Goal: Task Accomplishment & Management: Complete application form

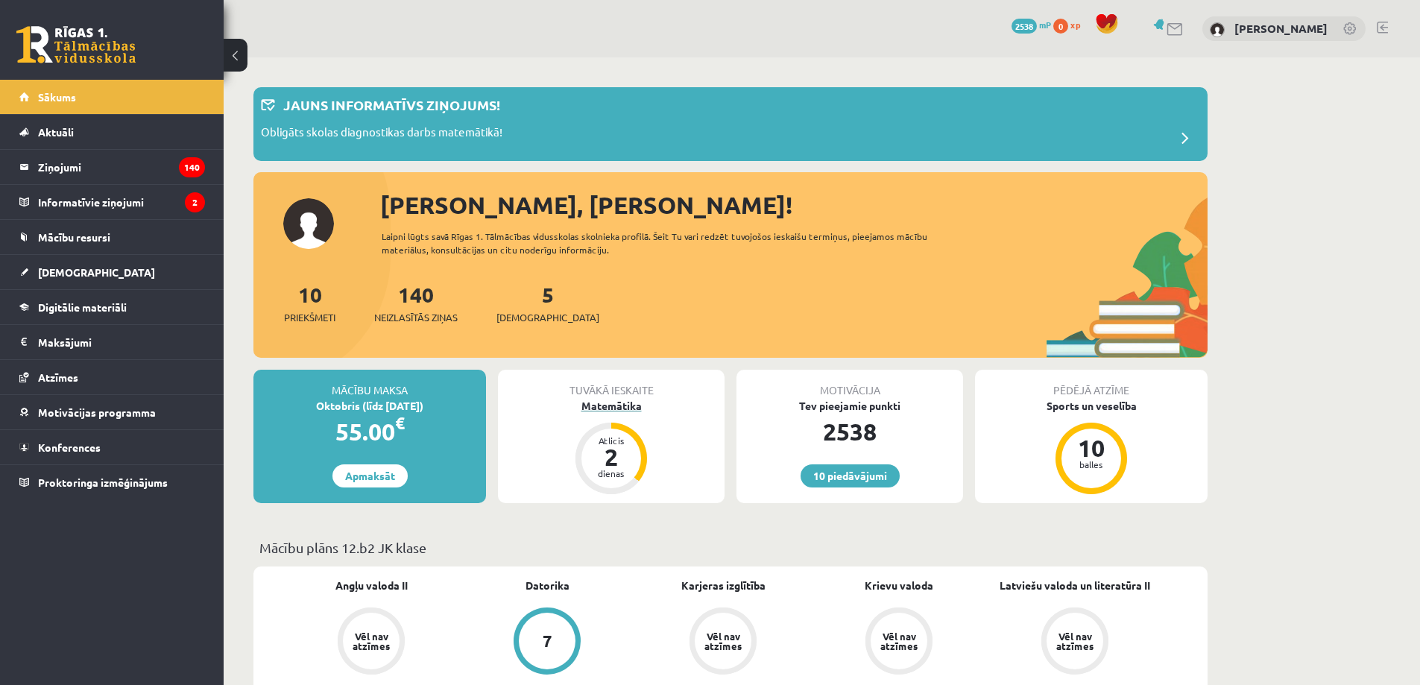
click at [604, 402] on div "Matemātika" at bounding box center [611, 406] width 227 height 16
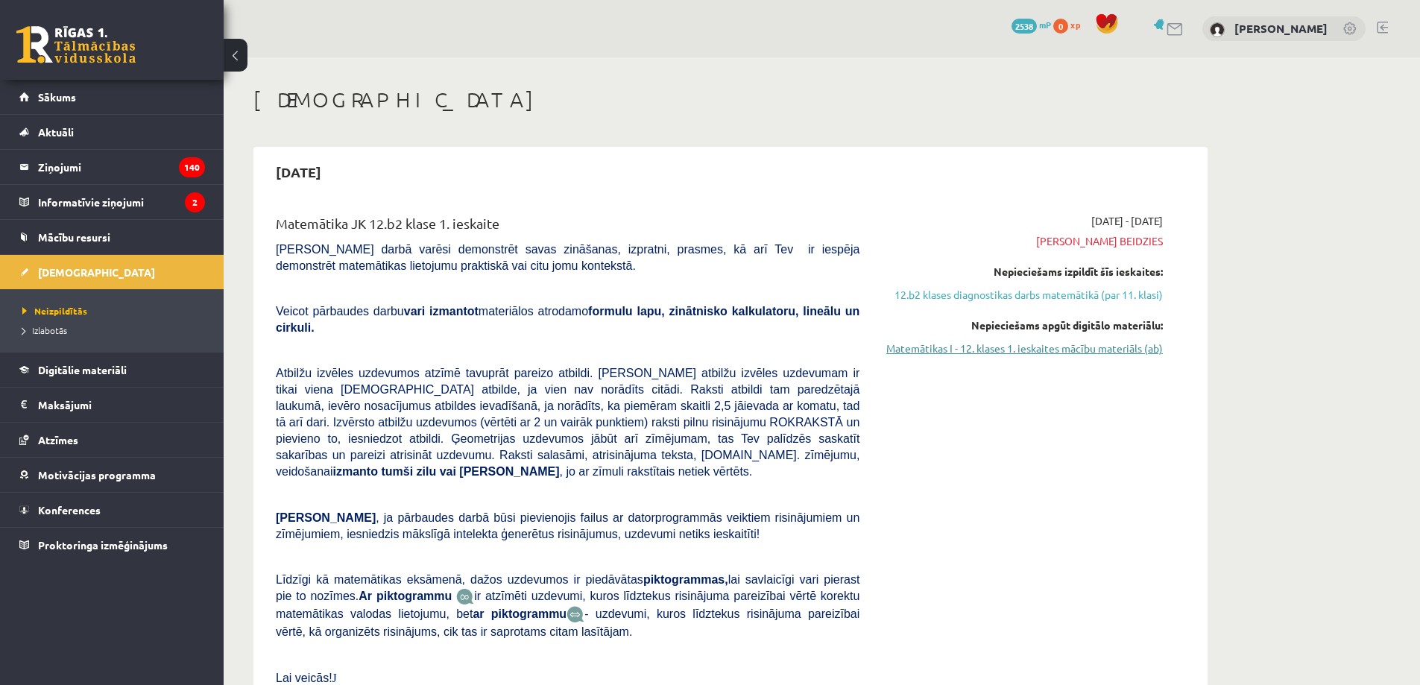
click at [950, 352] on link "Matemātikas I - 12. klases 1. ieskaites mācību materiāls (ab)" at bounding box center [1022, 349] width 281 height 16
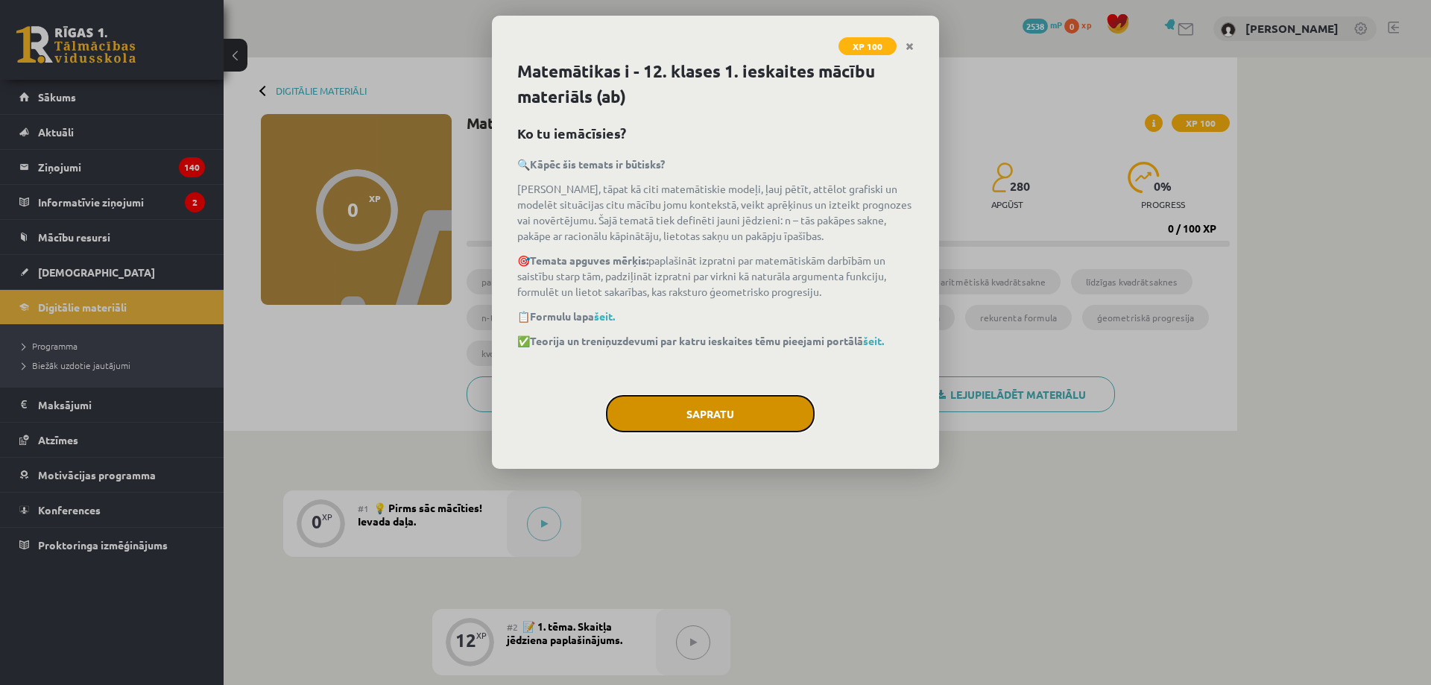
click at [672, 424] on button "Sapratu" at bounding box center [710, 413] width 209 height 37
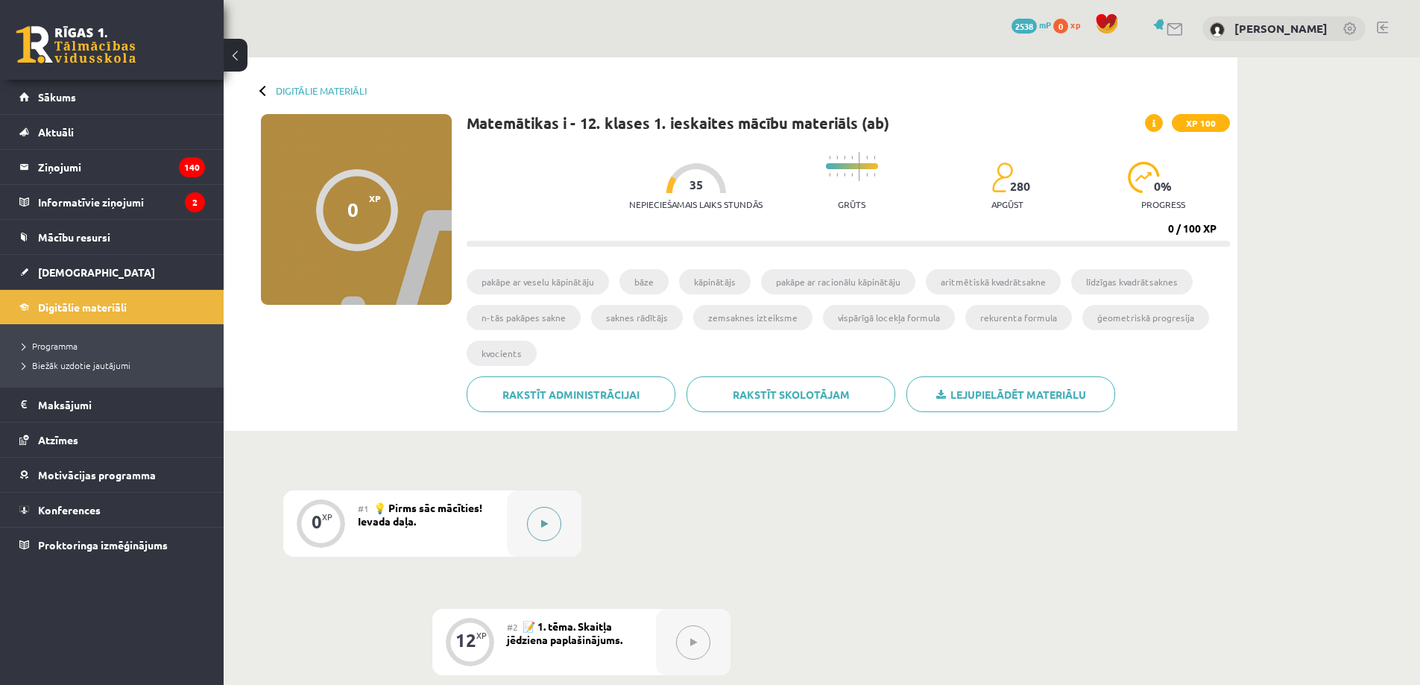
click at [548, 525] on button at bounding box center [544, 524] width 34 height 34
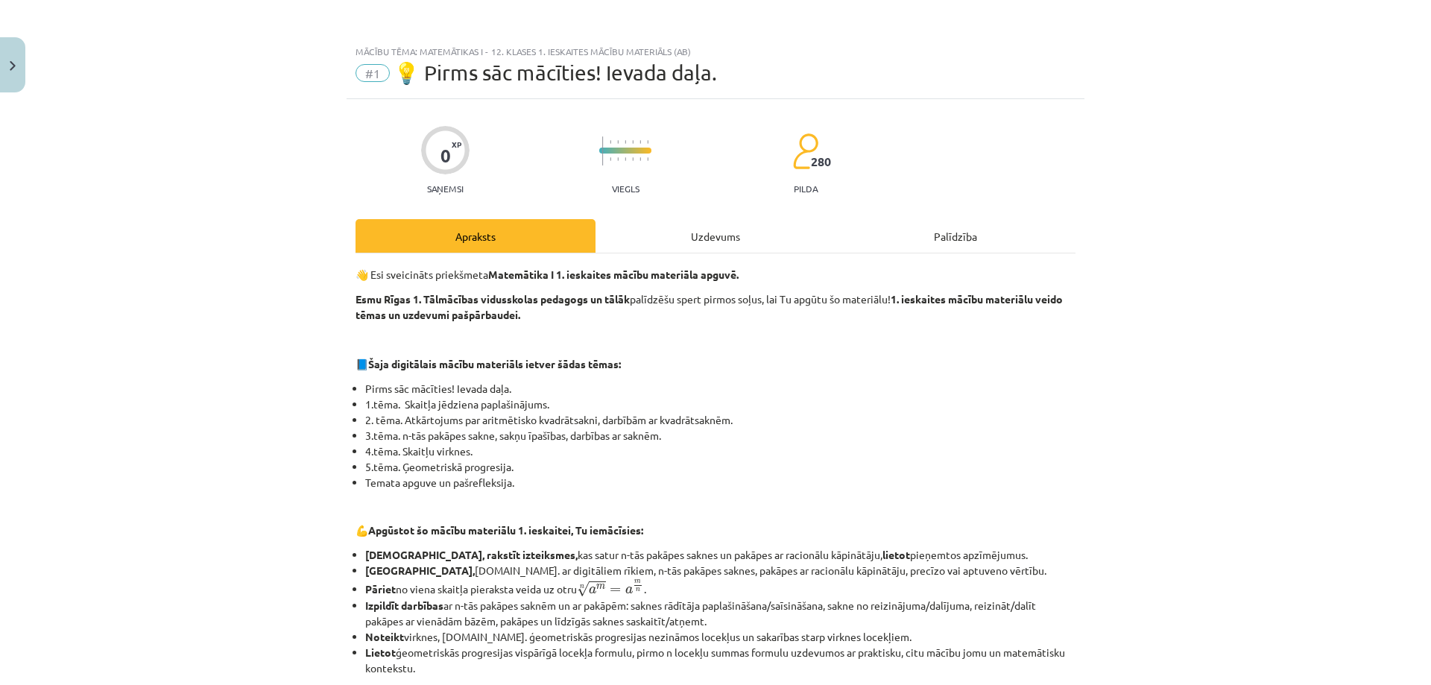
scroll to position [514, 0]
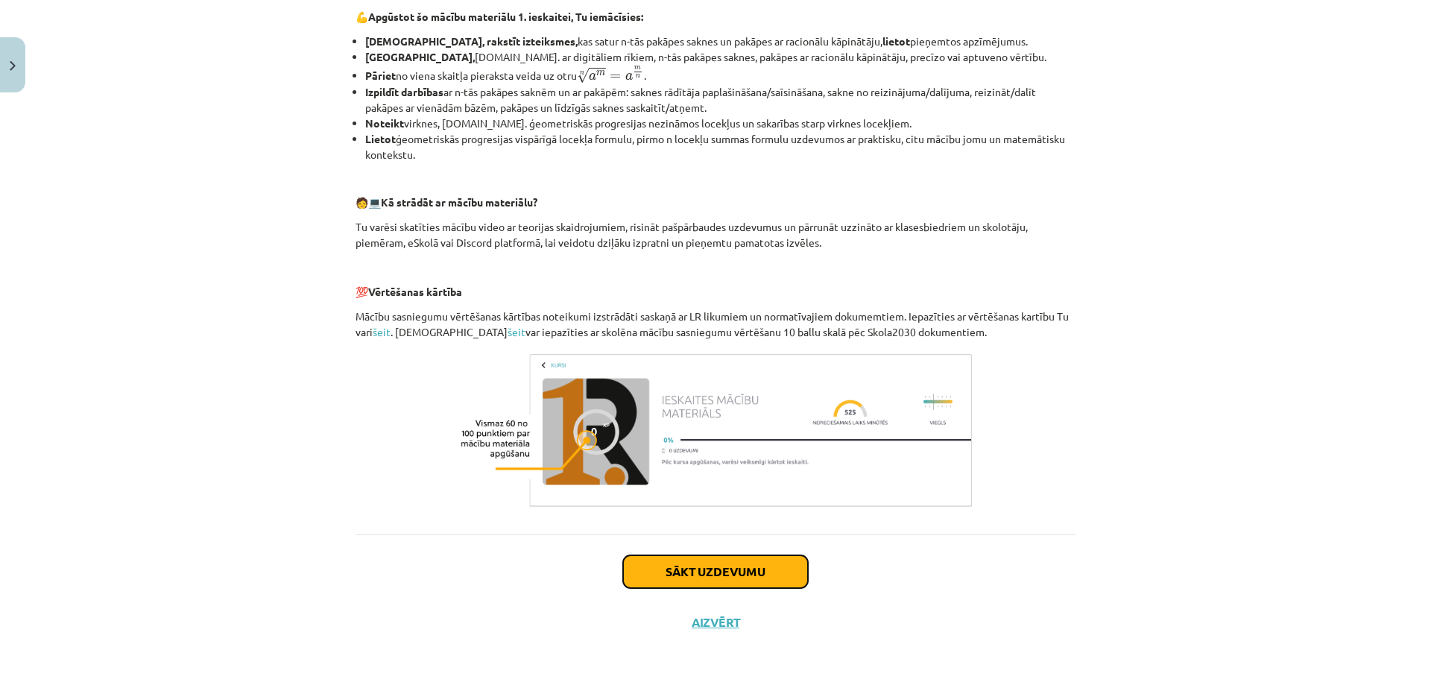
click at [679, 574] on button "Sākt uzdevumu" at bounding box center [715, 571] width 185 height 33
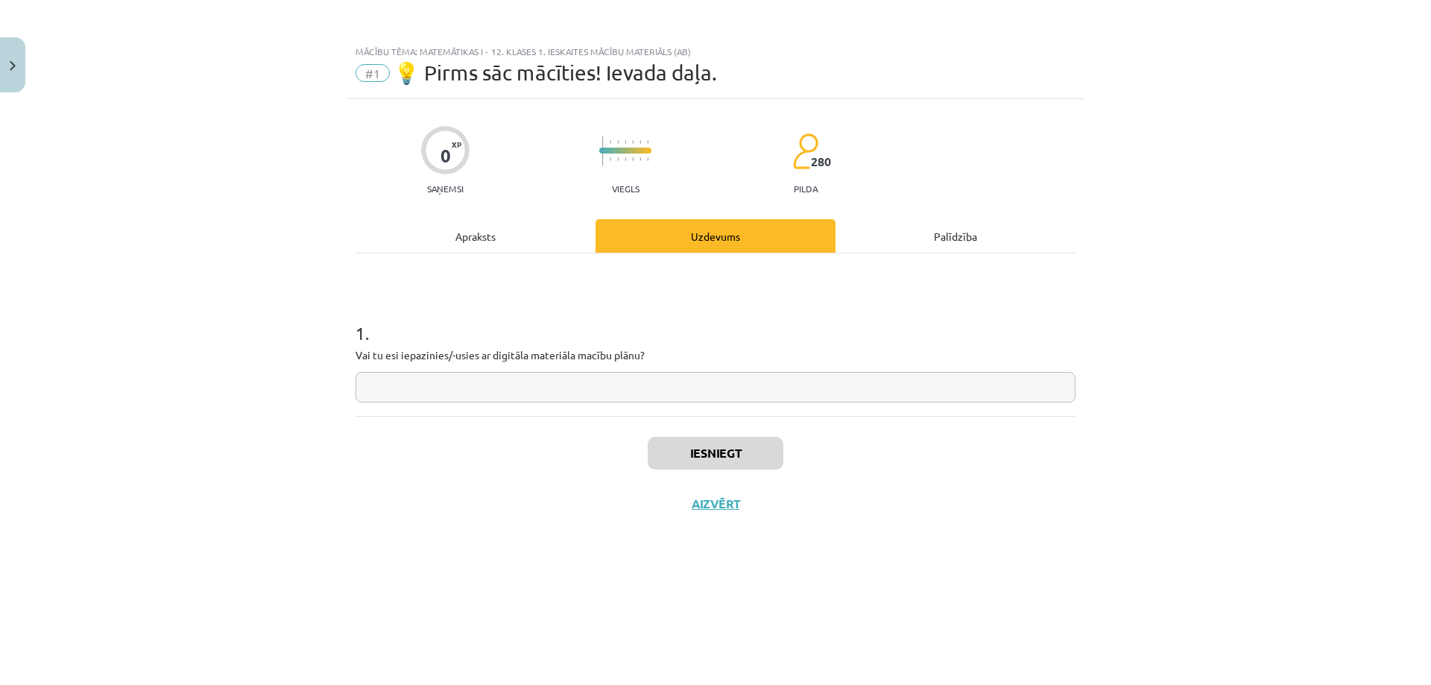
click at [617, 391] on input "text" at bounding box center [716, 387] width 720 height 31
type input "**"
click at [748, 457] on button "Iesniegt" at bounding box center [716, 453] width 136 height 33
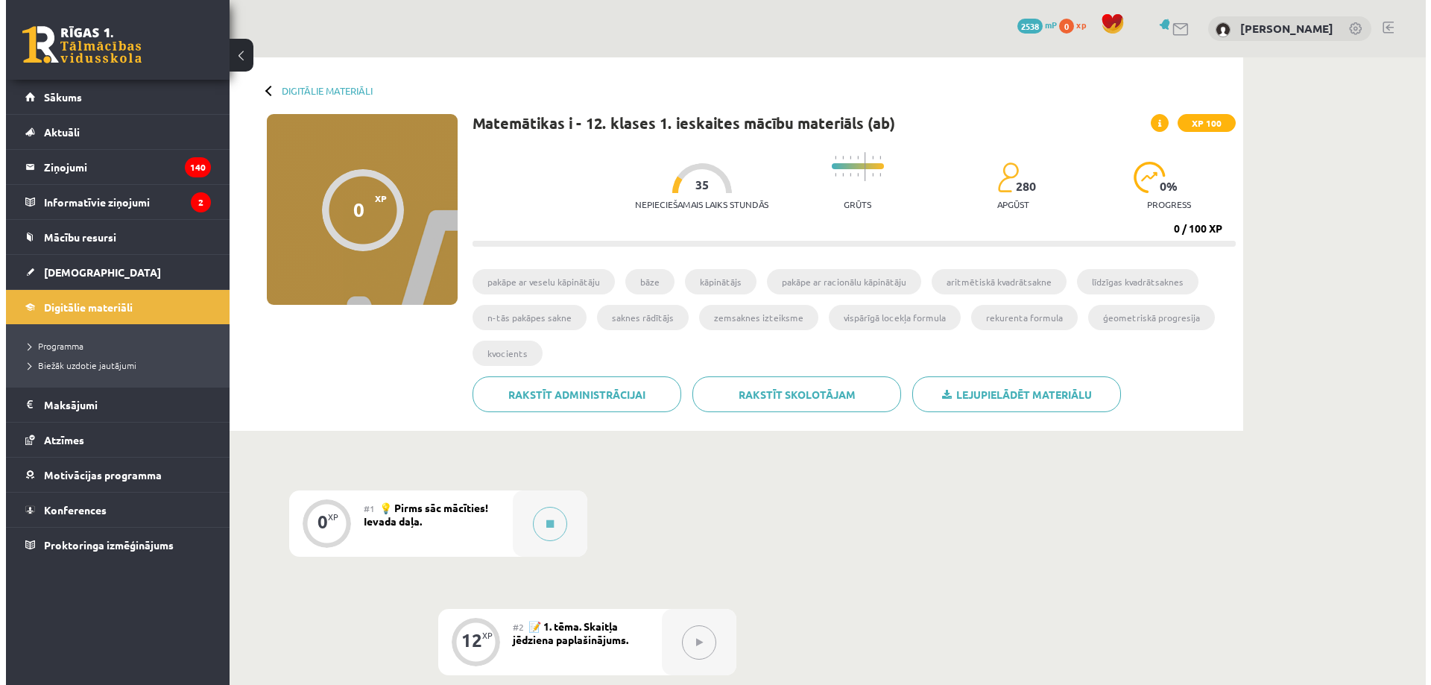
scroll to position [124, 0]
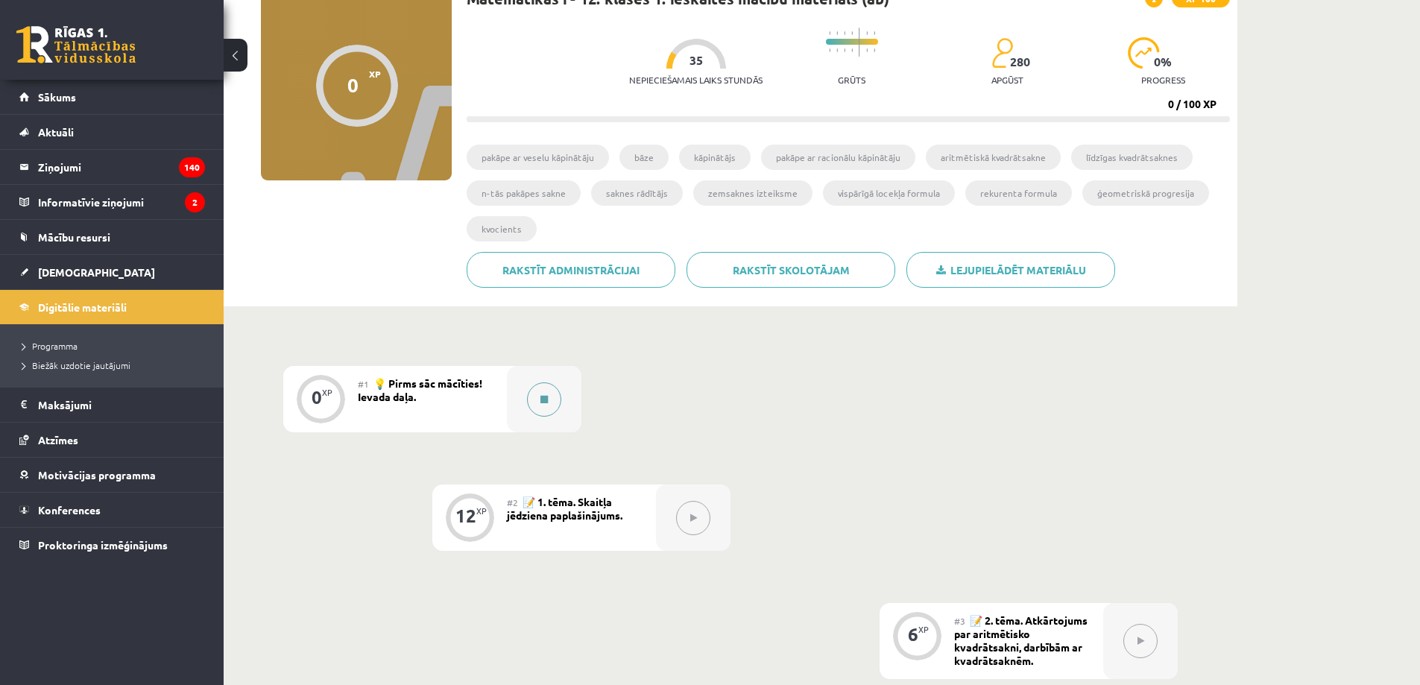
click at [540, 397] on icon at bounding box center [543, 399] width 7 height 9
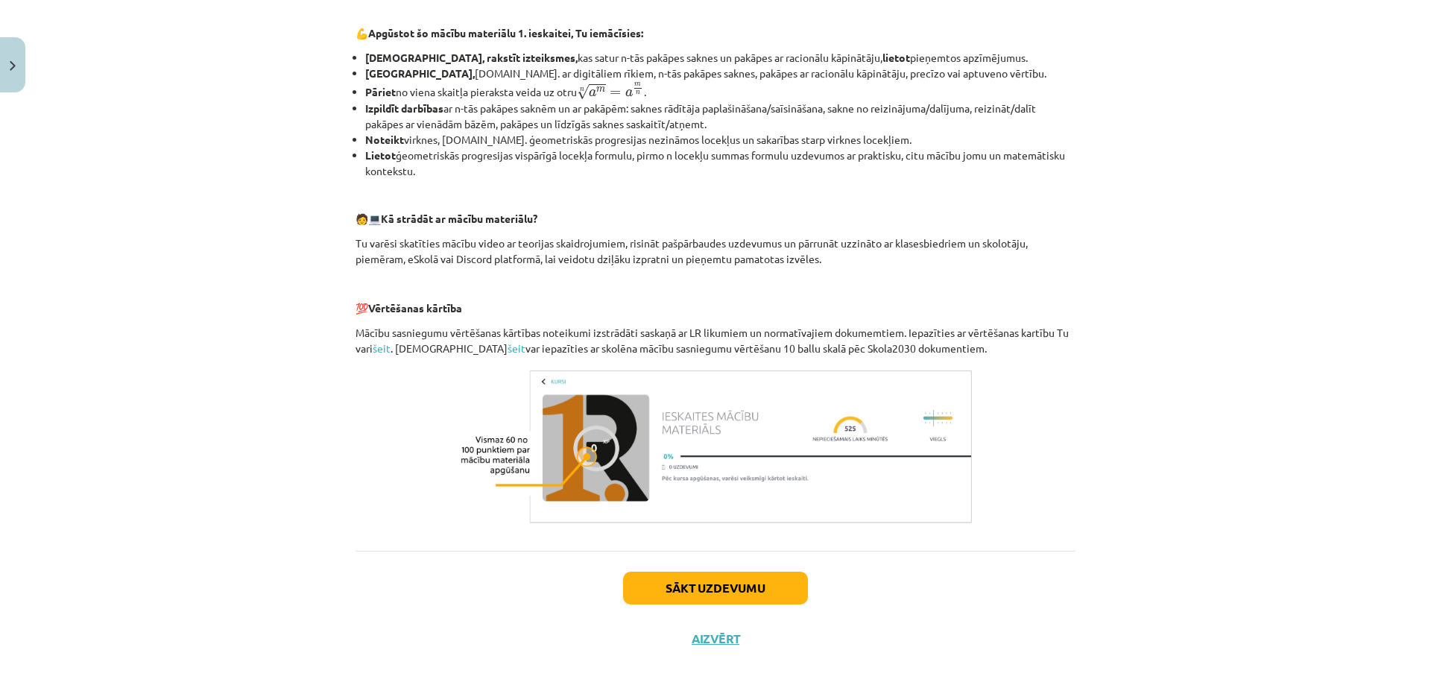
scroll to position [514, 0]
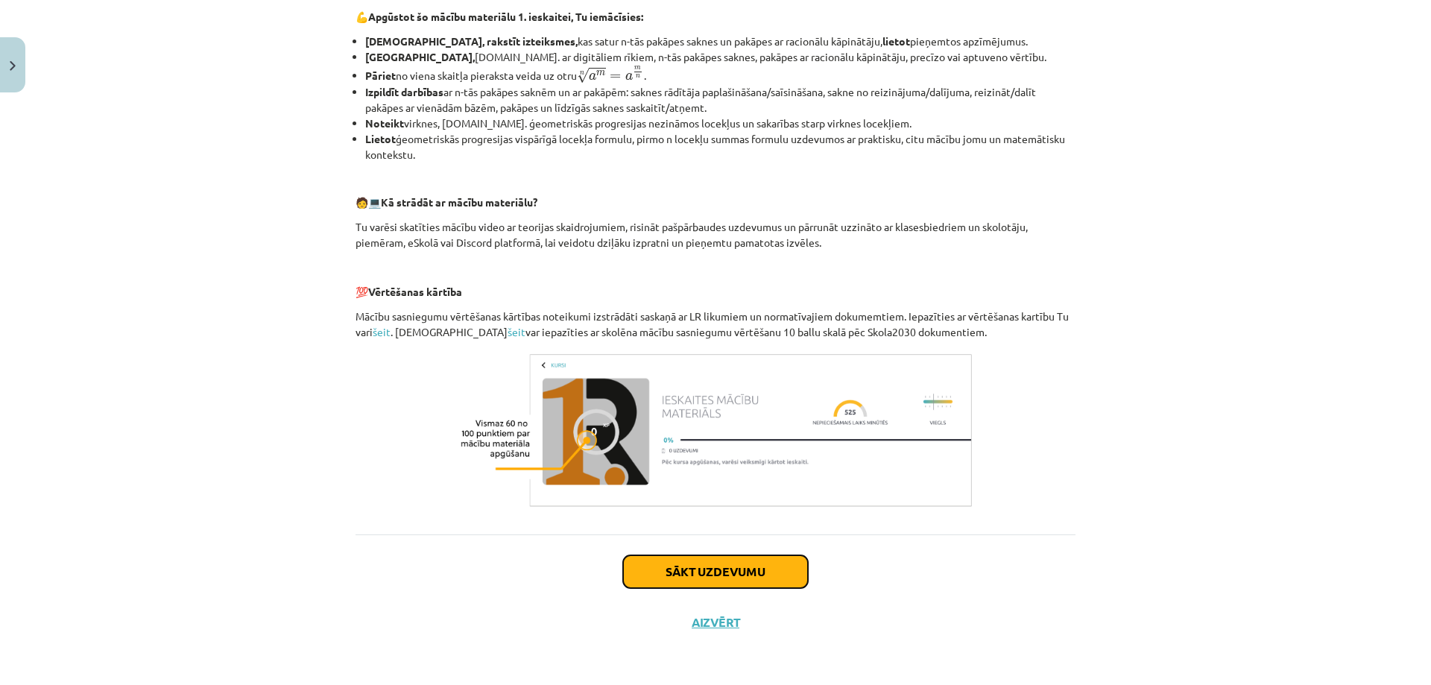
click at [679, 572] on button "Sākt uzdevumu" at bounding box center [715, 571] width 185 height 33
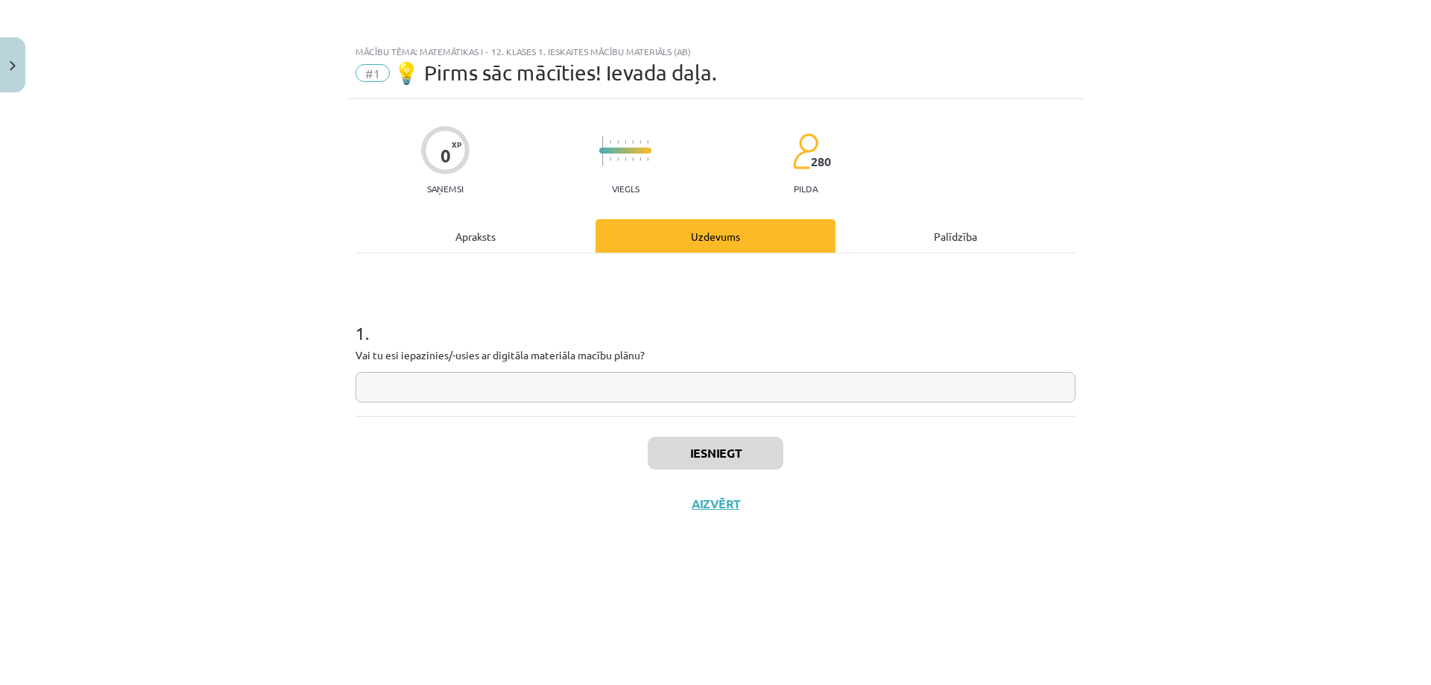
click at [646, 390] on input "text" at bounding box center [716, 387] width 720 height 31
type input "**"
click at [722, 449] on button "Iesniegt" at bounding box center [716, 453] width 136 height 33
click at [689, 499] on button "Nākamā nodarbība" at bounding box center [715, 513] width 146 height 34
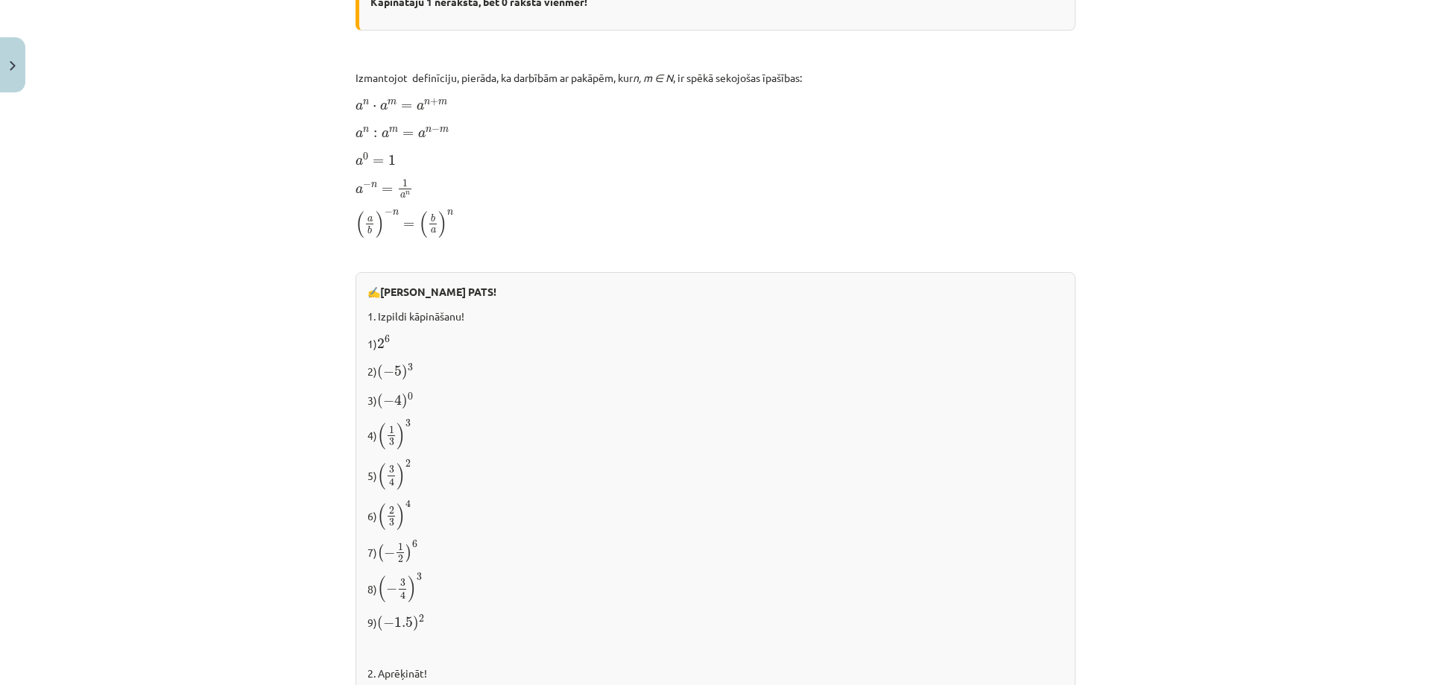
scroll to position [1432, 0]
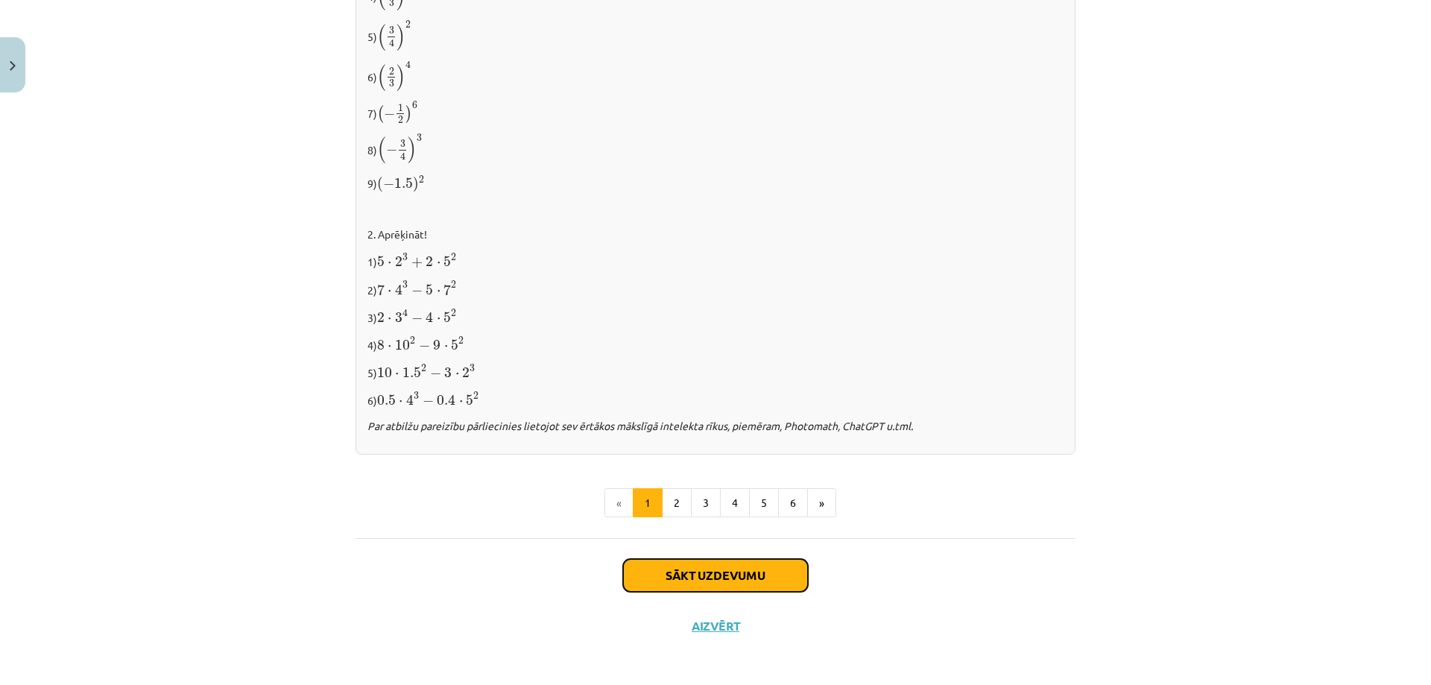
click at [723, 563] on button "Sākt uzdevumu" at bounding box center [715, 575] width 185 height 33
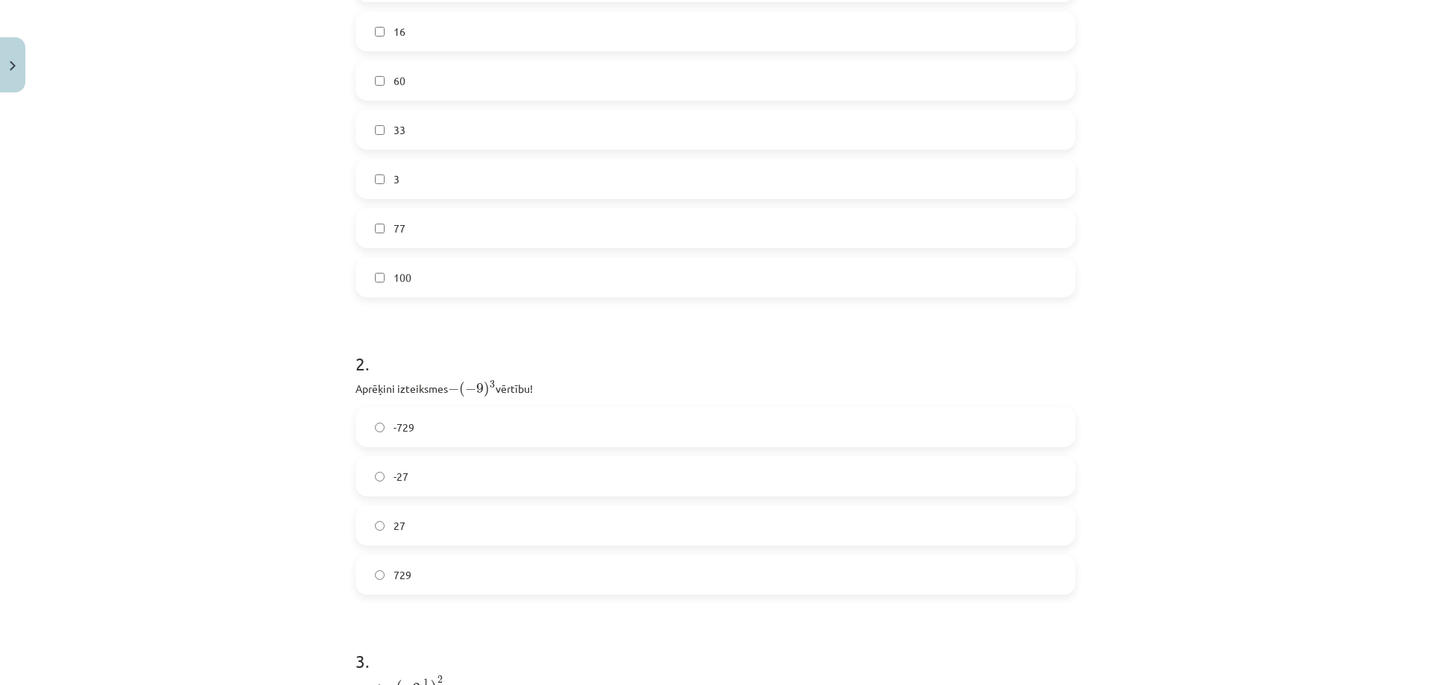
scroll to position [162, 0]
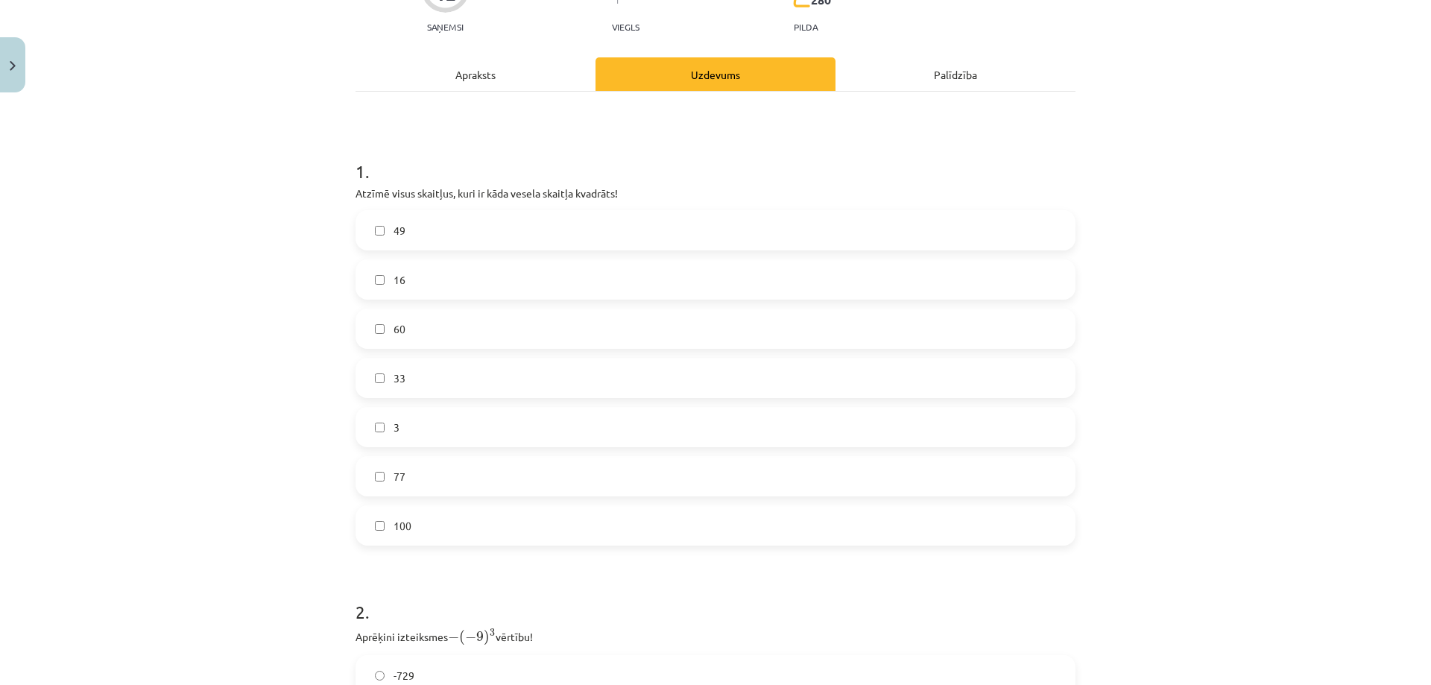
click at [394, 230] on span "49" at bounding box center [400, 231] width 12 height 16
click at [380, 279] on label "16" at bounding box center [715, 279] width 717 height 37
click at [480, 538] on label "100" at bounding box center [715, 525] width 717 height 37
click at [399, 332] on span "60" at bounding box center [400, 329] width 12 height 16
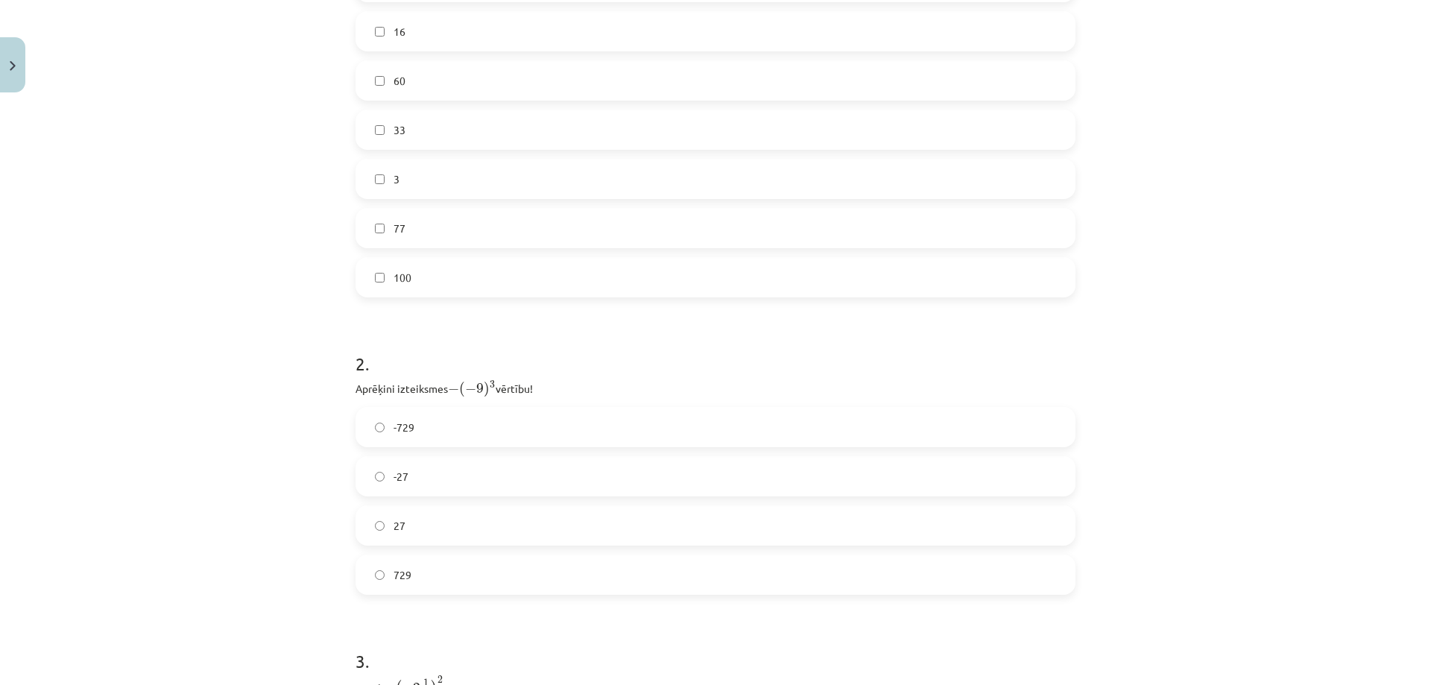
scroll to position [285, 0]
click at [361, 301] on label "3" at bounding box center [715, 303] width 717 height 37
click at [360, 303] on label "3" at bounding box center [715, 303] width 717 height 37
click at [436, 454] on label "729" at bounding box center [715, 450] width 717 height 37
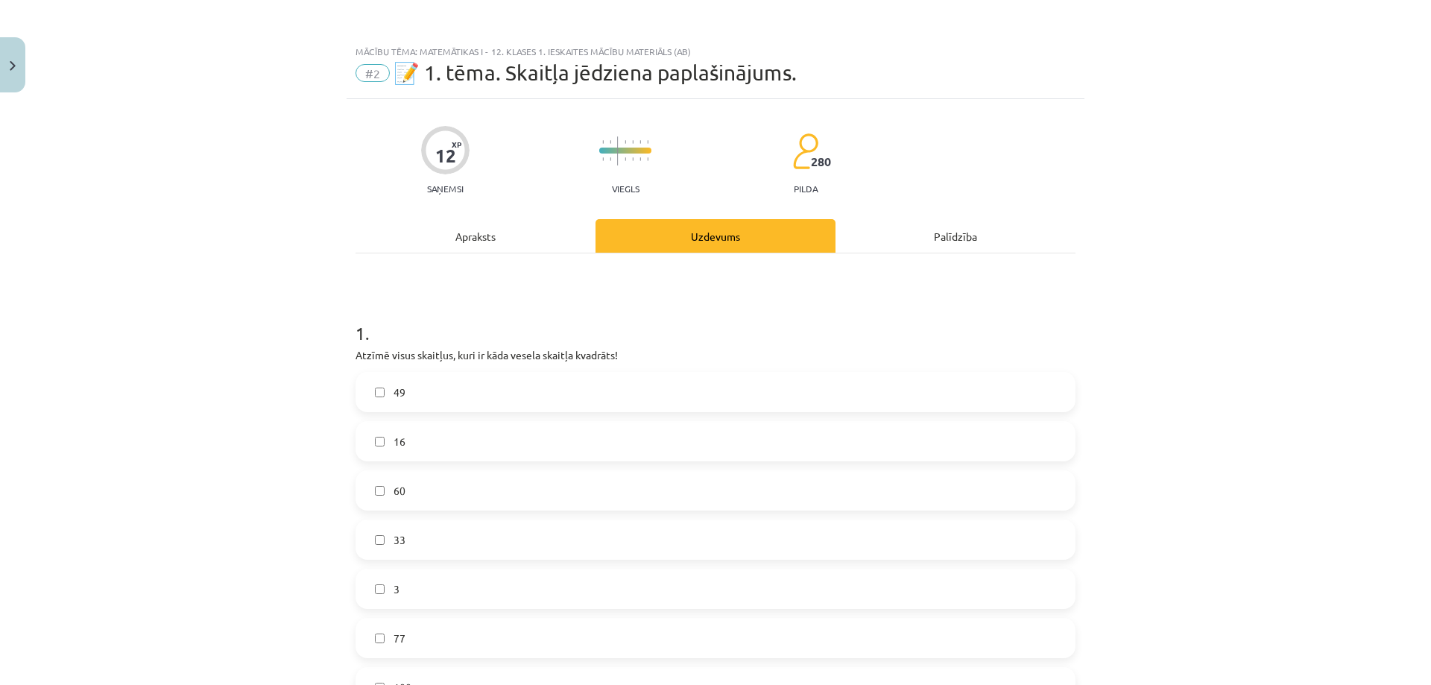
scroll to position [124, 0]
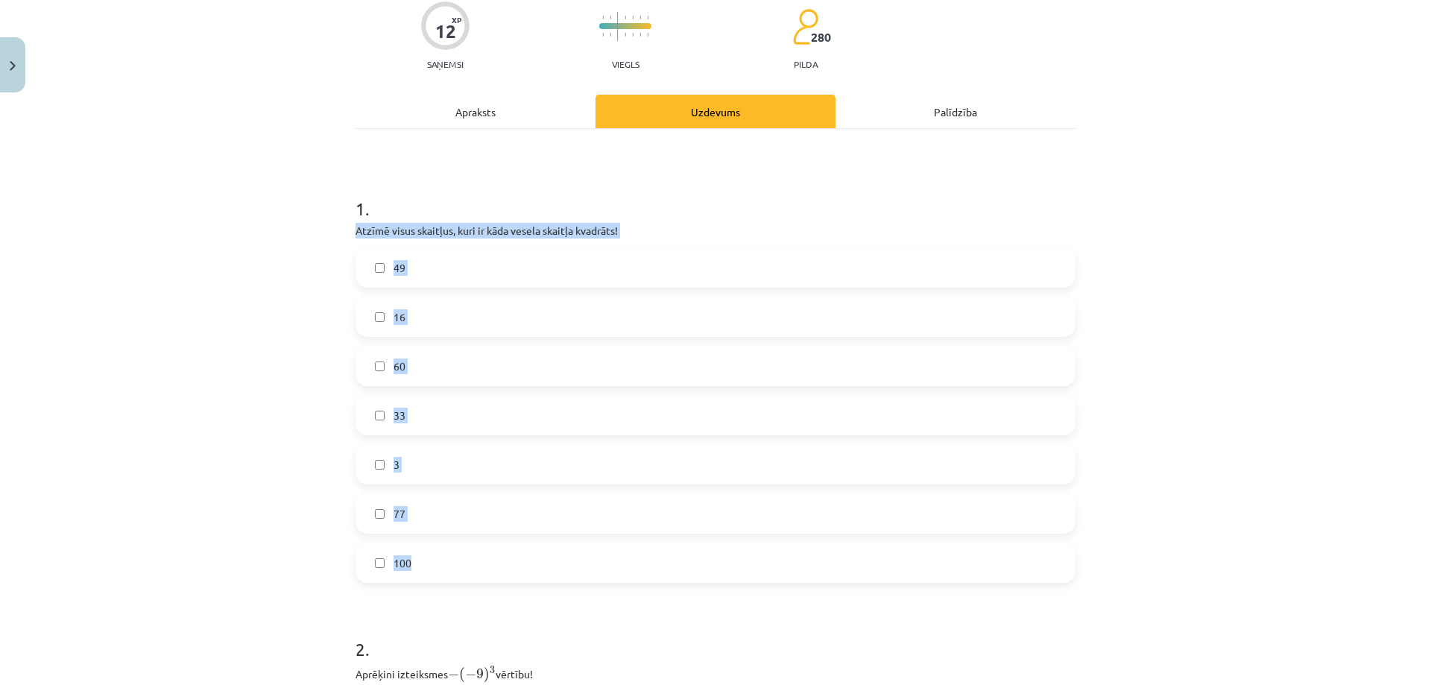
drag, startPoint x: 354, startPoint y: 224, endPoint x: 643, endPoint y: 555, distance: 440.0
click at [643, 555] on div "Mācību tēma: Matemātikas i - 12. klases 1. ieskaites mācību materiāls (ab) #2 📝…" at bounding box center [715, 342] width 1431 height 685
copy div "Atzīmē visus skaitļus, kuri ir kāda vesela skaitļa kvadrāts! 49 16 60 33 3 77 1…"
drag, startPoint x: 391, startPoint y: 370, endPoint x: 347, endPoint y: 370, distance: 44.7
click at [394, 370] on span "60" at bounding box center [400, 366] width 12 height 16
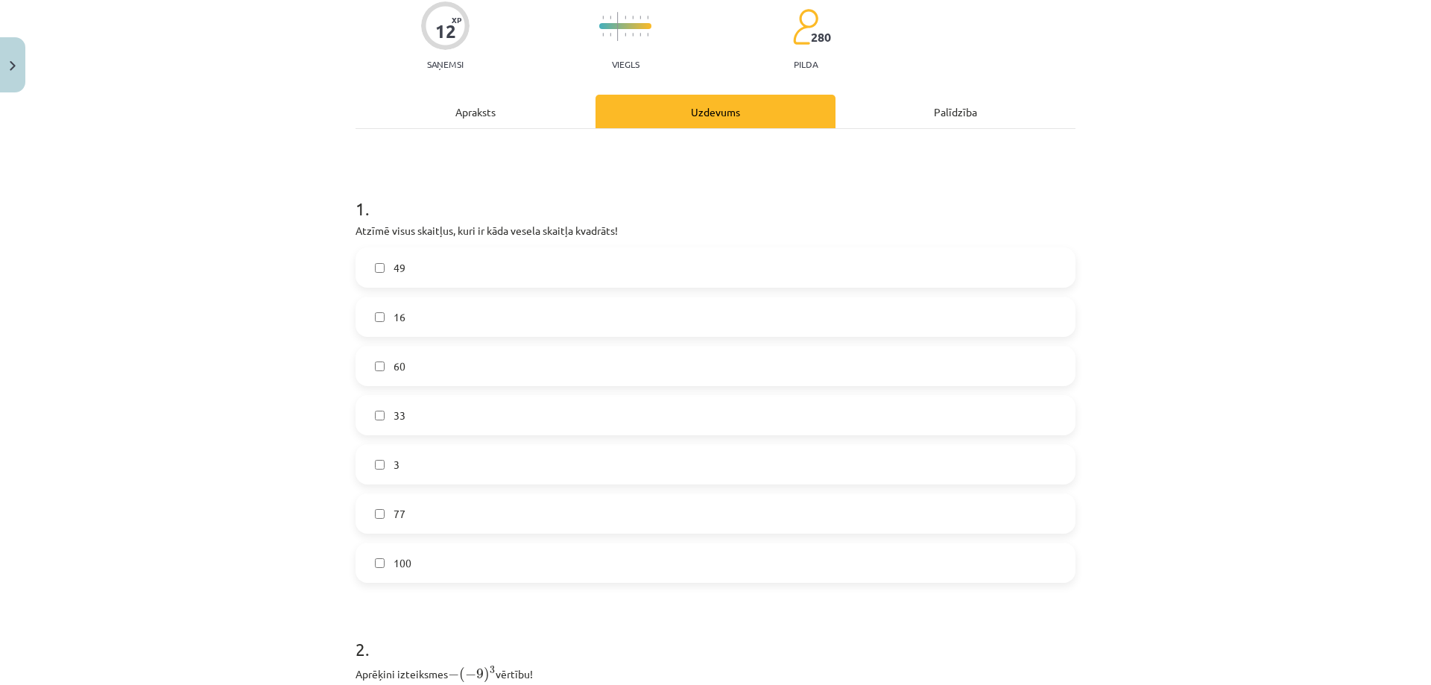
scroll to position [497, 0]
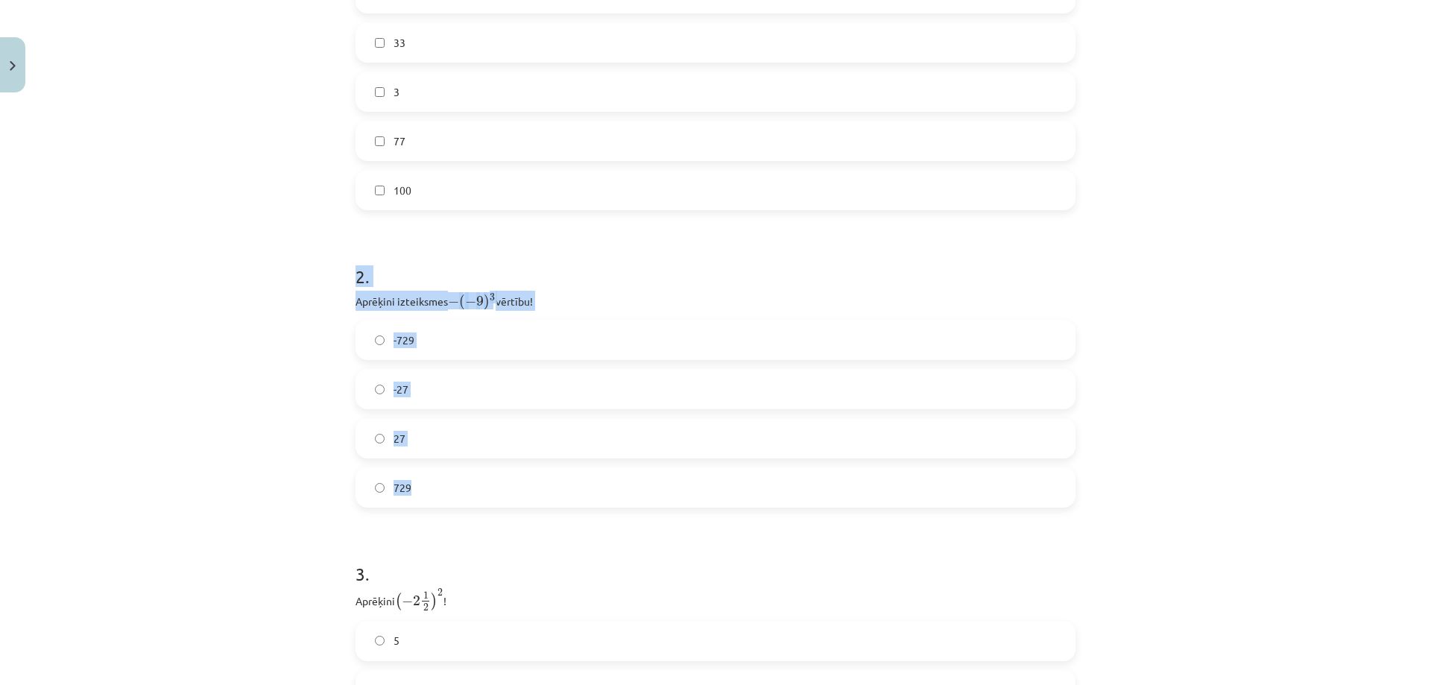
drag, startPoint x: 344, startPoint y: 277, endPoint x: 473, endPoint y: 487, distance: 247.2
click at [473, 487] on div "Mācību tēma: Matemātikas i - 12. klases 1. ieskaites mācību materiāls (ab) #2 📝…" at bounding box center [715, 342] width 1431 height 685
copy div "2 . Aprēķini izteiksmes − ( − 9 ) 3 − ( − 9 ) 3 vērtību! -729 -27 27 729"
click at [266, 287] on div "Mācību tēma: Matemātikas i - 12. klases 1. ieskaites mācību materiāls (ab) #2 📝…" at bounding box center [715, 342] width 1431 height 685
click at [197, 280] on div "Mācību tēma: Matemātikas i - 12. klases 1. ieskaites mācību materiāls (ab) #2 📝…" at bounding box center [715, 342] width 1431 height 685
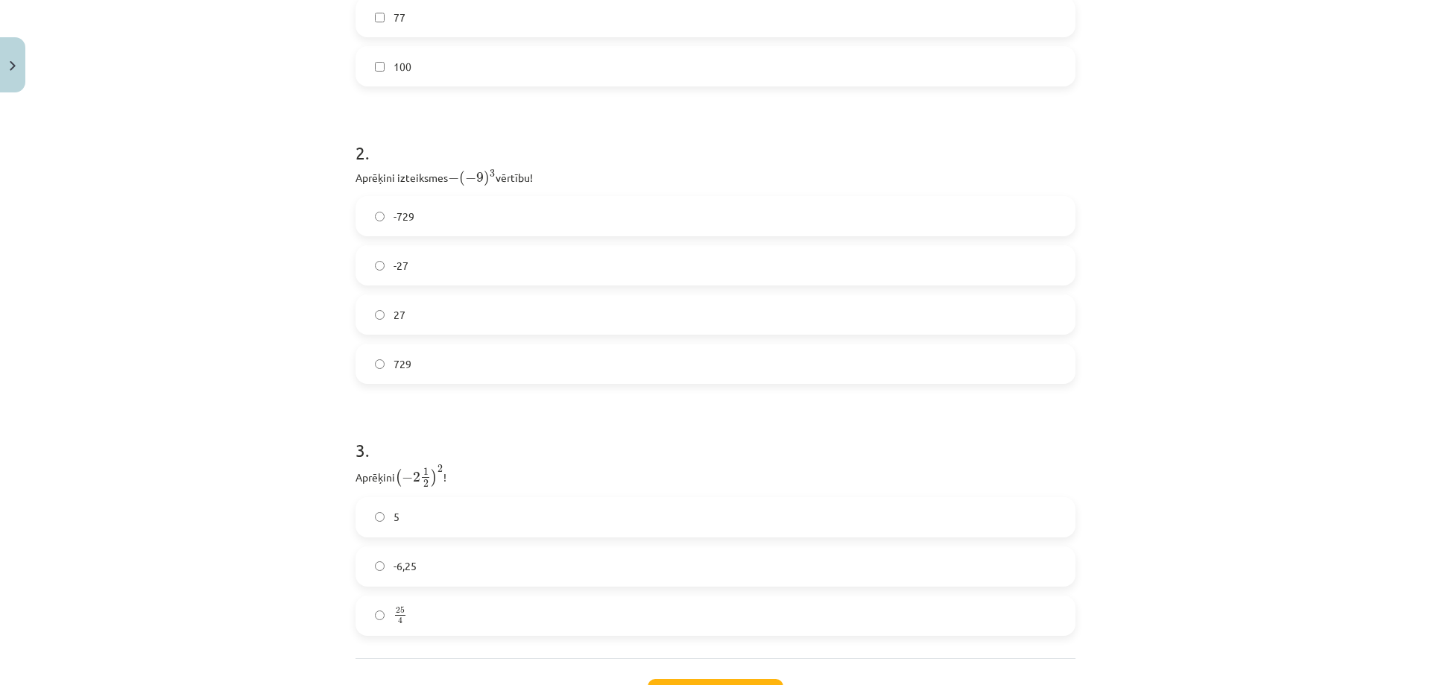
scroll to position [744, 0]
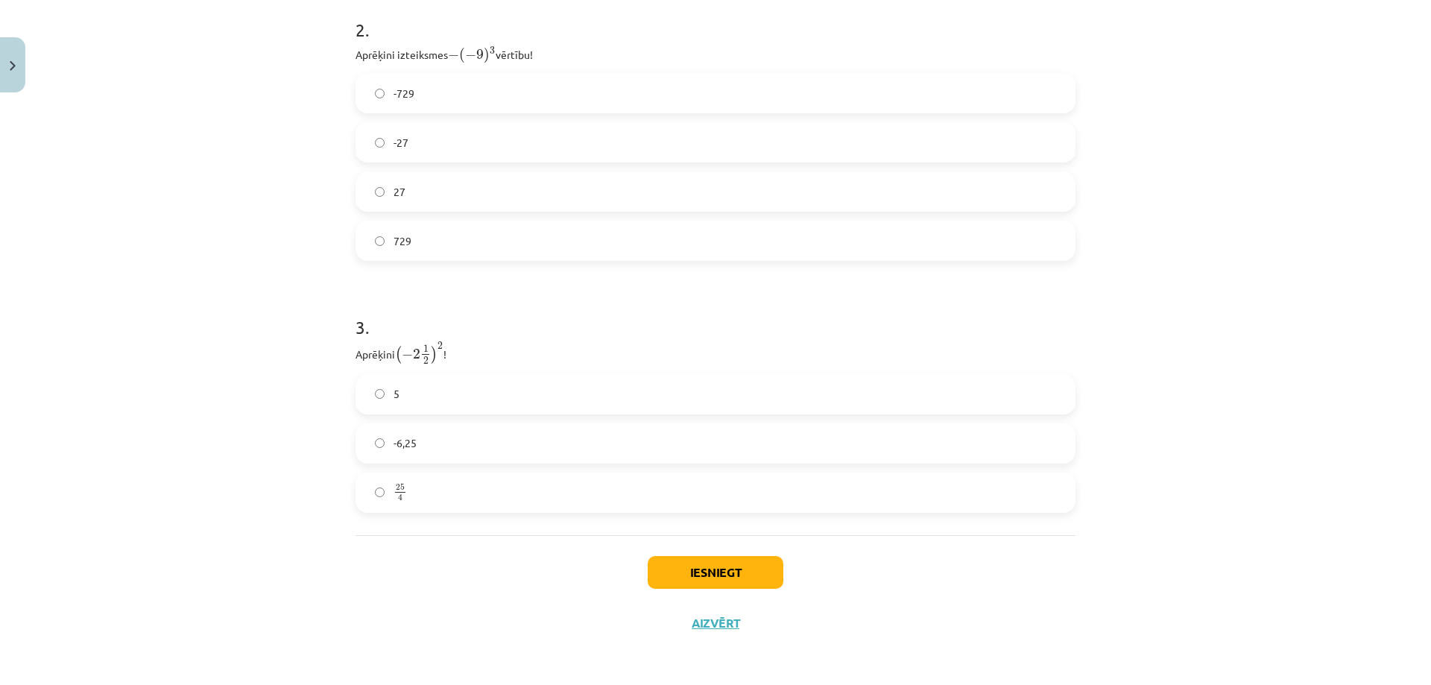
click at [404, 496] on label "25 4 25 4" at bounding box center [715, 492] width 717 height 37
click at [683, 557] on button "Iesniegt" at bounding box center [716, 572] width 136 height 33
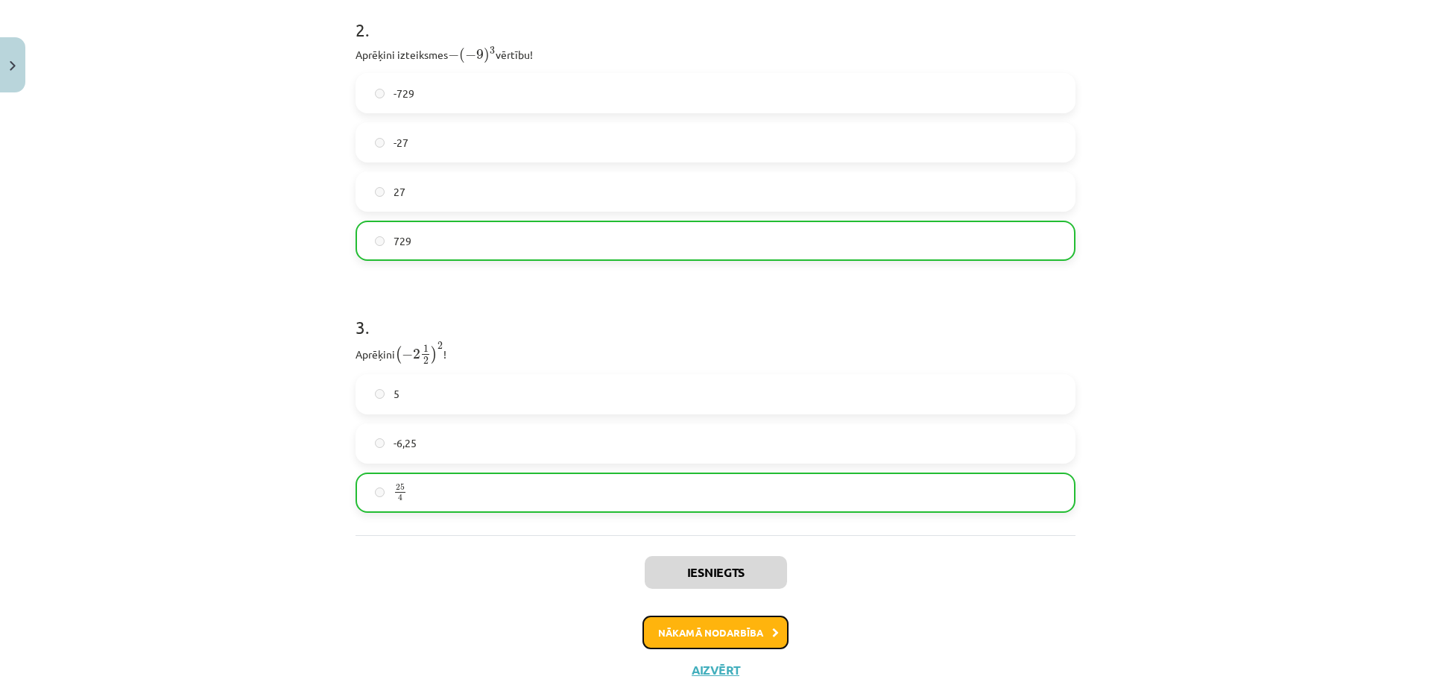
click at [660, 626] on button "Nākamā nodarbība" at bounding box center [715, 633] width 146 height 34
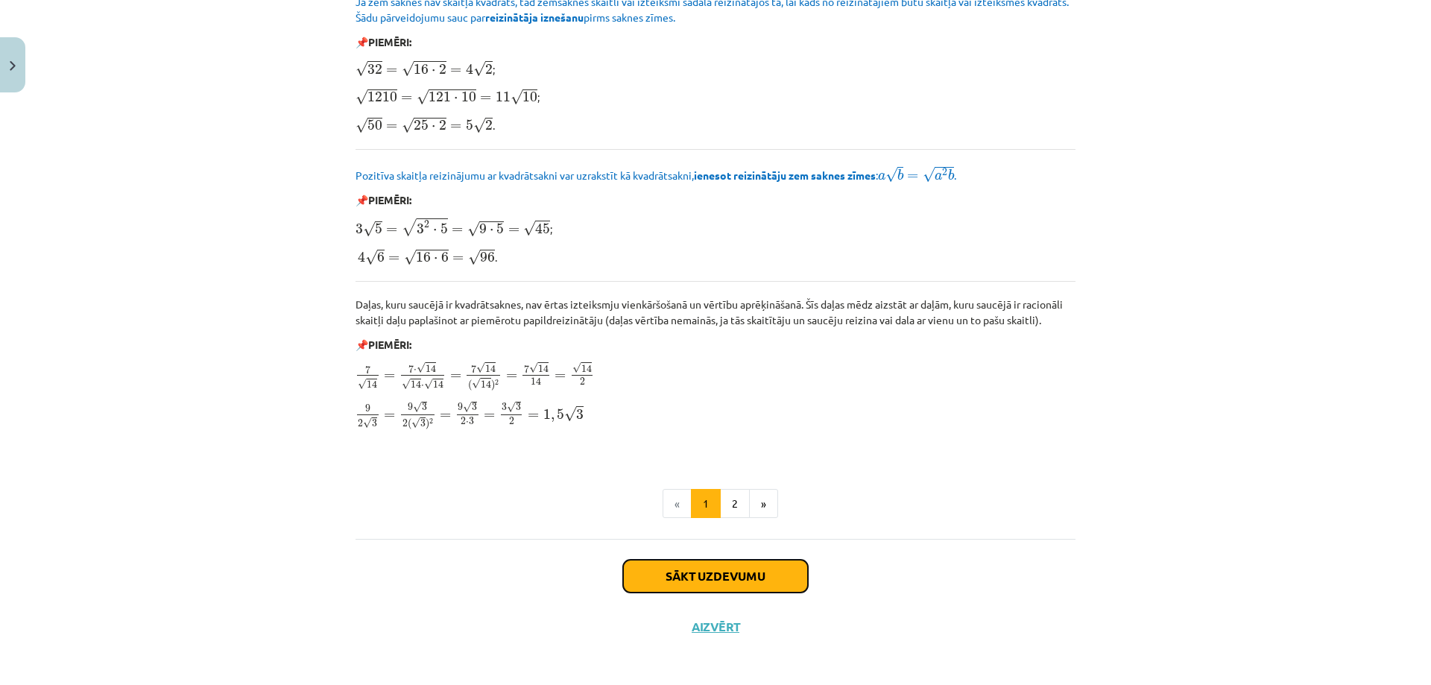
click at [654, 567] on button "Sākt uzdevumu" at bounding box center [715, 576] width 185 height 33
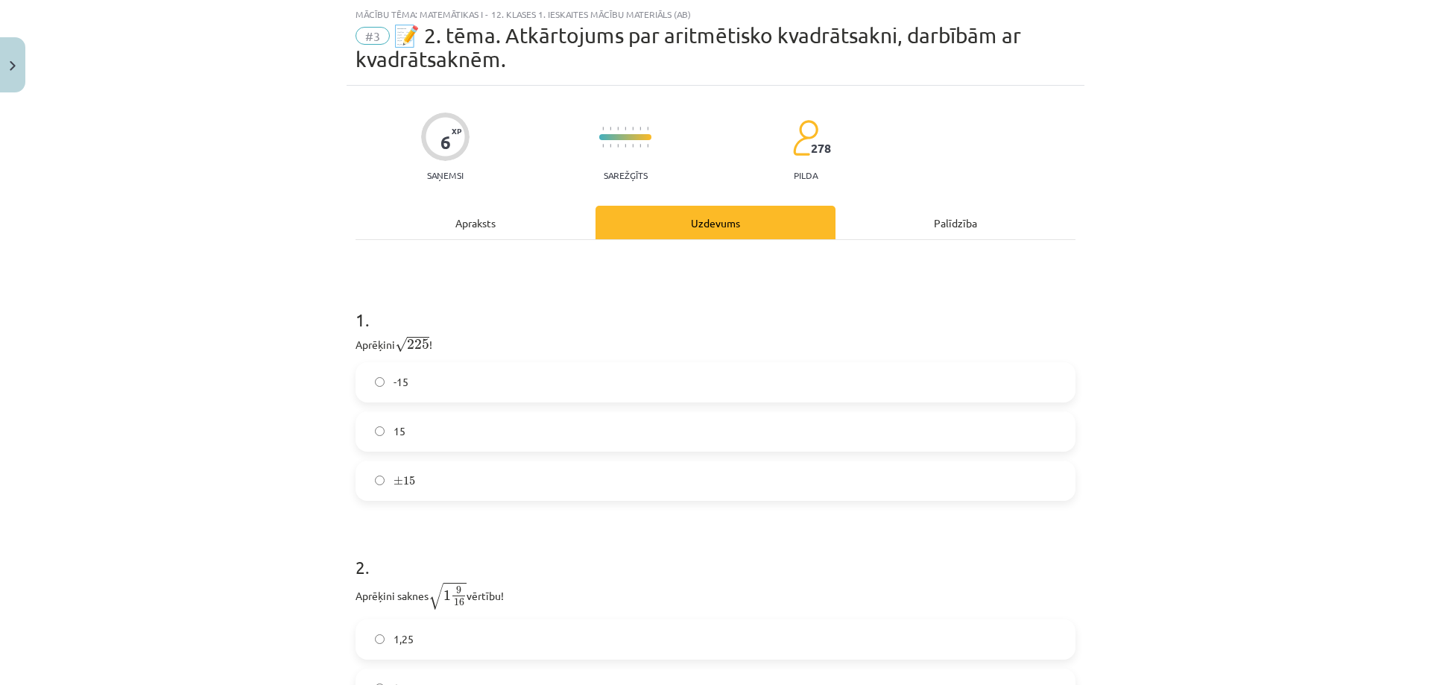
scroll to position [233, 0]
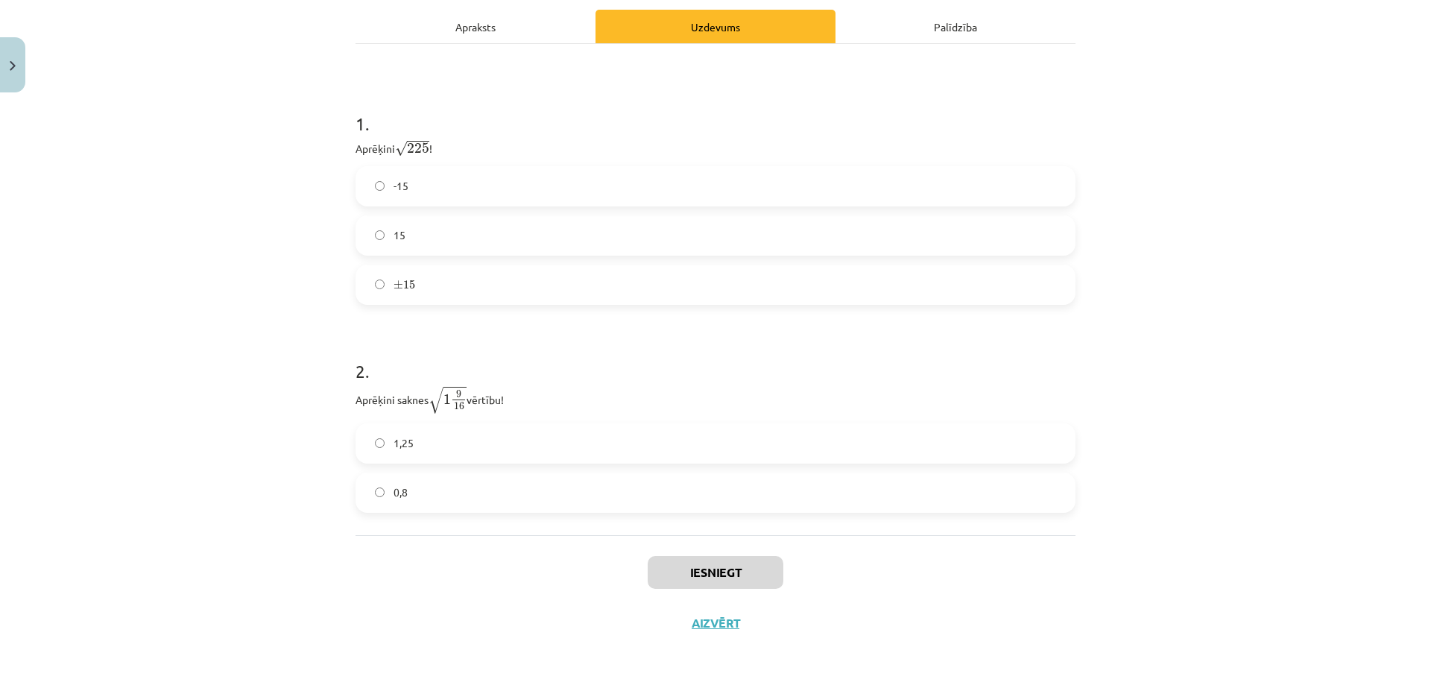
click at [394, 228] on span "15" at bounding box center [400, 235] width 12 height 16
click at [394, 452] on label "1,25" at bounding box center [715, 443] width 717 height 37
click at [678, 580] on button "Iesniegt" at bounding box center [716, 572] width 136 height 33
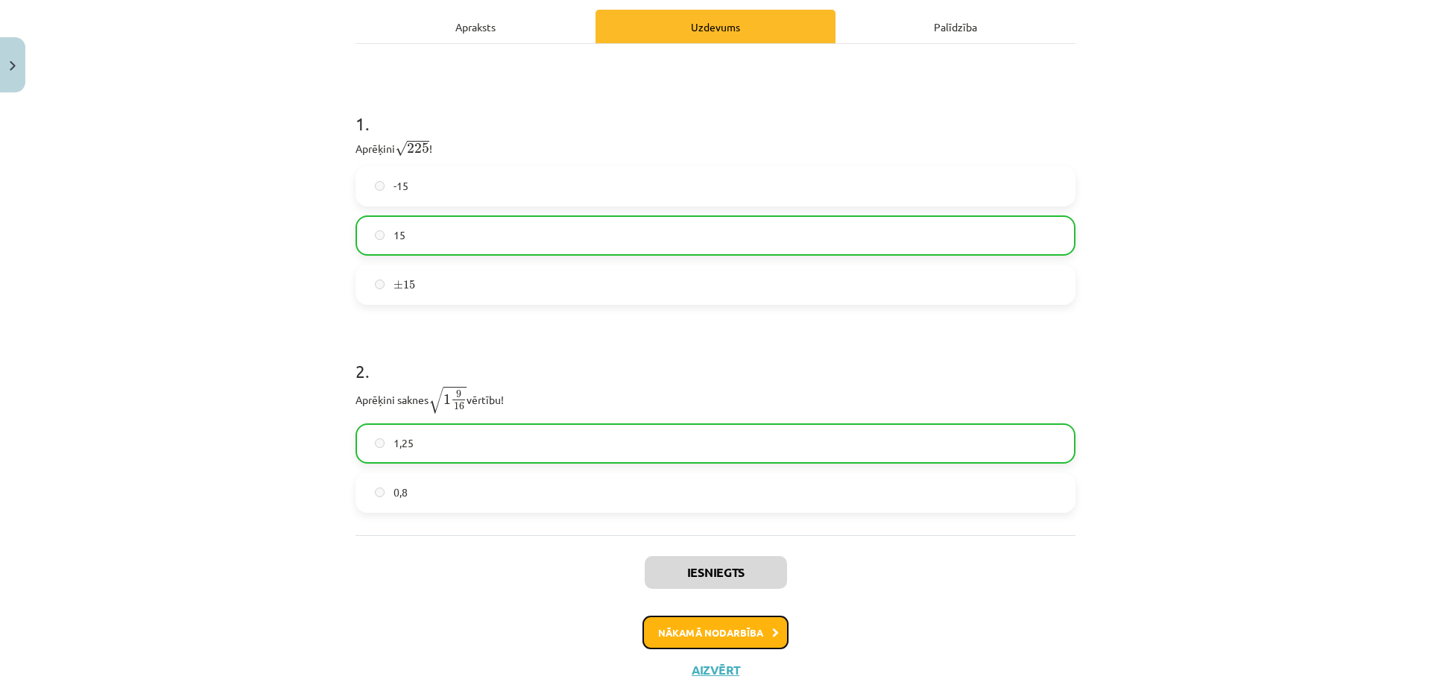
click at [648, 628] on button "Nākamā nodarbība" at bounding box center [715, 633] width 146 height 34
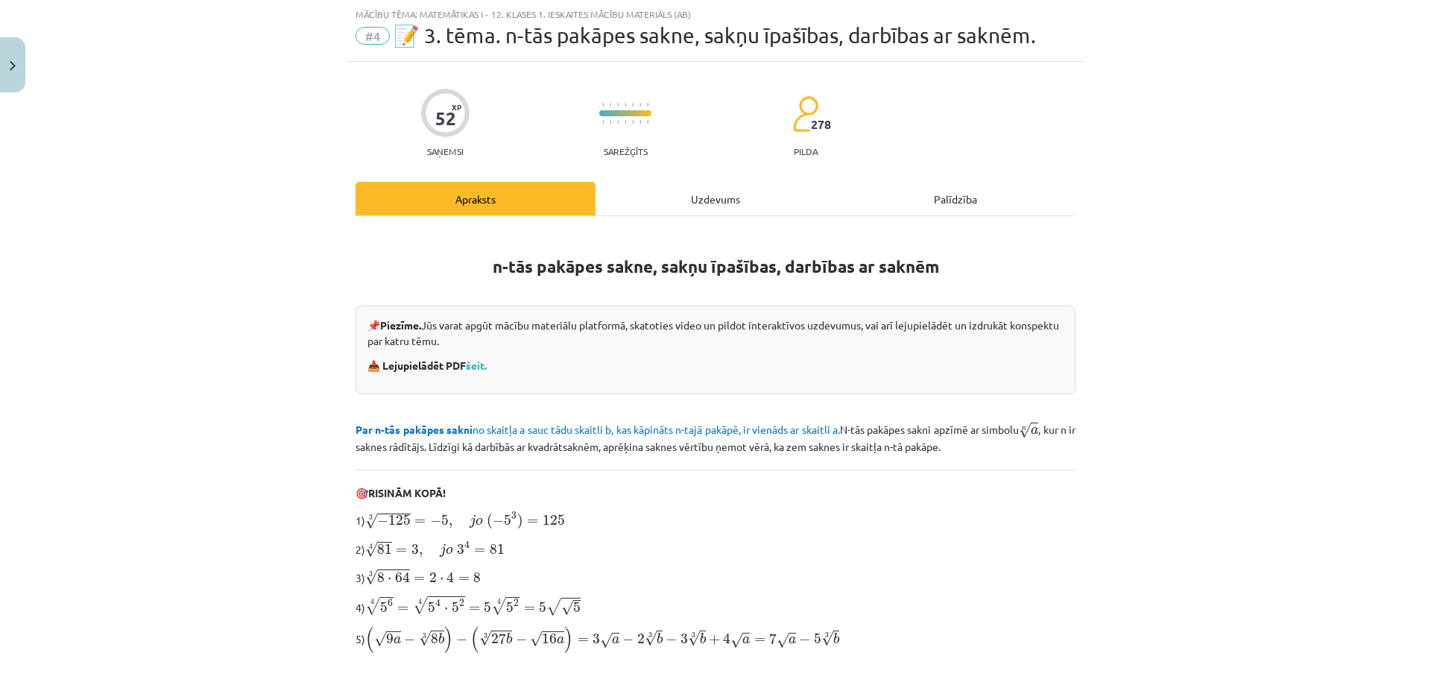
scroll to position [285, 0]
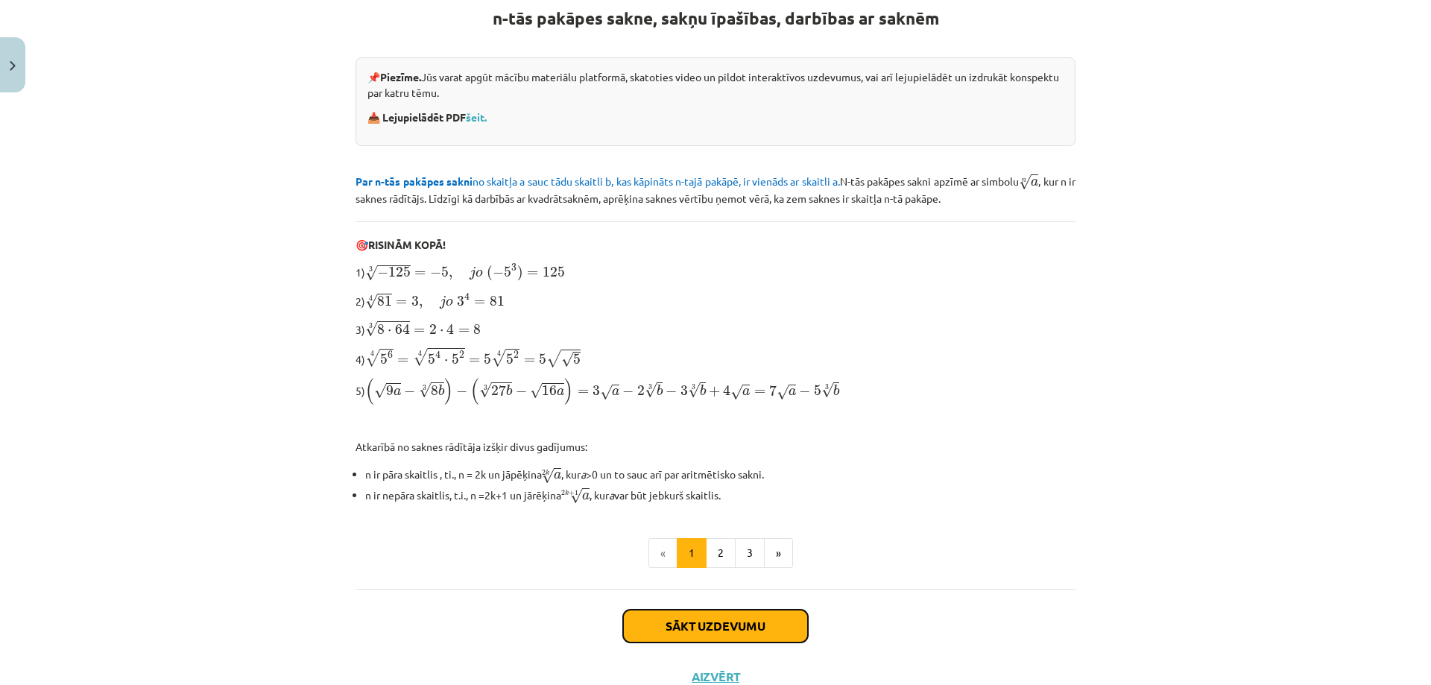
click at [669, 624] on button "Sākt uzdevumu" at bounding box center [715, 626] width 185 height 33
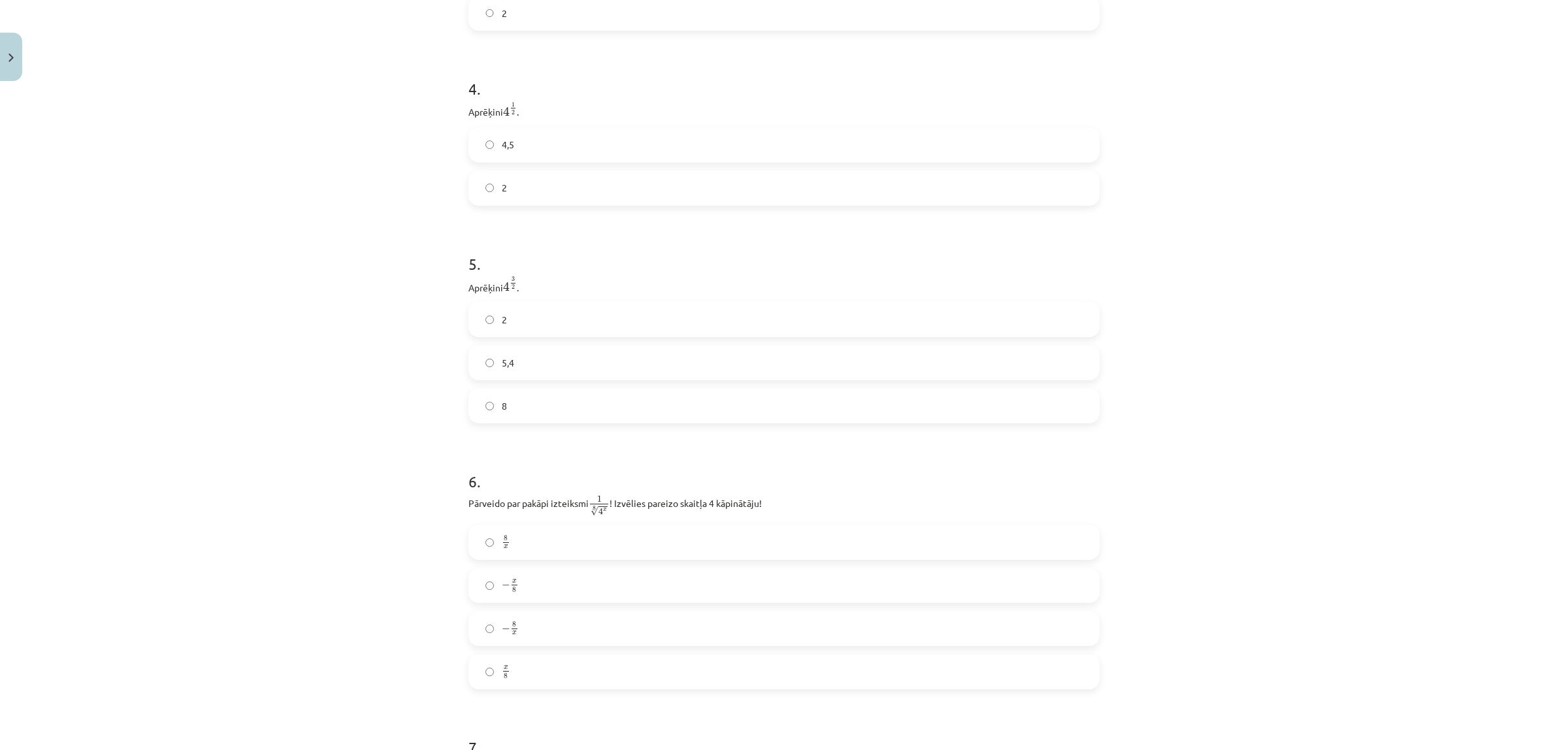
scroll to position [488, 0]
click at [491, 154] on label "x 10 x 10" at bounding box center [784, 159] width 628 height 32
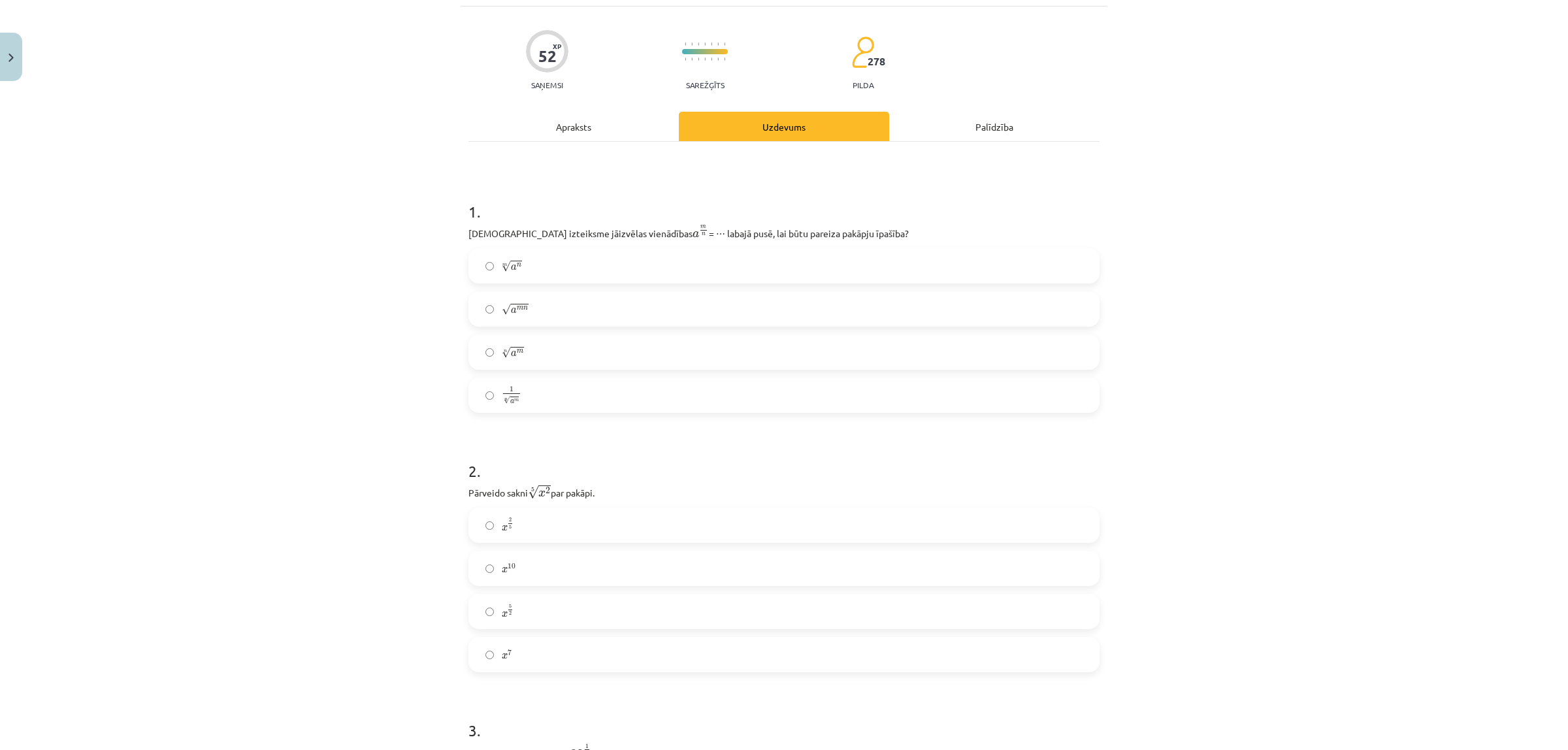
click at [517, 524] on label "x 2 5 x 2 5" at bounding box center [784, 525] width 628 height 32
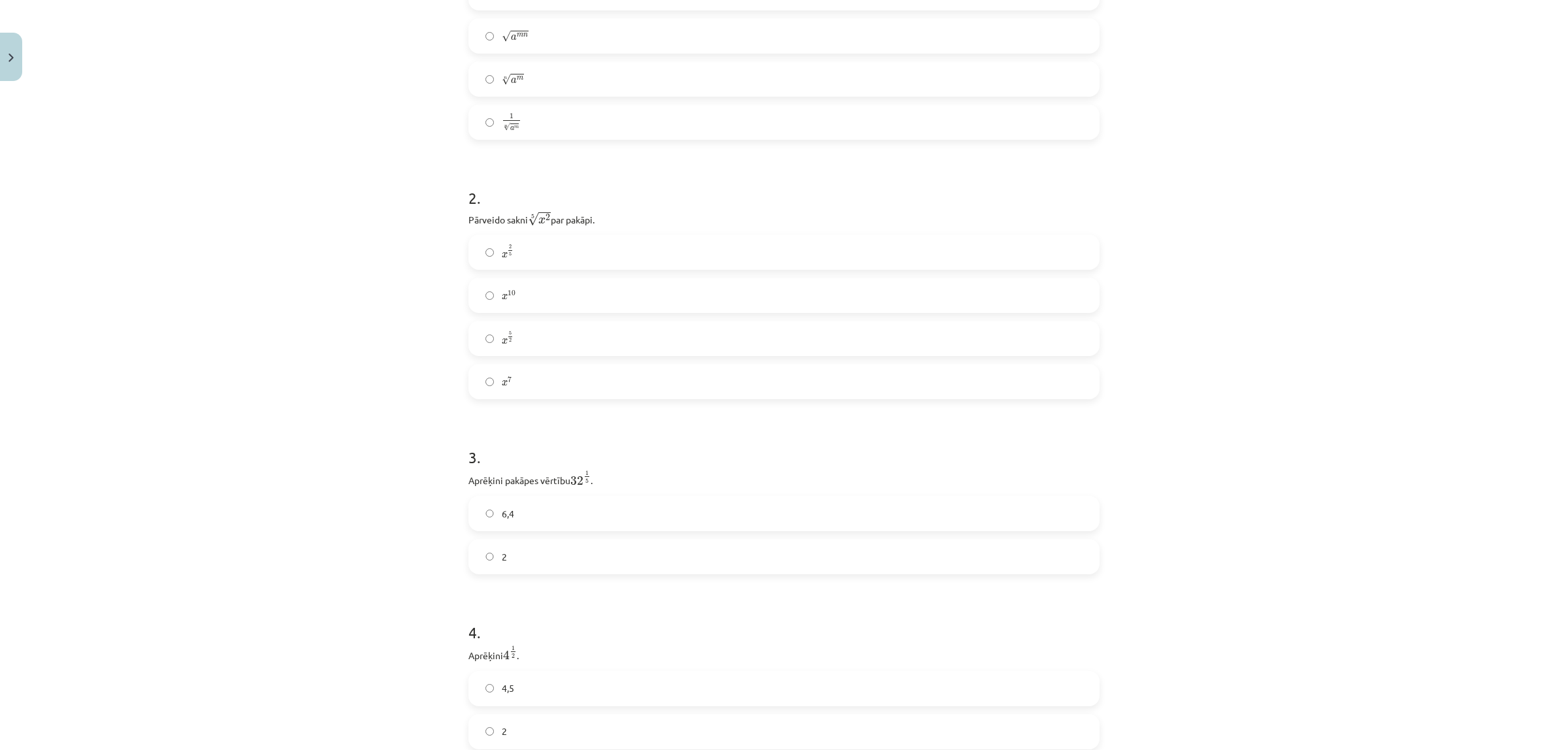
click at [486, 552] on label "2" at bounding box center [784, 555] width 628 height 32
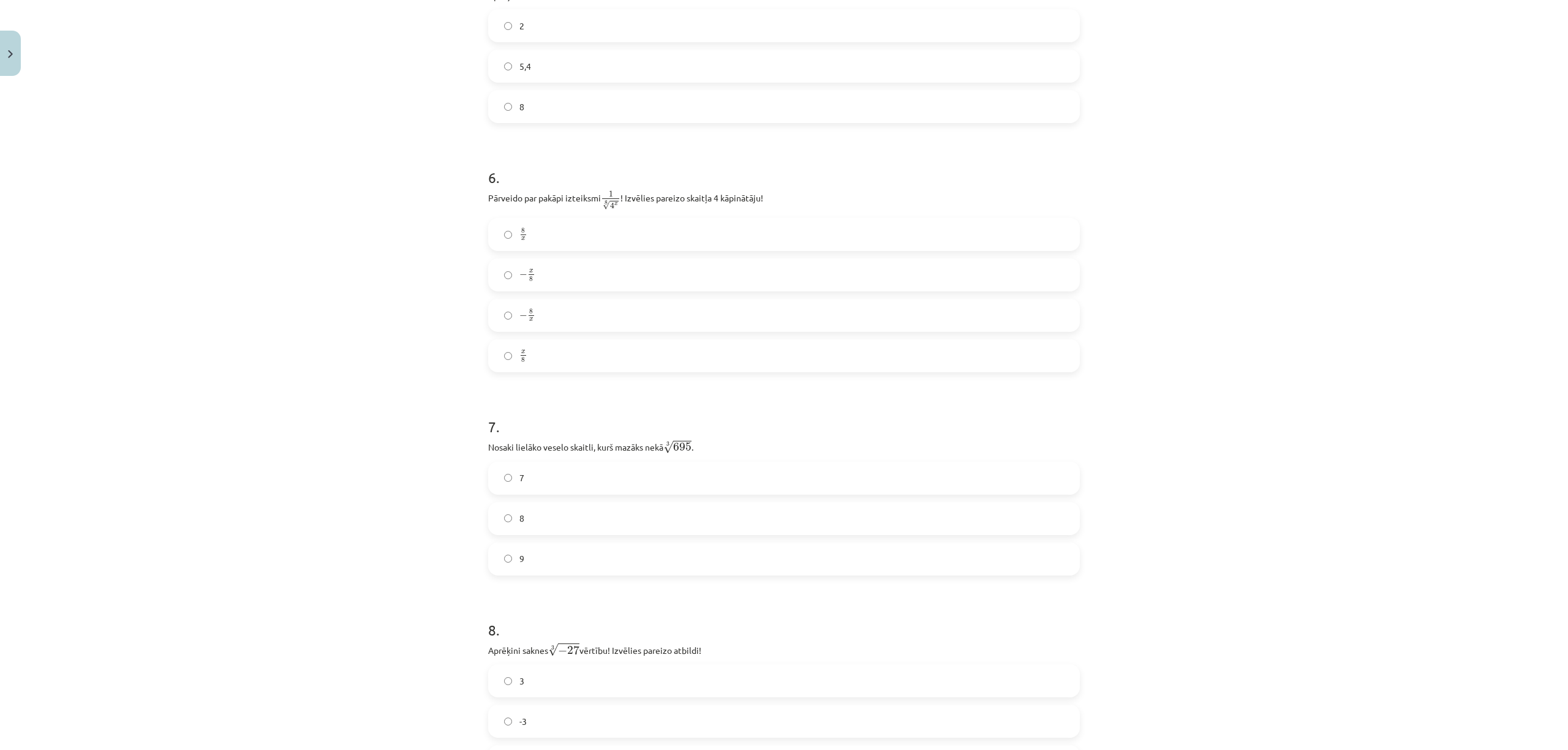
scroll to position [843, 0]
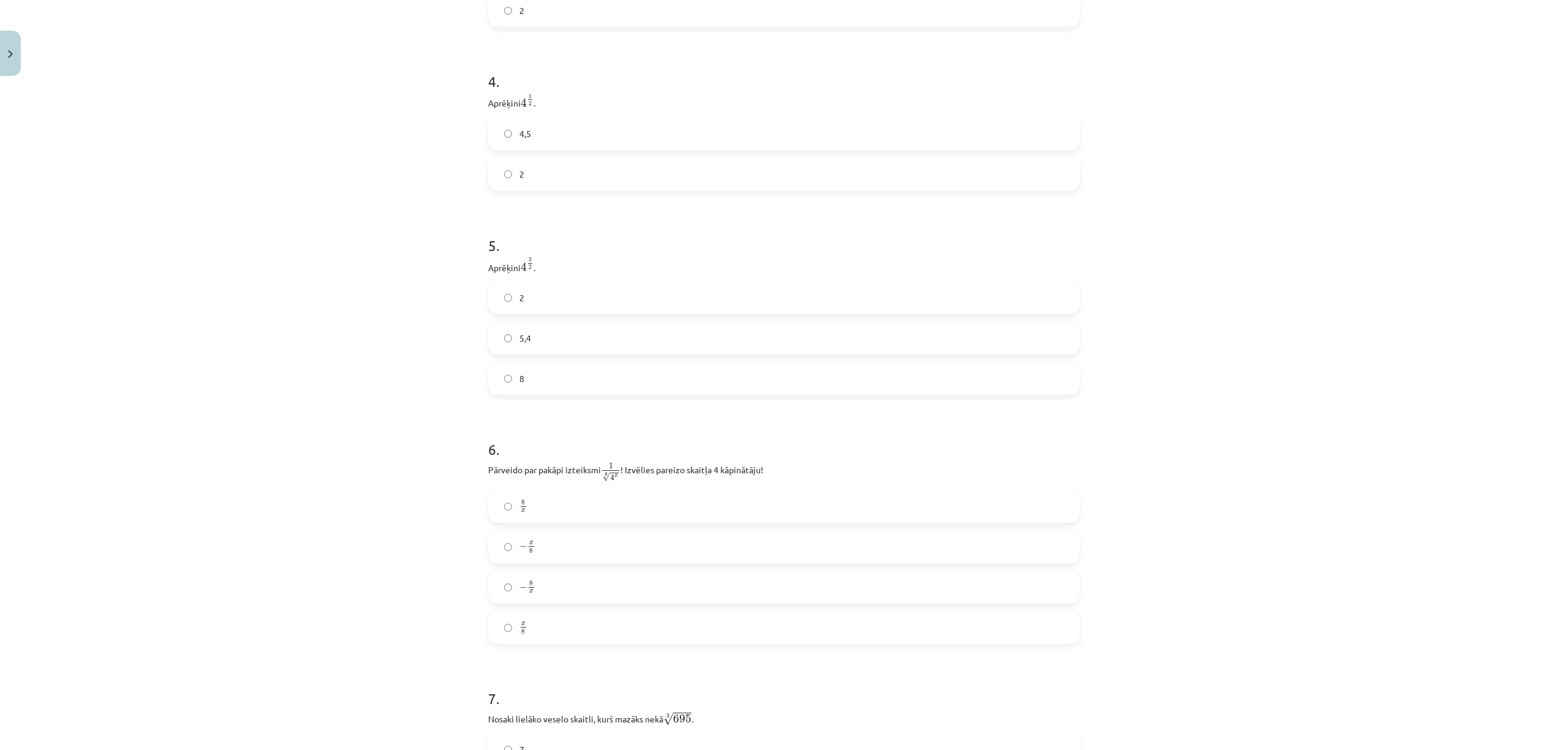
click at [504, 163] on label "2" at bounding box center [783, 174] width 589 height 30
click at [530, 385] on label "8" at bounding box center [783, 378] width 589 height 30
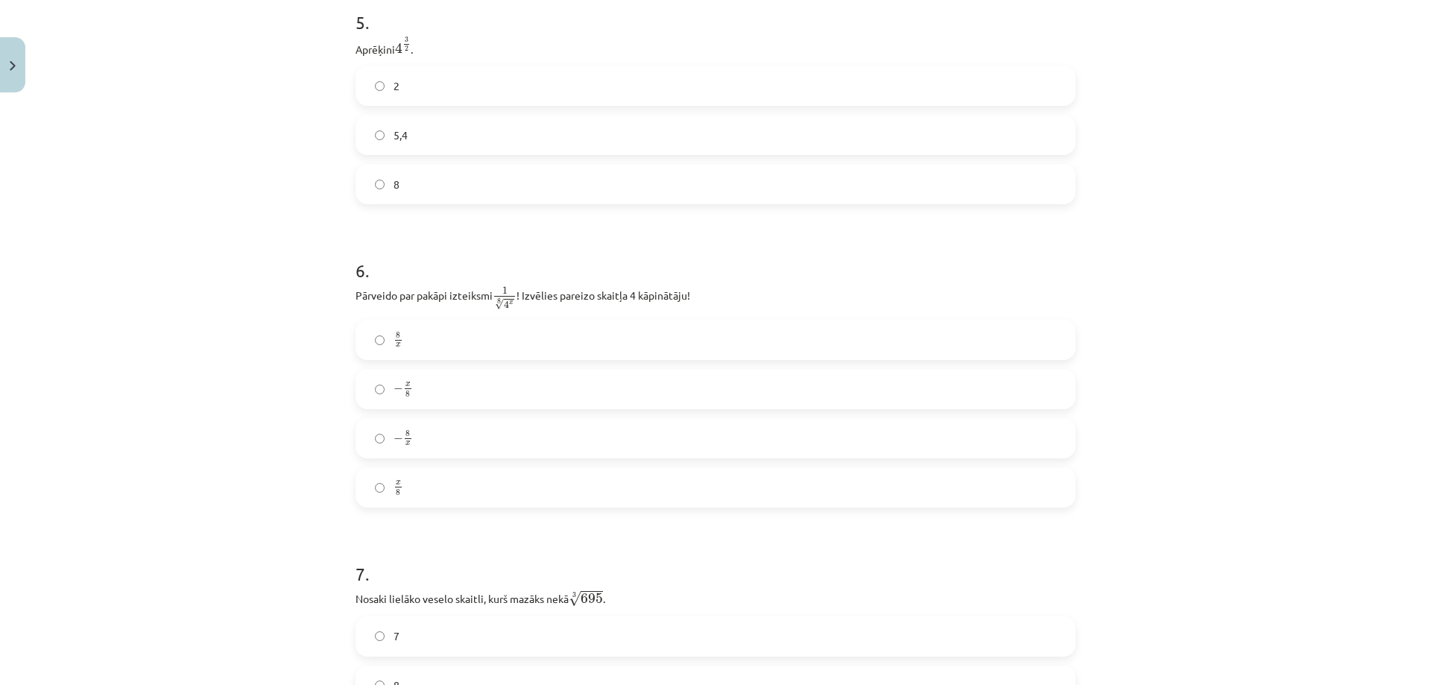
scroll to position [1550, 0]
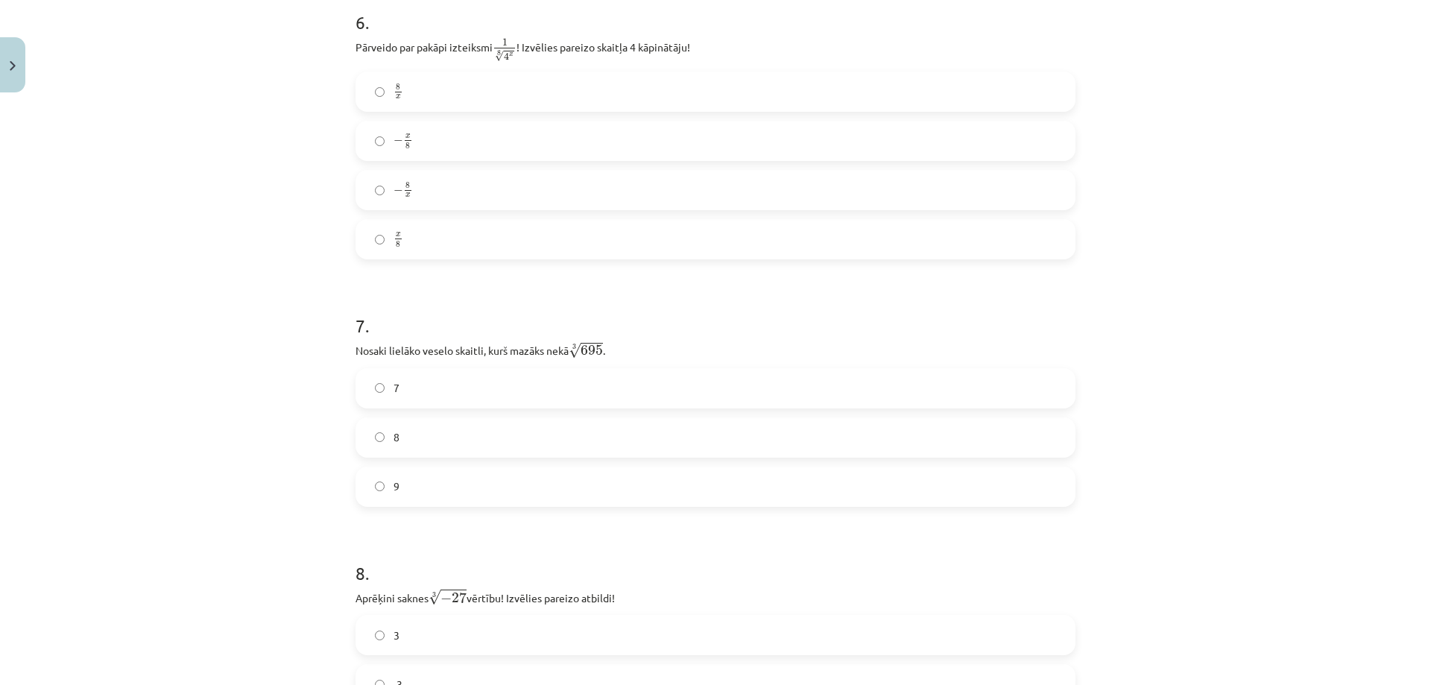
click at [377, 444] on label "8" at bounding box center [715, 437] width 717 height 37
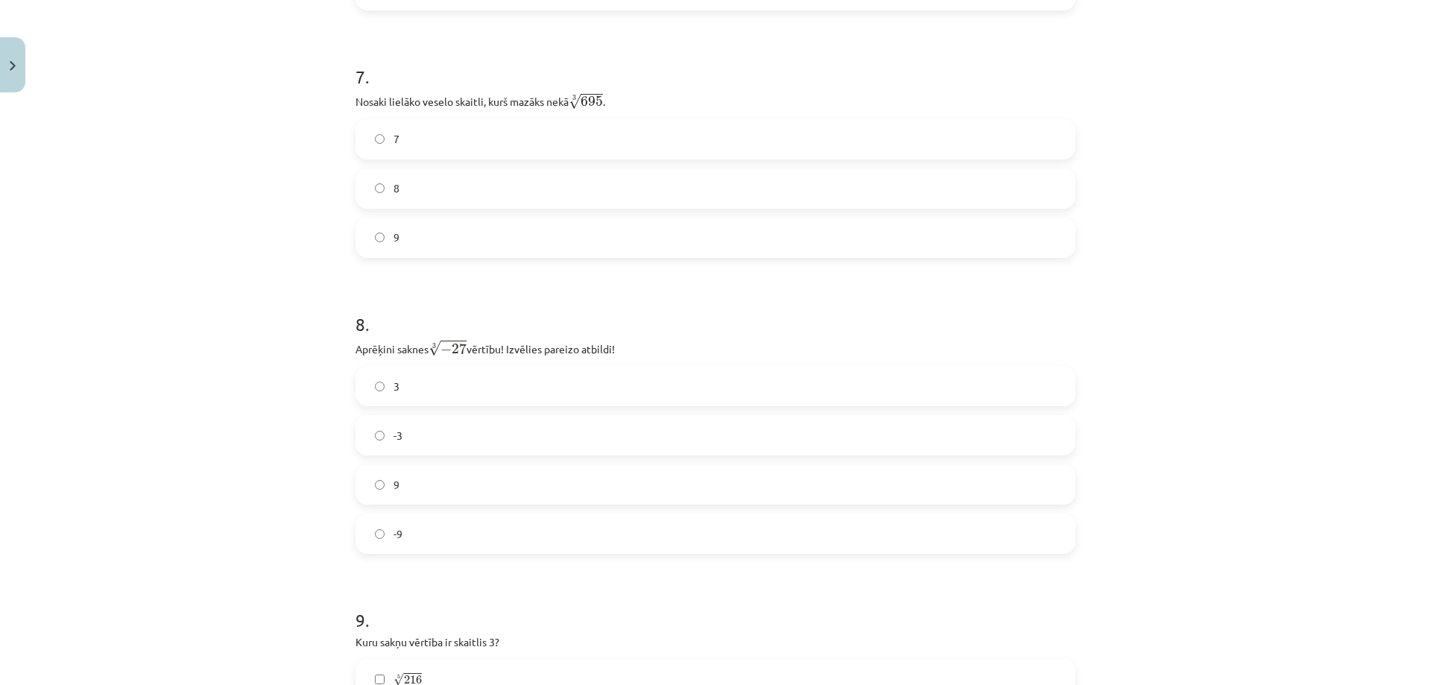
click at [394, 442] on span "-3" at bounding box center [398, 436] width 9 height 16
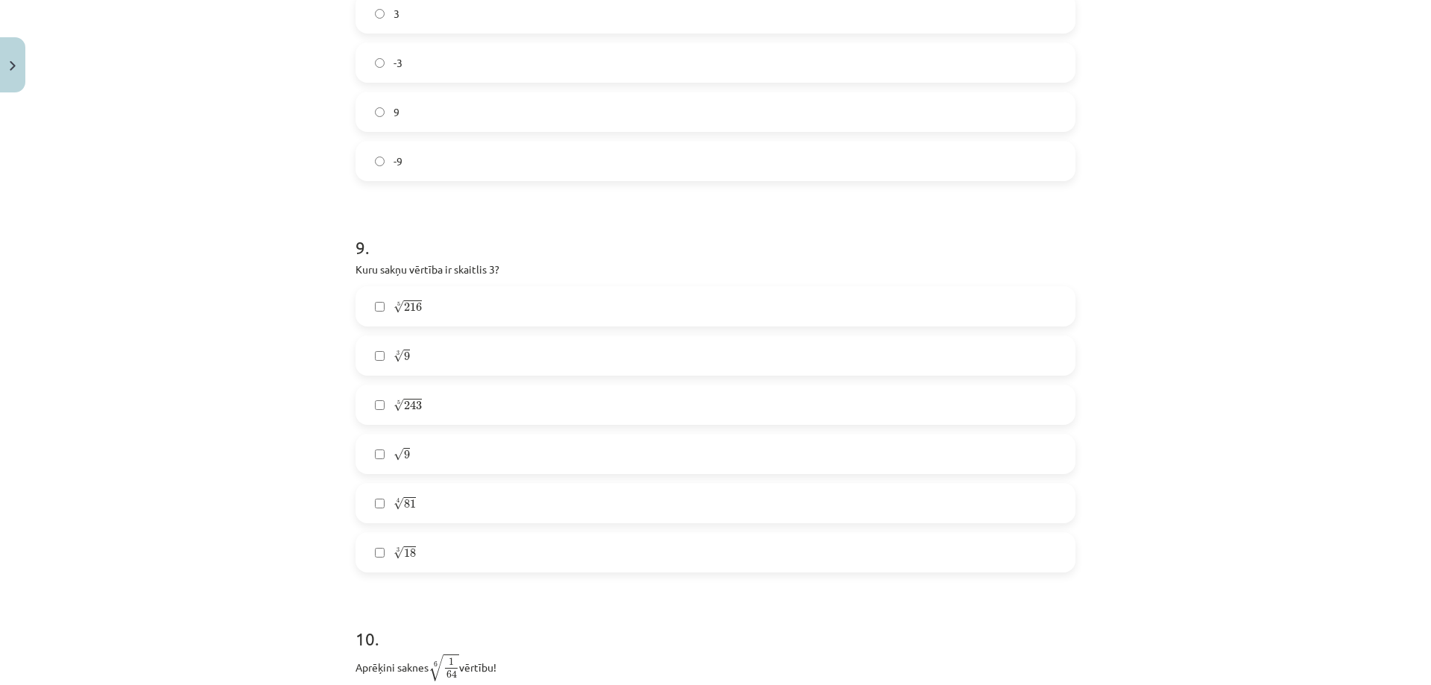
click at [396, 455] on span "√" at bounding box center [399, 454] width 10 height 13
click at [405, 309] on span "216" at bounding box center [413, 307] width 18 height 9
click at [383, 318] on label "5 √ 216 216 5" at bounding box center [715, 306] width 717 height 37
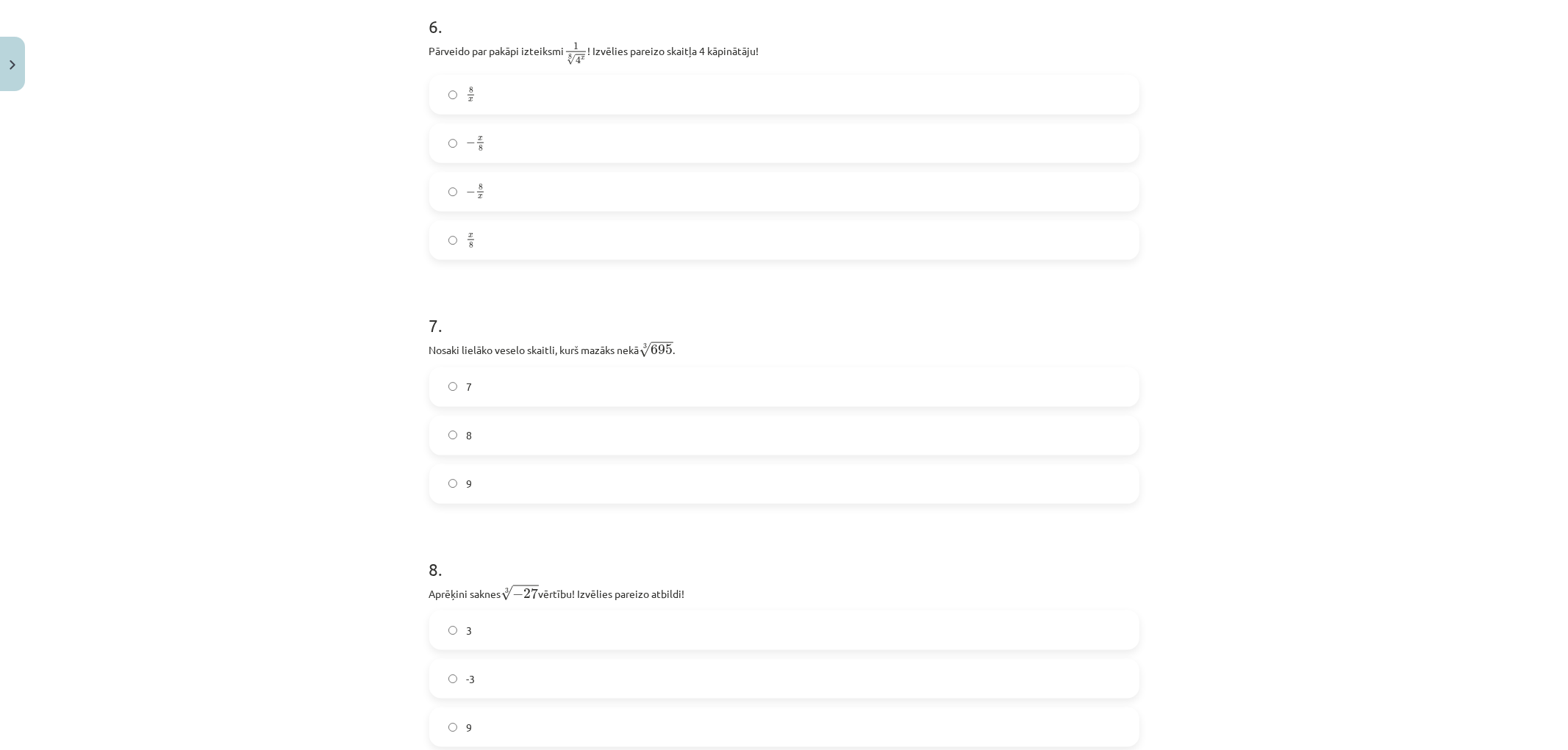
scroll to position [1252, 0]
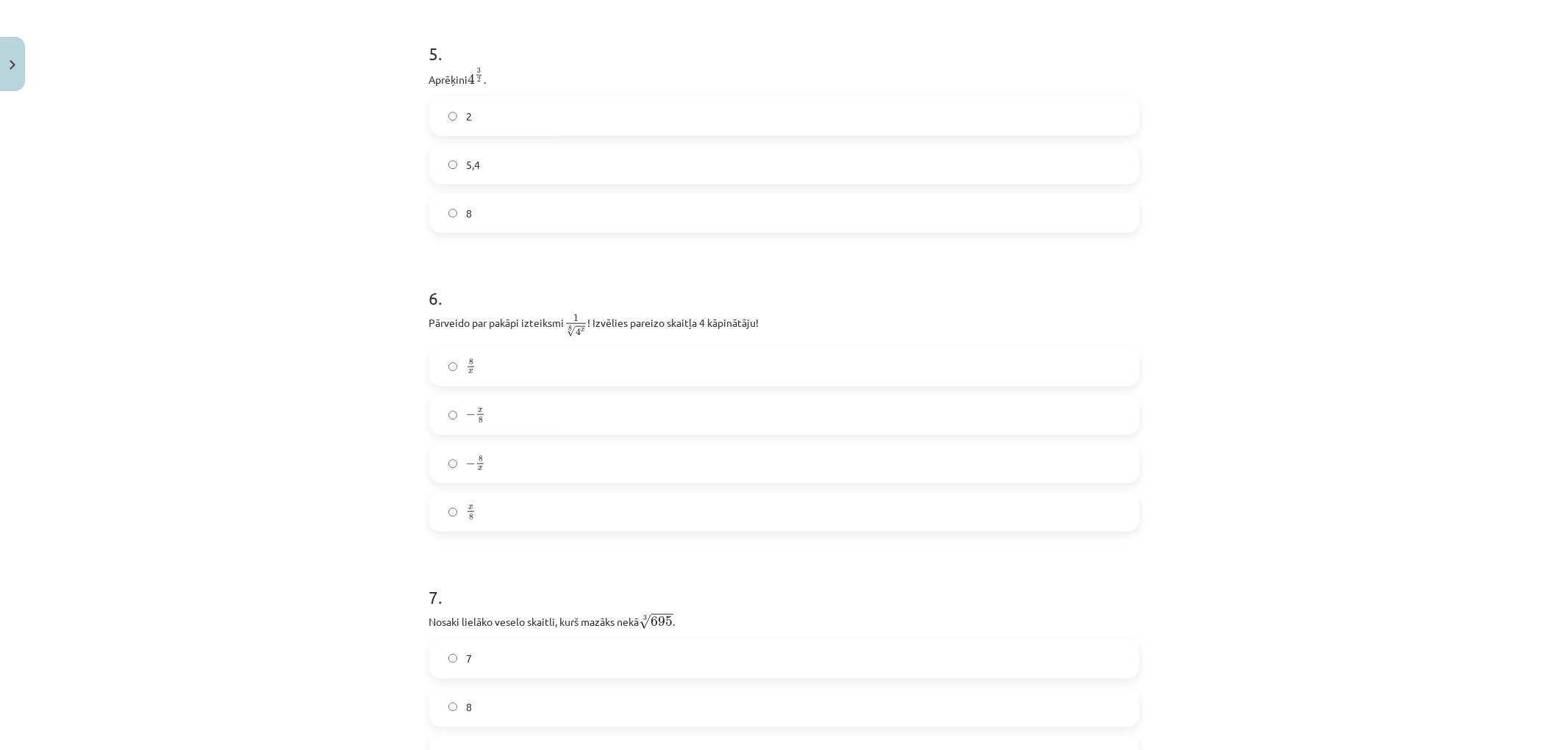
click at [496, 424] on label "− x 8 − x 8" at bounding box center [784, 414] width 707 height 36
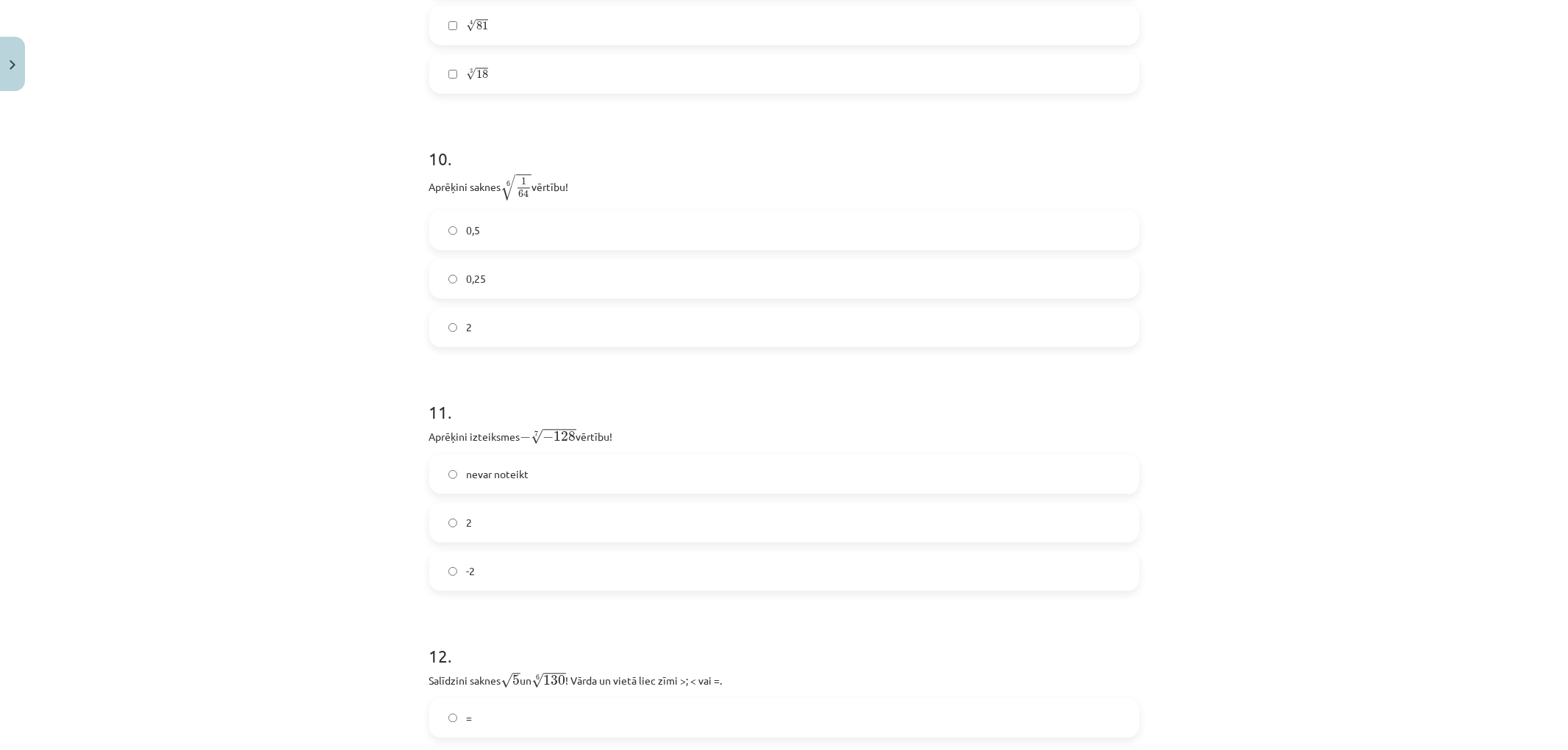
scroll to position [2748, 0]
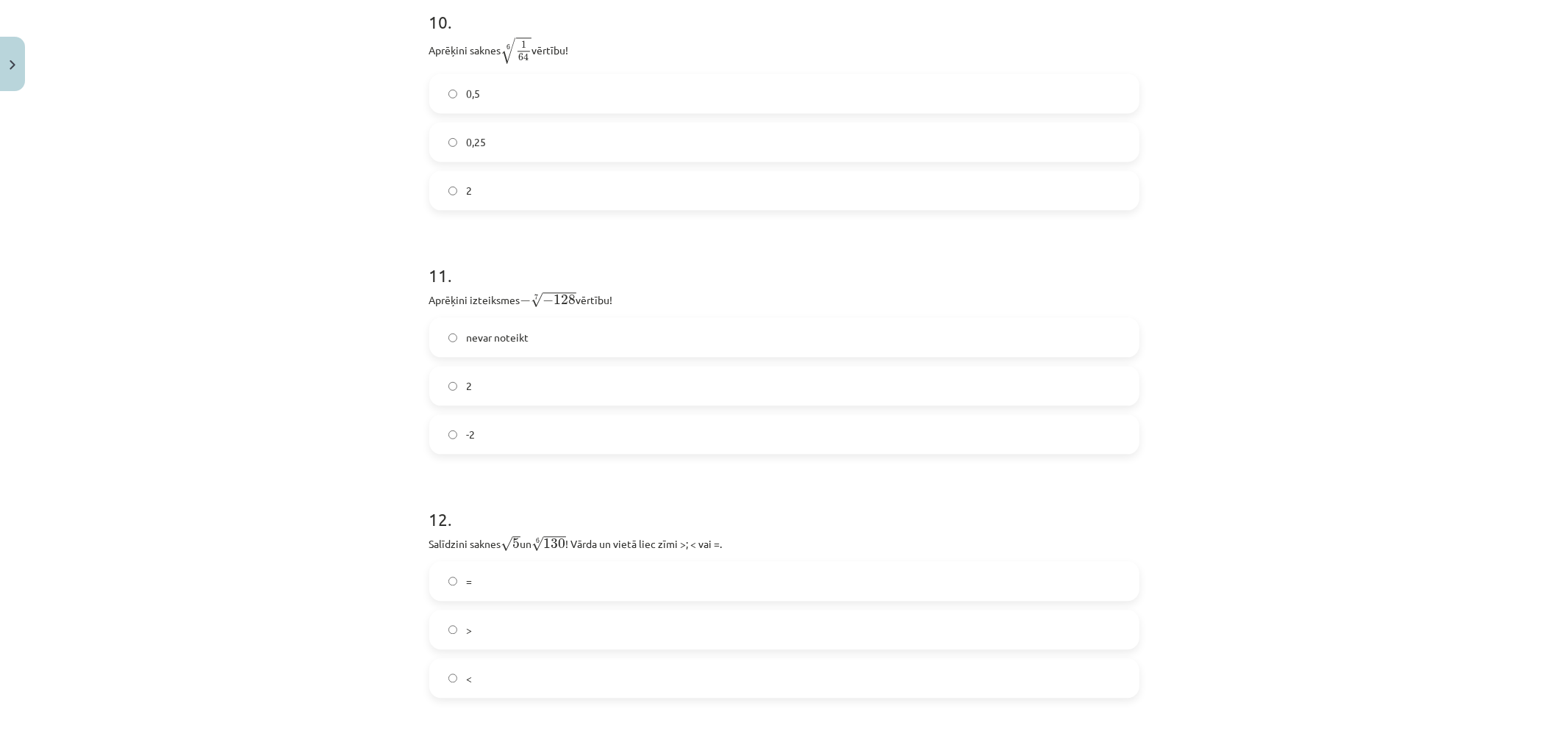
drag, startPoint x: 453, startPoint y: 102, endPoint x: 463, endPoint y: 122, distance: 22.4
click at [453, 102] on label "0,5" at bounding box center [784, 93] width 707 height 36
click at [467, 338] on span "nevar noteikt" at bounding box center [497, 338] width 62 height 16
click at [477, 674] on label "<" at bounding box center [784, 677] width 707 height 36
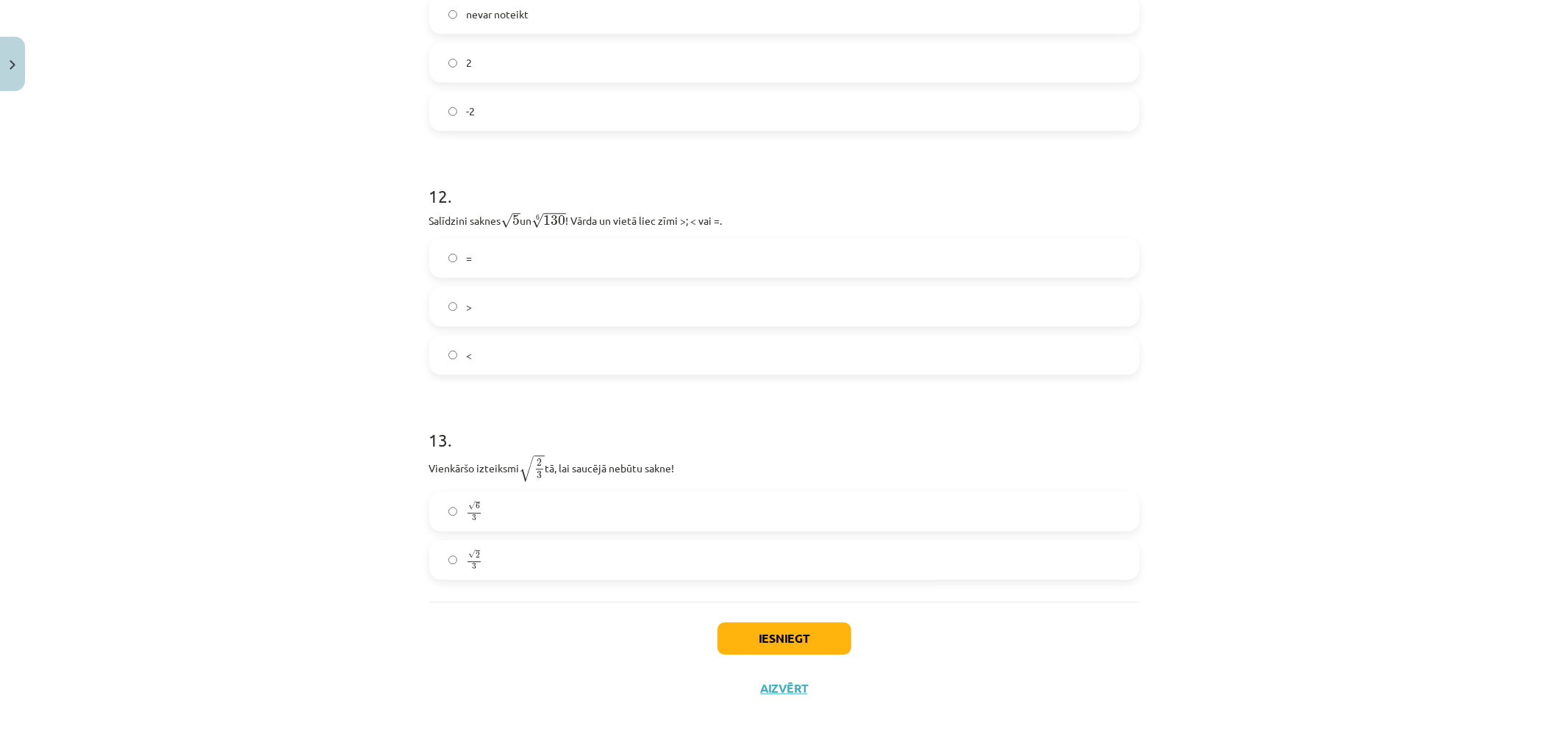
click at [486, 524] on label "√ 6 3 6 3" at bounding box center [784, 511] width 707 height 36
click at [738, 643] on button "Iesniegt" at bounding box center [784, 638] width 134 height 33
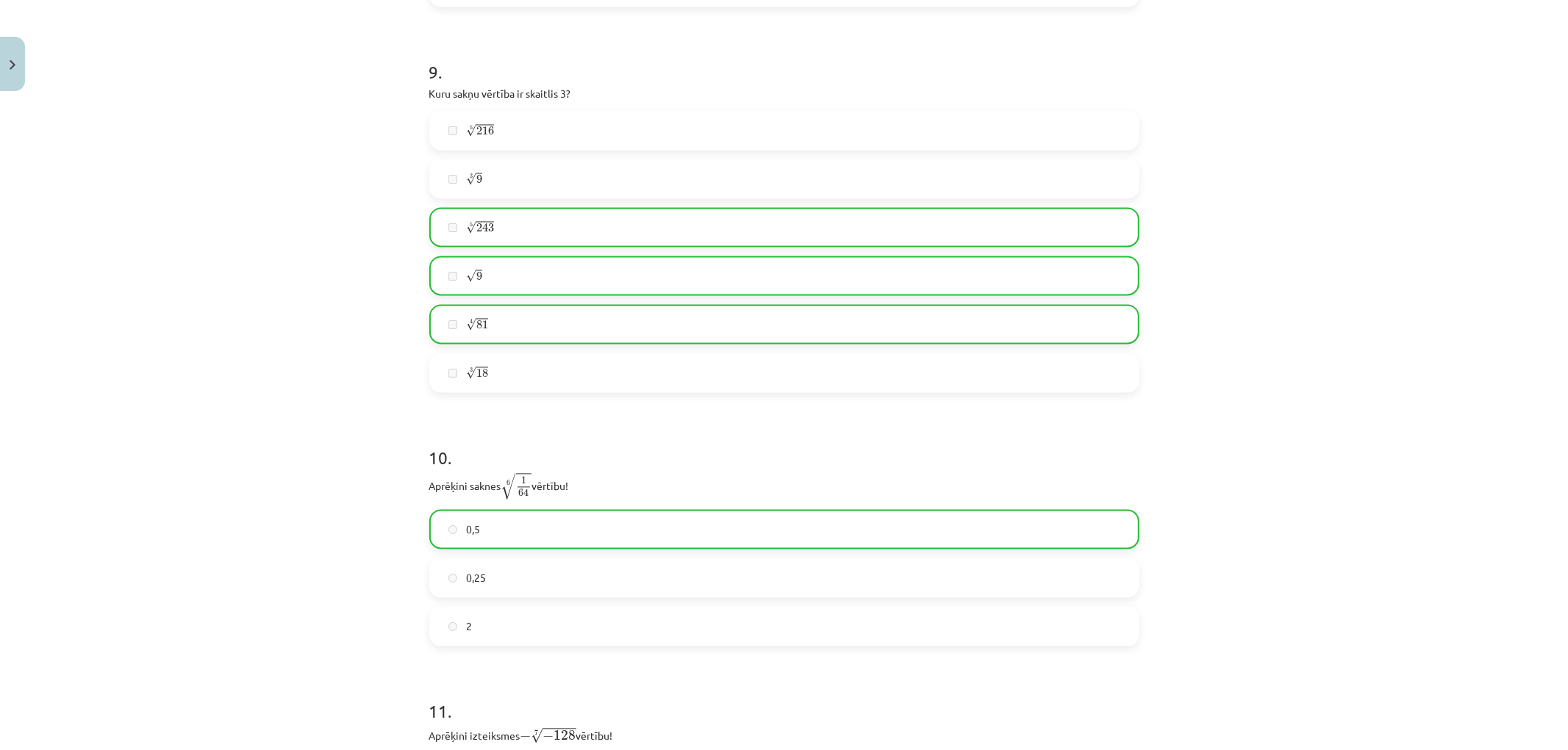
scroll to position [3122, 0]
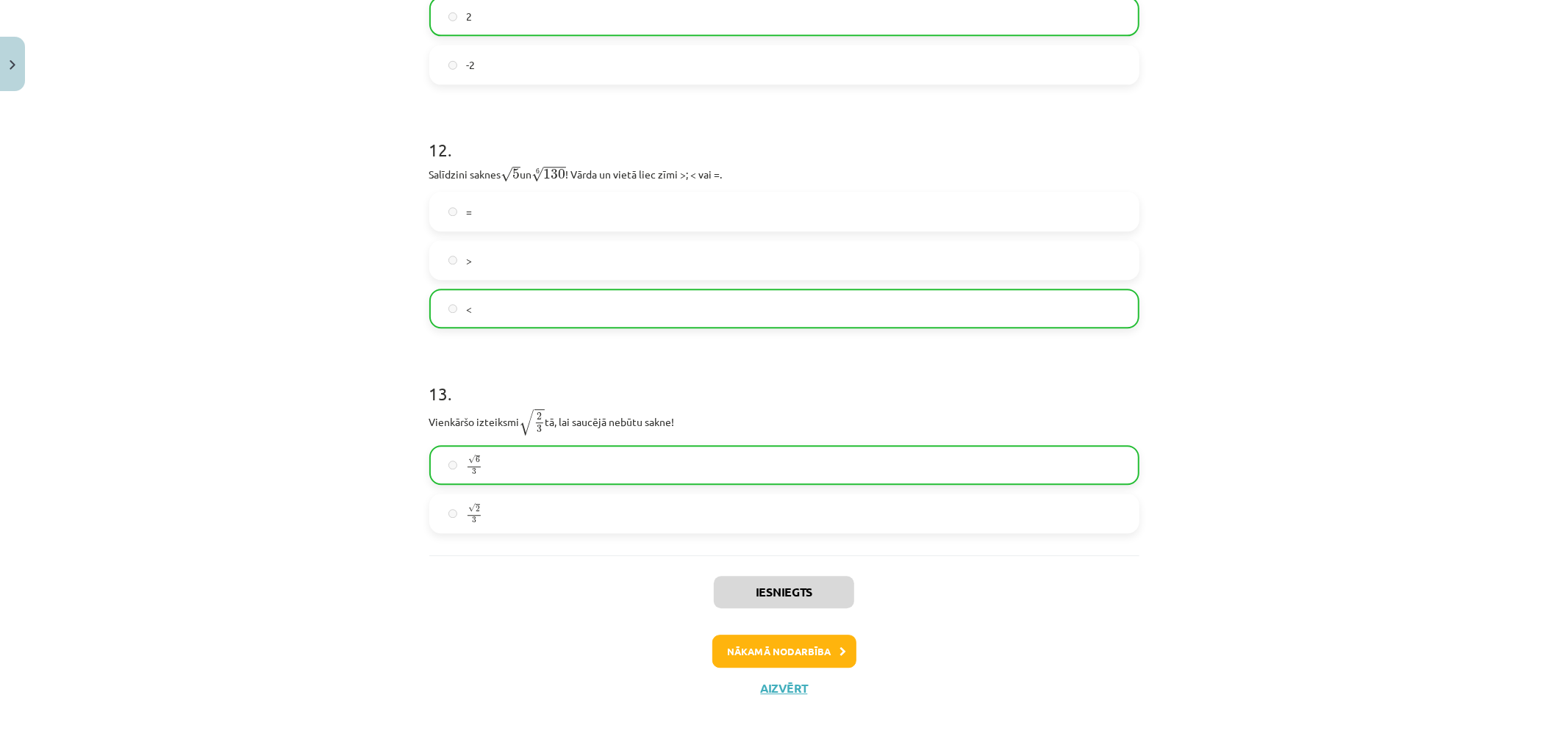
click at [772, 633] on div "Iesniegts Nākamā nodarbība Aizvērt" at bounding box center [784, 630] width 710 height 150
click at [769, 650] on button "Nākamā nodarbība" at bounding box center [784, 651] width 144 height 34
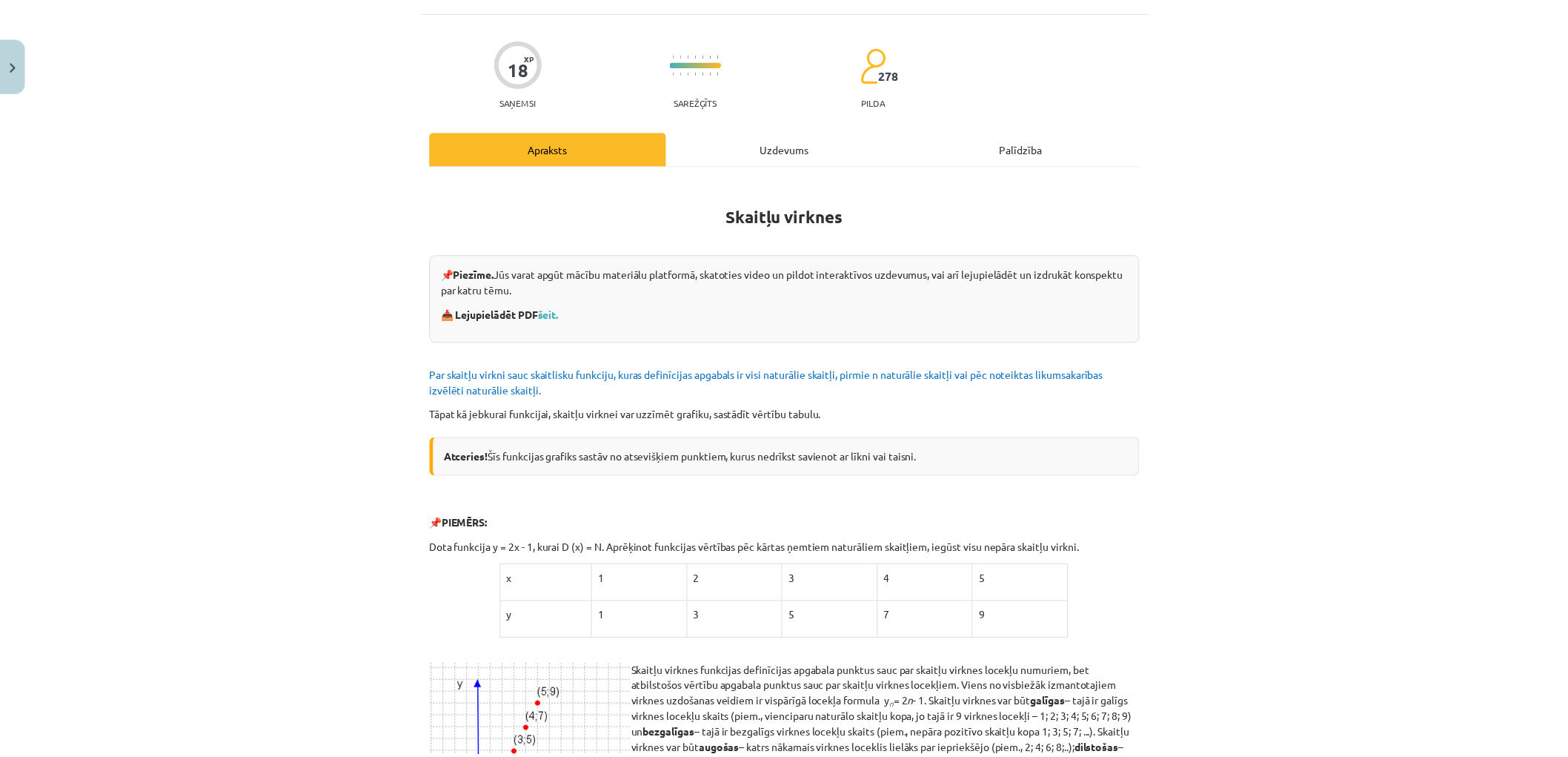
scroll to position [0, 0]
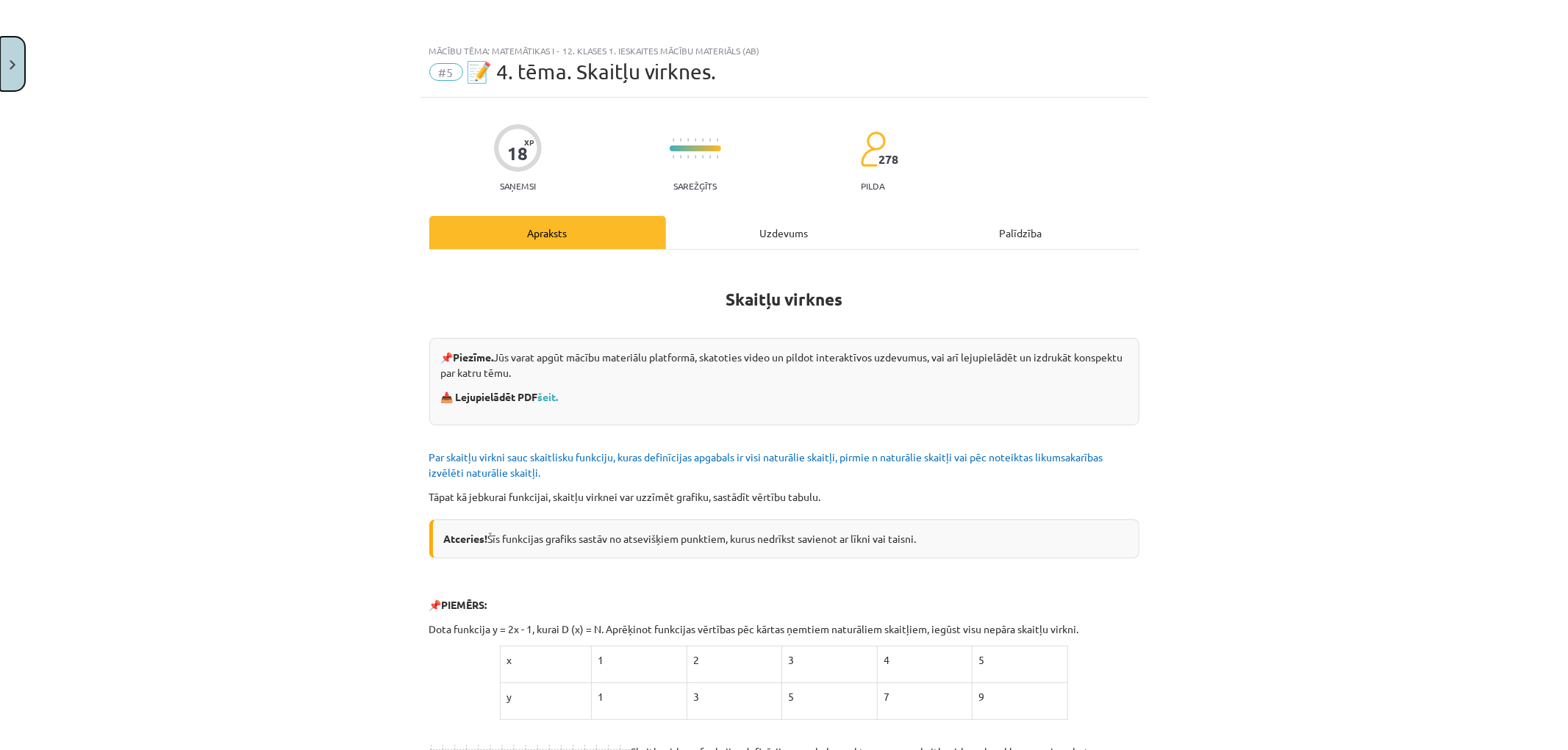
click at [12, 62] on img "Close" at bounding box center [13, 65] width 6 height 10
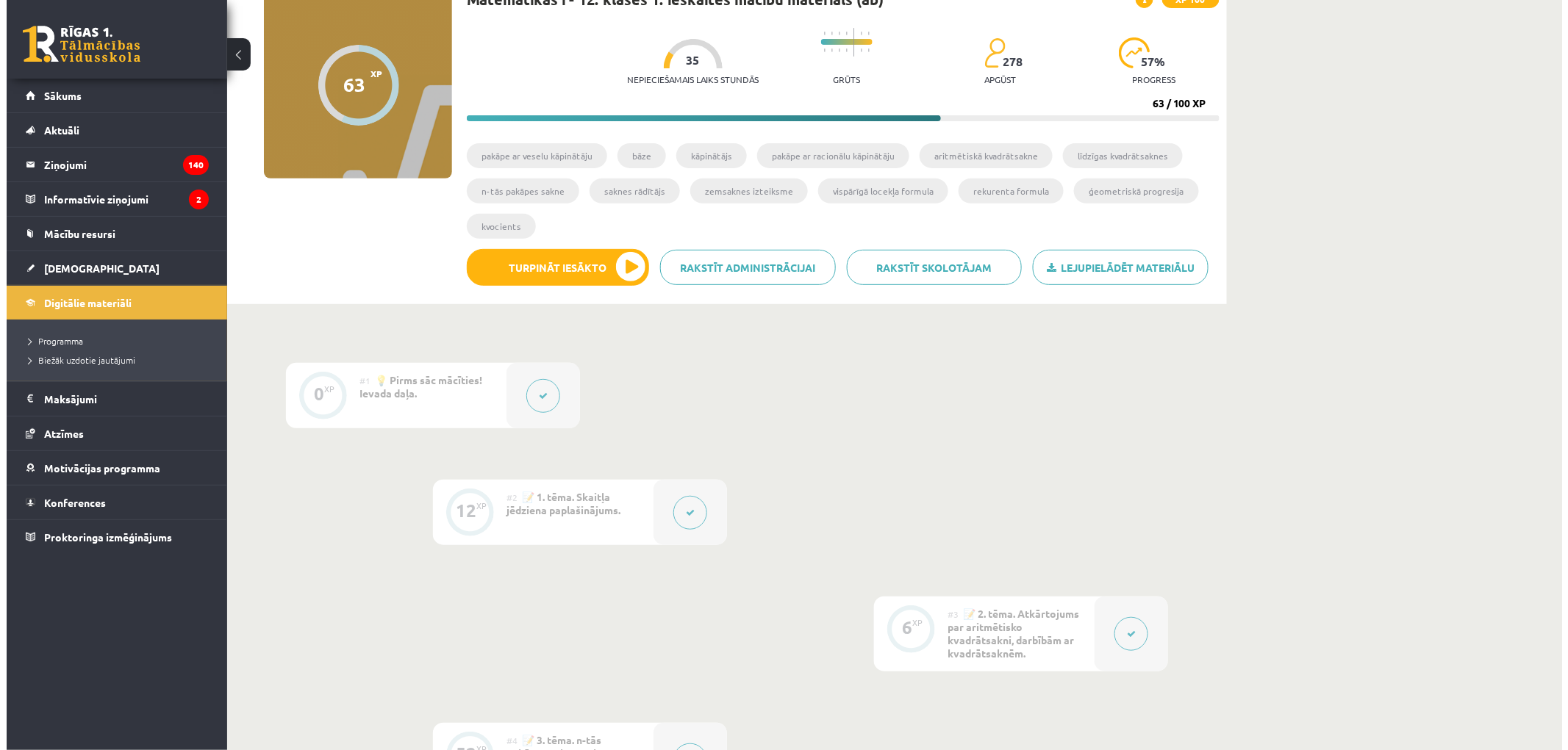
scroll to position [665, 0]
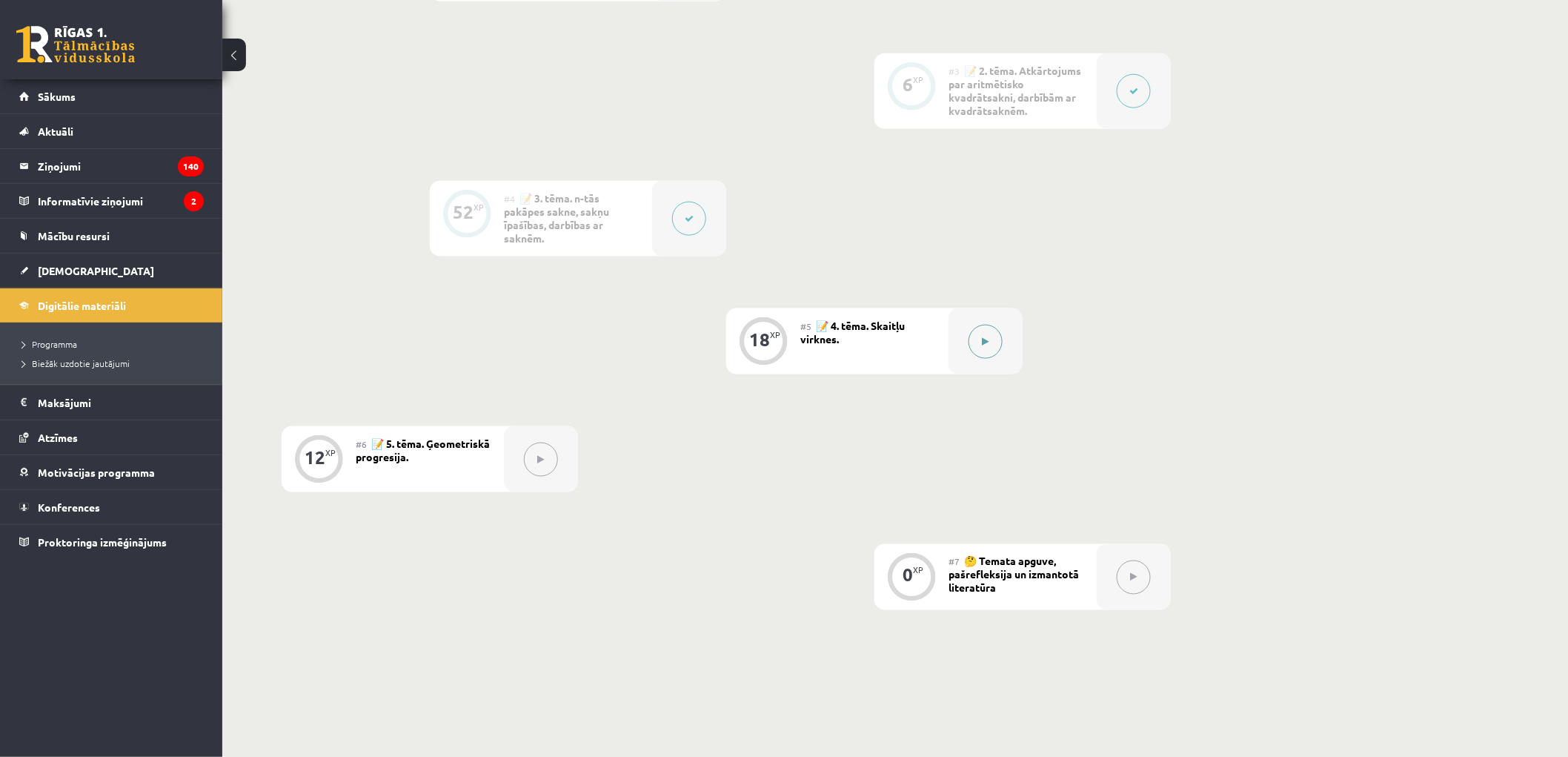
click at [980, 351] on button at bounding box center [985, 341] width 34 height 34
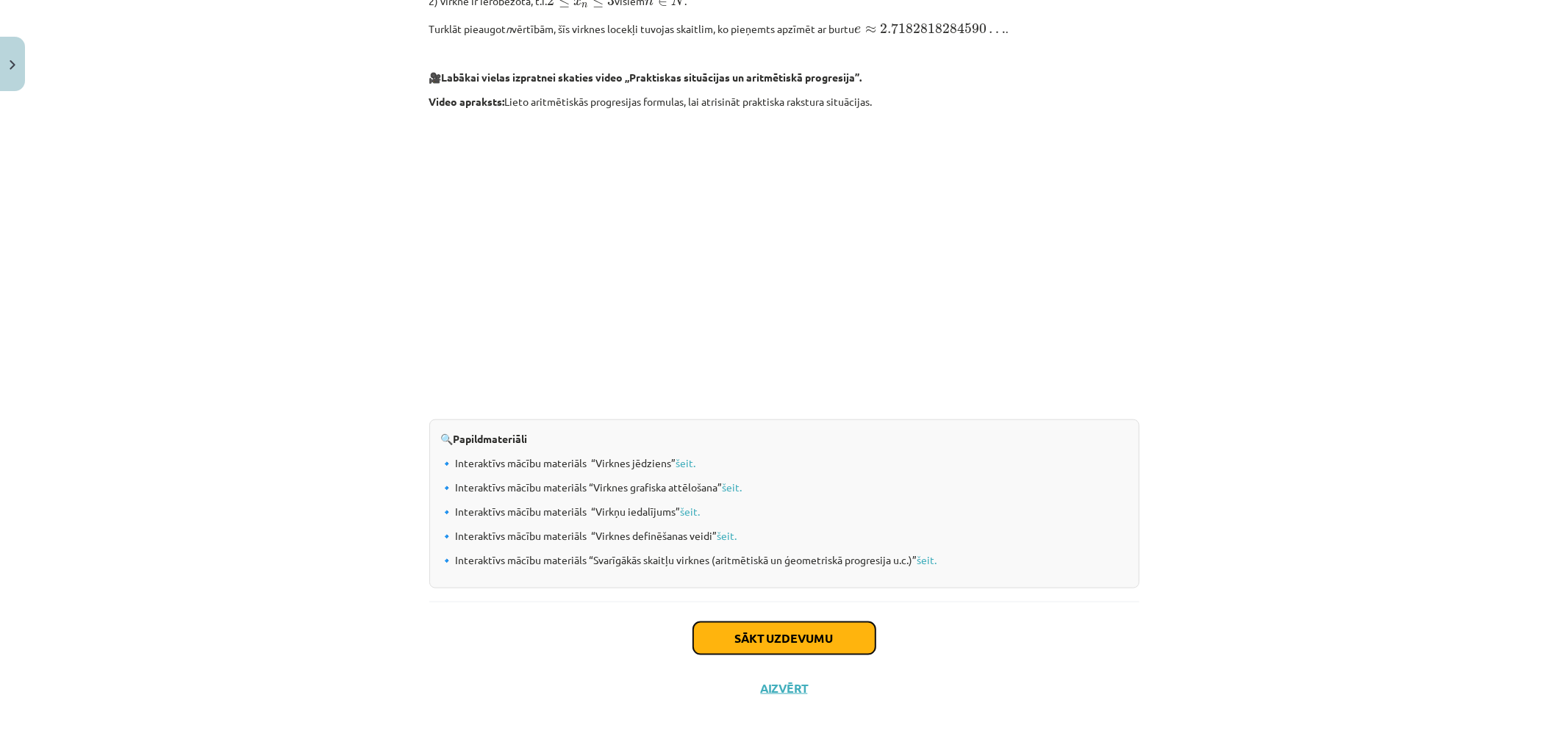
click at [725, 633] on button "Sākt uzdevumu" at bounding box center [784, 638] width 182 height 33
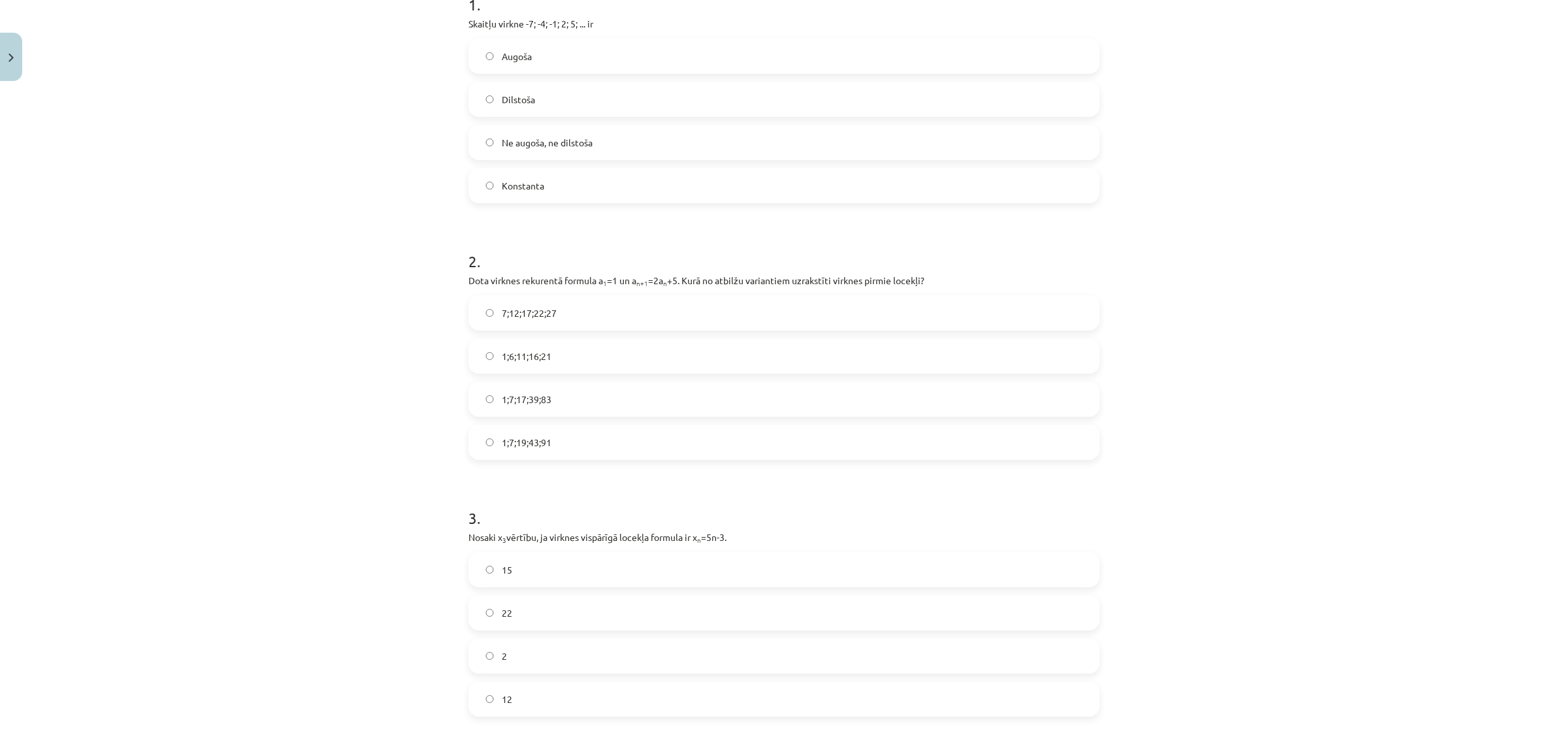
scroll to position [0, 0]
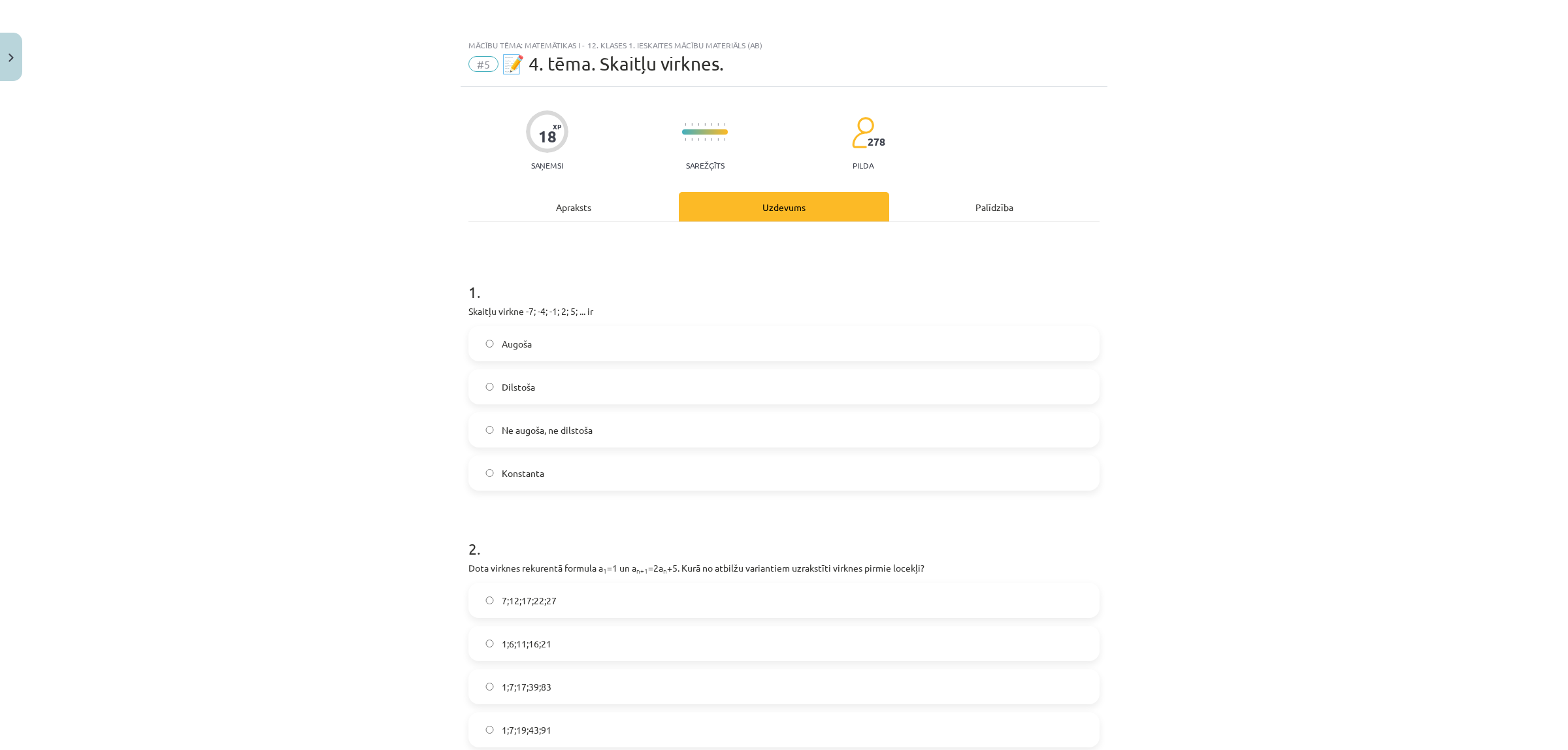
click at [513, 343] on span "Augoša" at bounding box center [516, 344] width 30 height 14
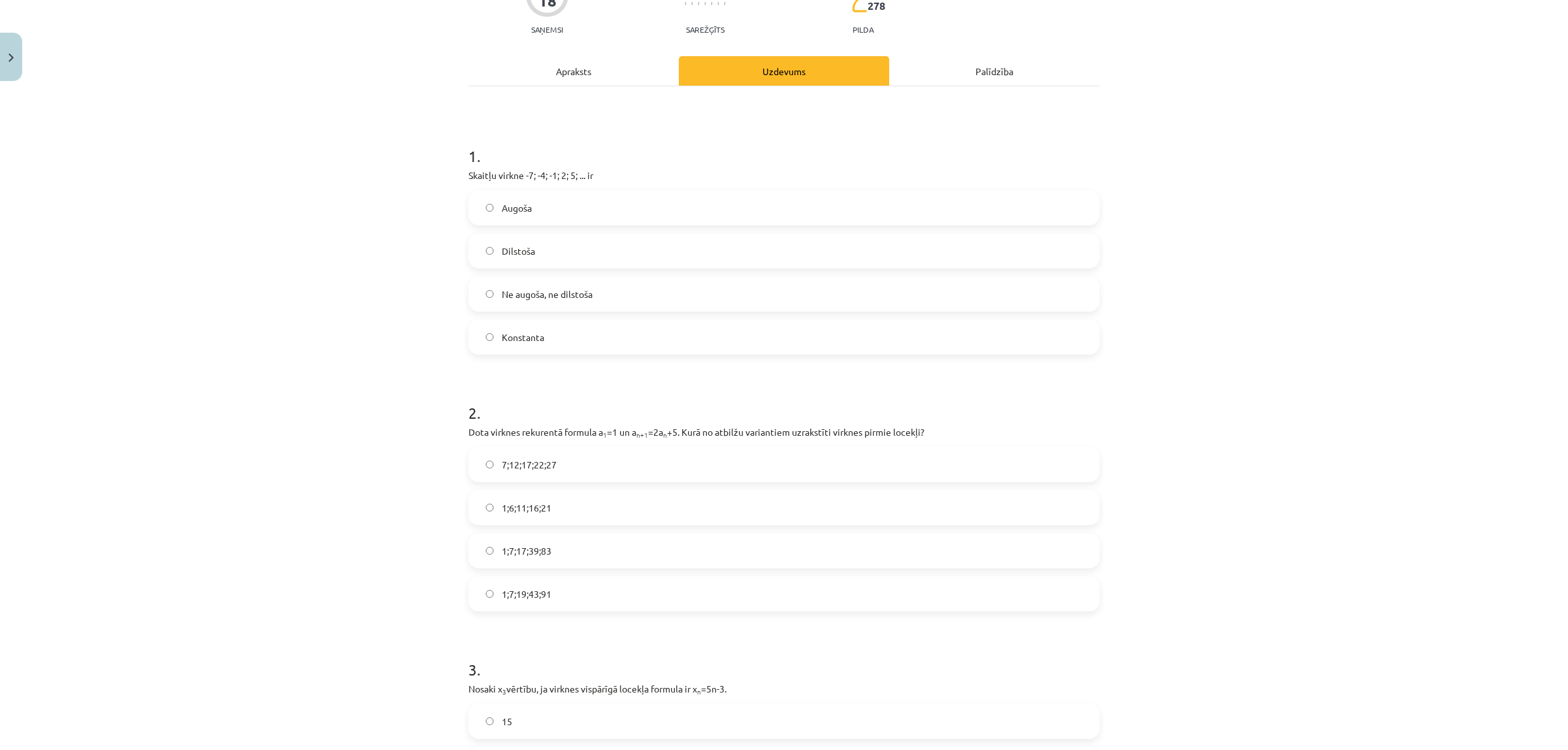
click at [537, 591] on span "1;7;19;43;91" at bounding box center [526, 594] width 50 height 14
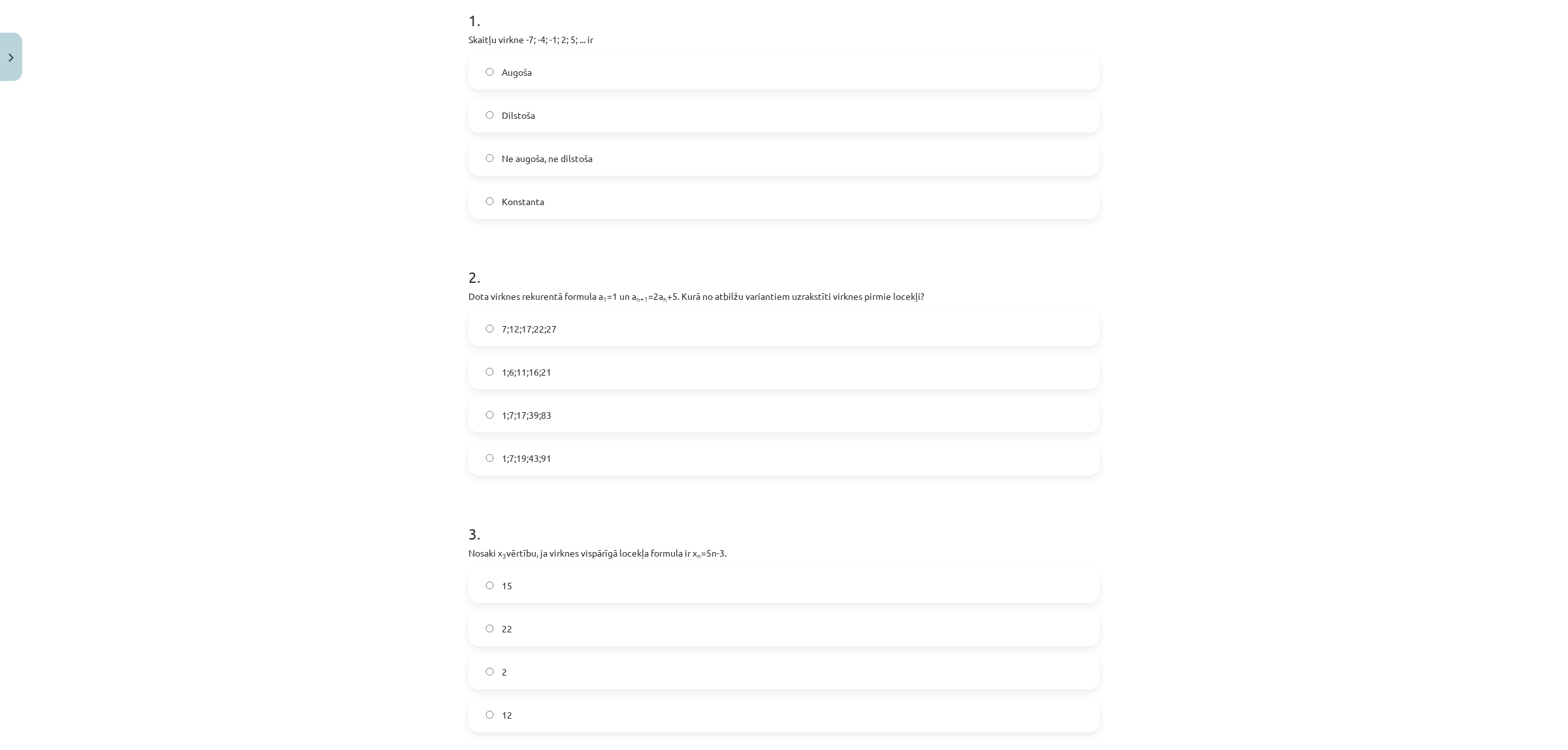
scroll to position [544, 0]
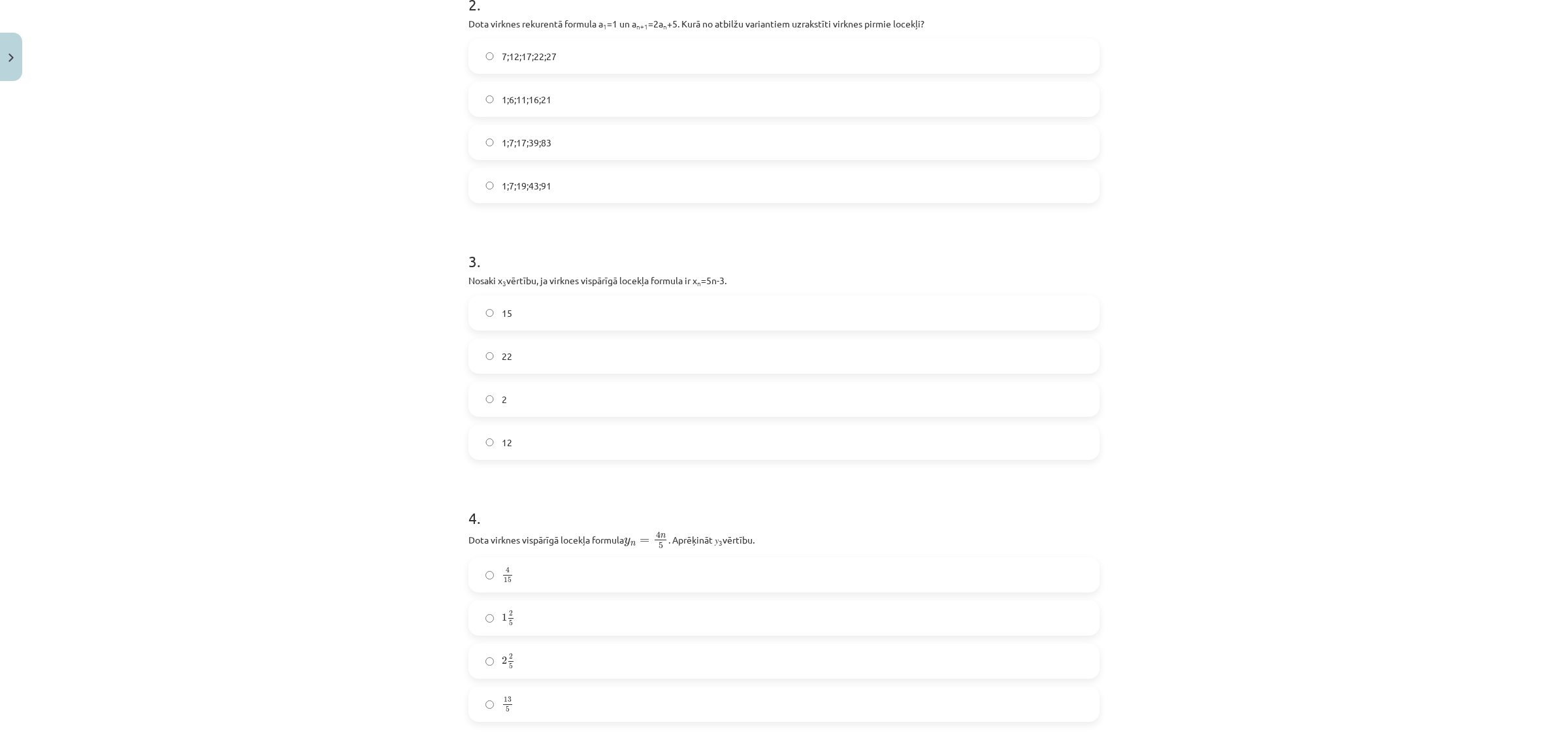
click at [514, 452] on label "12" at bounding box center [784, 442] width 628 height 32
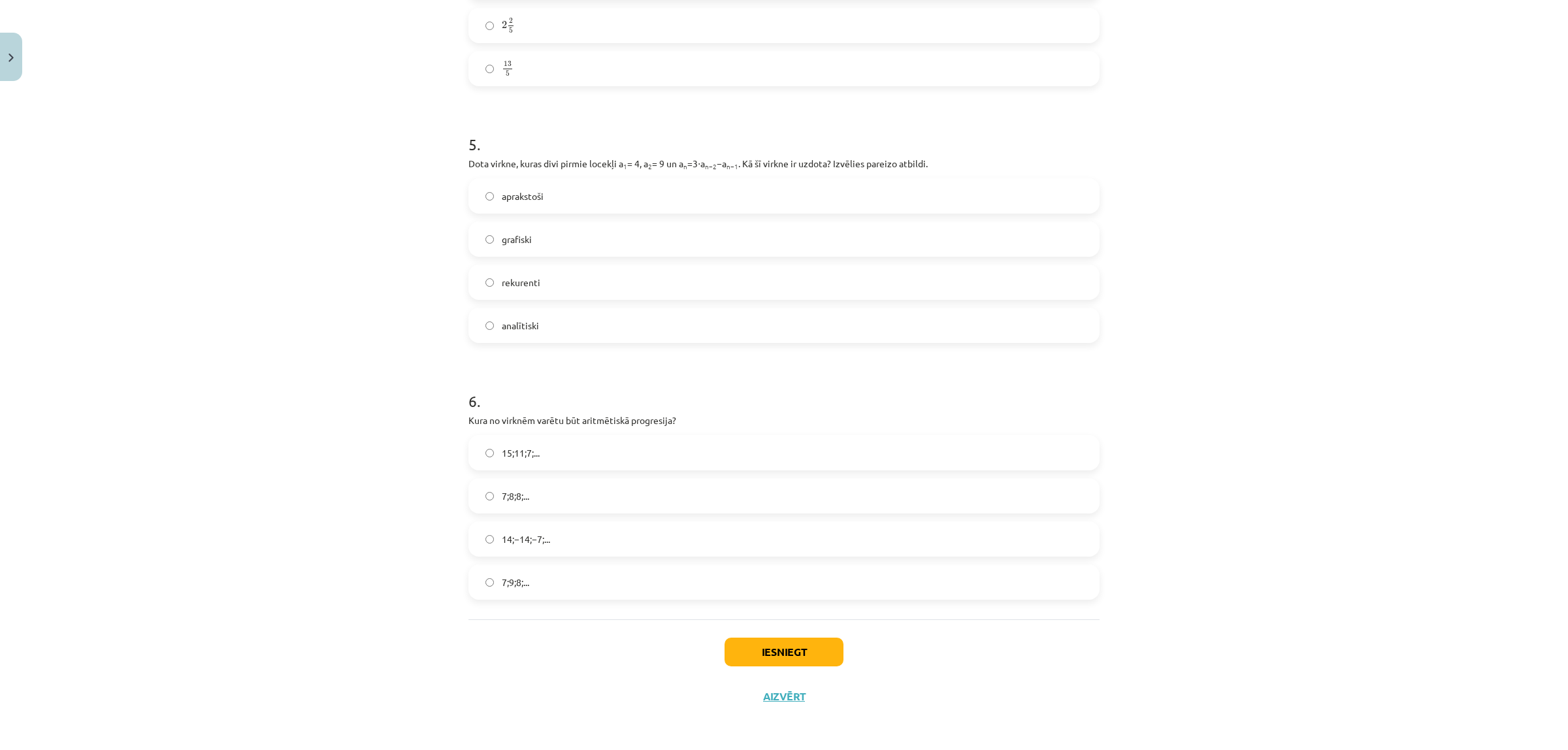
scroll to position [1043, 0]
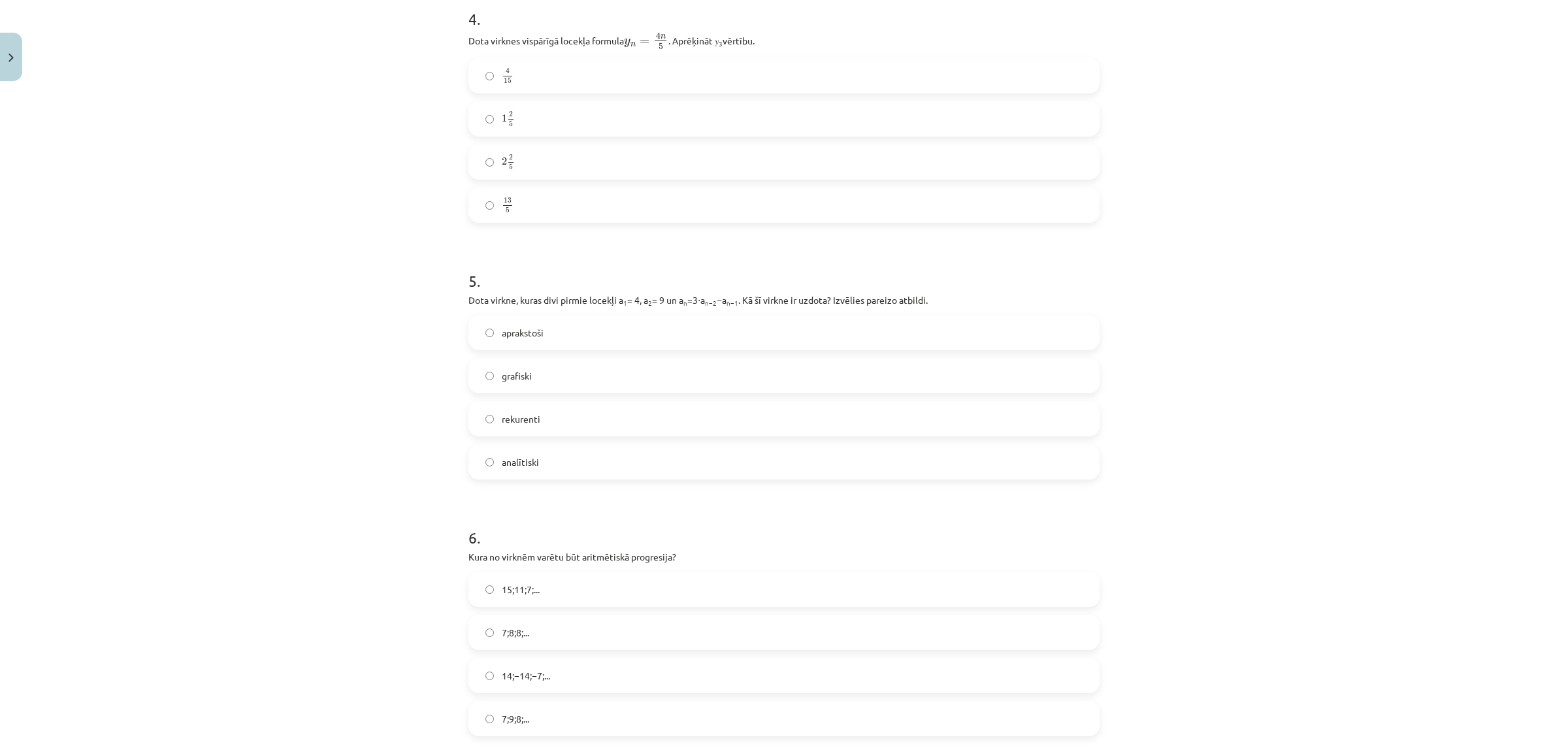
click at [507, 160] on span "2 5" at bounding box center [510, 162] width 8 height 15
click at [556, 421] on label "rekurenti" at bounding box center [784, 418] width 628 height 32
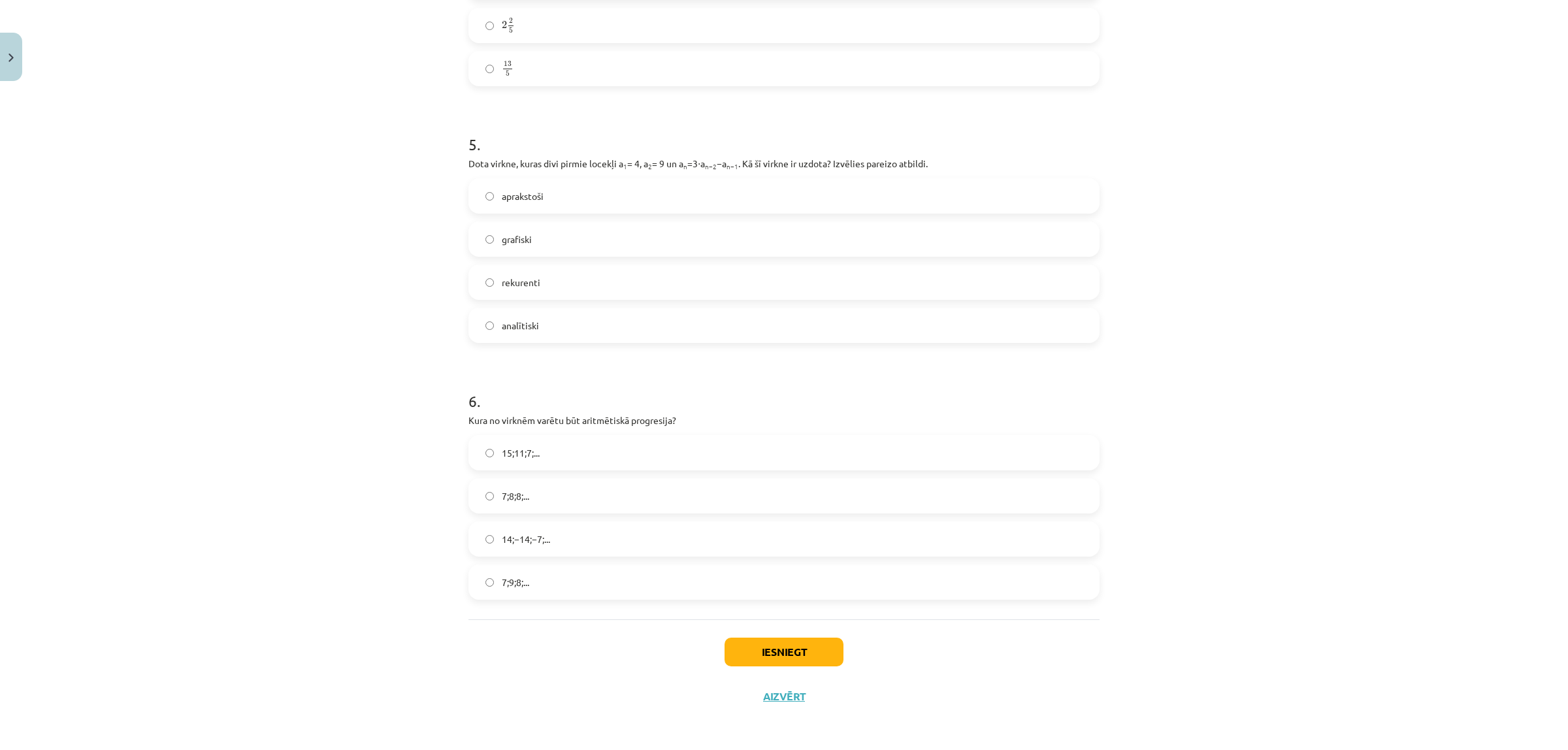
click at [549, 437] on label "15;11;7;..." at bounding box center [784, 452] width 628 height 32
click at [736, 599] on button "Iesniegt" at bounding box center [784, 651] width 119 height 29
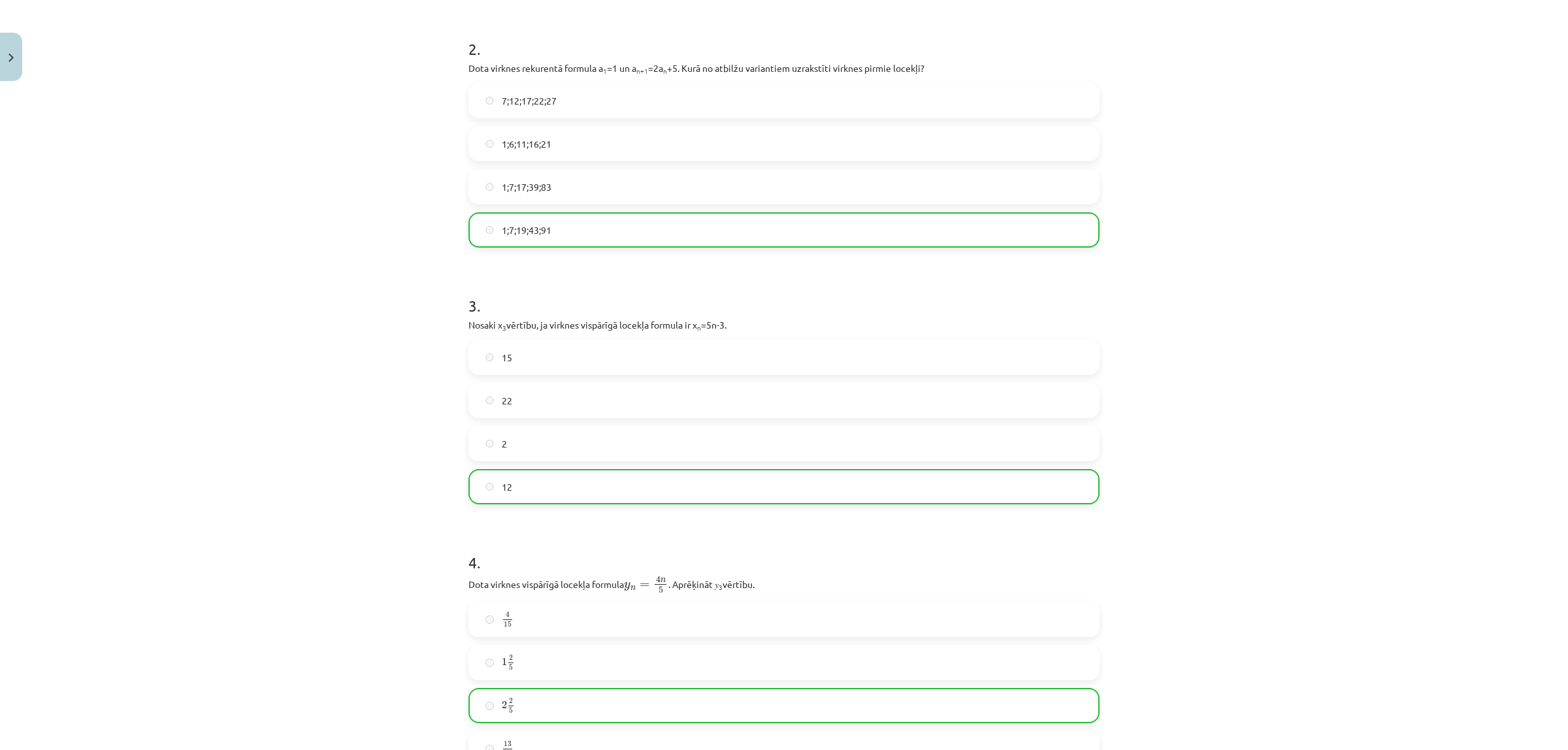
scroll to position [0, 0]
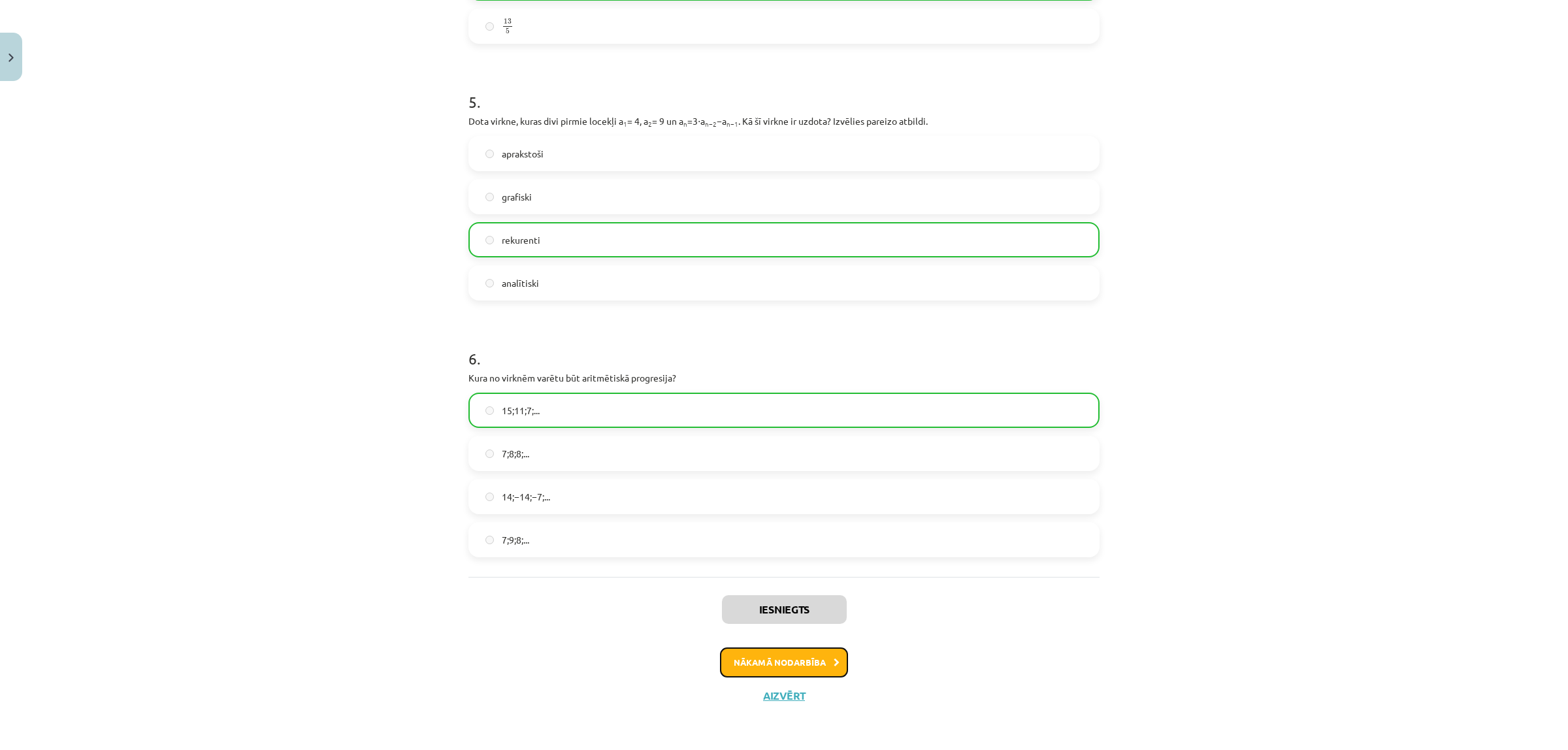
click at [798, 599] on button "Nākamā nodarbība" at bounding box center [784, 662] width 128 height 30
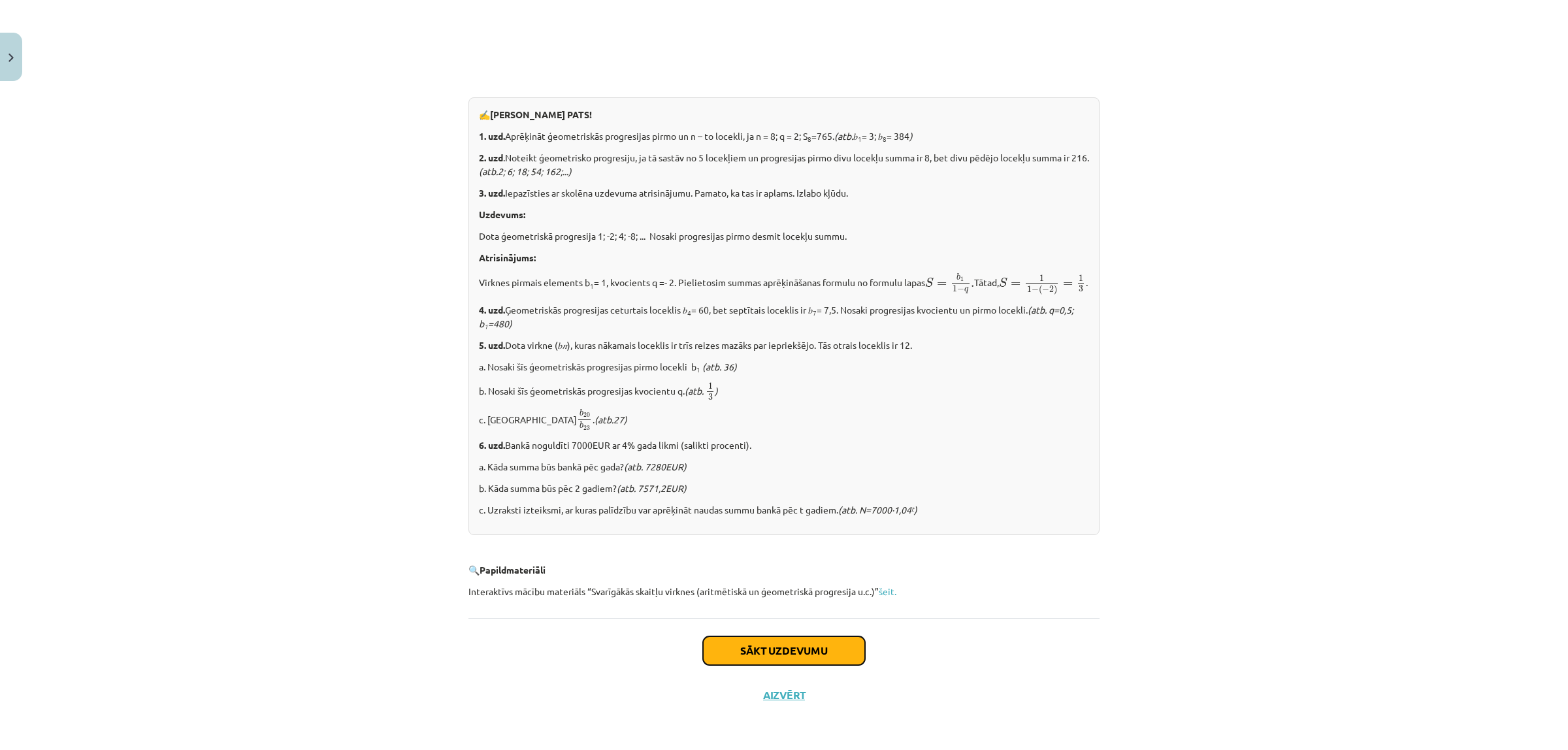
click at [729, 599] on button "Sākt uzdevumu" at bounding box center [784, 650] width 162 height 29
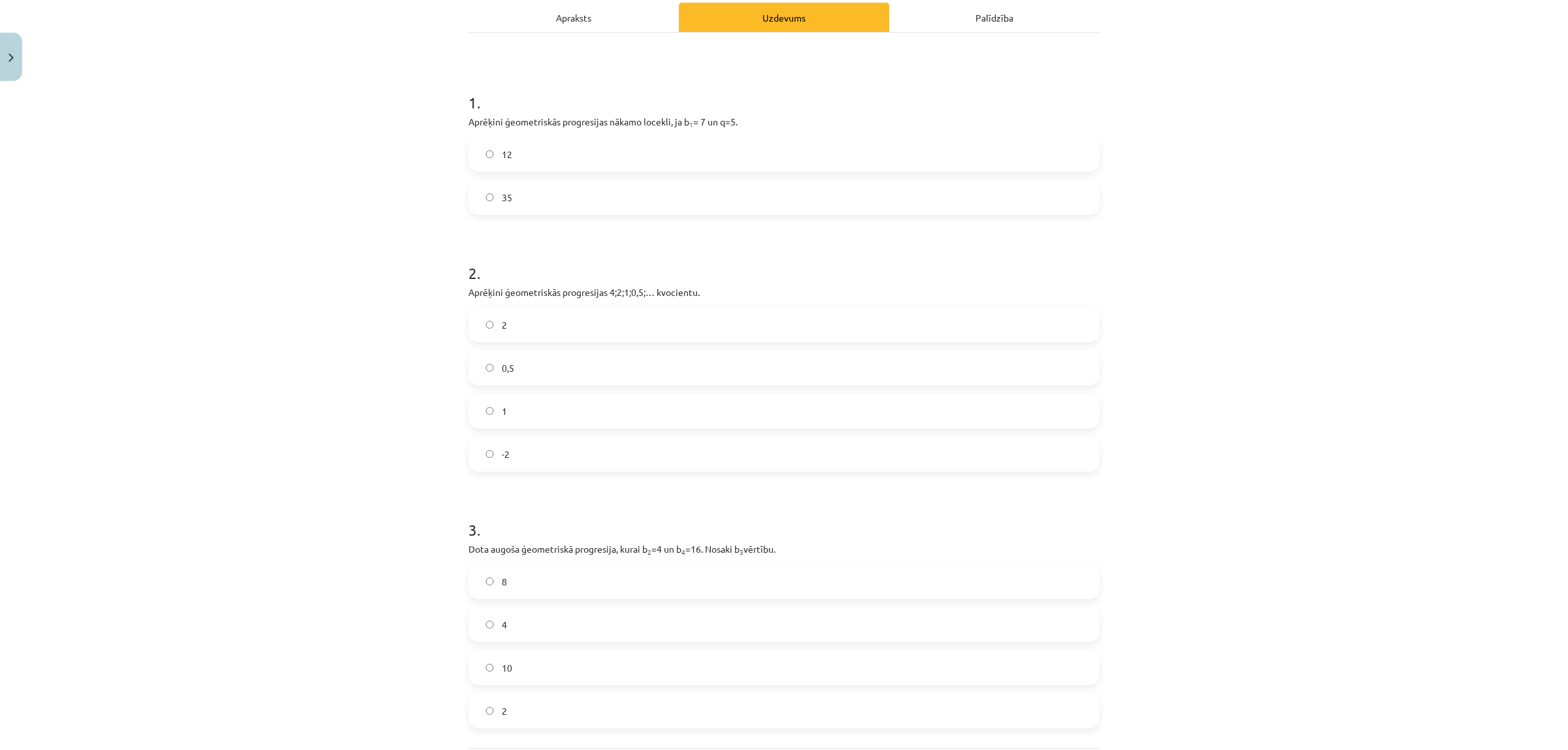
scroll to position [183, 0]
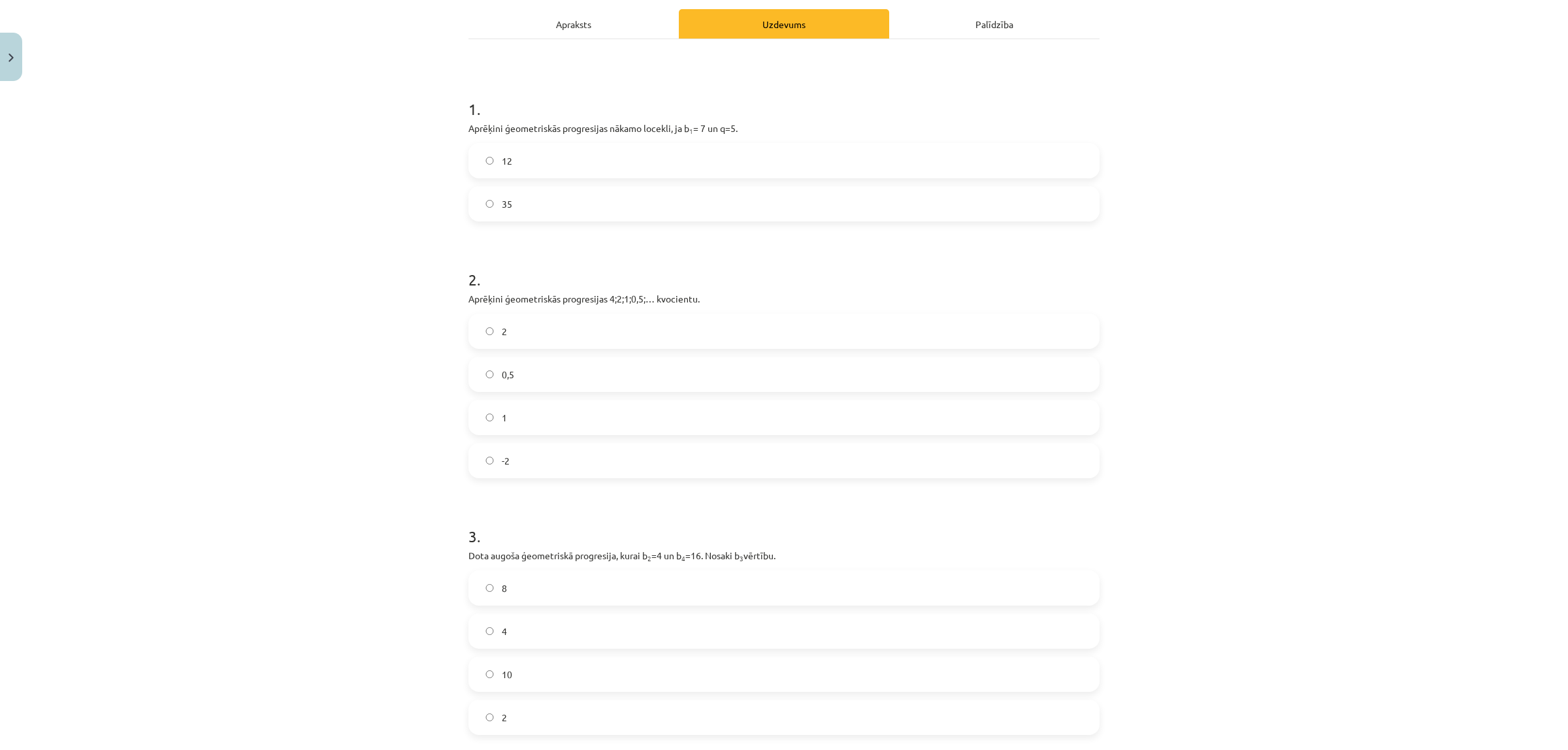
click at [514, 199] on label "35" at bounding box center [784, 203] width 628 height 32
click at [536, 386] on label "0,5" at bounding box center [784, 373] width 628 height 32
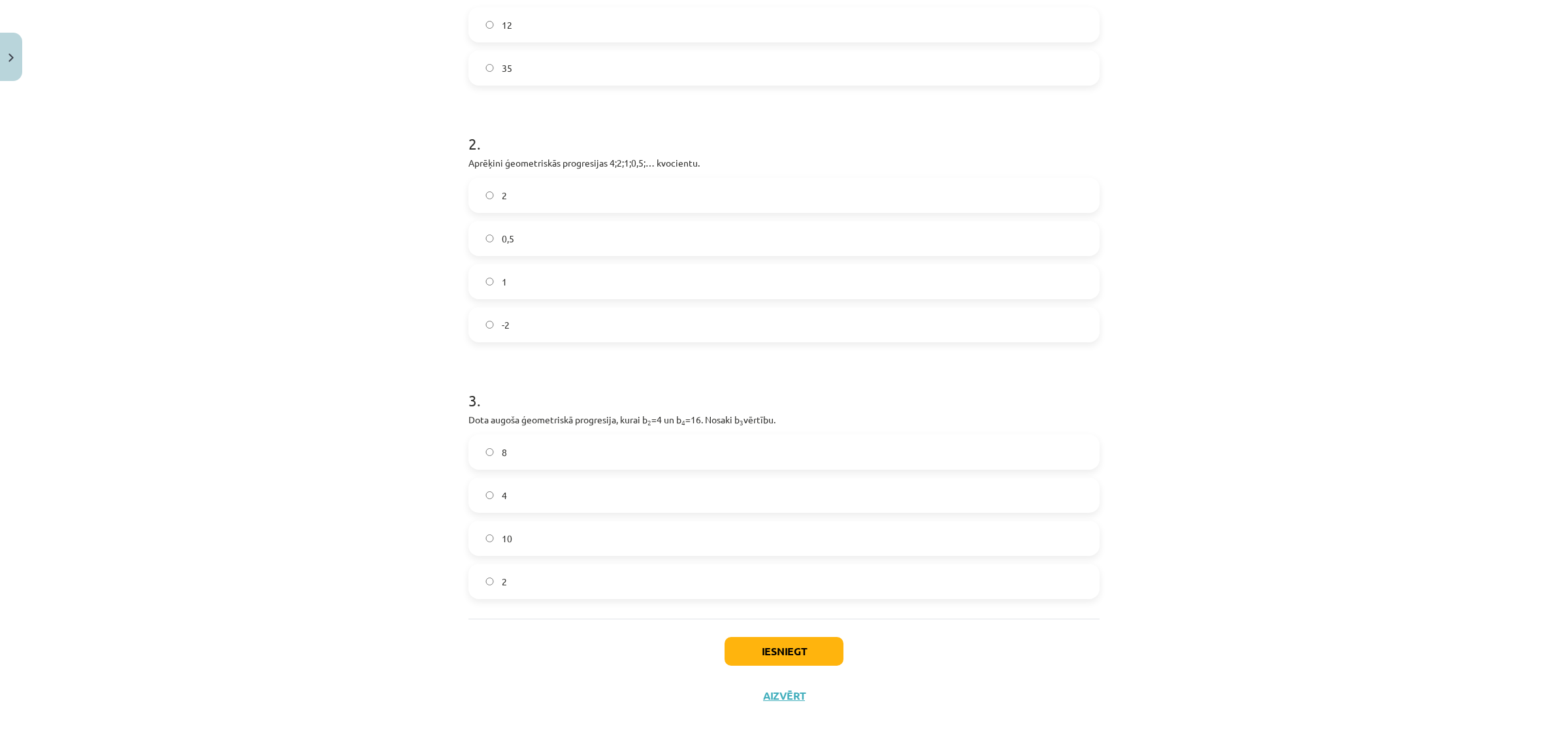
click at [521, 449] on label "8" at bounding box center [784, 451] width 628 height 32
click at [760, 599] on button "Iesniegt" at bounding box center [784, 651] width 119 height 29
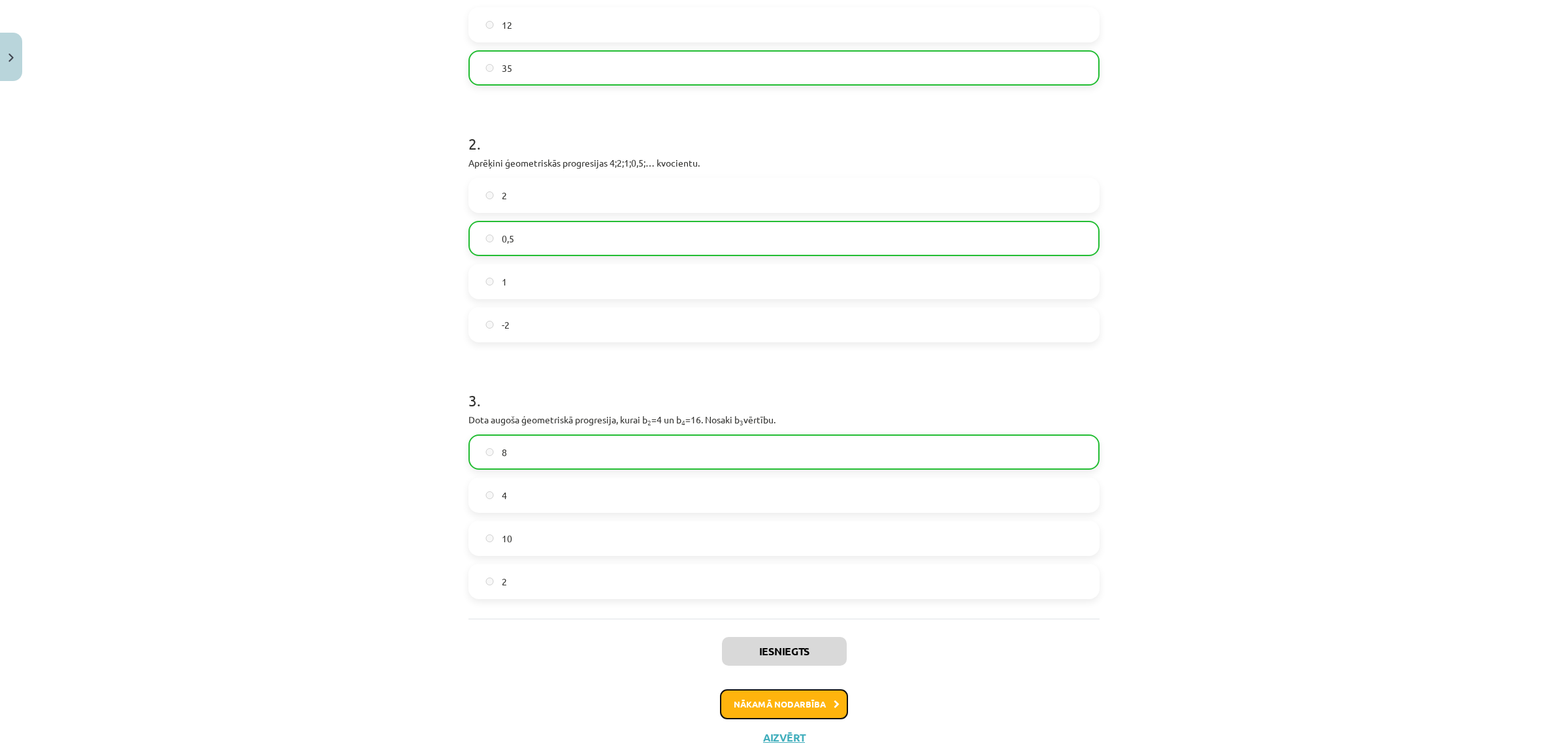
click at [750, 599] on button "Nākamā nodarbība" at bounding box center [784, 704] width 128 height 30
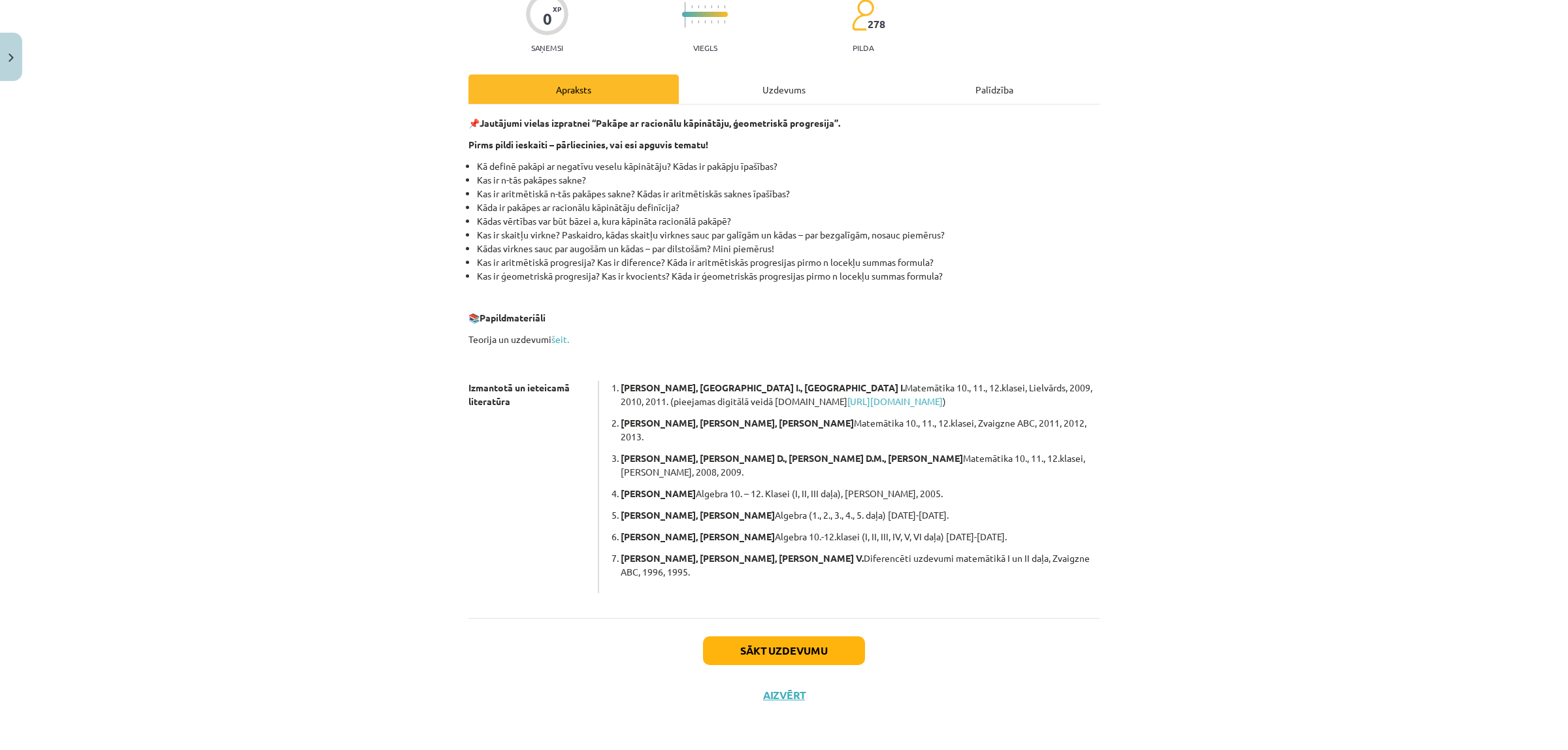
scroll to position [32, 0]
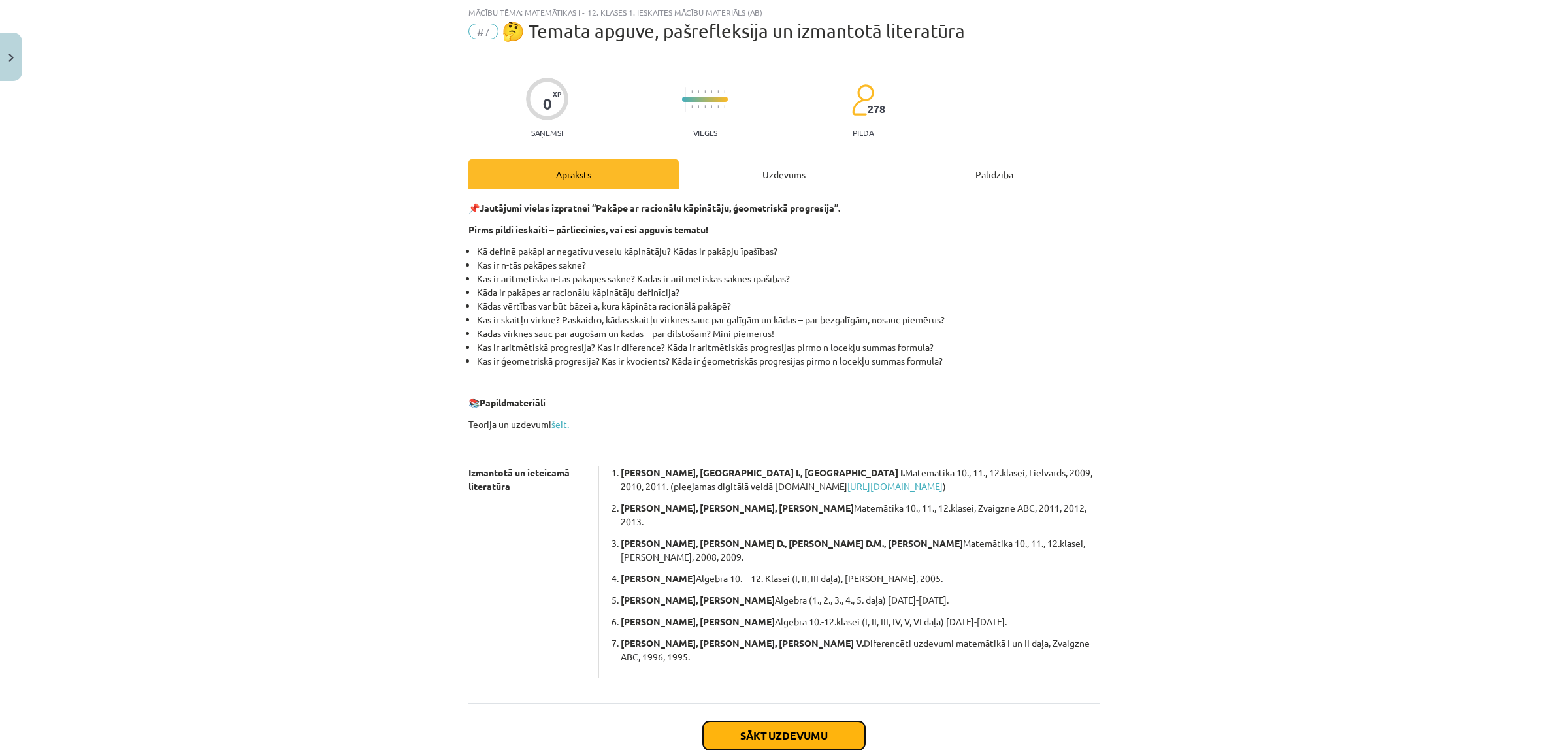
click at [732, 599] on button "Sākt uzdevumu" at bounding box center [784, 735] width 162 height 29
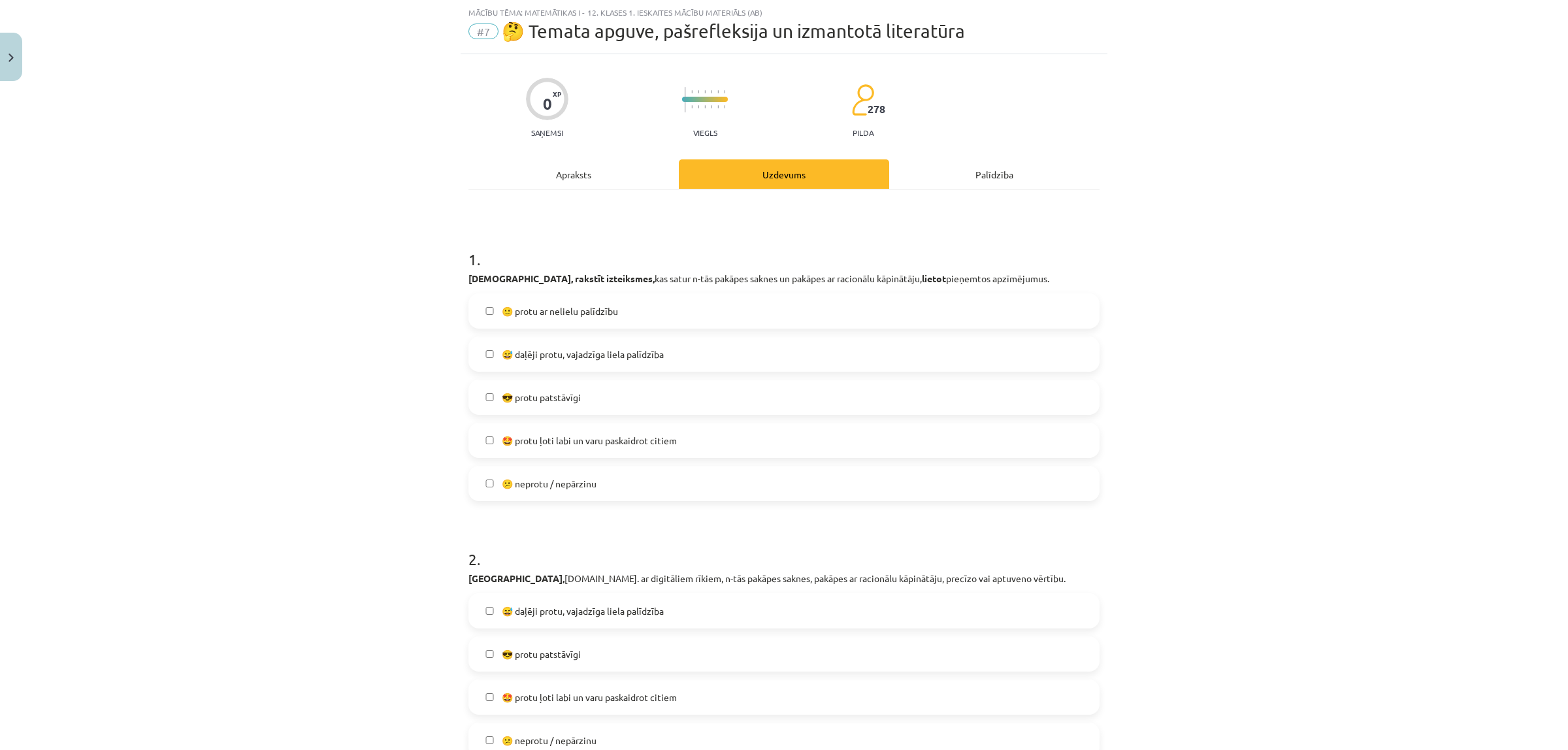
click at [1147, 444] on div "Mācību tēma: Matemātikas i - 12. klases 1. ieskaites mācību materiāls (ab) #7 🤔…" at bounding box center [784, 375] width 1568 height 750
click at [592, 299] on label "🙂 protu ar nelielu palīdzību" at bounding box center [784, 310] width 628 height 32
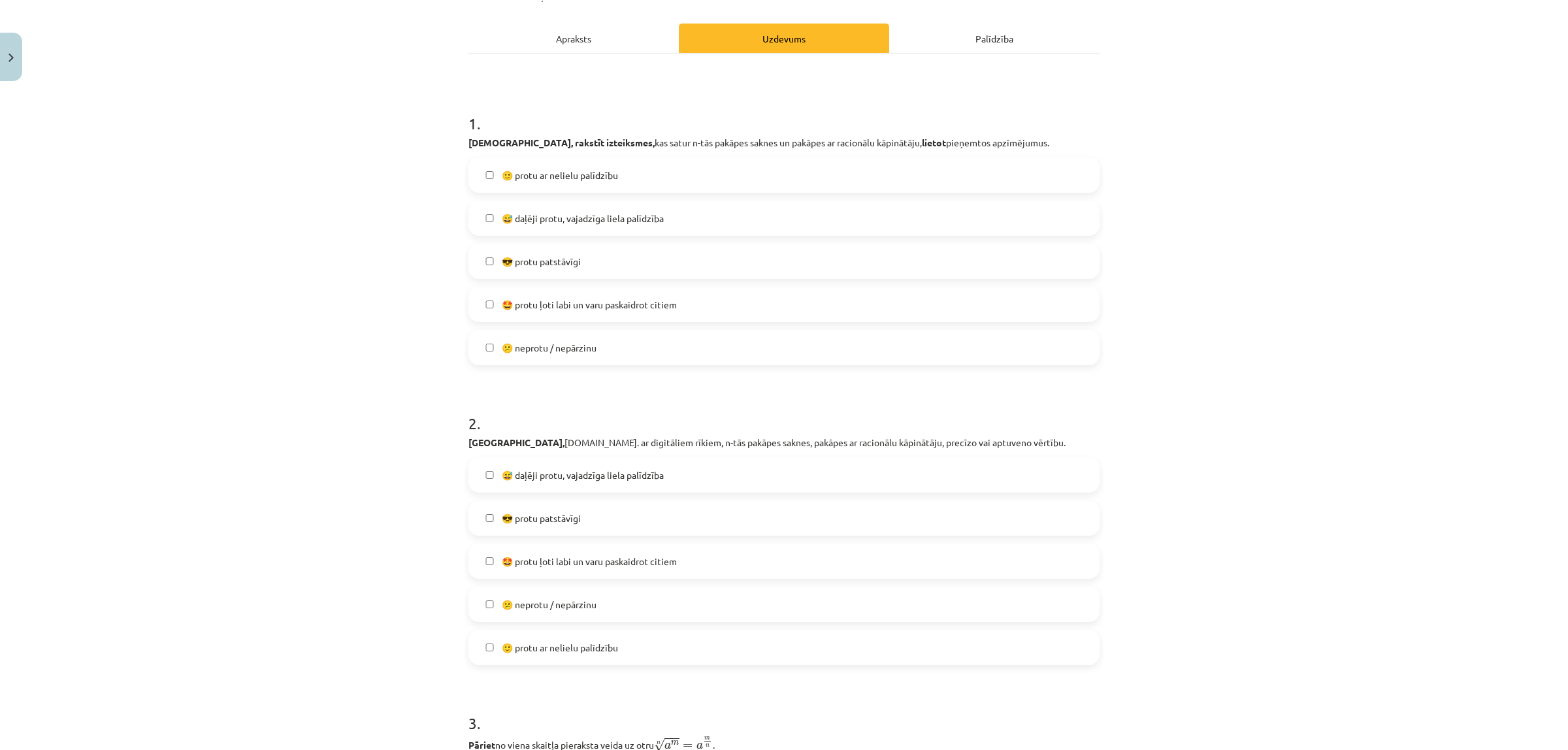
click at [568, 478] on span "😅 daļēji protu, vajadzīga liela palīdzība" at bounding box center [582, 475] width 162 height 14
click at [571, 599] on span "🙂 protu ar nelielu palīdzību" at bounding box center [559, 647] width 117 height 14
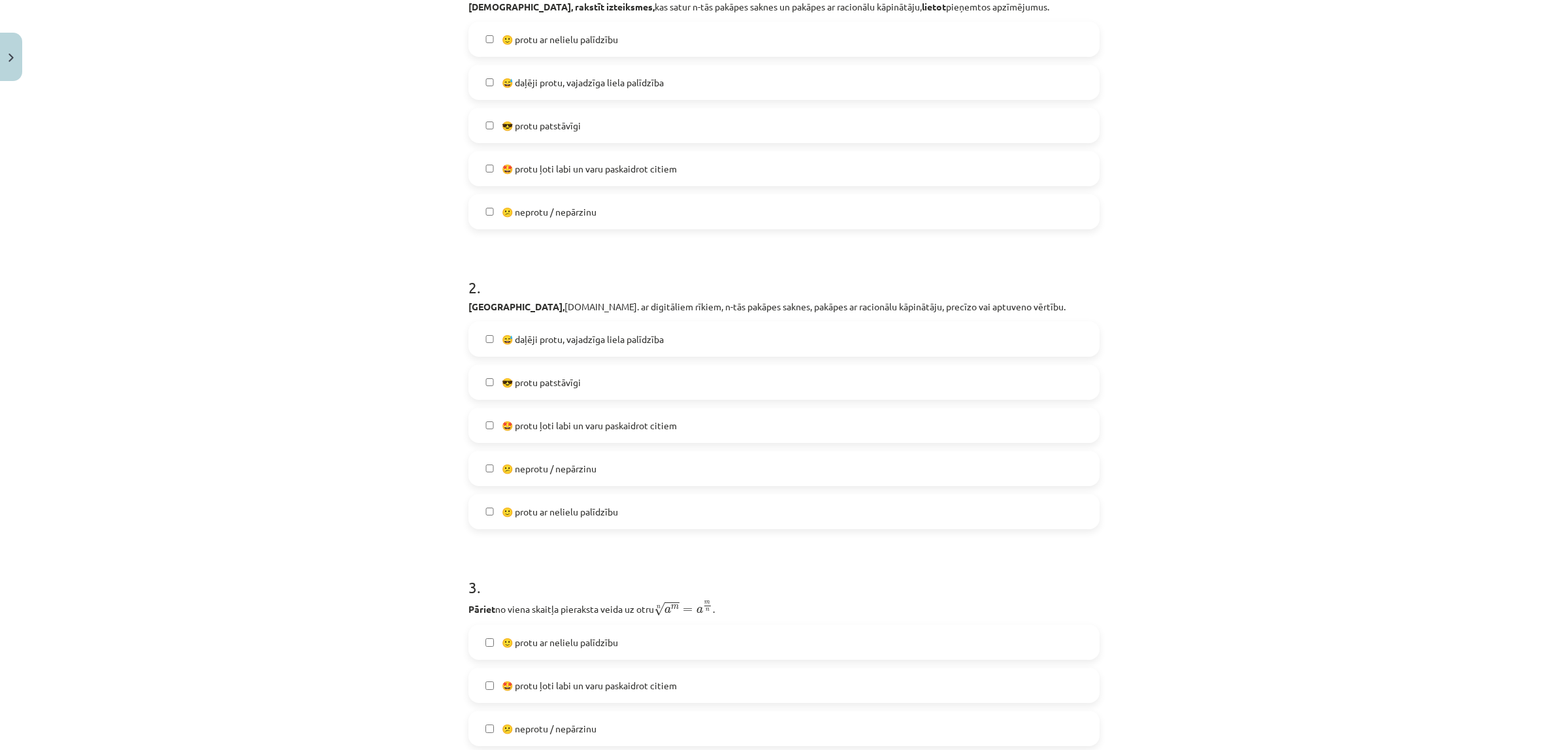
click at [493, 343] on label "😅 daļēji protu, vajadzīga liela palīdzība" at bounding box center [784, 338] width 628 height 32
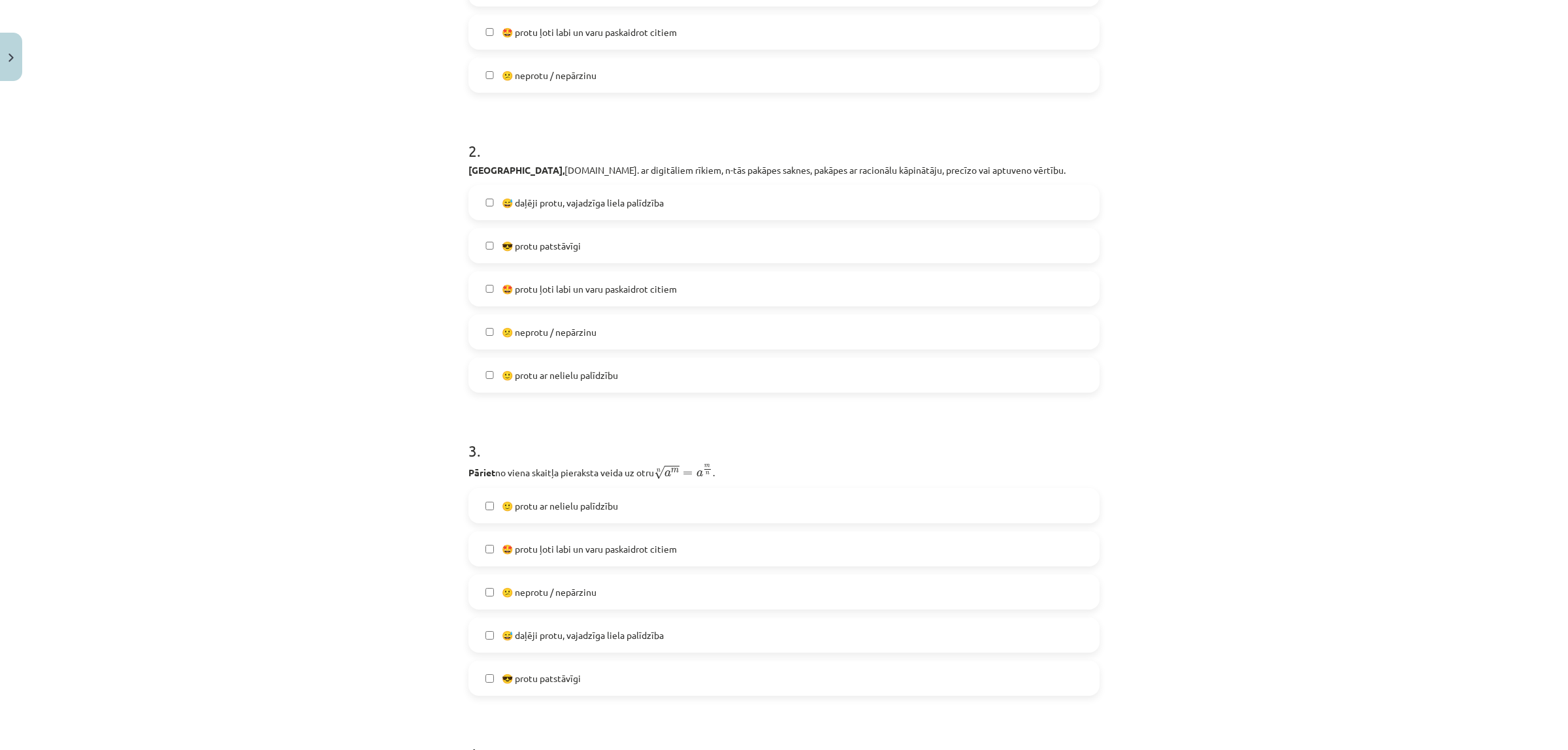
click at [612, 599] on span "😅 daļēji protu, vajadzīga liela palīdzība" at bounding box center [582, 635] width 162 height 14
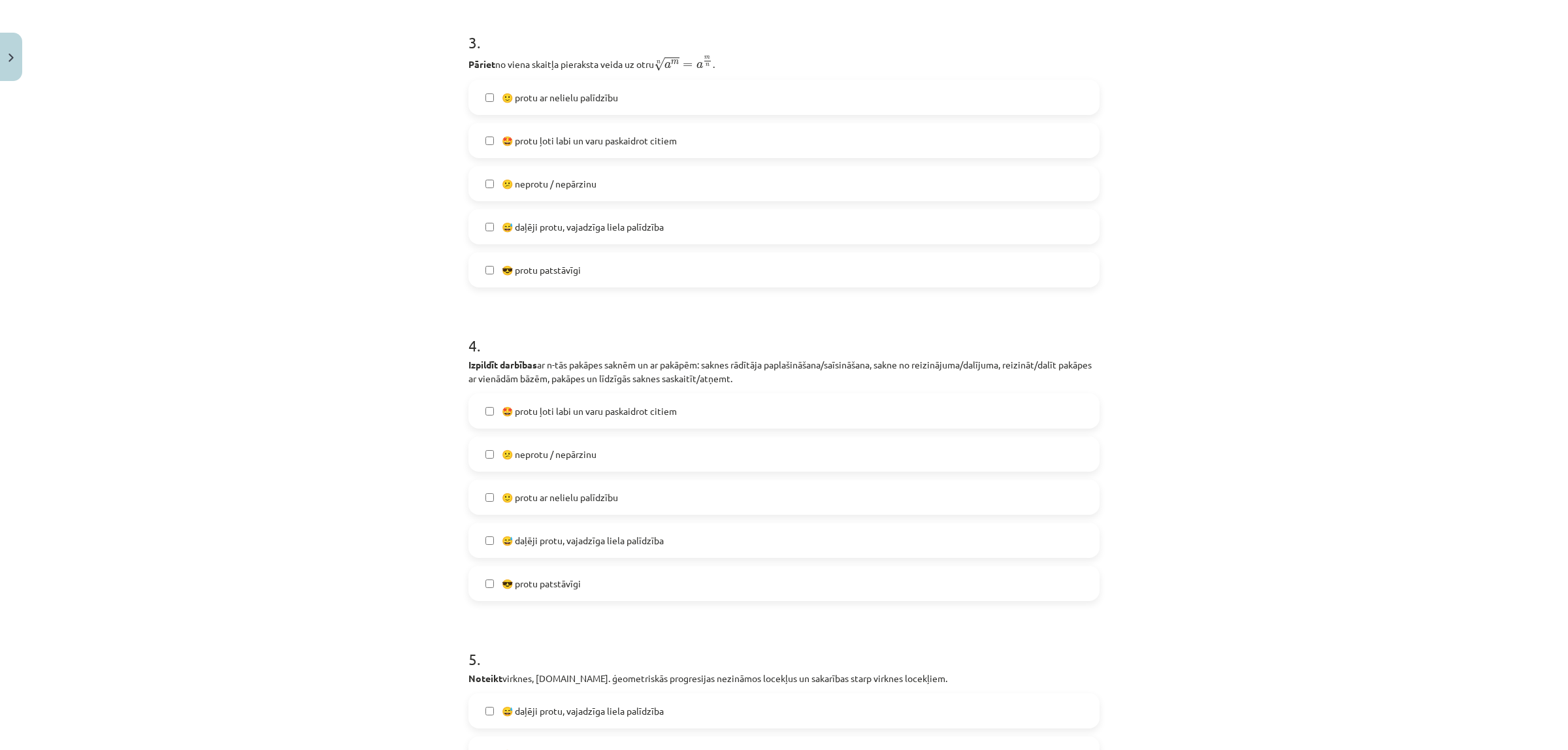
scroll to position [985, 0]
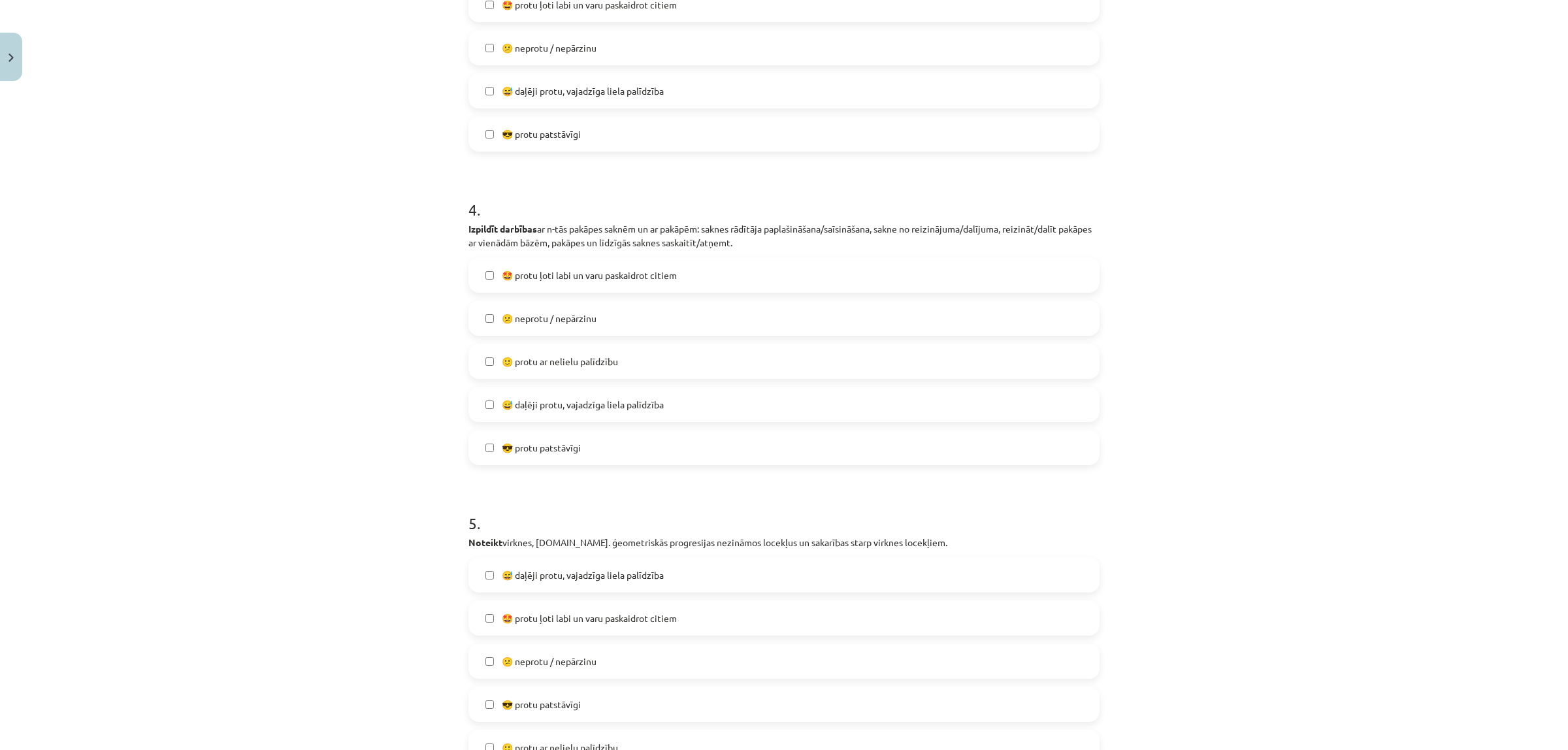
click at [533, 280] on span "🤩 protu ļoti labi un varu paskaidrot citiem" at bounding box center [589, 275] width 175 height 14
click at [523, 279] on span "🤩 protu ļoti labi un varu paskaidrot citiem" at bounding box center [589, 275] width 175 height 14
click at [547, 412] on label "😅 daļēji protu, vajadzīga liela palīdzība" at bounding box center [784, 404] width 628 height 32
click at [527, 361] on span "🙂 protu ar nelielu palīdzību" at bounding box center [559, 362] width 117 height 14
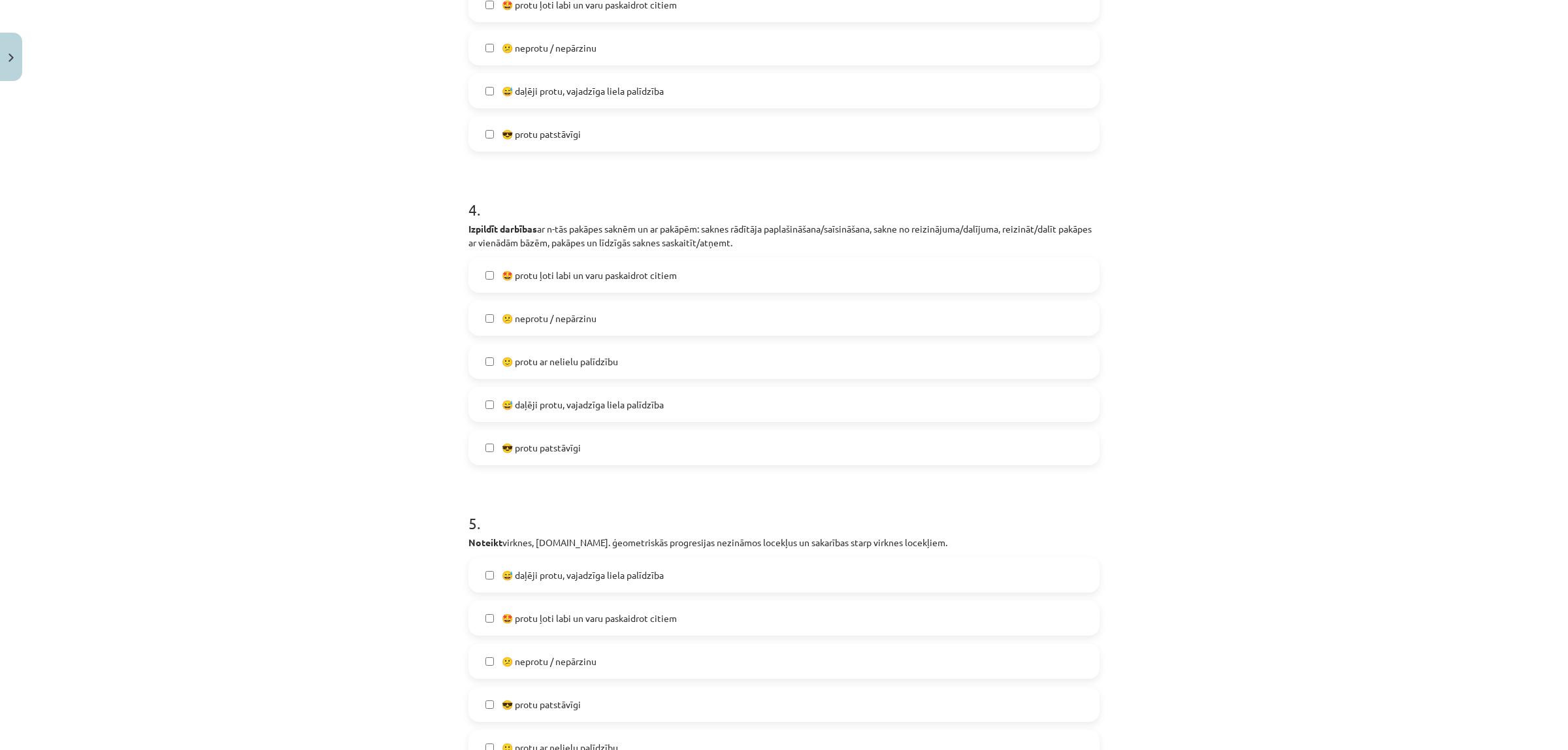
scroll to position [1257, 0]
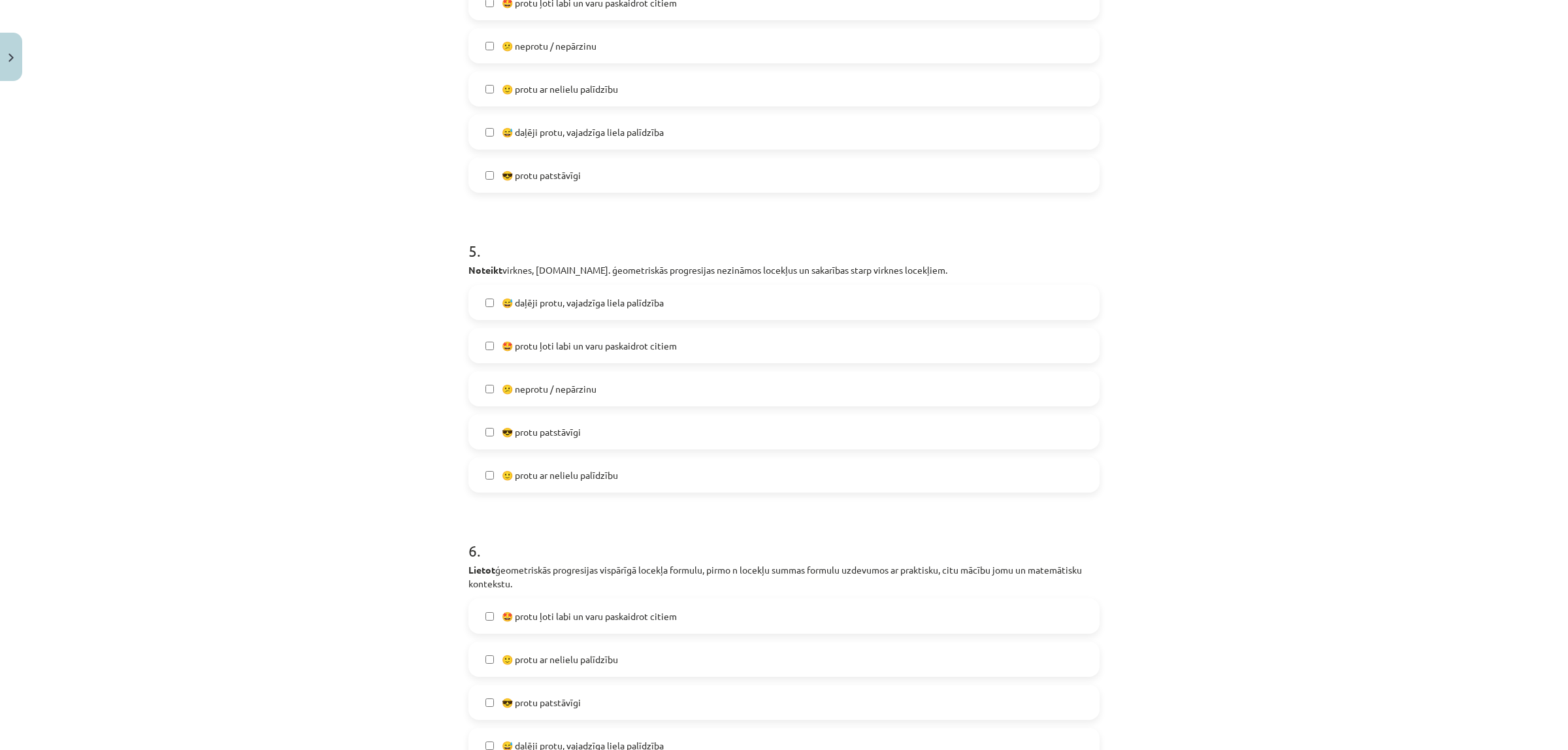
click at [556, 350] on span "🤩 protu ļoti labi un varu paskaidrot citiem" at bounding box center [589, 346] width 175 height 14
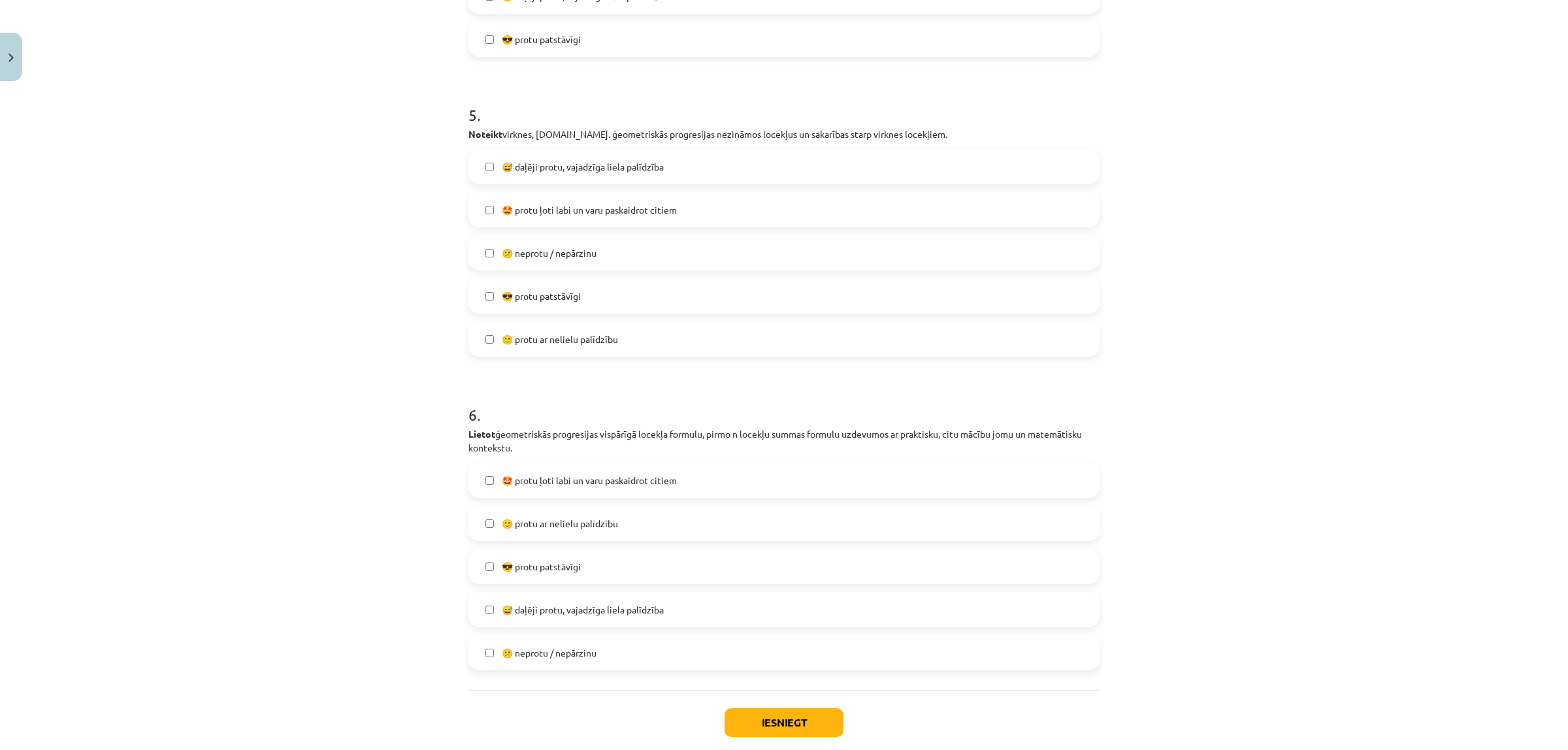
click at [571, 565] on span "😎 protu patstāvīgi" at bounding box center [541, 567] width 79 height 14
click at [778, 599] on button "Iesniegt" at bounding box center [784, 722] width 119 height 29
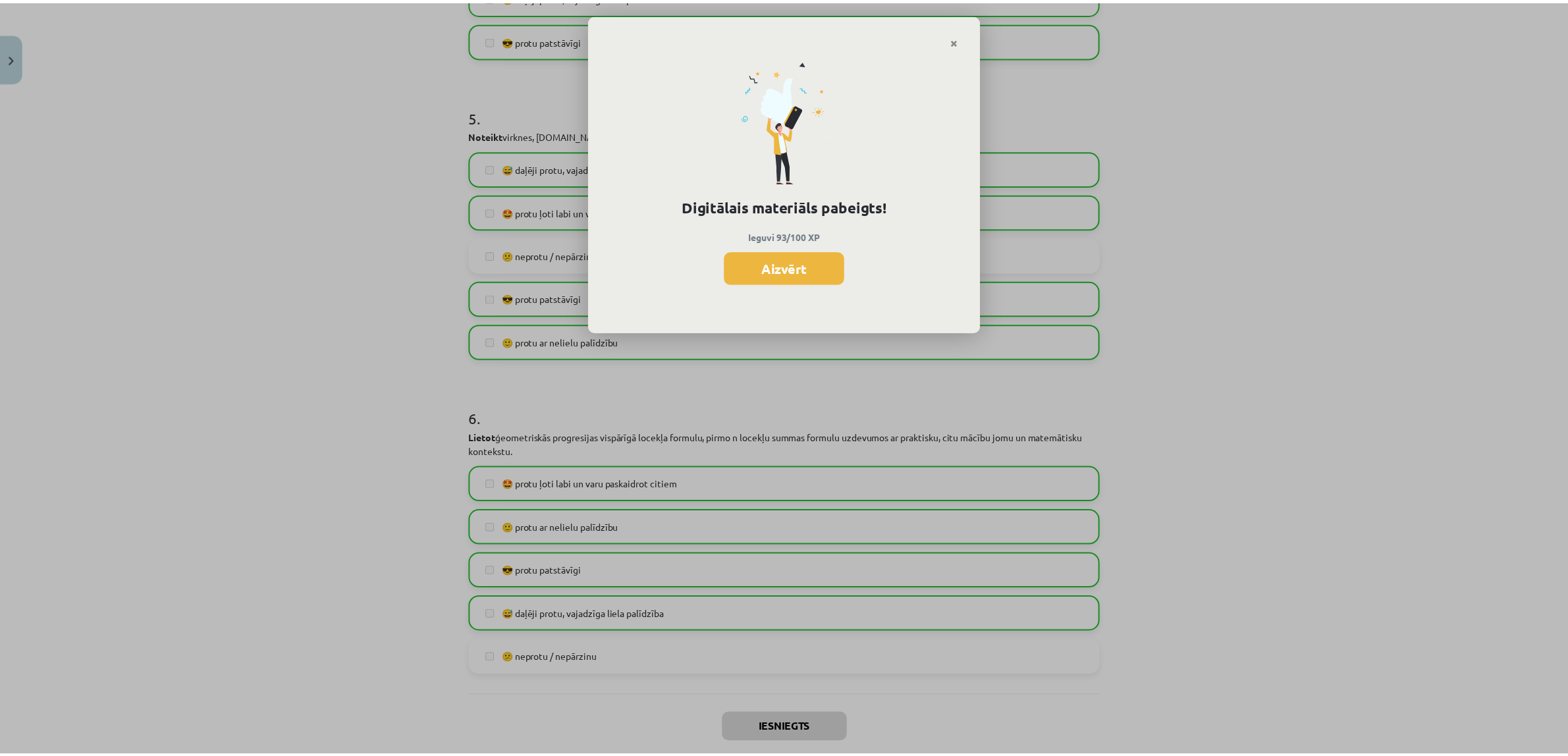
scroll to position [594, 0]
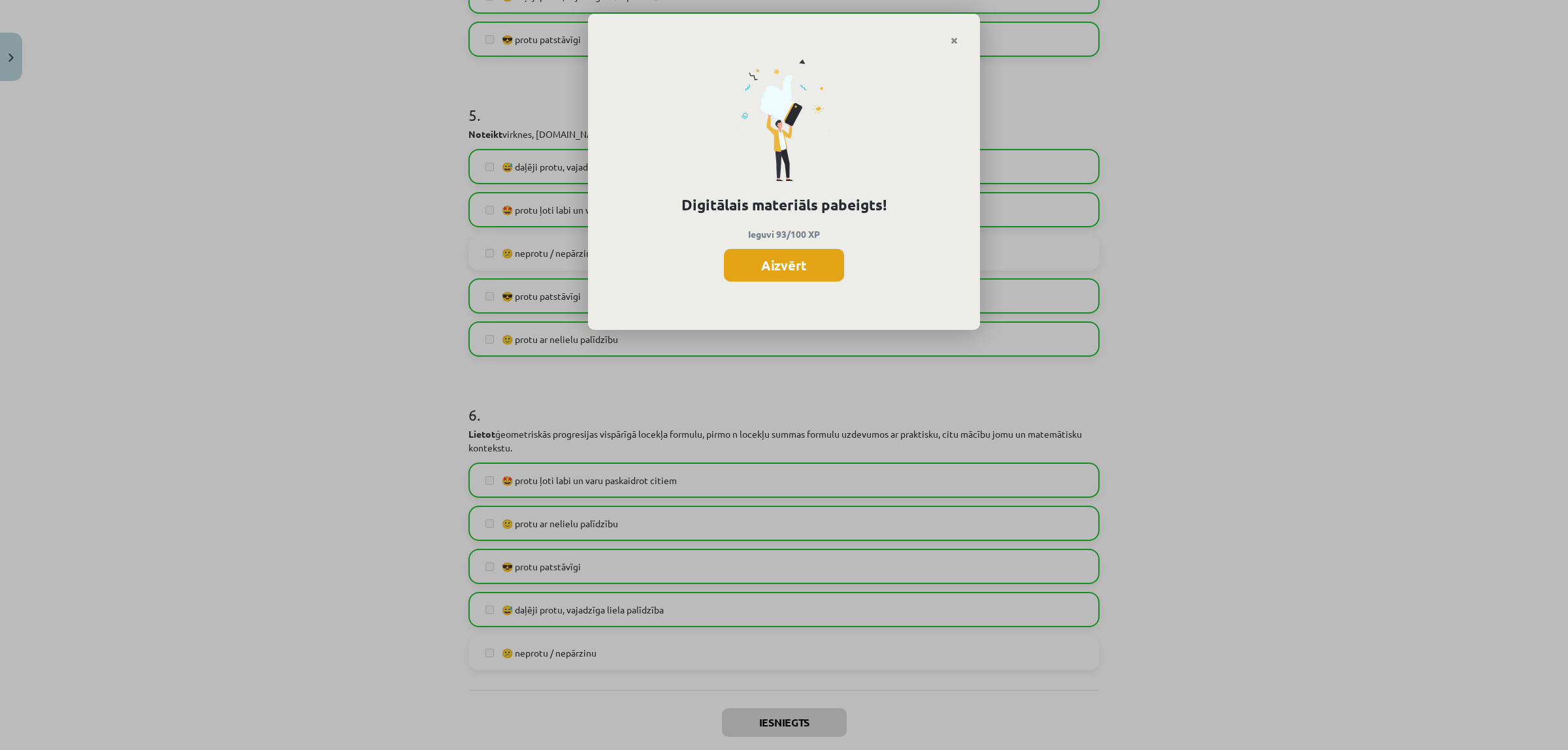
click at [770, 270] on button "Aizvērt" at bounding box center [784, 265] width 120 height 32
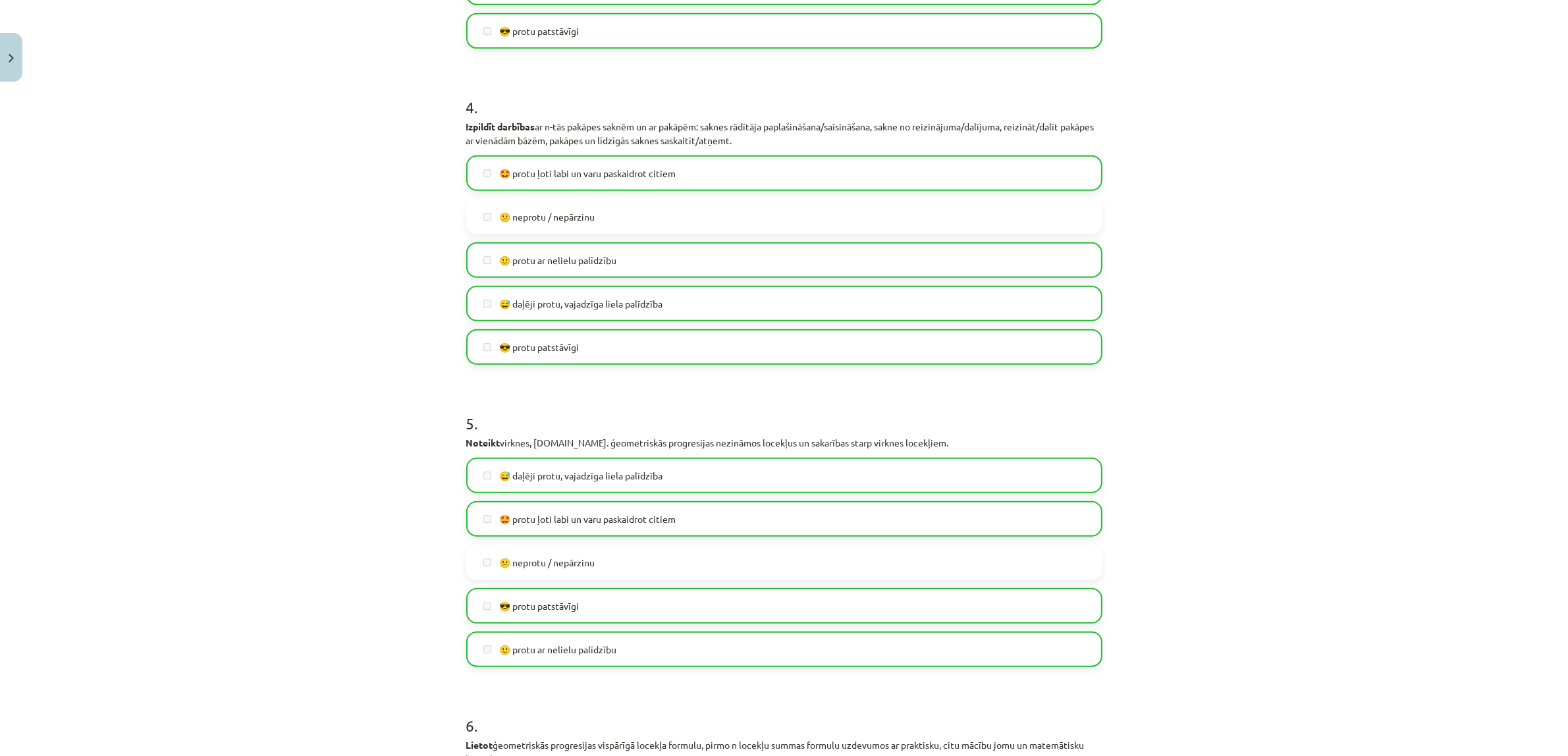
scroll to position [1475, 0]
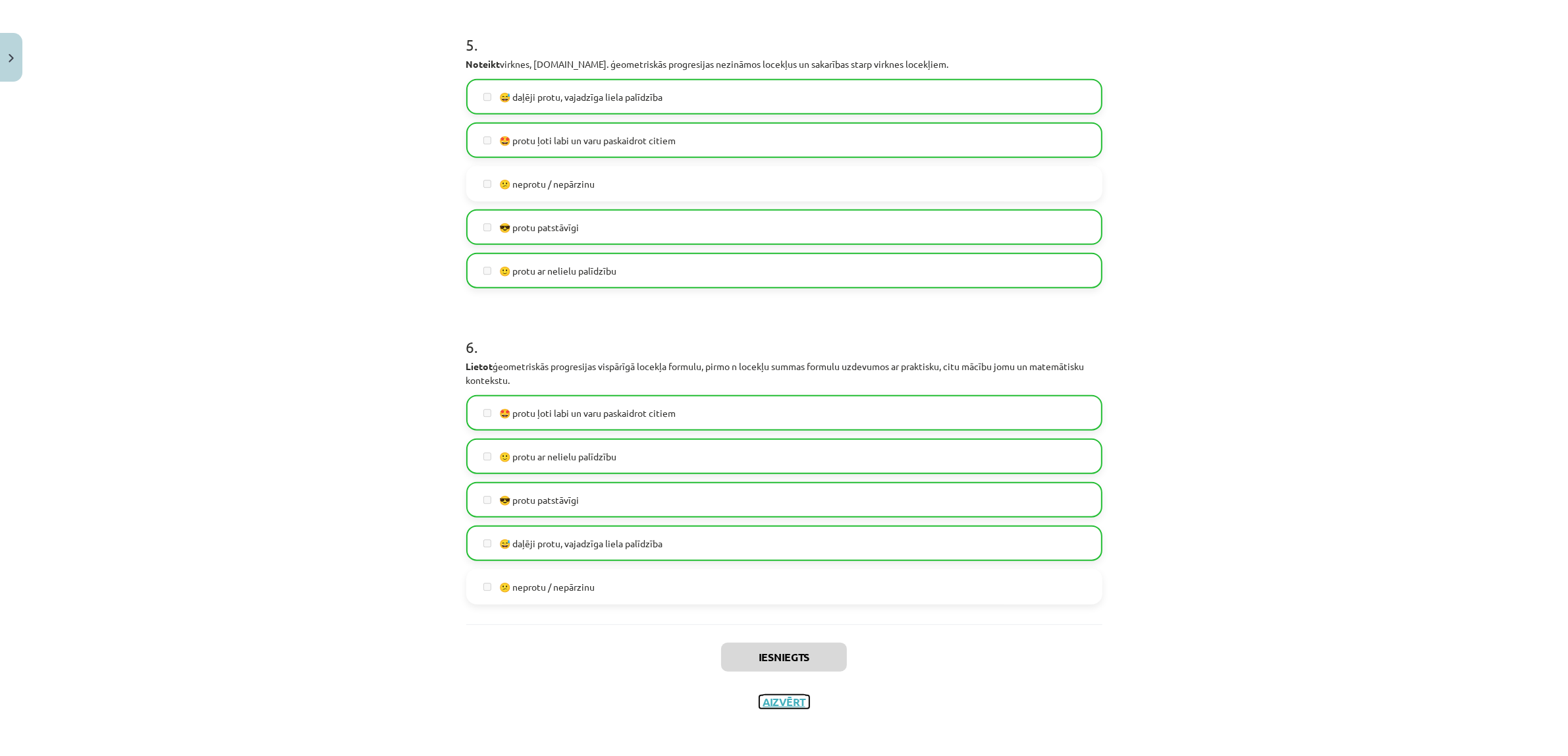
click at [776, 604] on button "Aizvērt" at bounding box center [784, 701] width 50 height 13
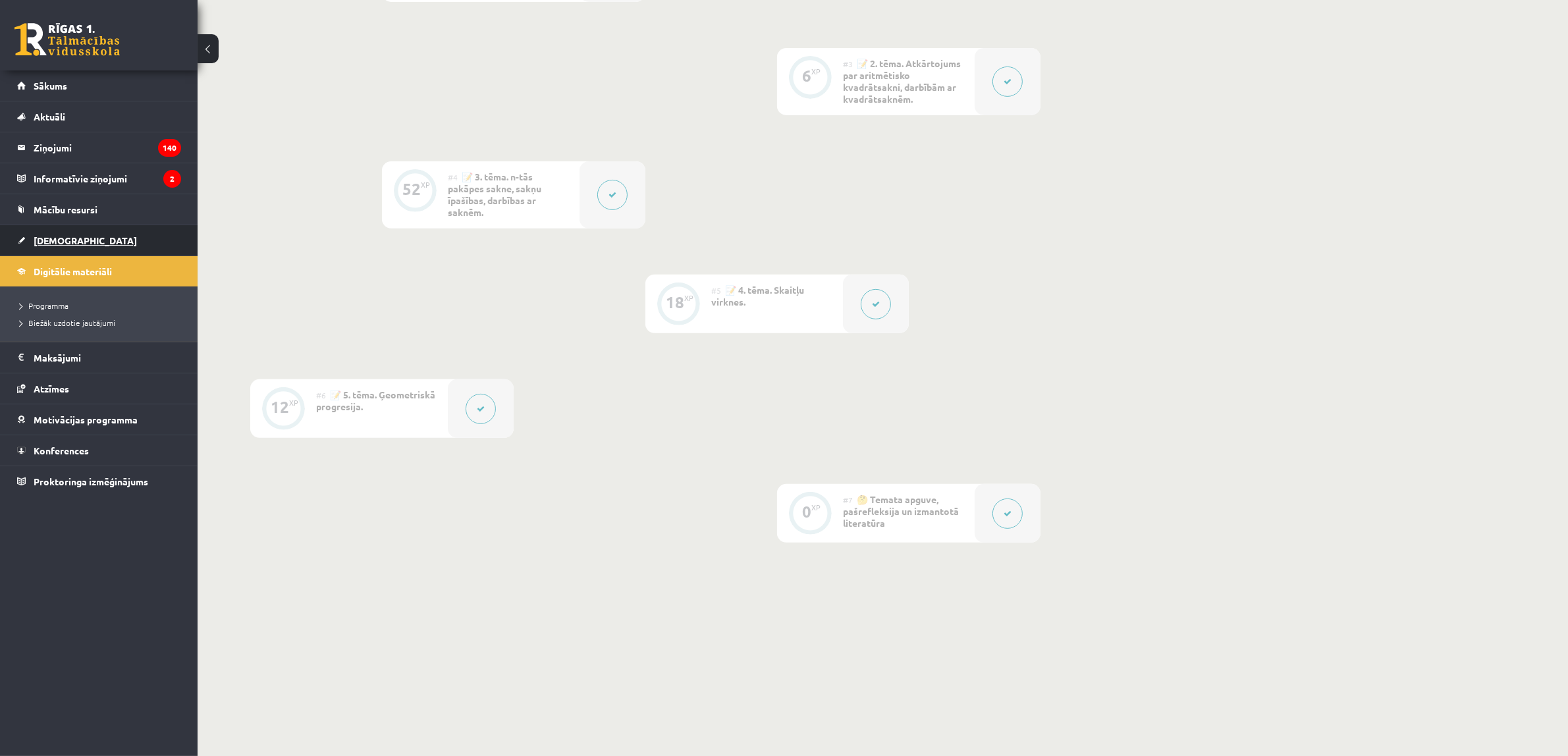
click at [59, 241] on span "[DEMOGRAPHIC_DATA]" at bounding box center [85, 239] width 103 height 11
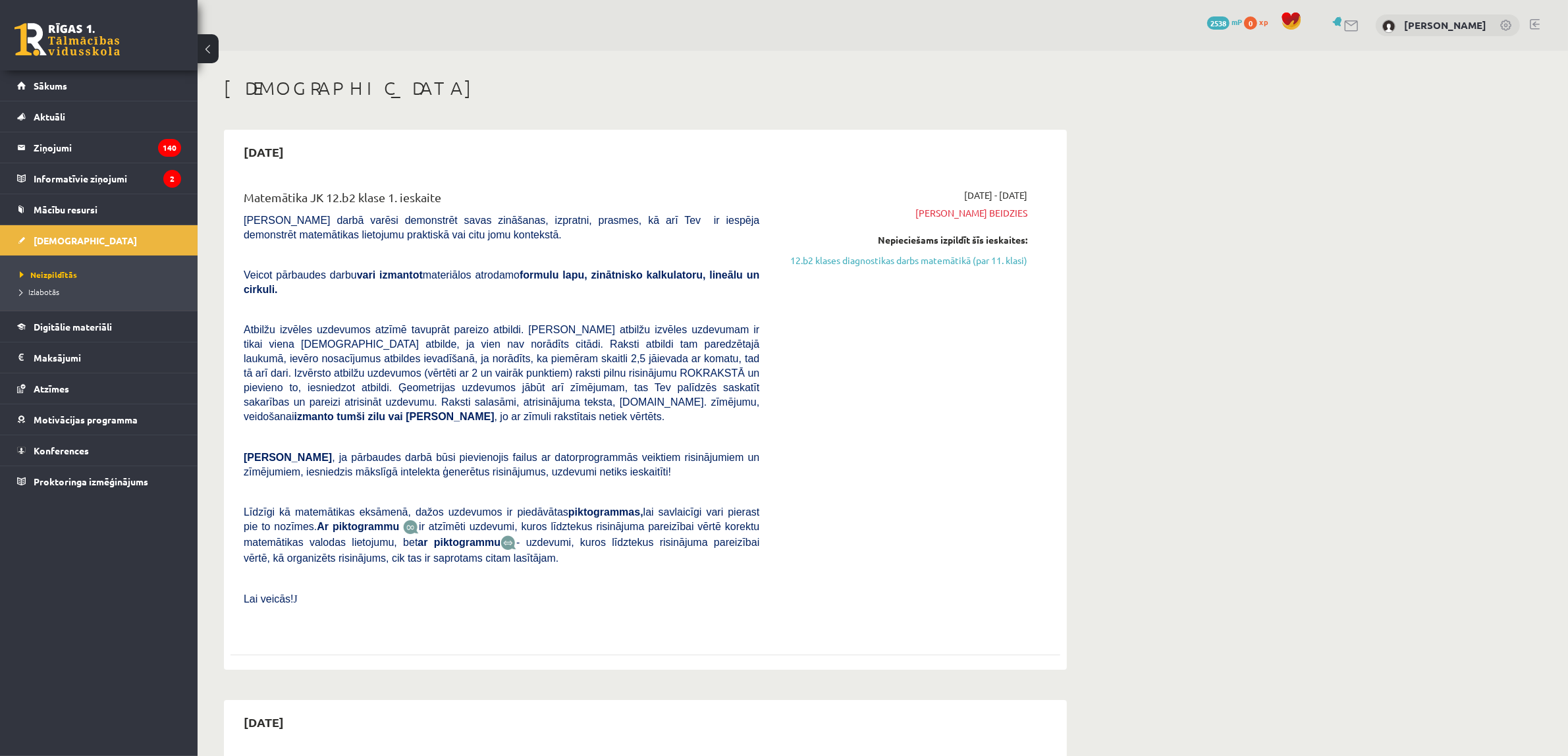
click at [865, 261] on link "12.b2 klases diagnostikas darbs matemātikā (par 11. klasi)" at bounding box center [903, 261] width 248 height 14
click at [119, 173] on legend "Informatīvie ziņojumi 2" at bounding box center [107, 178] width 148 height 30
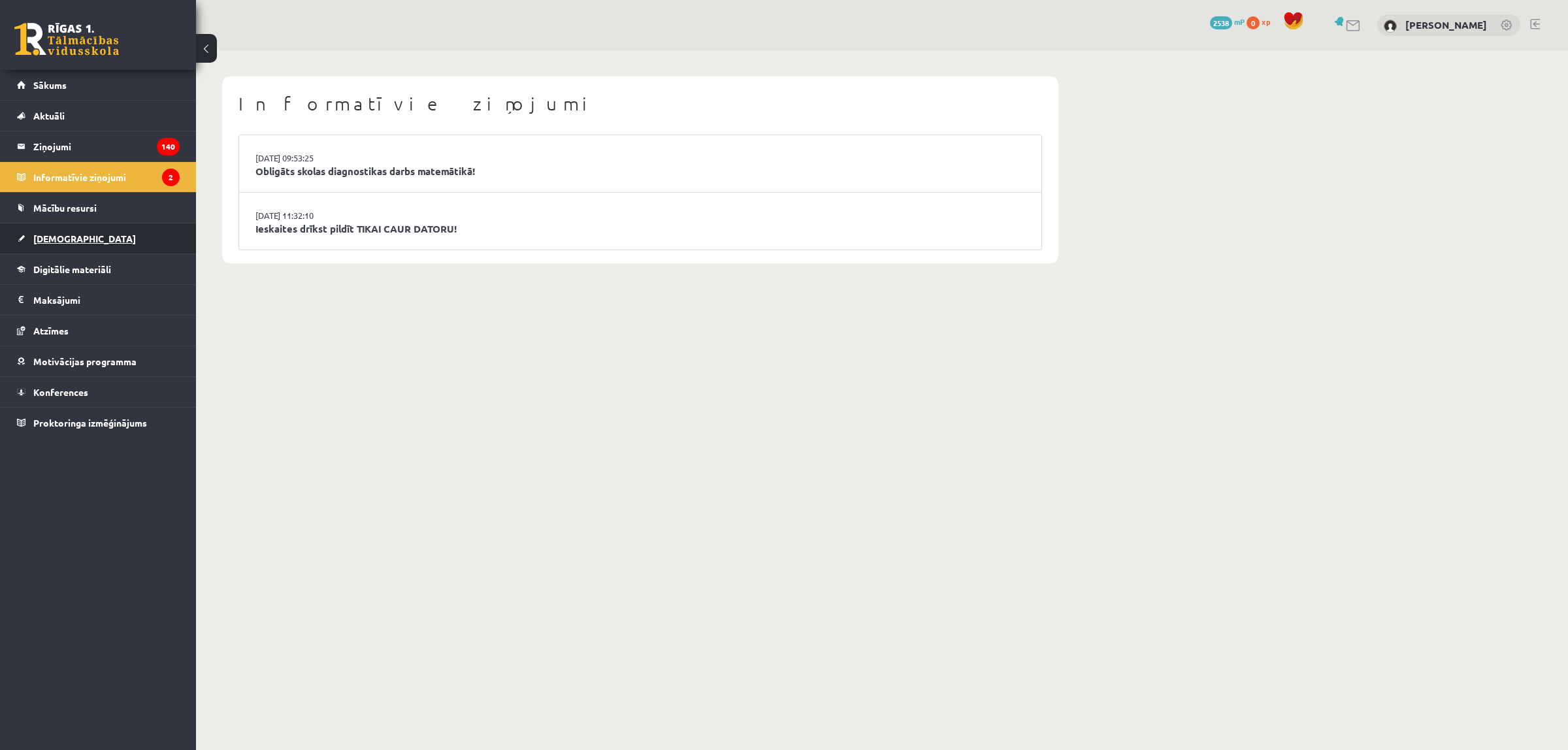
click at [119, 235] on link "[DEMOGRAPHIC_DATA]" at bounding box center [98, 238] width 163 height 30
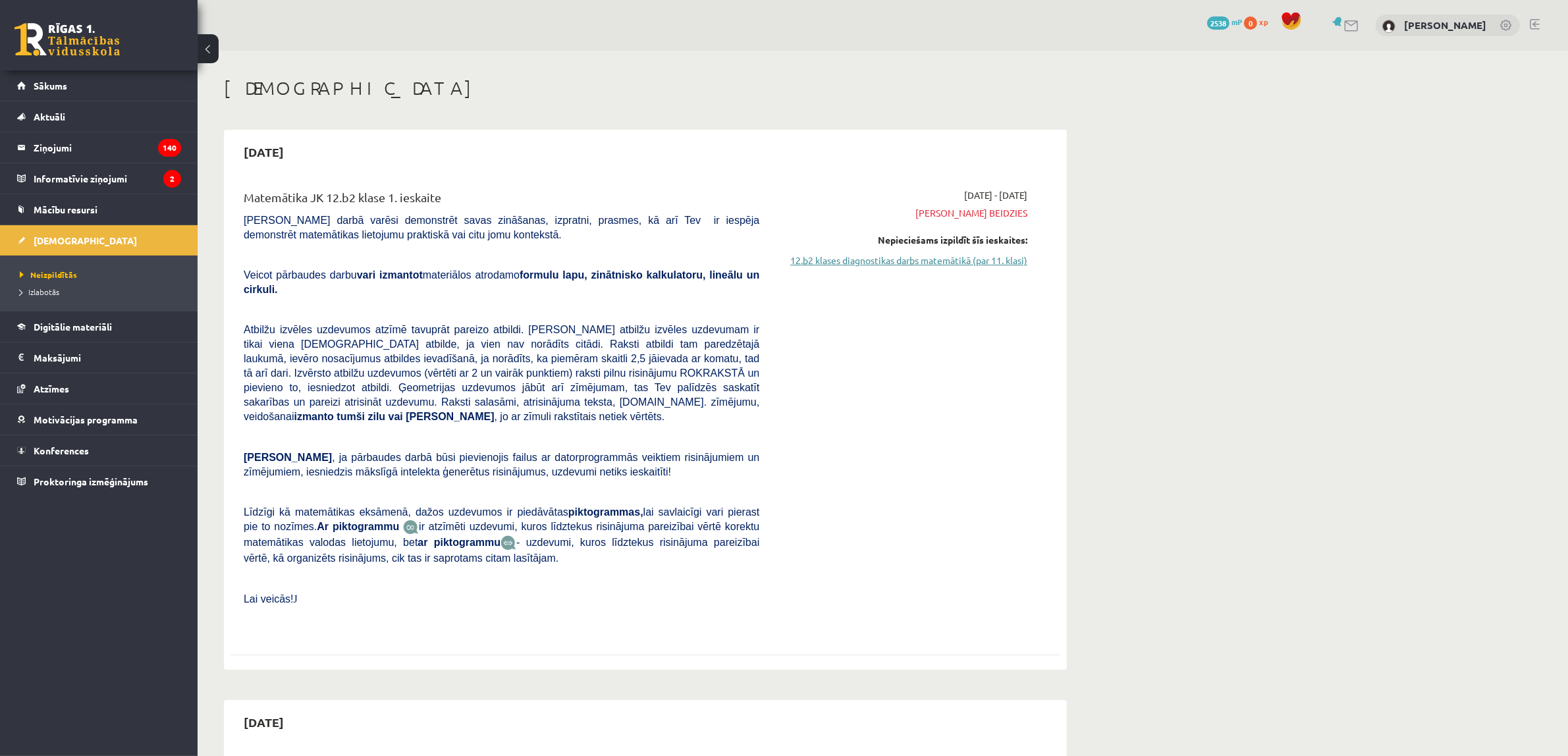
click at [893, 262] on link "12.b2 klases diagnostikas darbs matemātikā (par 11. klasi)" at bounding box center [903, 261] width 248 height 14
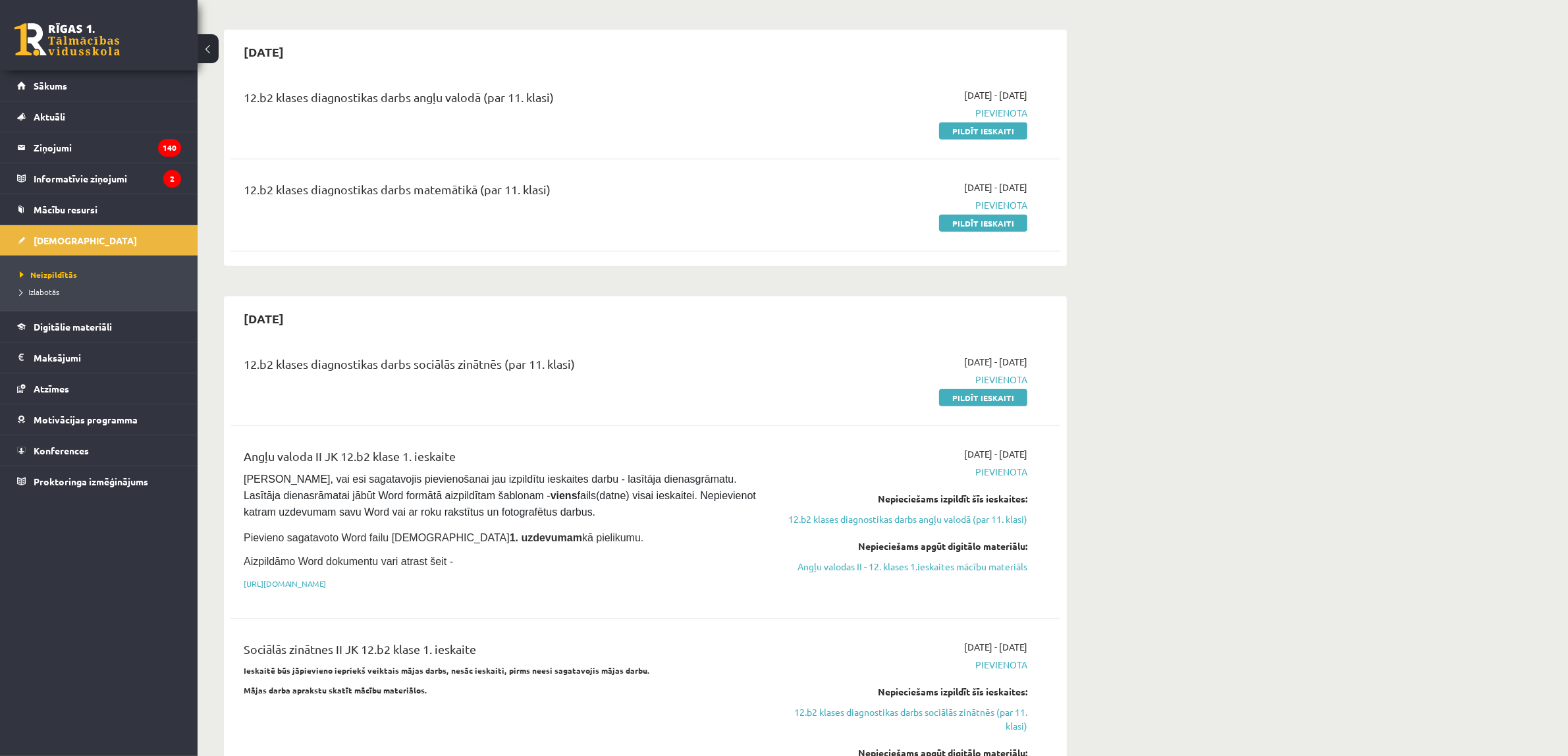
scroll to position [533, 0]
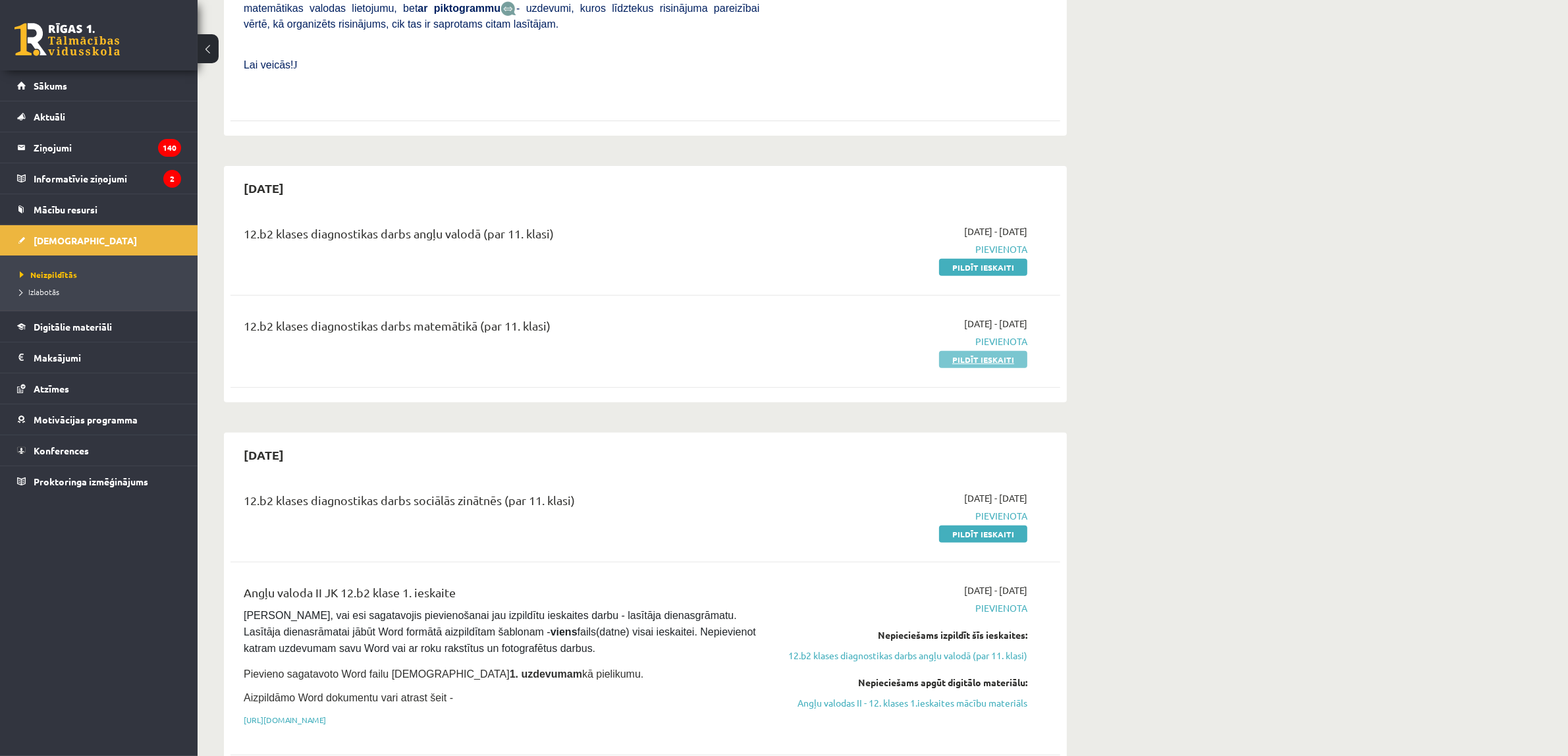
click at [958, 351] on link "Pildīt ieskaiti" at bounding box center [983, 359] width 88 height 17
click at [948, 351] on link "Pildīt ieskaiti" at bounding box center [983, 359] width 88 height 17
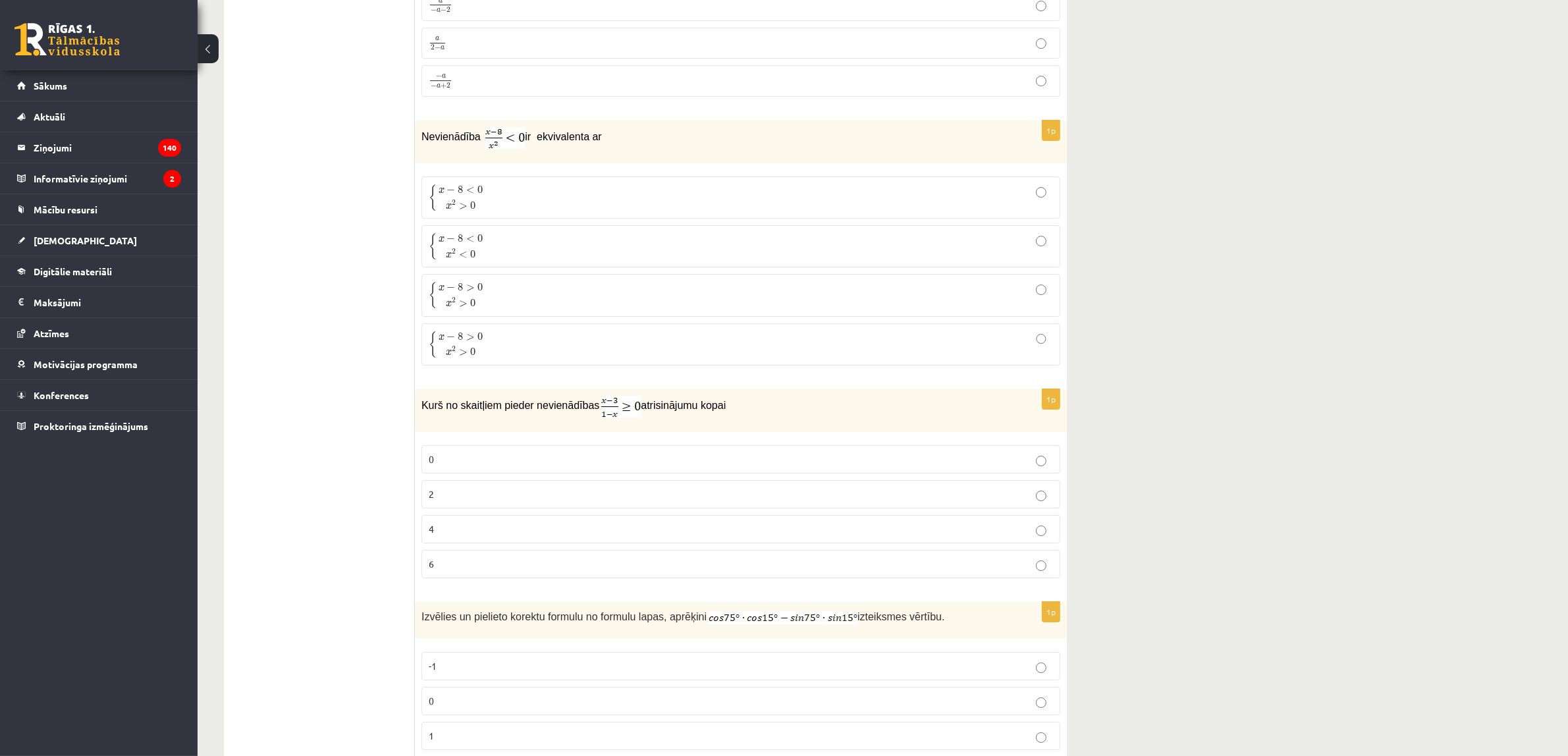
scroll to position [6197, 0]
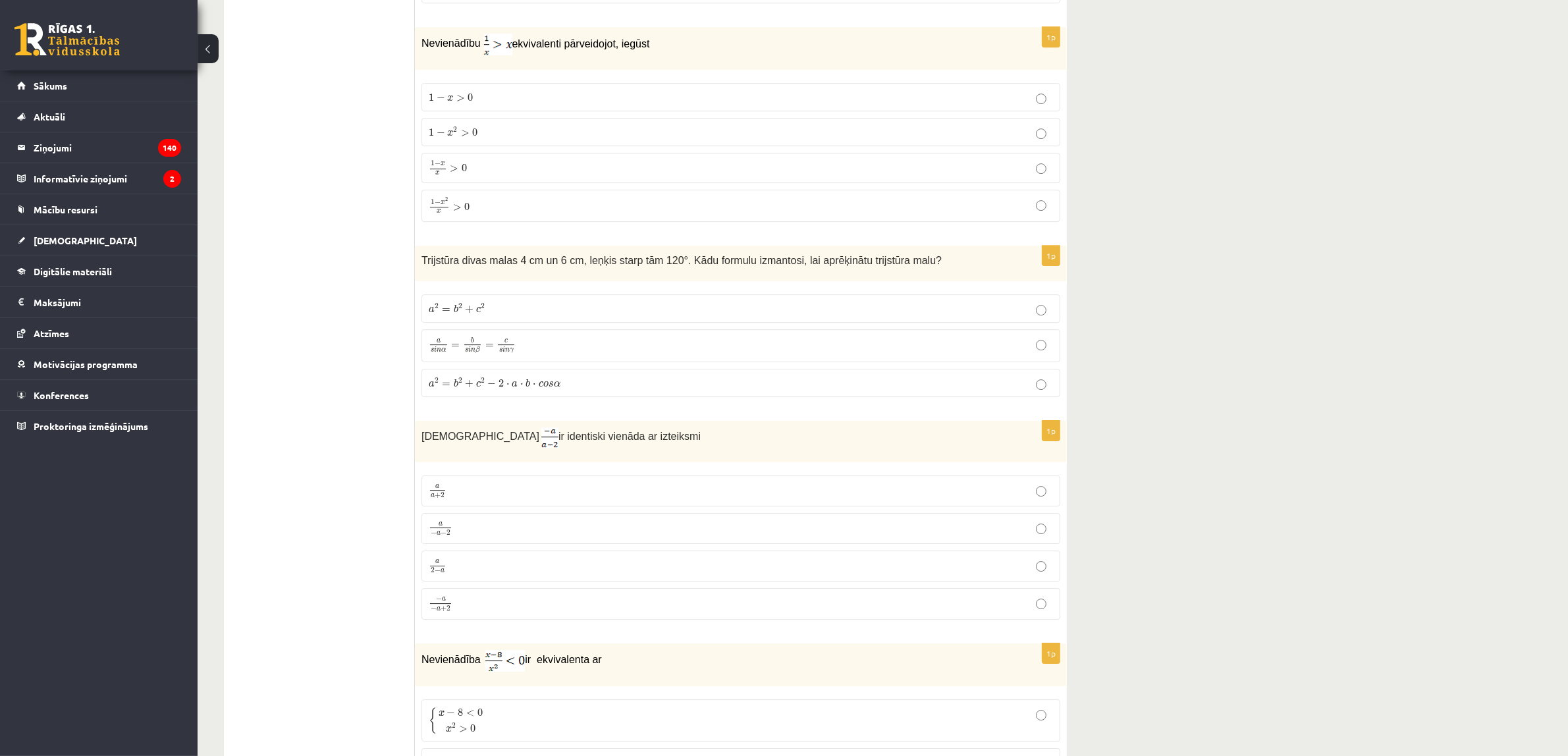
drag, startPoint x: 1034, startPoint y: 439, endPoint x: 1061, endPoint y: 442, distance: 27.2
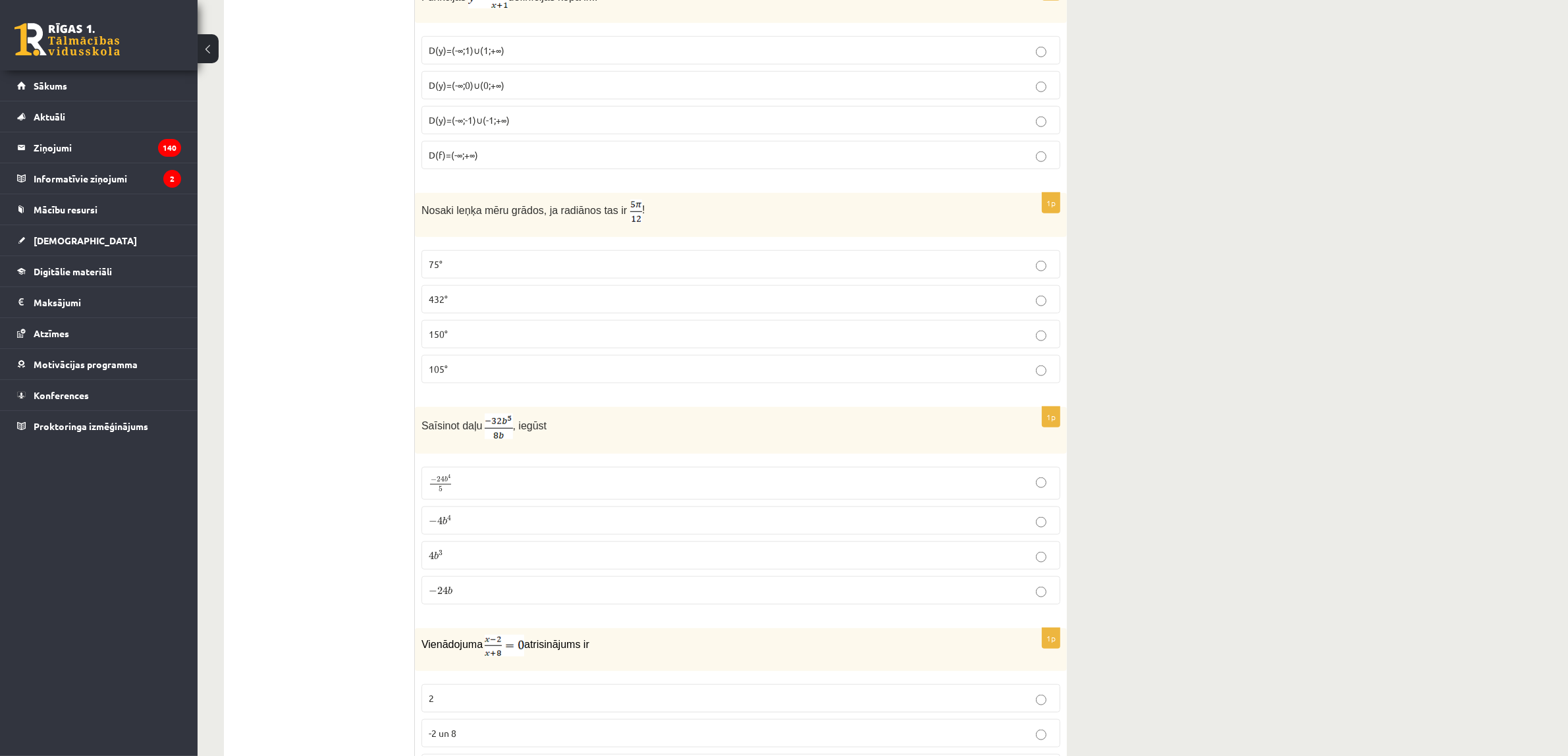
scroll to position [0, 0]
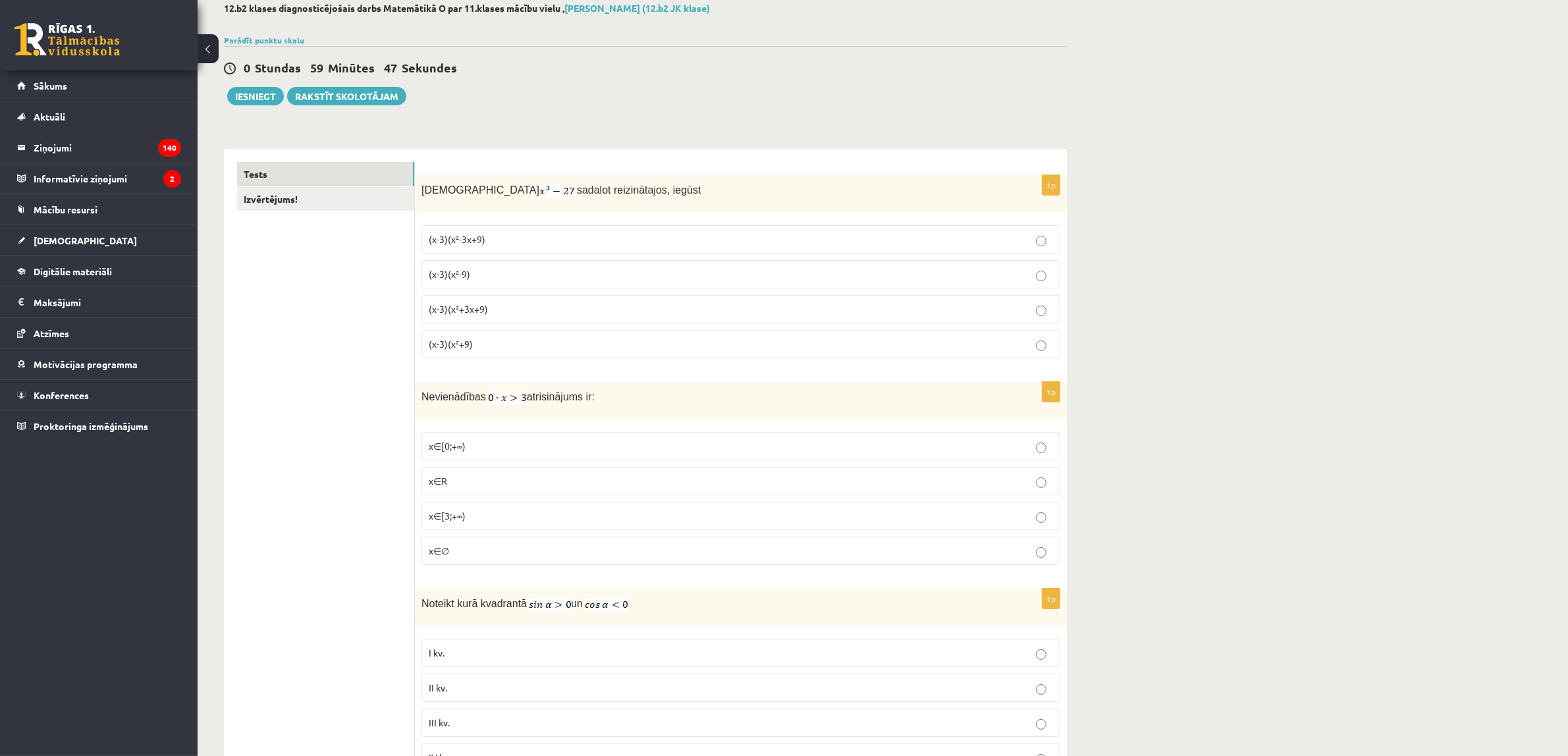
drag, startPoint x: 1189, startPoint y: 404, endPoint x: 1183, endPoint y: 436, distance: 32.6
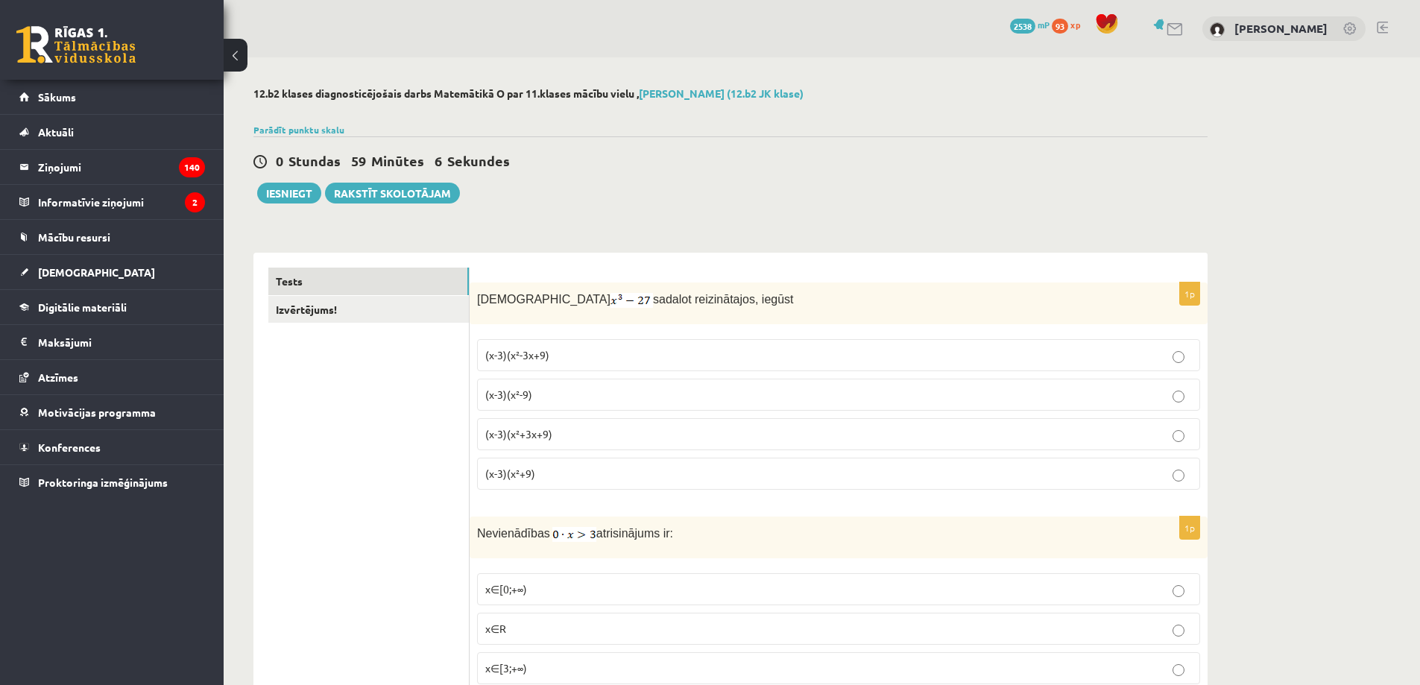
click at [551, 440] on p "(x-3)(x²+3x+9)" at bounding box center [838, 434] width 707 height 16
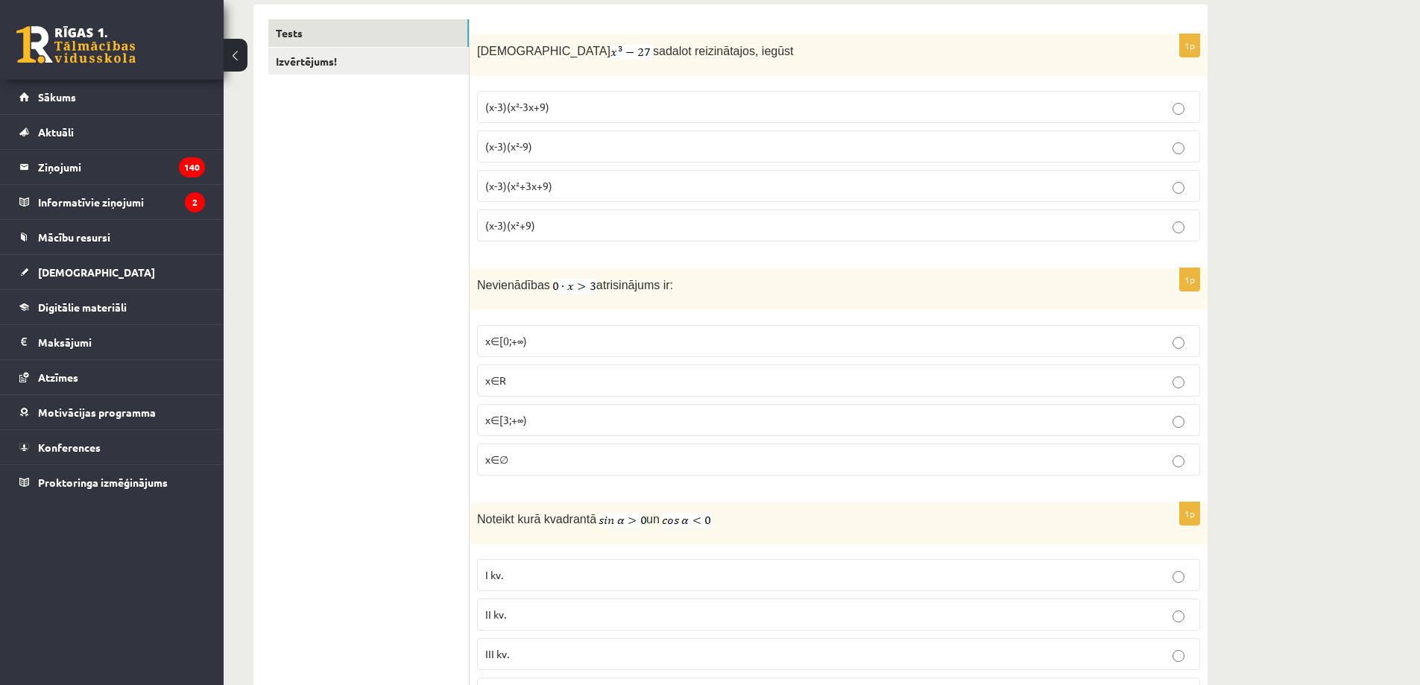
scroll to position [373, 0]
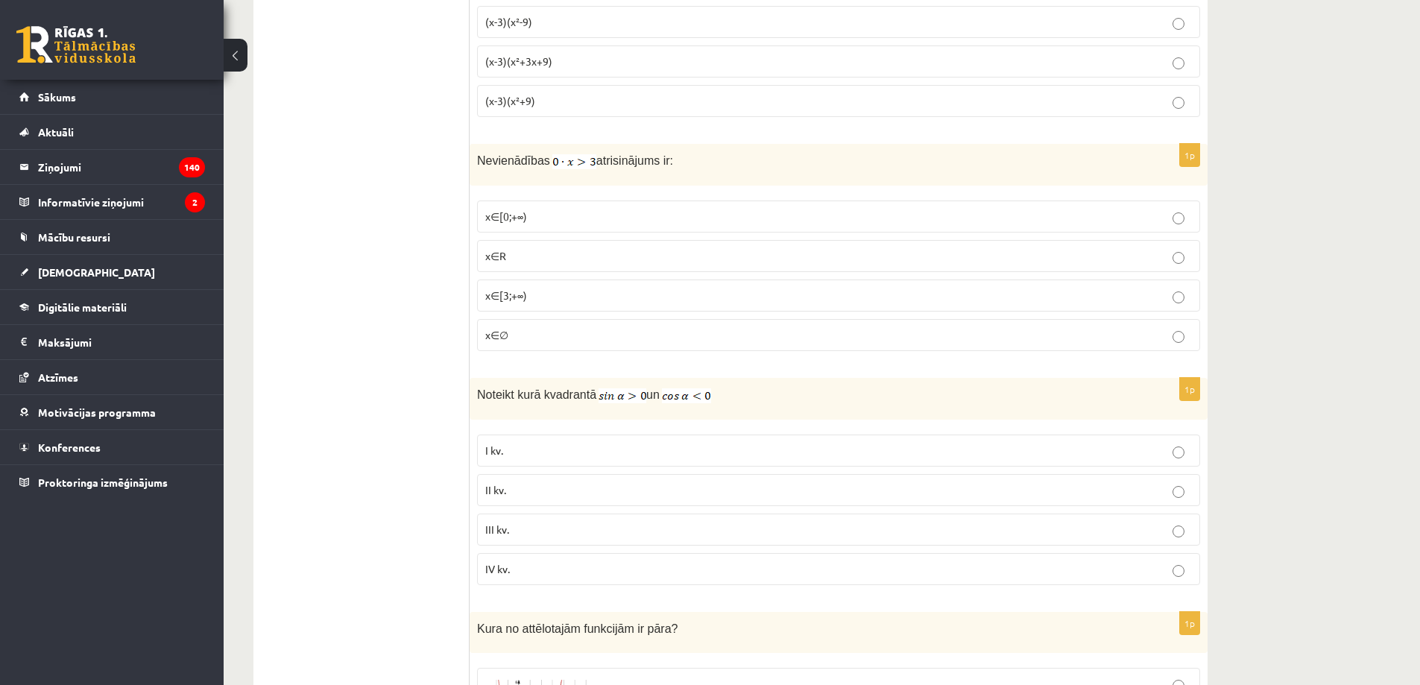
click at [484, 341] on label "x∈∅" at bounding box center [838, 335] width 723 height 32
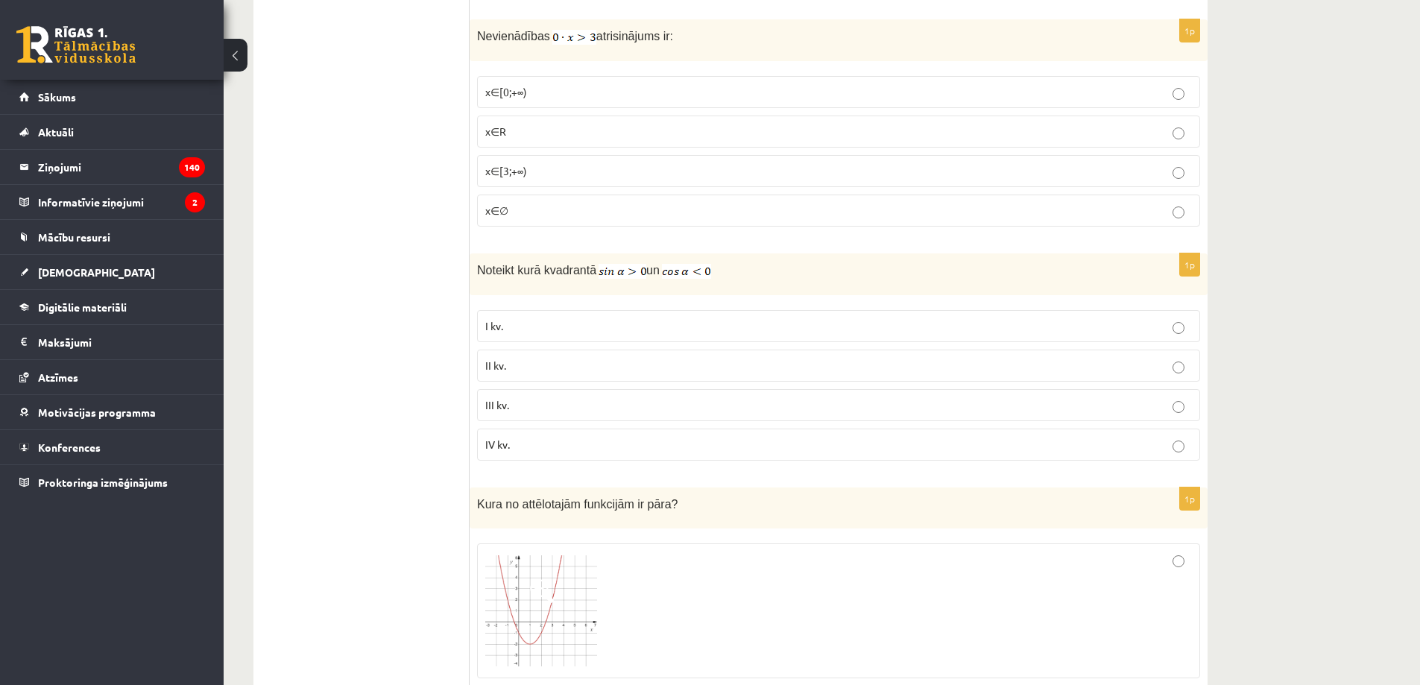
click at [495, 375] on label "II kv." at bounding box center [838, 366] width 723 height 32
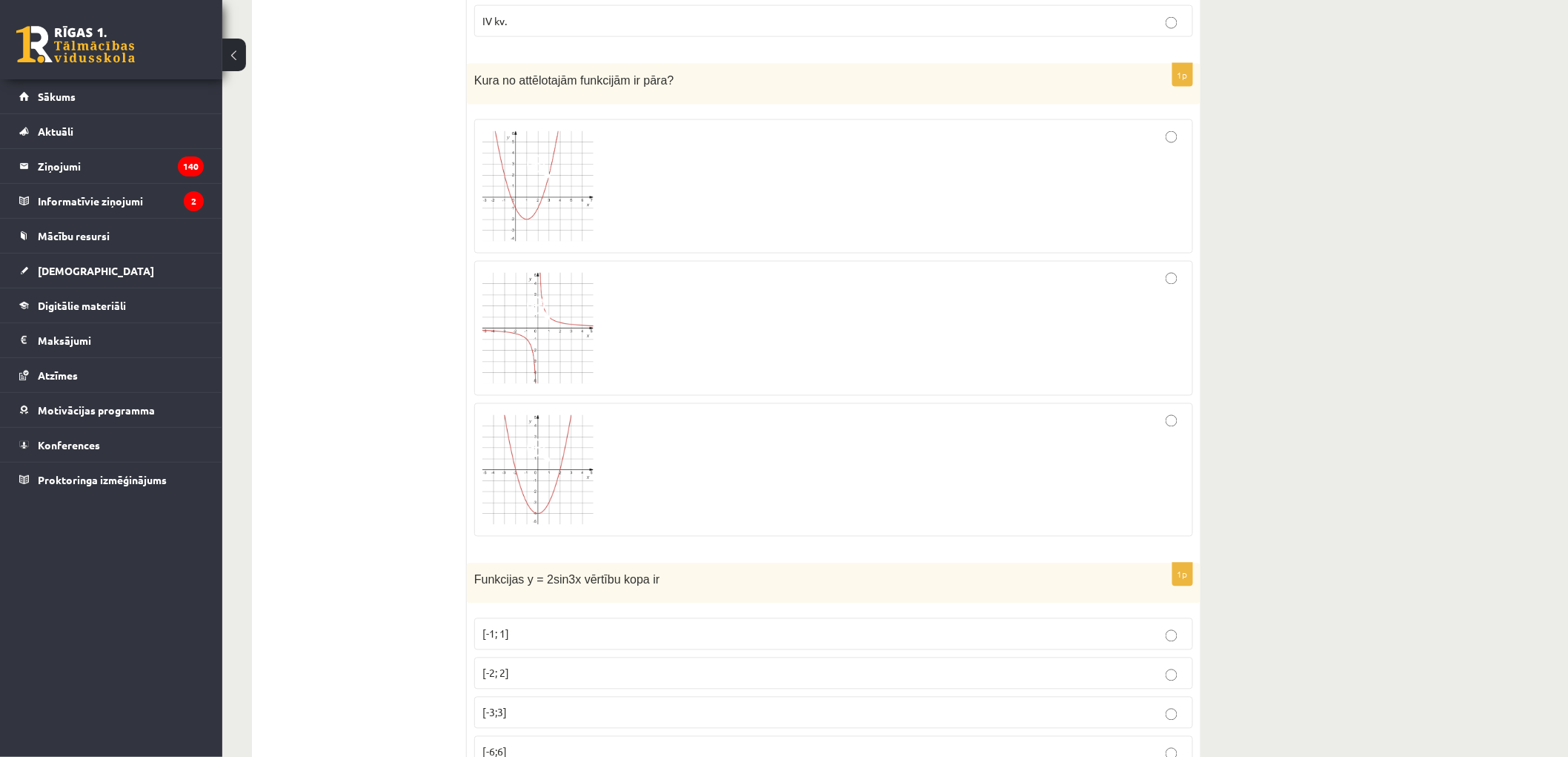
scroll to position [779, 0]
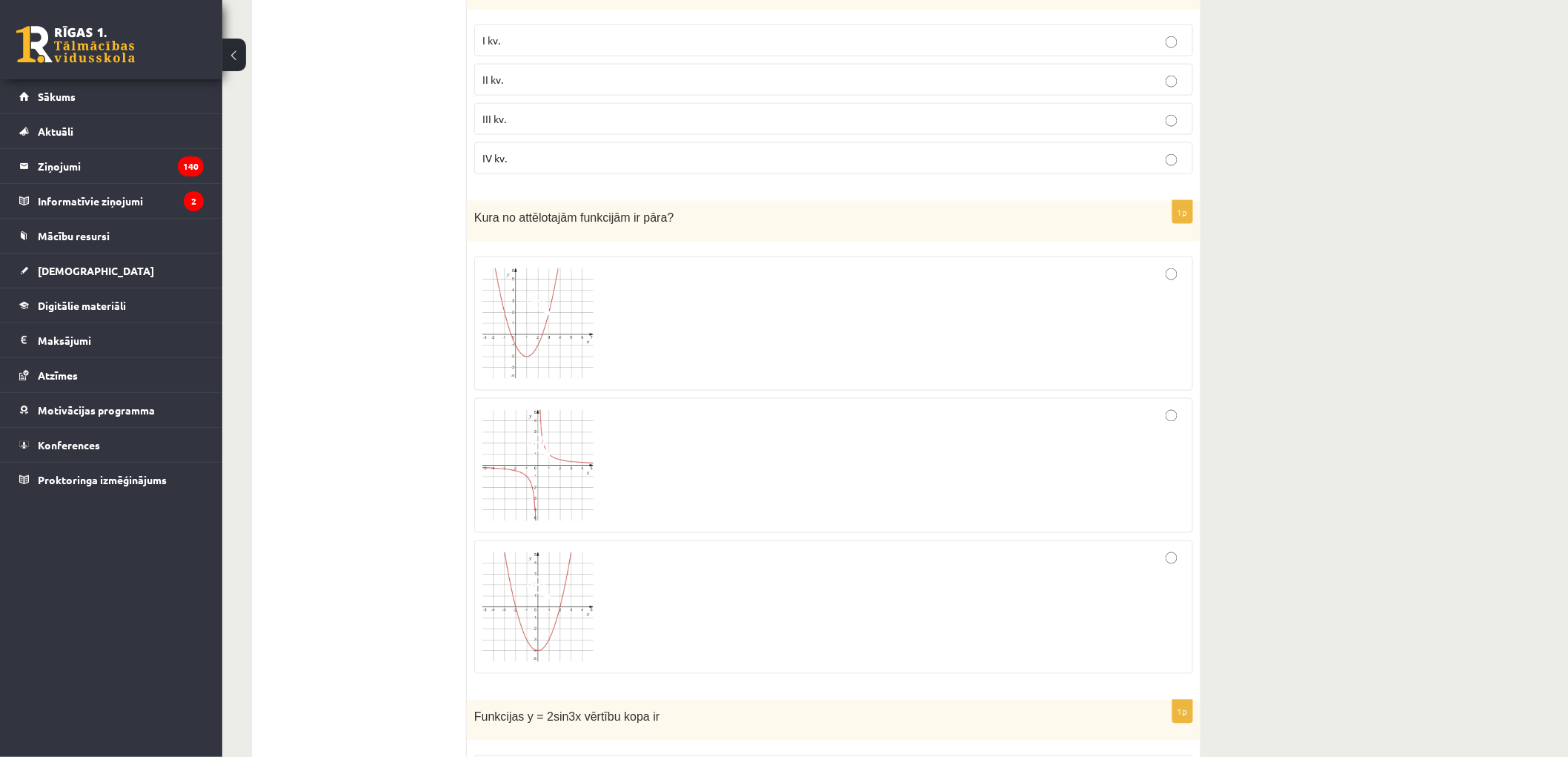
click at [669, 601] on div at bounding box center [833, 608] width 703 height 117
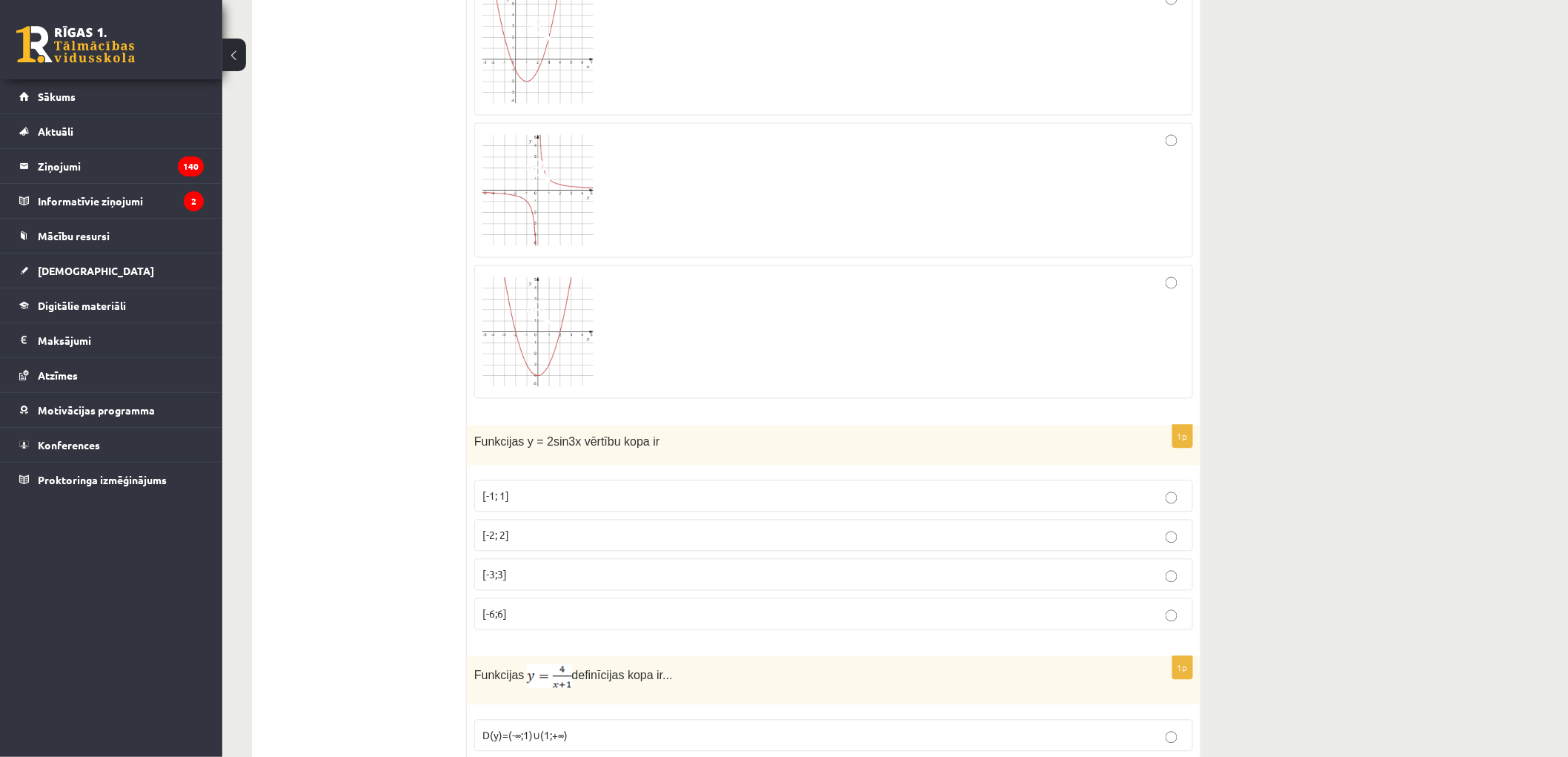
scroll to position [1328, 0]
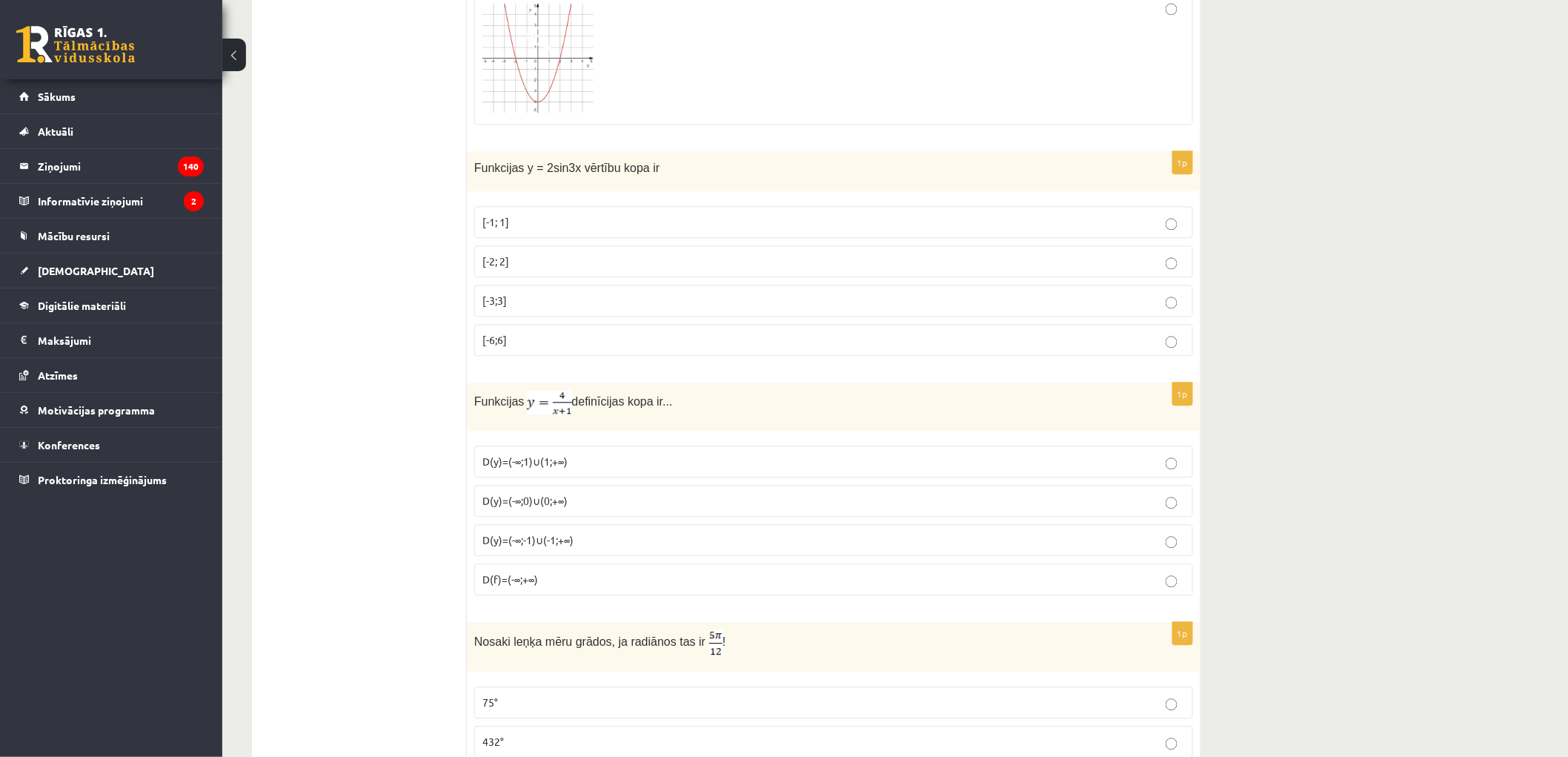
drag, startPoint x: 412, startPoint y: 472, endPoint x: 406, endPoint y: 493, distance: 21.8
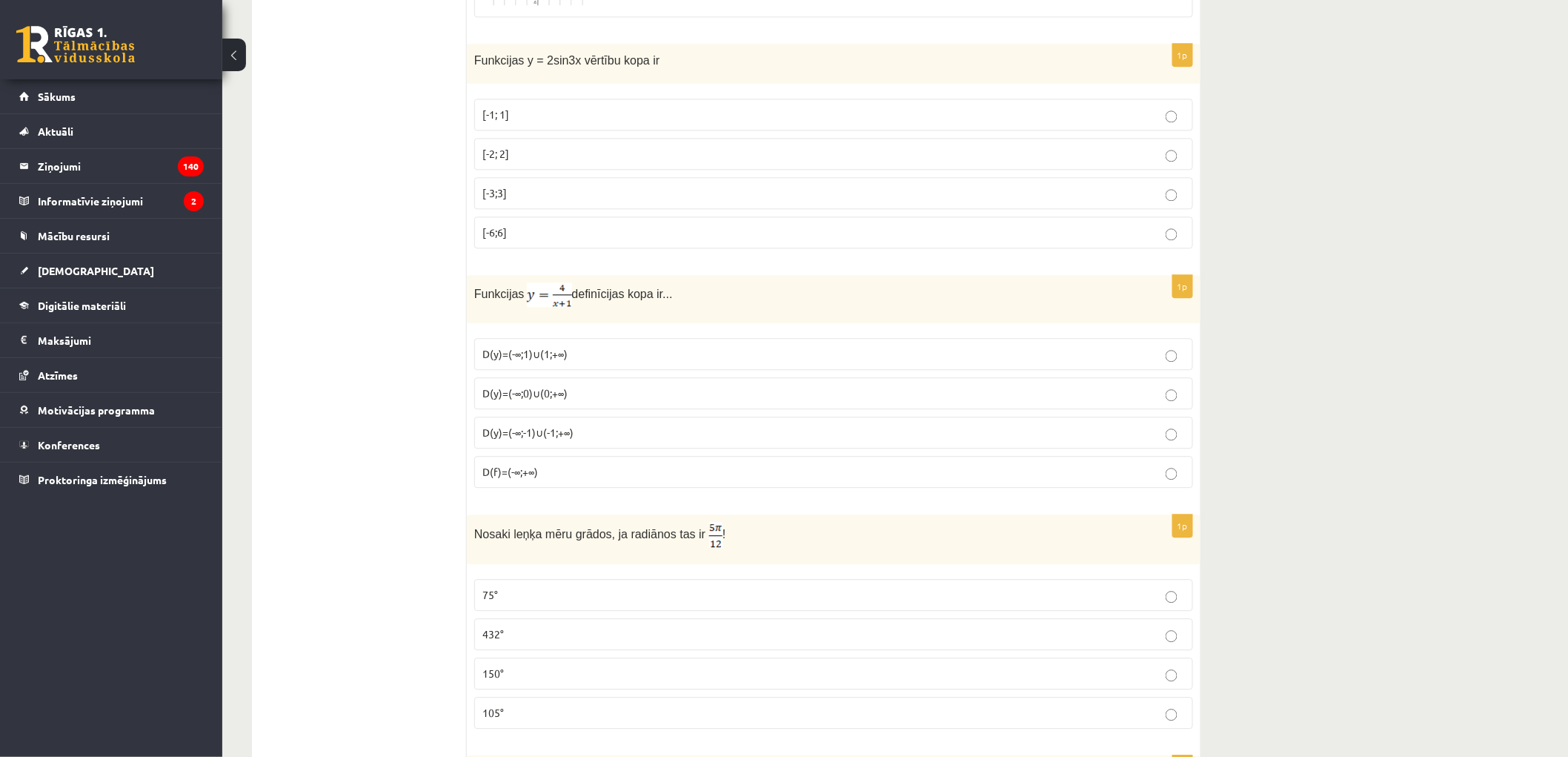
scroll to position [1433, 0]
click at [514, 158] on p "[-2; 2]" at bounding box center [833, 155] width 703 height 16
click at [550, 440] on span "D(y)=(-∞;-1)∪(-1;+∞)" at bounding box center [528, 433] width 91 height 13
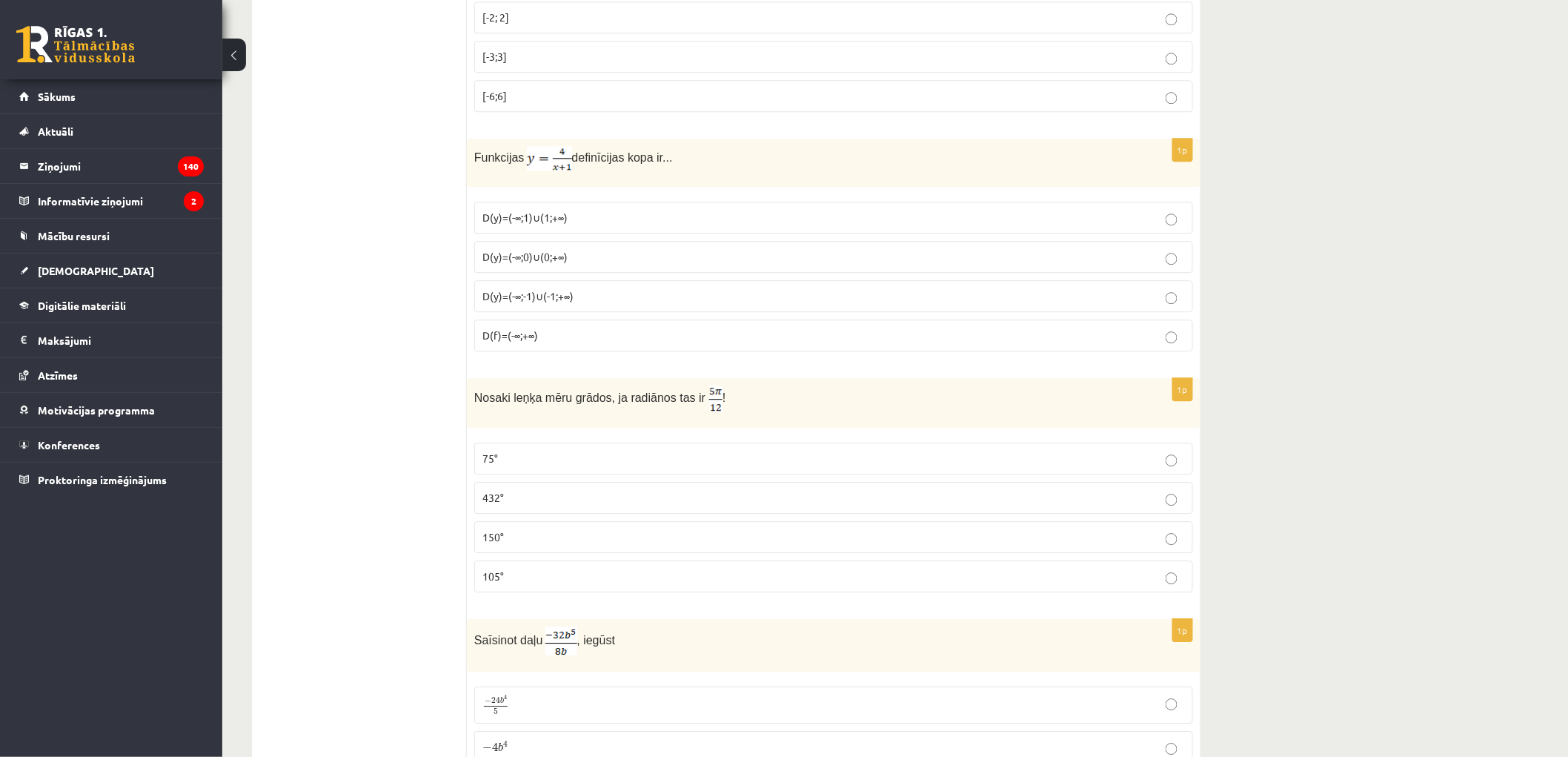
click at [521, 461] on p "75°" at bounding box center [833, 459] width 703 height 16
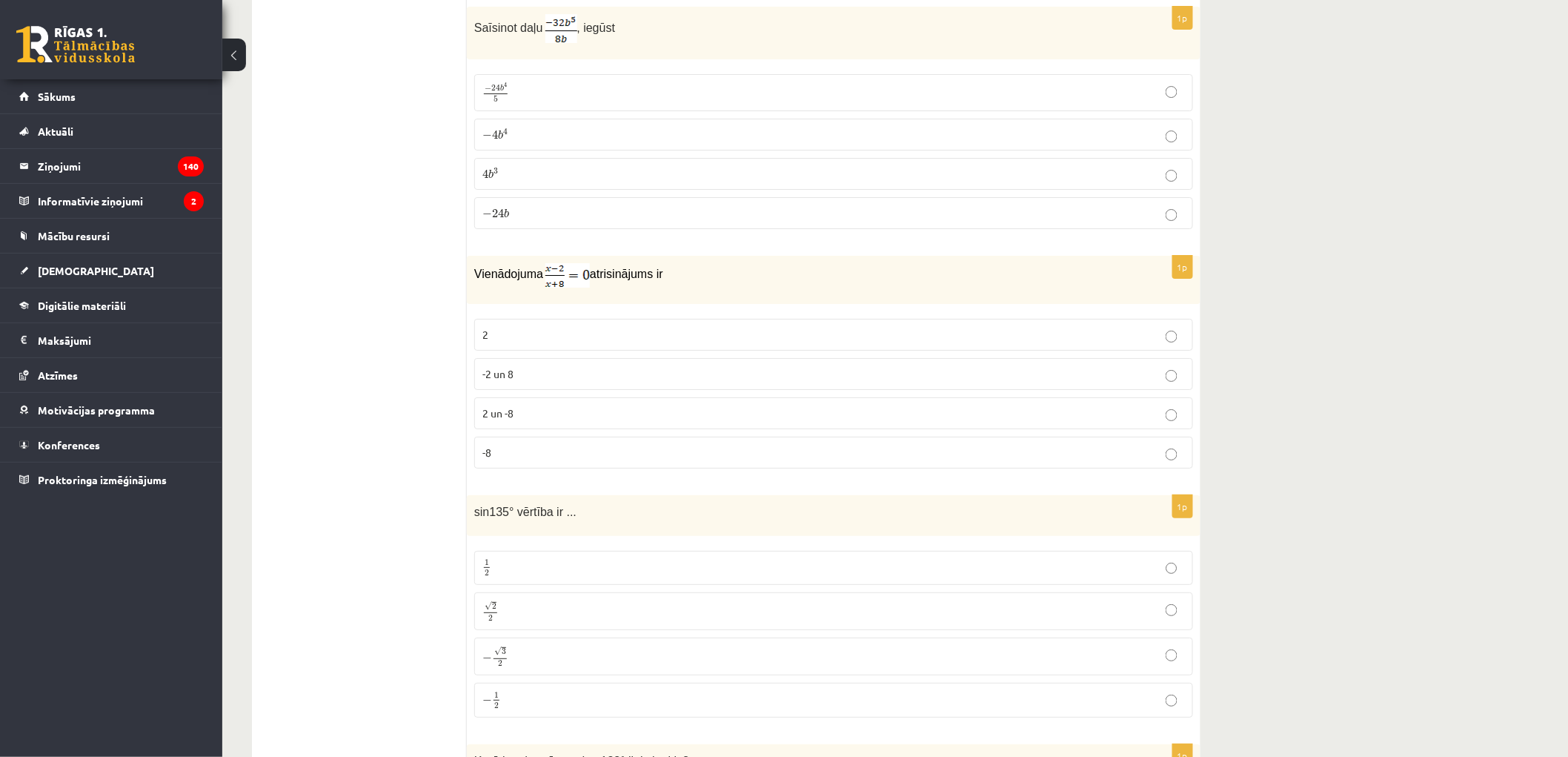
scroll to position [2191, 0]
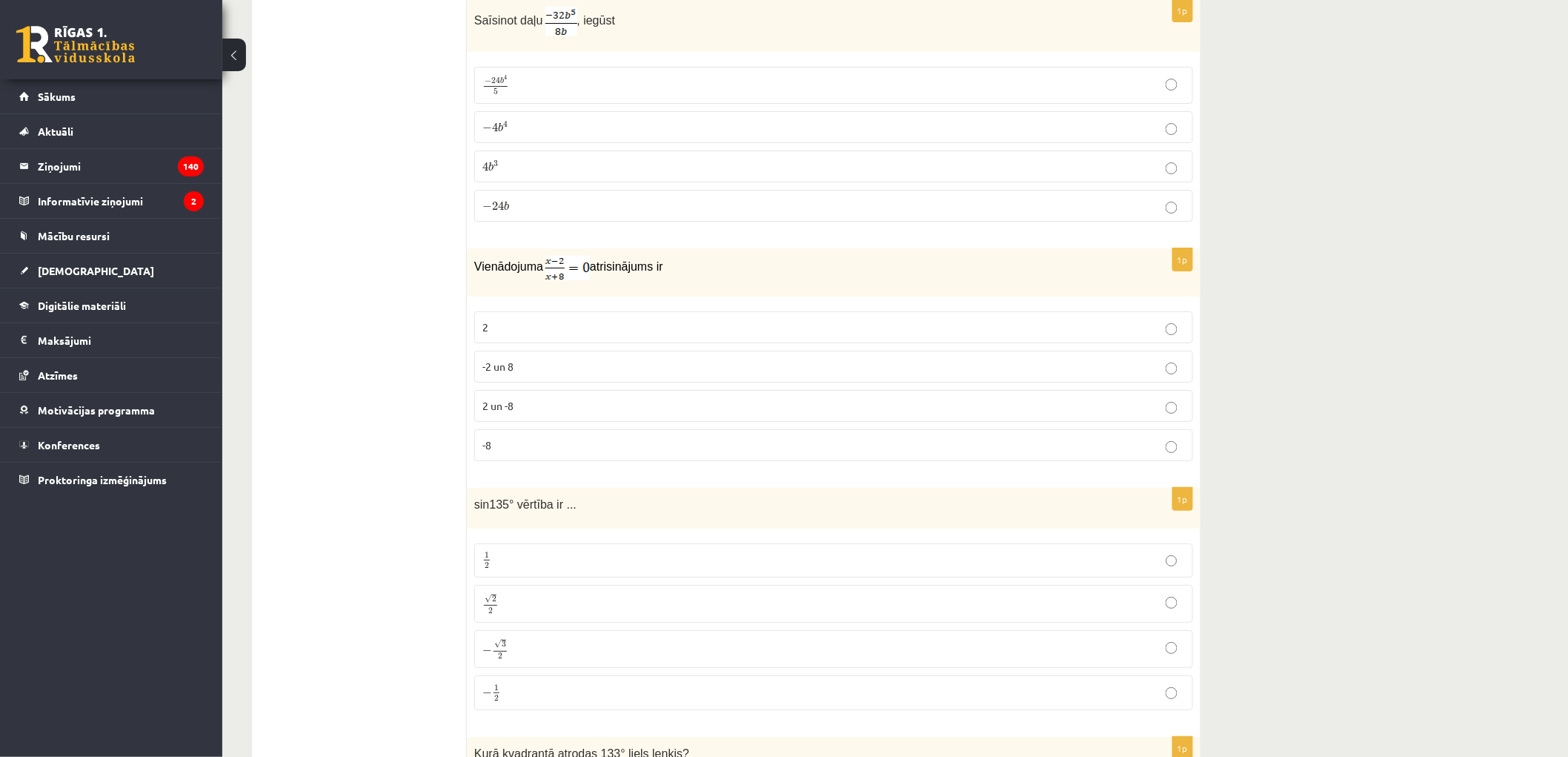
click at [529, 129] on p "− 4 b 4 − 4 b 4" at bounding box center [833, 127] width 703 height 16
click at [490, 341] on label "2" at bounding box center [833, 327] width 719 height 32
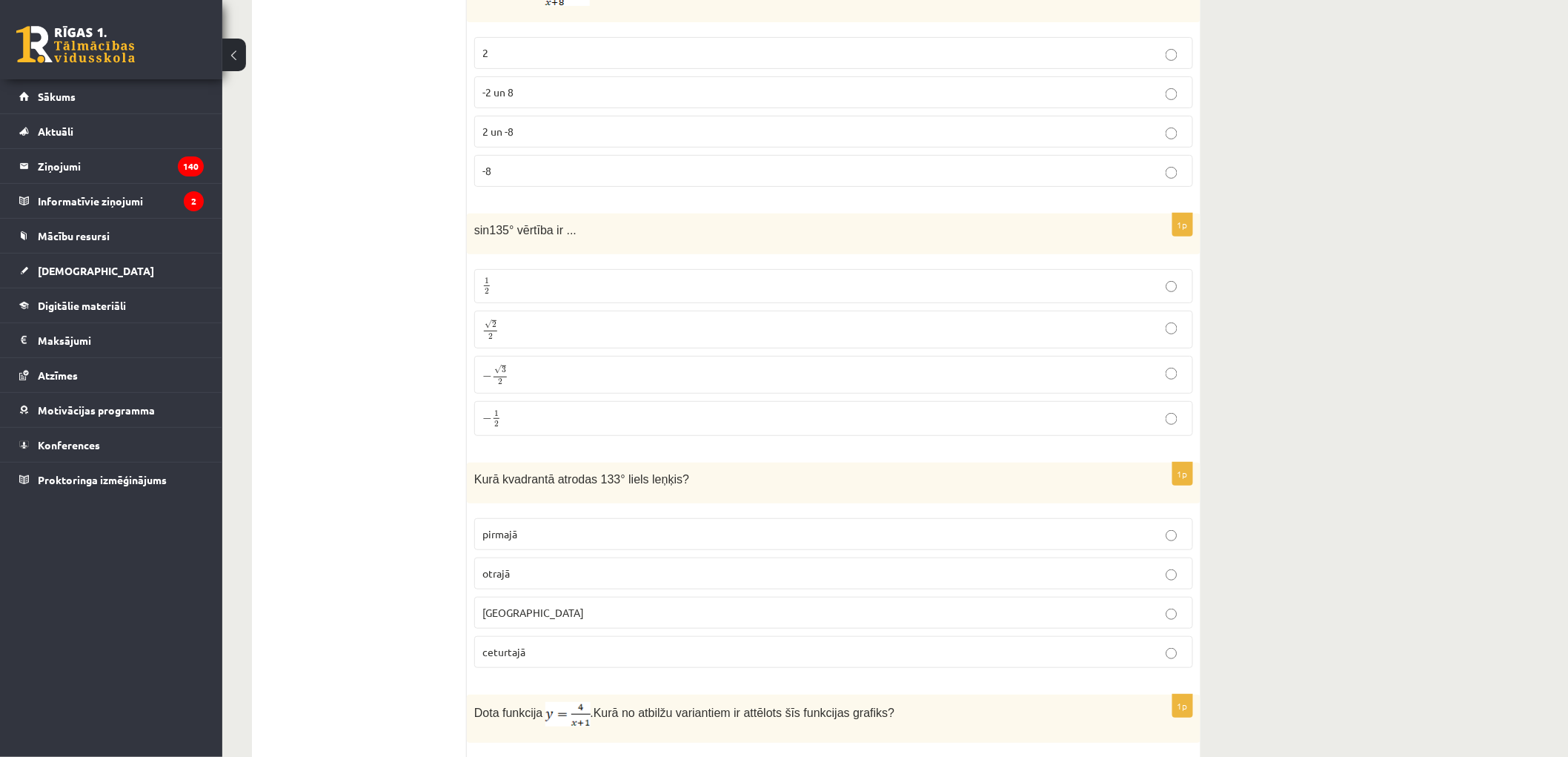
click at [504, 337] on p "√ 2 2 2 2" at bounding box center [833, 329] width 703 height 22
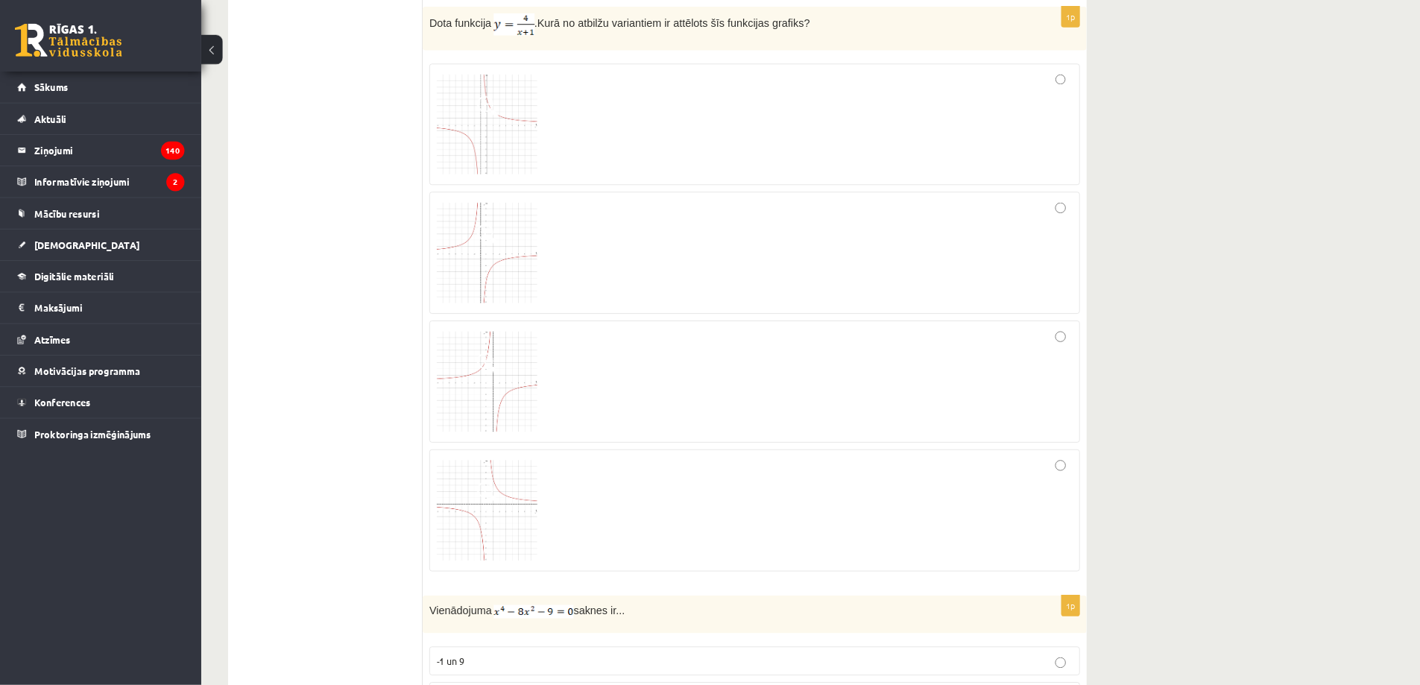
scroll to position [3170, 0]
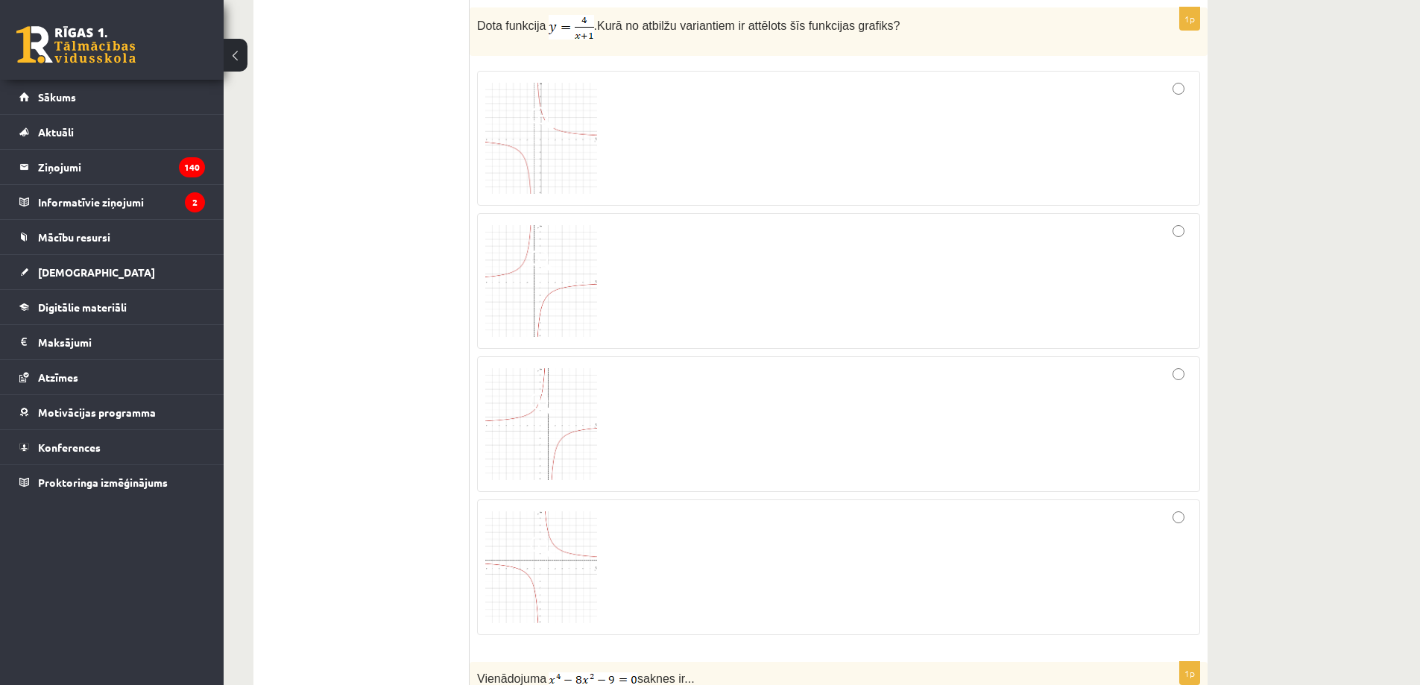
click at [490, 139] on img at bounding box center [541, 139] width 112 height 112
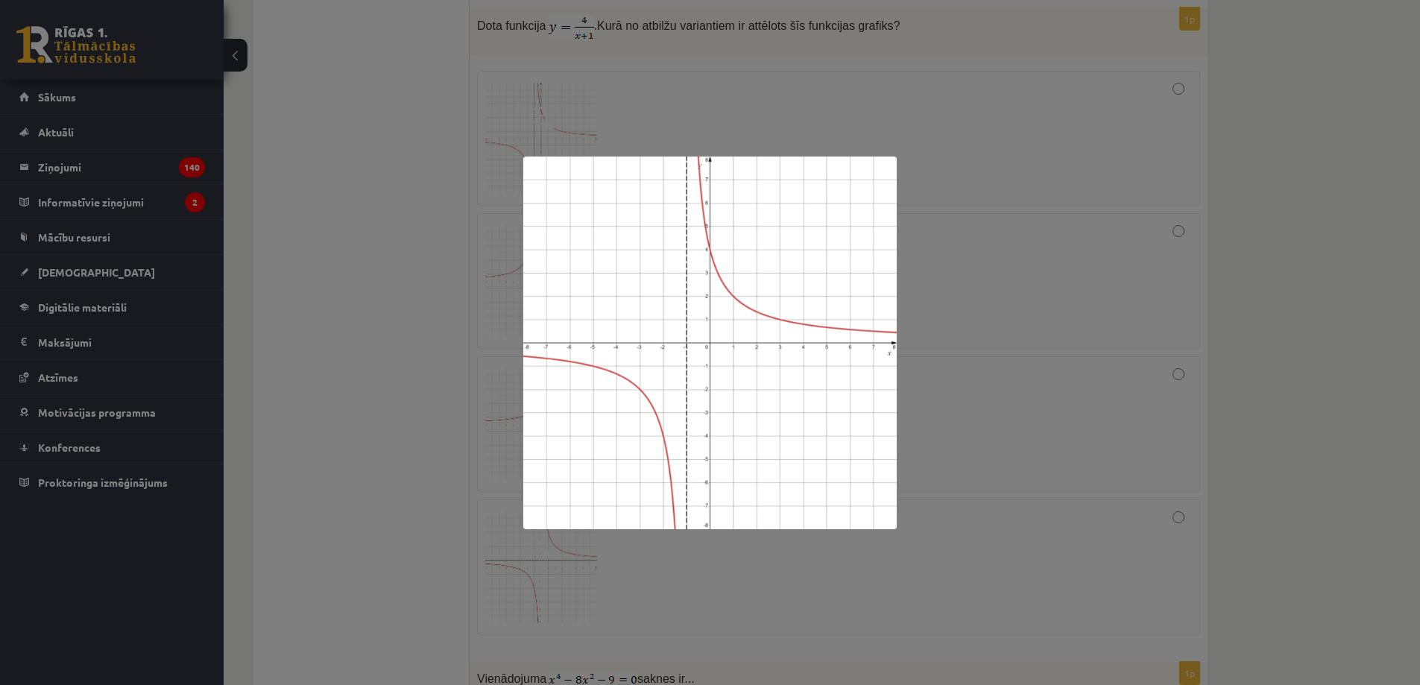
click at [435, 158] on div at bounding box center [710, 342] width 1420 height 685
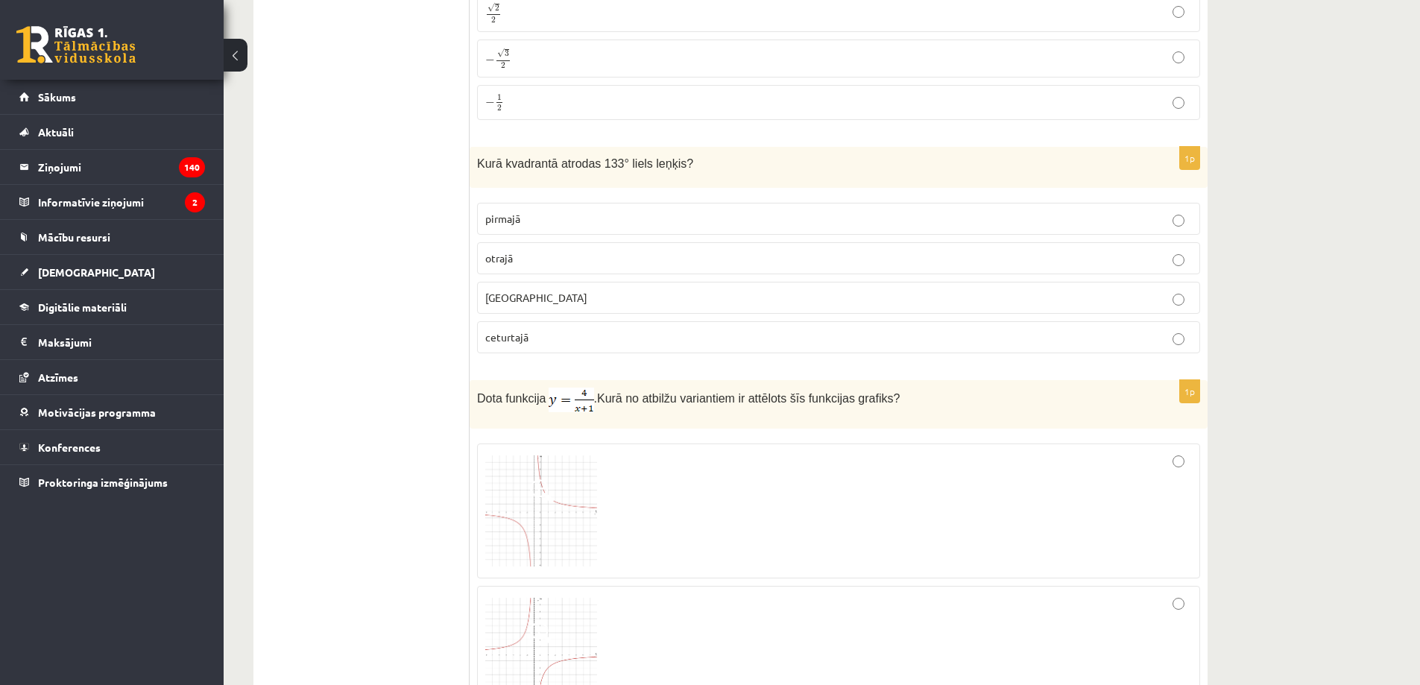
scroll to position [2673, 0]
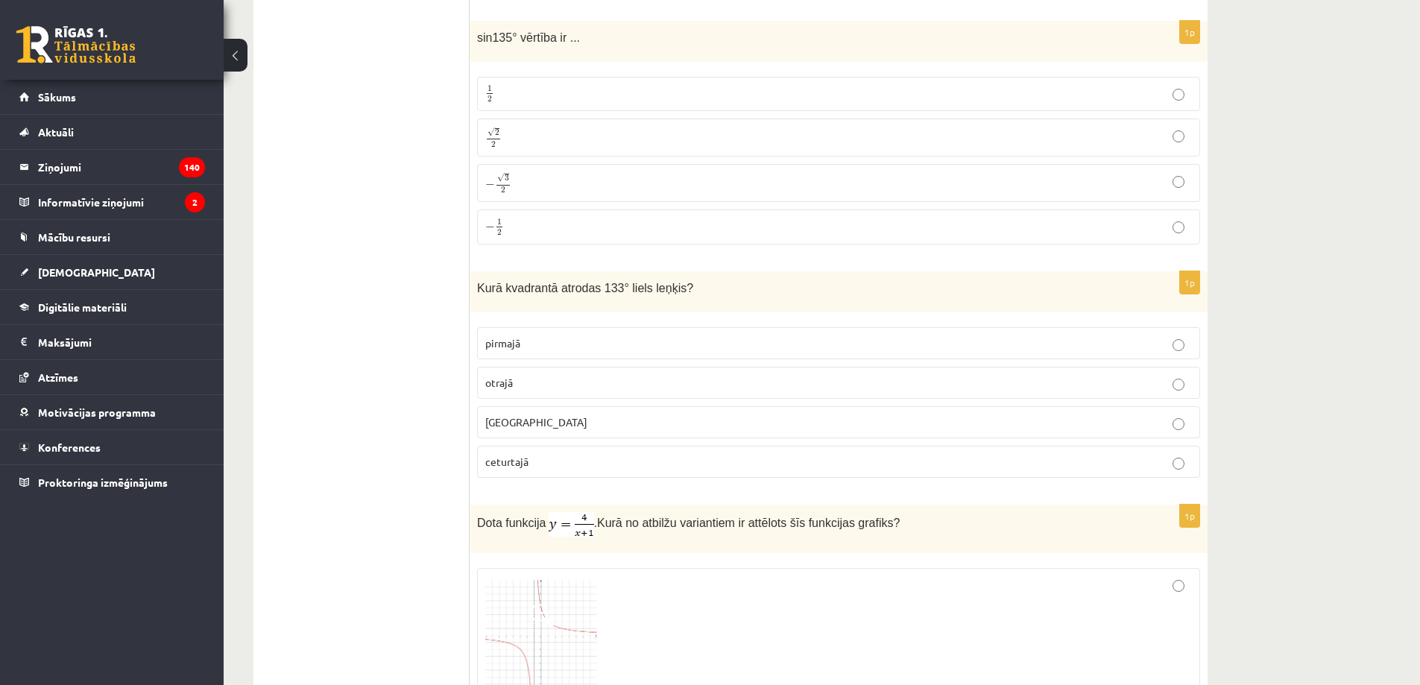
click at [517, 379] on p "otrajā" at bounding box center [838, 383] width 707 height 16
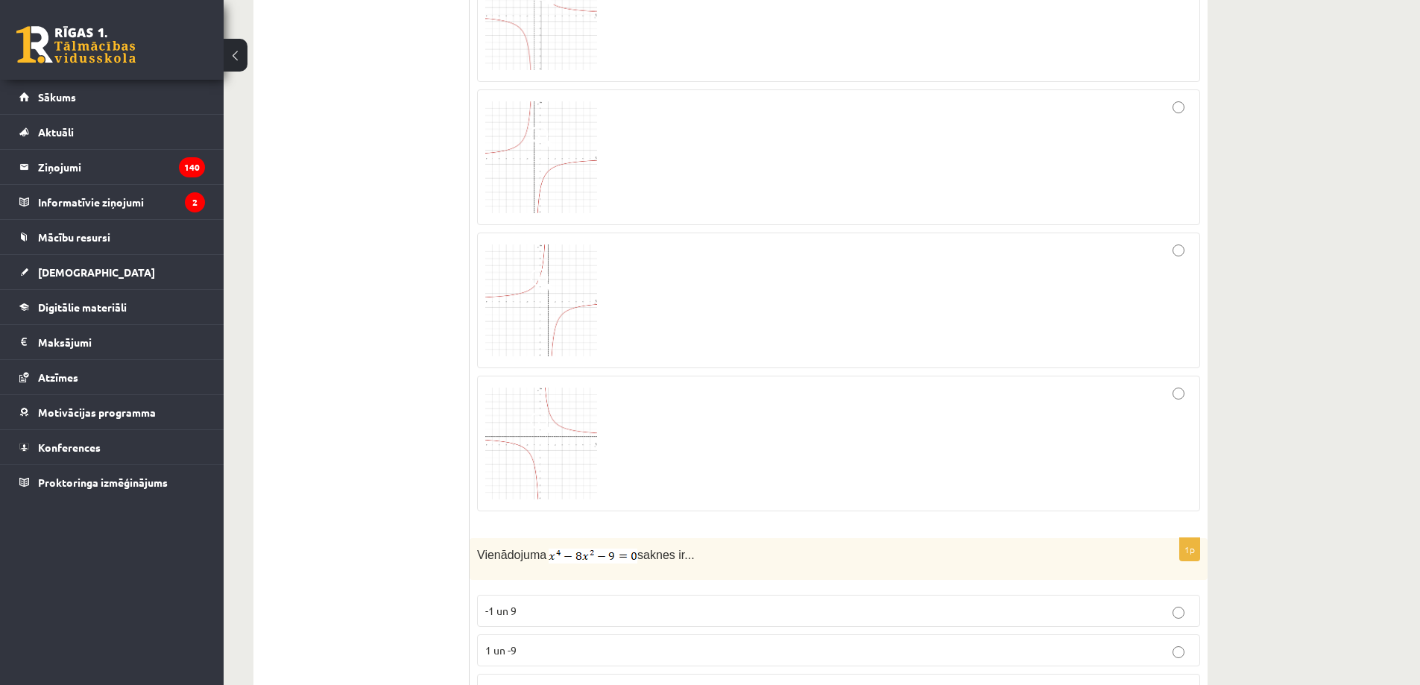
scroll to position [3045, 0]
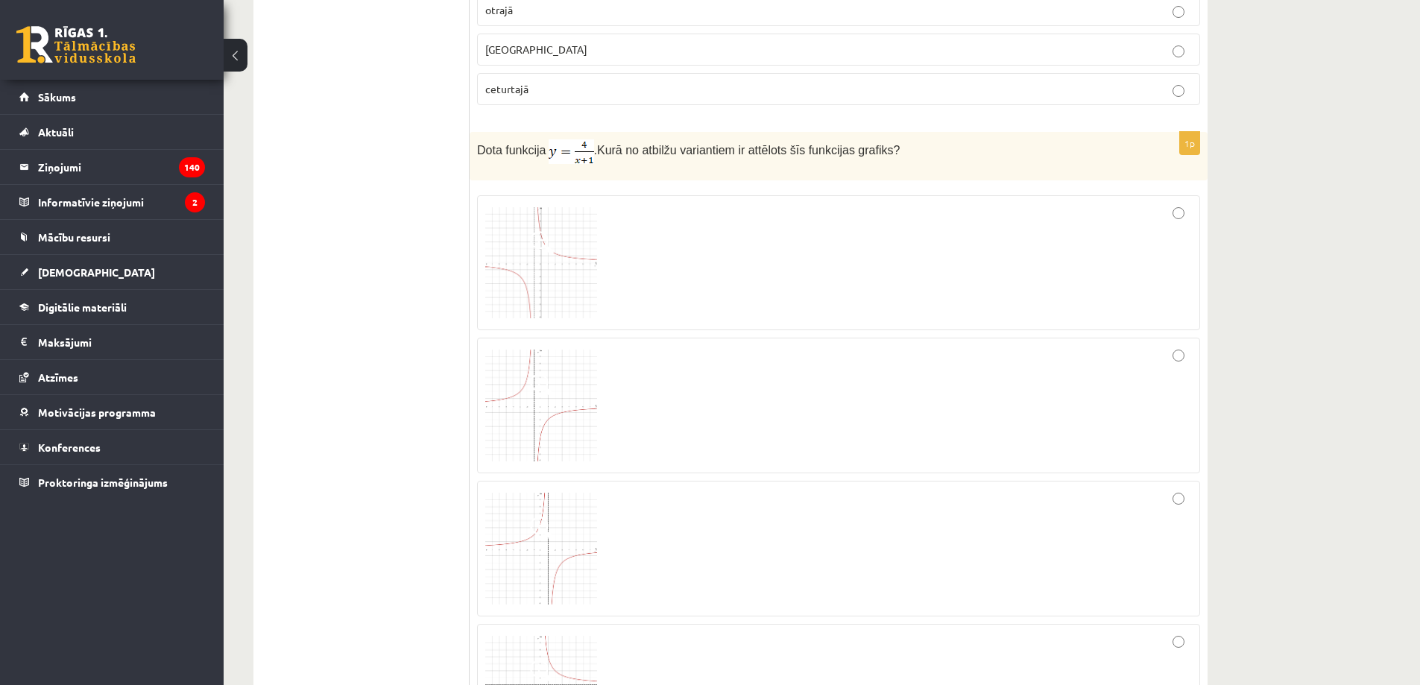
click at [587, 284] on img at bounding box center [541, 263] width 112 height 112
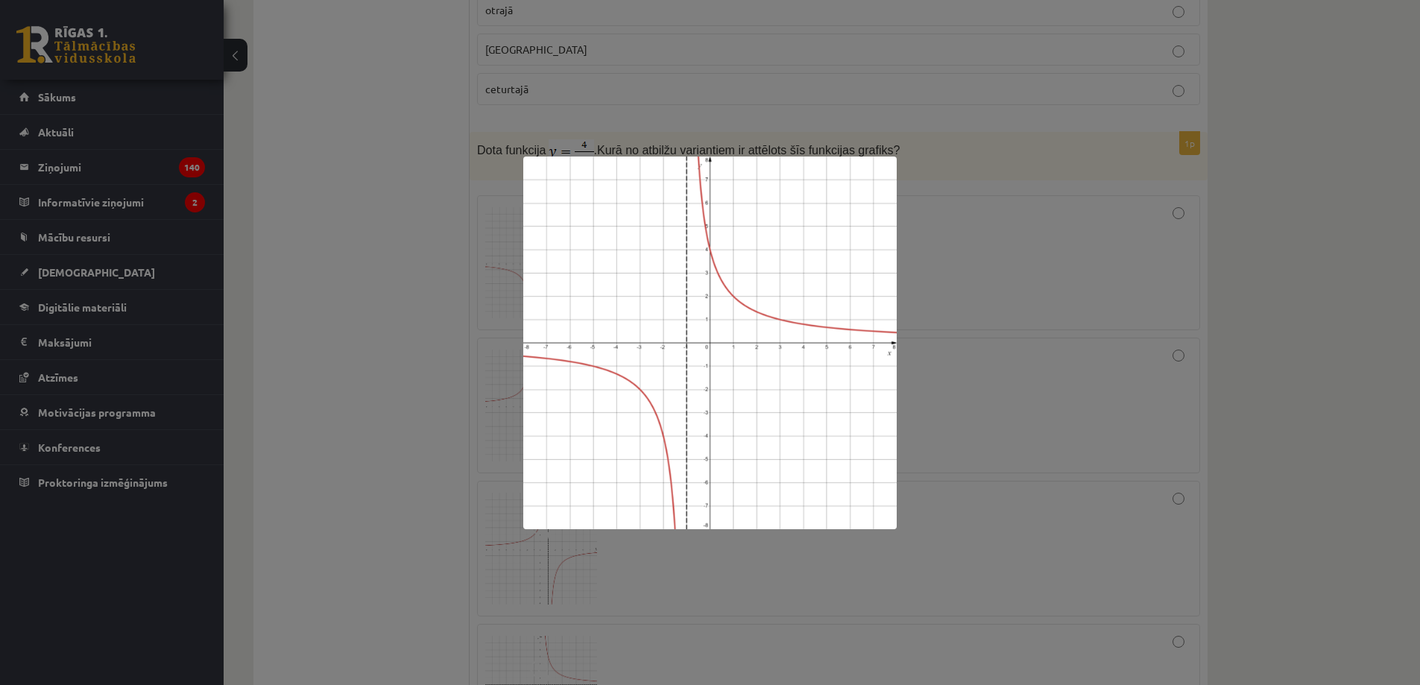
click at [929, 239] on div at bounding box center [710, 342] width 1420 height 685
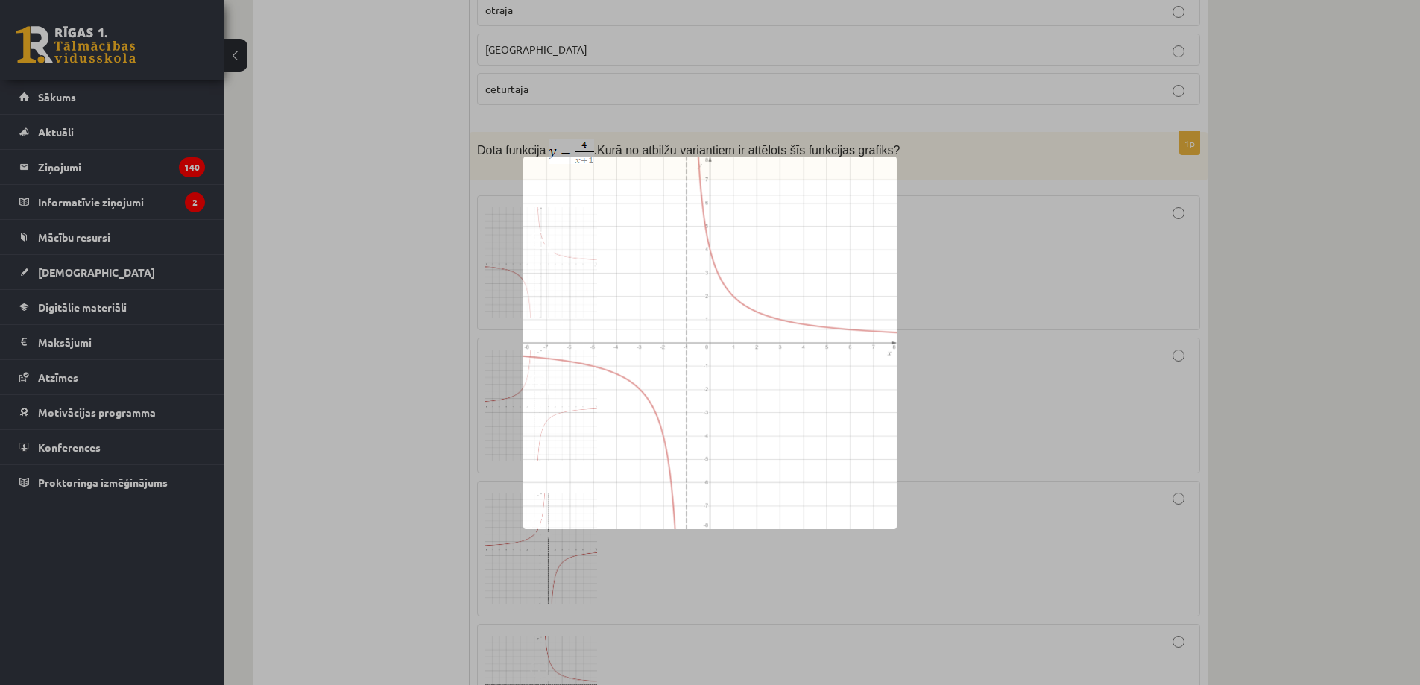
click at [920, 245] on div at bounding box center [838, 262] width 707 height 119
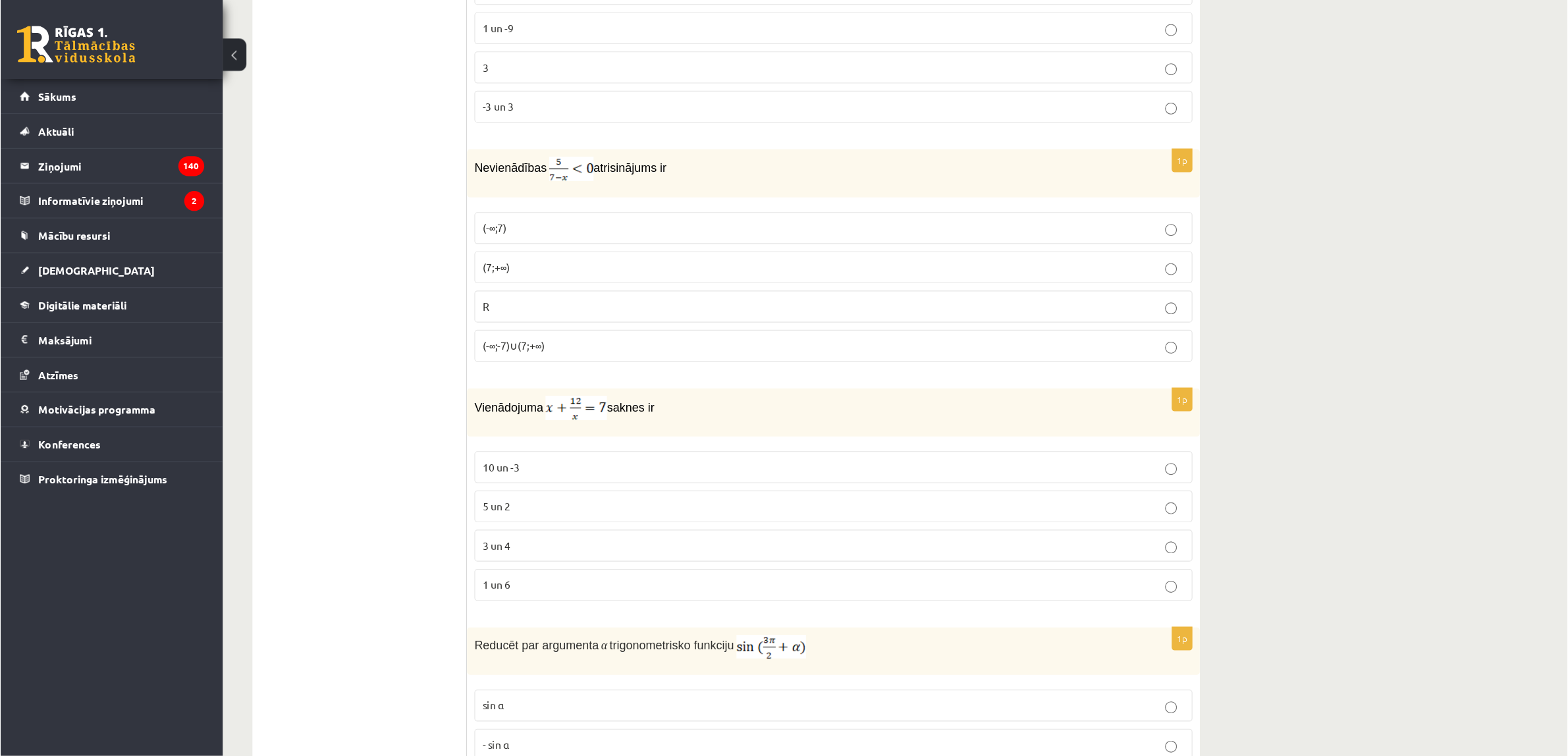
scroll to position [3458, 0]
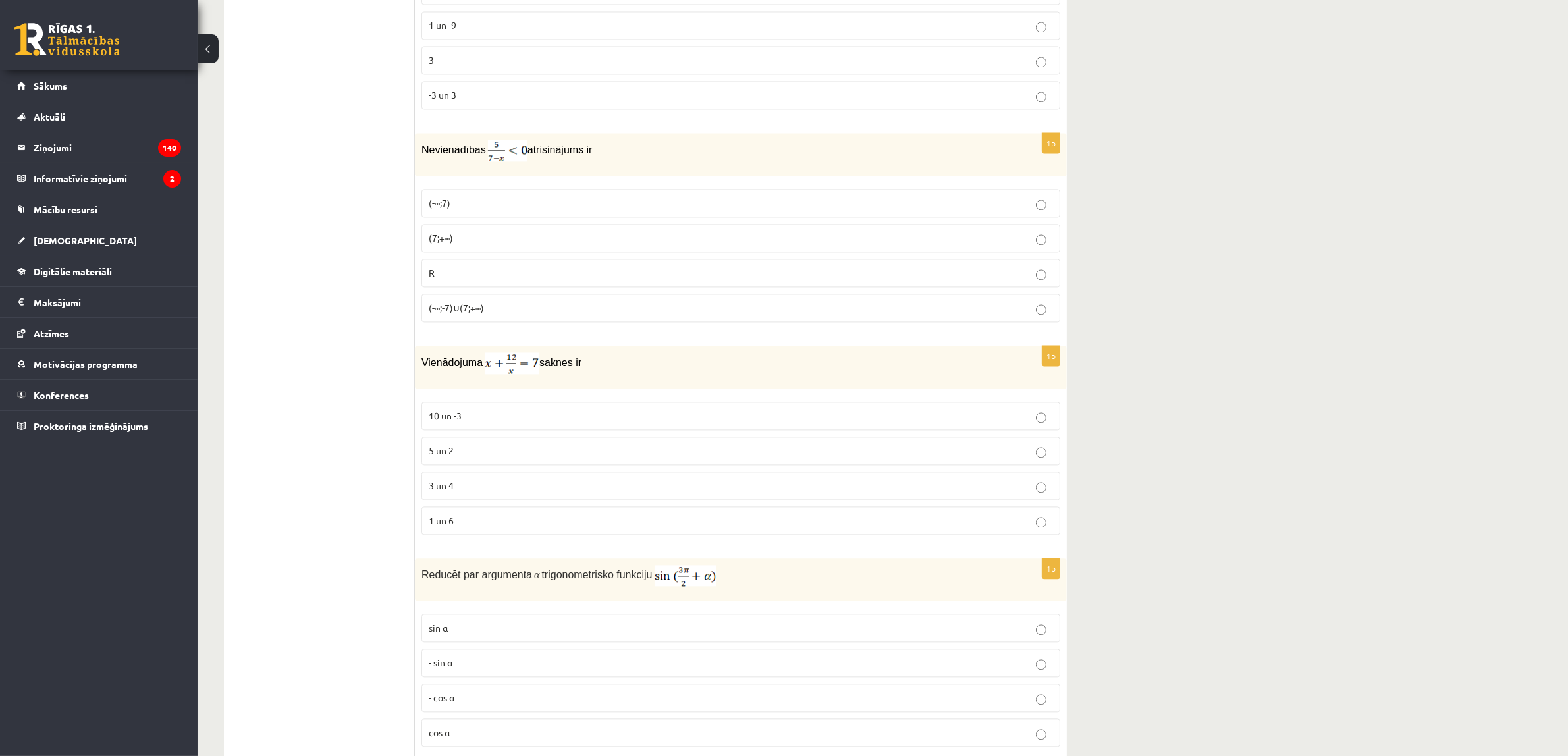
drag, startPoint x: 1231, startPoint y: 386, endPoint x: 1216, endPoint y: 359, distance: 30.9
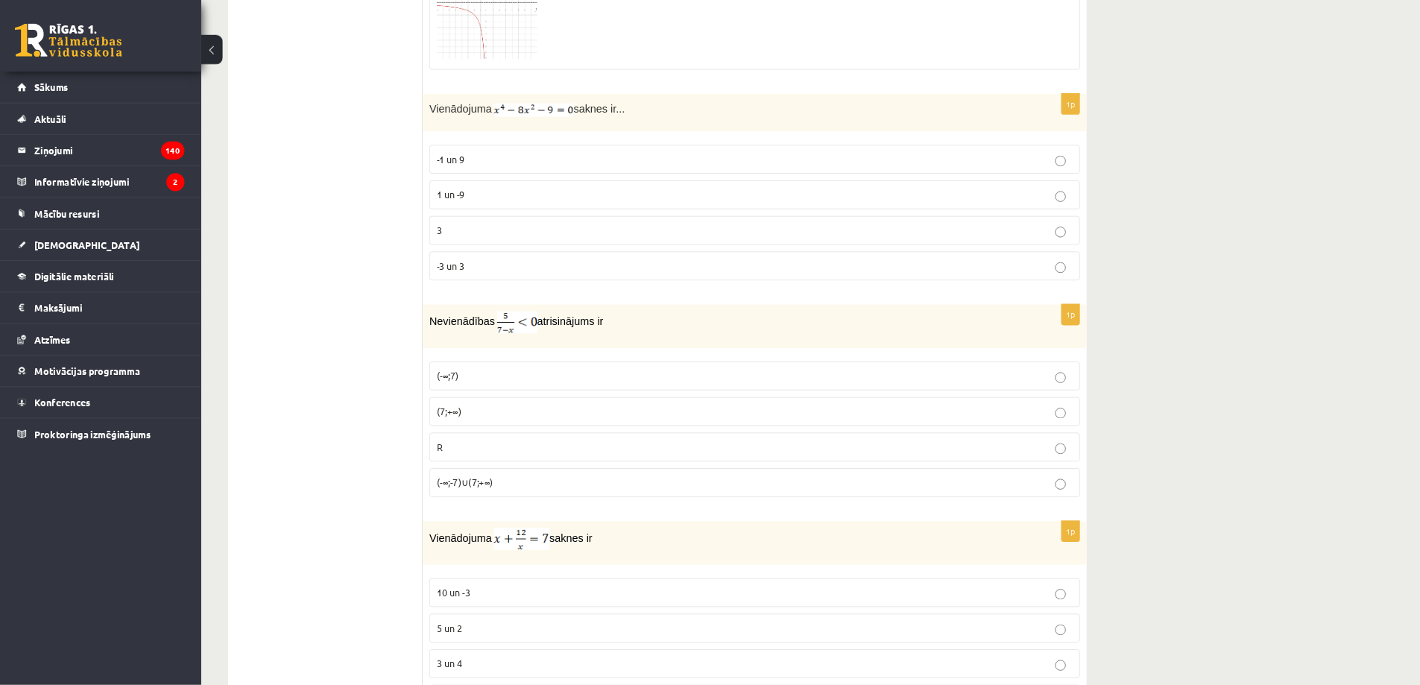
scroll to position [3727, 0]
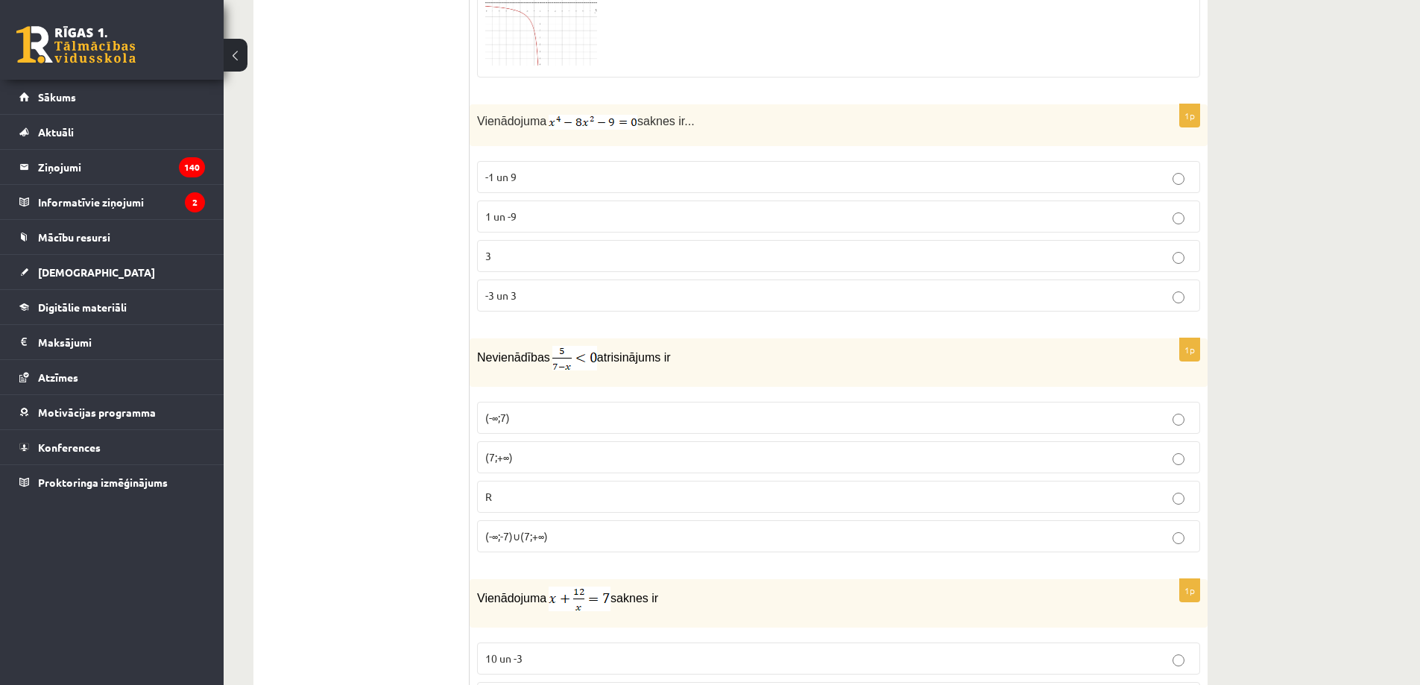
drag, startPoint x: 1266, startPoint y: 267, endPoint x: 1256, endPoint y: 260, distance: 11.8
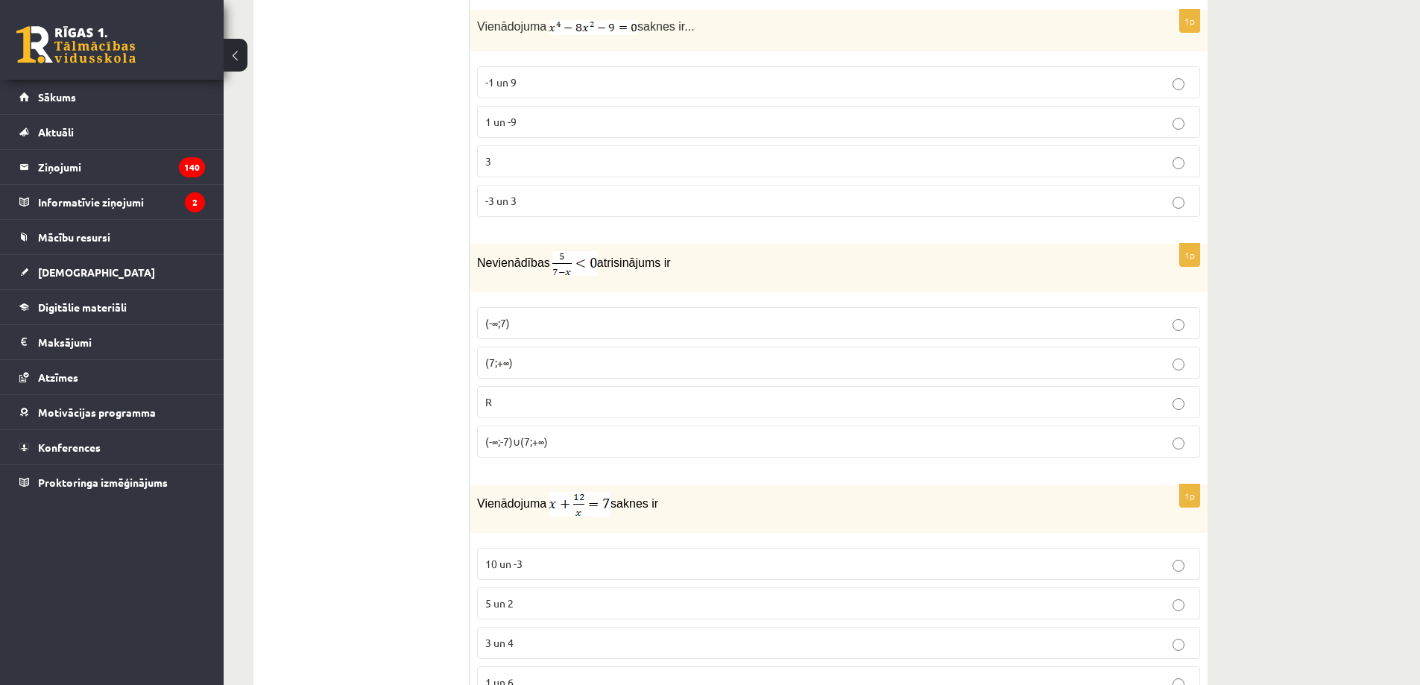
scroll to position [3820, 0]
click at [1239, 256] on div "**********" at bounding box center [822, 138] width 1196 height 7800
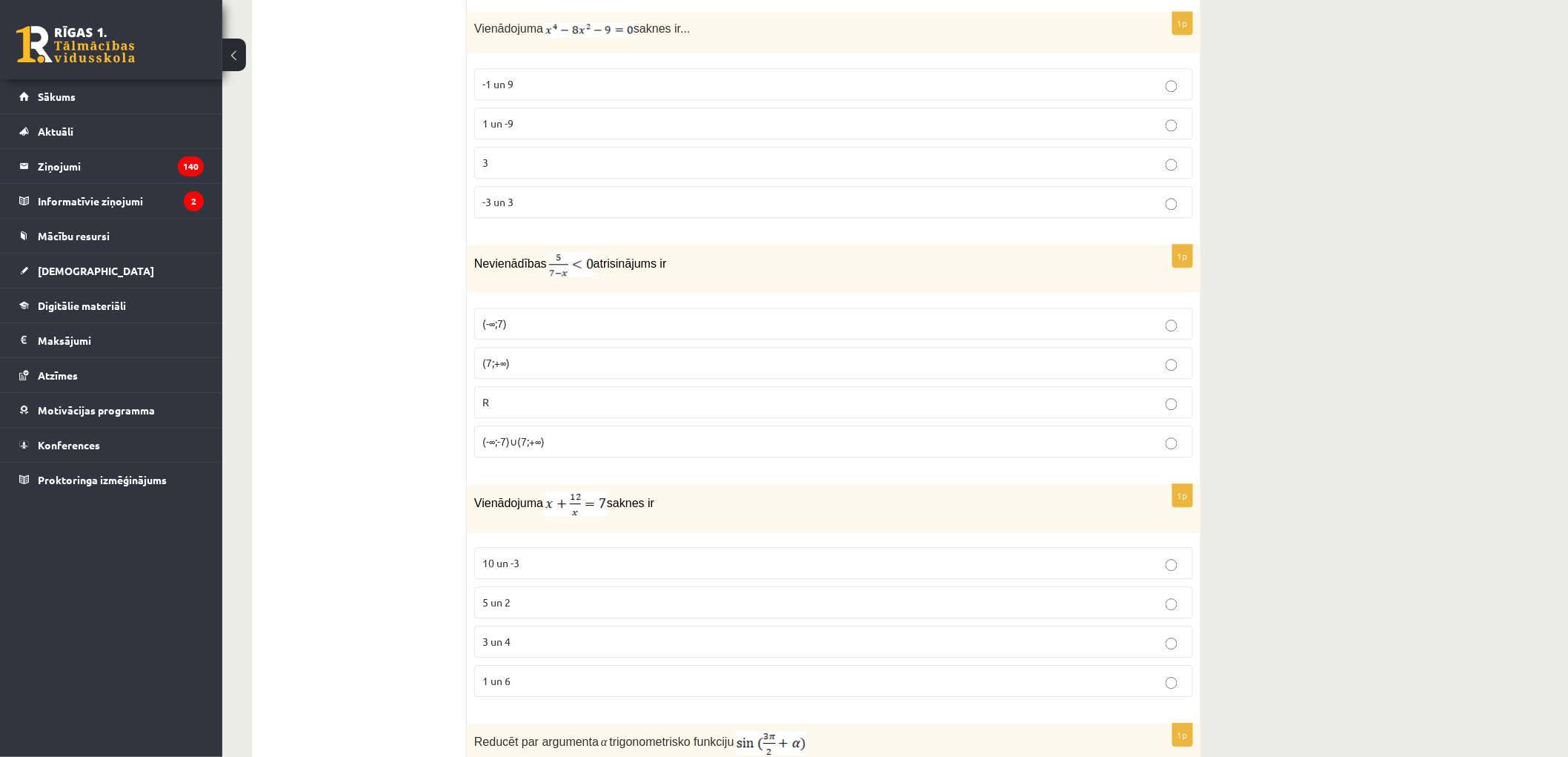
click at [536, 210] on p "-3 un 3" at bounding box center [833, 202] width 703 height 16
click at [543, 364] on p "(7;+∞)" at bounding box center [833, 363] width 703 height 16
click at [549, 688] on p "1 un 6" at bounding box center [833, 681] width 703 height 16
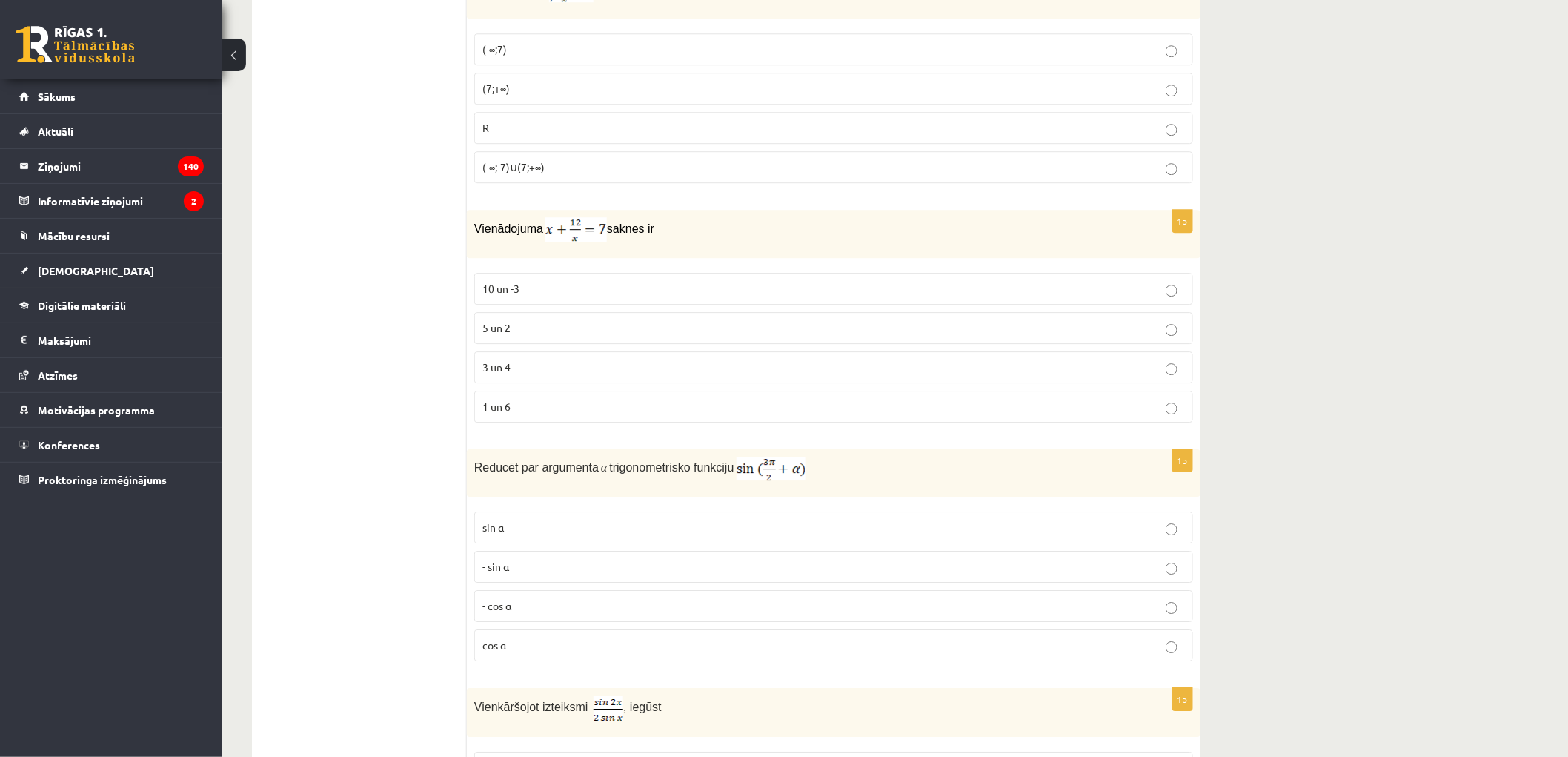
scroll to position [4486, 0]
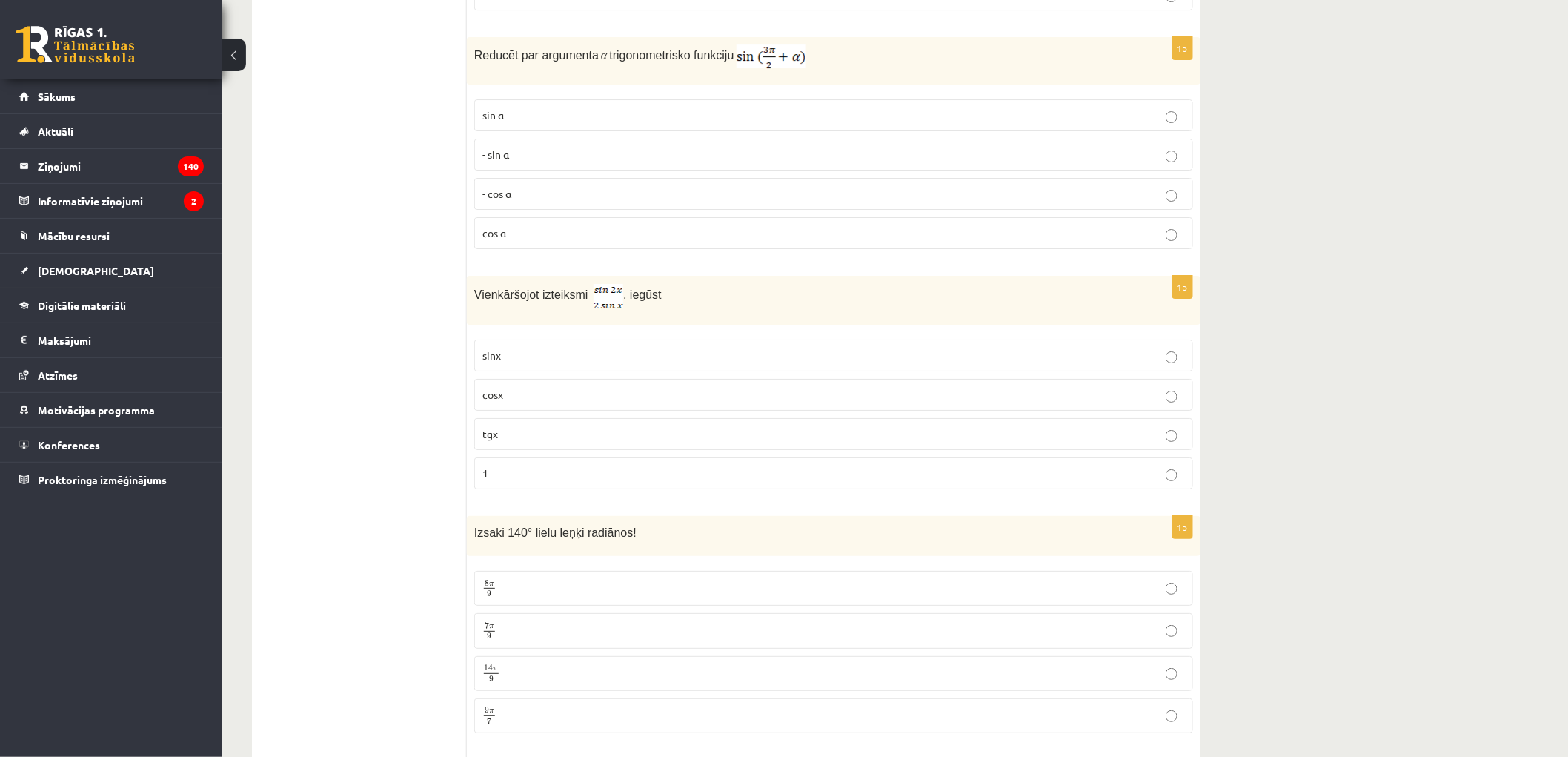
drag, startPoint x: 402, startPoint y: 266, endPoint x: 402, endPoint y: 281, distance: 15.0
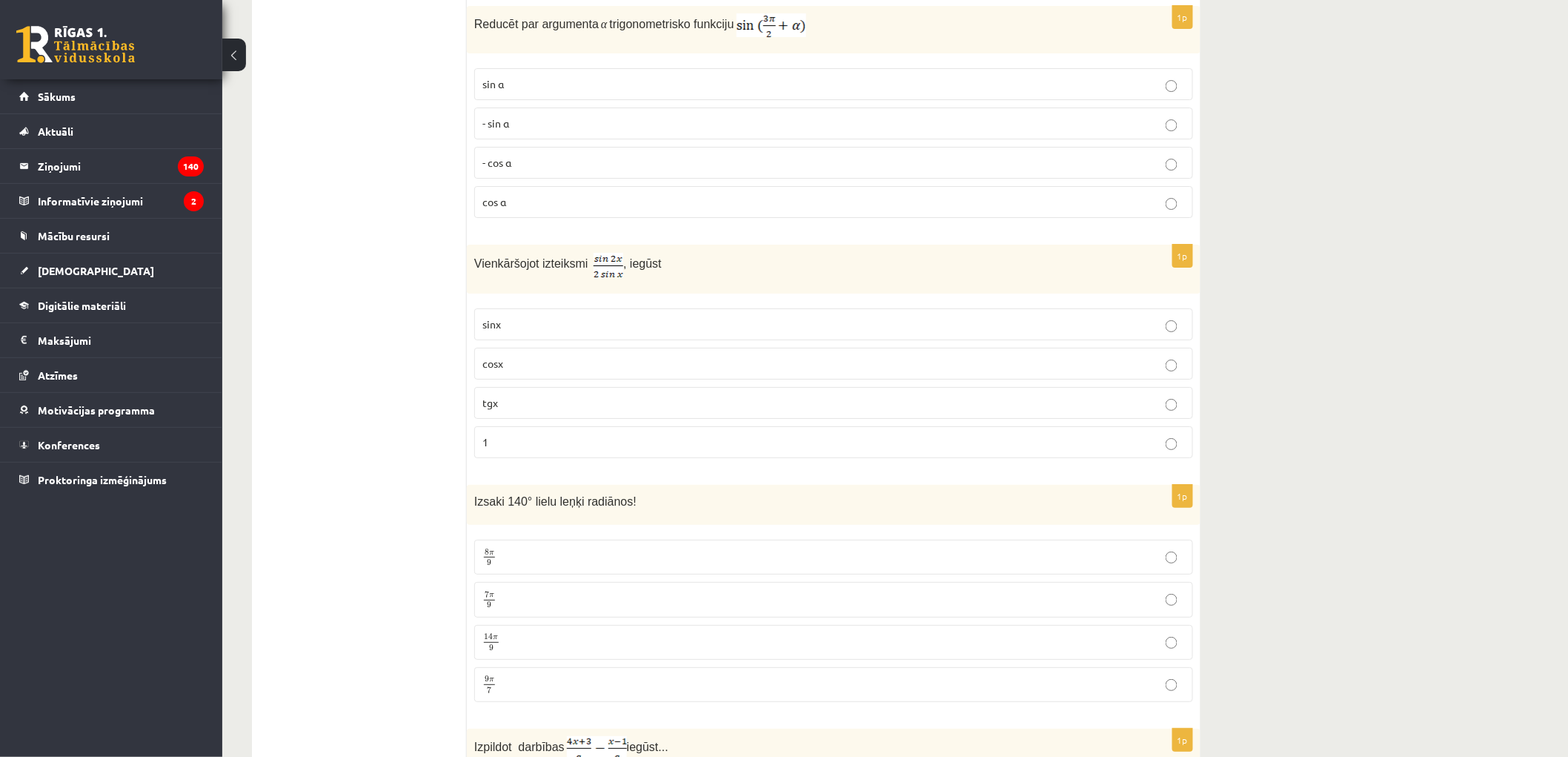
scroll to position [4524, 0]
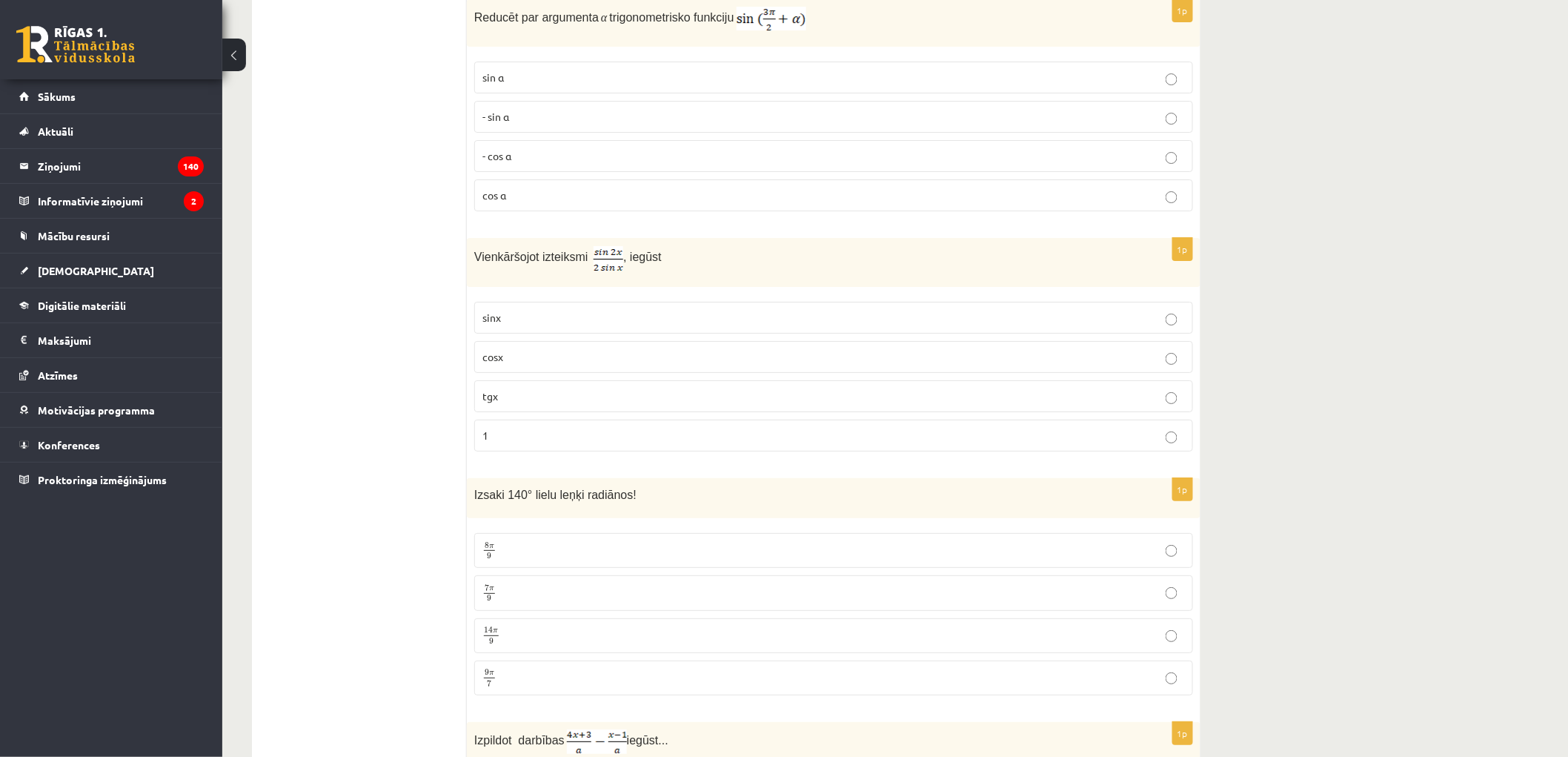
click at [521, 164] on p "- cos ⁡α" at bounding box center [833, 156] width 703 height 16
click at [494, 371] on label "cosx" at bounding box center [833, 357] width 719 height 32
click at [508, 602] on p "7 π 9 7 π 9" at bounding box center [833, 593] width 703 height 19
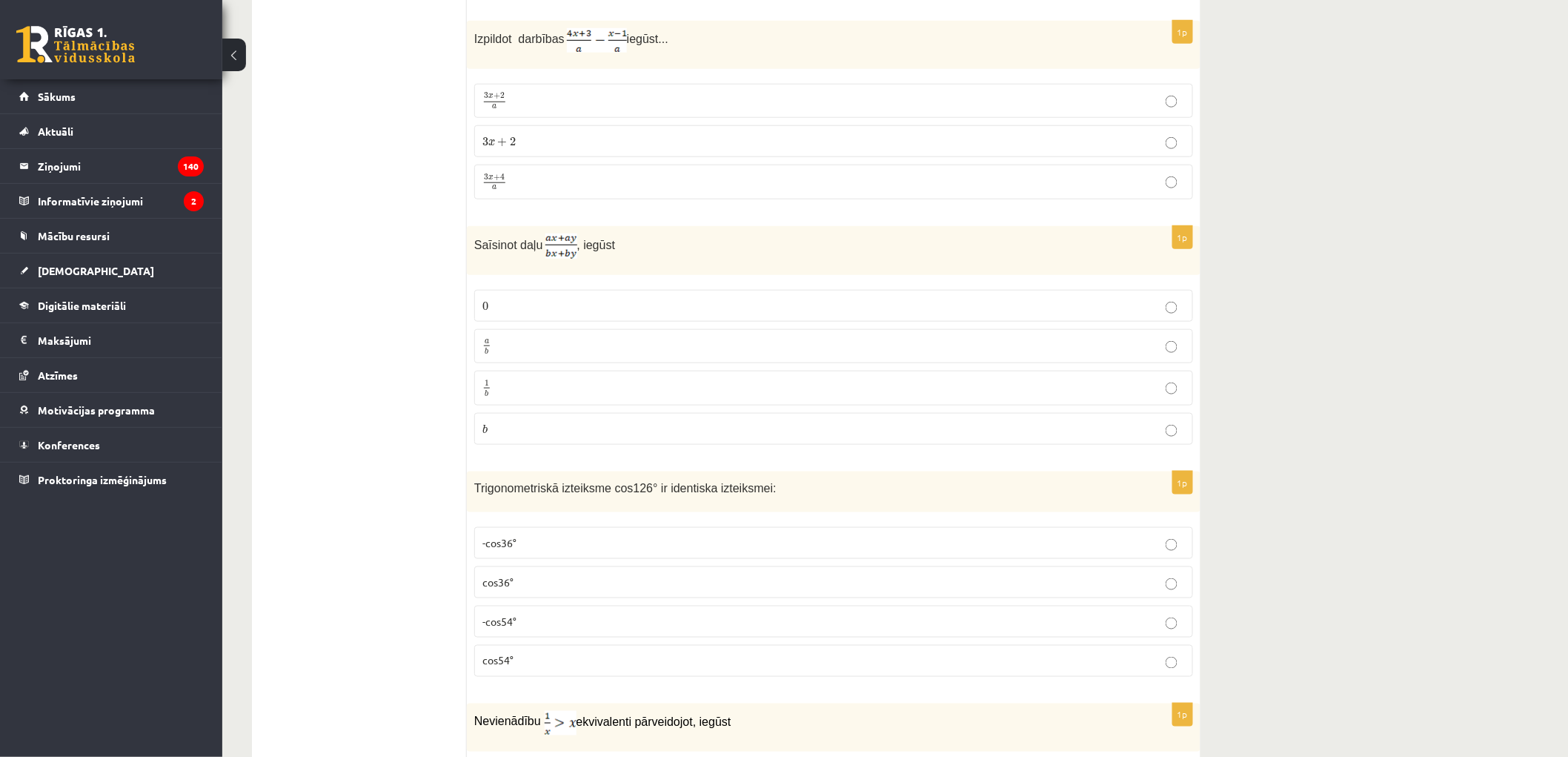
scroll to position [5230, 0]
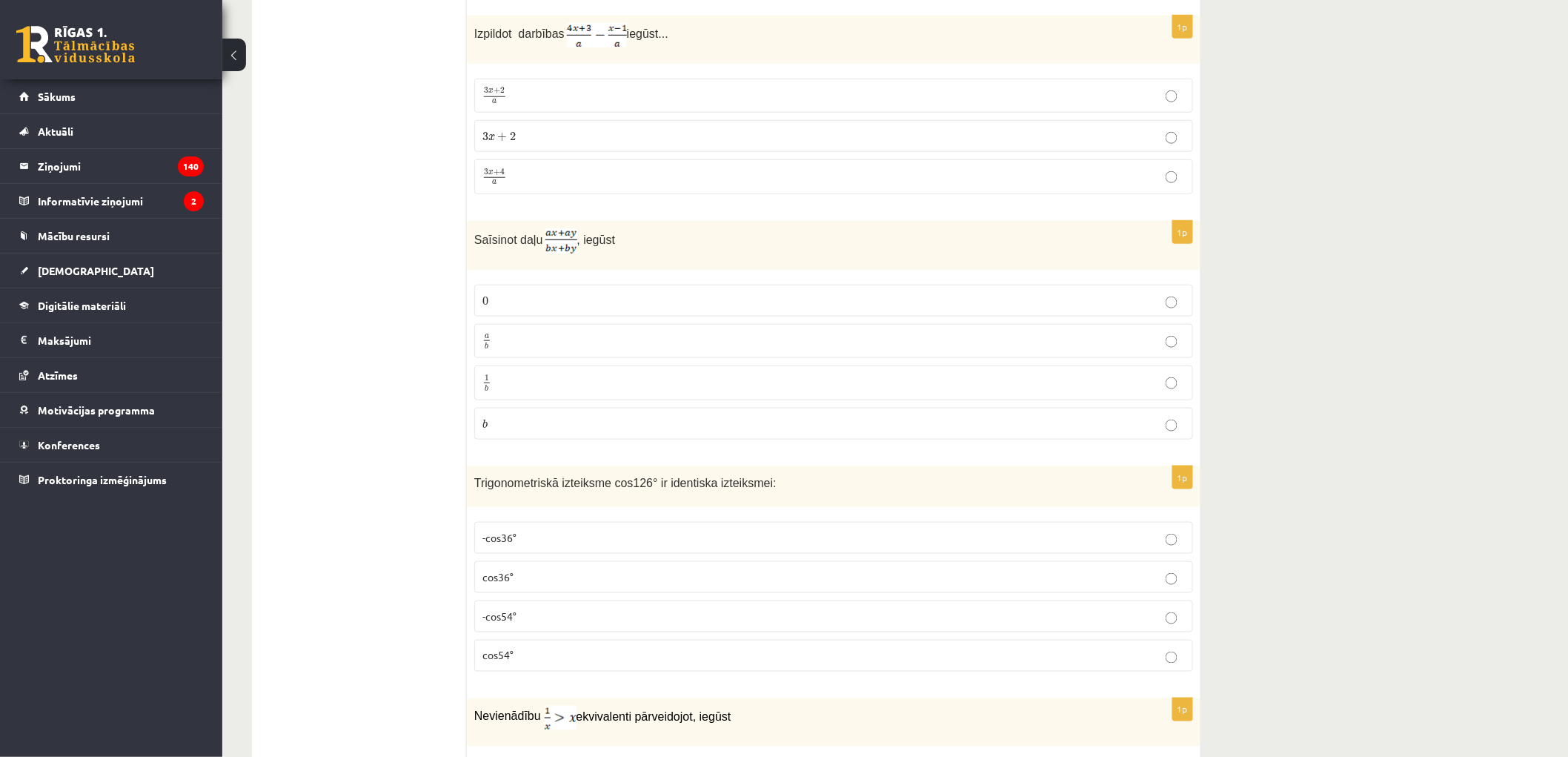
click at [516, 194] on label "3 x + 4 a 3 x + 4 a" at bounding box center [833, 176] width 719 height 35
click at [519, 351] on p "a b a b" at bounding box center [833, 341] width 703 height 19
click at [493, 619] on span "-cos54°" at bounding box center [499, 616] width 34 height 13
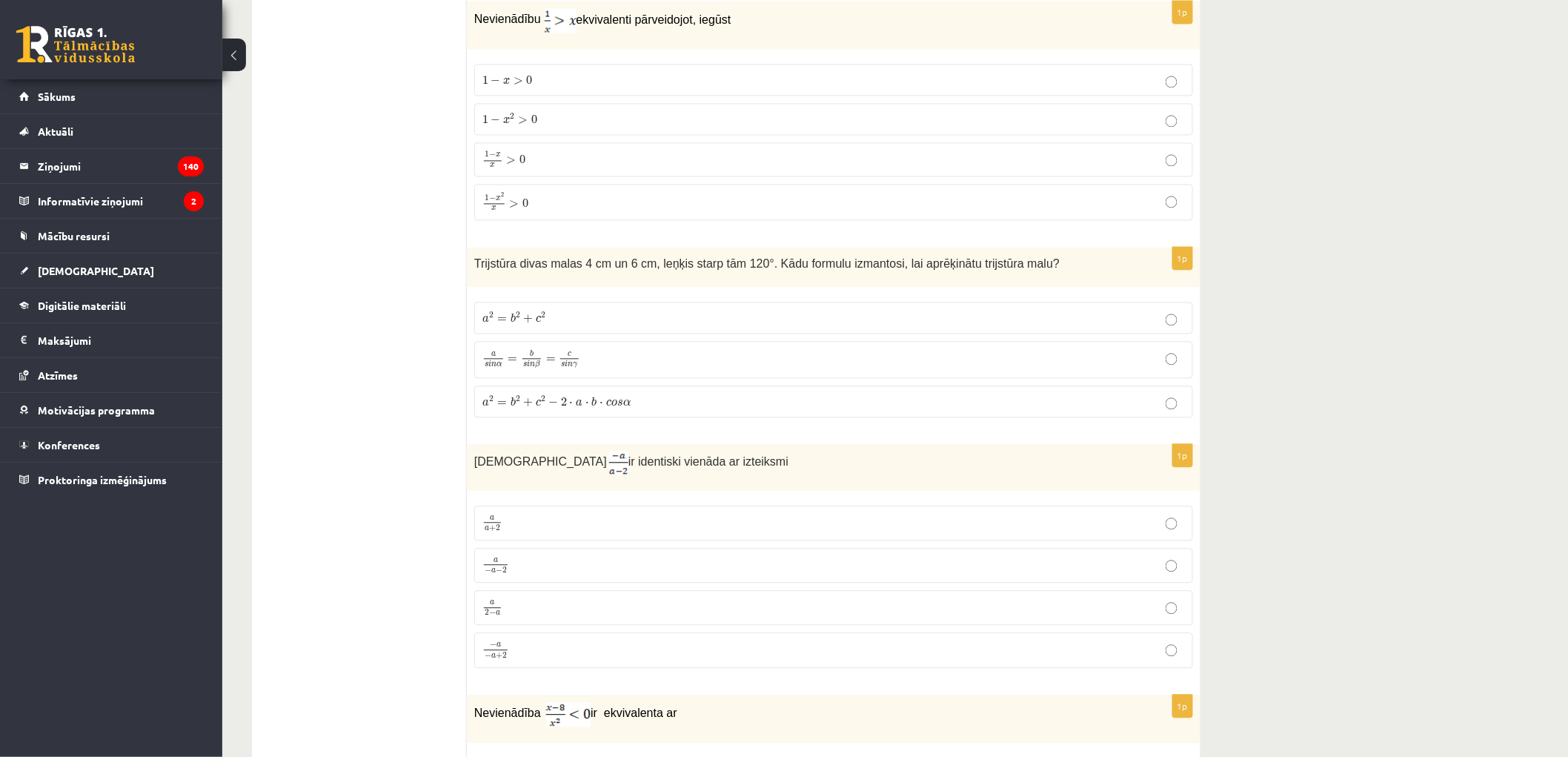
scroll to position [5932, 0]
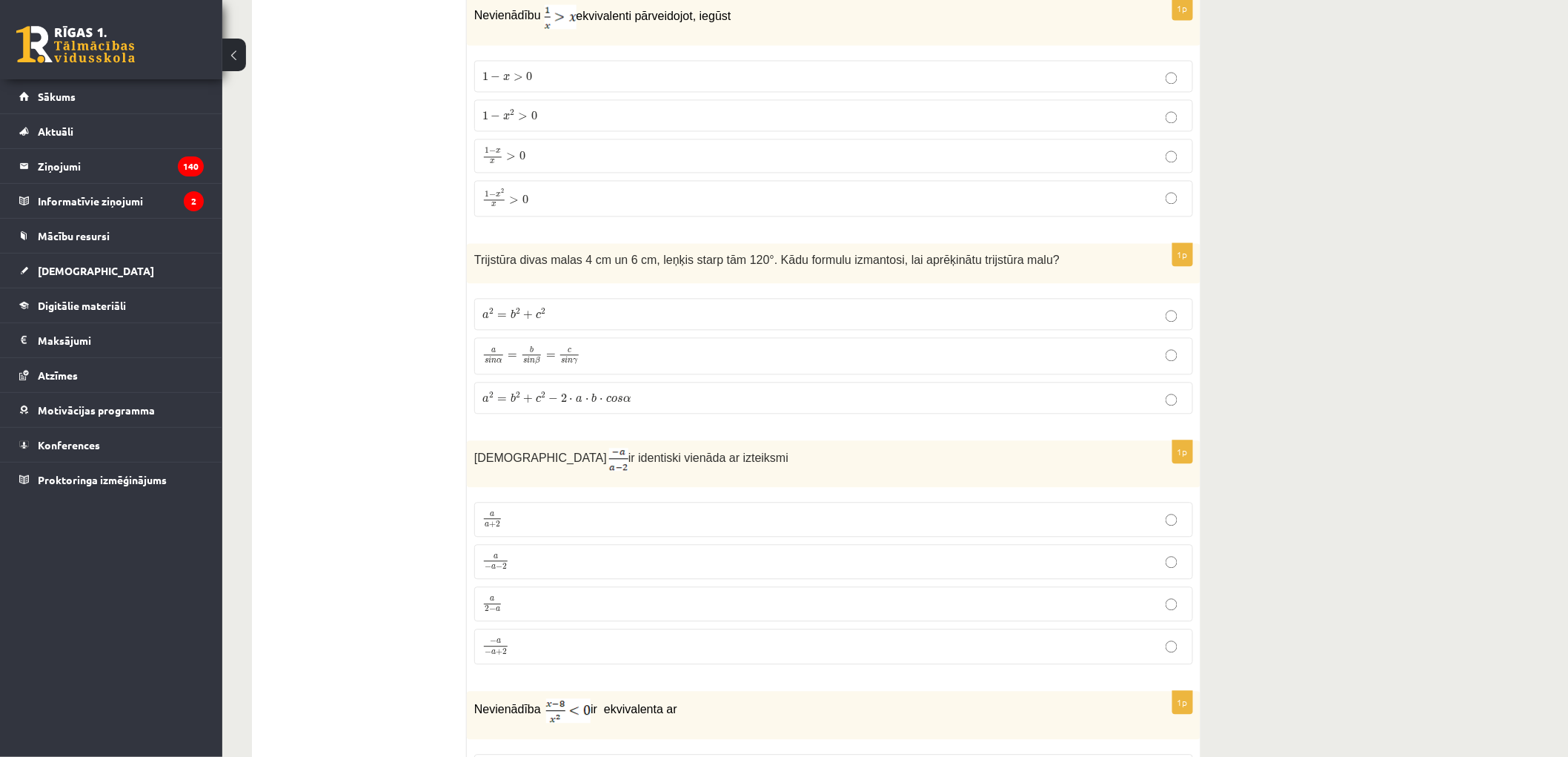
drag, startPoint x: 542, startPoint y: 120, endPoint x: 478, endPoint y: 120, distance: 64.0
click at [538, 121] on p "1 − x 2 > 0 1 − x 2 > 0" at bounding box center [833, 115] width 703 height 16
click at [511, 403] on span "b" at bounding box center [513, 398] width 5 height 10
click at [513, 613] on p "a 2 − a a 2 − a" at bounding box center [833, 604] width 703 height 19
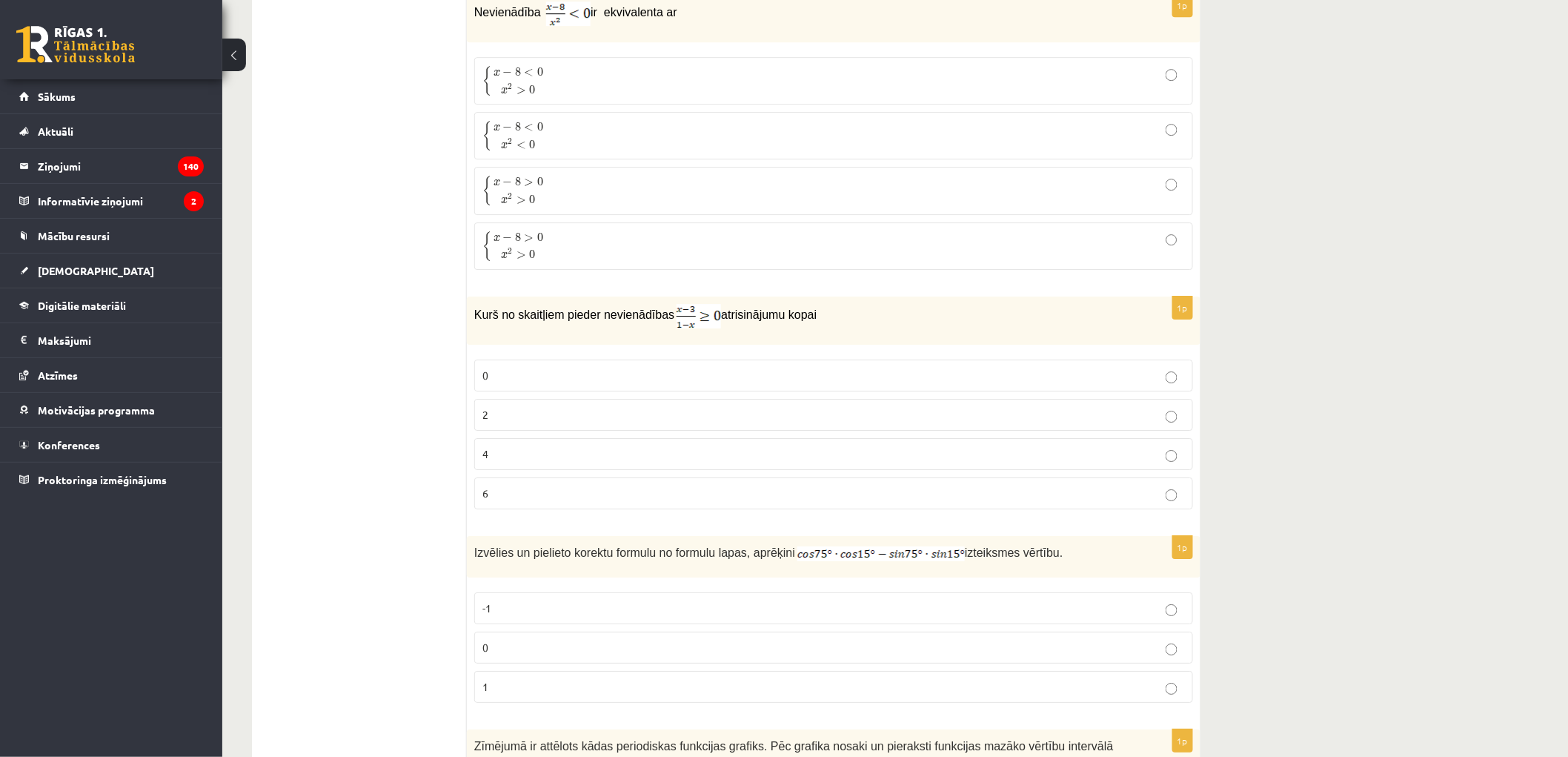
scroll to position [6629, 0]
click at [496, 76] on span "x" at bounding box center [496, 72] width 7 height 7
click at [508, 416] on label "2" at bounding box center [833, 414] width 719 height 32
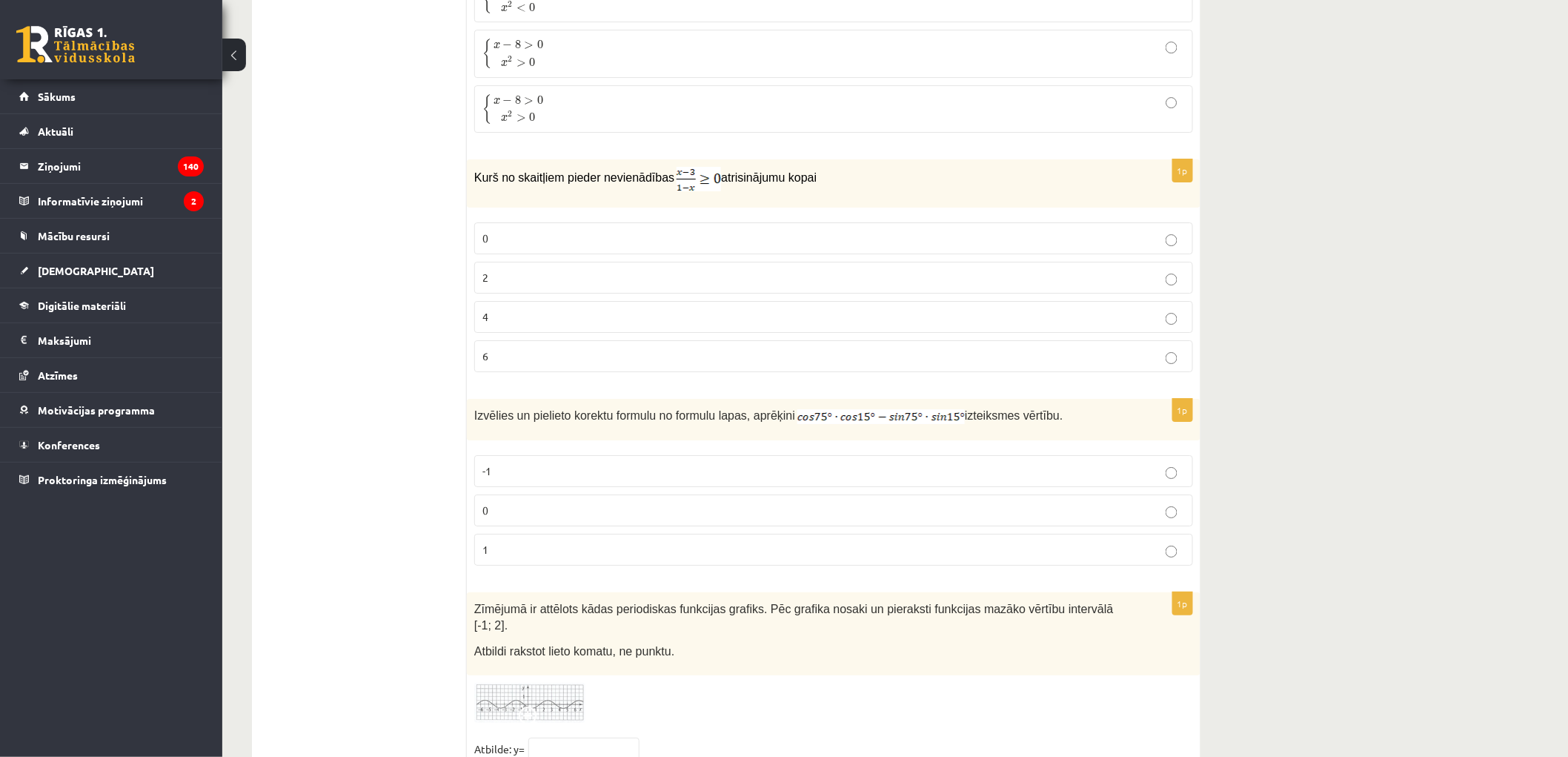
click at [492, 518] on p "0" at bounding box center [833, 510] width 703 height 16
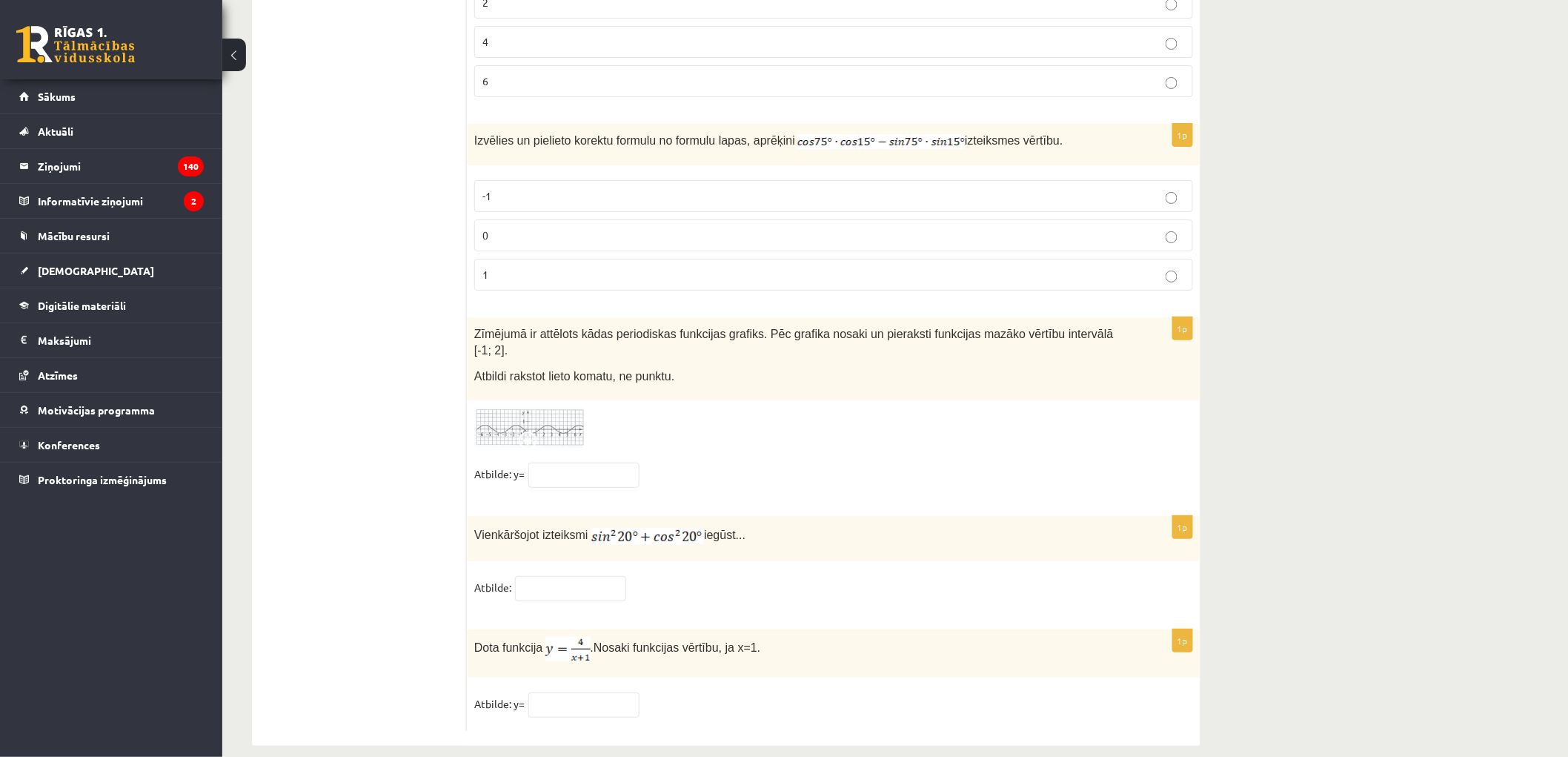
scroll to position [7059, 0]
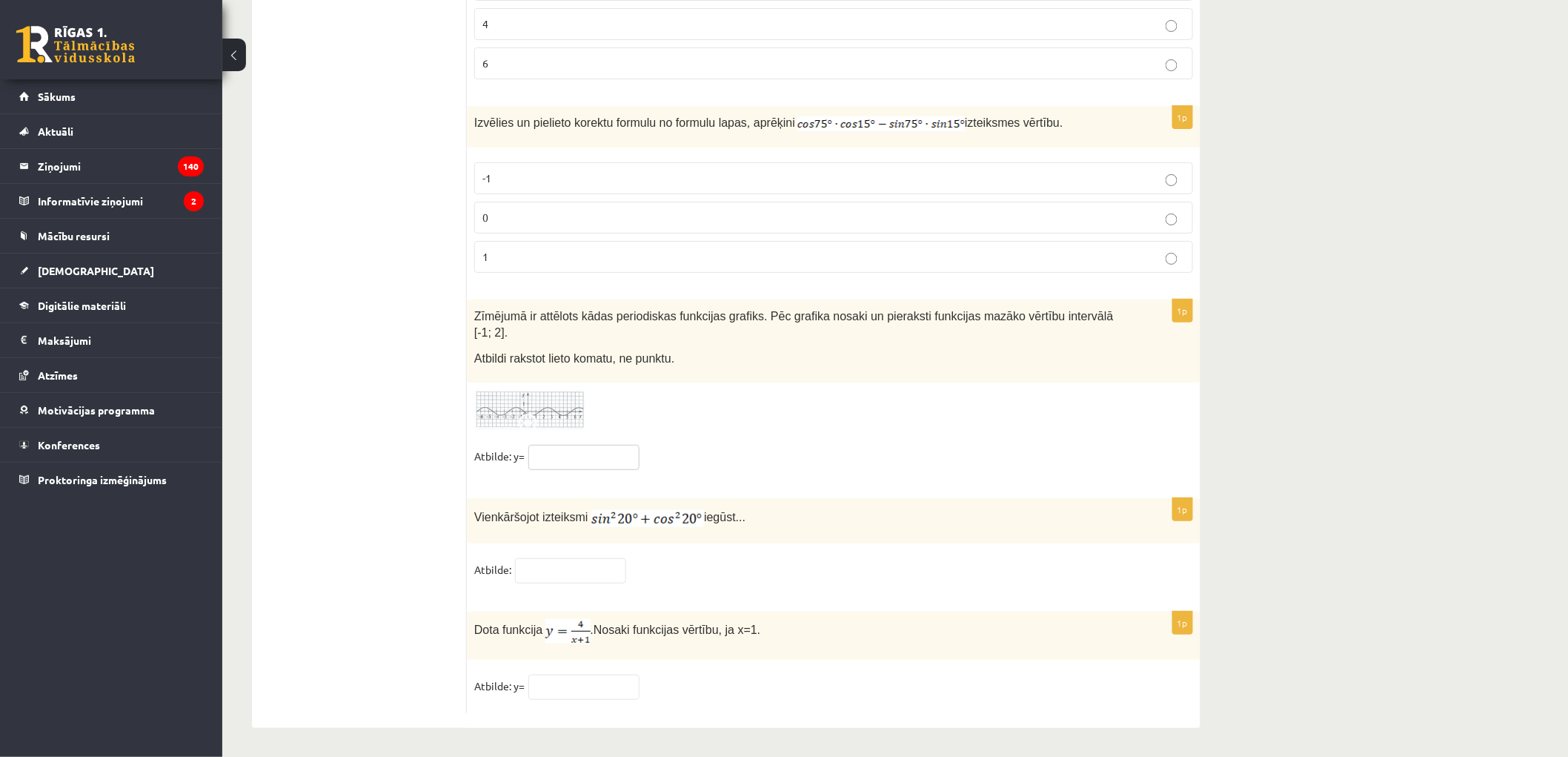
click at [590, 460] on input "text" at bounding box center [584, 457] width 111 height 25
type input "*"
drag, startPoint x: 682, startPoint y: 427, endPoint x: 649, endPoint y: 384, distance: 54.2
click at [682, 426] on div "1p Zīmējumā ir attēlots kādas periodiskas funkcijas grafiks. Pēc grafika nosaki…" at bounding box center [834, 391] width 734 height 184
click at [572, 465] on input "*" at bounding box center [584, 457] width 111 height 25
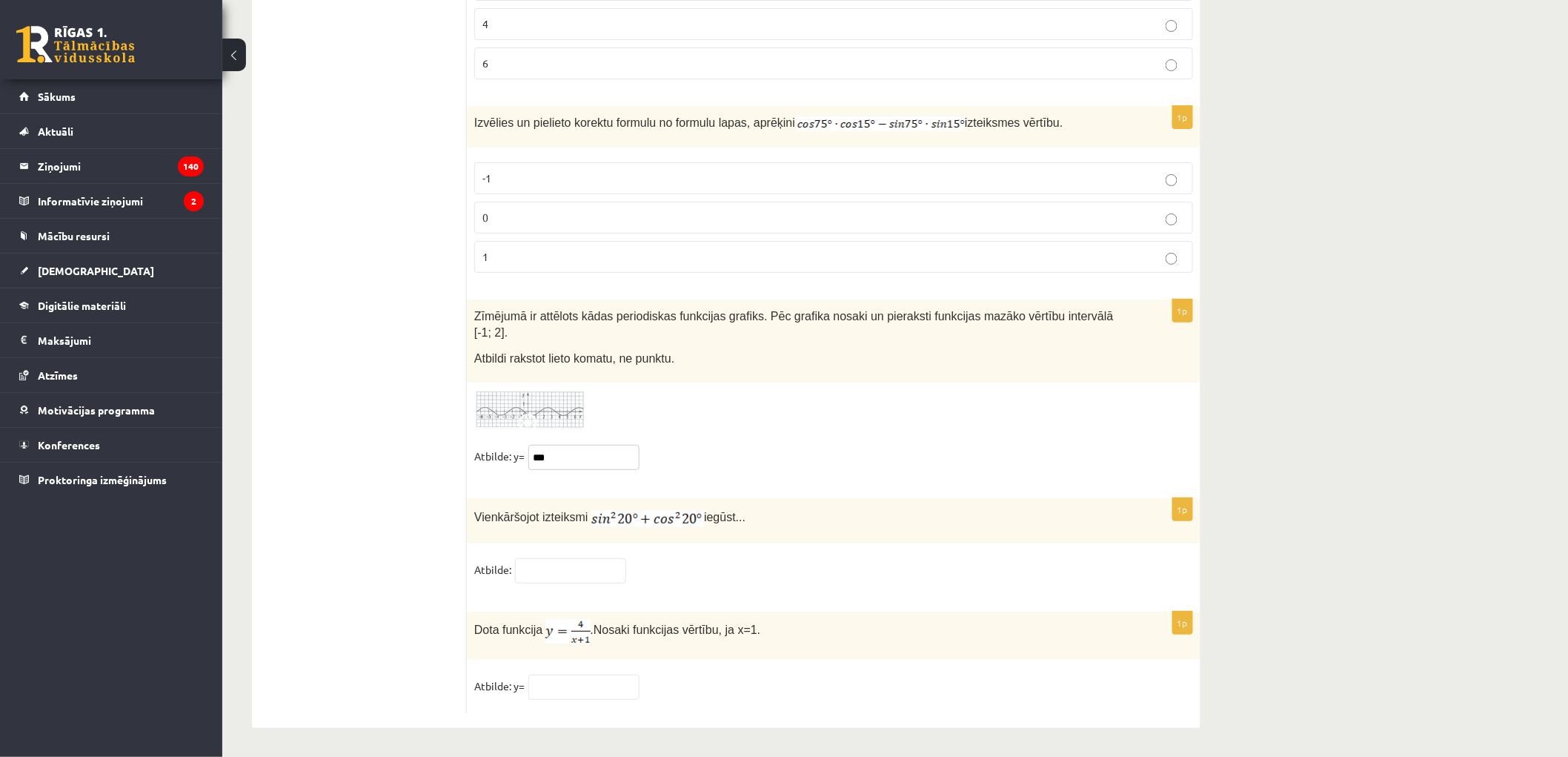
type input "***"
click at [565, 572] on input "text" at bounding box center [571, 570] width 111 height 25
type input "*"
click at [553, 694] on input "text" at bounding box center [584, 686] width 111 height 25
type input "*"
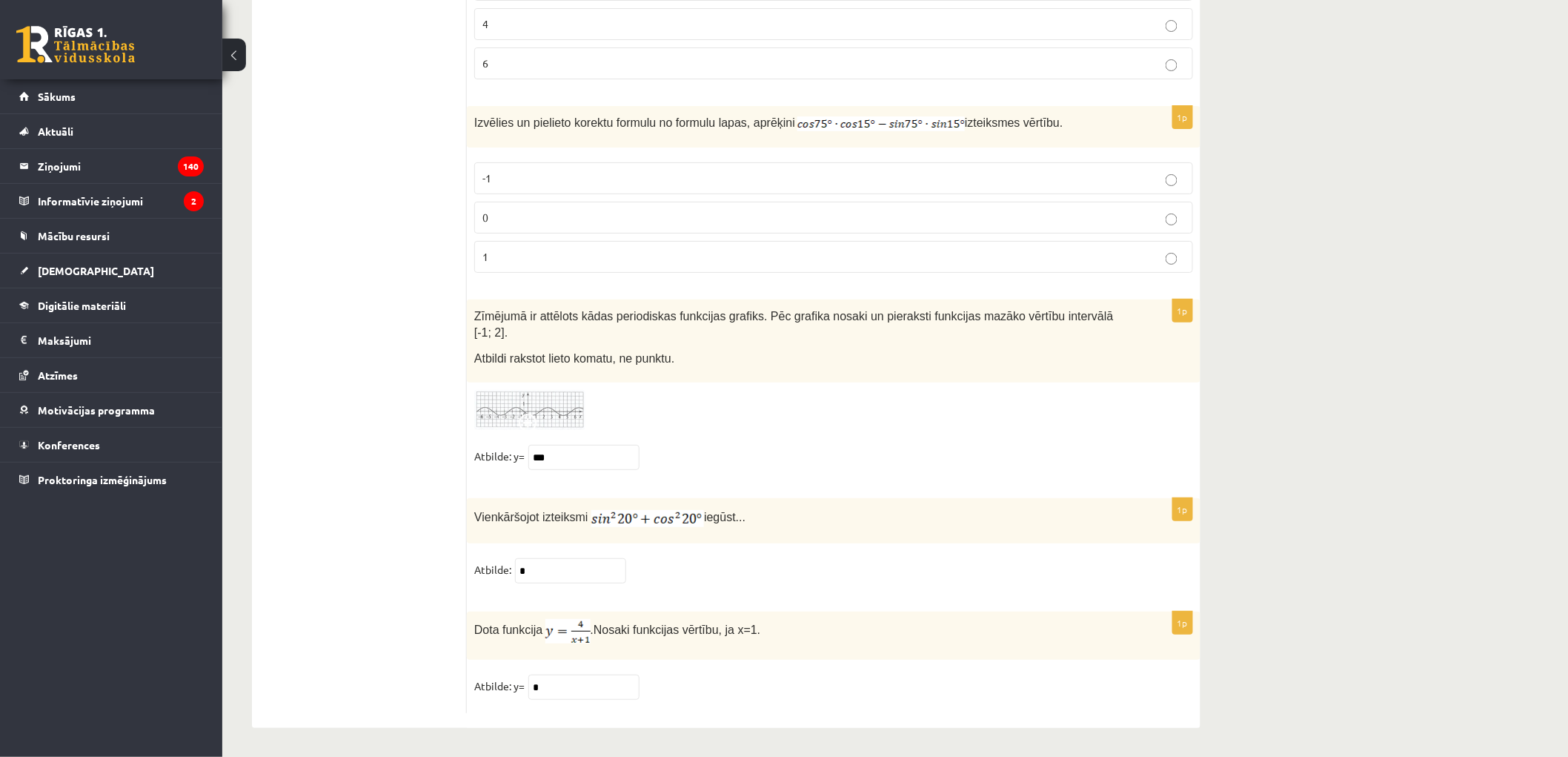
drag, startPoint x: 424, startPoint y: 565, endPoint x: 417, endPoint y: 531, distance: 34.7
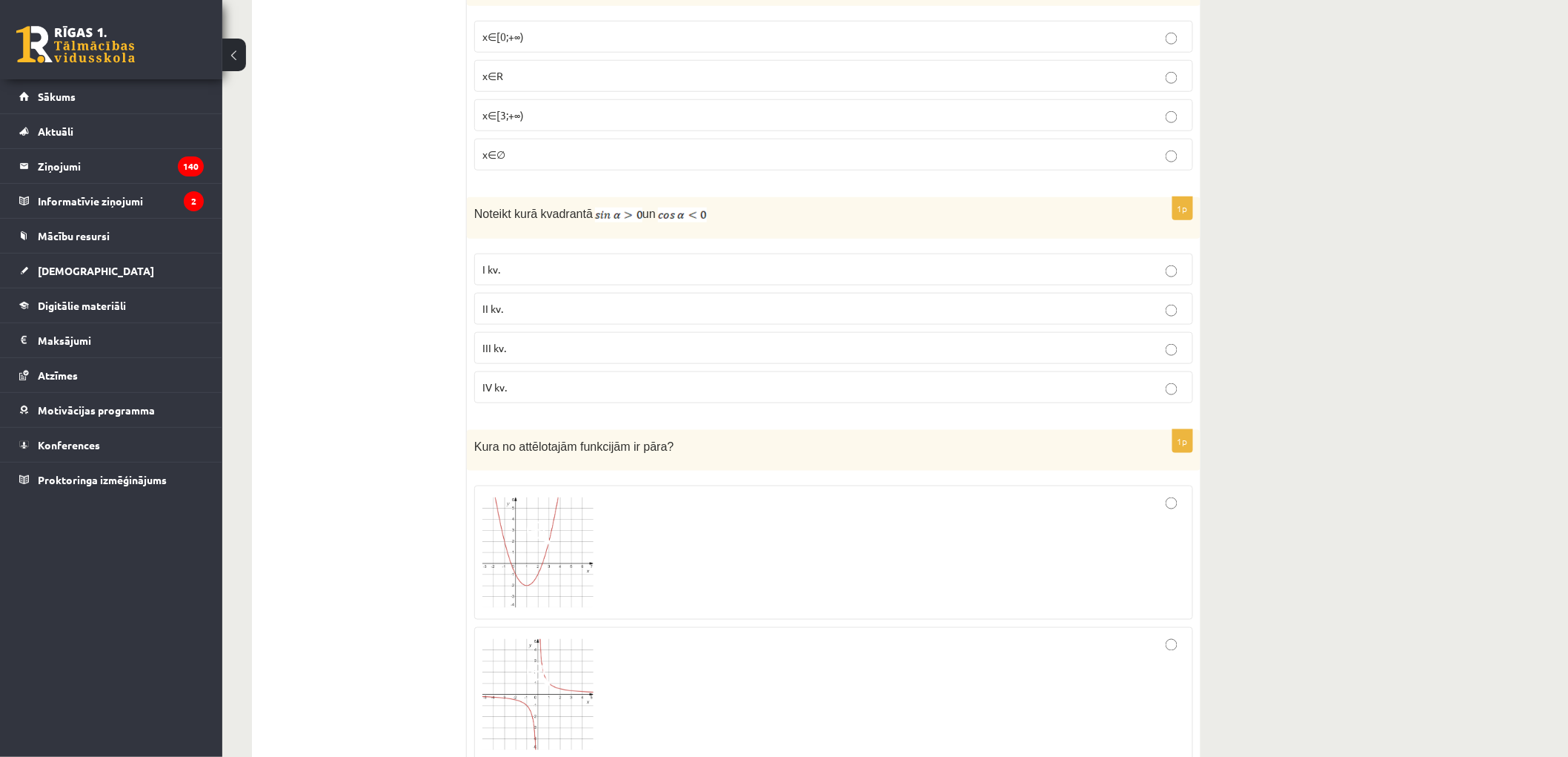
scroll to position [0, 0]
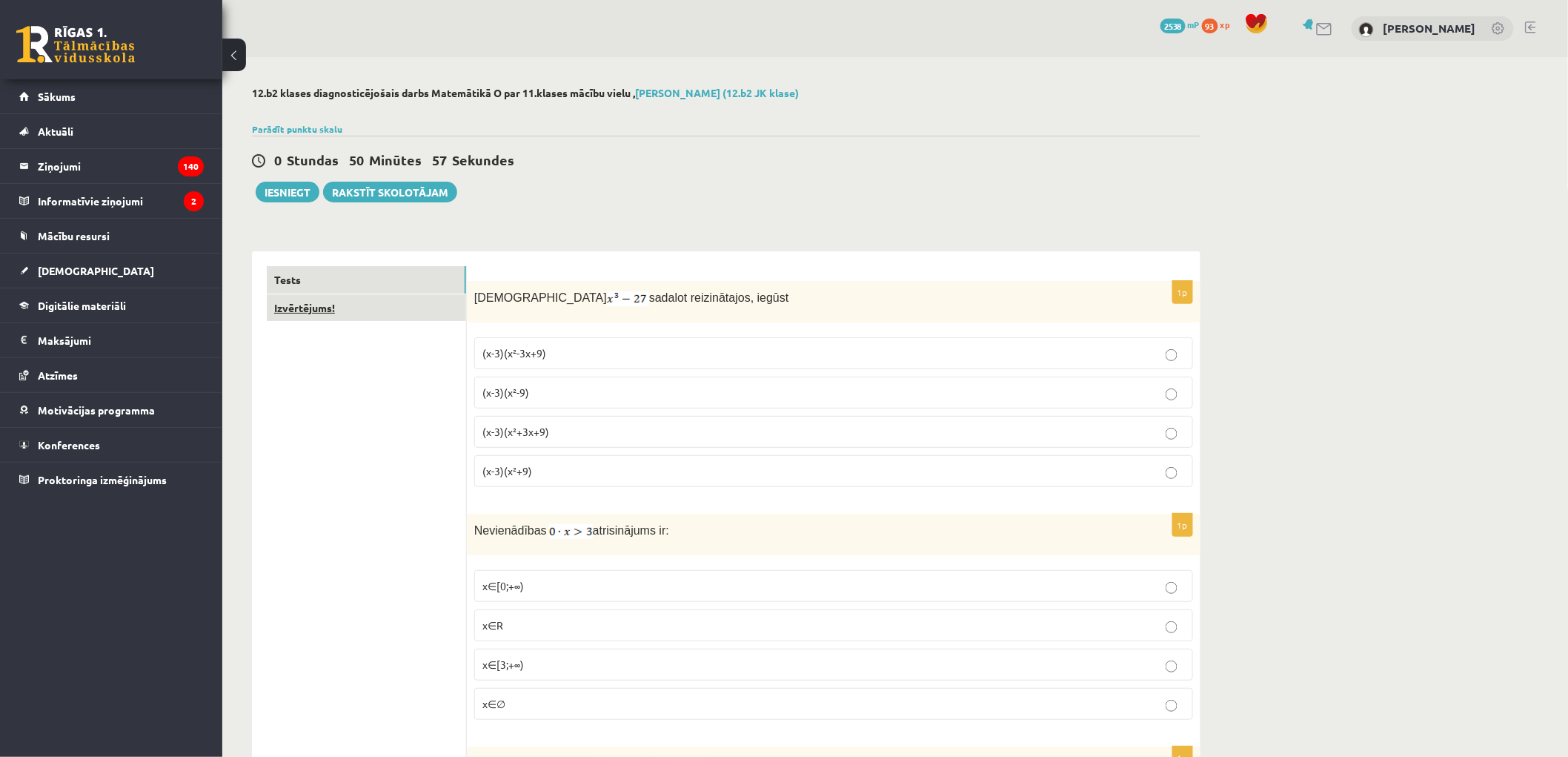
click at [317, 318] on link "Izvērtējums!" at bounding box center [366, 308] width 199 height 28
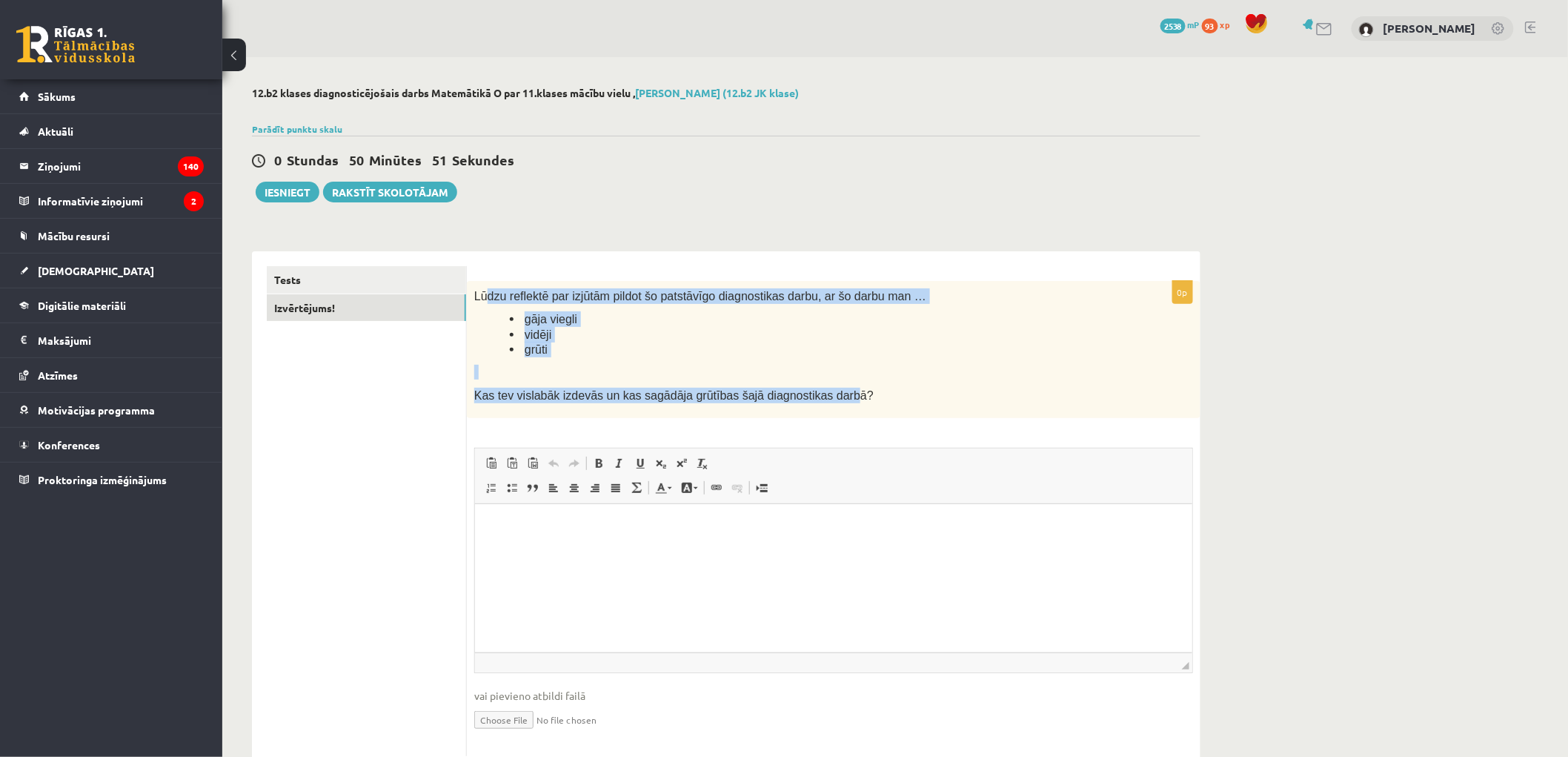
drag, startPoint x: 483, startPoint y: 292, endPoint x: 813, endPoint y: 391, distance: 344.5
click at [813, 391] on div "Lūdzu reflektē par izjūtām pildot šo patstāvīgo diagnostikas darbu, ar šo darbu…" at bounding box center [834, 349] width 734 height 137
click at [764, 389] on span "Kas tev vislabāk izdevās un kas sagādāja grūtības šajā diagnostikas darbā?" at bounding box center [674, 395] width 400 height 13
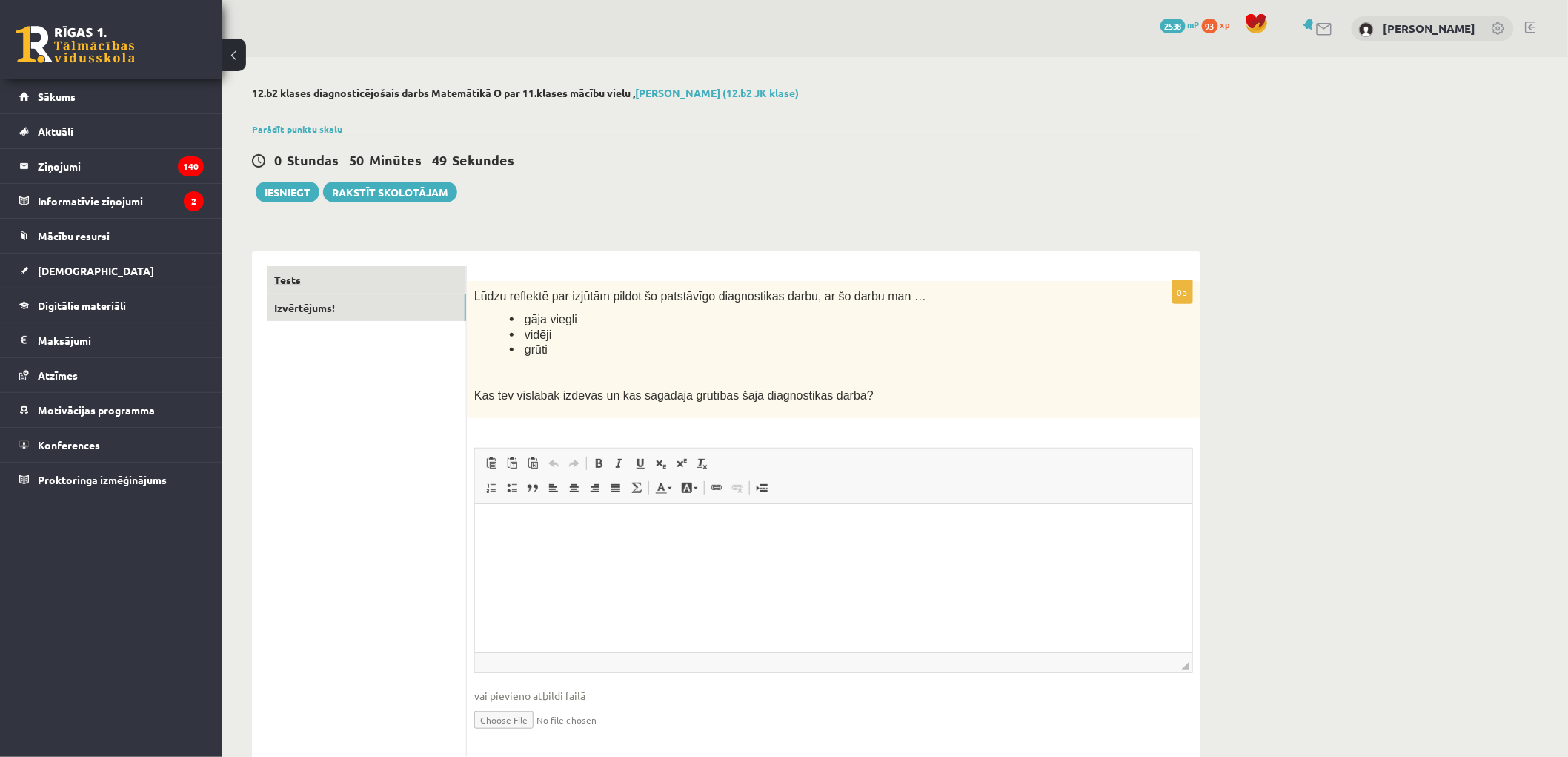
drag, startPoint x: 828, startPoint y: 392, endPoint x: 438, endPoint y: 289, distance: 403.4
click at [438, 289] on div "**********" at bounding box center [726, 511] width 949 height 519
copy div "Izvērtējums! 0p Lūdzu reflektē par izjūtām pildot šo patstāvīgo diagnostikas da…"
click at [565, 549] on html at bounding box center [832, 525] width 717 height 45
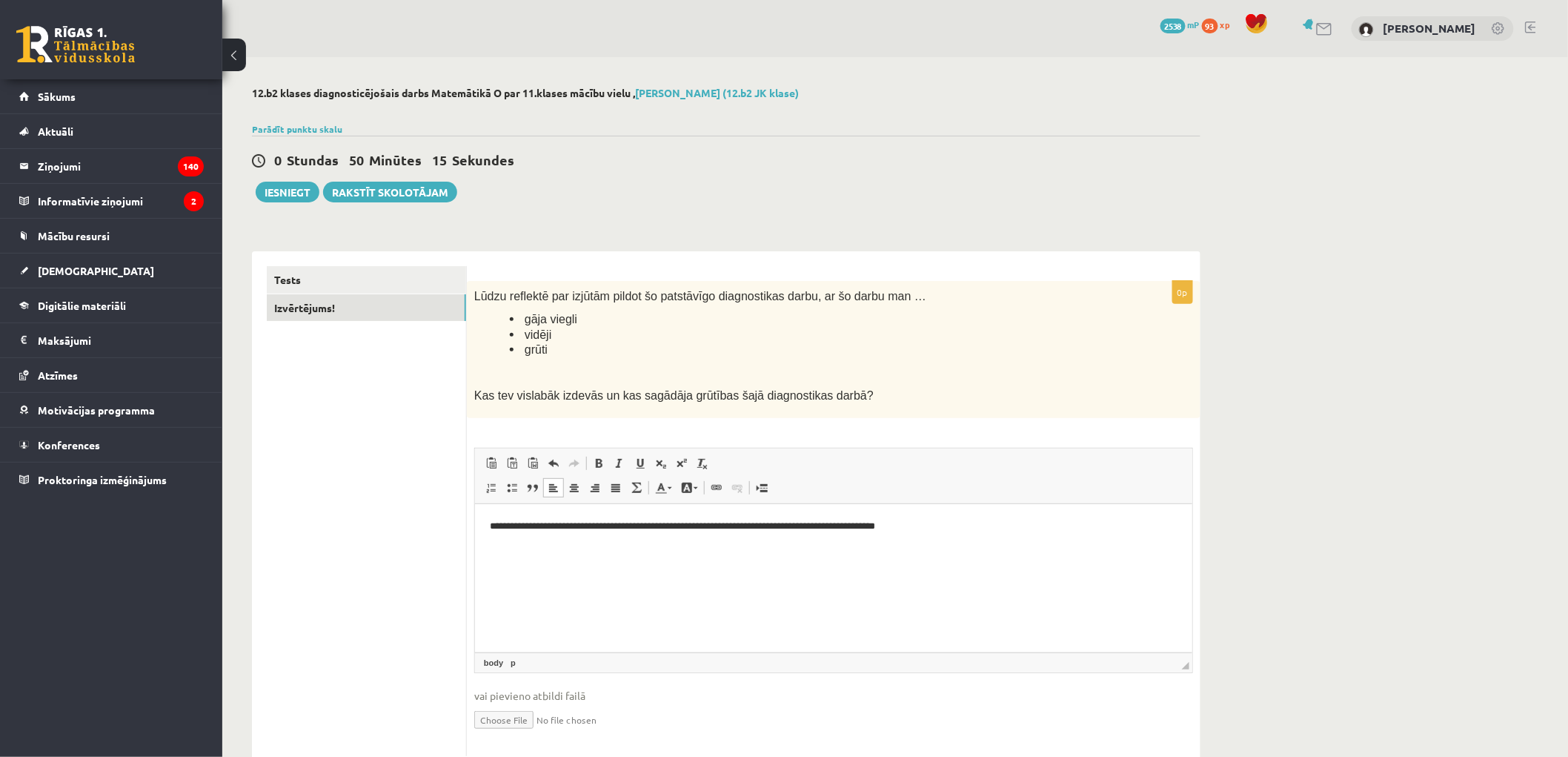
click at [528, 526] on p "**********" at bounding box center [833, 526] width 688 height 16
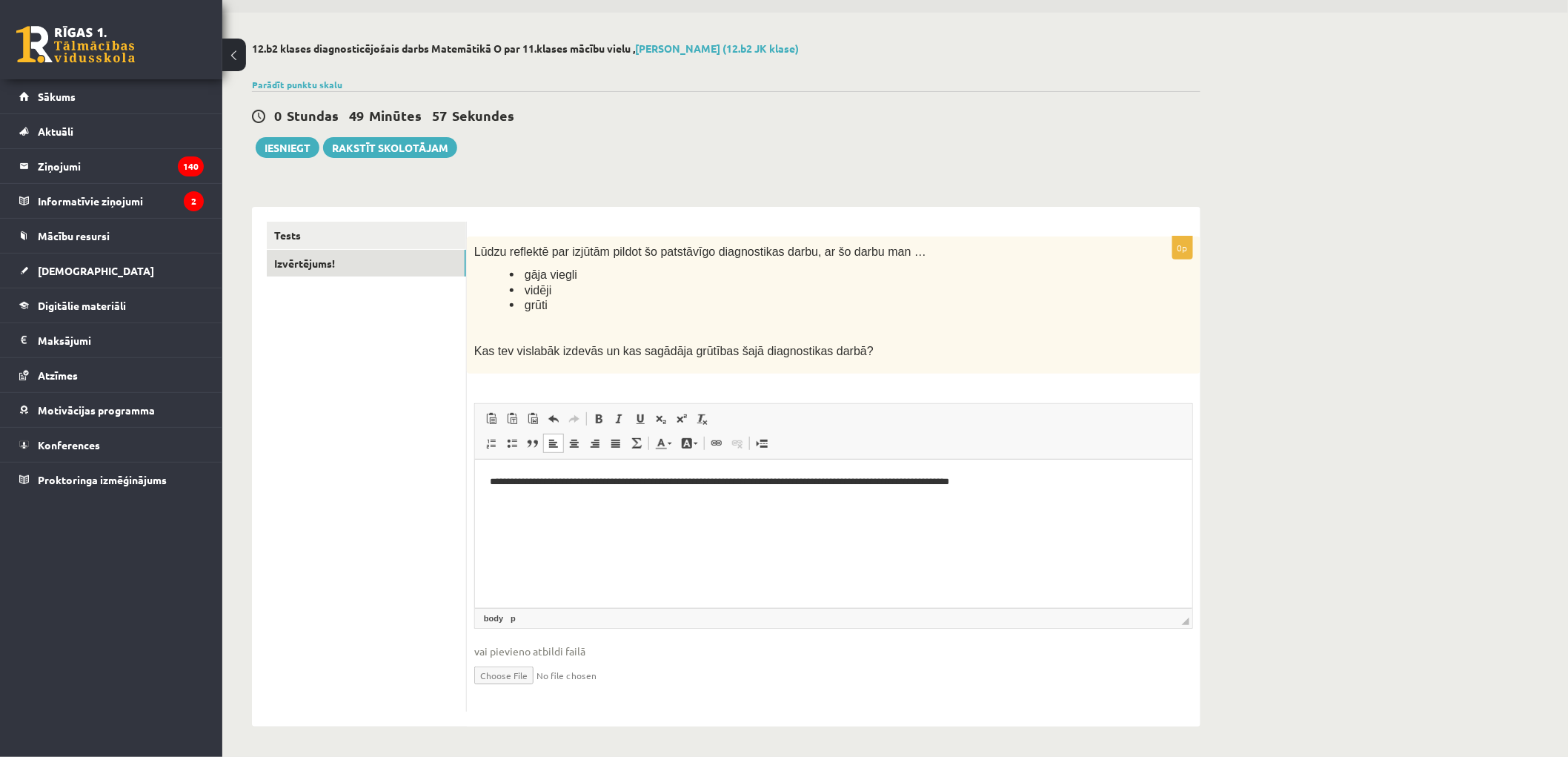
click at [757, 351] on span "Kas tev vislabāk izdevās un kas sagādāja grūtības šajā diagnostikas darbā?" at bounding box center [674, 351] width 400 height 13
click at [297, 152] on button "Iesniegt" at bounding box center [287, 147] width 64 height 21
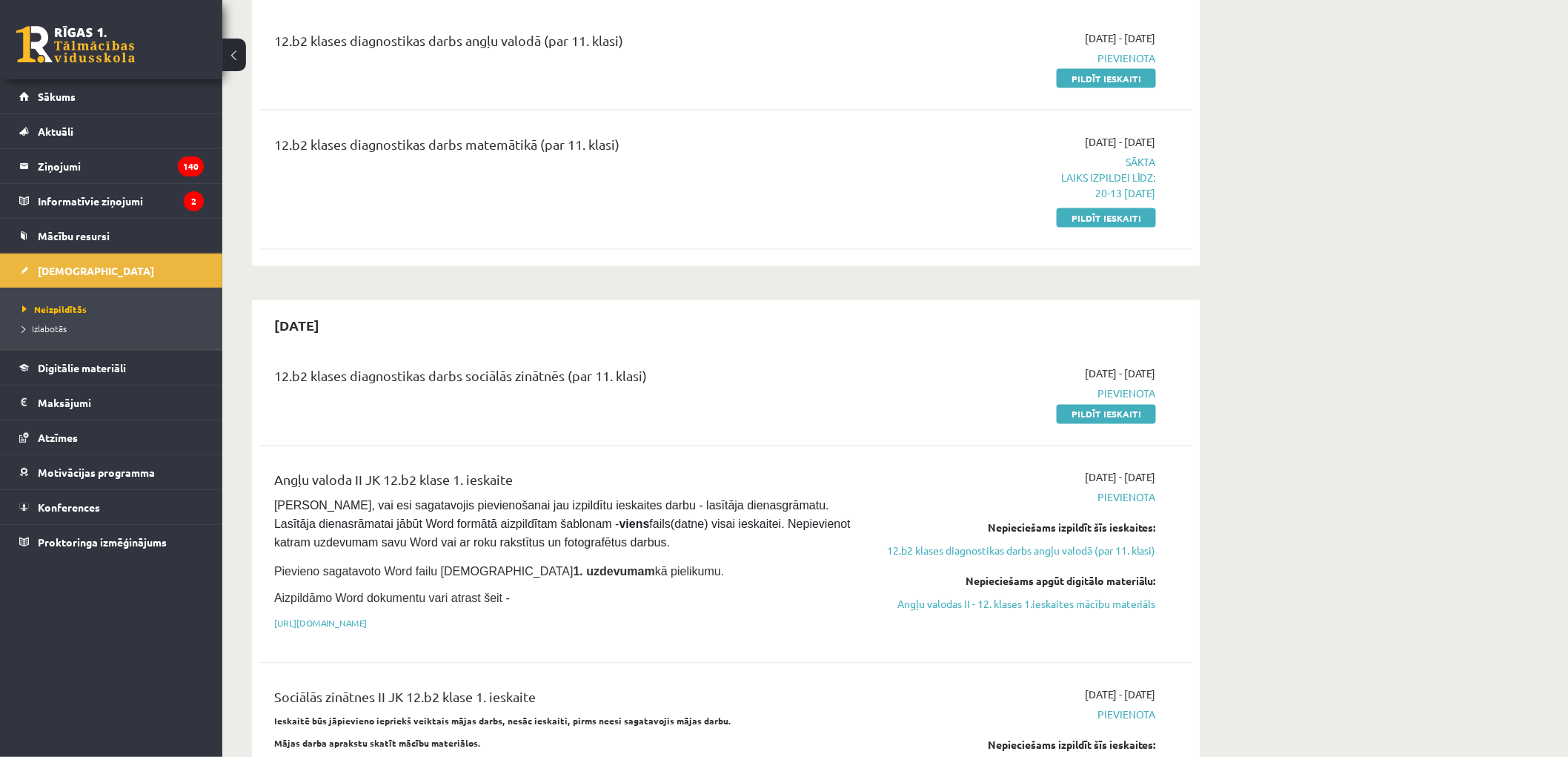
scroll to position [685, 0]
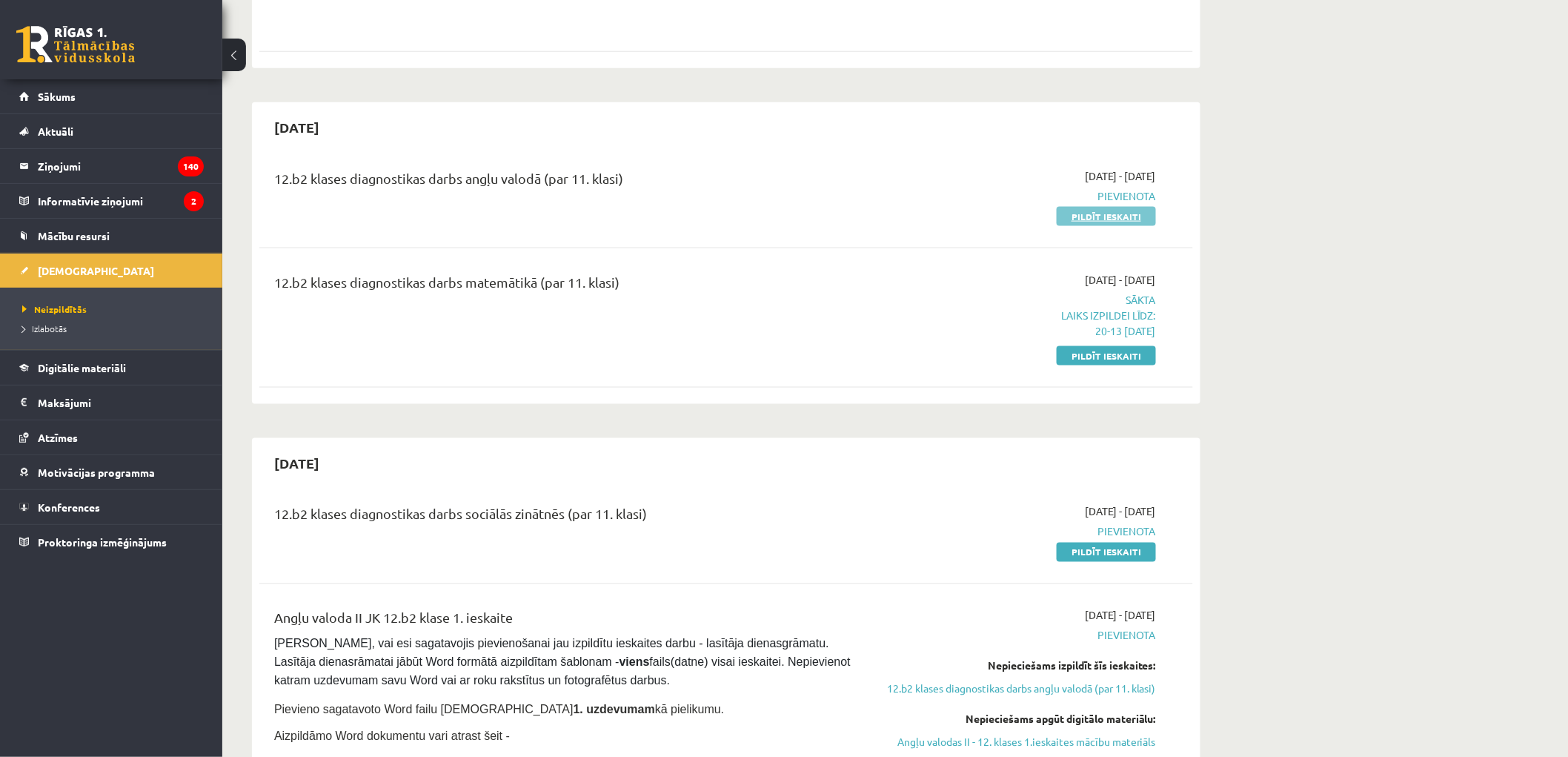
click at [1080, 207] on link "Pildīt ieskaiti" at bounding box center [1107, 216] width 99 height 19
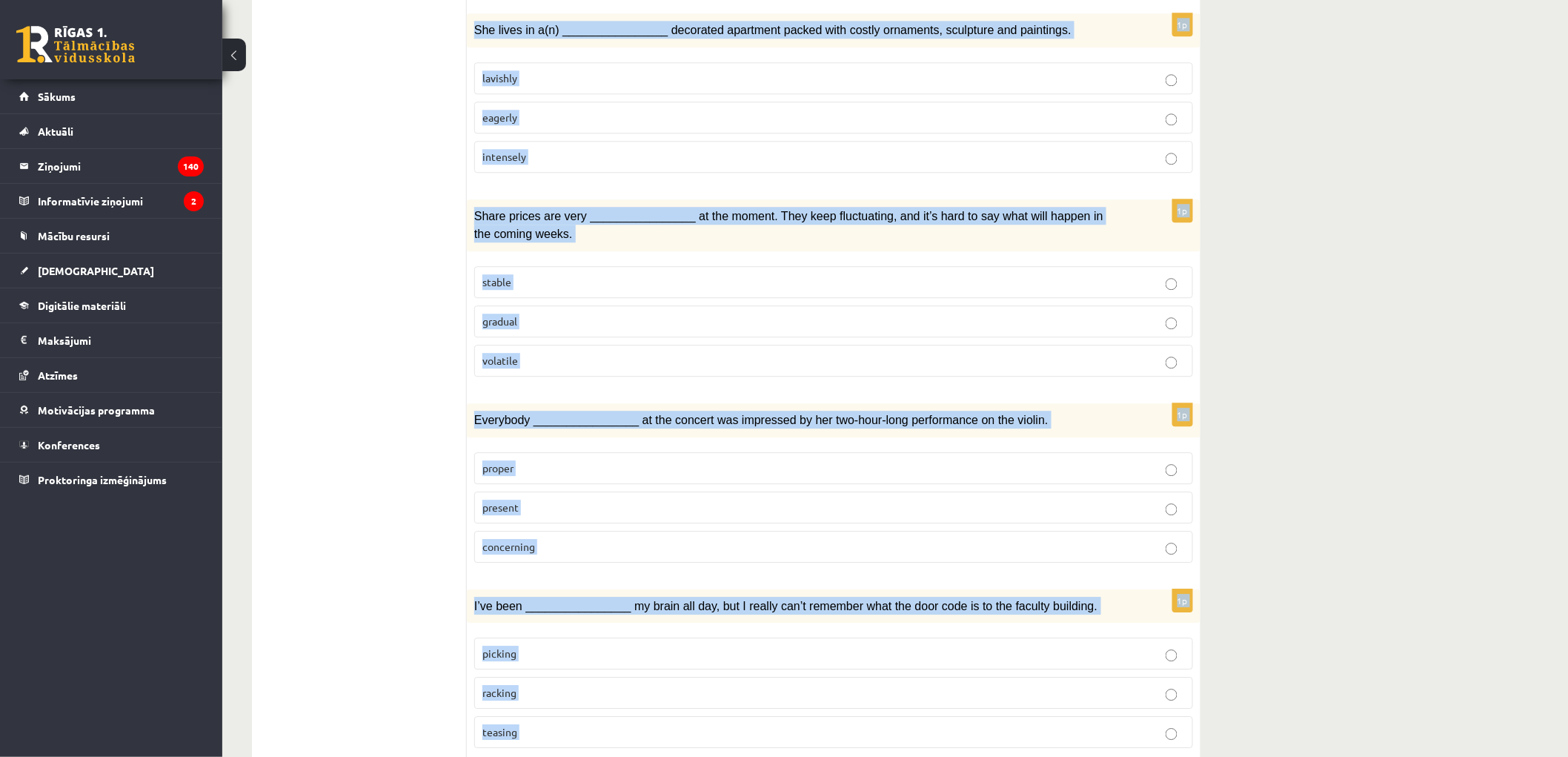
scroll to position [1948, 0]
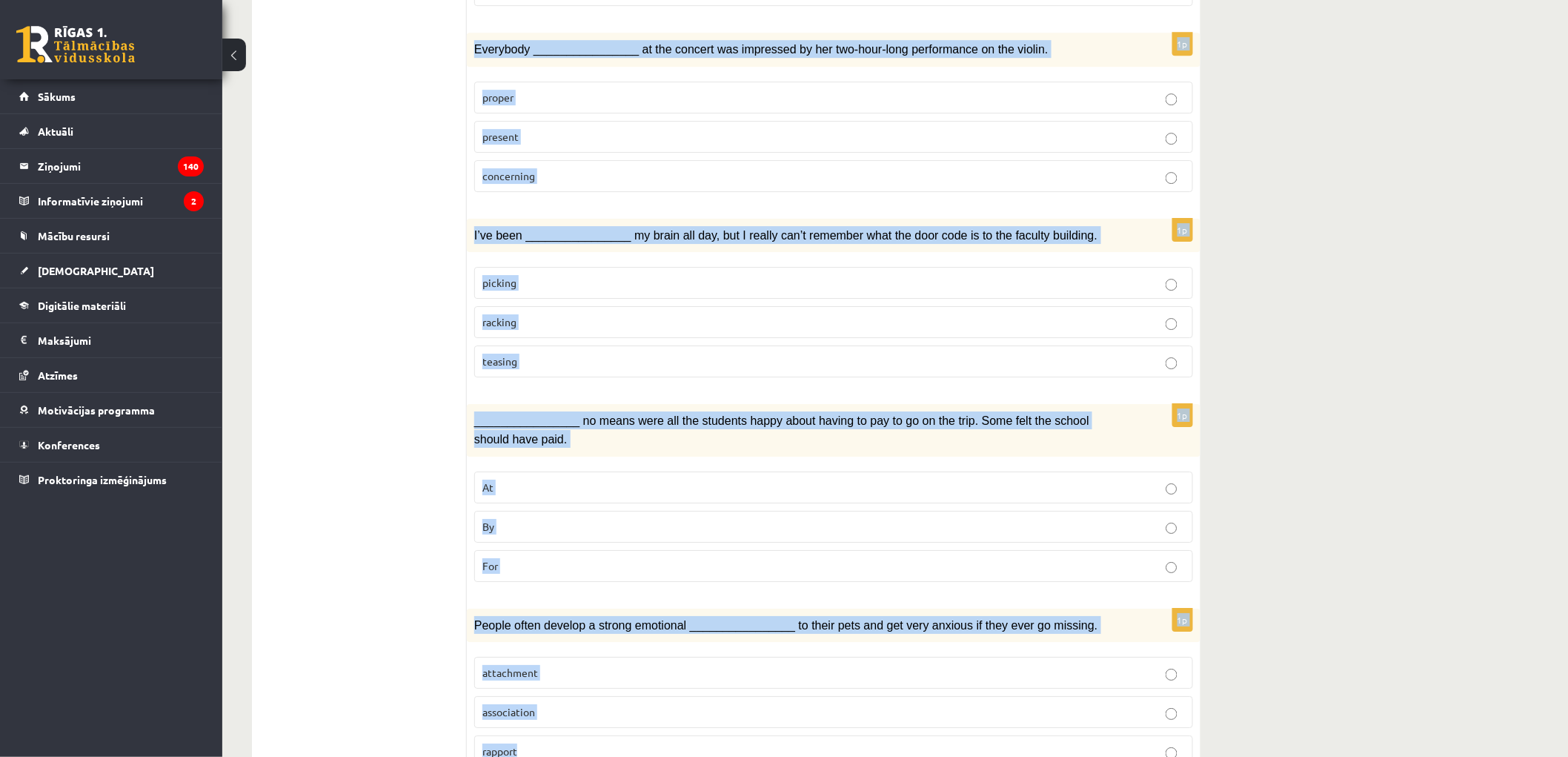
drag, startPoint x: 470, startPoint y: 322, endPoint x: 921, endPoint y: 789, distance: 649.2
copy form "L ipsum dolors ametconse adi elitse doei tem incididuntutl E’d magna al eni adm…"
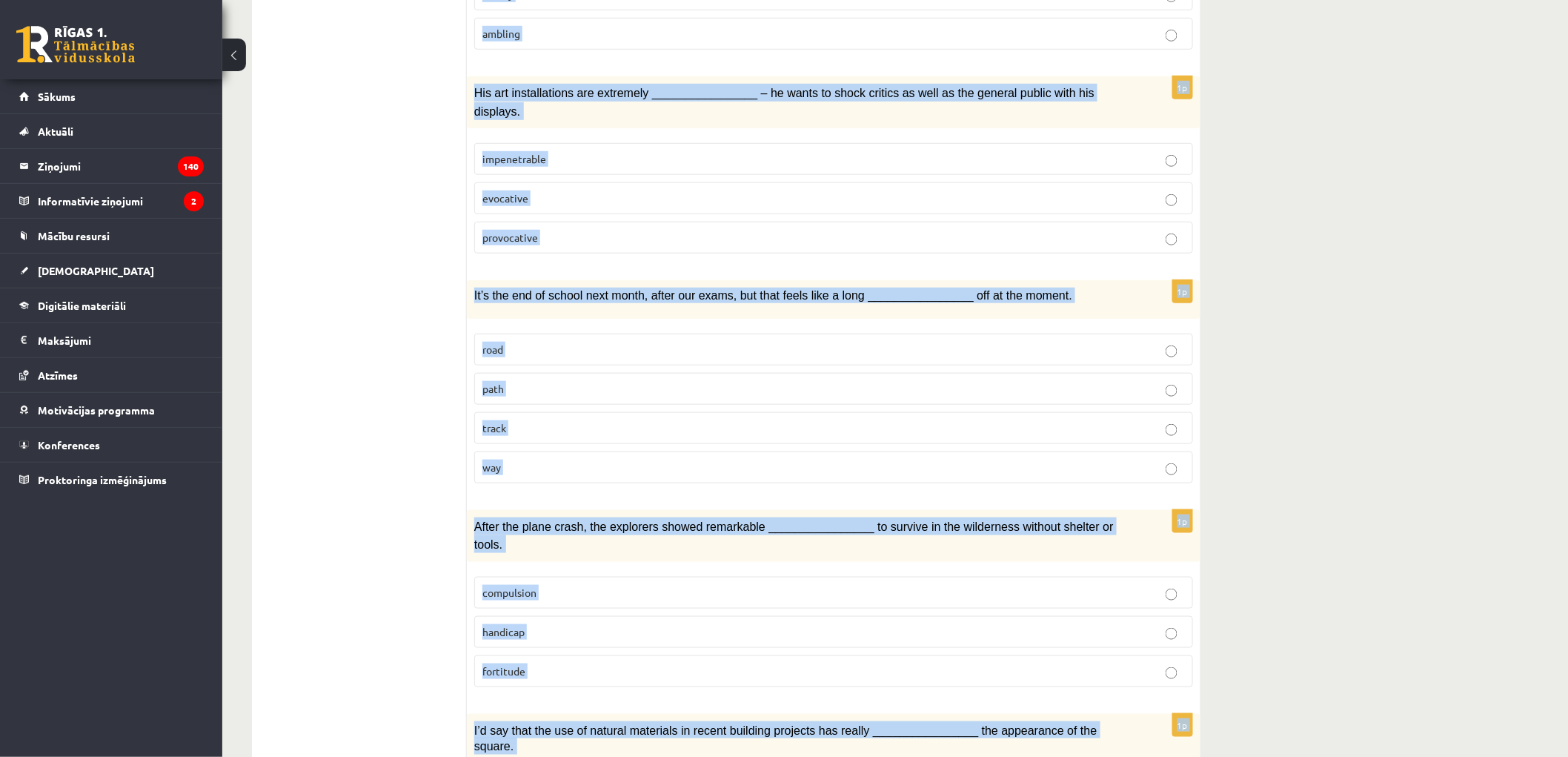
scroll to position [26, 0]
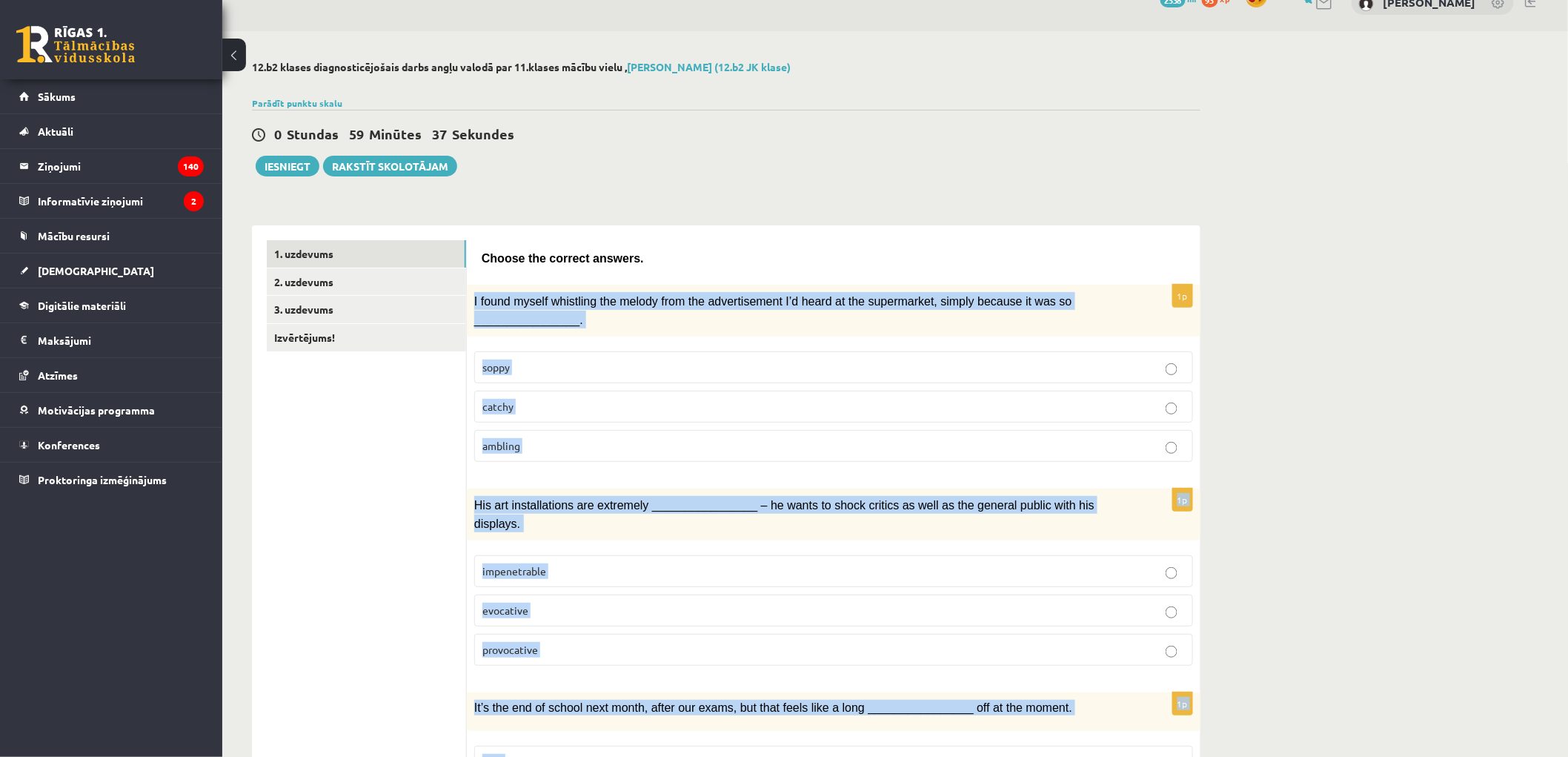
click at [512, 393] on label "catchy" at bounding box center [833, 407] width 719 height 32
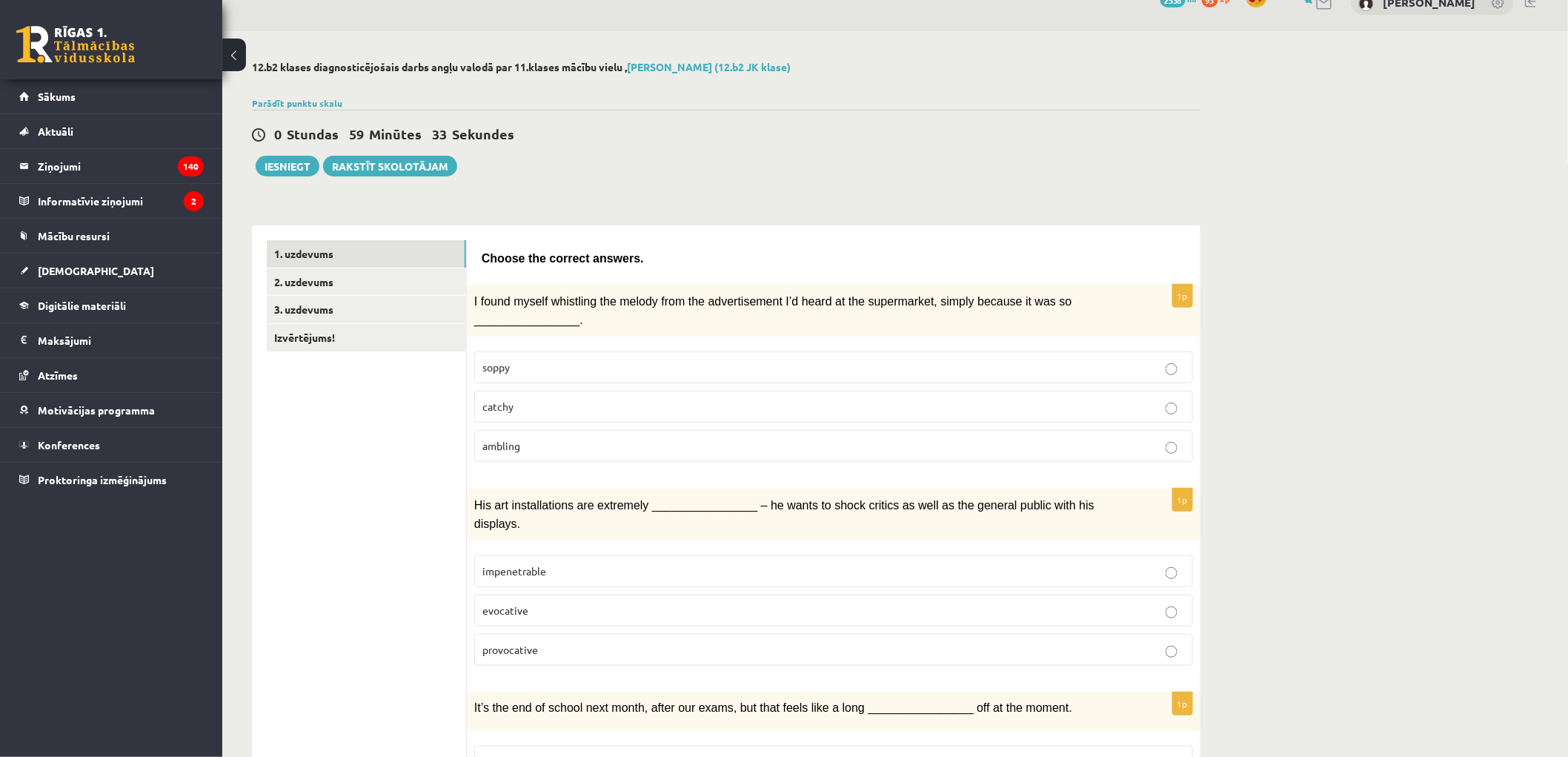
drag, startPoint x: 515, startPoint y: 628, endPoint x: 516, endPoint y: 619, distance: 9.1
click at [516, 643] on span "provocative" at bounding box center [510, 649] width 56 height 13
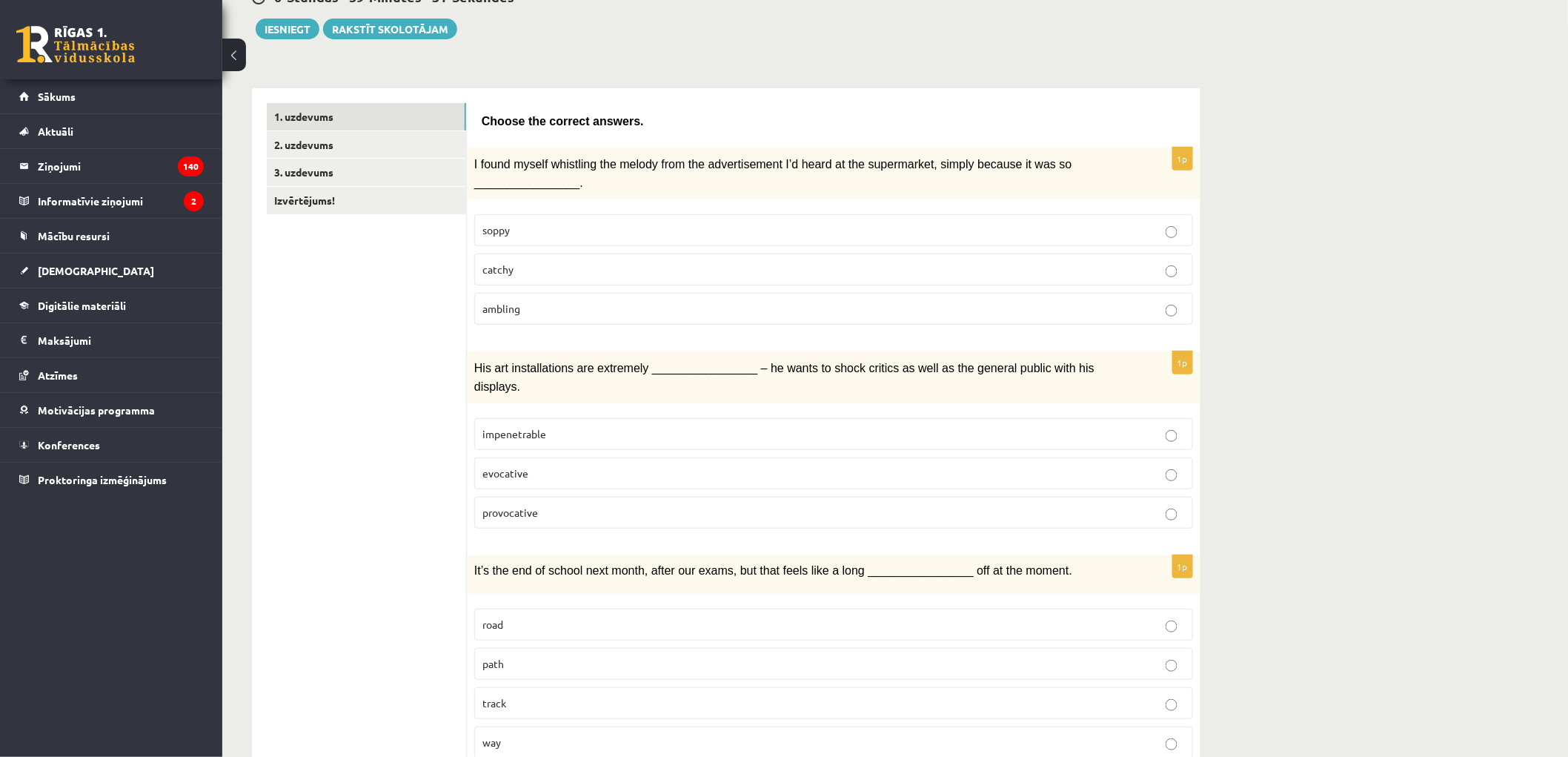
scroll to position [438, 0]
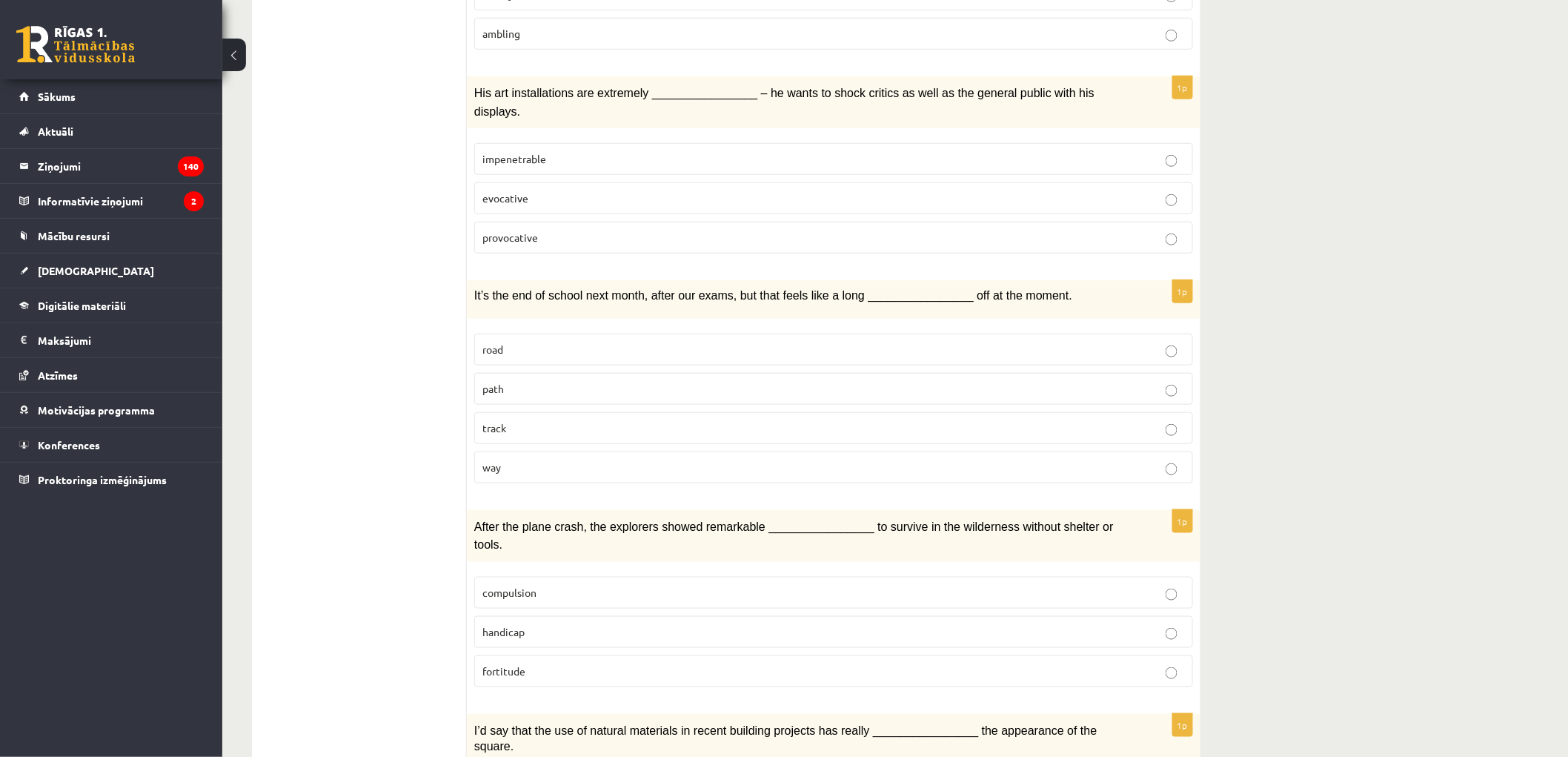
click at [525, 460] on p "way" at bounding box center [833, 468] width 703 height 16
click at [509, 664] on span "fortitude" at bounding box center [503, 670] width 43 height 13
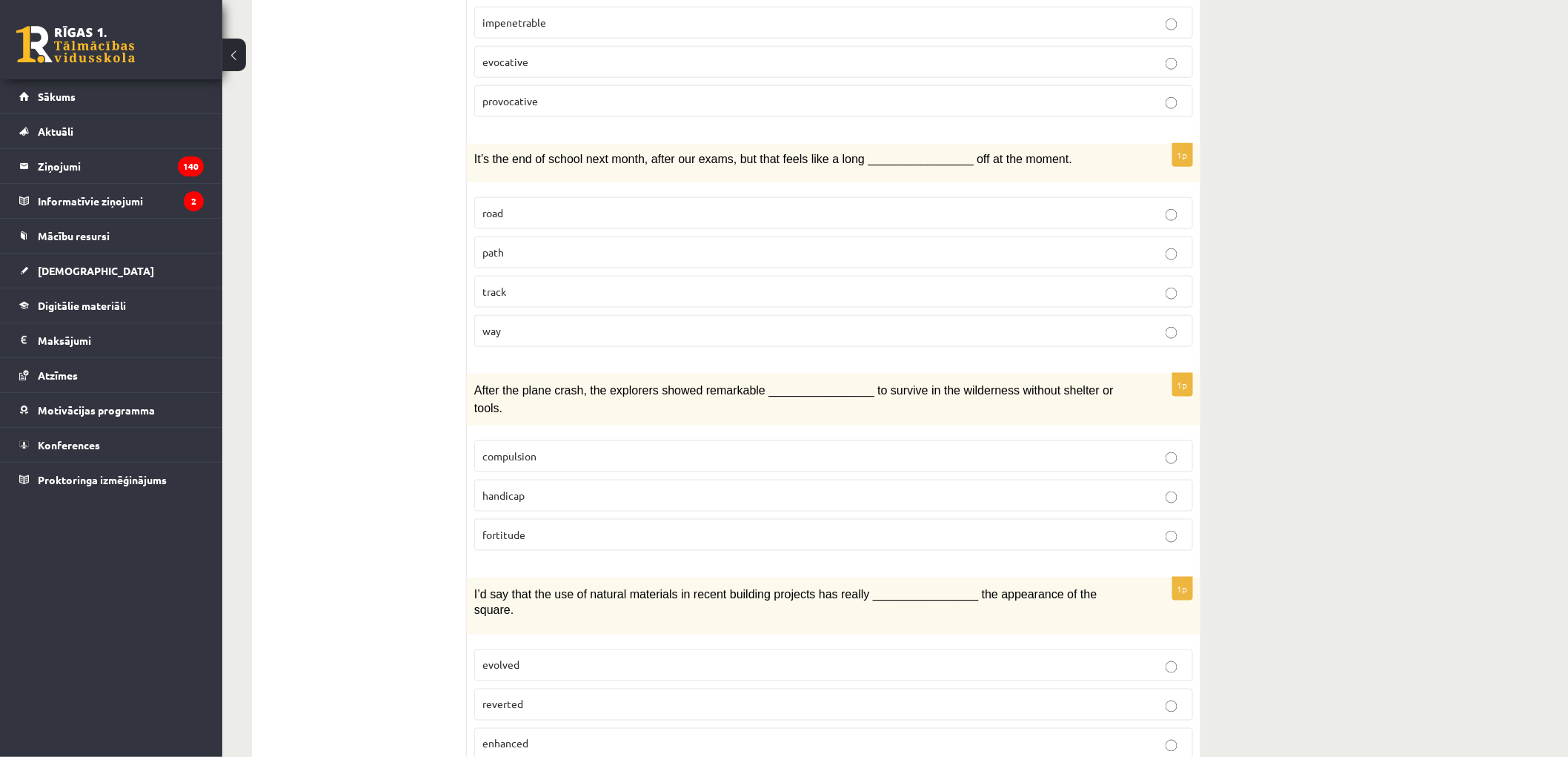
scroll to position [712, 0]
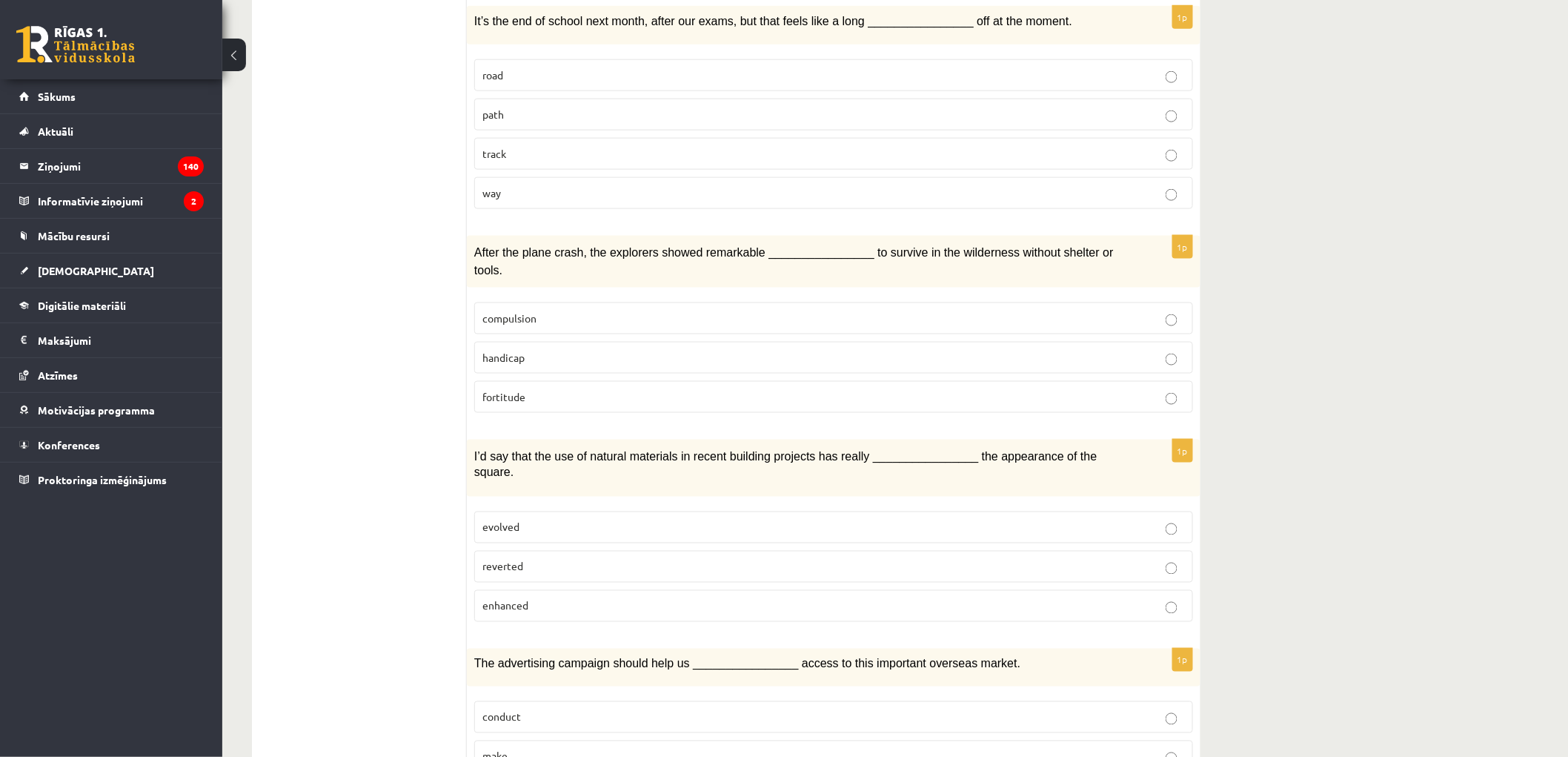
click at [515, 599] on span "enhanced" at bounding box center [505, 605] width 46 height 13
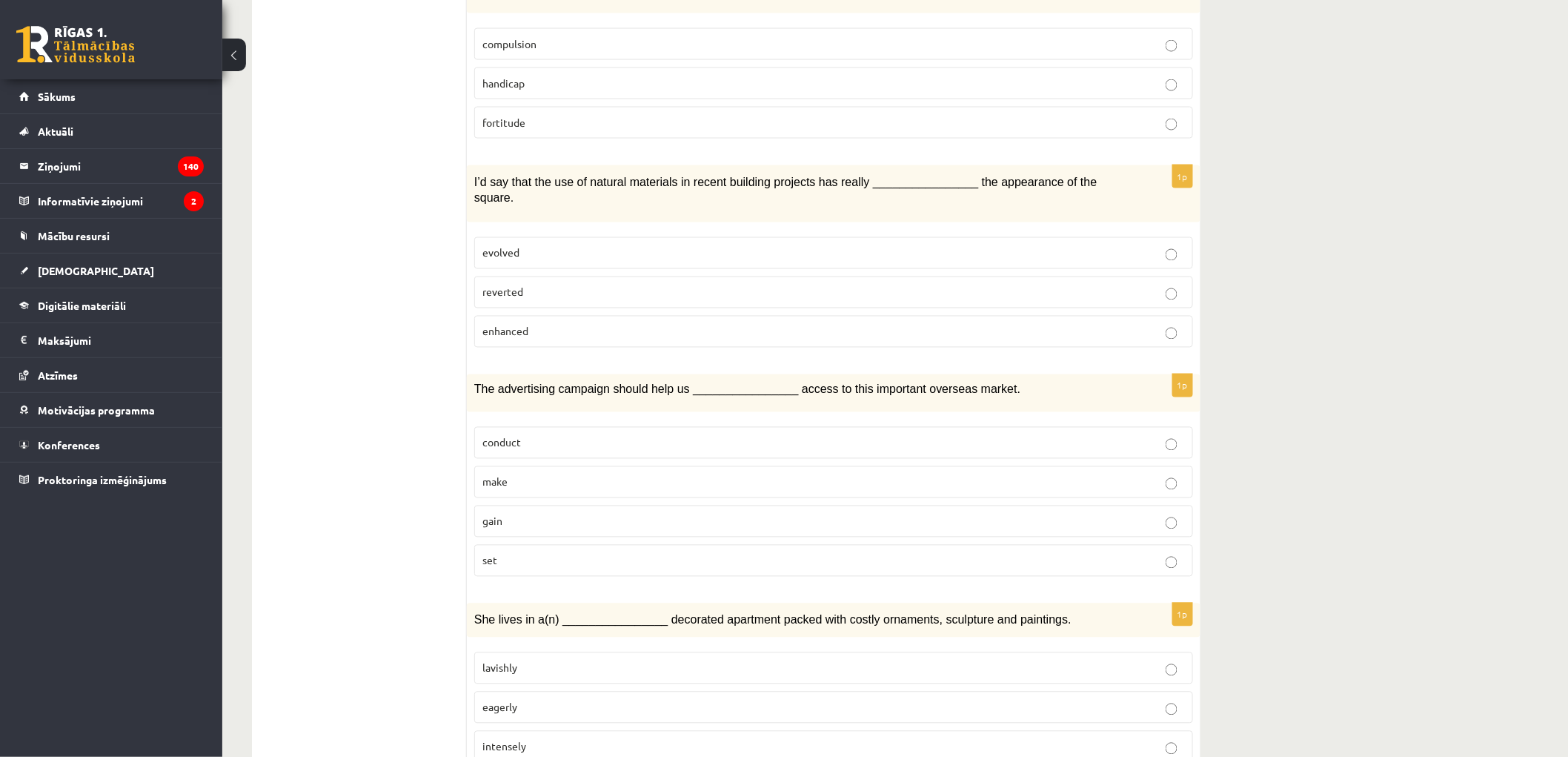
click at [495, 514] on span "gain" at bounding box center [492, 520] width 20 height 13
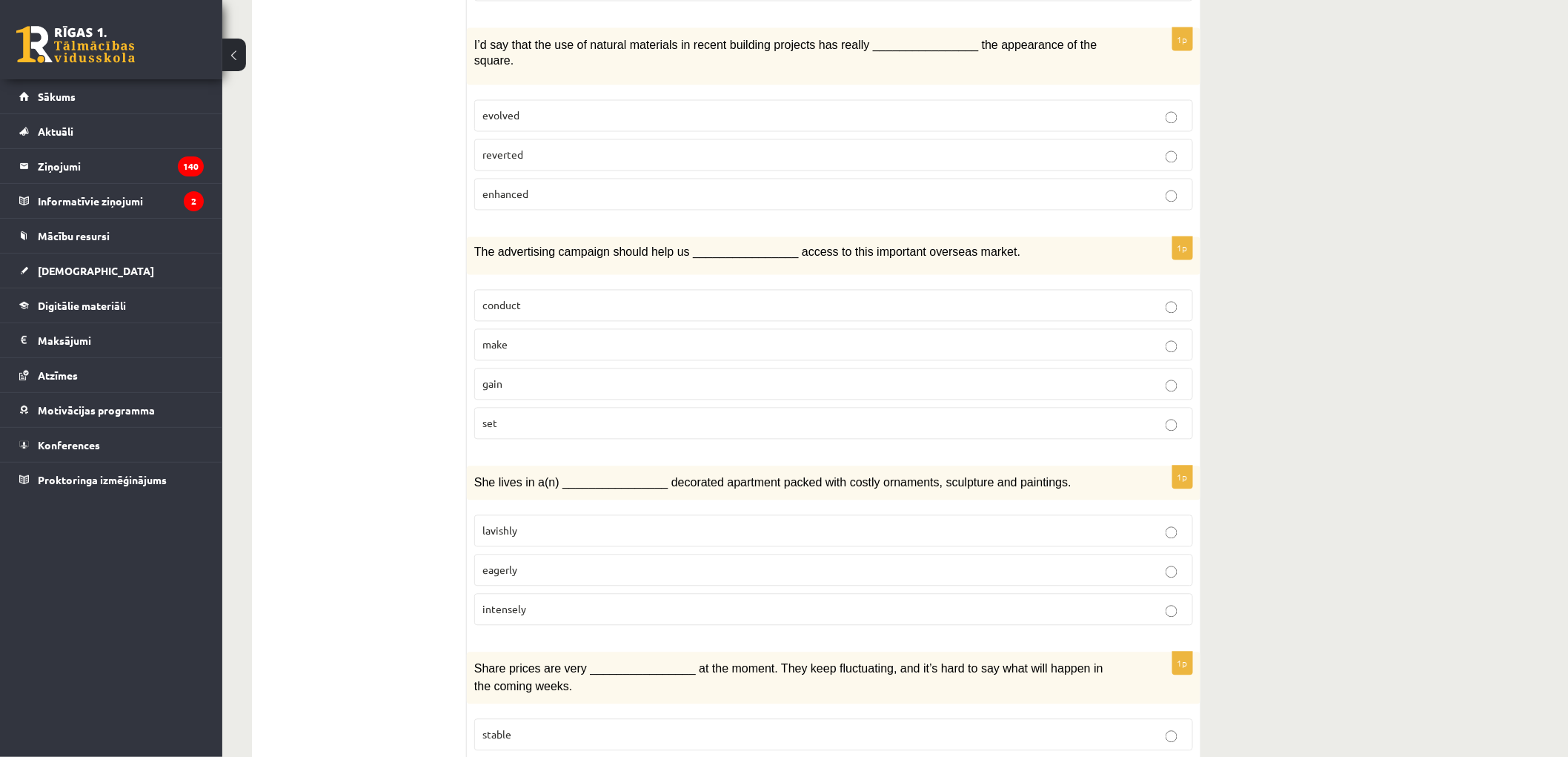
click at [493, 508] on fieldset "lavishly eagerly intensely" at bounding box center [833, 569] width 719 height 122
click at [490, 524] on span "lavishly" at bounding box center [499, 530] width 35 height 13
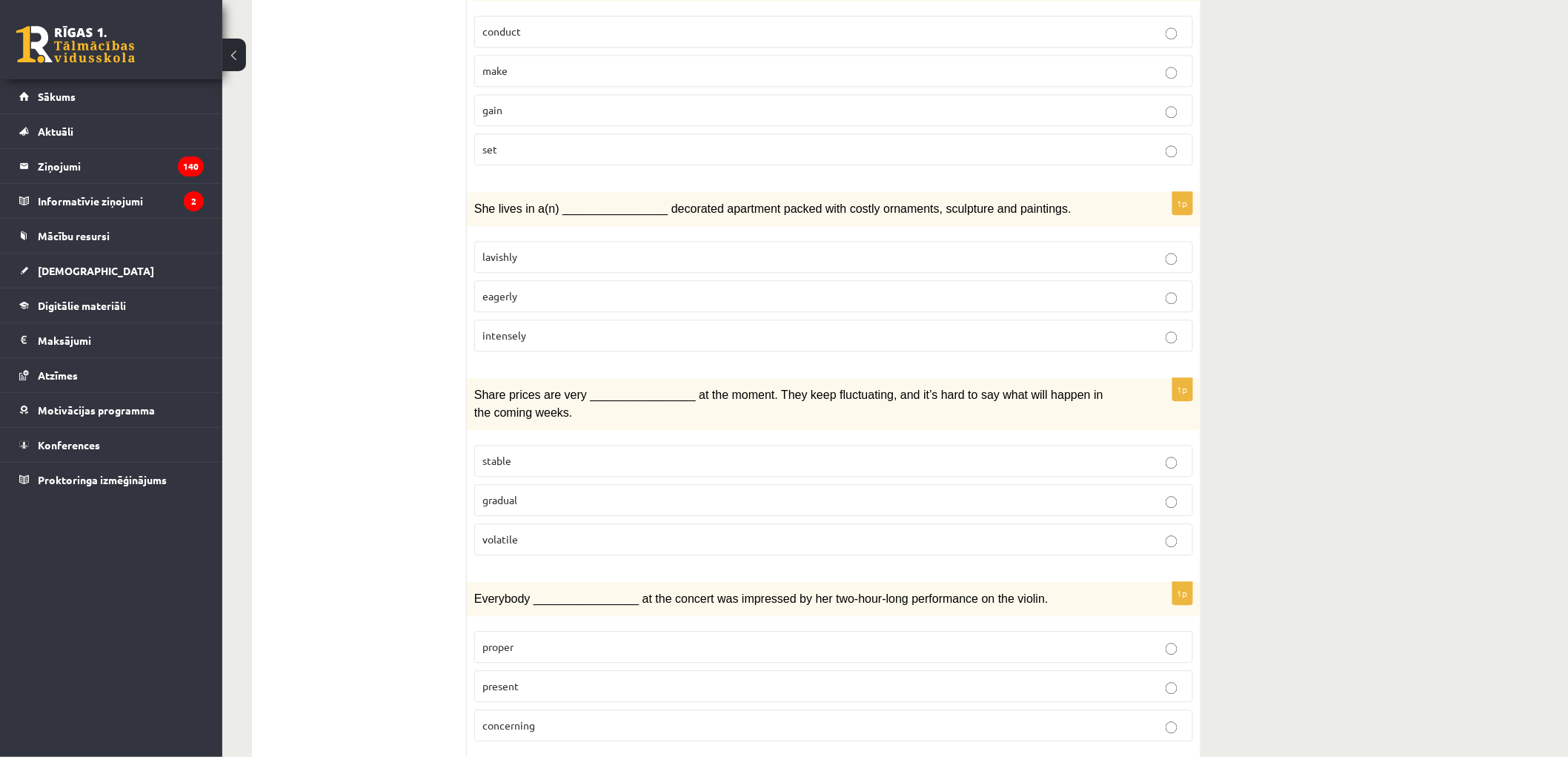
click at [485, 523] on label "volatile" at bounding box center [833, 539] width 719 height 32
click at [530, 678] on p "present" at bounding box center [833, 686] width 703 height 16
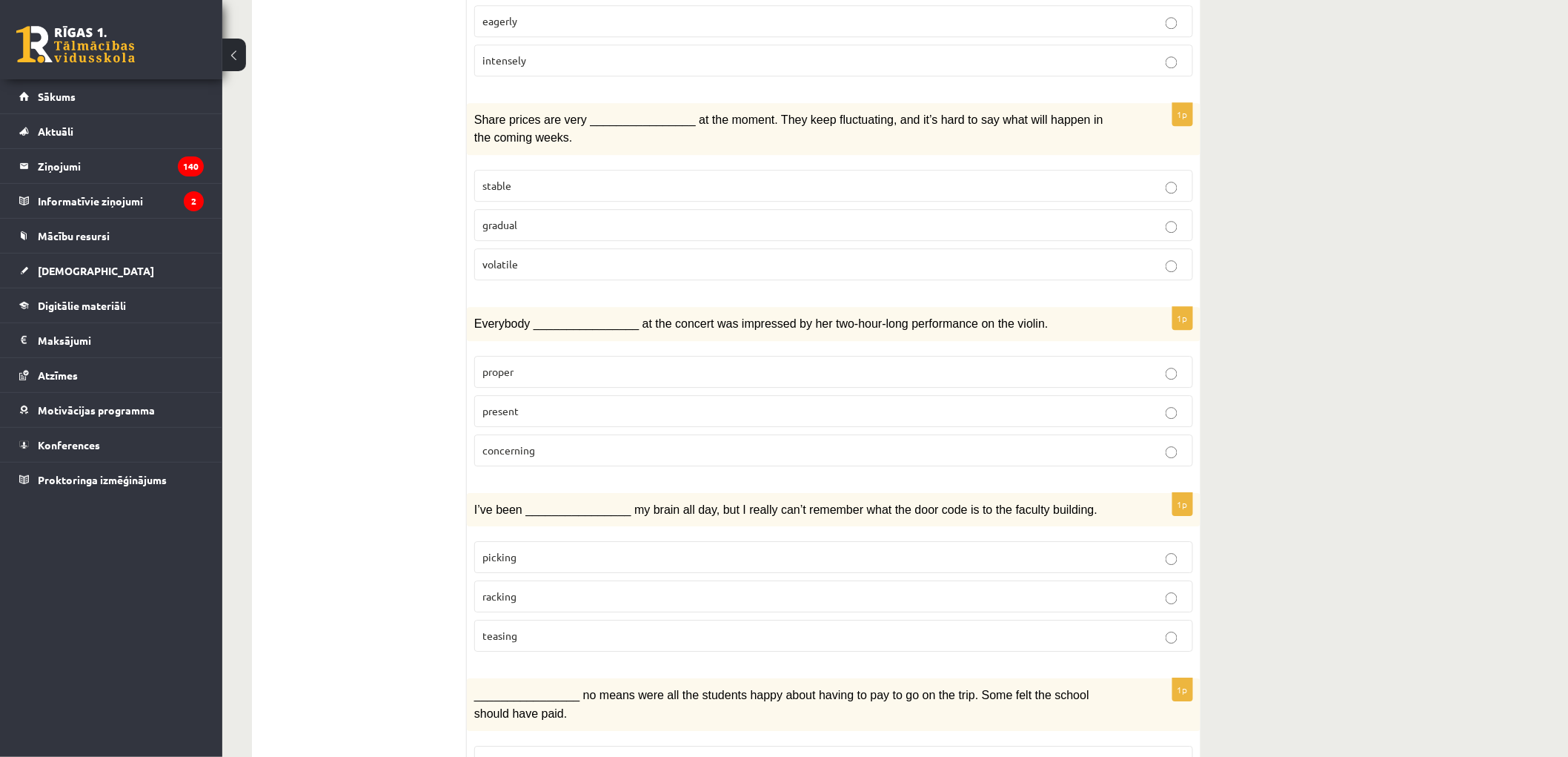
click at [525, 589] on p "racking" at bounding box center [833, 597] width 703 height 16
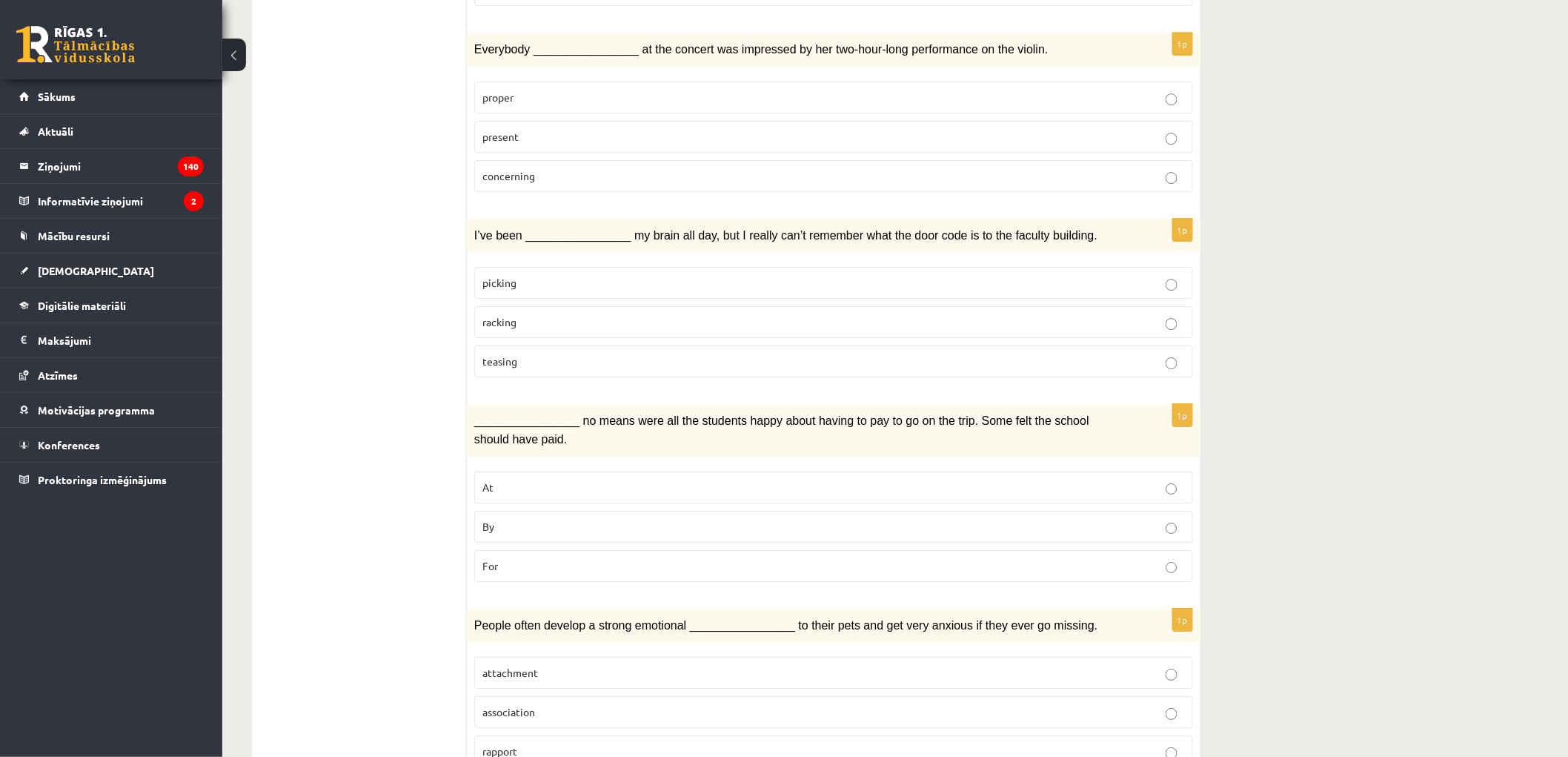
click at [502, 477] on fieldset "At By For" at bounding box center [833, 525] width 719 height 122
click at [486, 511] on label "By" at bounding box center [833, 527] width 719 height 32
click at [496, 665] on span "attachment" at bounding box center [510, 671] width 56 height 13
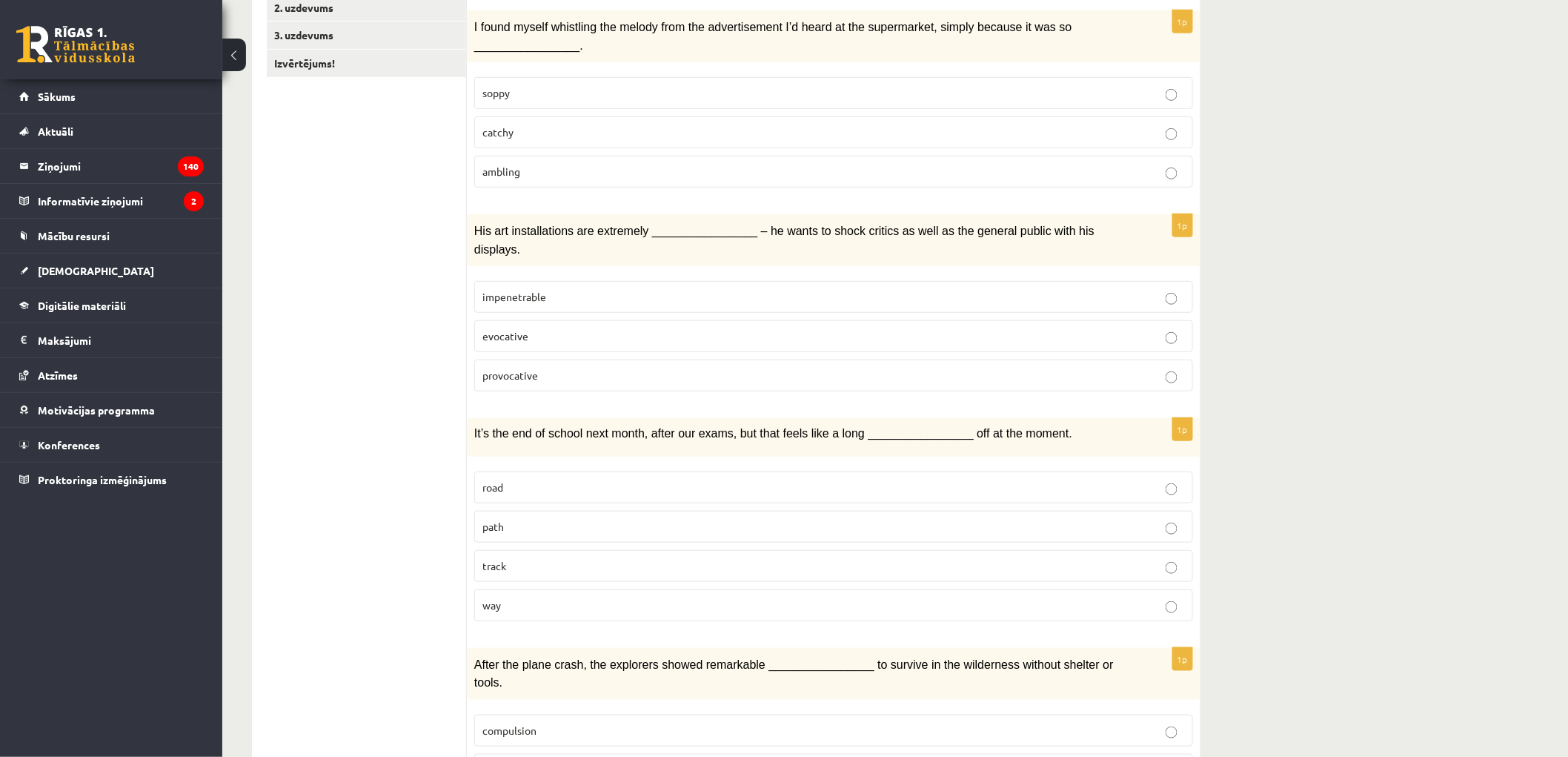
scroll to position [0, 0]
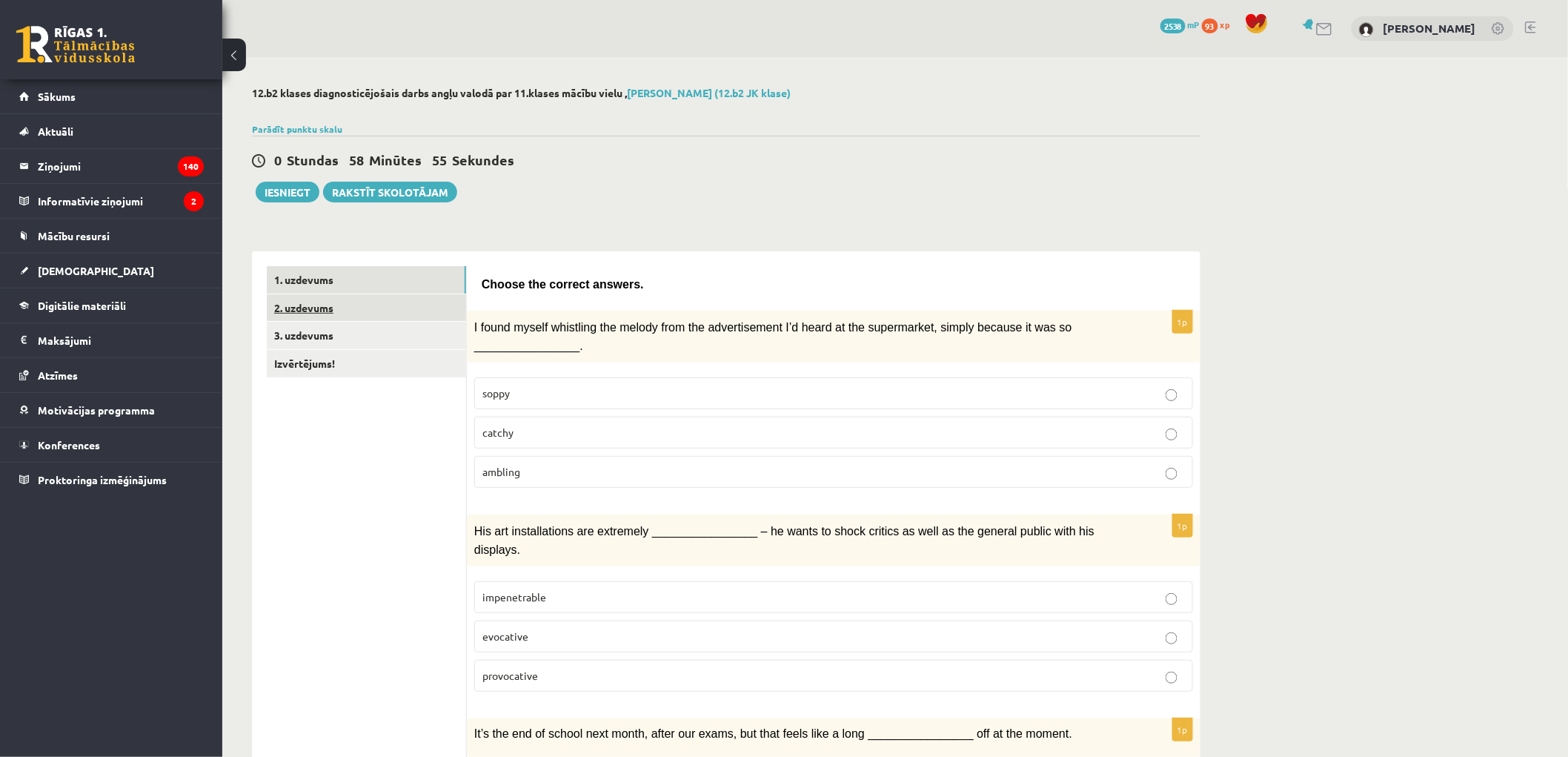
click at [326, 309] on link "2. uzdevums" at bounding box center [366, 308] width 199 height 28
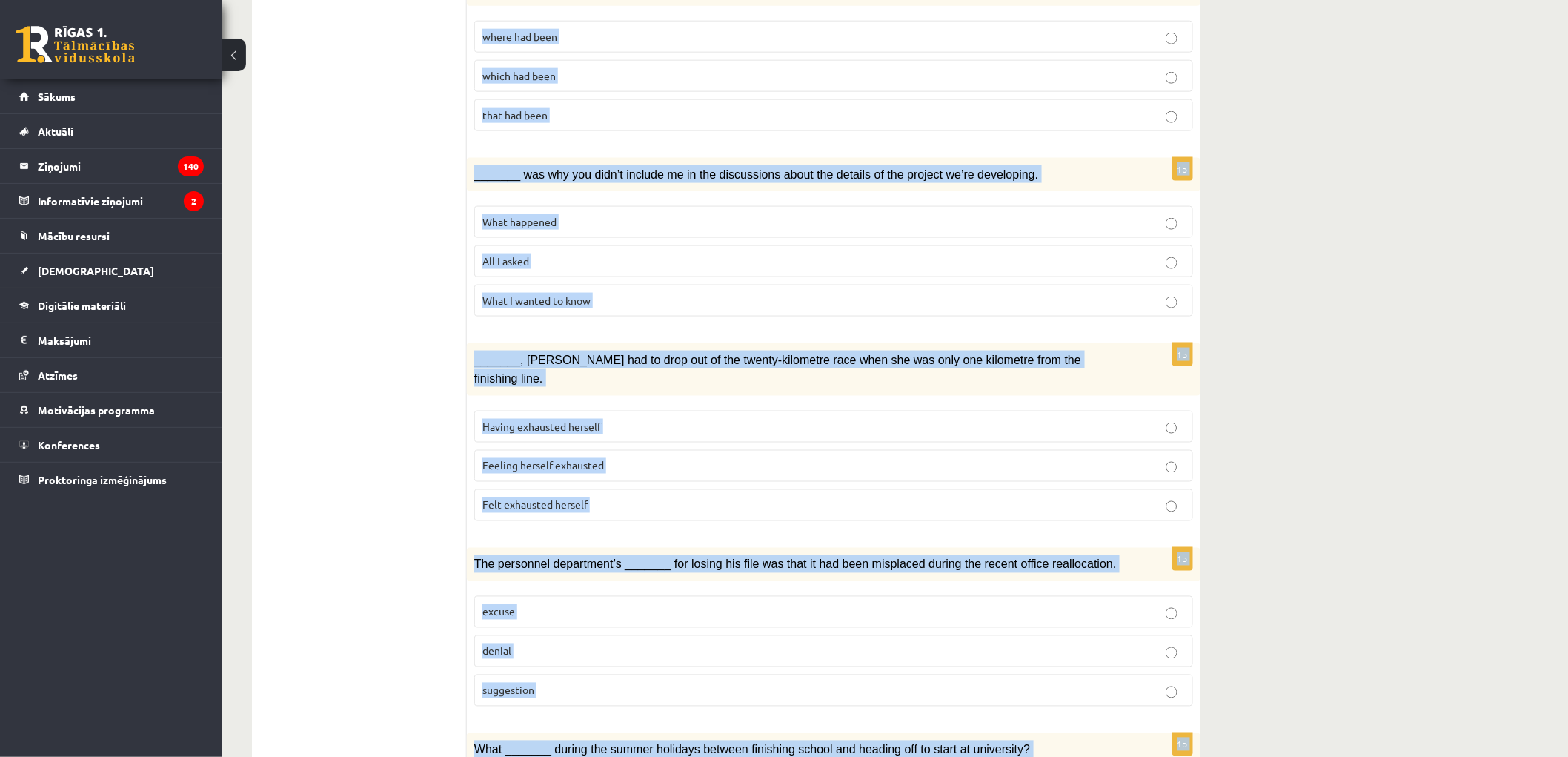
scroll to position [1430, 0]
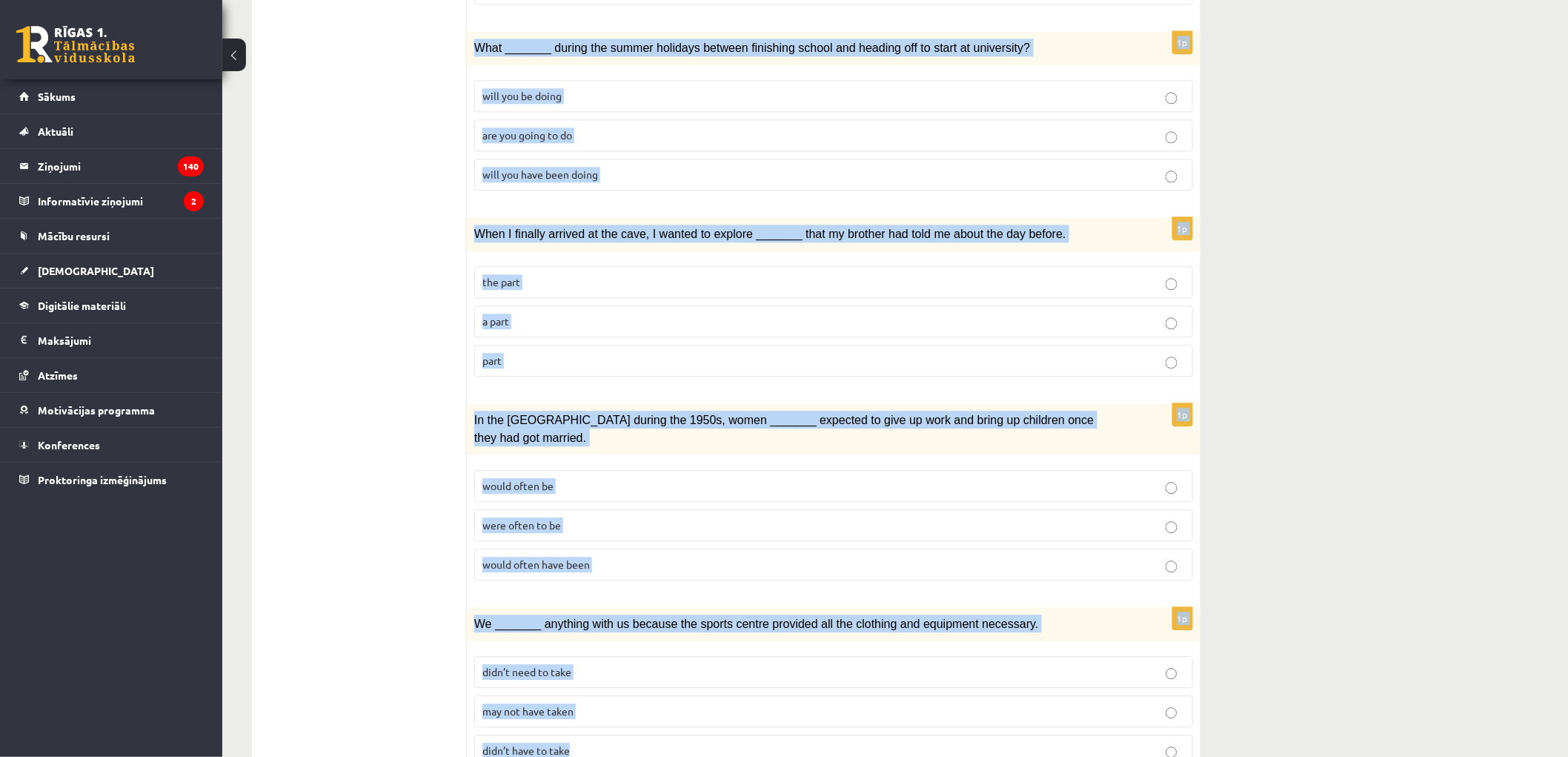
drag, startPoint x: 492, startPoint y: 307, endPoint x: 714, endPoint y: 680, distance: 434.1
copy form "Circle the form that cannot be used to complete the sentences. 1p We hope _____…"
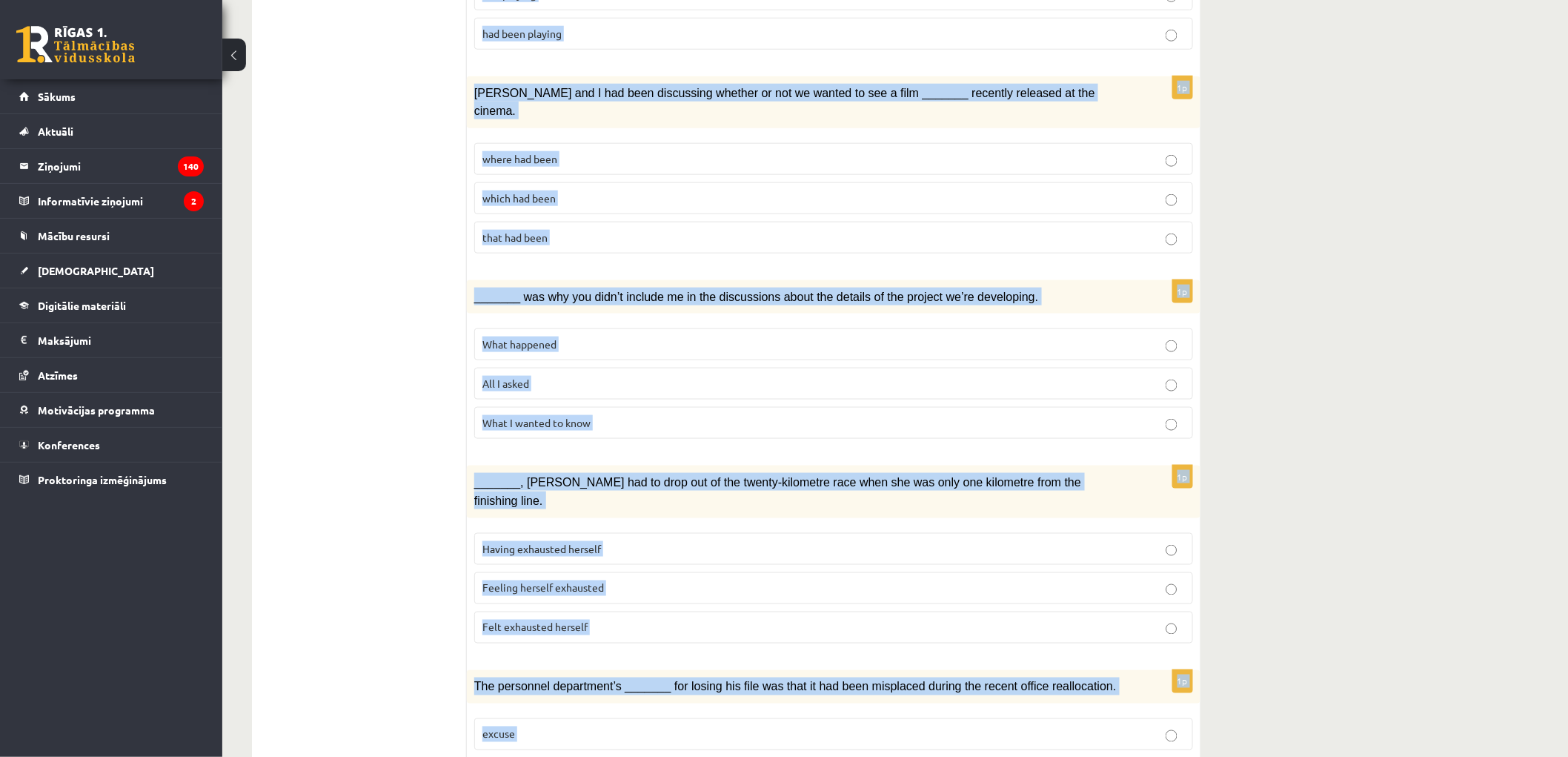
scroll to position [57, 0]
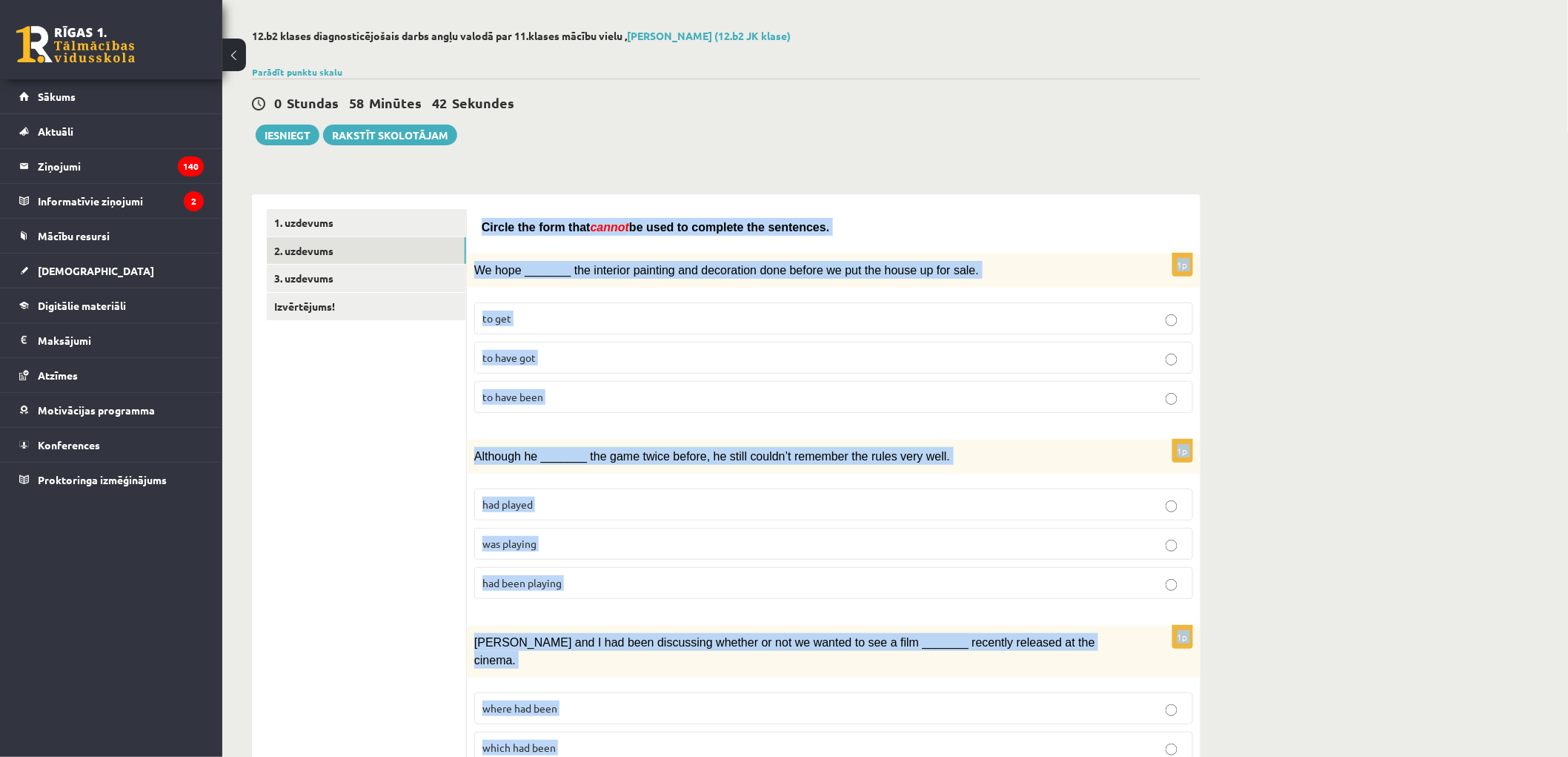
click at [540, 354] on p "to have got" at bounding box center [833, 358] width 703 height 16
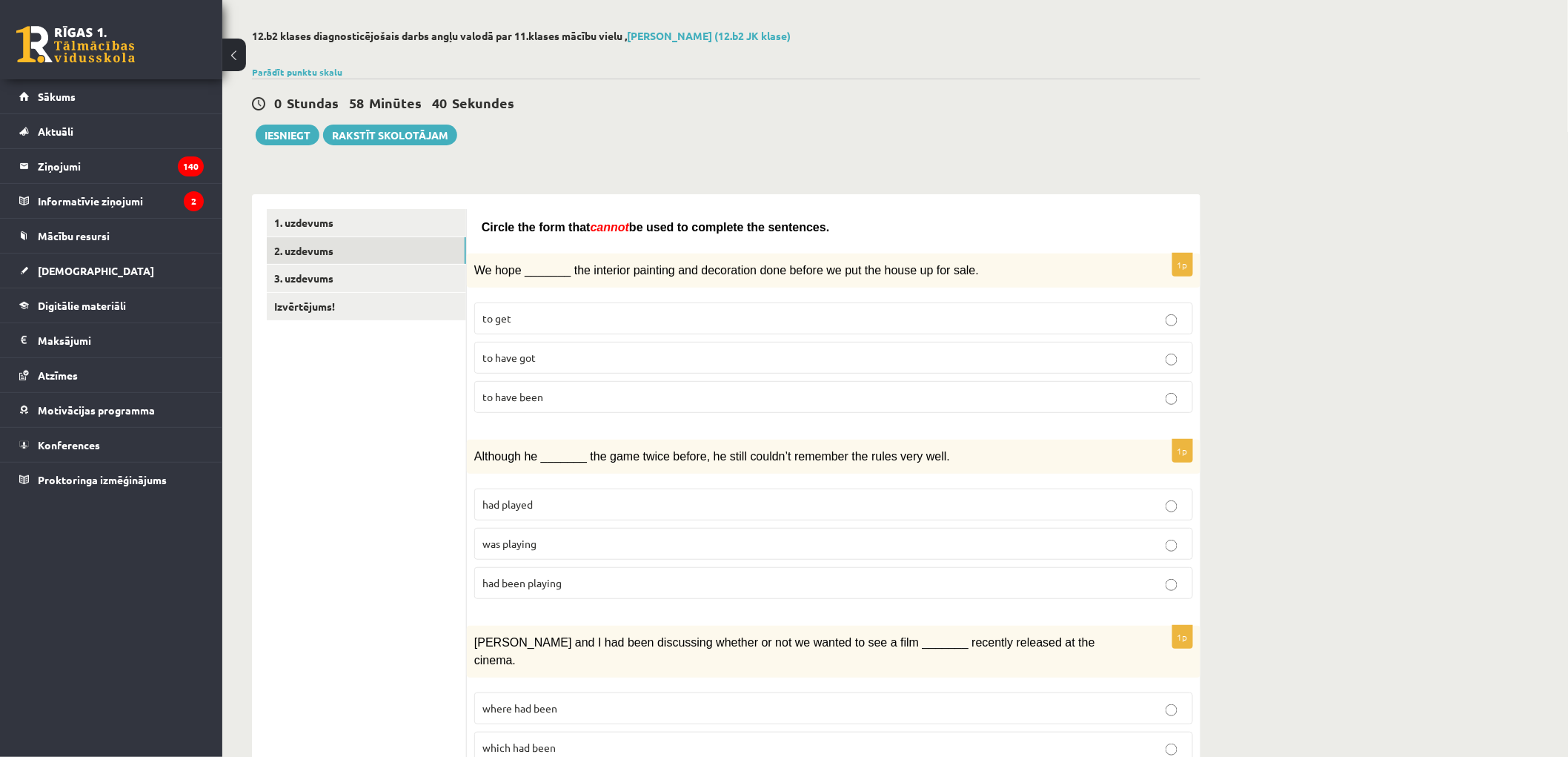
click at [534, 539] on span "was playing" at bounding box center [509, 543] width 54 height 13
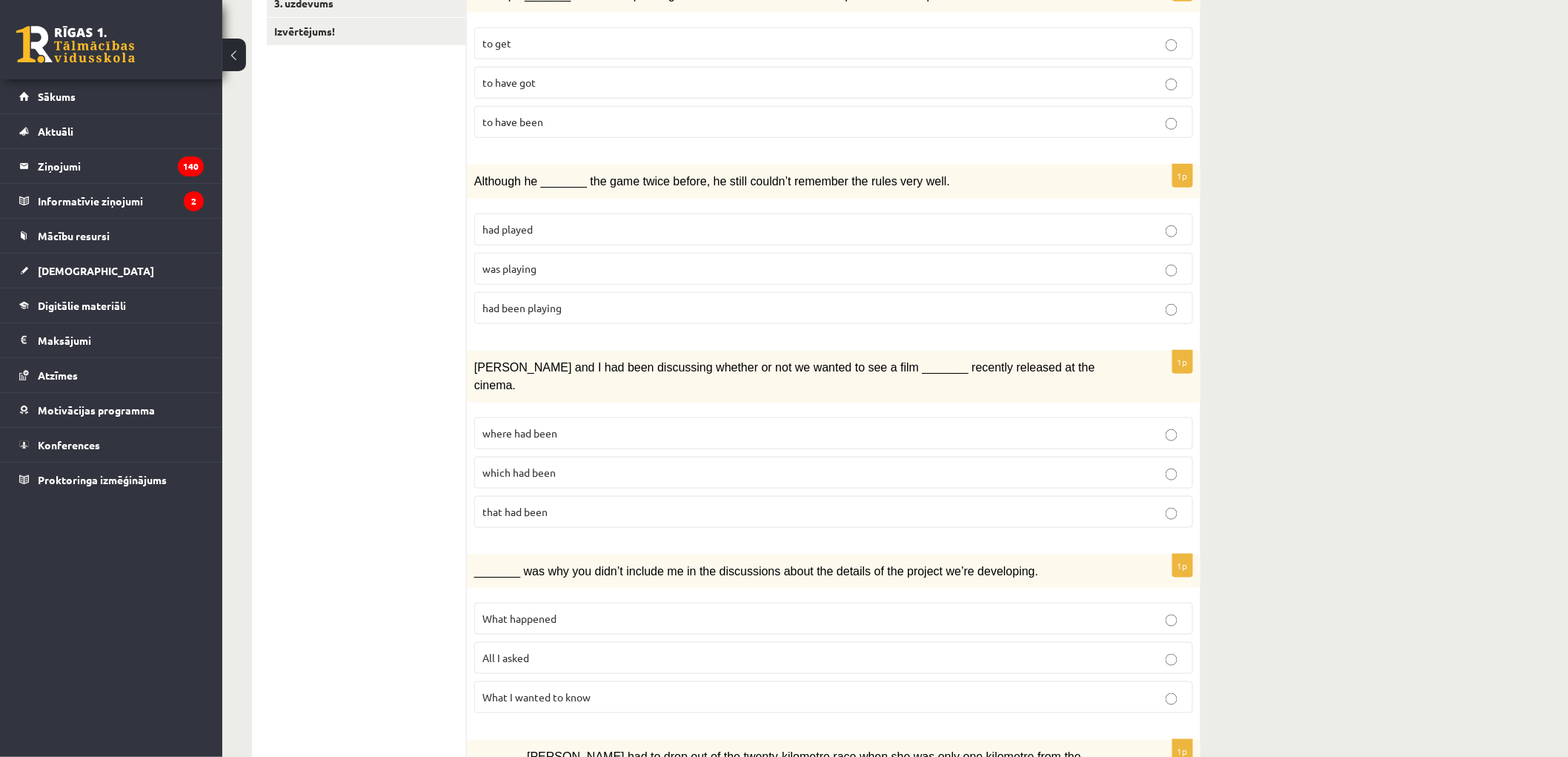
click at [509, 427] on span "where had been" at bounding box center [519, 433] width 75 height 13
click at [498, 603] on label "What happened" at bounding box center [833, 619] width 719 height 32
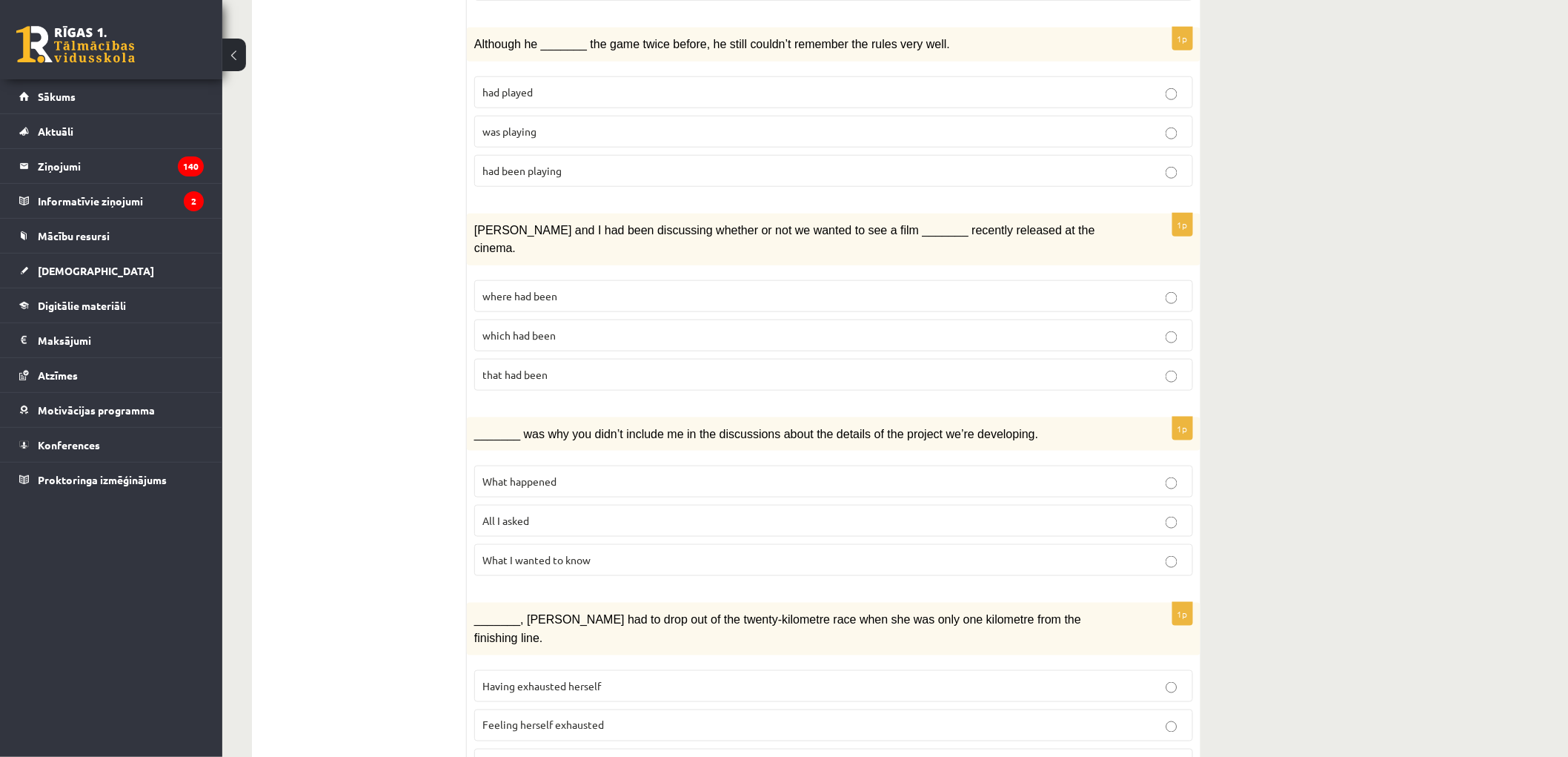
scroll to position [744, 0]
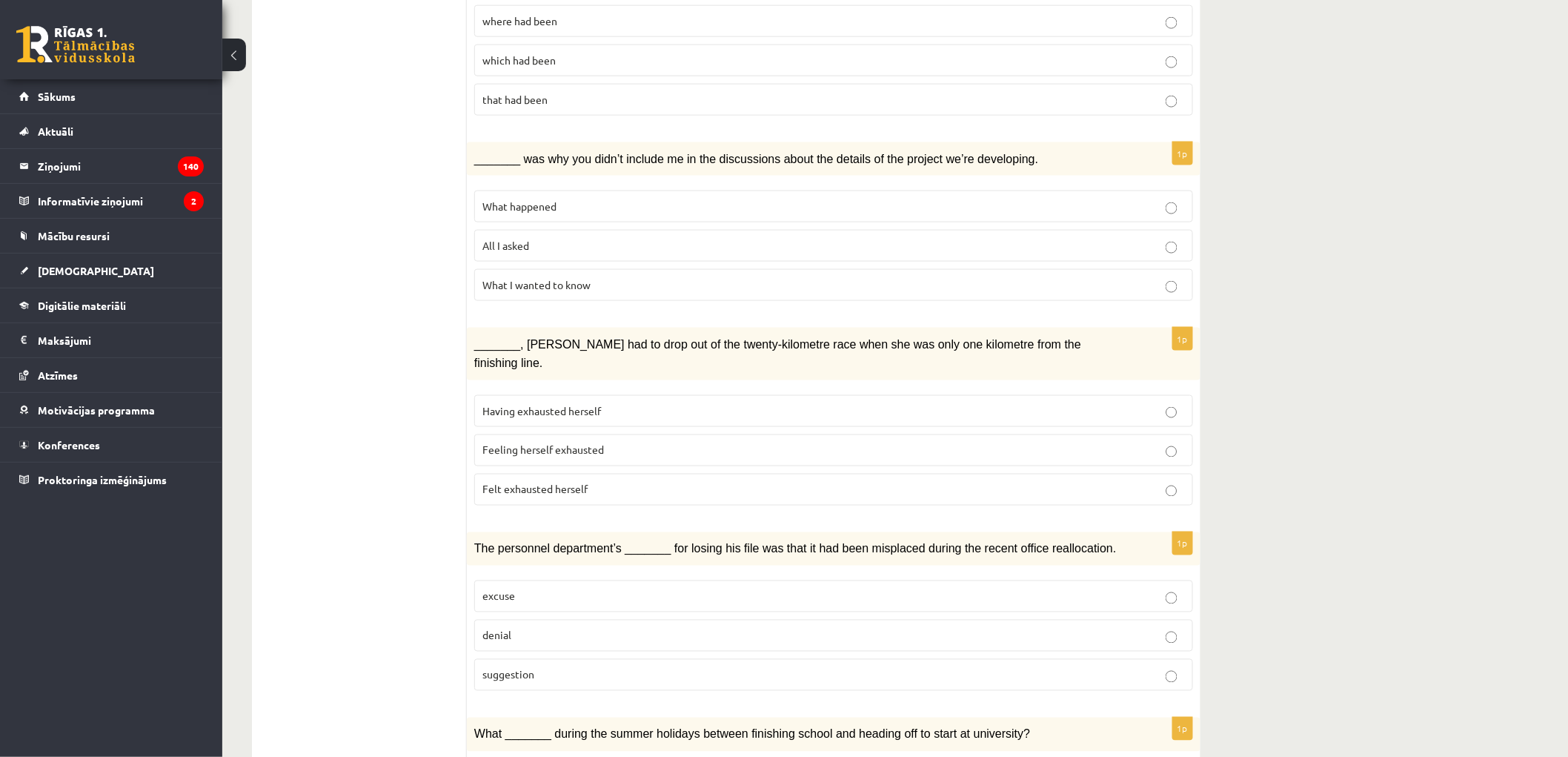
click at [522, 473] on label "Felt exhausted herself" at bounding box center [833, 489] width 719 height 32
click at [506, 628] on p "denial" at bounding box center [833, 636] width 703 height 16
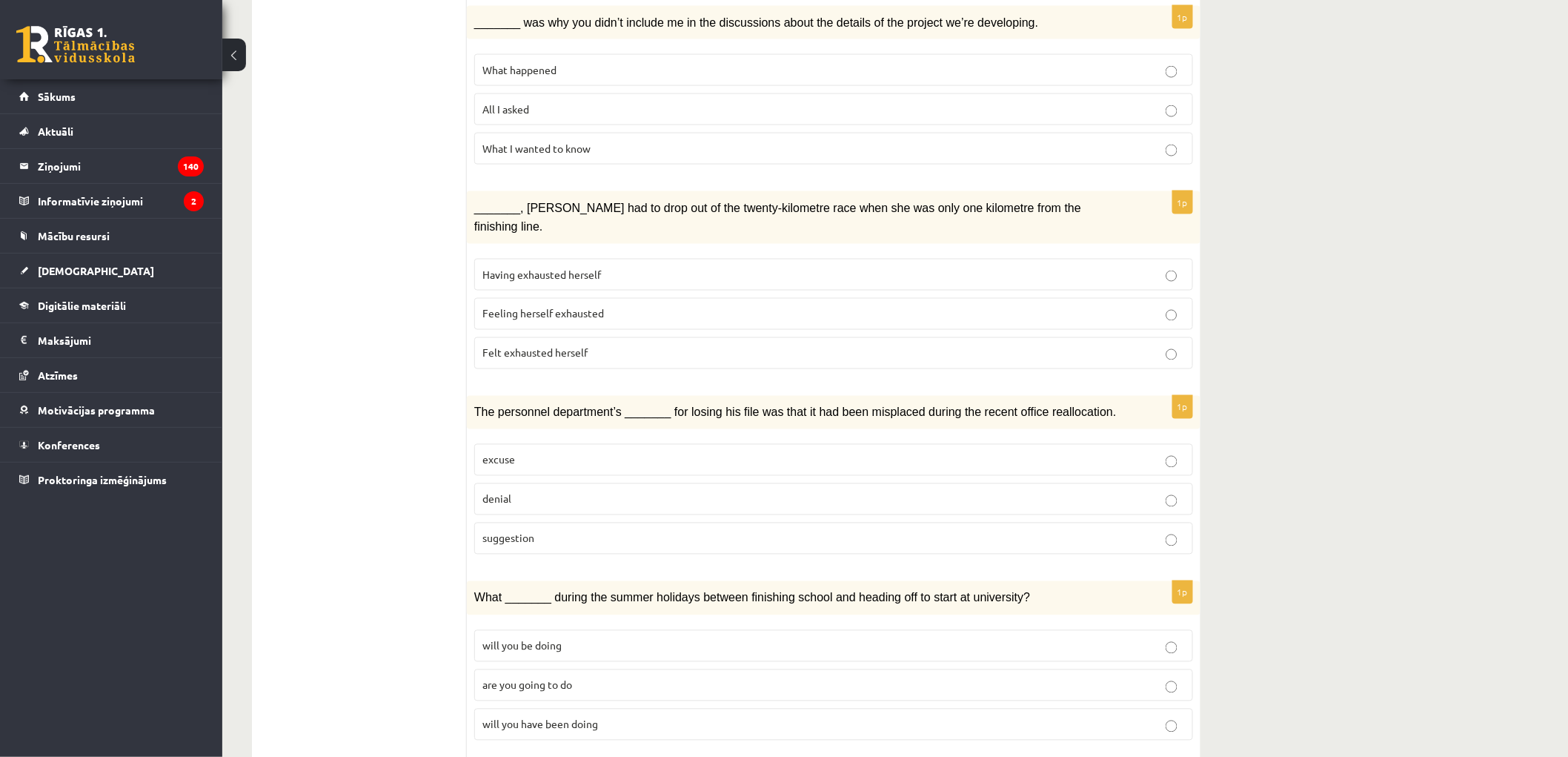
scroll to position [1019, 0]
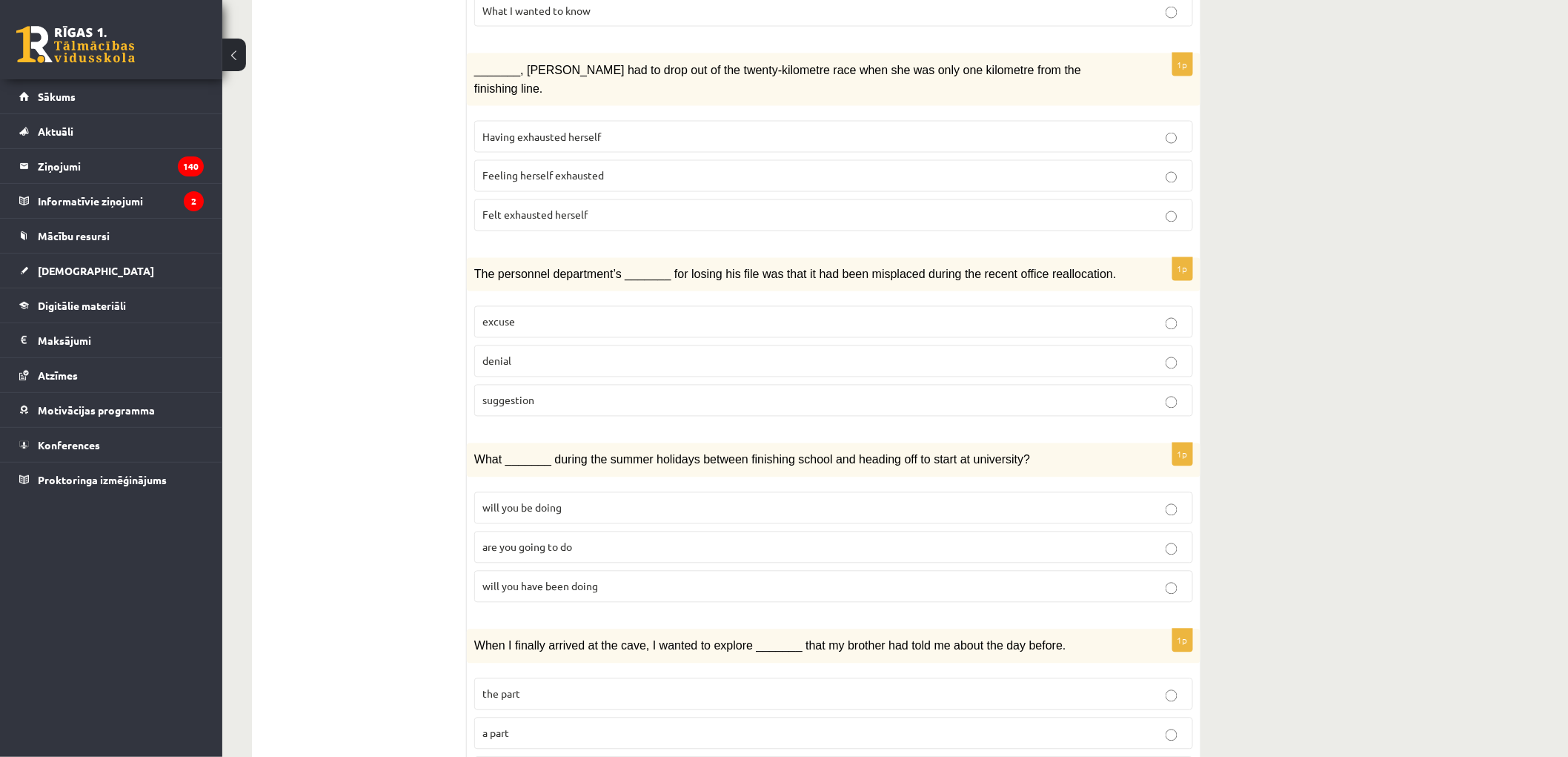
click at [510, 580] on span "will you have been doing" at bounding box center [540, 586] width 115 height 13
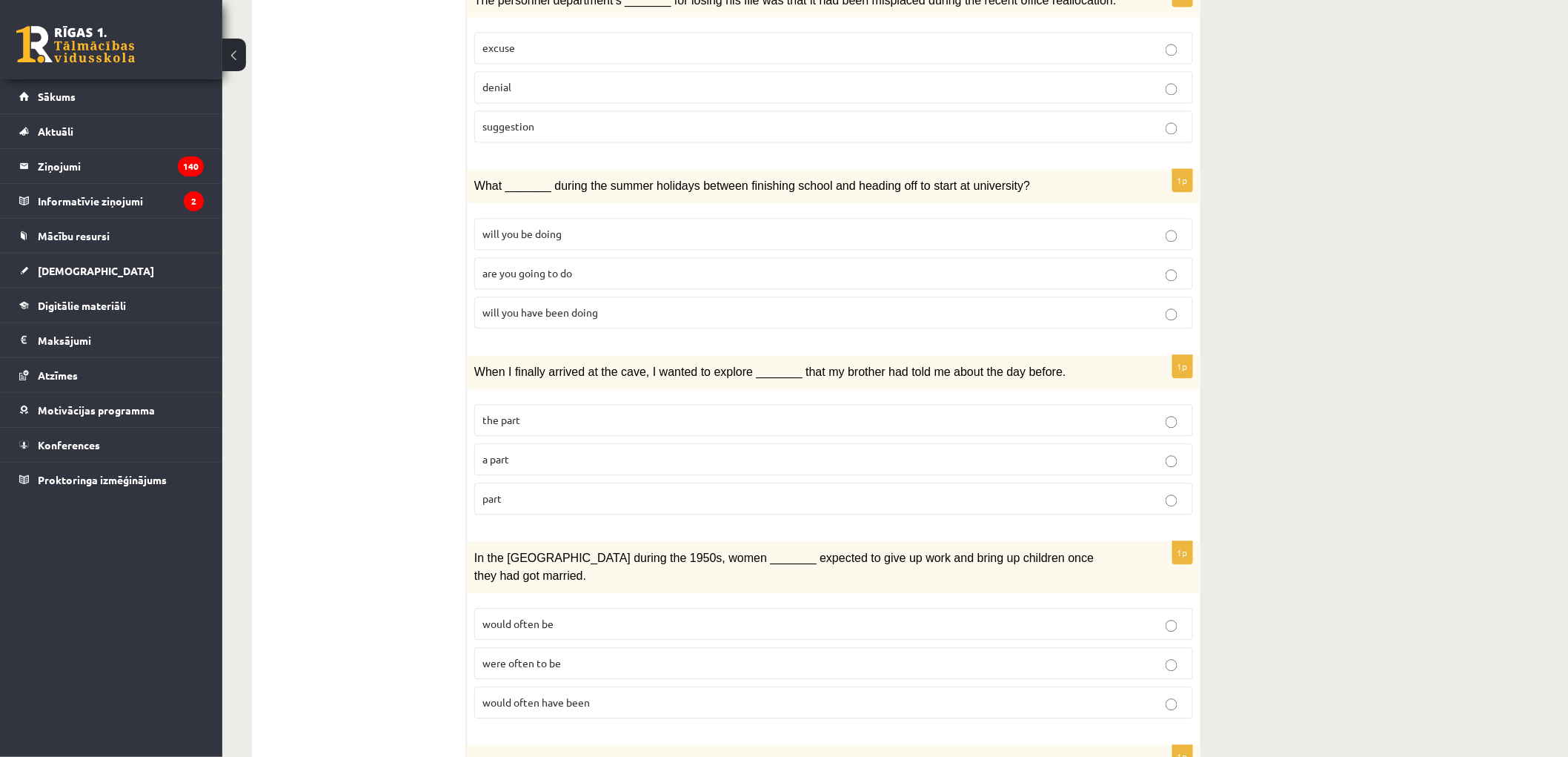
click at [508, 482] on label "part" at bounding box center [833, 498] width 719 height 32
click at [516, 695] on span "would often have been" at bounding box center [536, 701] width 107 height 13
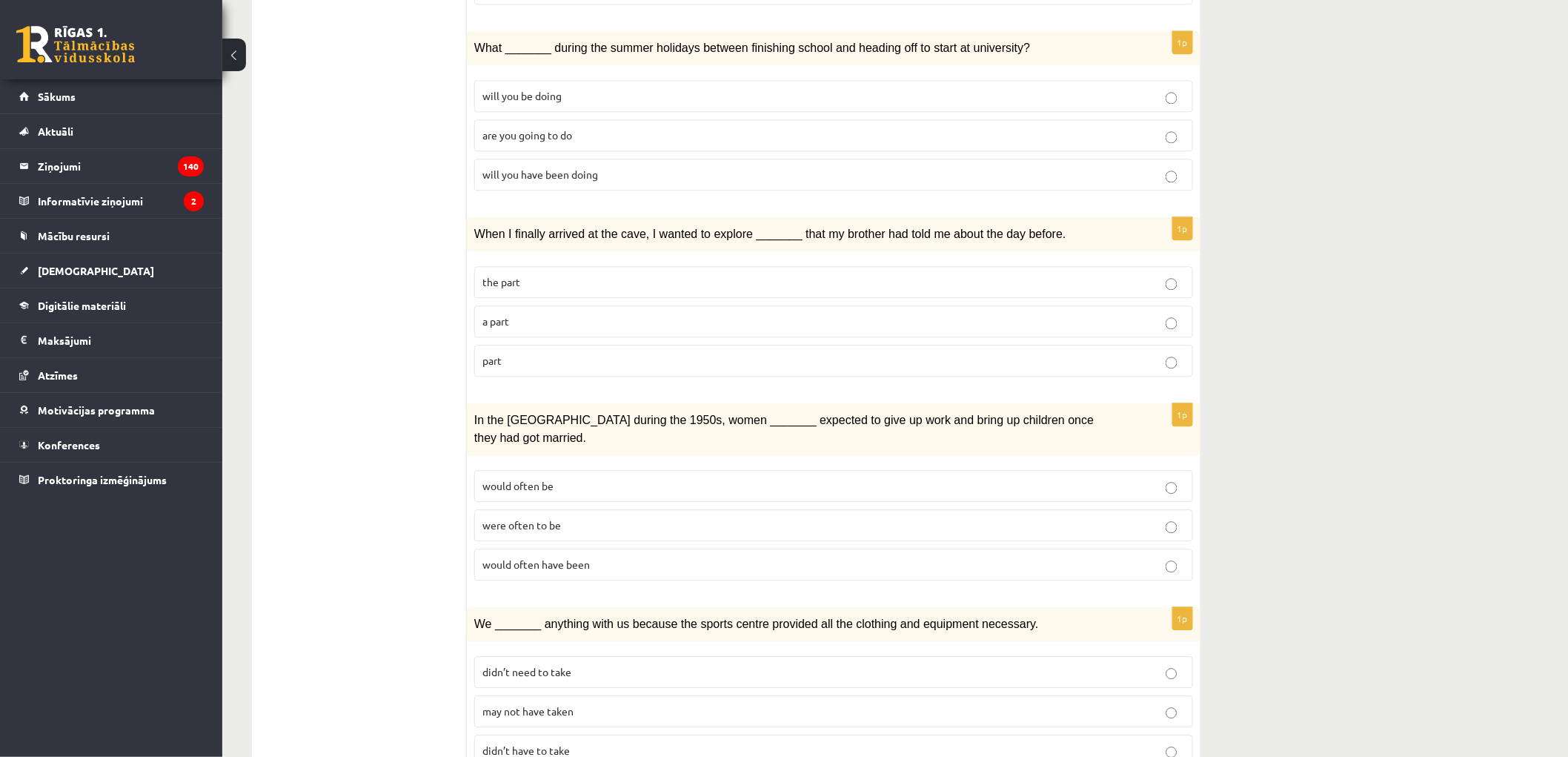
click at [531, 704] on span "may not have taken" at bounding box center [528, 710] width 91 height 13
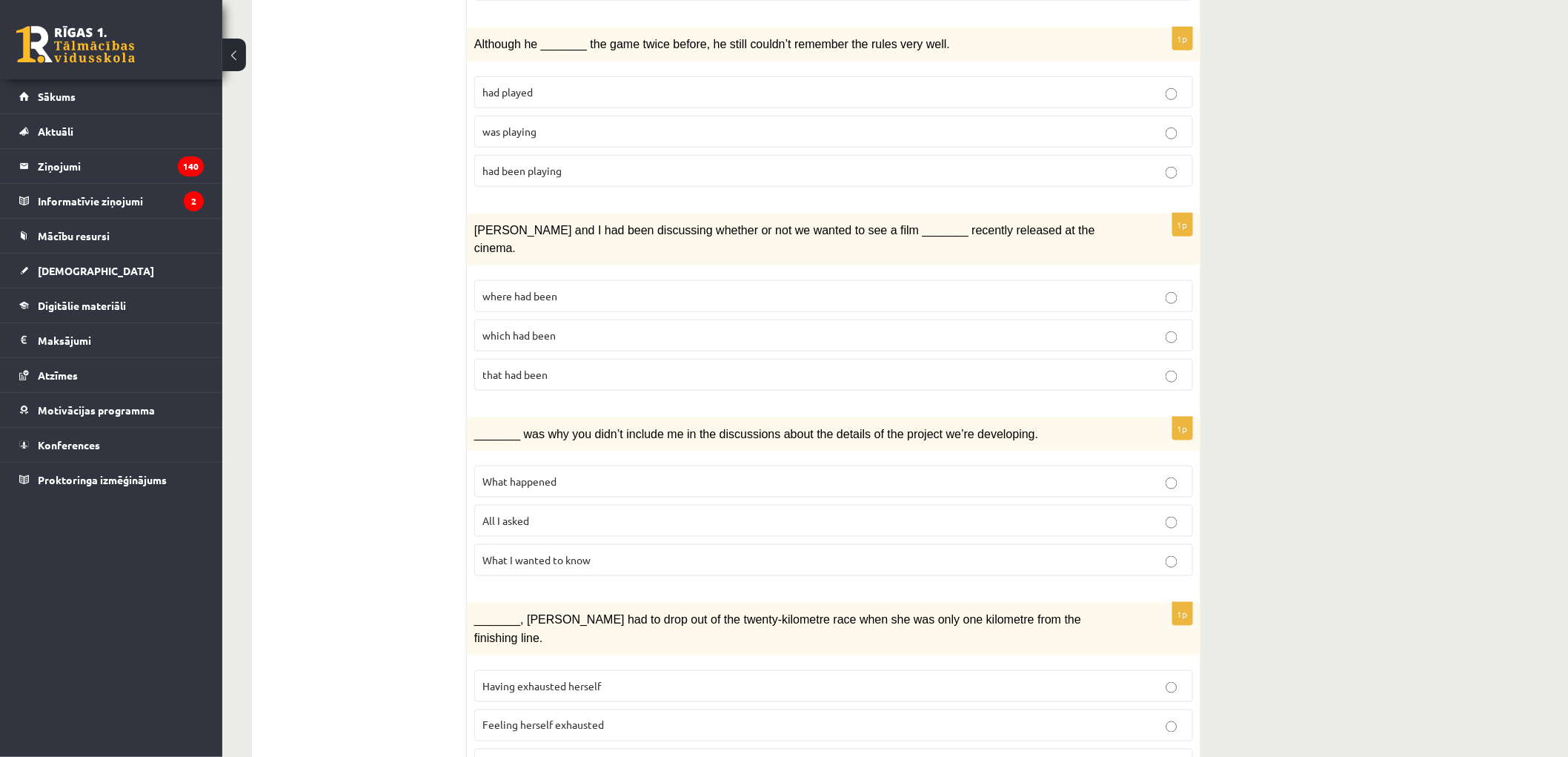
scroll to position [0, 0]
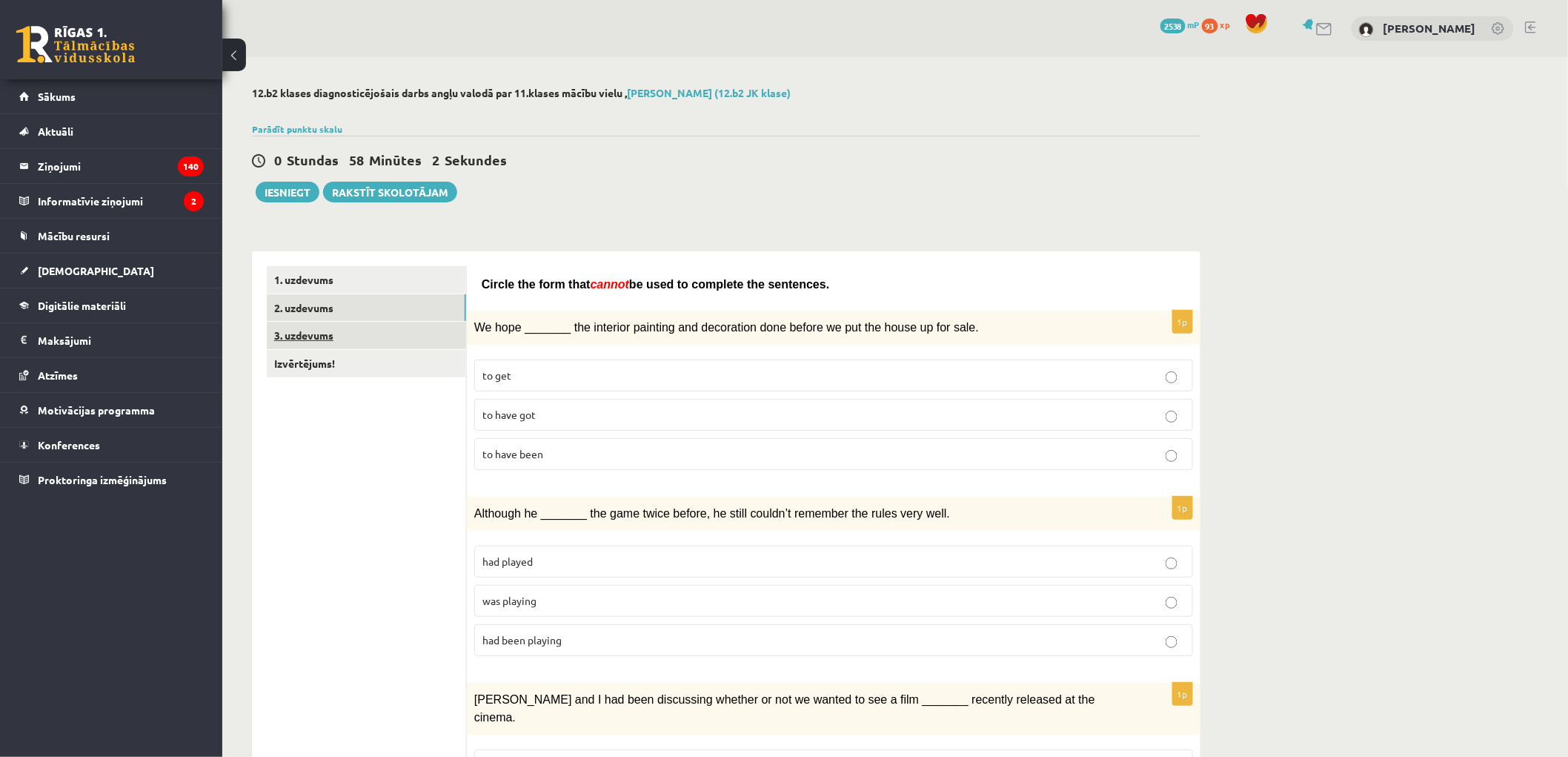
click at [347, 336] on link "3. uzdevums" at bounding box center [366, 335] width 199 height 28
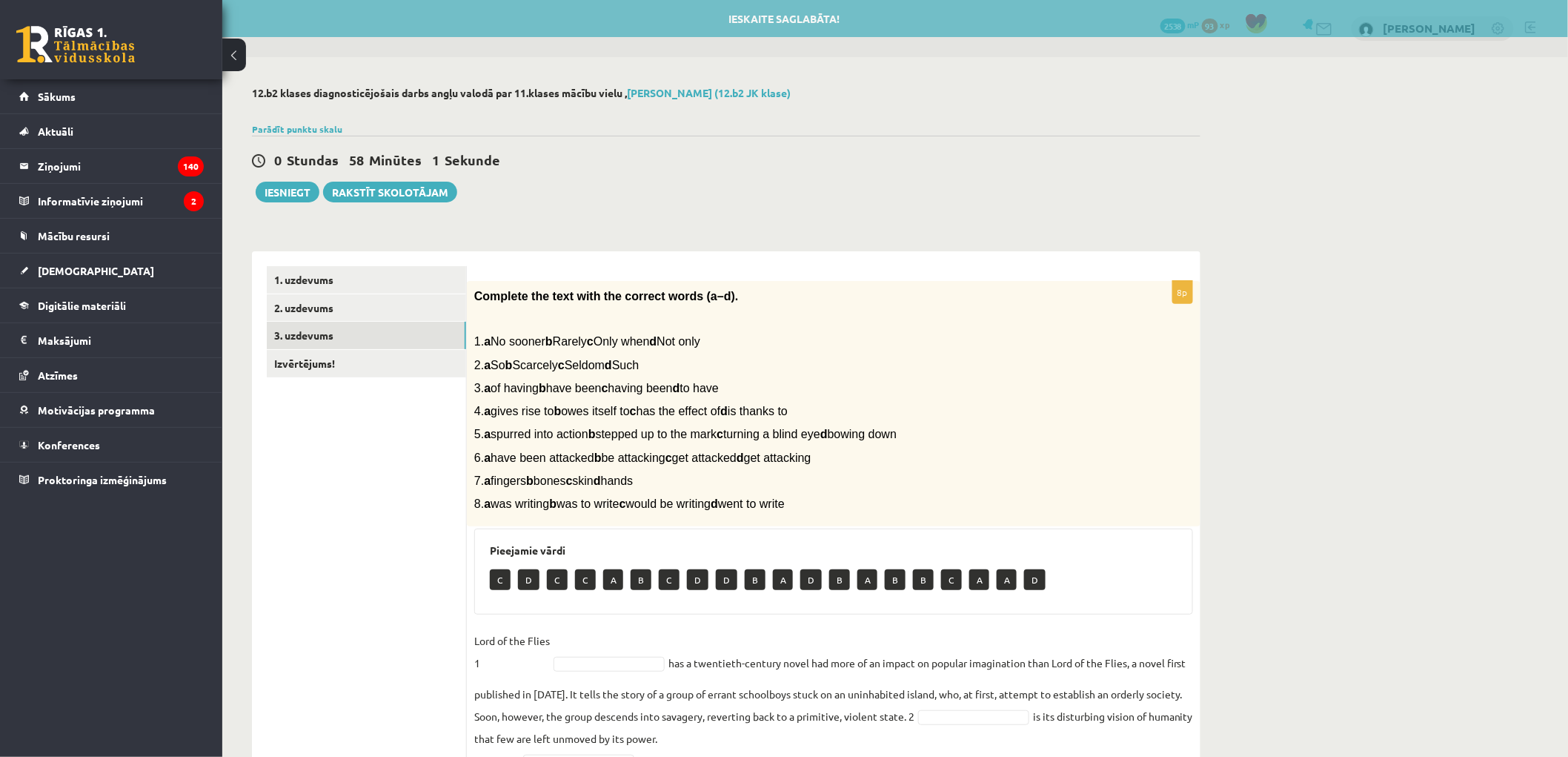
scroll to position [219, 0]
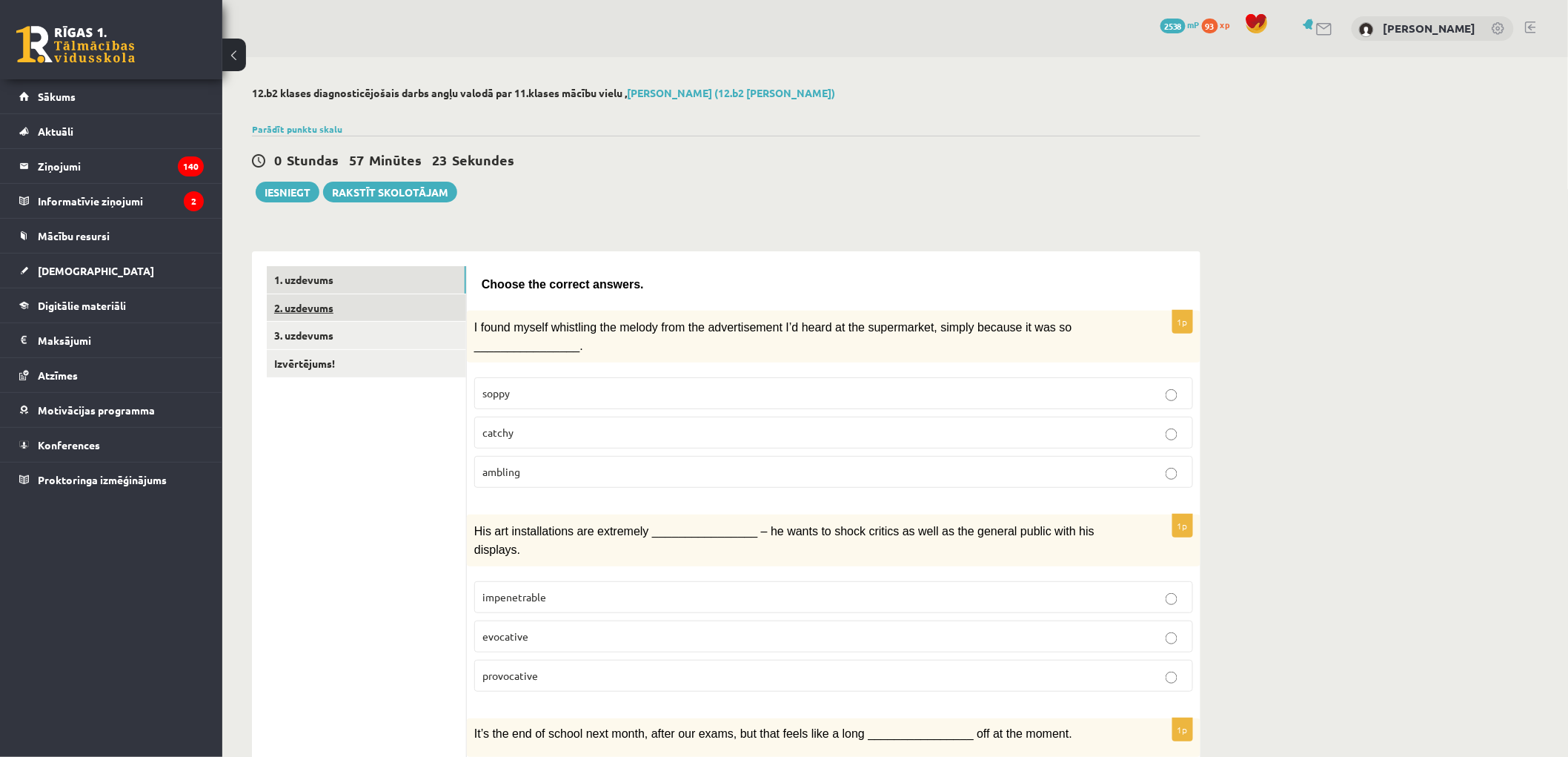
click at [315, 306] on link "2. uzdevums" at bounding box center [366, 308] width 199 height 28
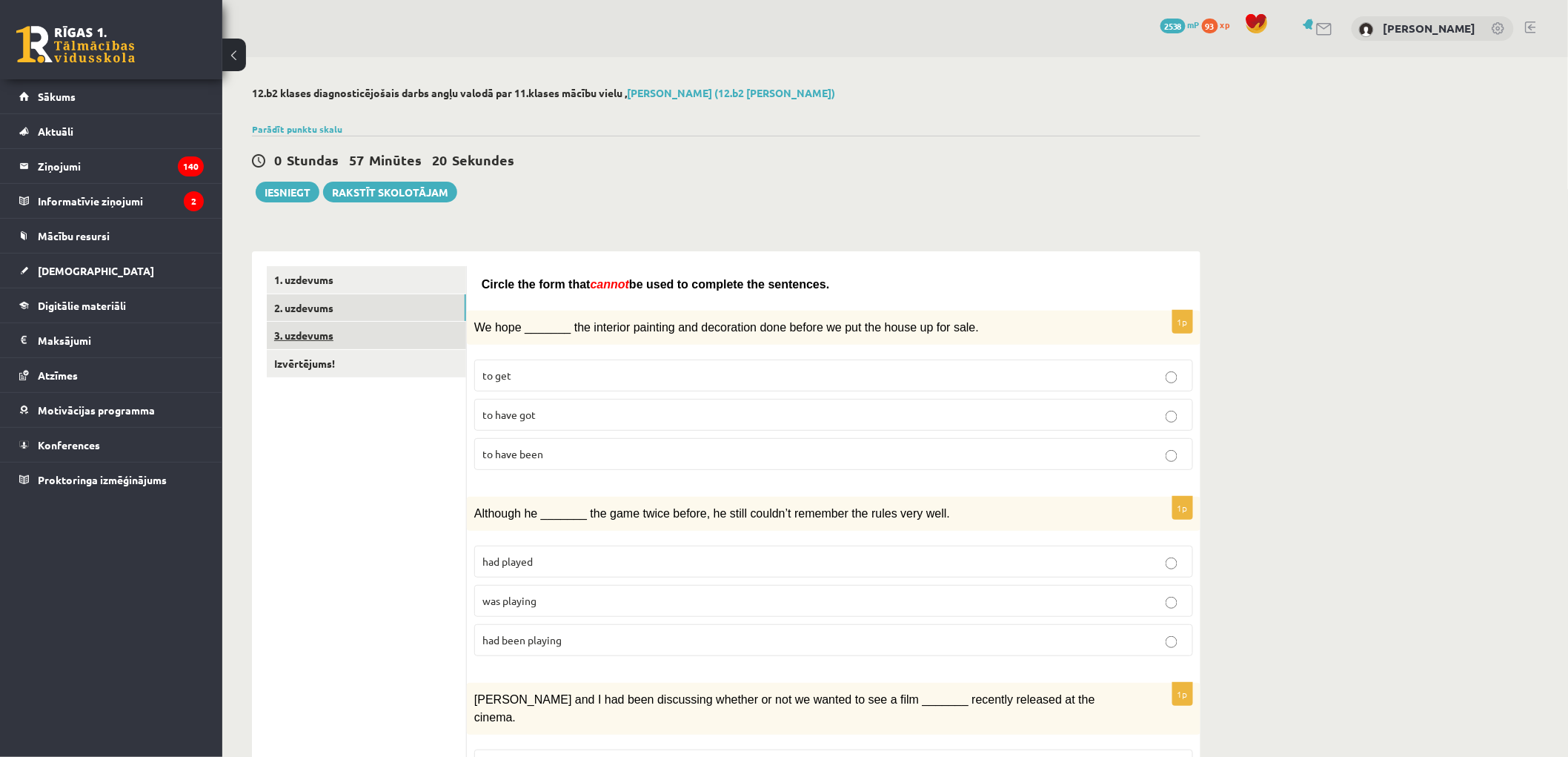
click at [352, 336] on link "3. uzdevums" at bounding box center [366, 335] width 199 height 28
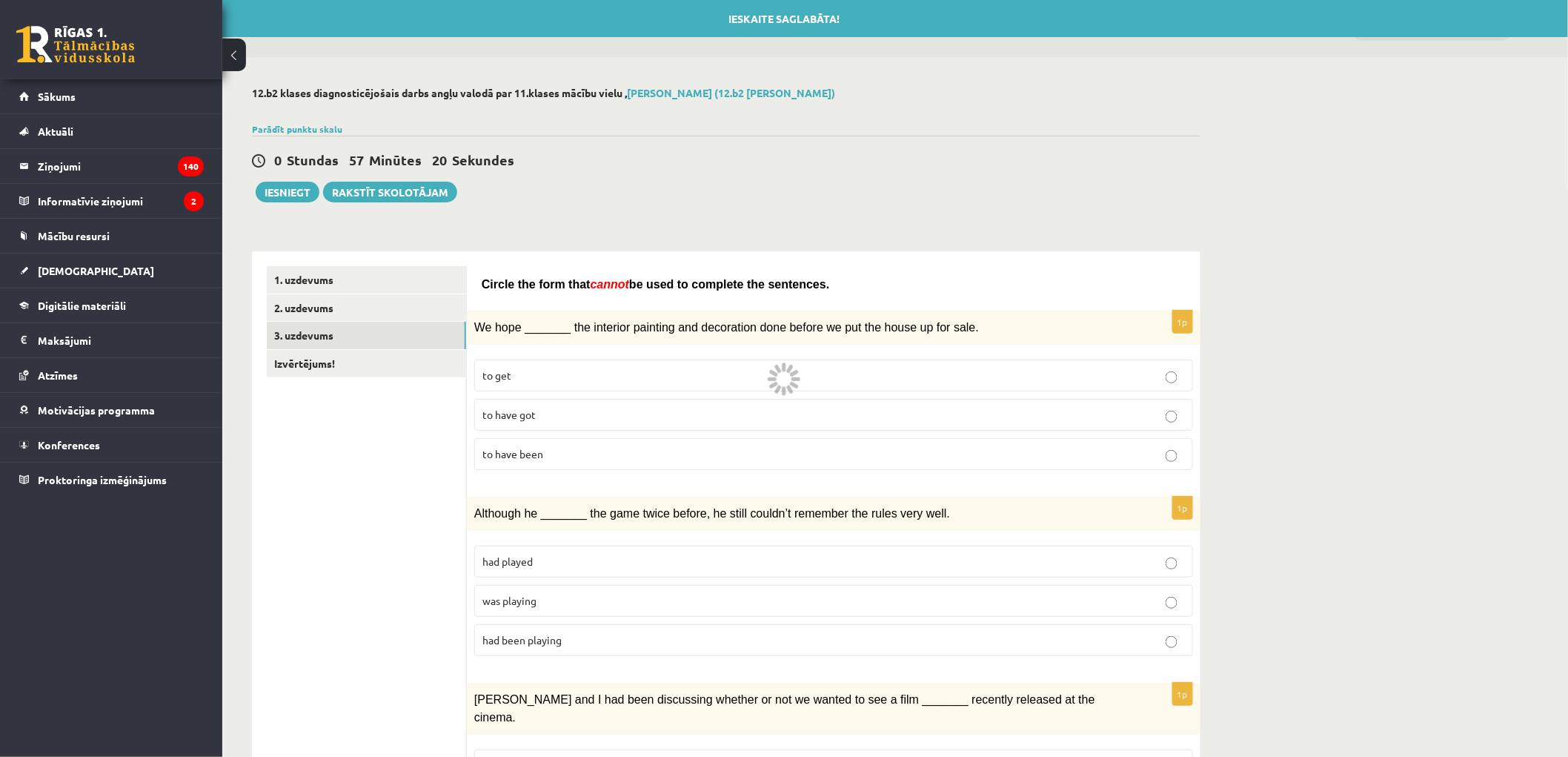
scroll to position [219, 0]
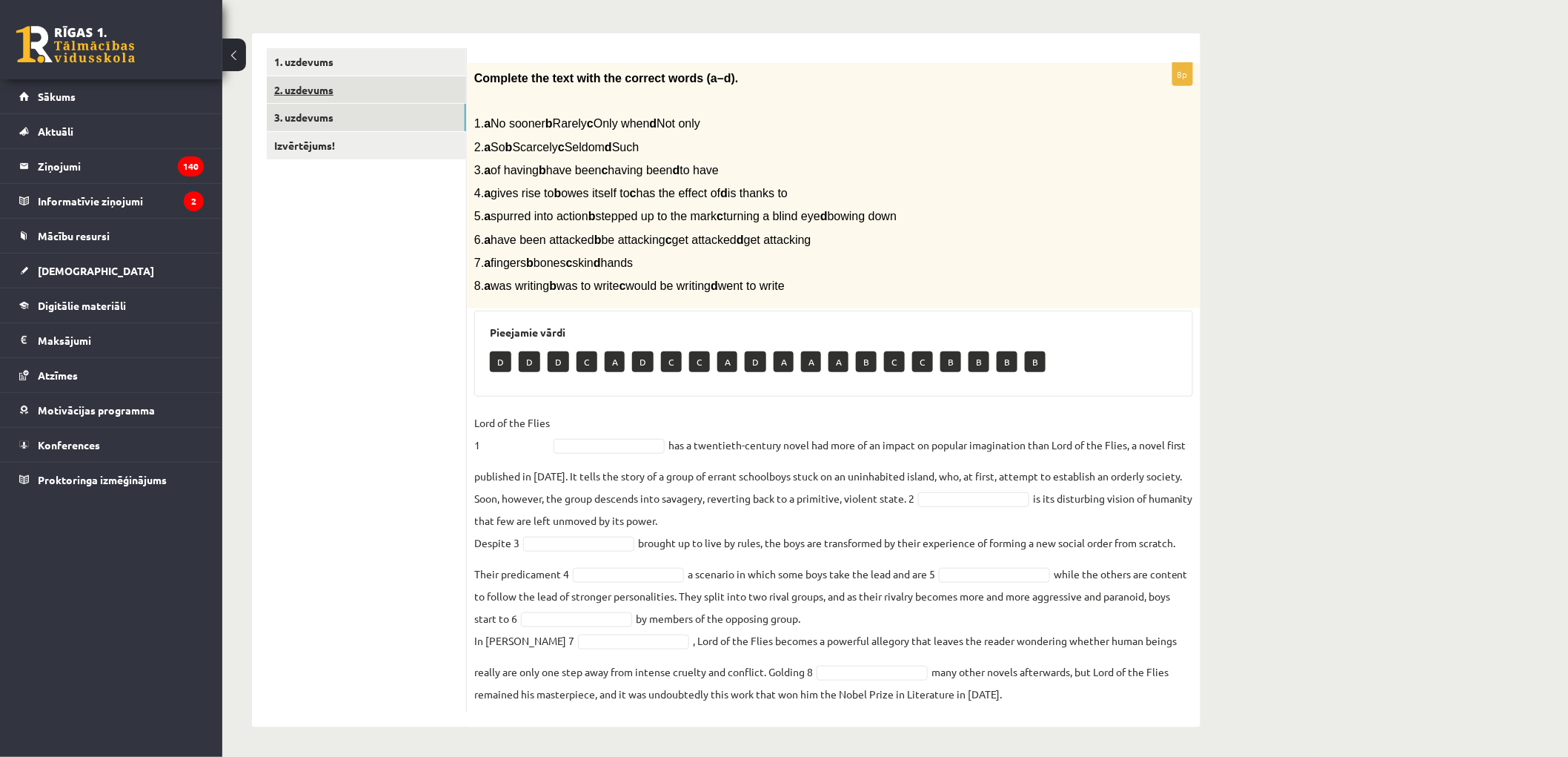
click at [300, 78] on link "2. uzdevums" at bounding box center [366, 91] width 199 height 28
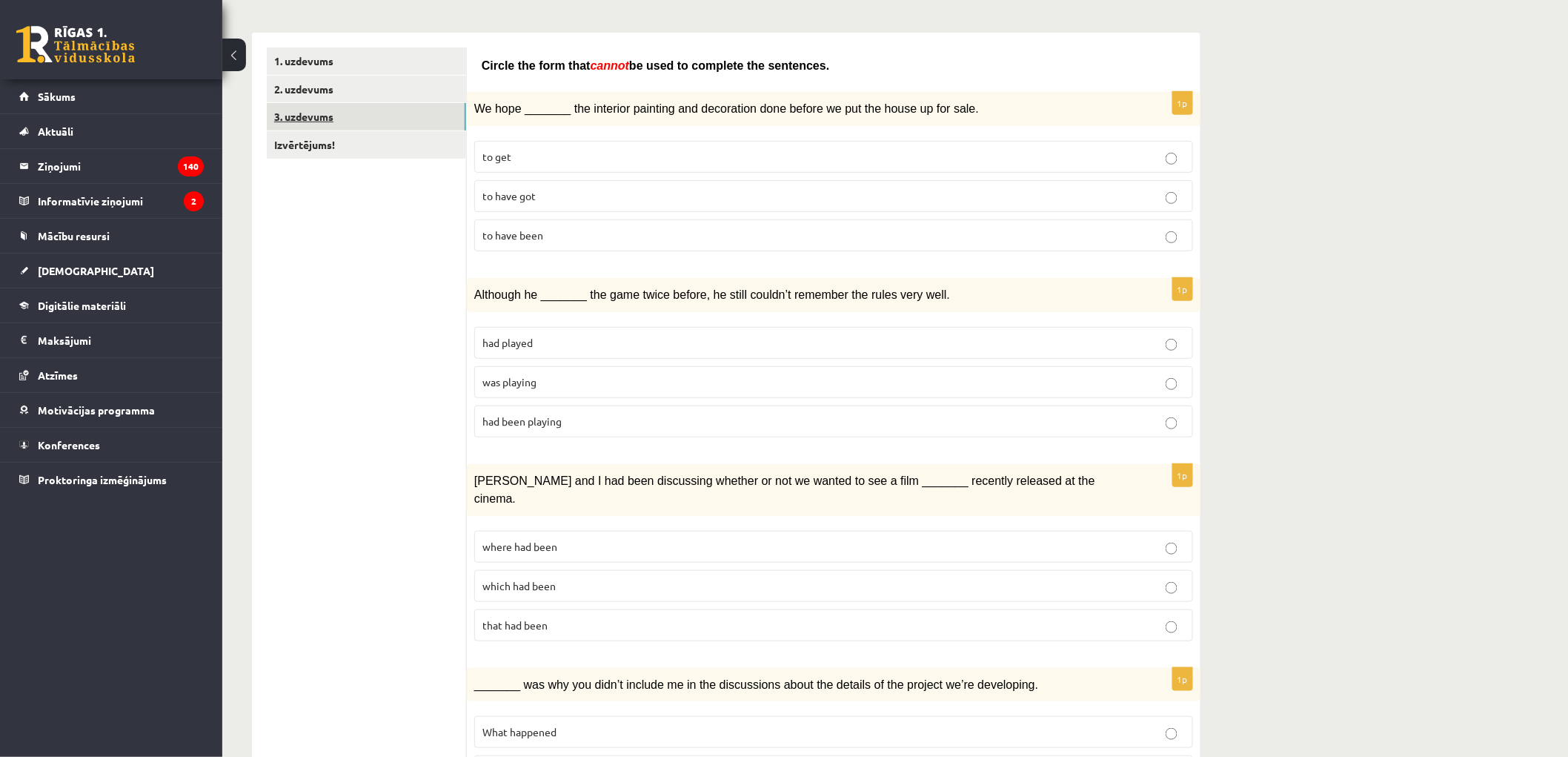
click at [327, 118] on link "3. uzdevums" at bounding box center [366, 117] width 199 height 28
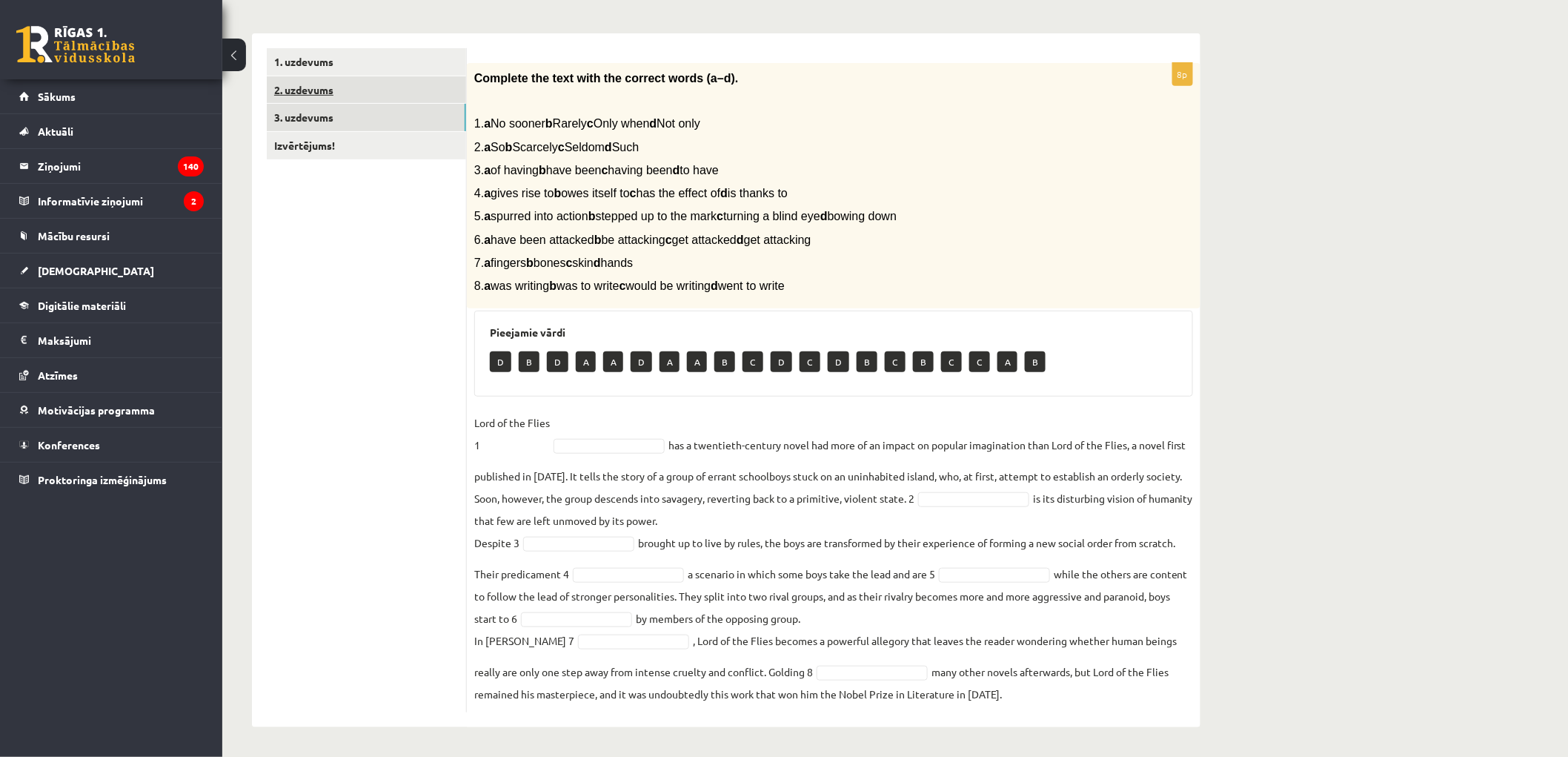
click at [321, 93] on link "2. uzdevums" at bounding box center [366, 91] width 199 height 28
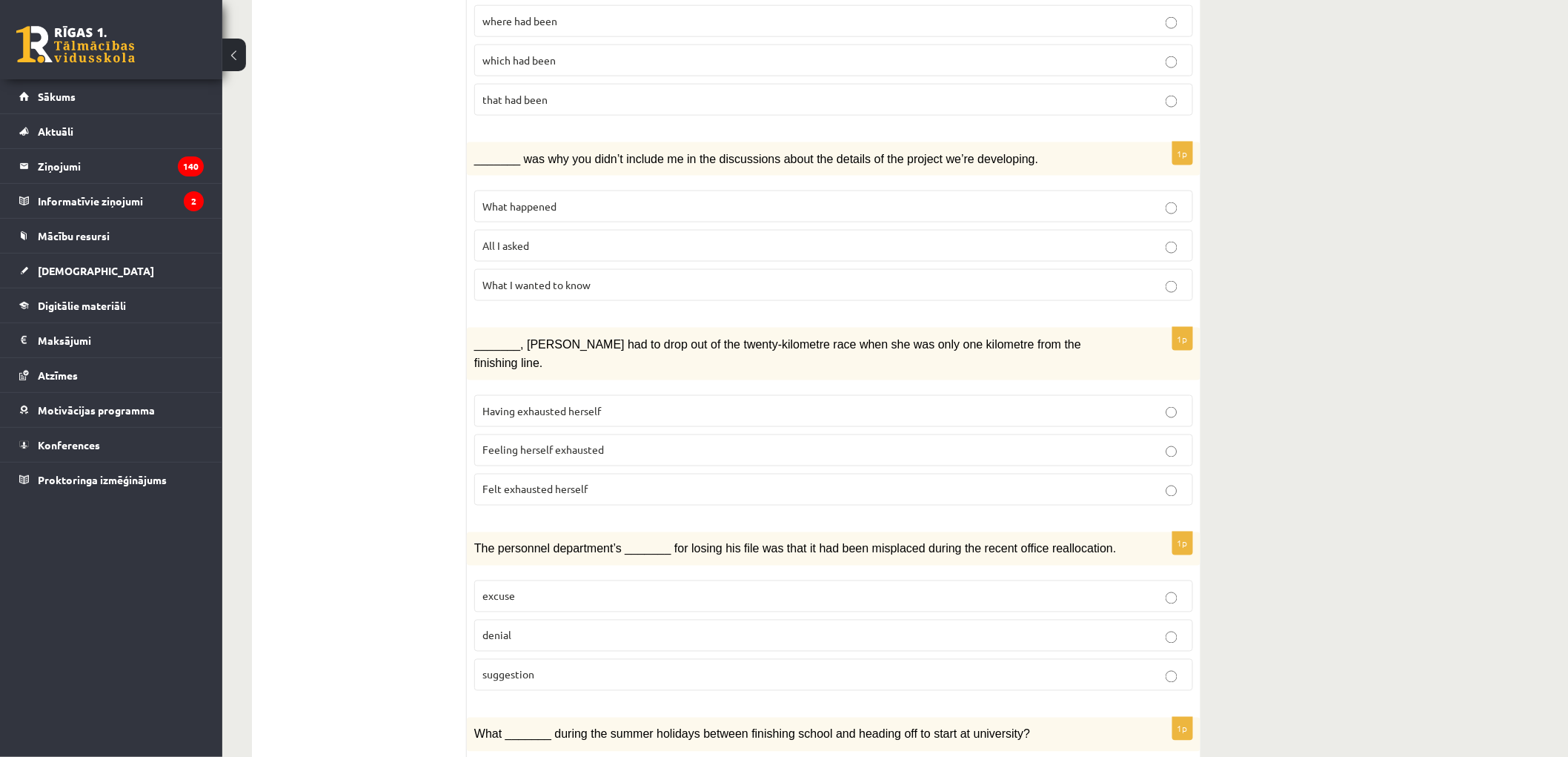
scroll to position [195, 0]
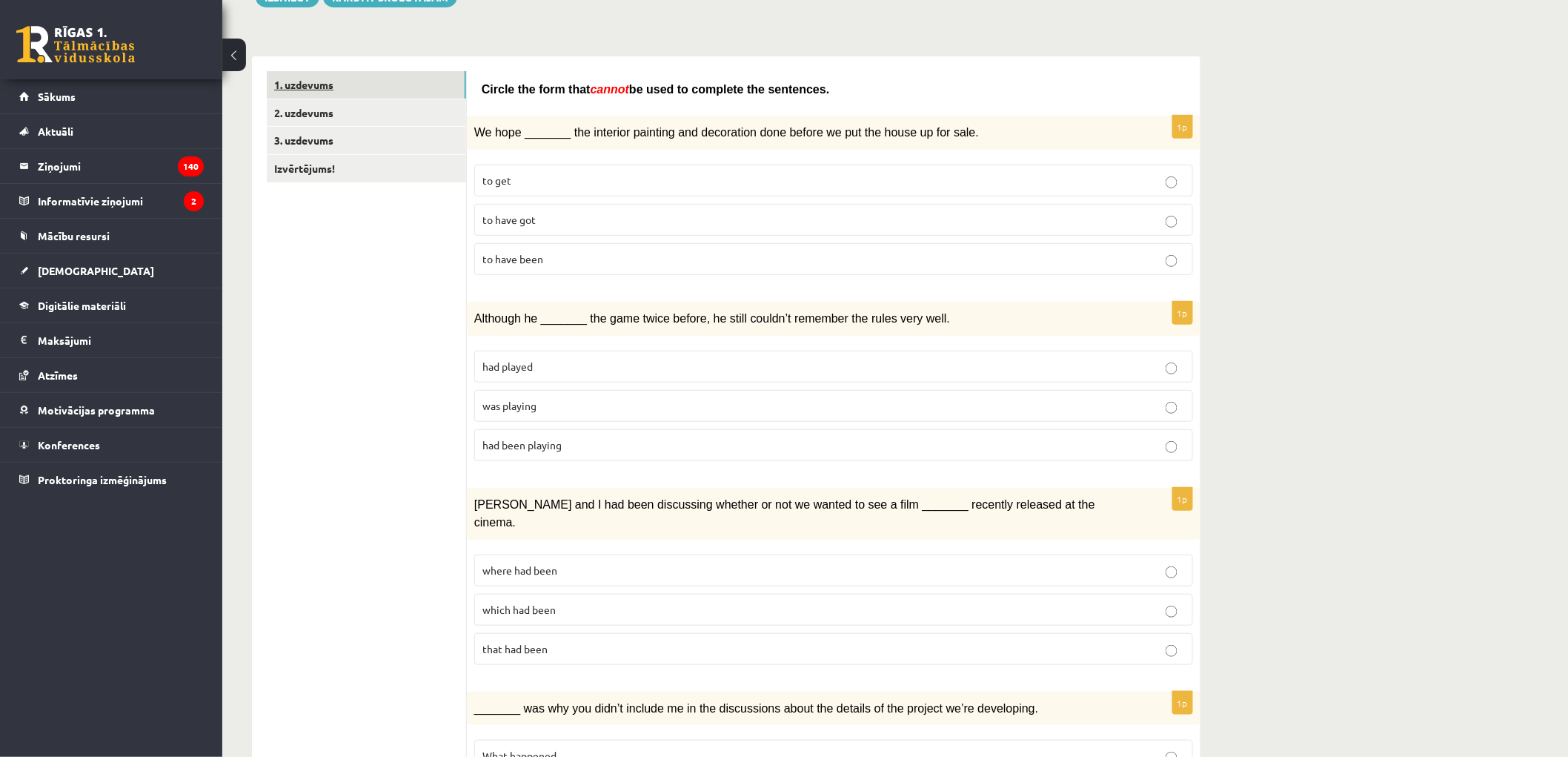
click at [306, 87] on link "1. uzdevums" at bounding box center [366, 86] width 199 height 28
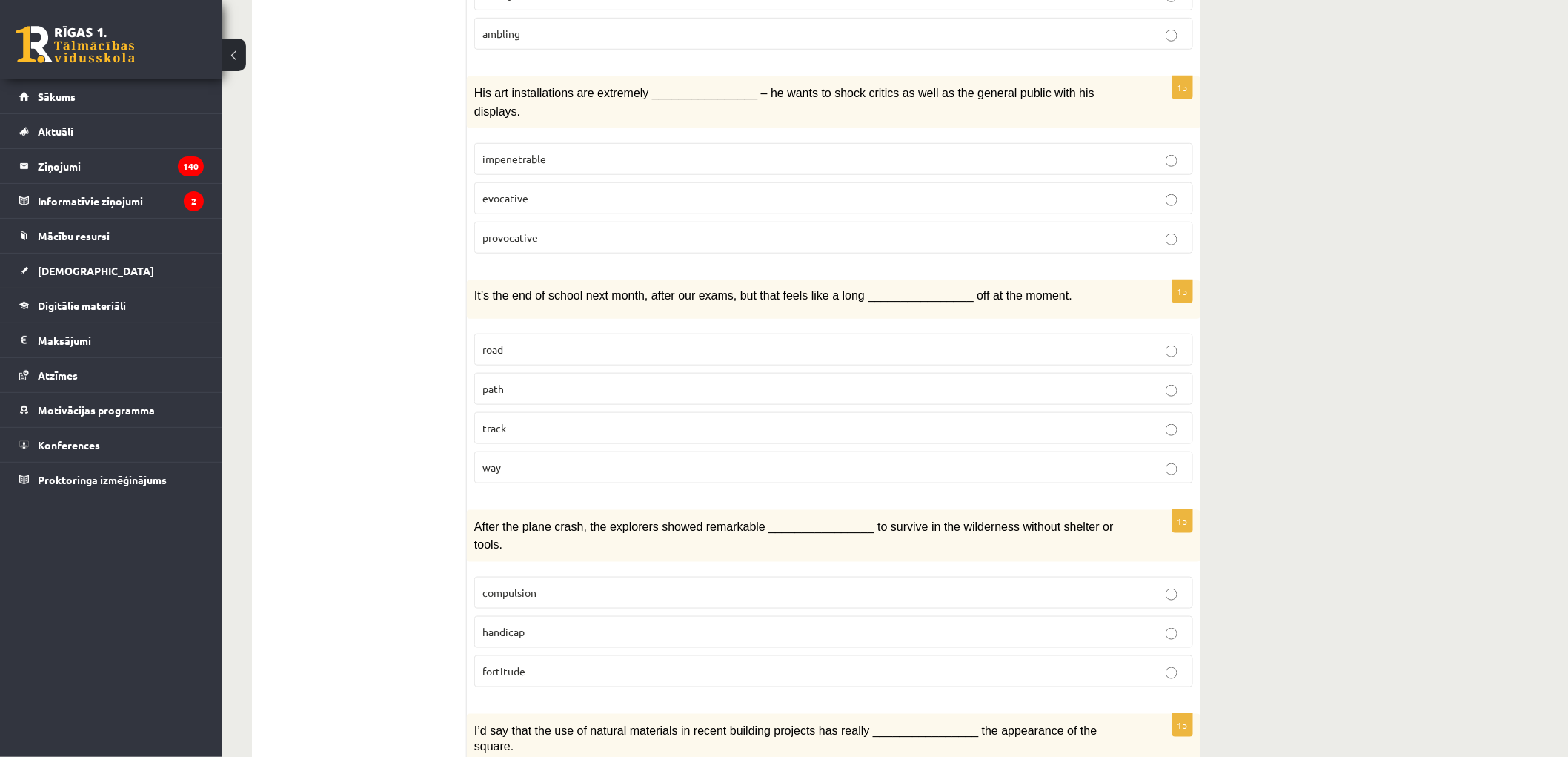
scroll to position [0, 0]
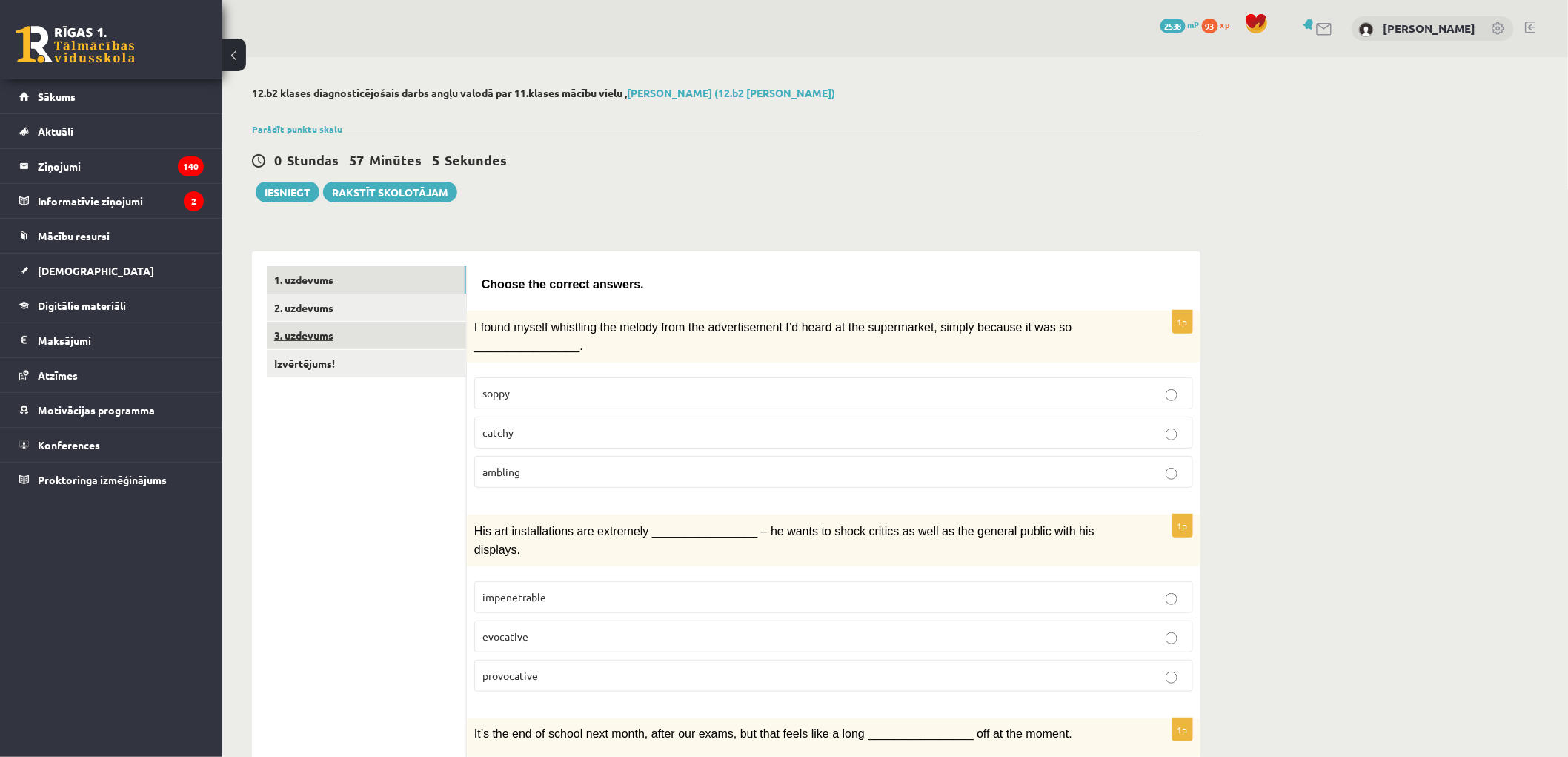
click at [328, 331] on link "3. uzdevums" at bounding box center [366, 335] width 199 height 28
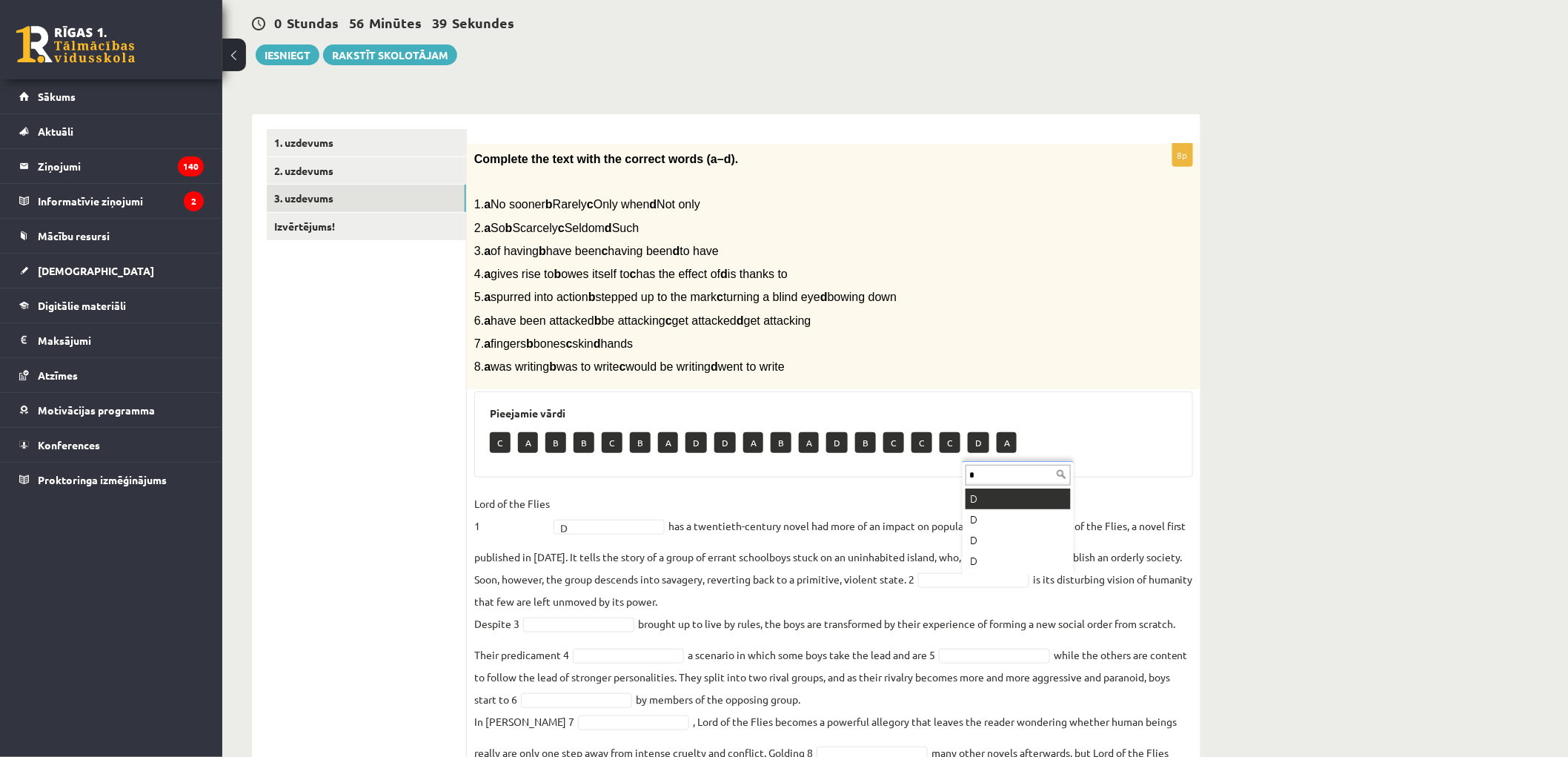
type input "*"
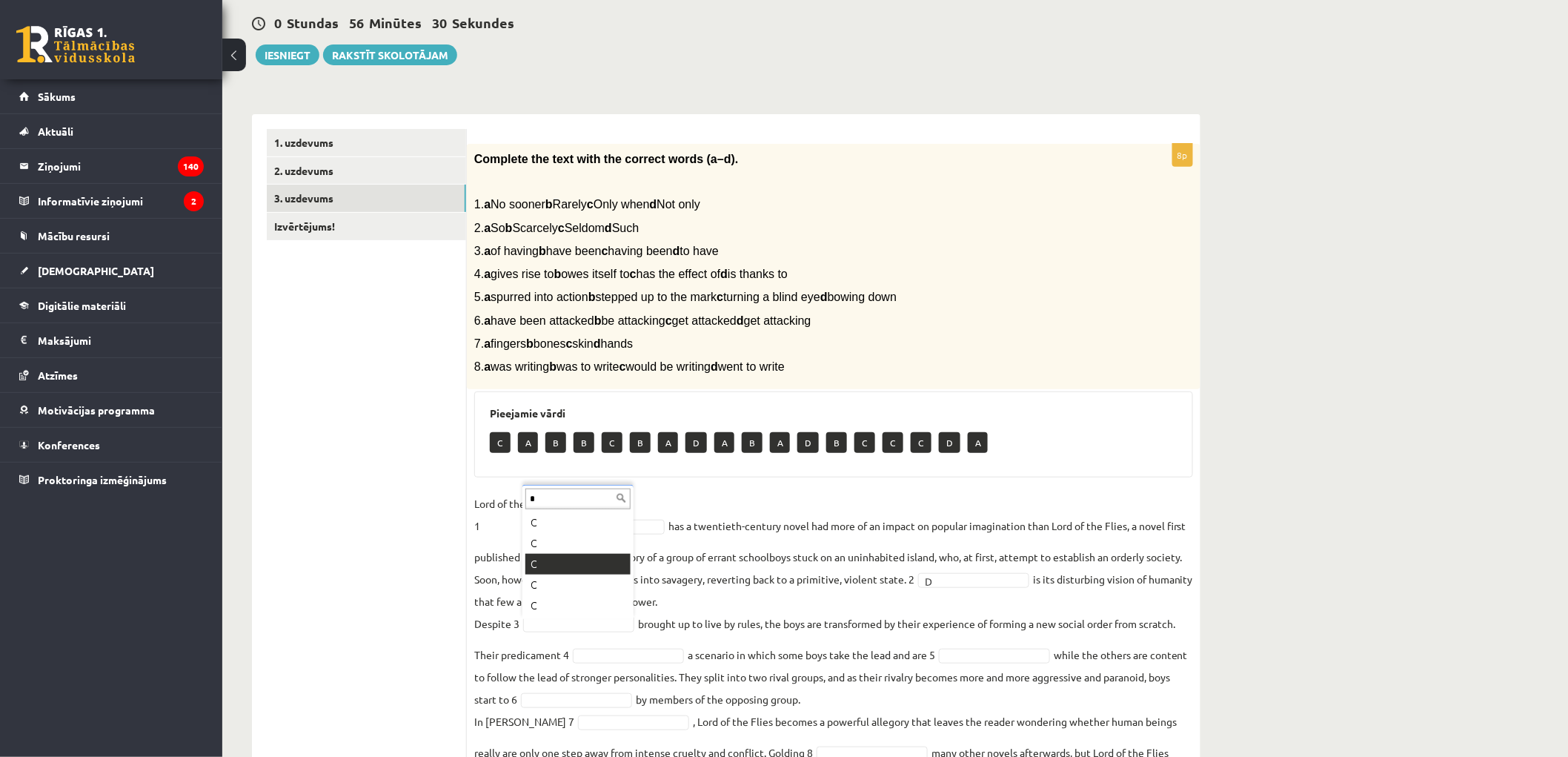
type input "*"
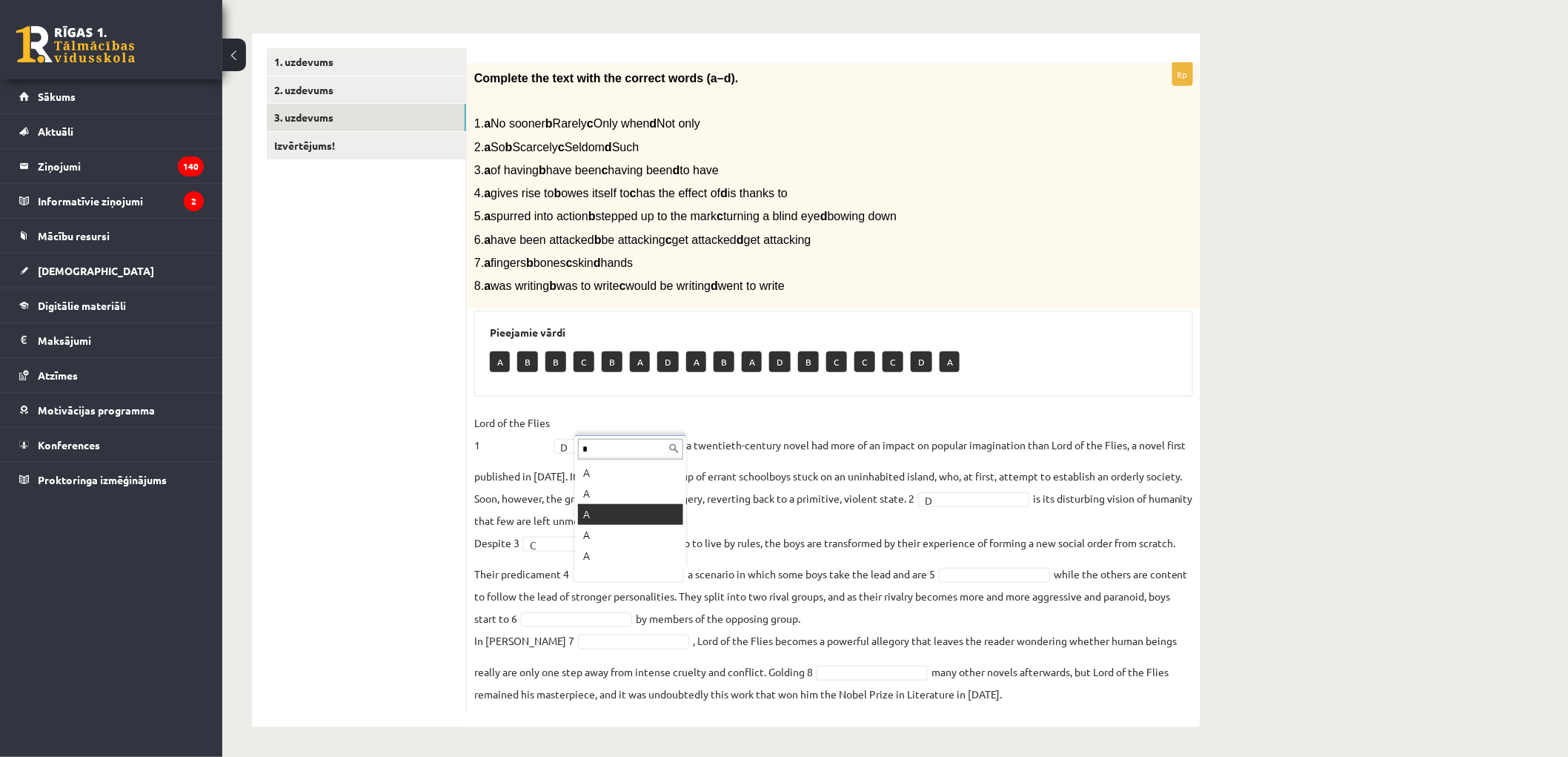
type input "*"
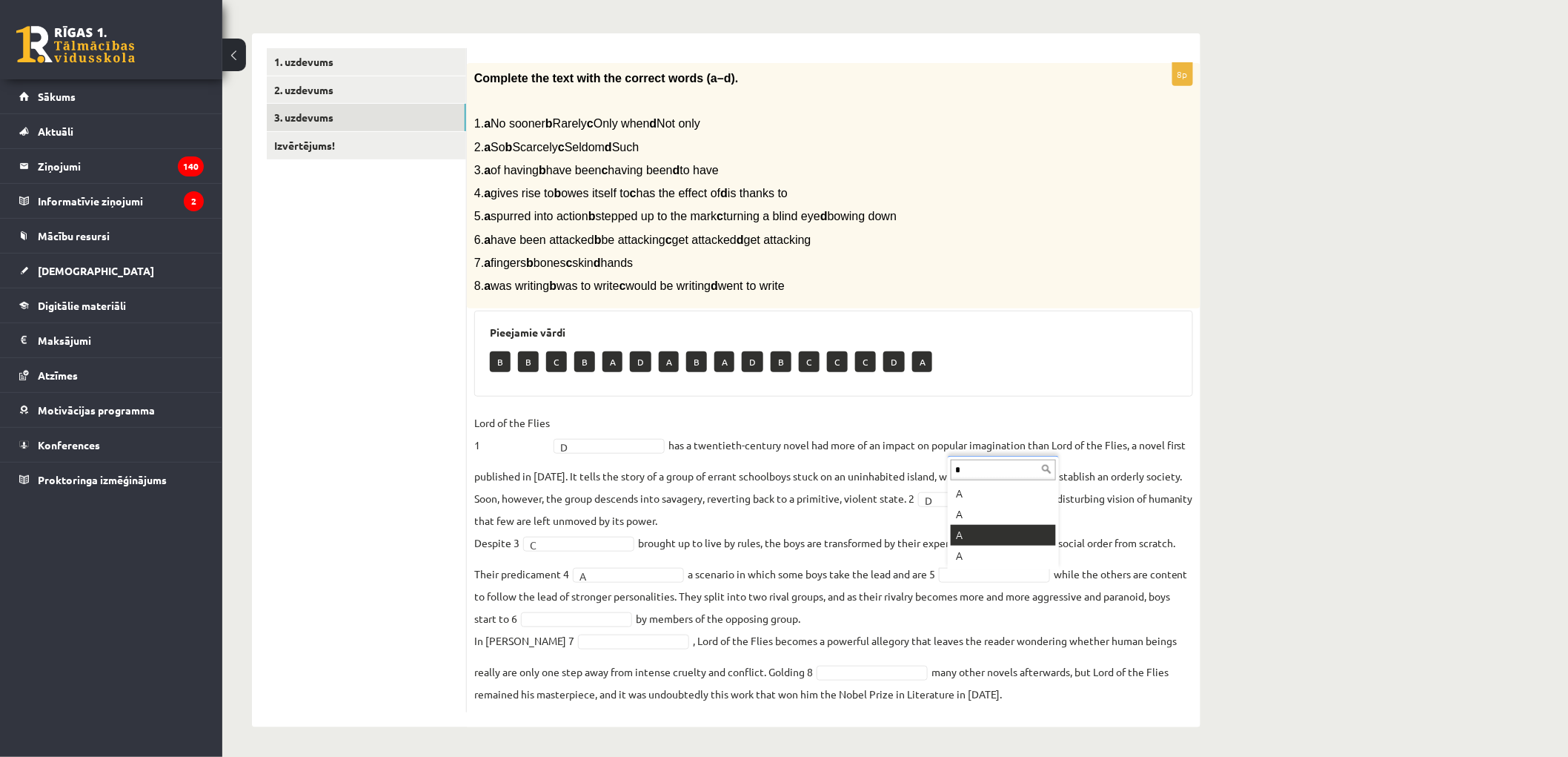
type input "*"
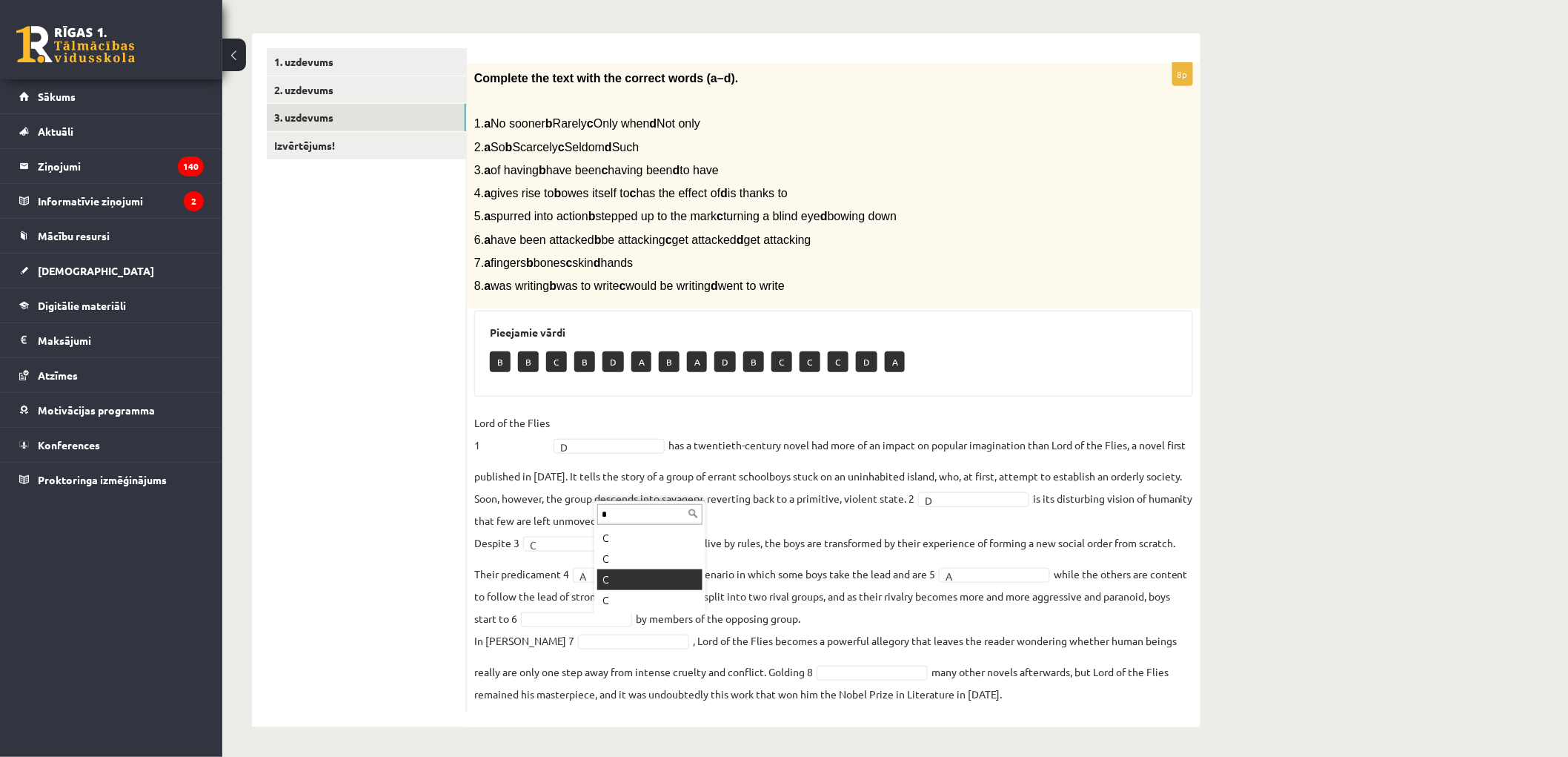
type input "*"
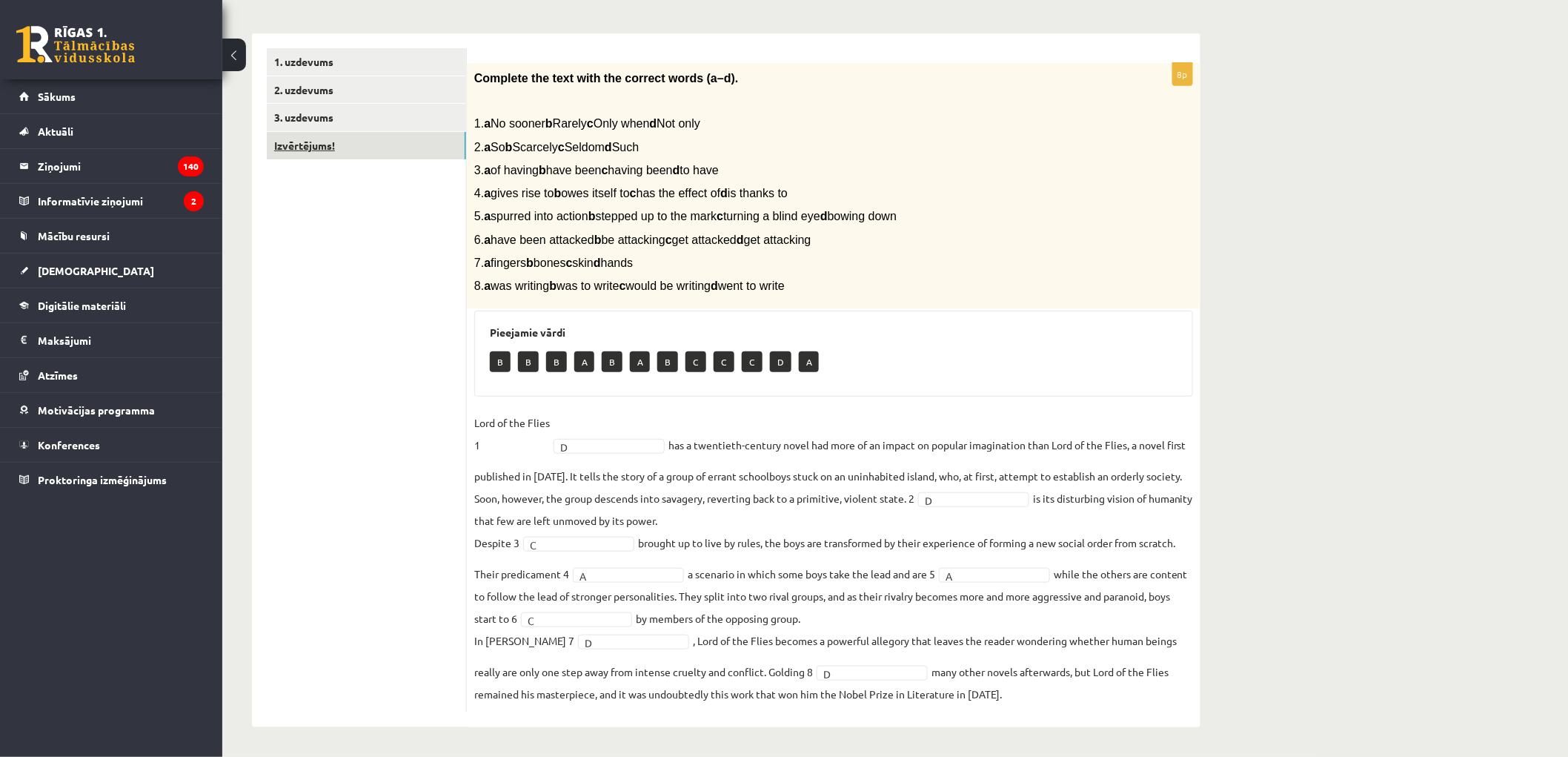
click at [347, 144] on link "Izvērtējums!" at bounding box center [366, 146] width 199 height 28
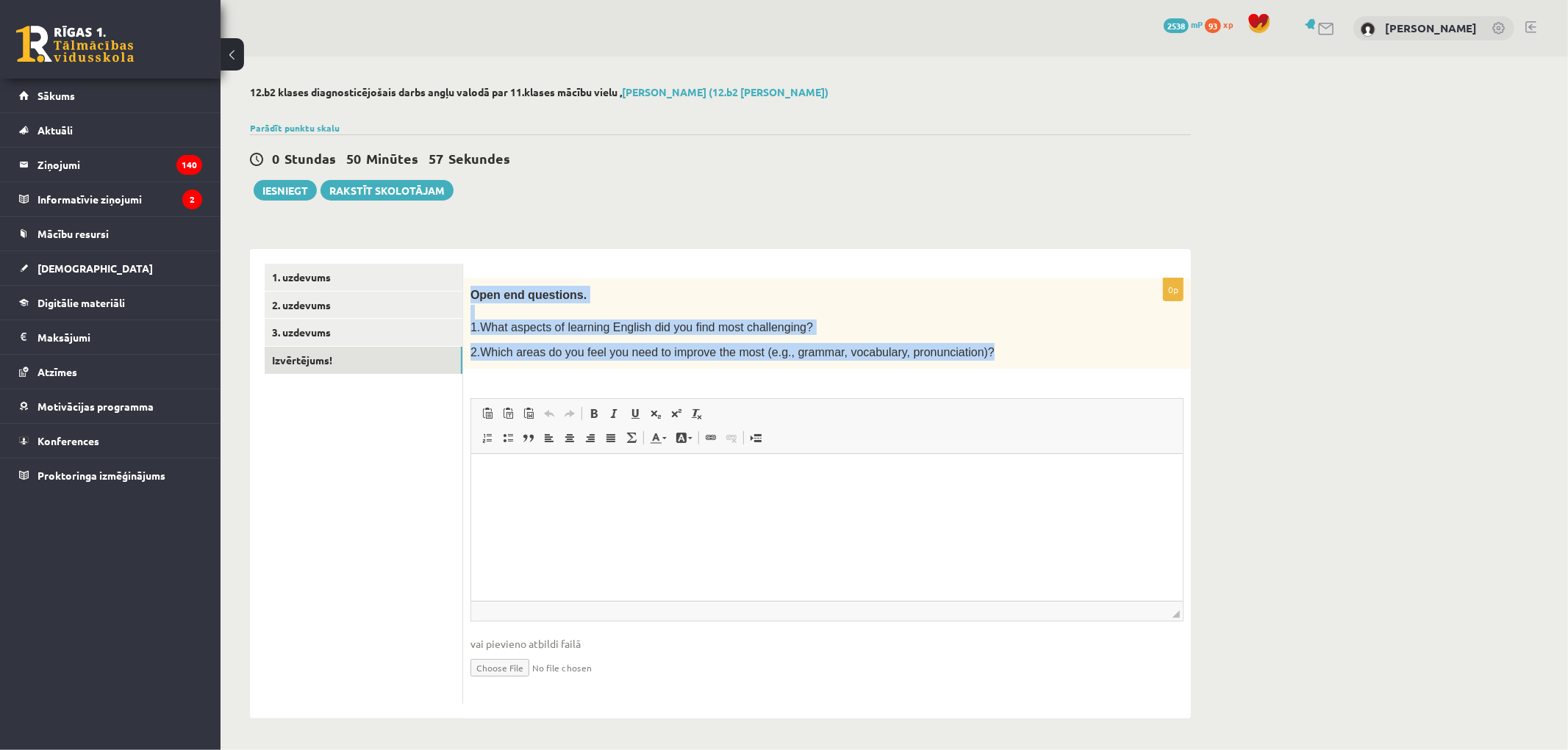
drag, startPoint x: 466, startPoint y: 287, endPoint x: 968, endPoint y: 353, distance: 506.3
click at [968, 353] on div "Open end questions. 1.What aspects of learning English did you find most challe…" at bounding box center [827, 323] width 728 height 91
copy div "Open end questions. 1.What aspects of learning English did you find most challe…"
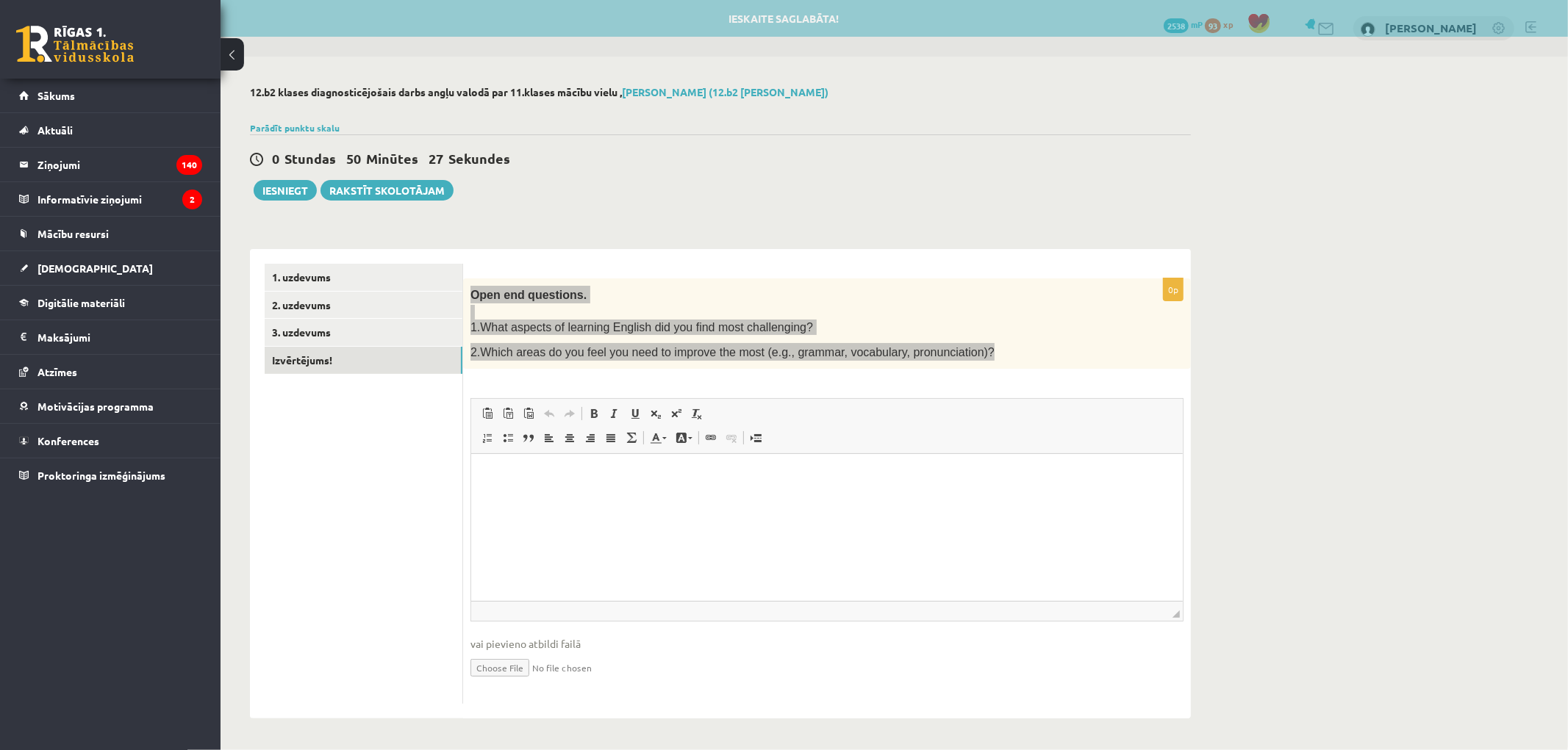
click at [650, 499] on html at bounding box center [825, 476] width 711 height 44
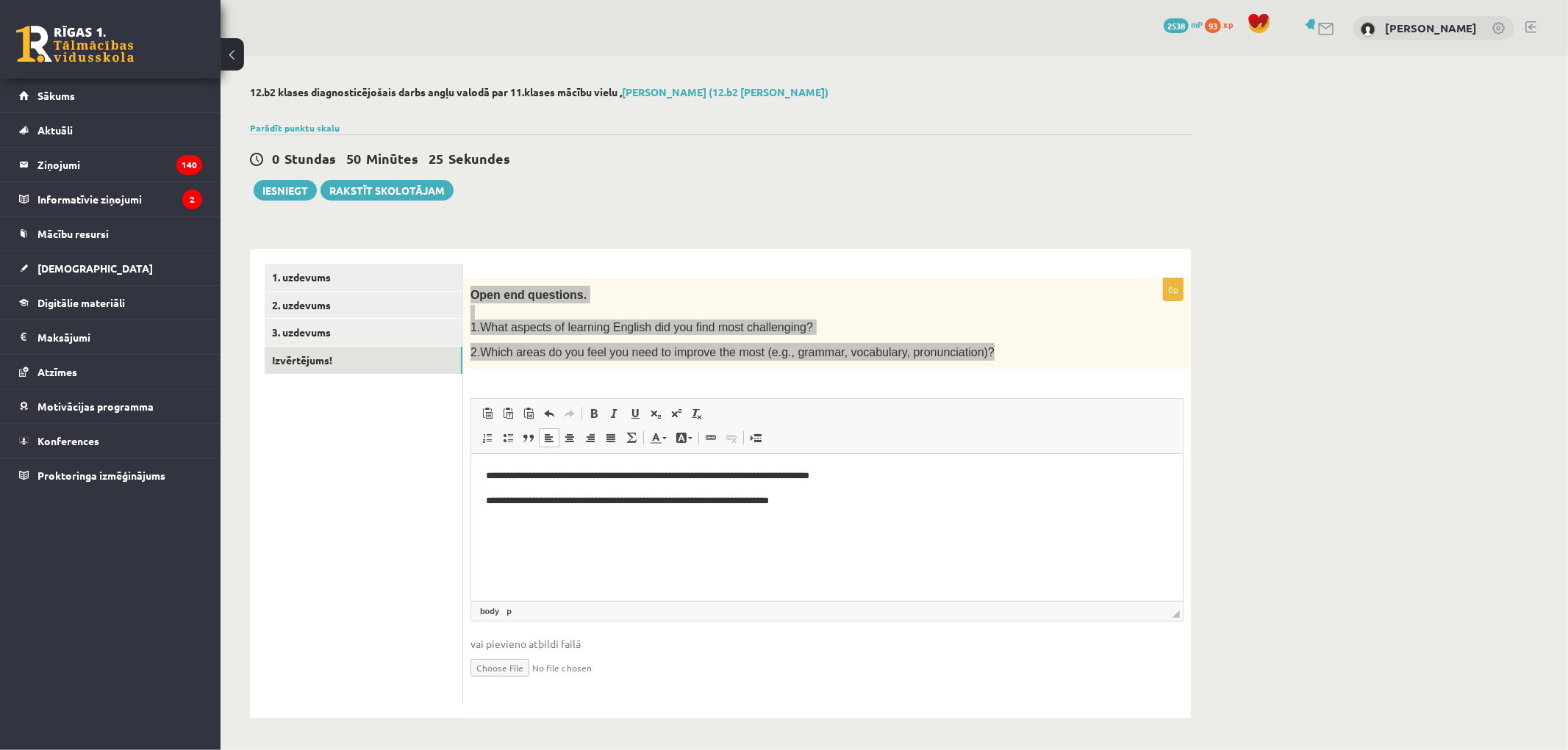
click at [482, 469] on html "**********" at bounding box center [825, 489] width 711 height 69
click at [486, 468] on p "**********" at bounding box center [826, 476] width 682 height 16
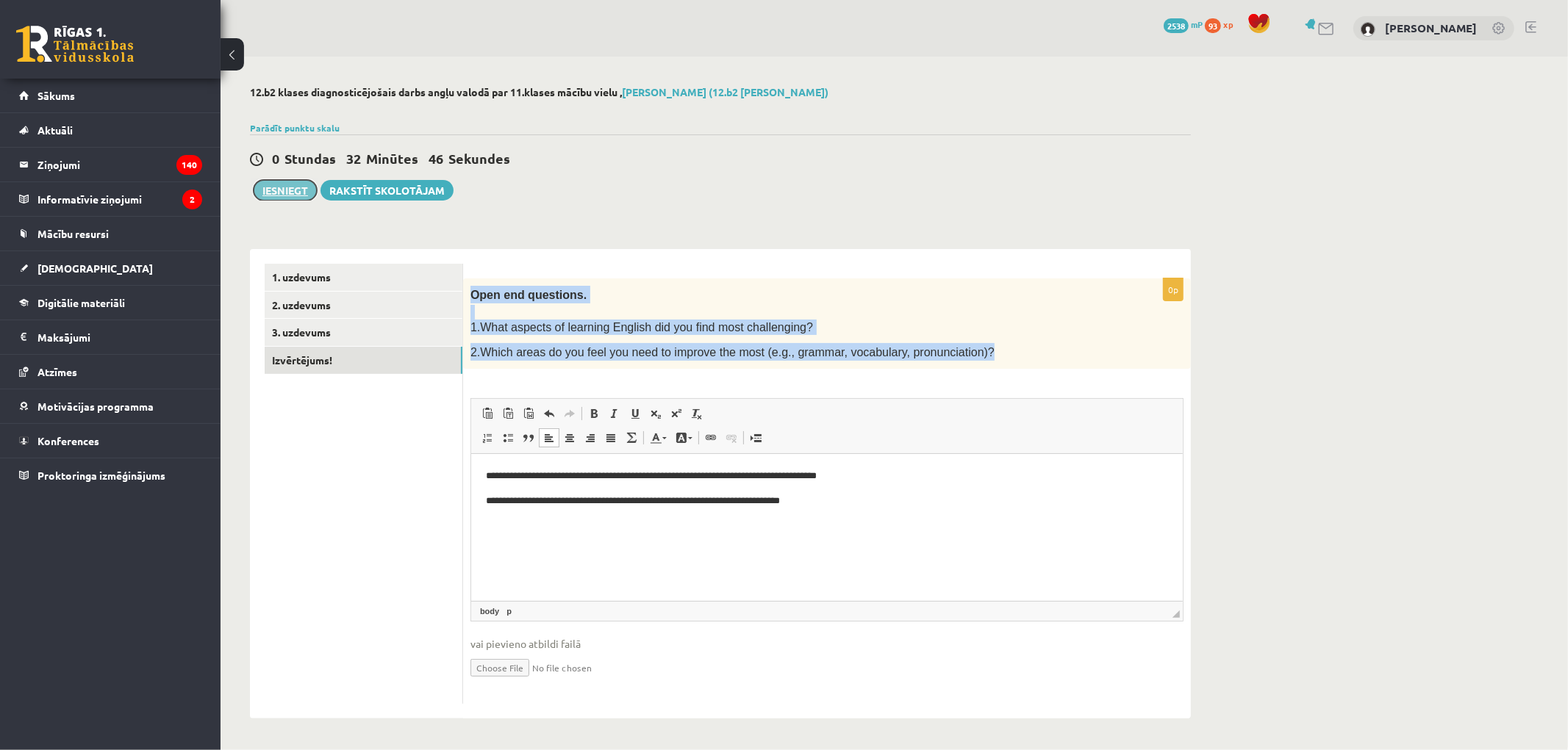
click at [294, 187] on button "Iesniegt" at bounding box center [285, 190] width 63 height 21
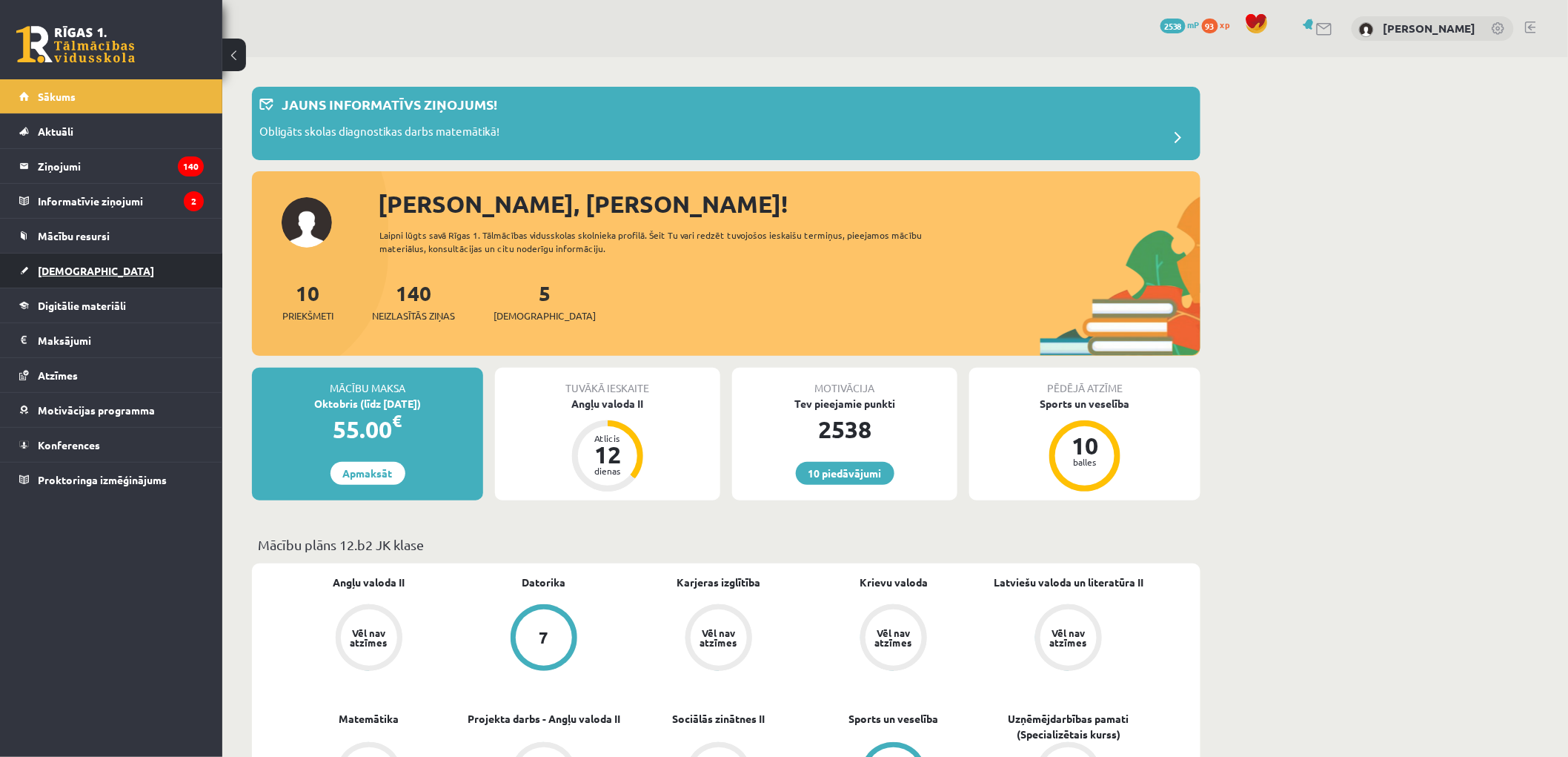
click at [62, 267] on span "[DEMOGRAPHIC_DATA]" at bounding box center [95, 270] width 116 height 13
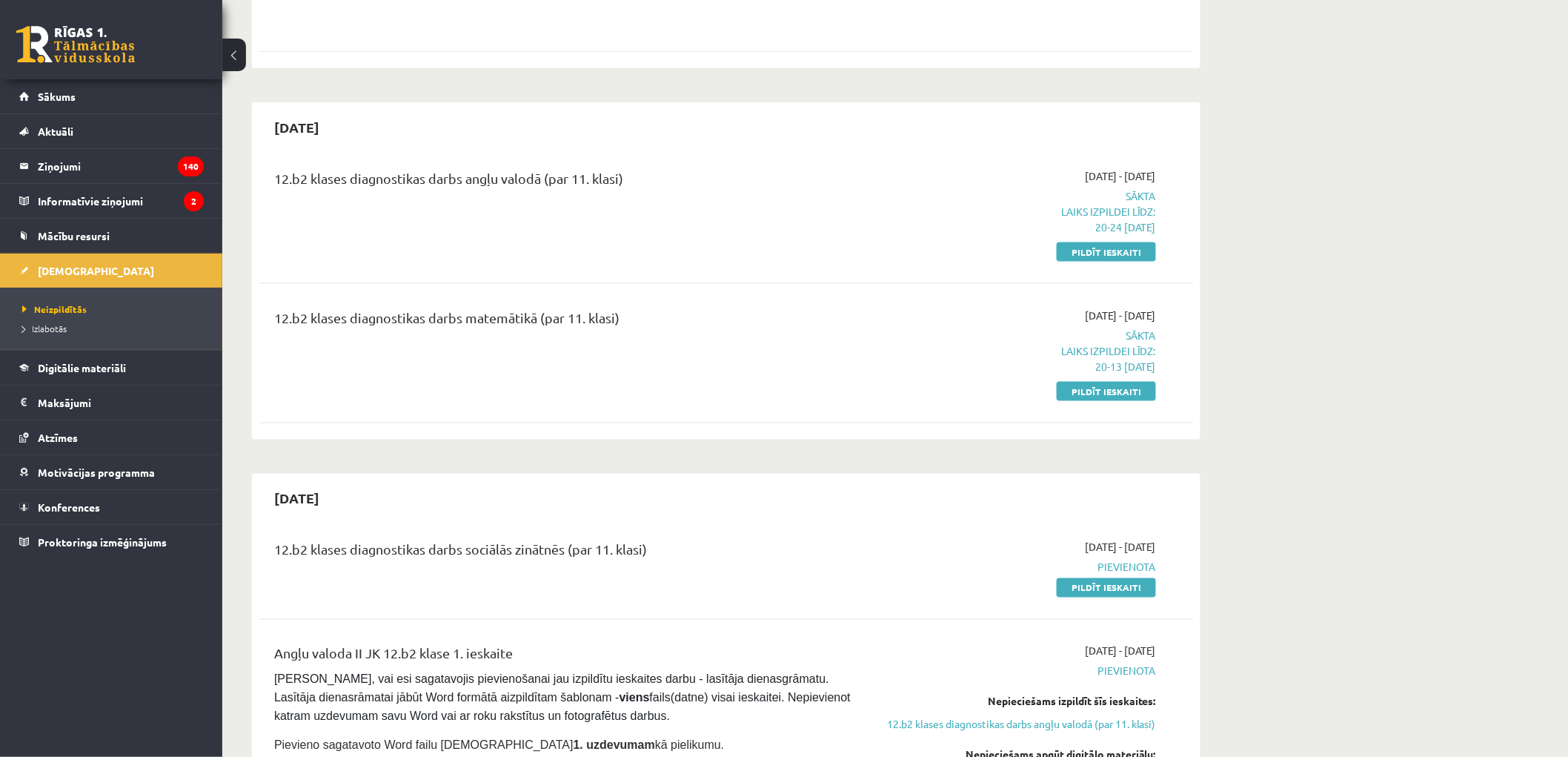
scroll to position [824, 0]
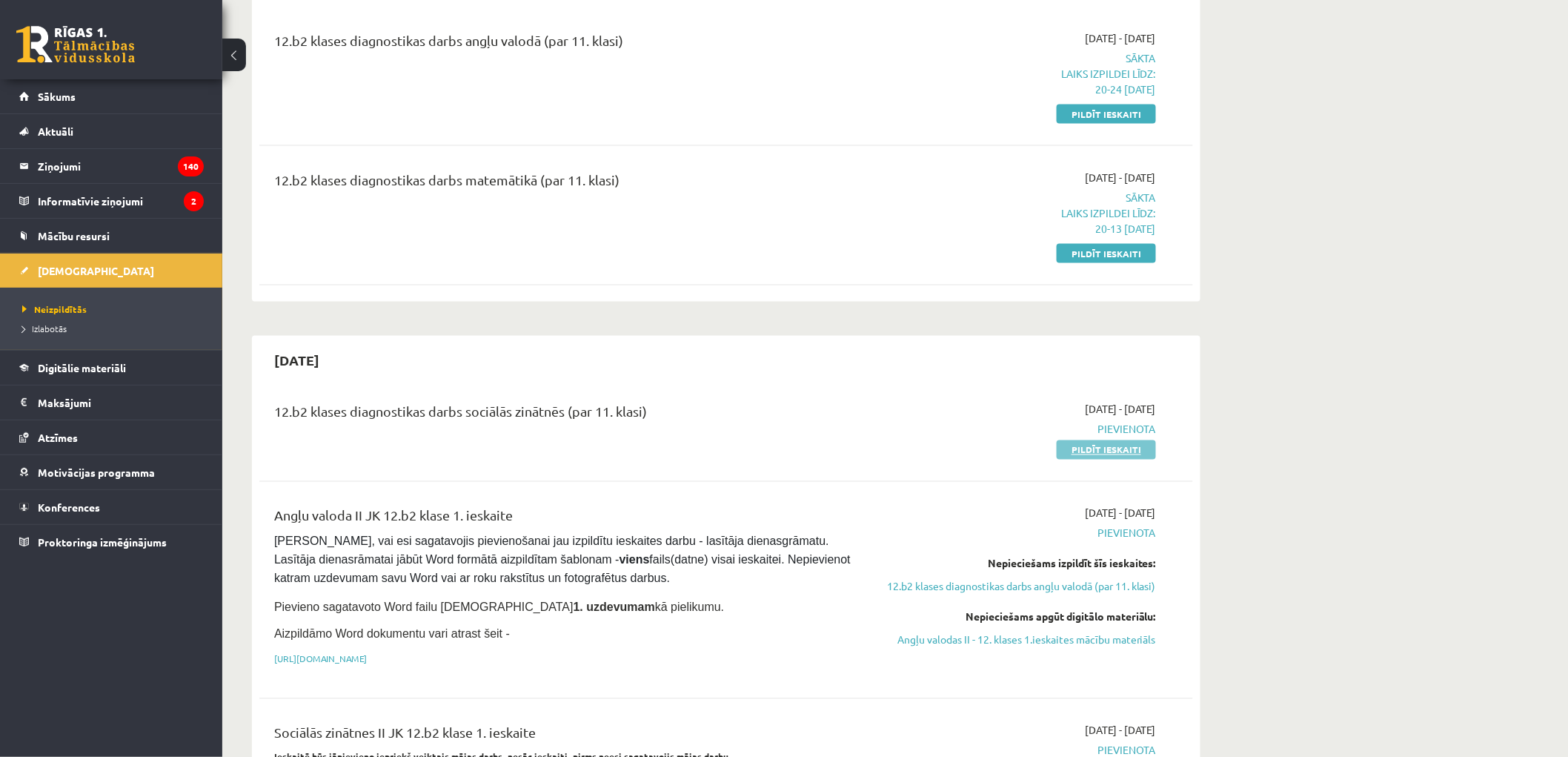
click at [1104, 441] on link "Pildīt ieskaiti" at bounding box center [1107, 450] width 99 height 19
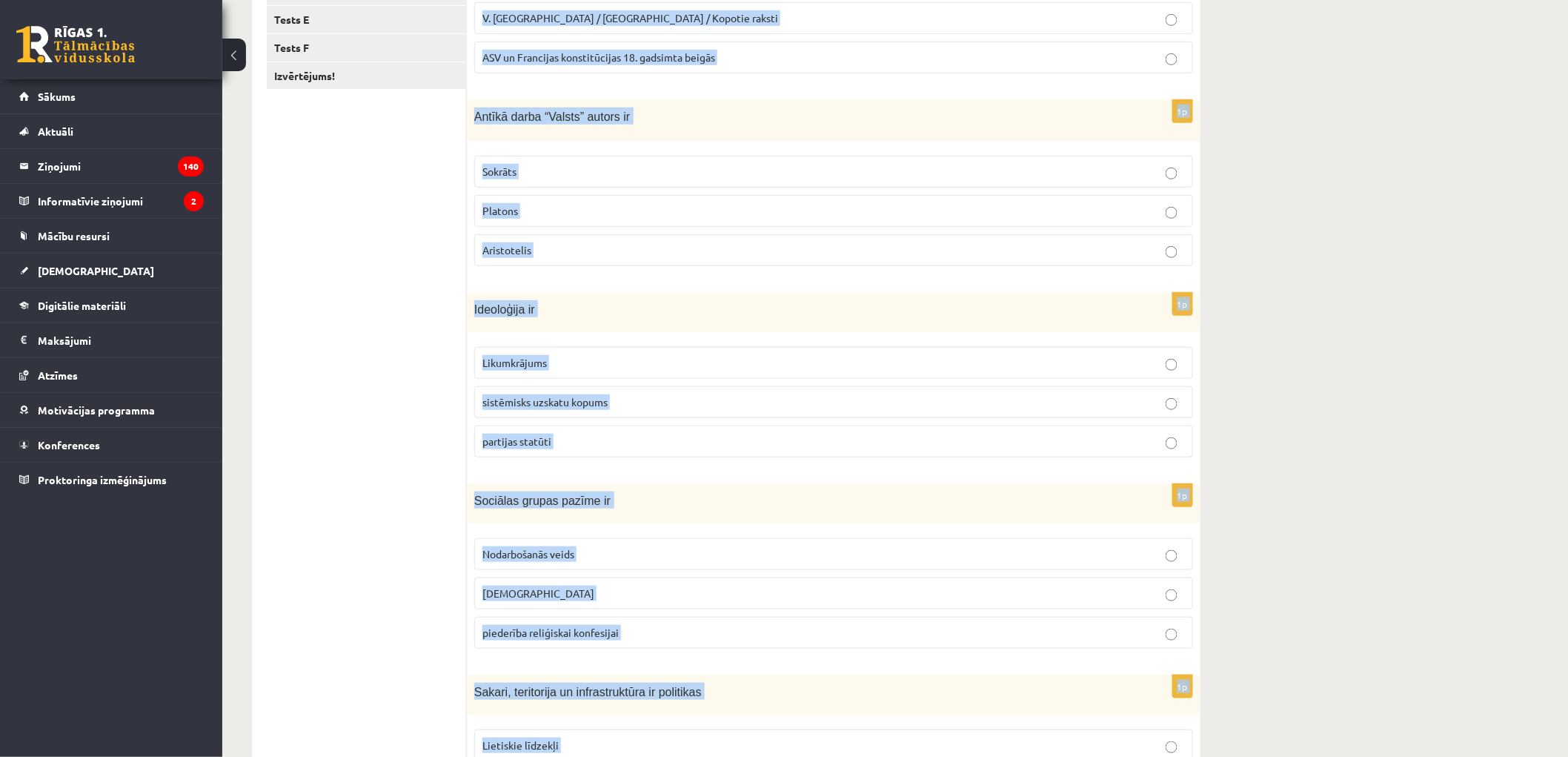
scroll to position [513, 0]
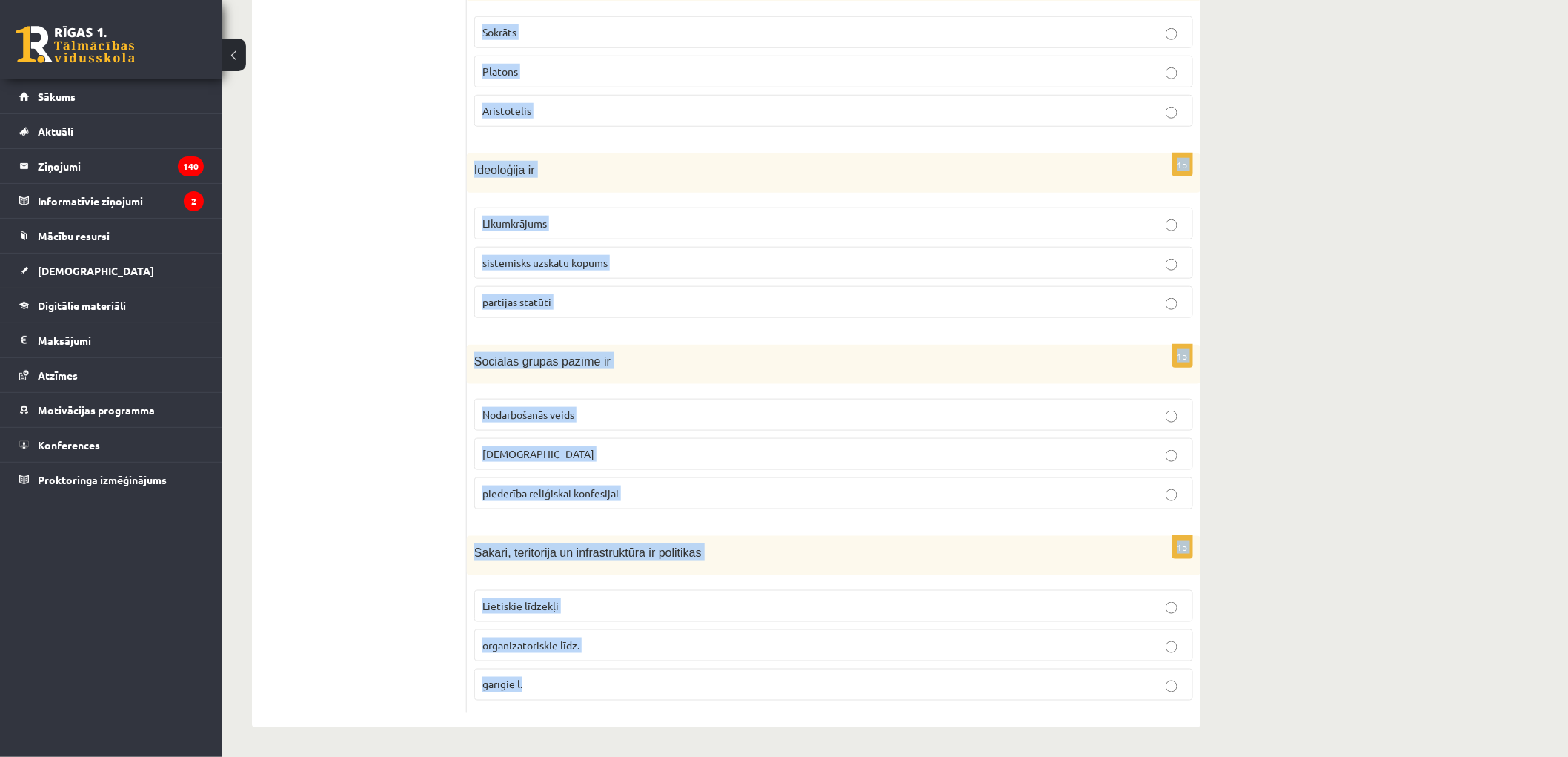
drag, startPoint x: 475, startPoint y: 296, endPoint x: 846, endPoint y: 705, distance: 552.2
click at [846, 705] on form "1p Demokrātijas vēsturisks avots tiesību jomā ir M. Lutera 95 tēzes V. Ļeņina /…" at bounding box center [833, 234] width 704 height 959
copy form "Demokrātijas vēsturisks avots tiesību jomā ir M. Lutera 95 tēzes V. Ļeņina / Uļ…"
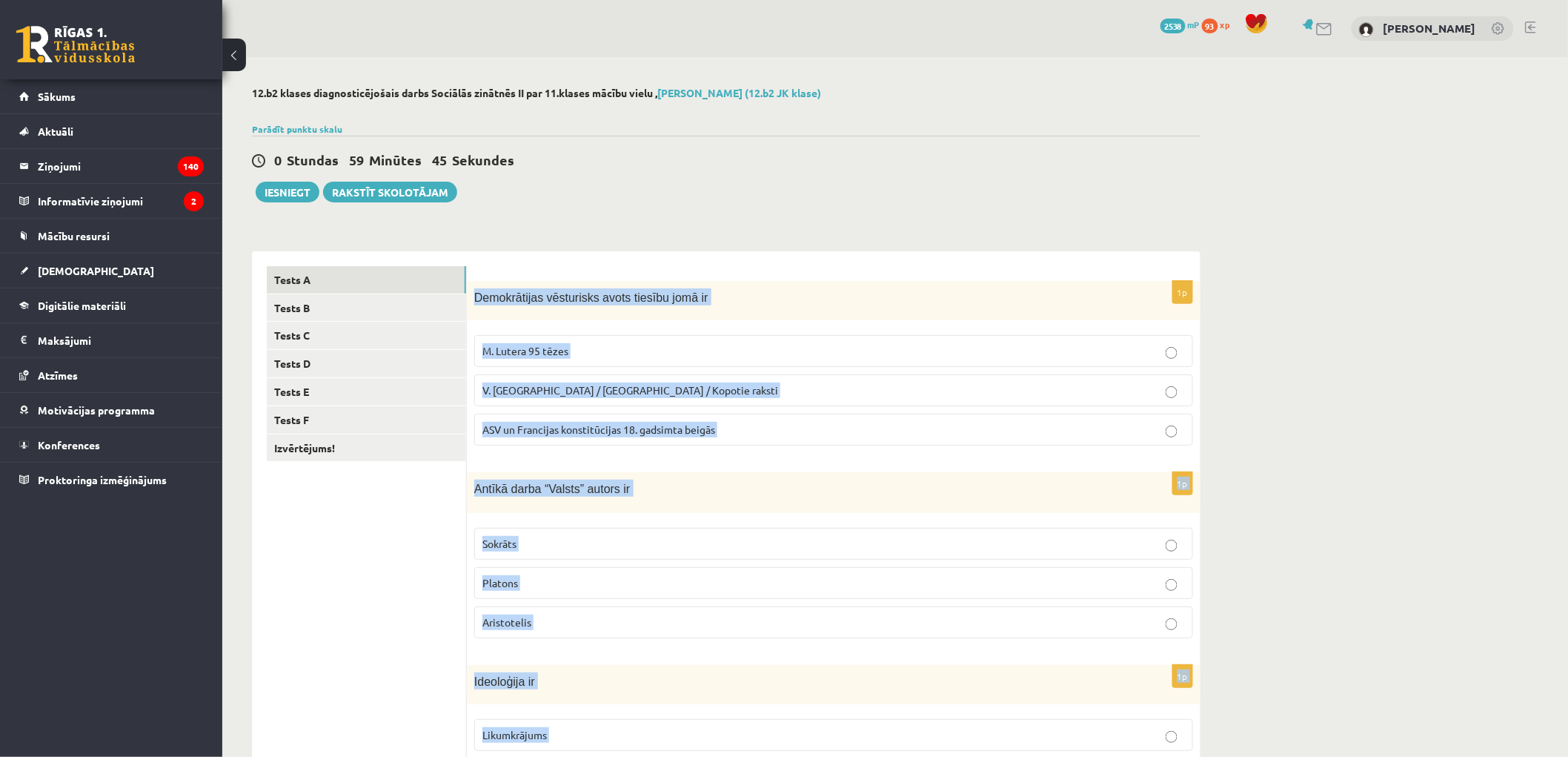
click at [559, 433] on span "ASV un Francijas konstitūcijas 18. gadsimta beigās" at bounding box center [599, 429] width 233 height 13
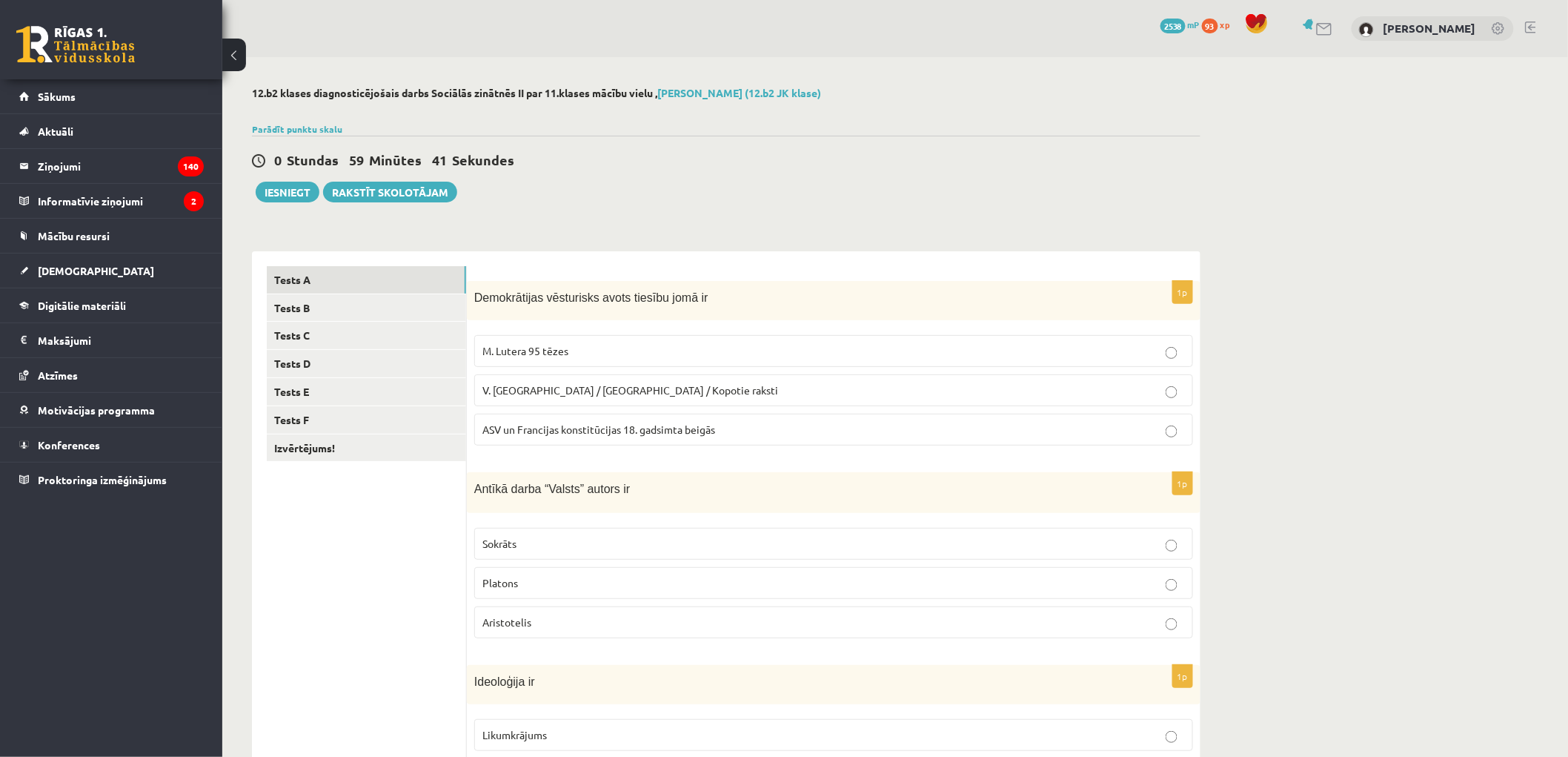
scroll to position [275, 0]
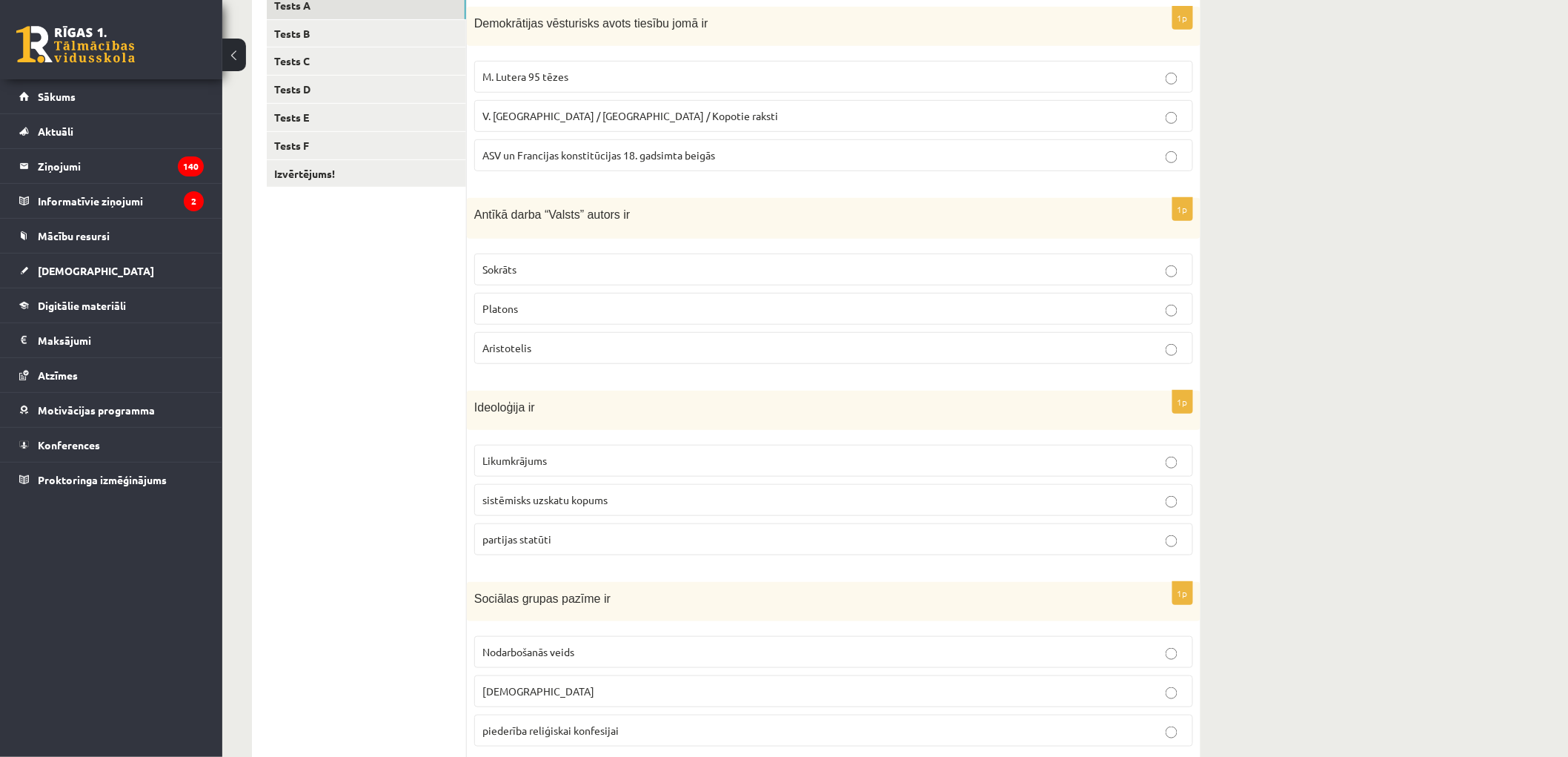
click at [519, 306] on p "Platons" at bounding box center [833, 309] width 703 height 16
click at [554, 502] on span "sistēmisks uzskatu kopums" at bounding box center [545, 499] width 125 height 13
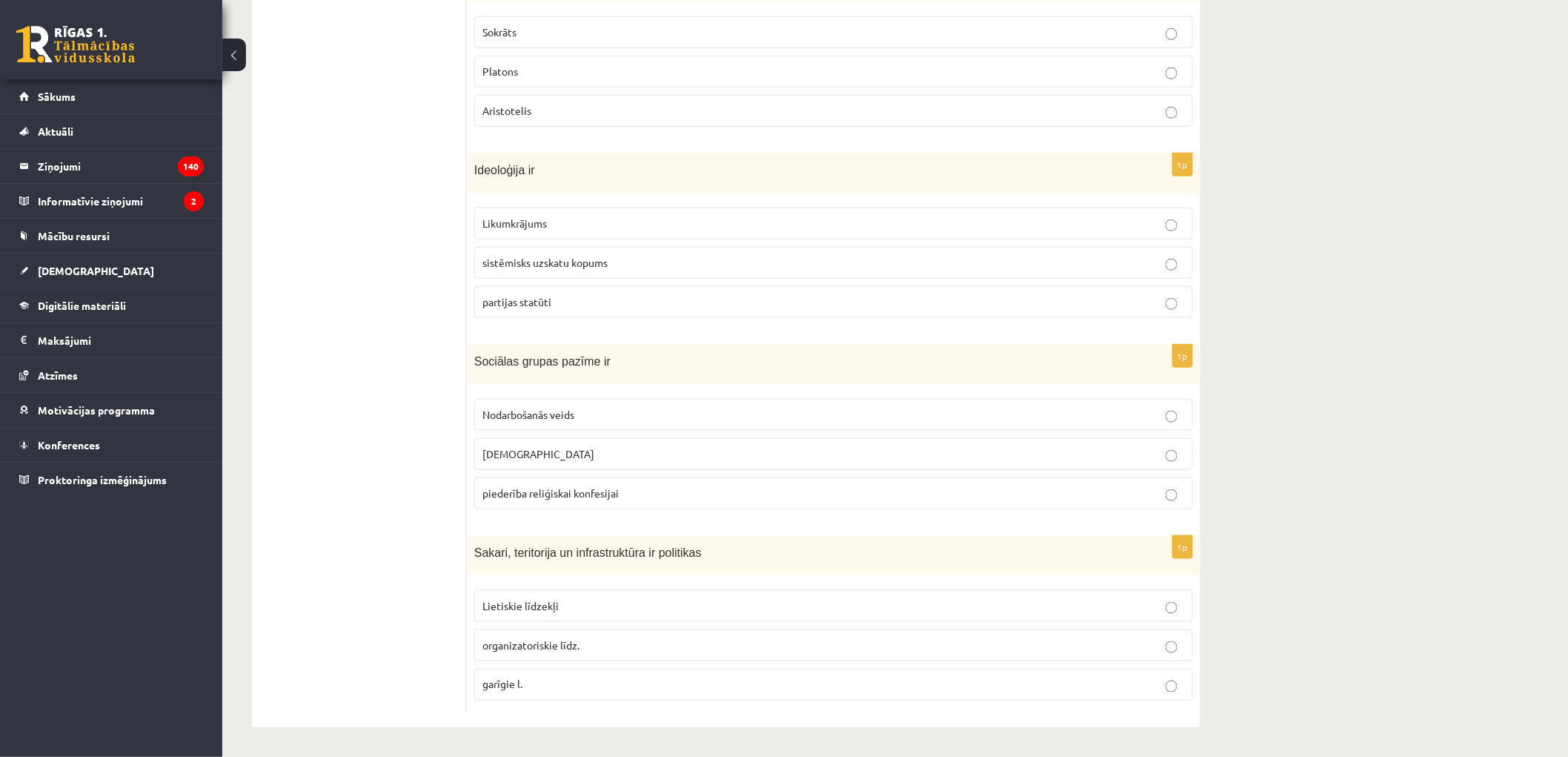
click at [537, 499] on p "piederība reliģiskai konfesijai" at bounding box center [833, 493] width 703 height 16
click at [526, 611] on span "Lietiskie līdzekļi" at bounding box center [520, 605] width 77 height 13
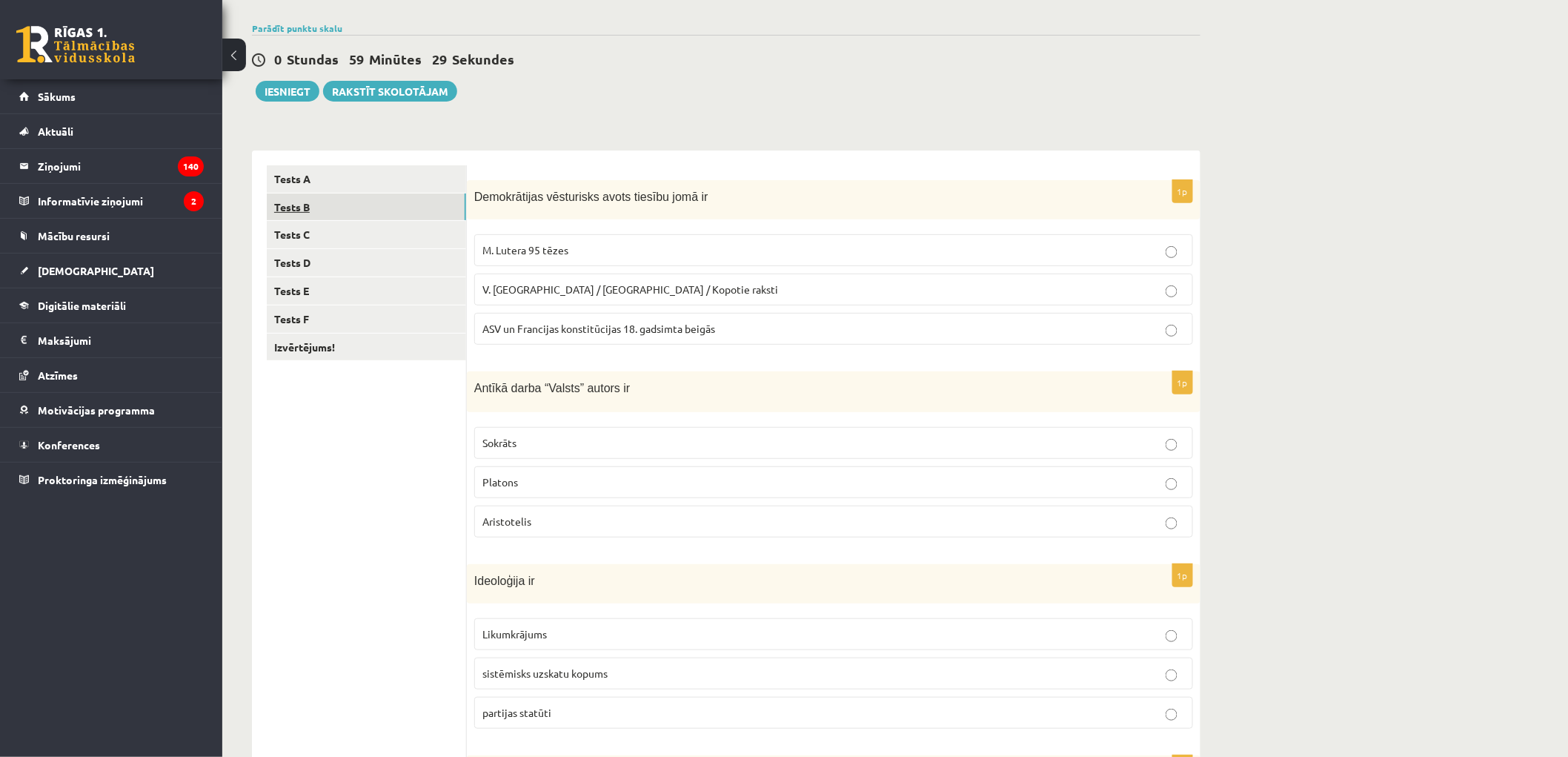
click at [294, 195] on link "Tests B" at bounding box center [366, 208] width 199 height 28
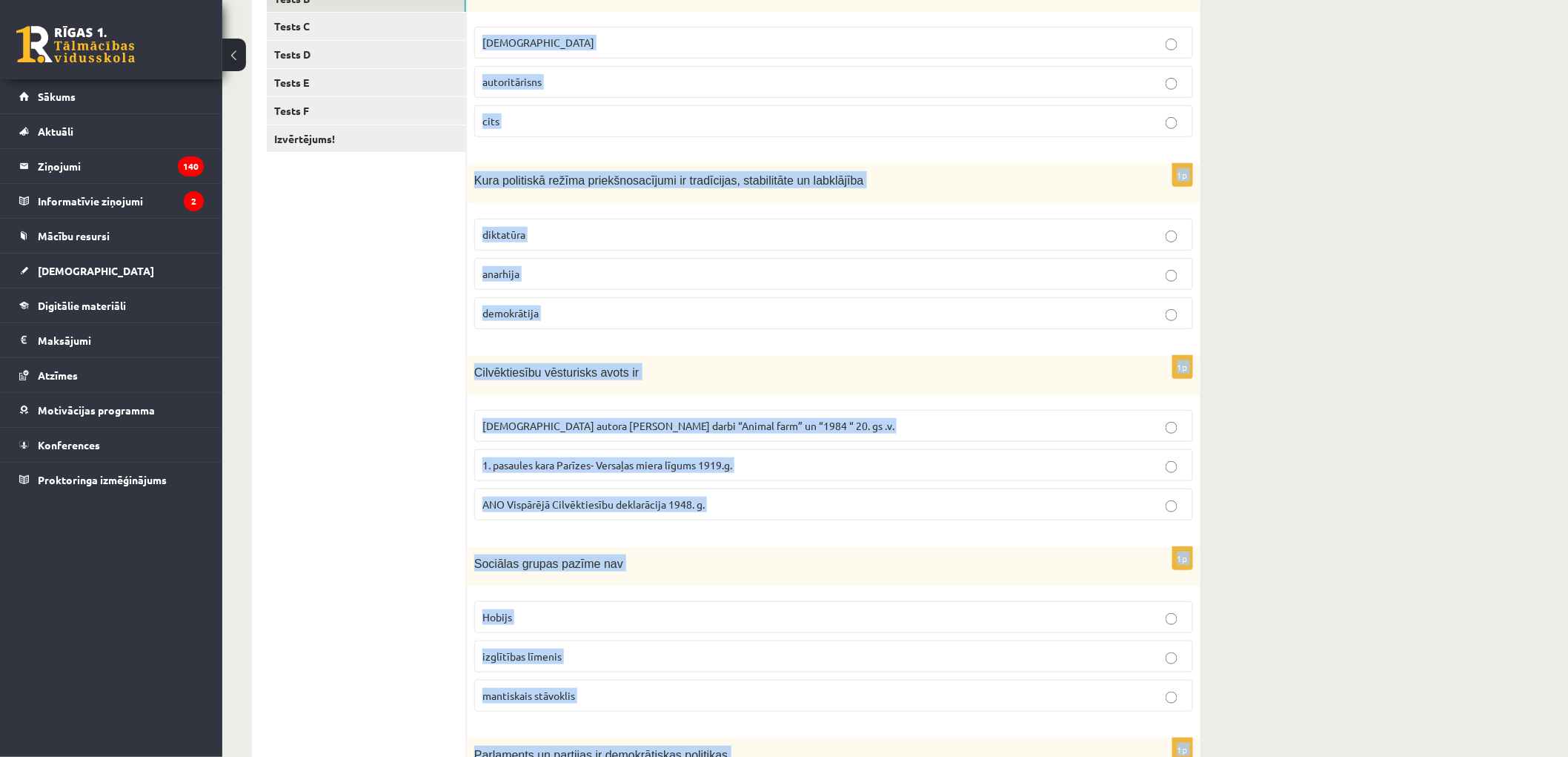
scroll to position [513, 0]
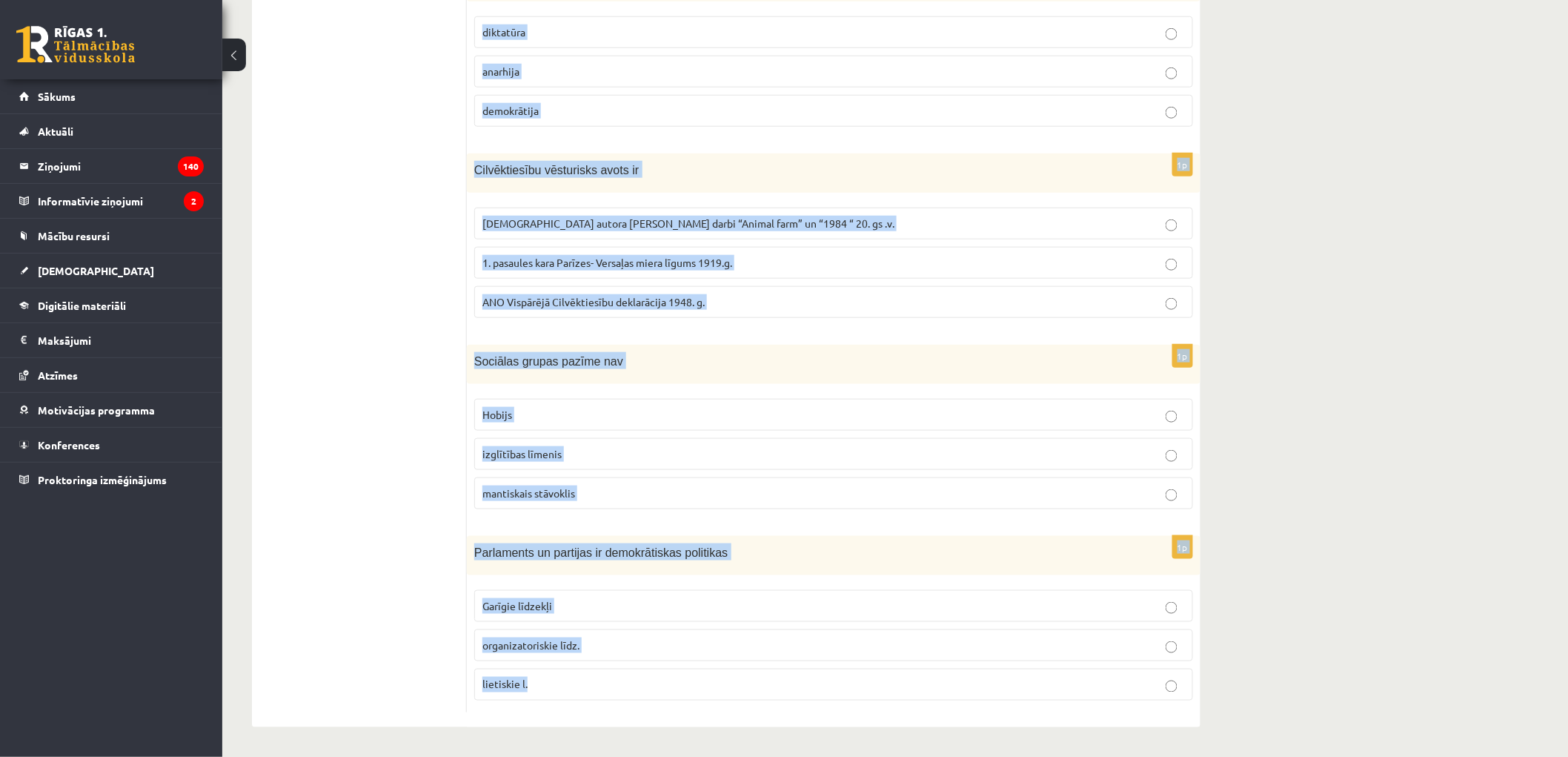
drag, startPoint x: 475, startPoint y: 190, endPoint x: 750, endPoint y: 702, distance: 581.2
click at [750, 702] on form "1p Galēji izteikts diktatūras poliiskais režīms ir totalitārisms autoritārisns …" at bounding box center [833, 234] width 704 height 959
copy form "Galēji izteikts diktatūras poliiskais režīms ir totalitārisms autoritārisns cit…"
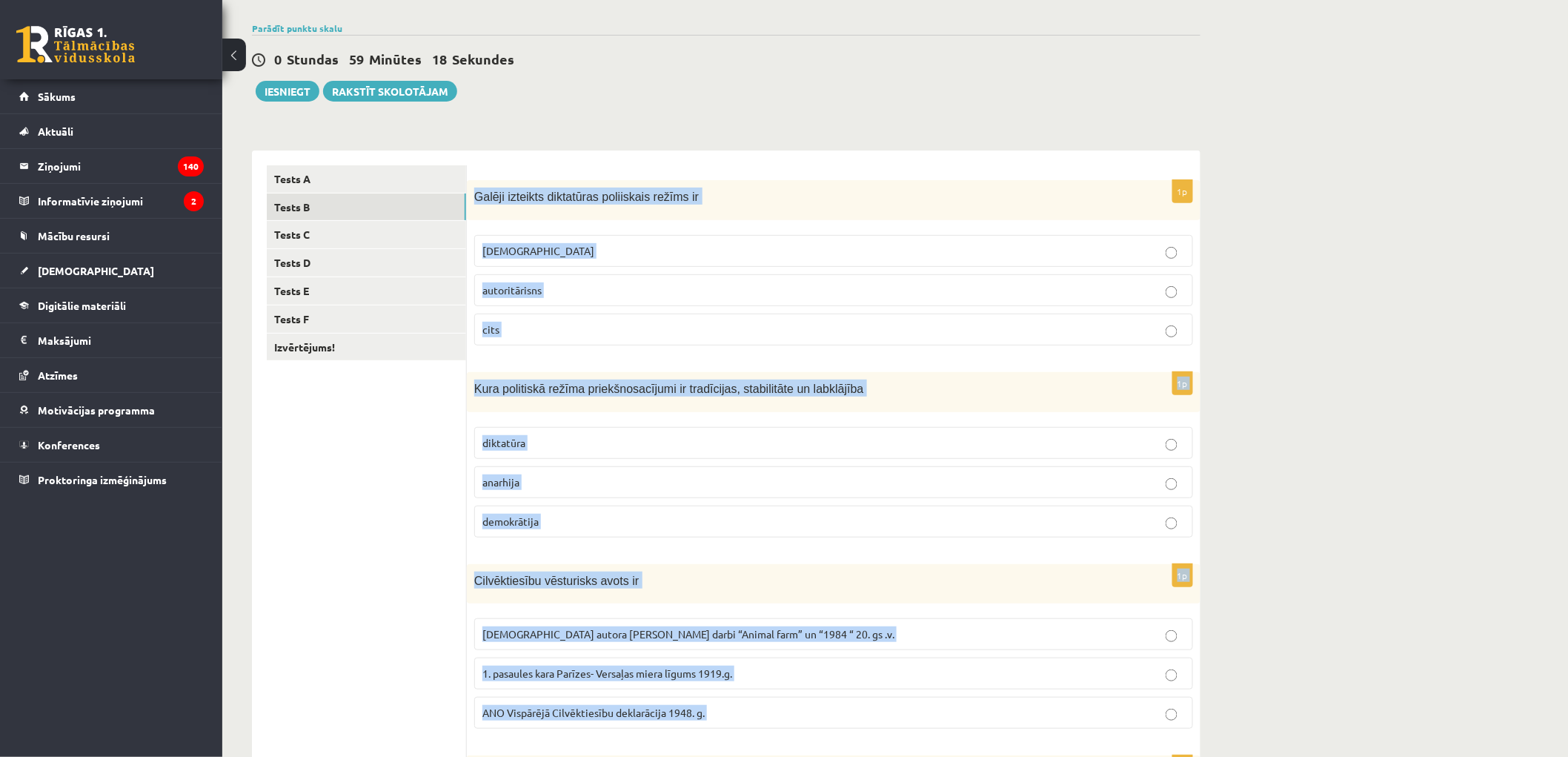
click at [498, 247] on span "totalitārisms" at bounding box center [538, 250] width 112 height 13
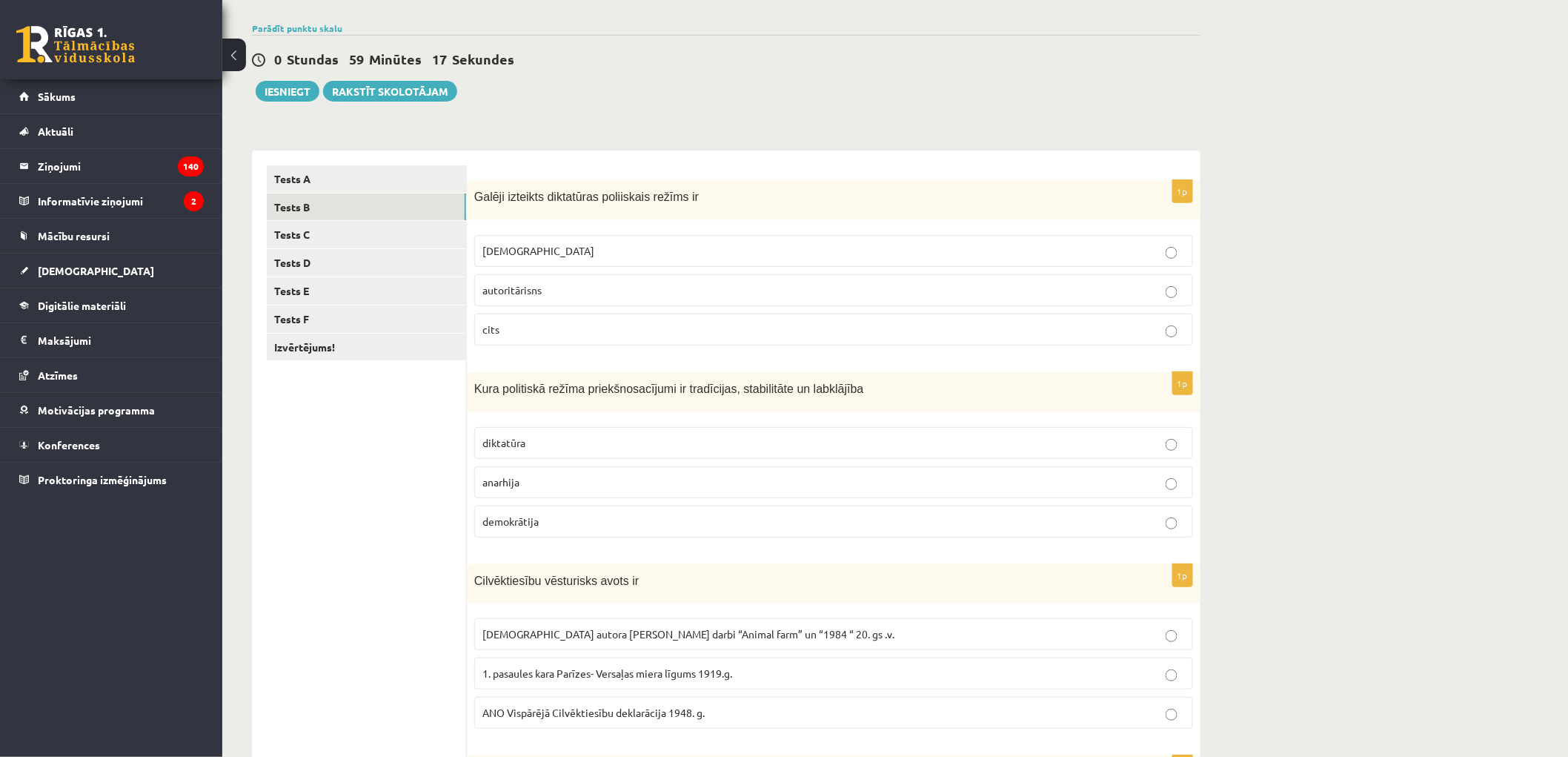
click at [543, 523] on p "demokrātija" at bounding box center [833, 521] width 703 height 16
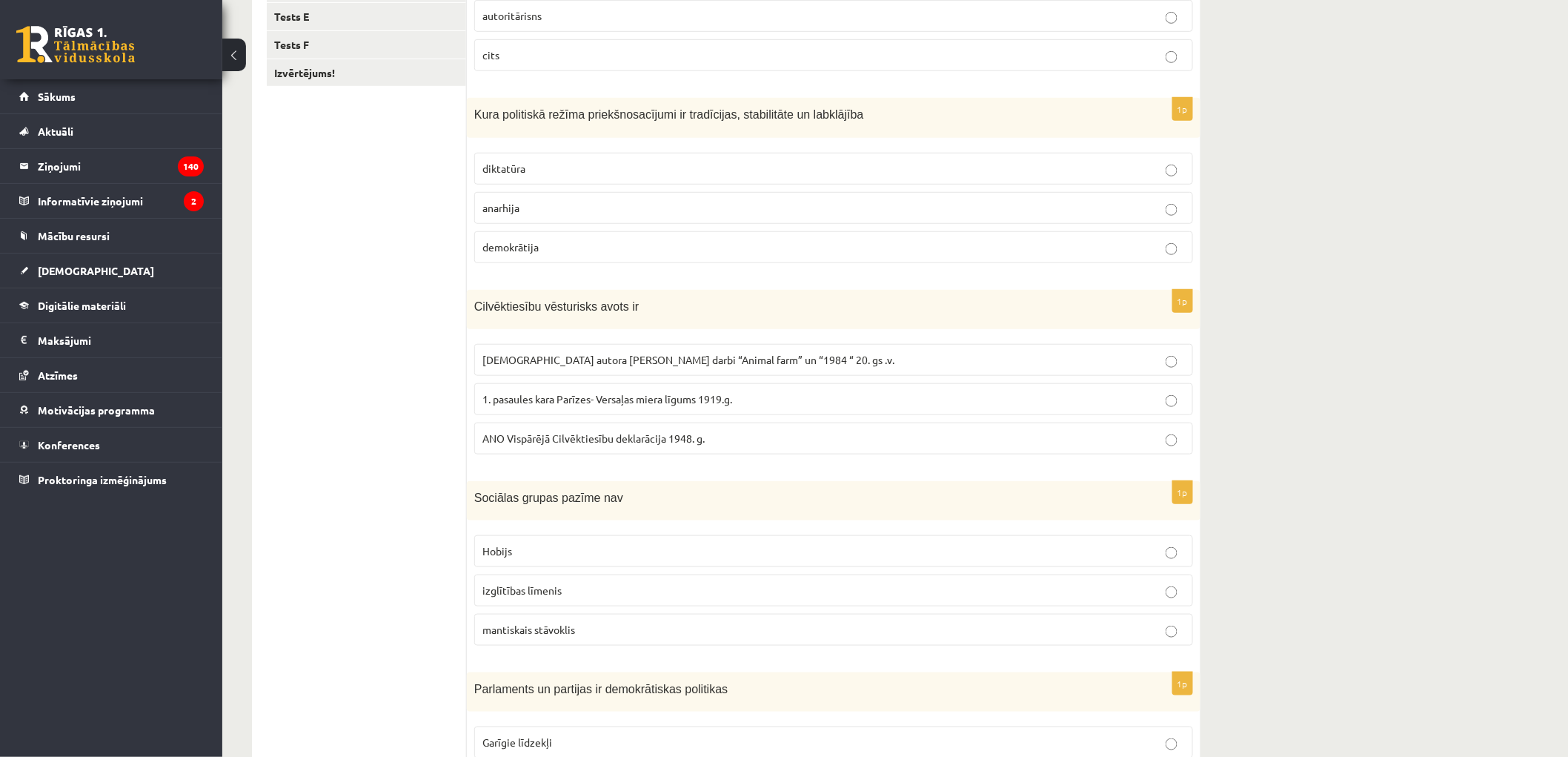
click at [499, 451] on label "ANO Vispārējā Cilvēktiesību deklarācija 1948. g." at bounding box center [833, 439] width 719 height 32
click at [512, 543] on label "Hobijs" at bounding box center [833, 551] width 719 height 32
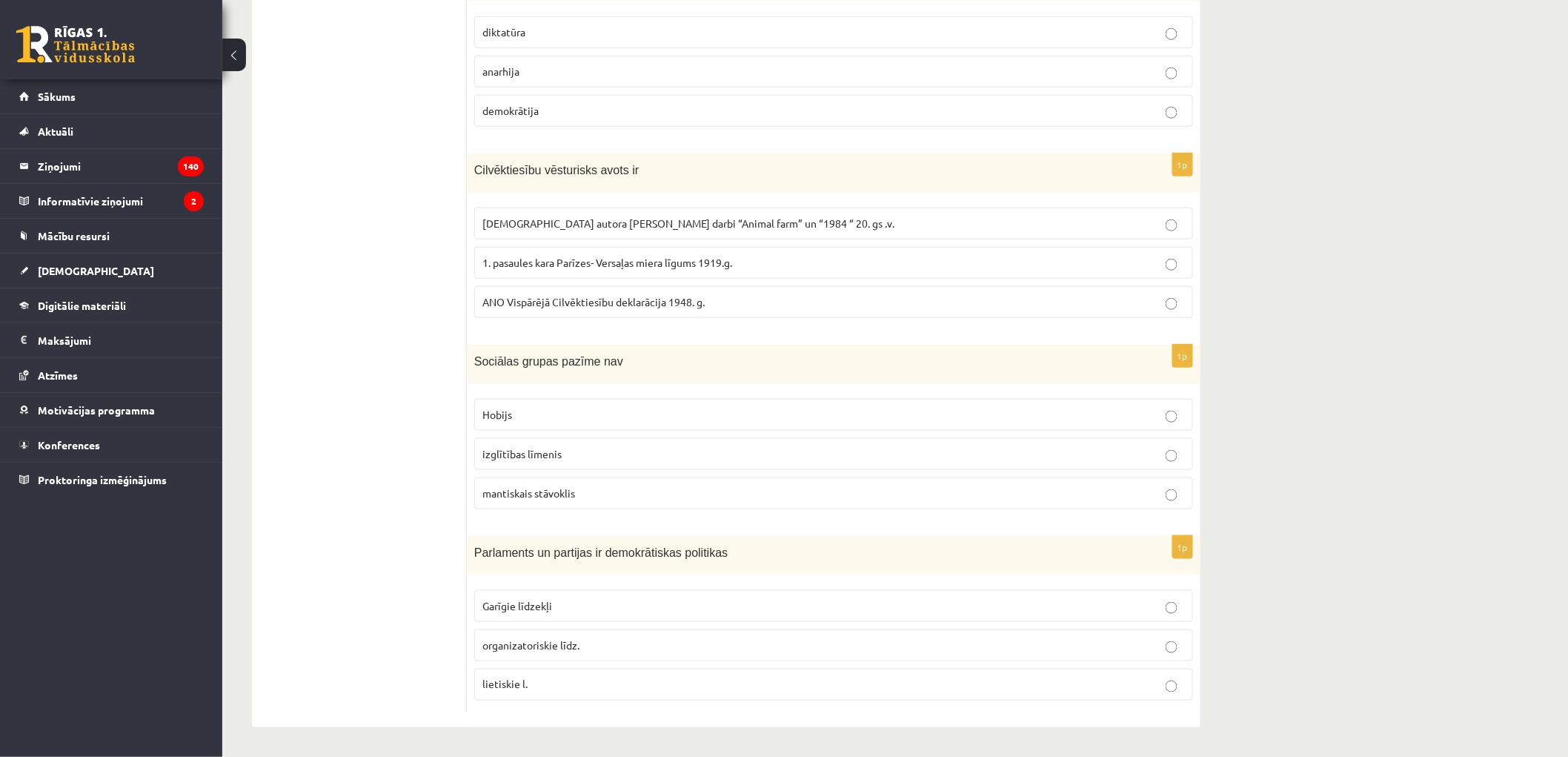
click at [508, 648] on span "organizatoriskie līdz." at bounding box center [531, 645] width 97 height 13
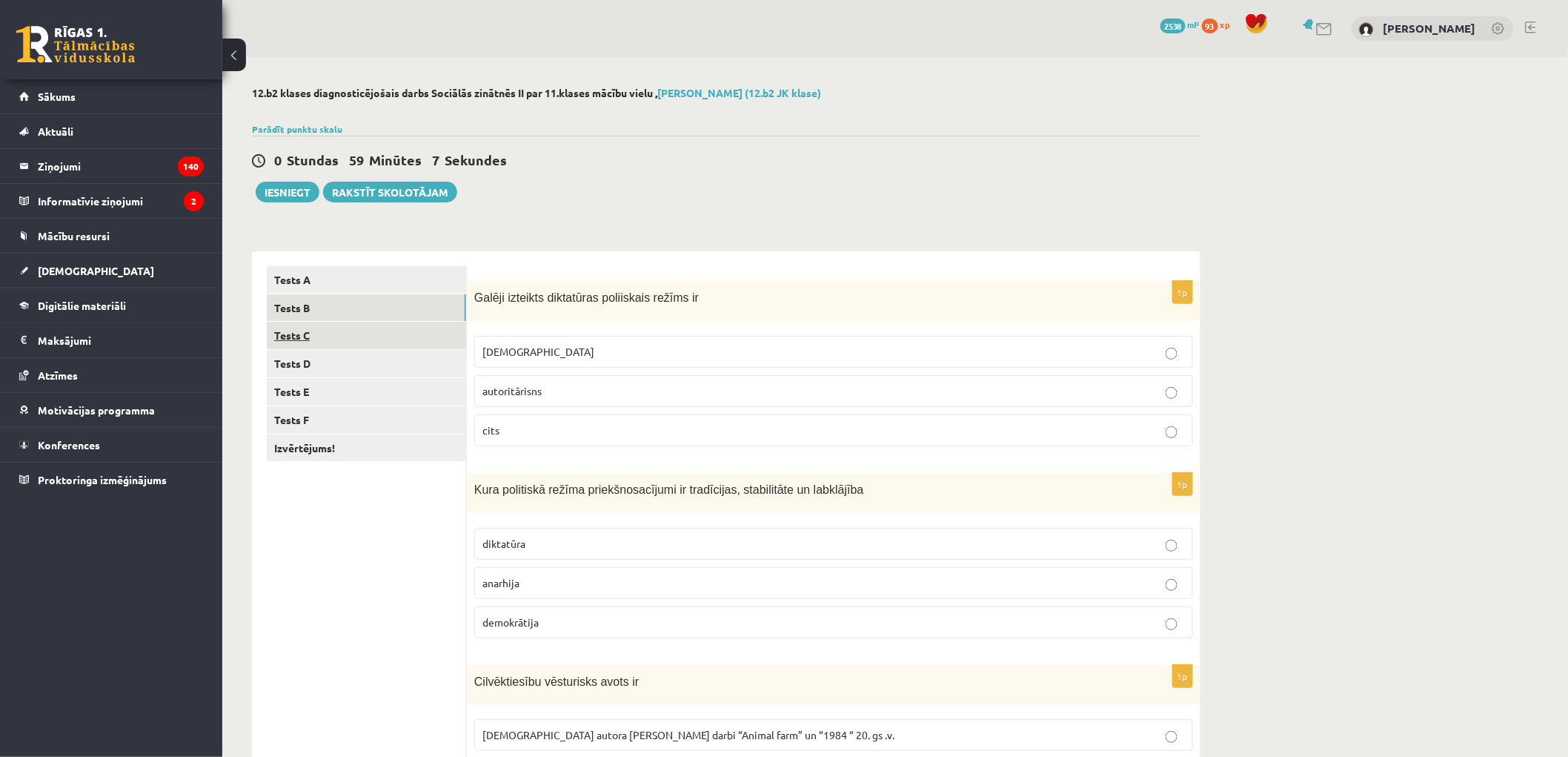
click at [318, 338] on link "Tests C" at bounding box center [366, 335] width 199 height 28
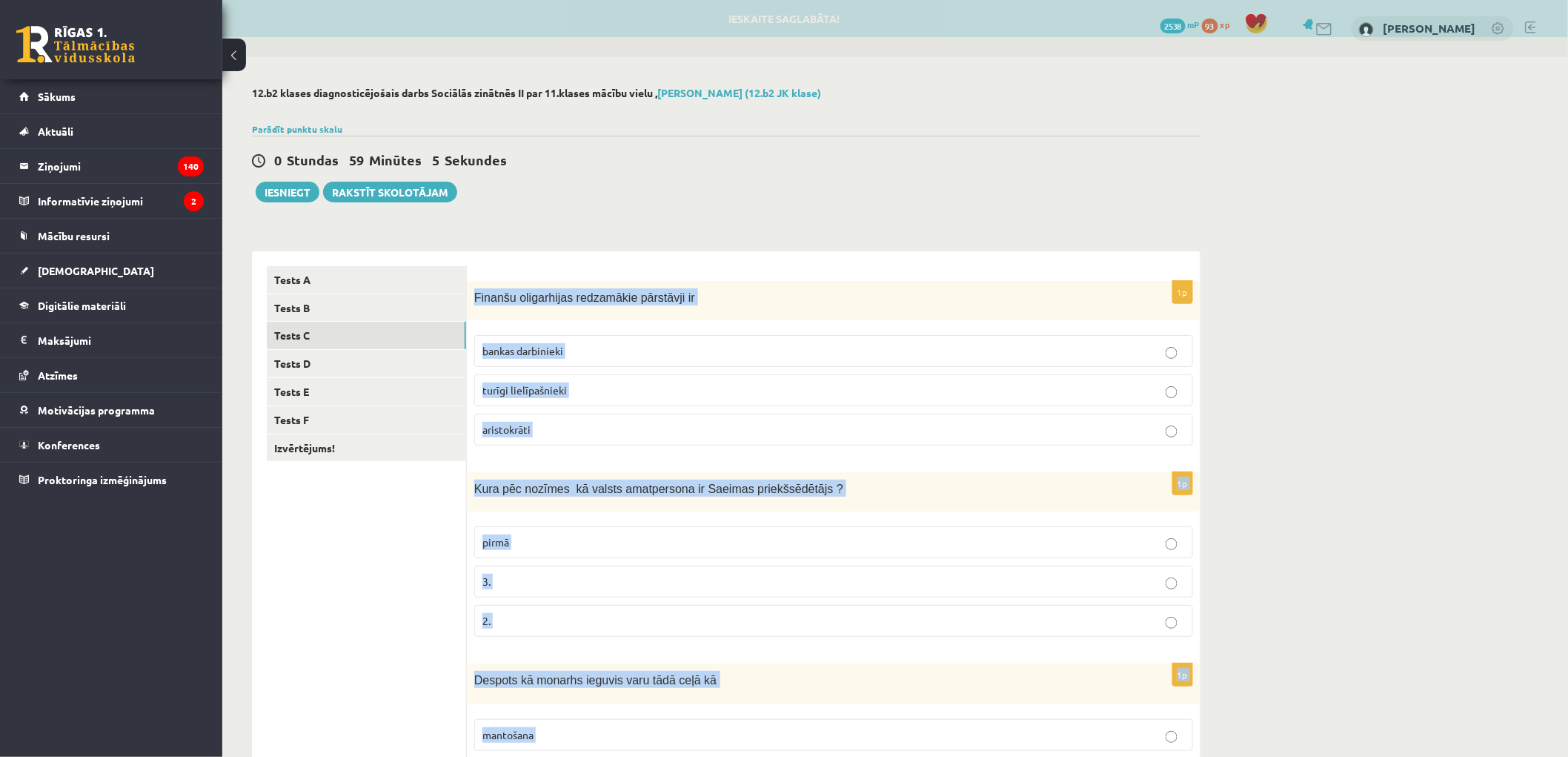
scroll to position [514, 0]
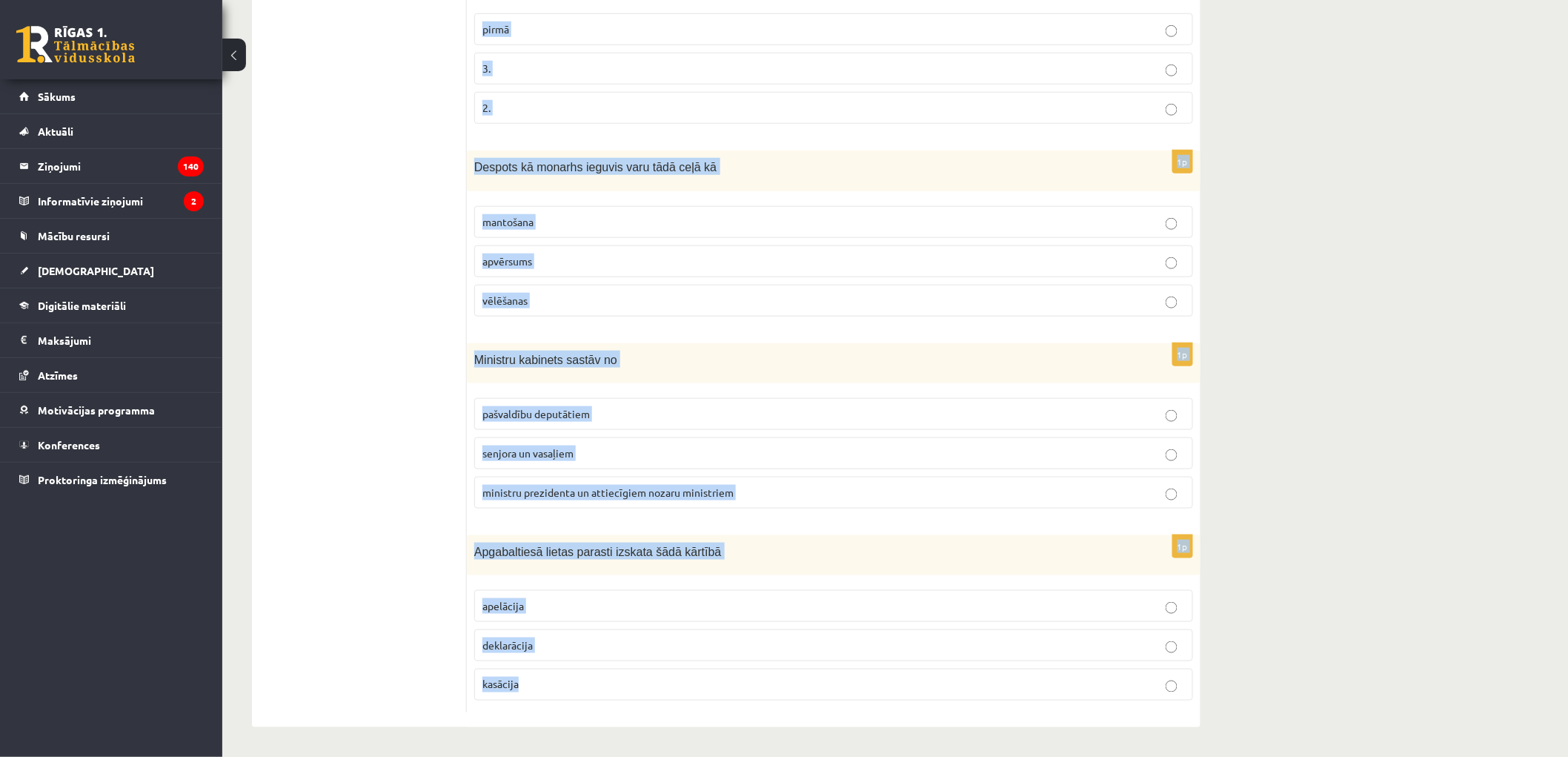
drag, startPoint x: 474, startPoint y: 294, endPoint x: 714, endPoint y: 735, distance: 502.1
click at [714, 735] on div "**********" at bounding box center [727, 150] width 1008 height 1213
copy form "Finanšu oligarhijas redzamākie pārstāvji ir bankas darbinieki turīgi lielīpašni…"
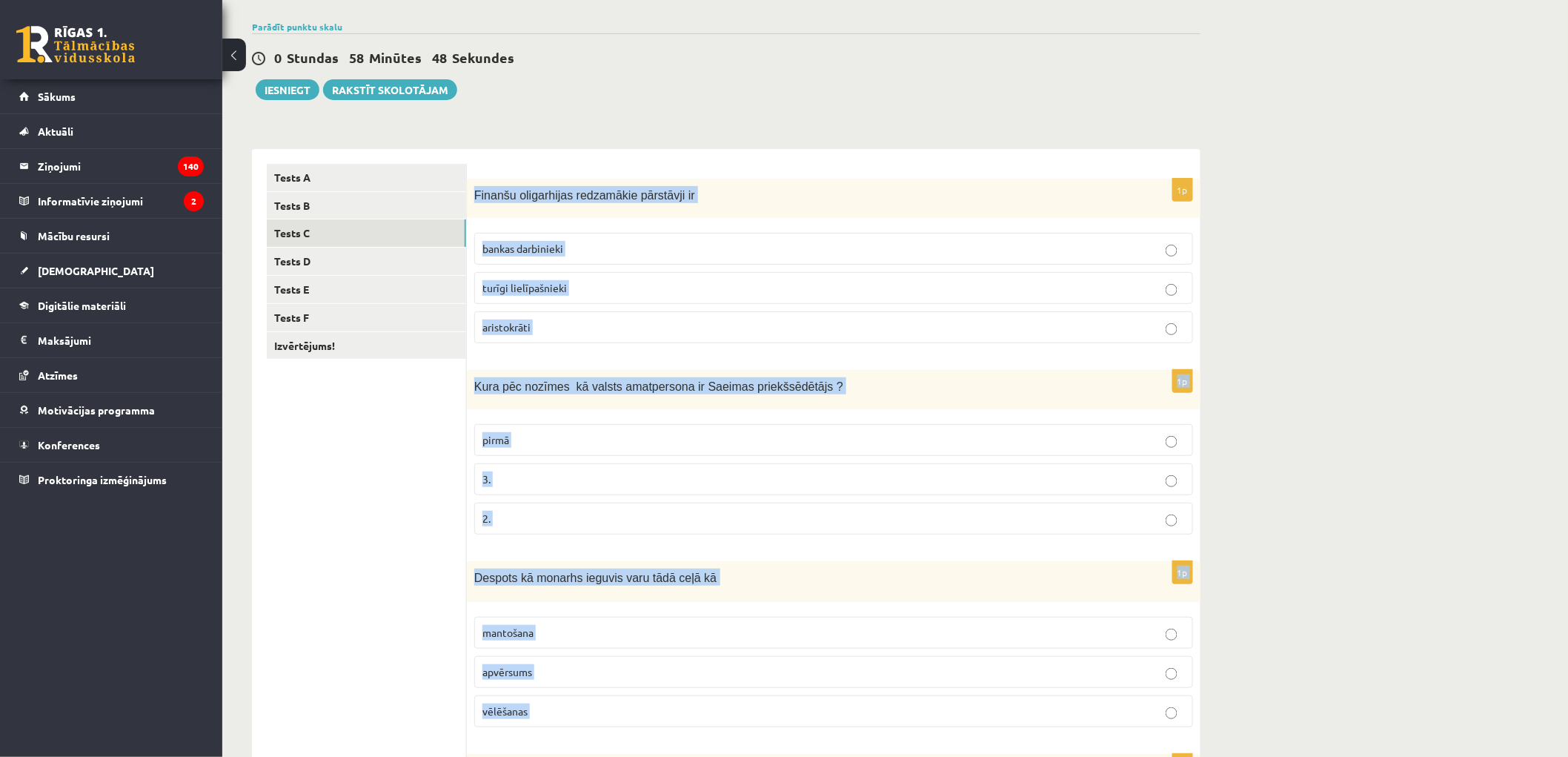
click at [542, 293] on p "turīgi lielīpašnieki" at bounding box center [833, 288] width 703 height 16
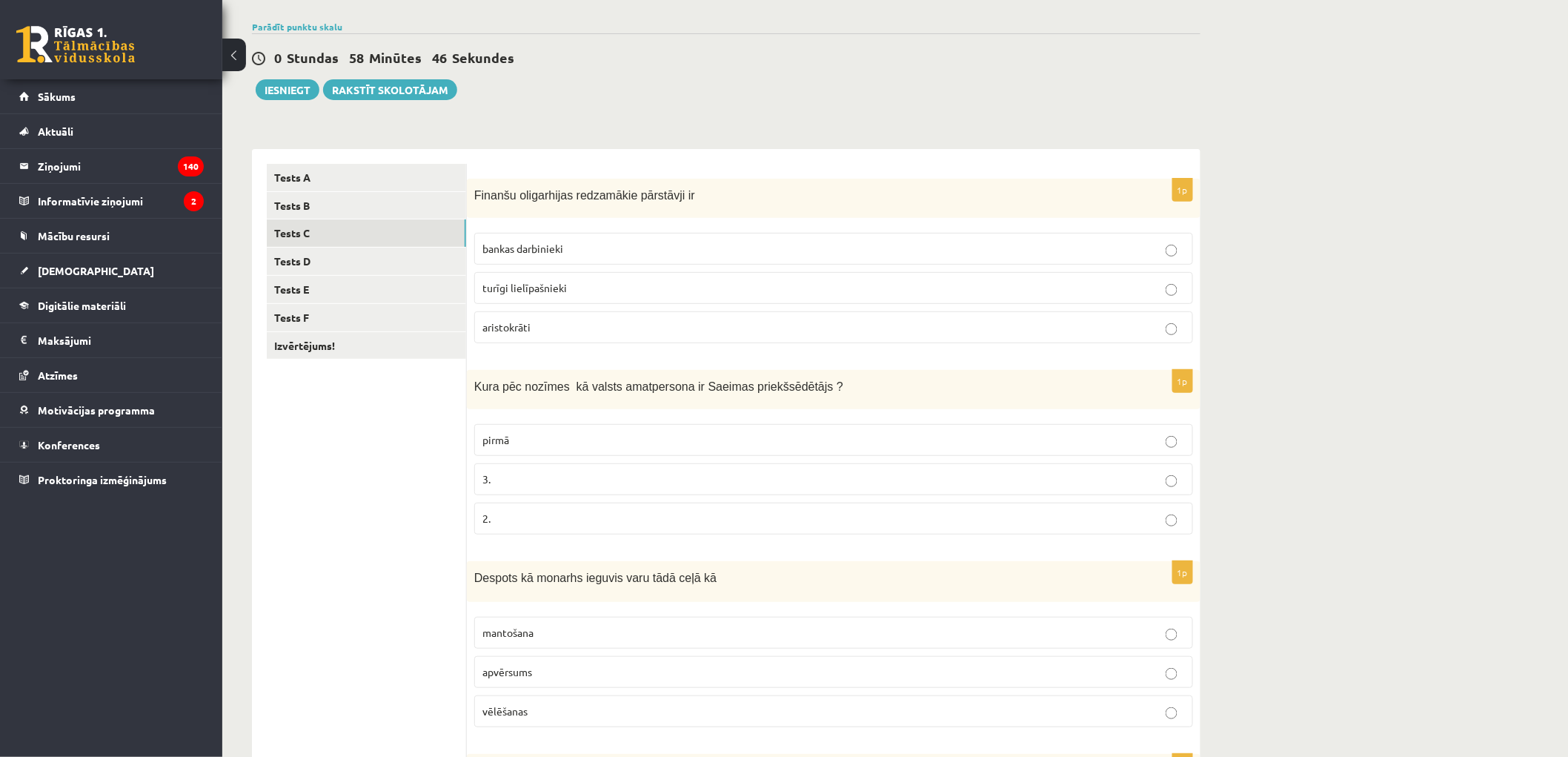
click at [517, 516] on p "2." at bounding box center [833, 519] width 703 height 16
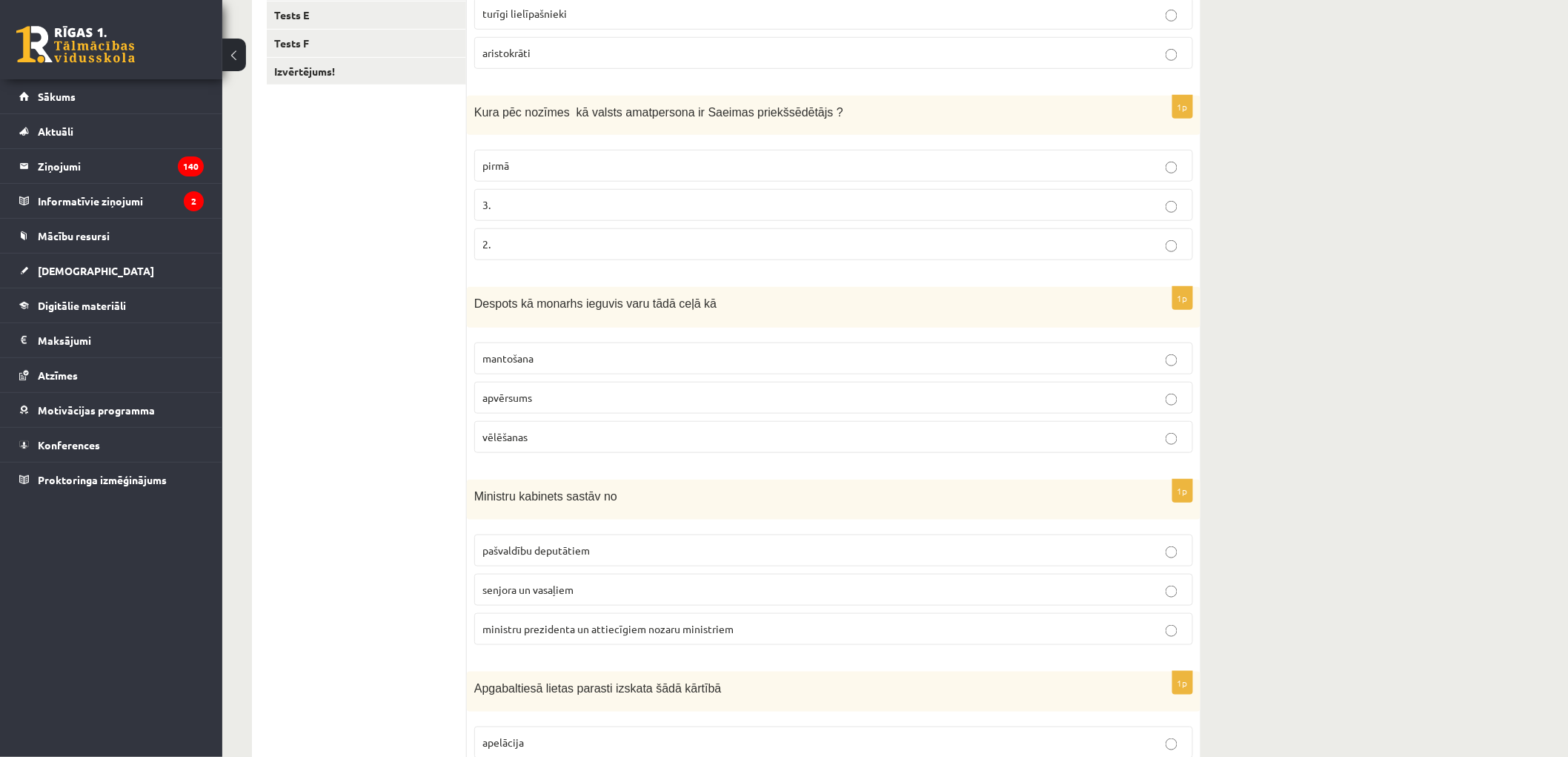
click at [498, 394] on span "apvērsums" at bounding box center [507, 397] width 50 height 13
click at [597, 626] on span "ministru prezidenta un attiecīgiem nozaru ministriem" at bounding box center [608, 628] width 252 height 13
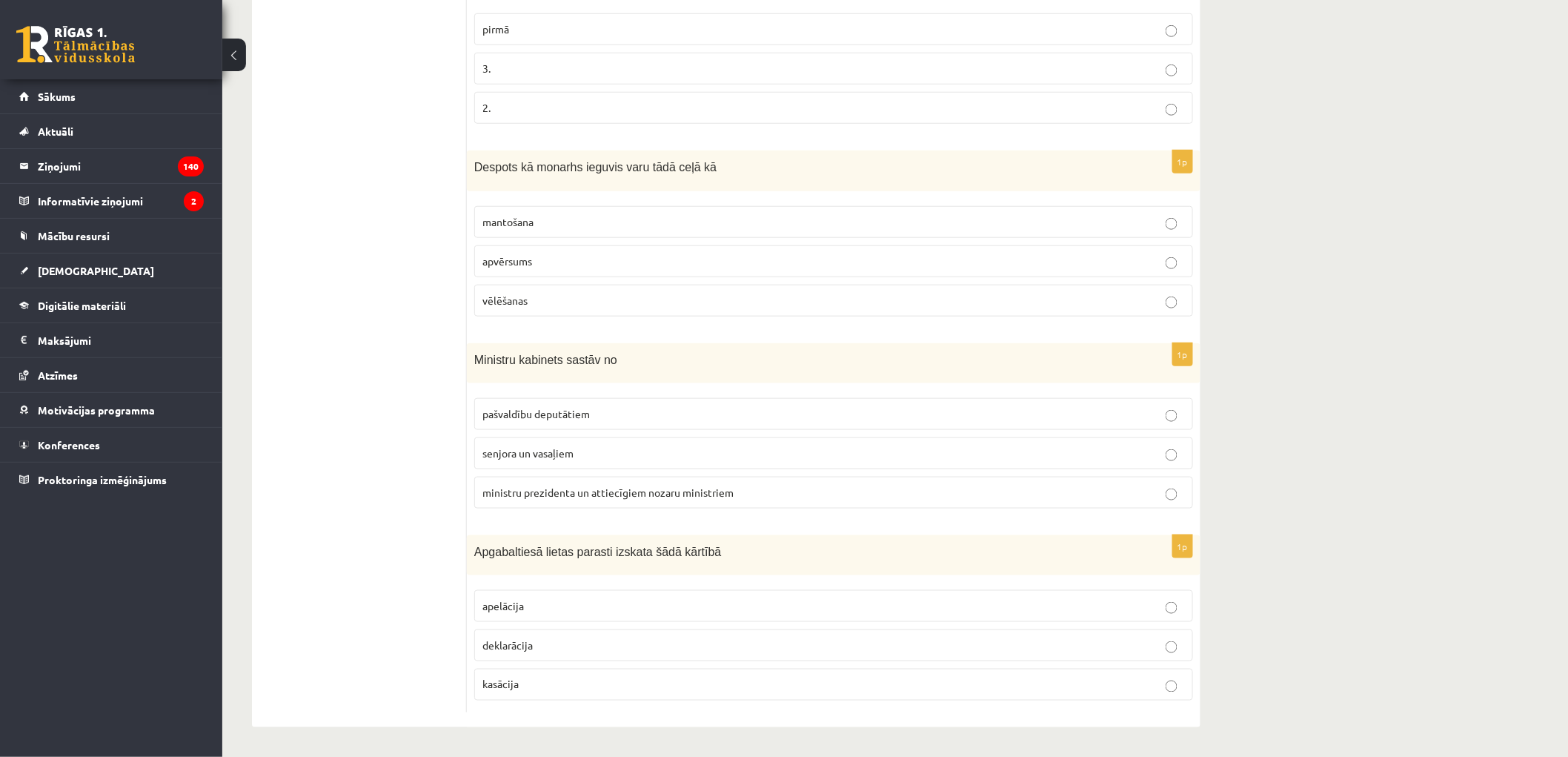
click at [519, 599] on span "apelācija" at bounding box center [503, 605] width 42 height 13
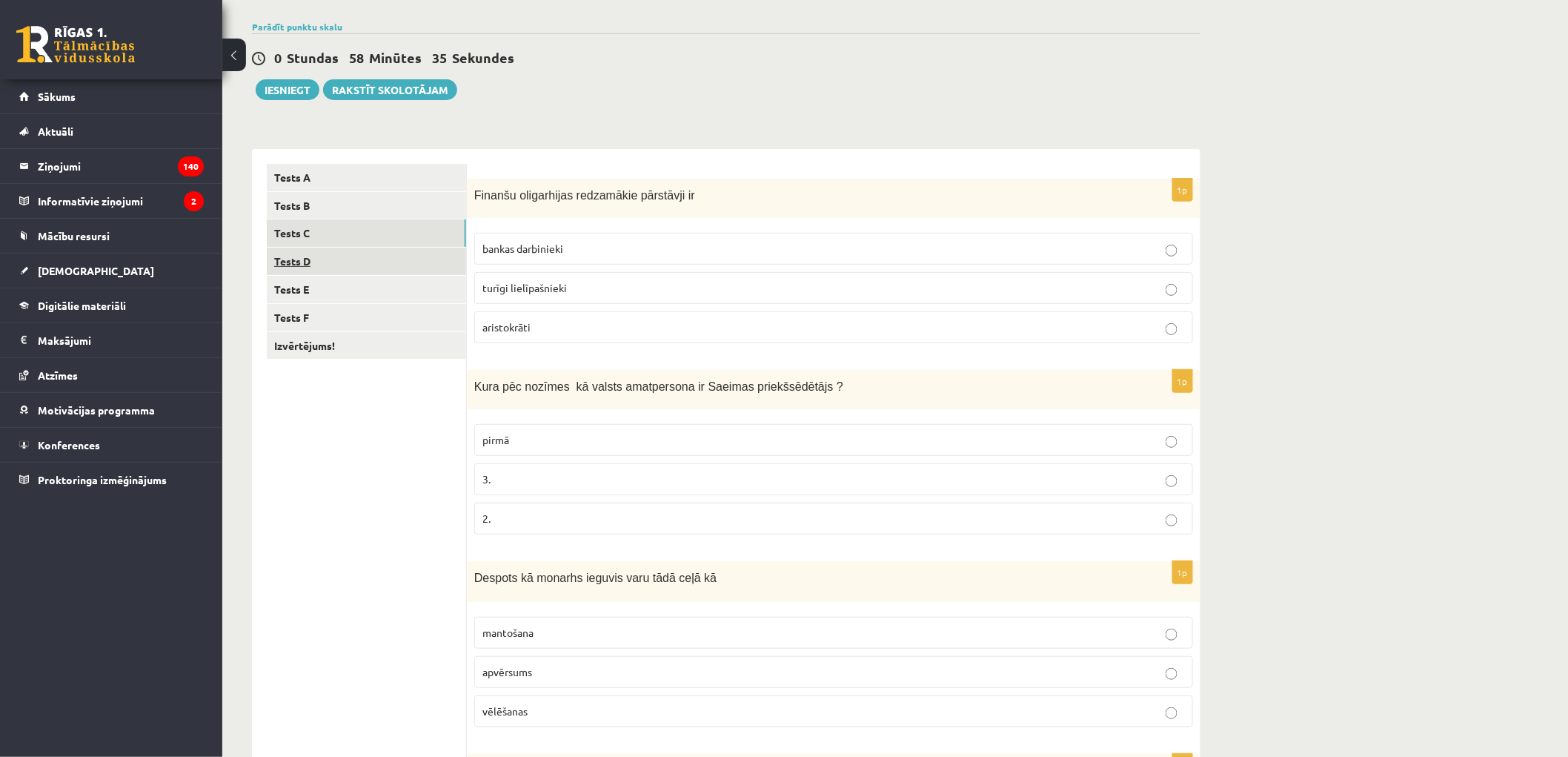
click at [304, 258] on link "Tests D" at bounding box center [366, 262] width 199 height 28
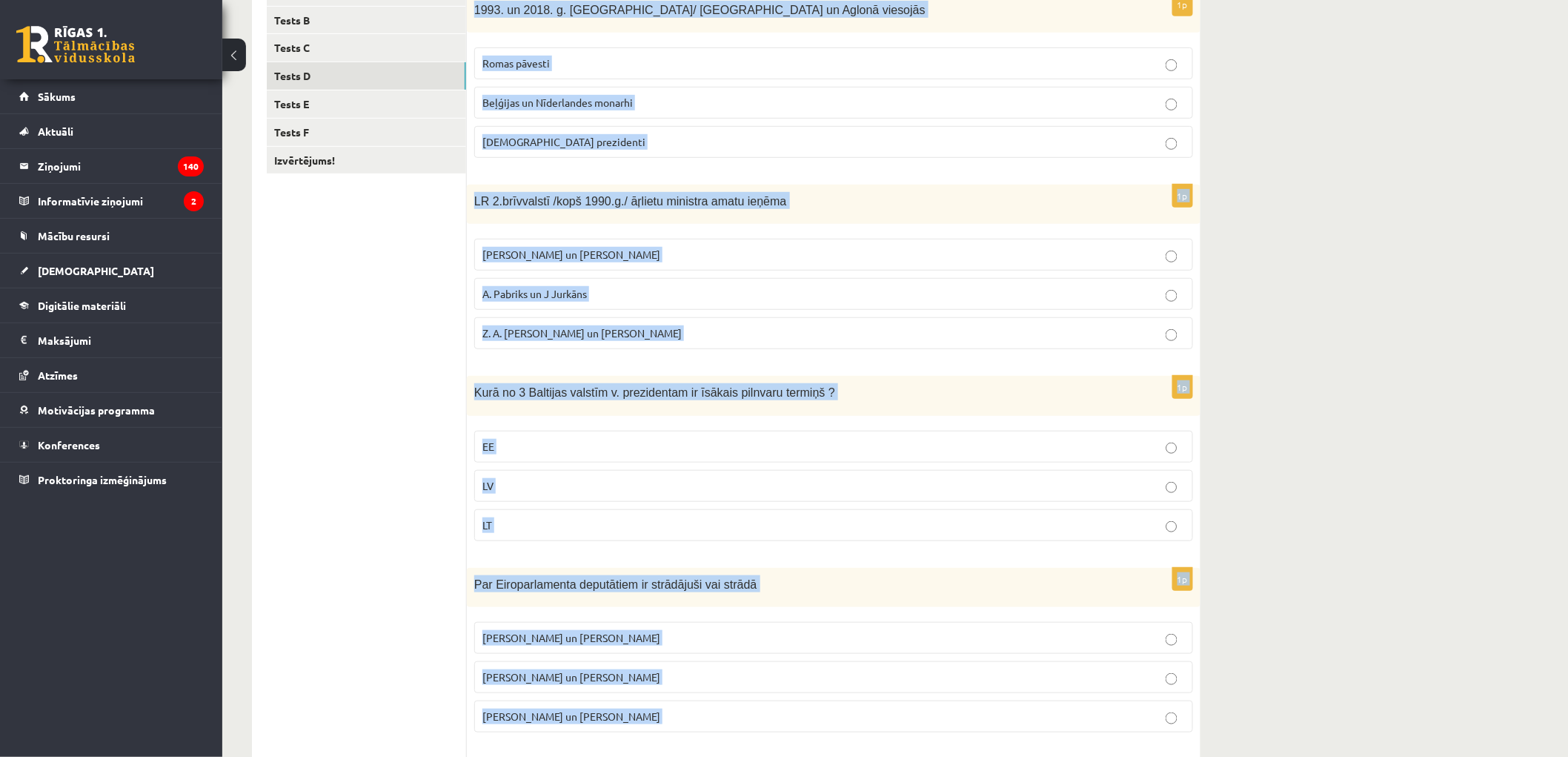
scroll to position [512, 0]
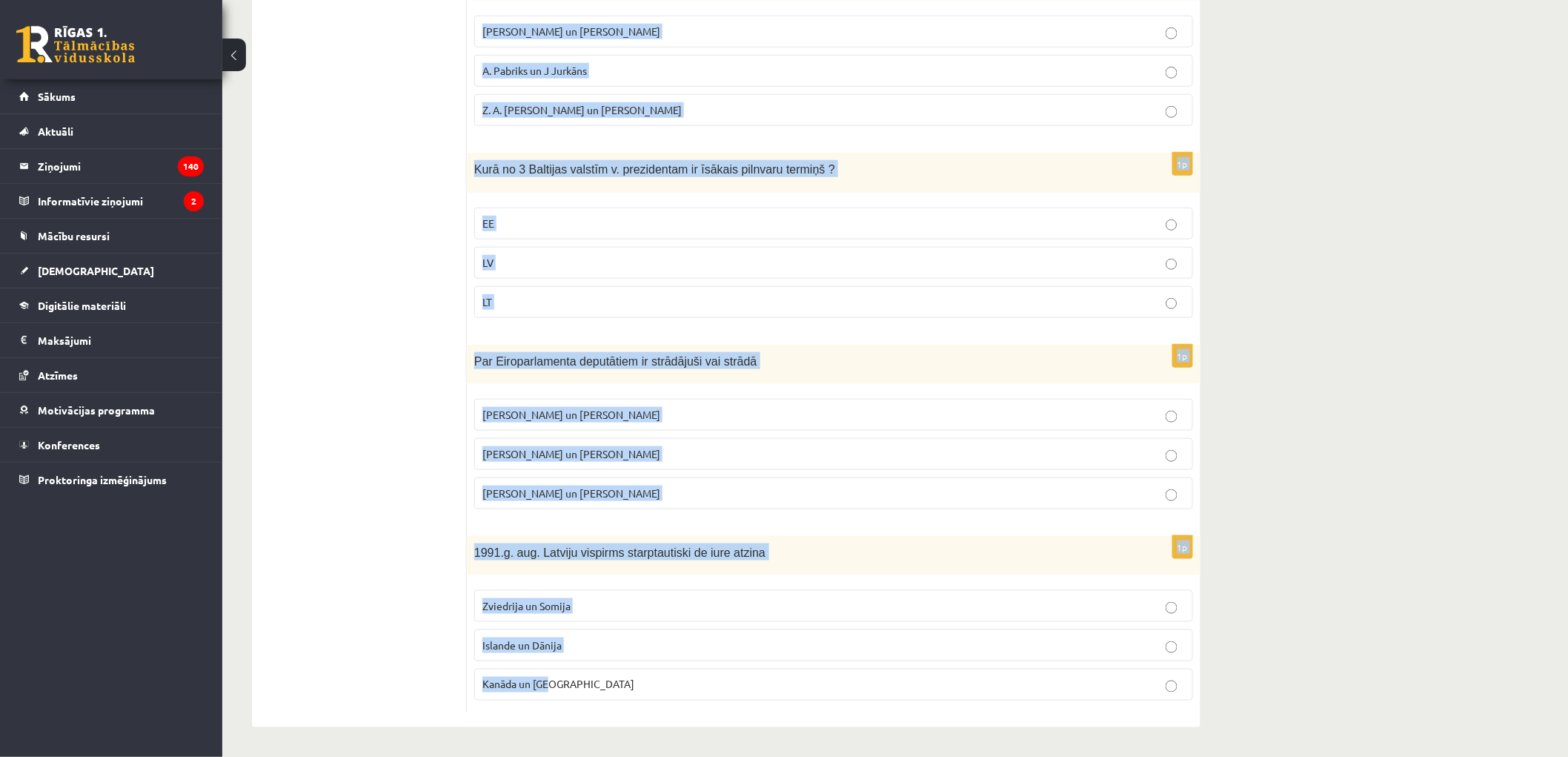
drag, startPoint x: 495, startPoint y: 223, endPoint x: 713, endPoint y: 717, distance: 540.0
click at [713, 717] on div "1p 1993. un 2018. g. Latvijā/ Rīgā un Aglonā viesojās Romas pāvesti Beļģijas un…" at bounding box center [834, 234] width 734 height 987
copy form "1993. un 2018. g. Latvijā/ Rīgā un Aglonā viesojās Romas pāvesti Beļģijas un Nī…"
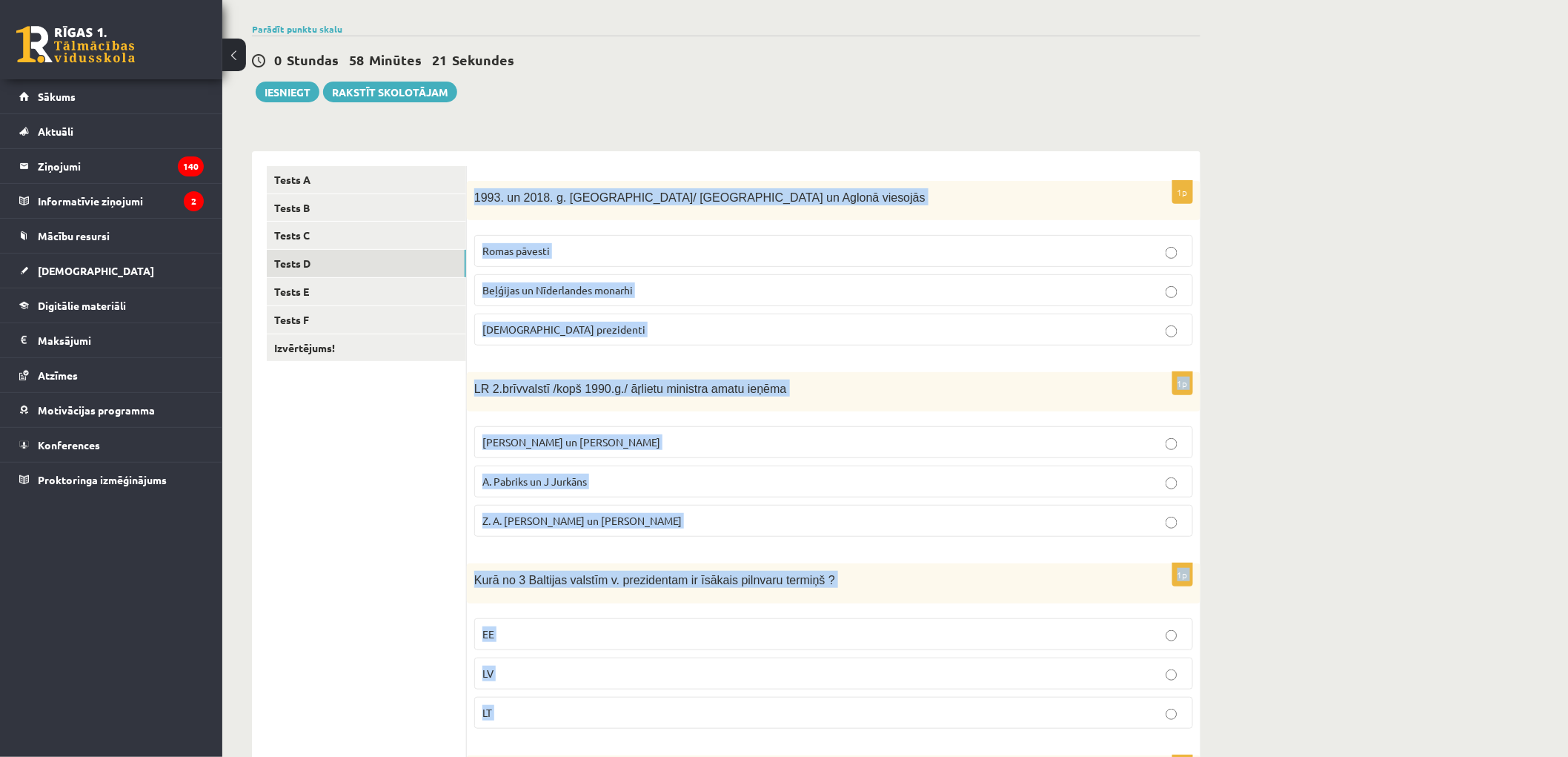
click at [535, 250] on span "Romas pāvesti" at bounding box center [516, 250] width 68 height 13
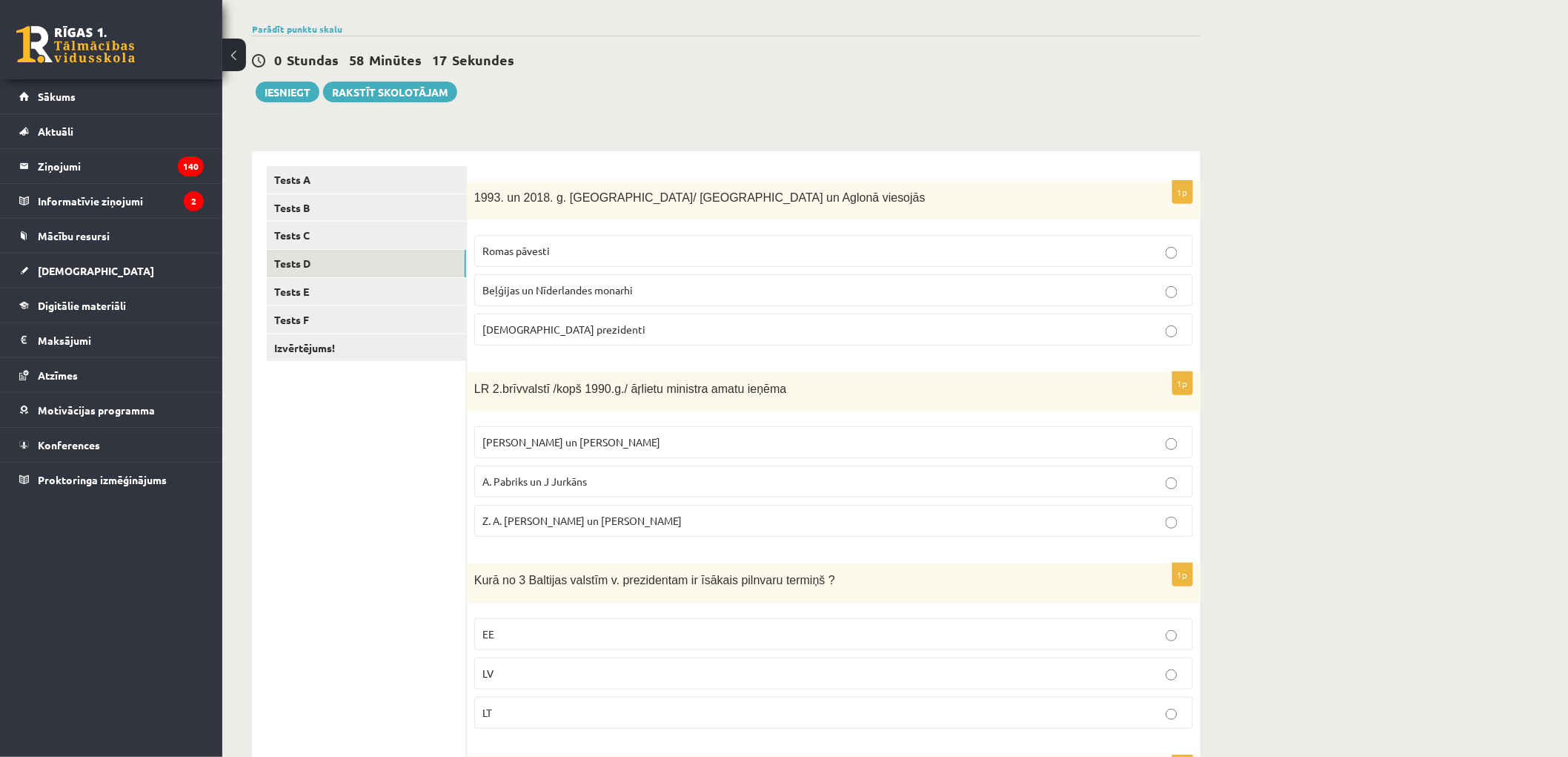
click at [534, 478] on span "A. Pabriks un J Jurkāns" at bounding box center [534, 480] width 104 height 13
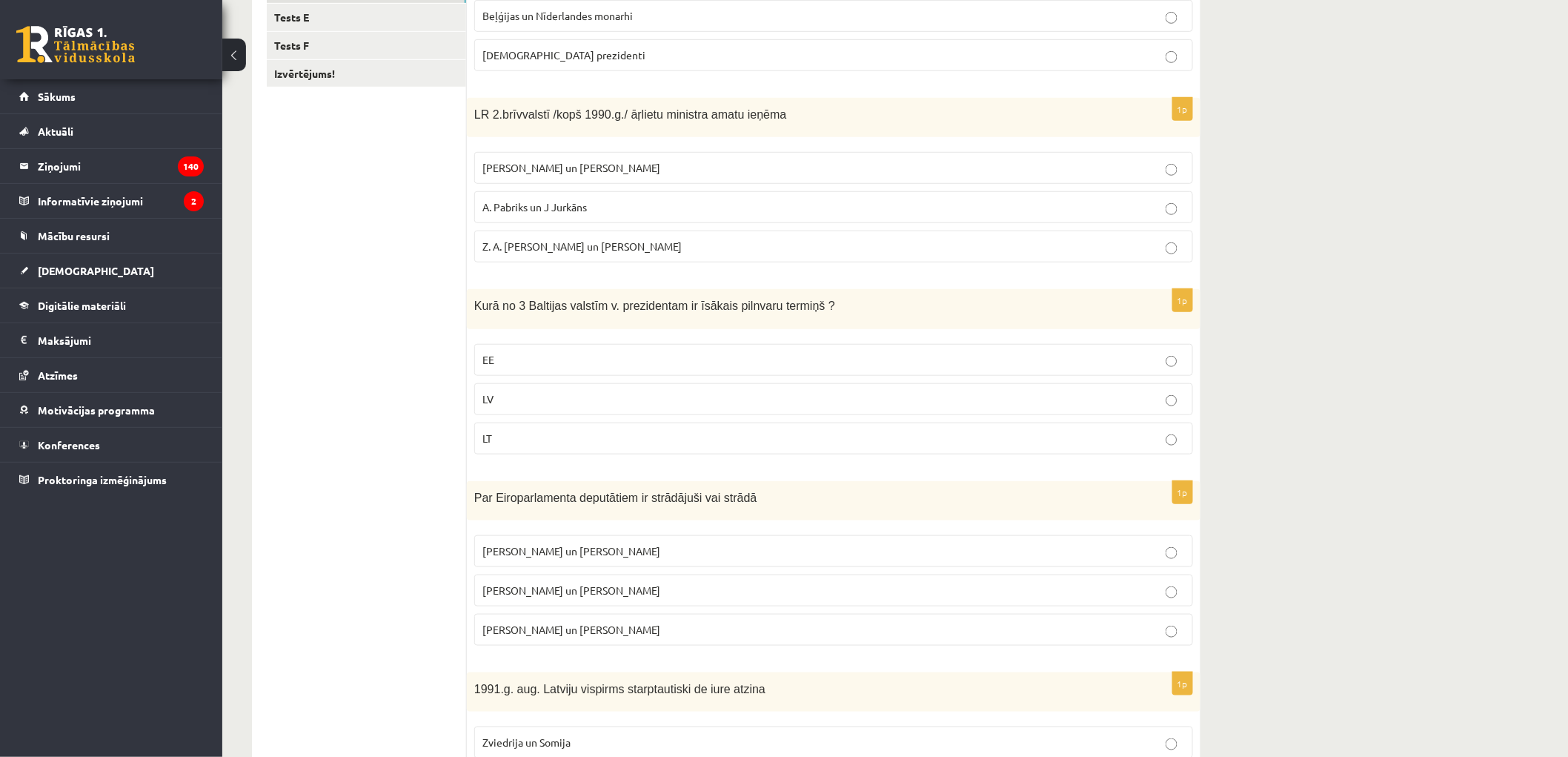
click at [505, 447] on label "LT" at bounding box center [833, 439] width 719 height 32
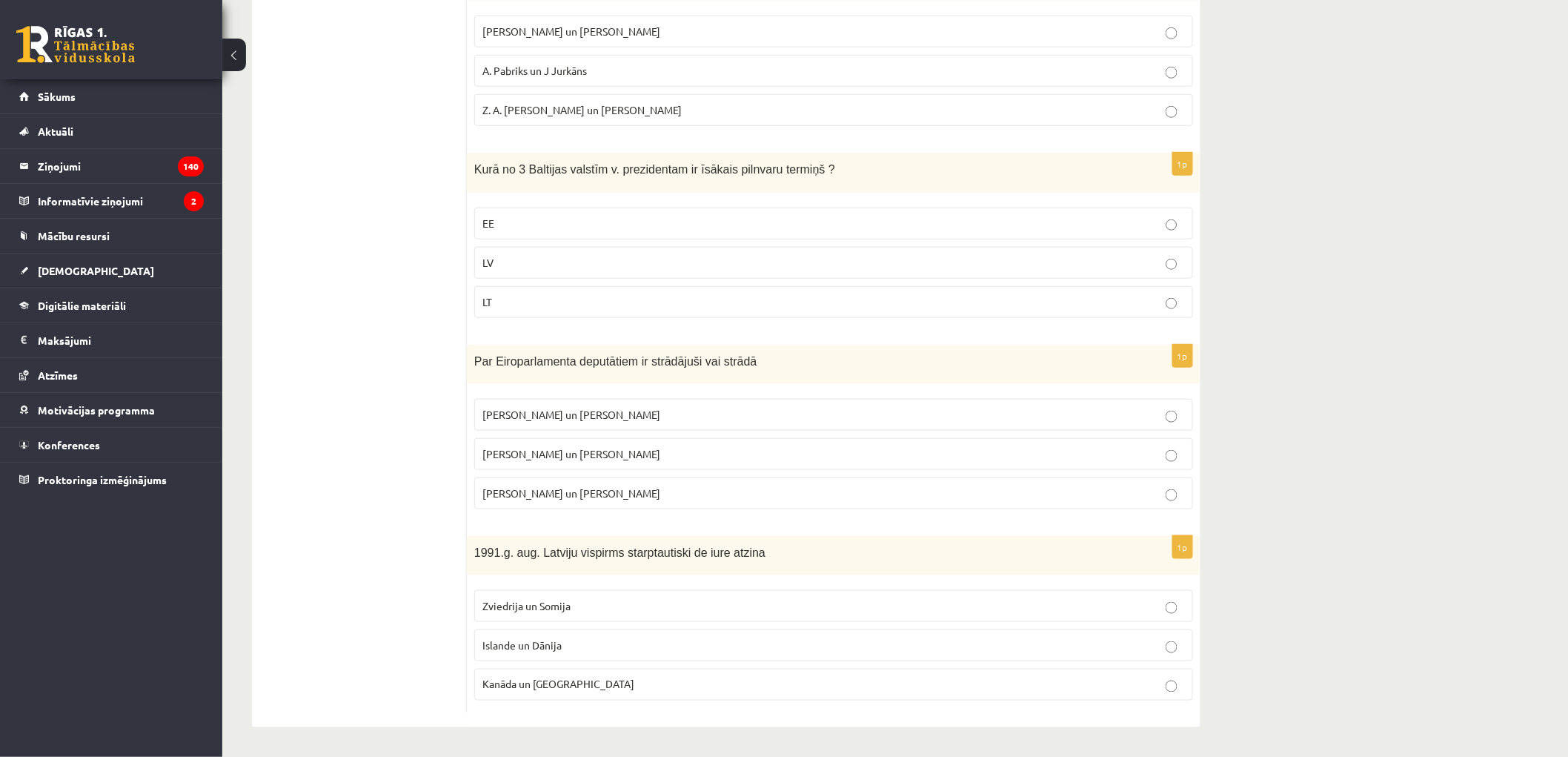
click at [561, 453] on span "I. Vaidere un N. Ušakovs" at bounding box center [571, 453] width 178 height 13
click at [509, 645] on span "Islande un Dānija" at bounding box center [522, 645] width 80 height 13
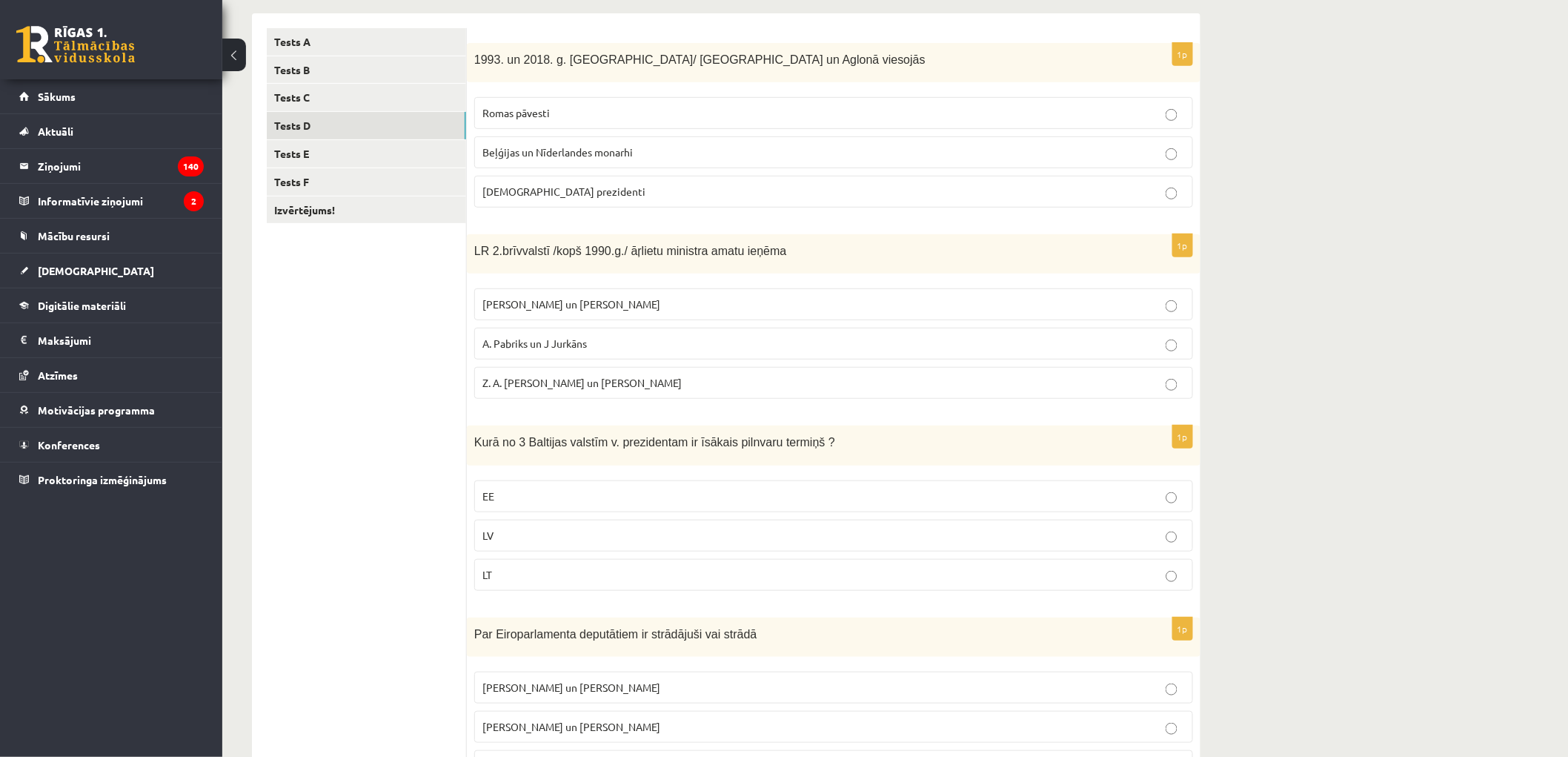
scroll to position [100, 0]
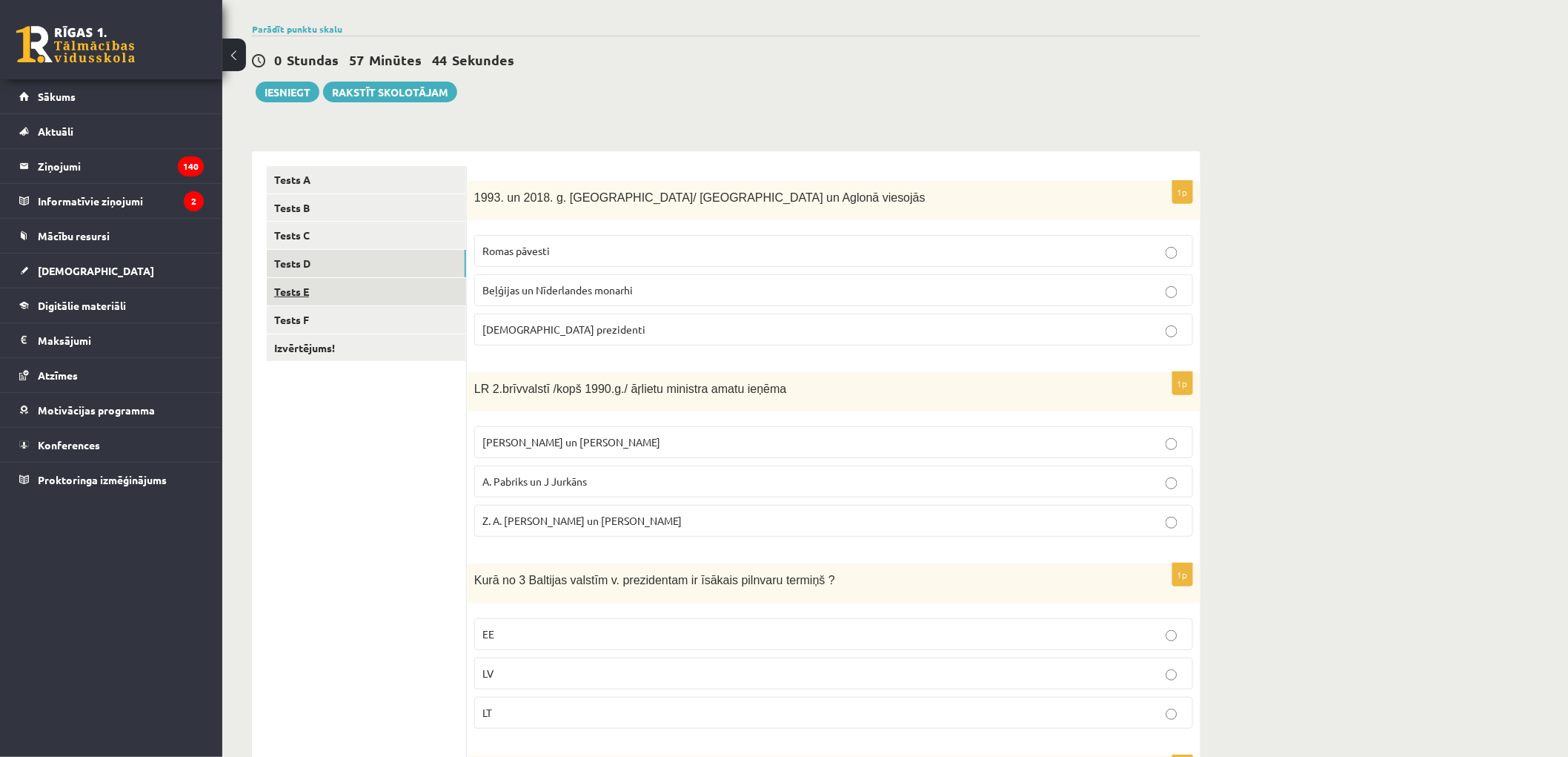
click at [306, 289] on link "Tests E" at bounding box center [366, 291] width 199 height 28
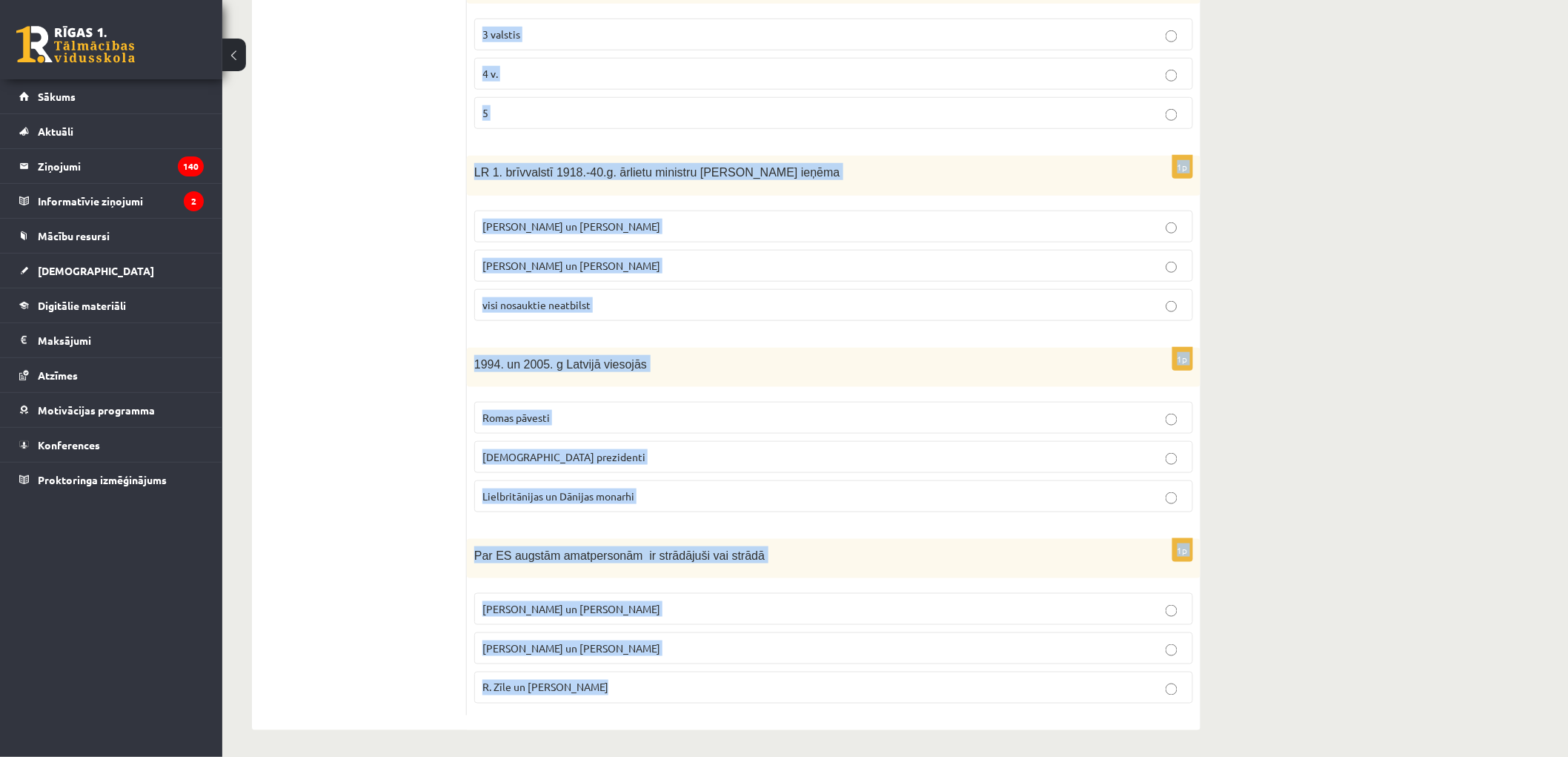
scroll to position [512, 0]
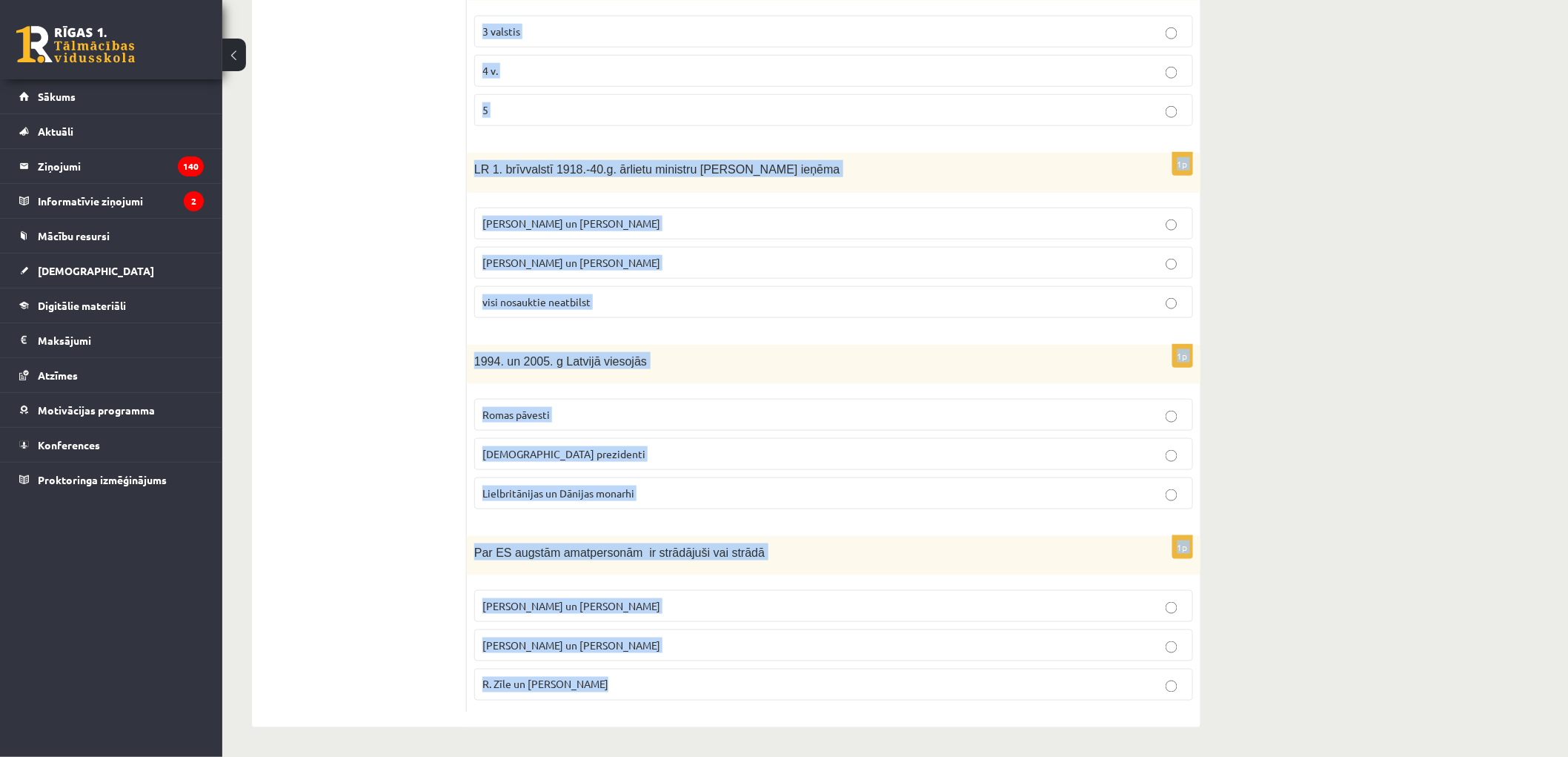
drag, startPoint x: 470, startPoint y: 195, endPoint x: 662, endPoint y: 665, distance: 507.7
click at [662, 665] on form "1p S. Kalniete un V. Dombrovskis ir strādājuši vai strādā tādās starptautiskās …" at bounding box center [833, 234] width 704 height 957
copy form "S. Kalniete un V. Dombrovskis ir strādājuši vai strādā tādās starptautiskās str…"
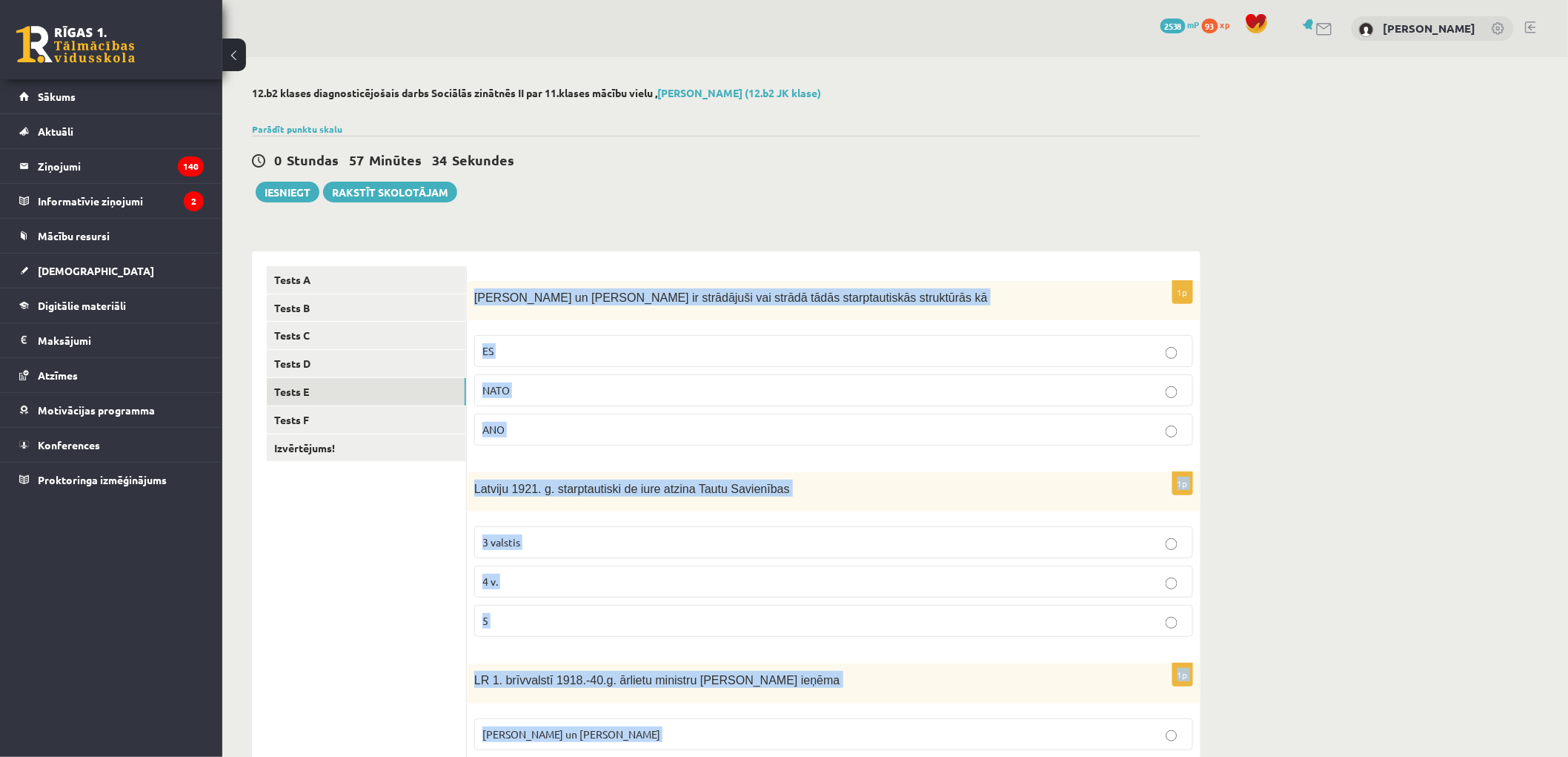
click at [499, 354] on p "ES" at bounding box center [833, 351] width 703 height 16
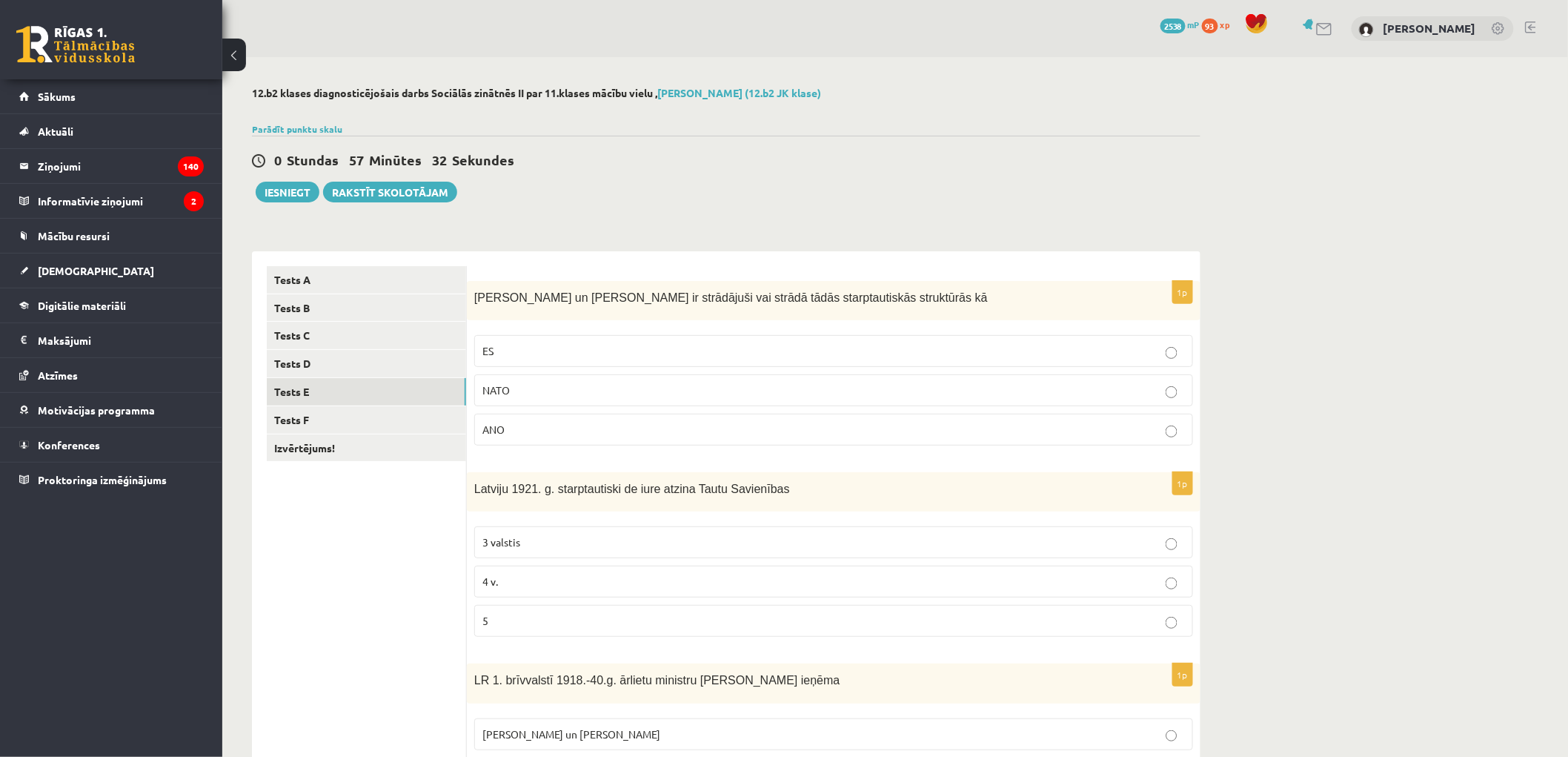
click at [493, 590] on p "4 v." at bounding box center [833, 582] width 703 height 16
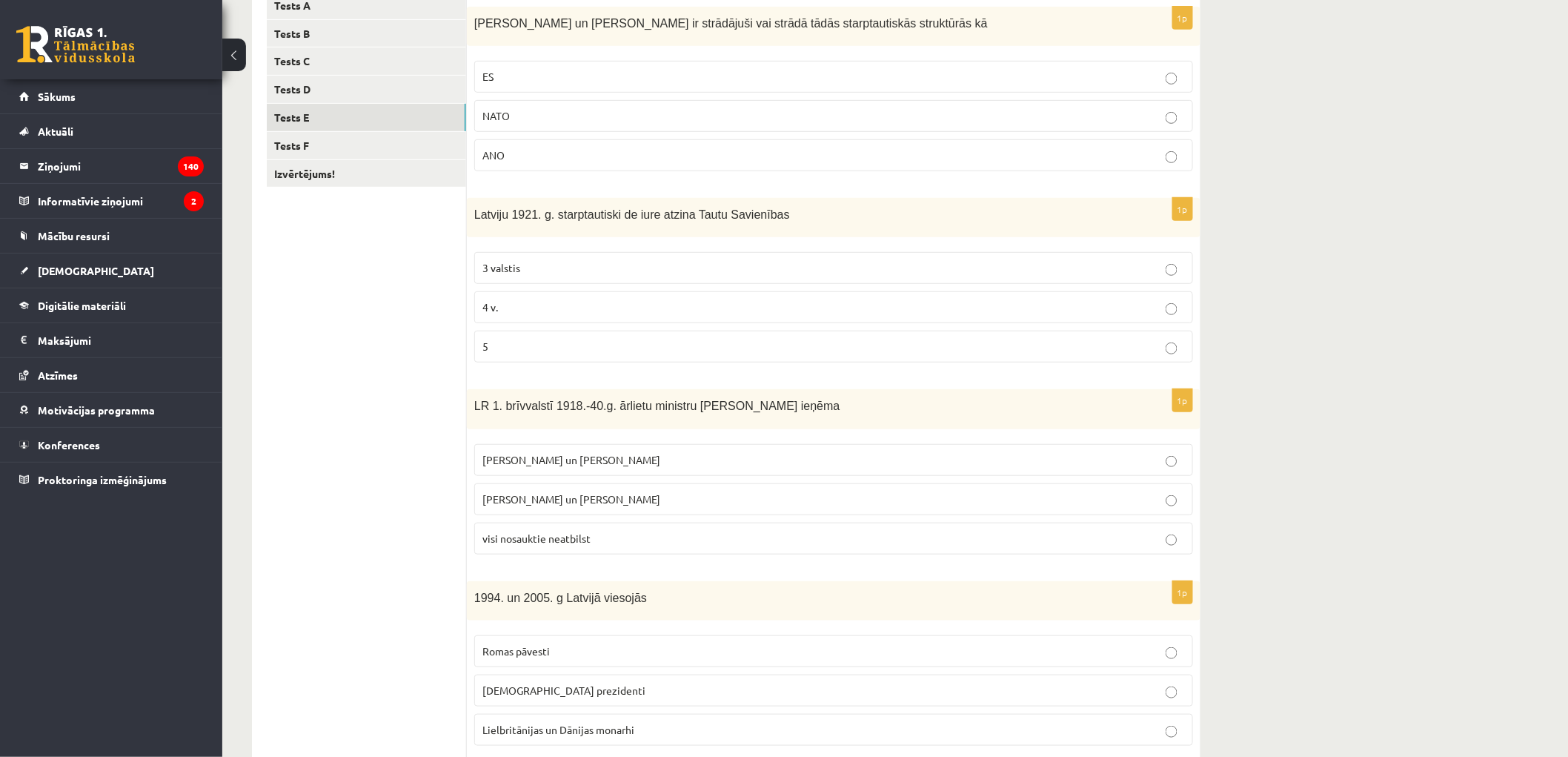
click at [506, 465] on span "Z. Meierovics un V. Munters" at bounding box center [571, 459] width 178 height 13
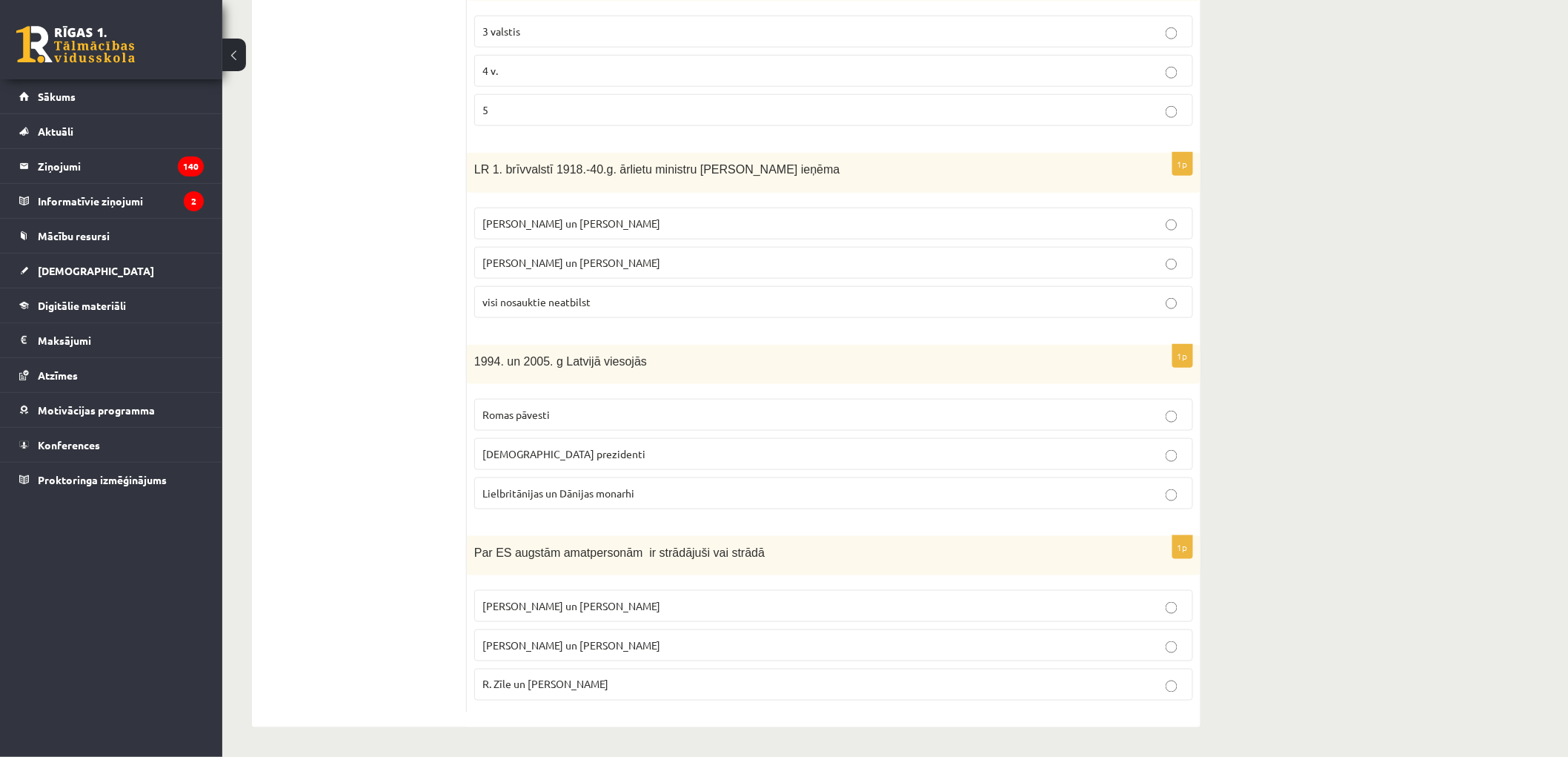
click at [508, 462] on label "ASV prezidenti" at bounding box center [833, 454] width 719 height 32
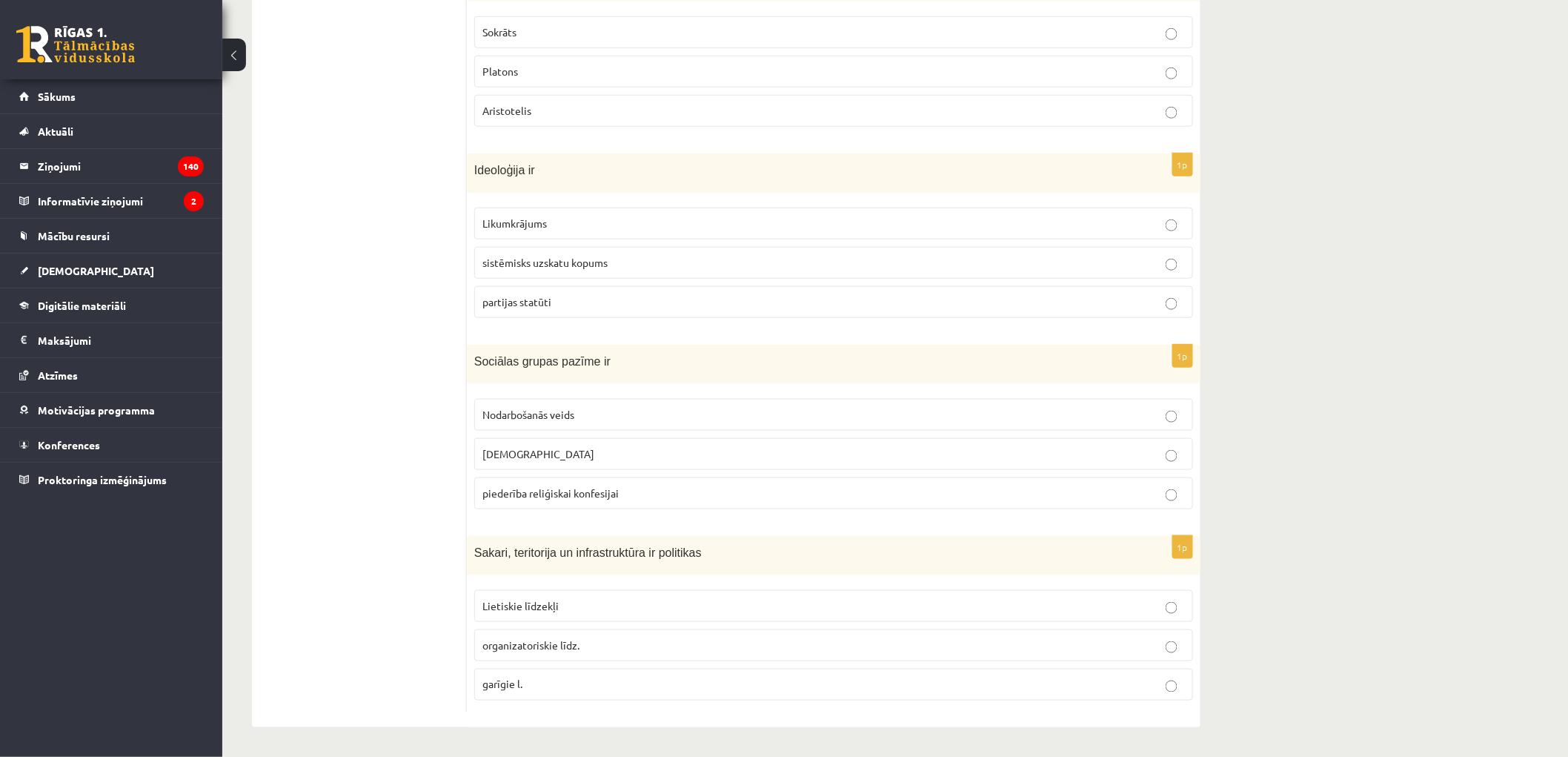
scroll to position [100, 0]
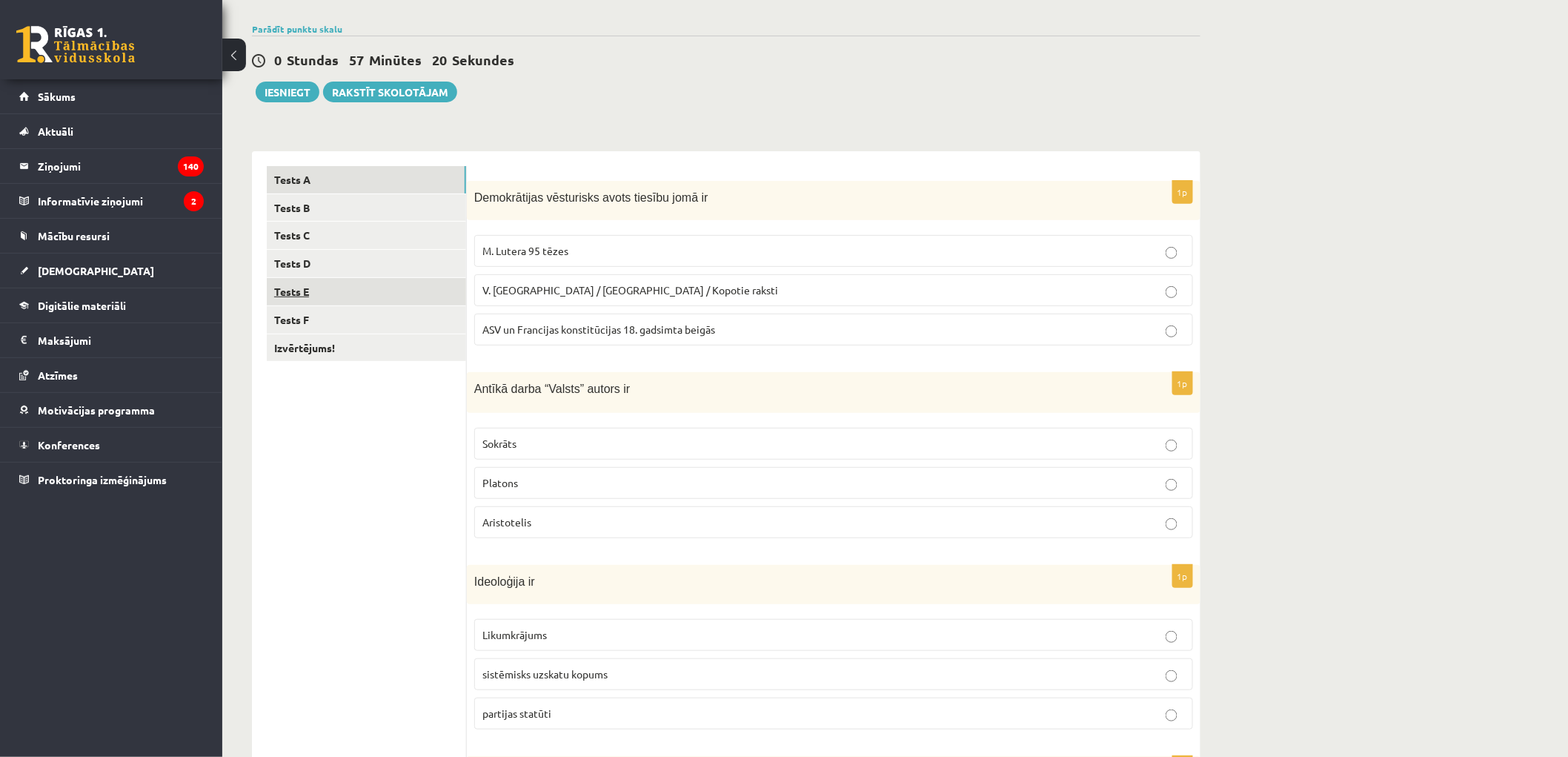
click at [323, 279] on link "Tests E" at bounding box center [366, 291] width 199 height 28
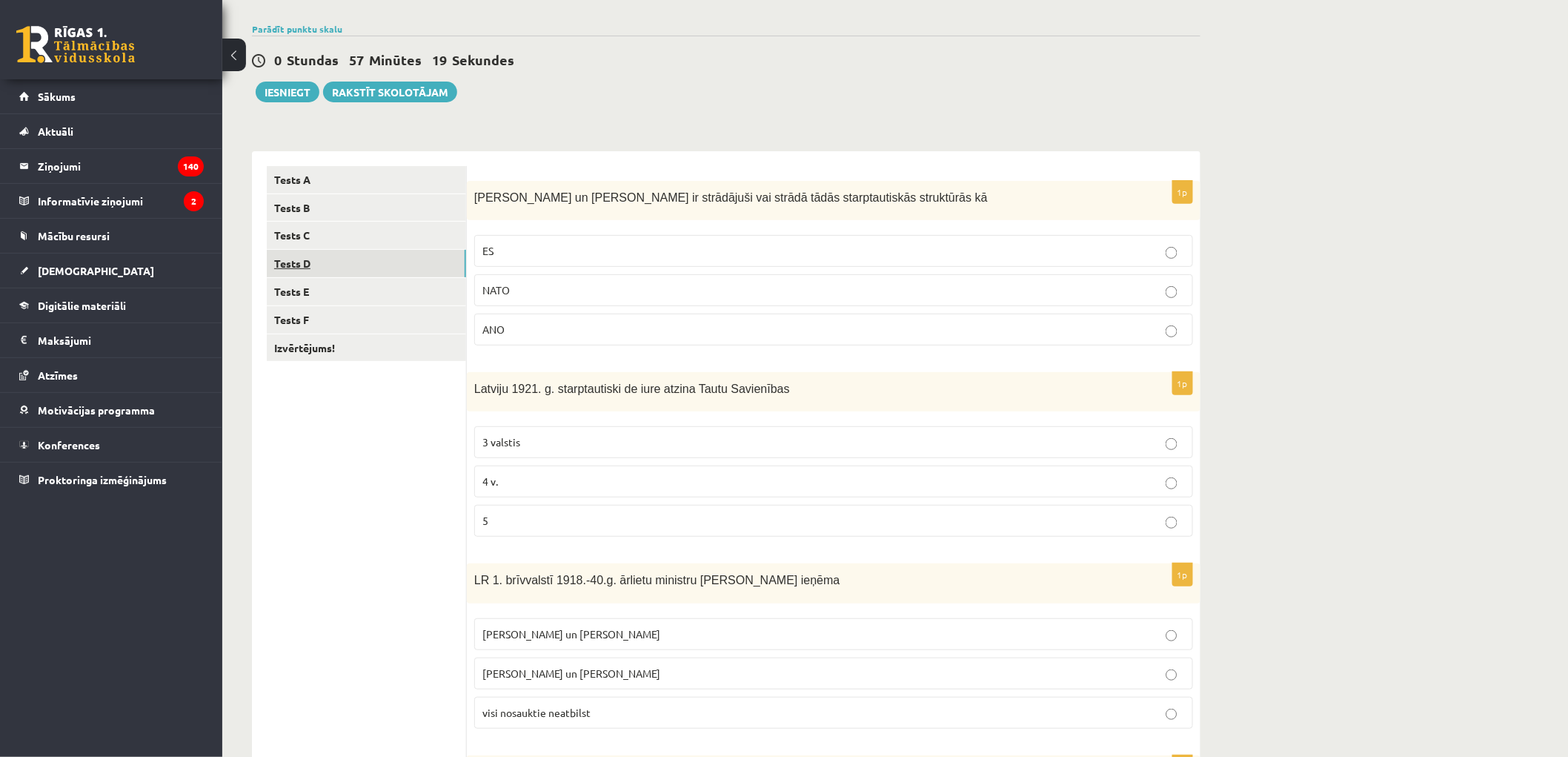
click at [318, 257] on link "Tests D" at bounding box center [366, 264] width 199 height 28
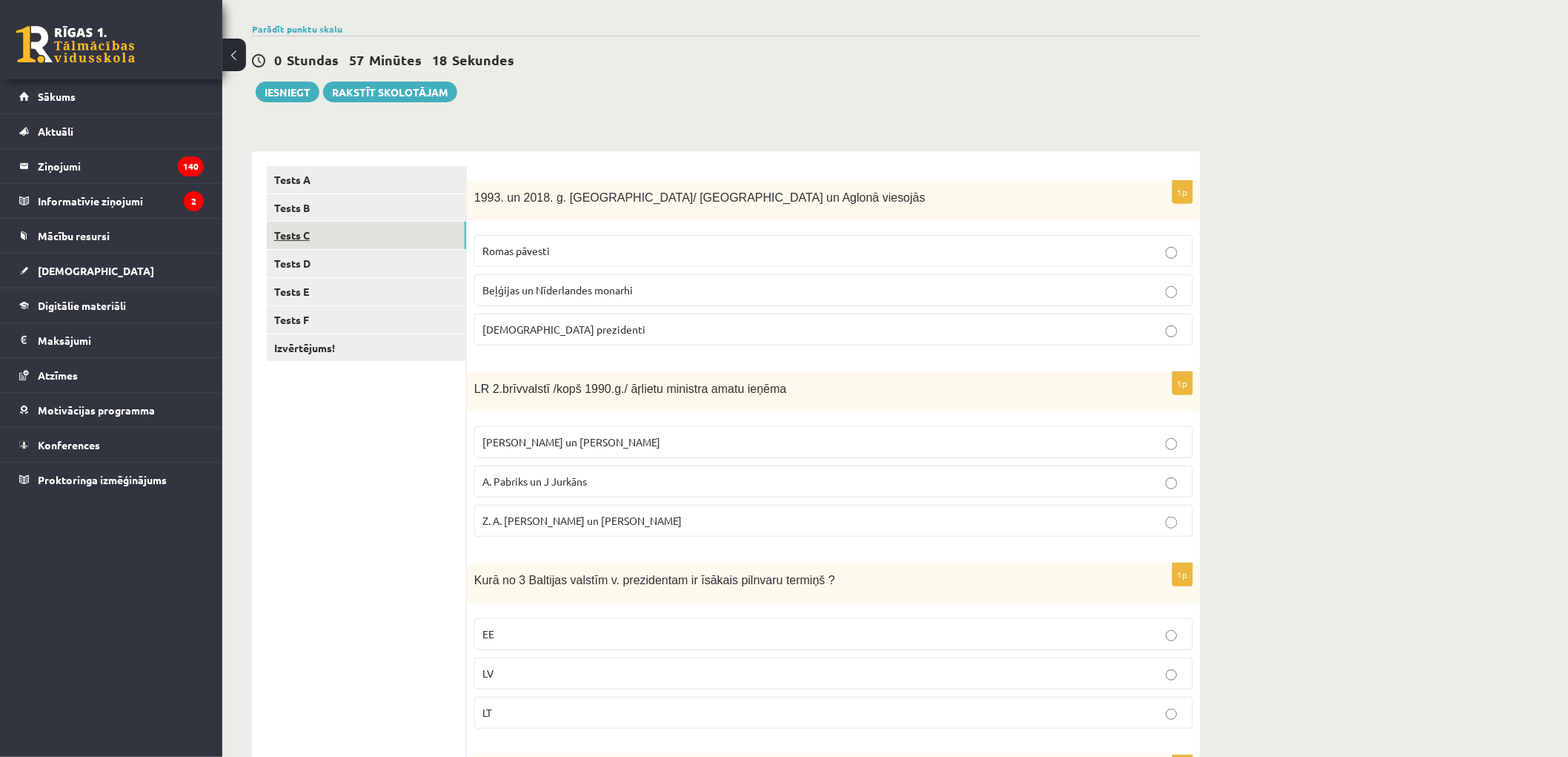
click at [326, 245] on link "Tests C" at bounding box center [366, 236] width 199 height 28
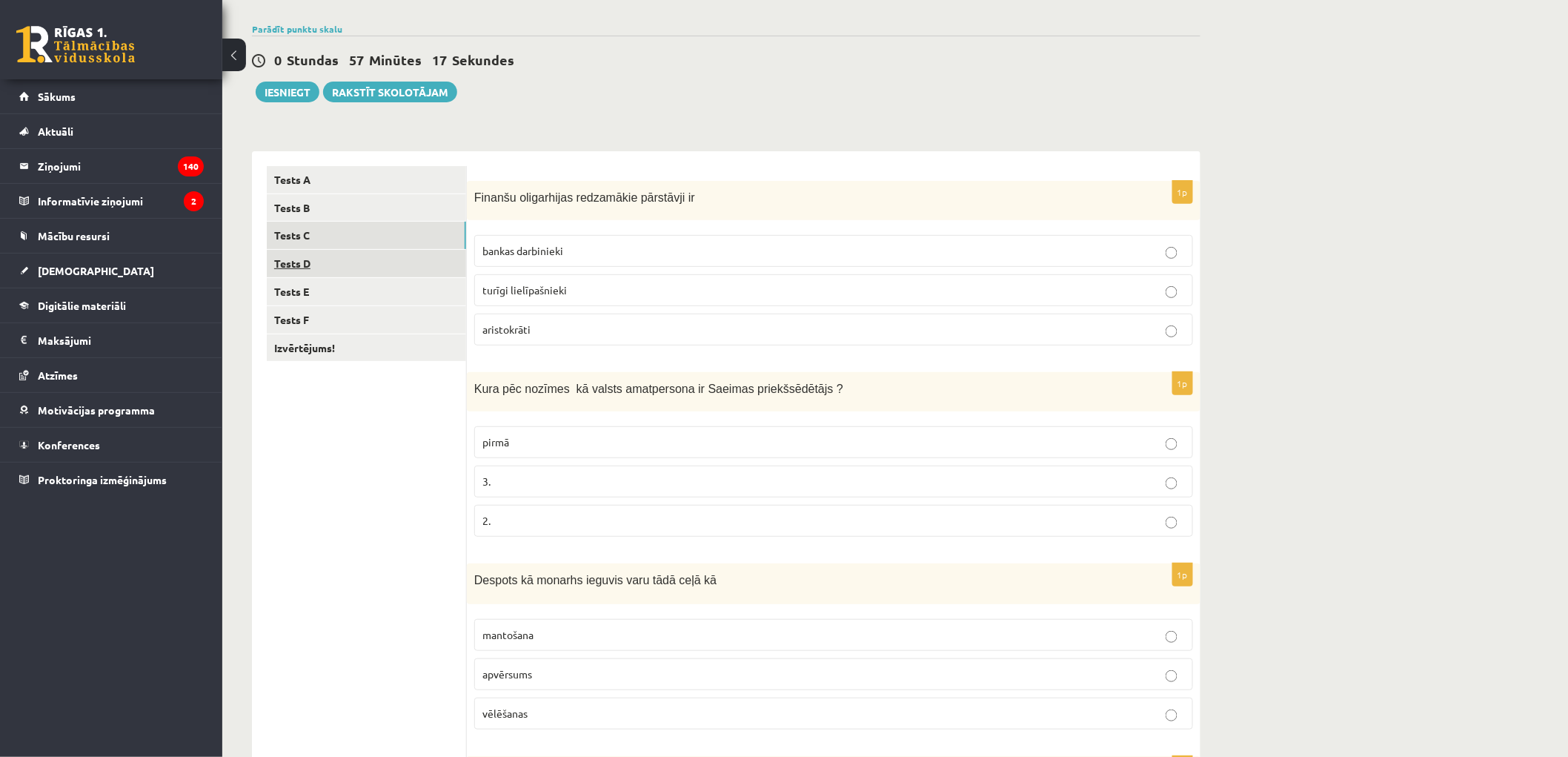
click at [330, 268] on link "Tests D" at bounding box center [366, 264] width 199 height 28
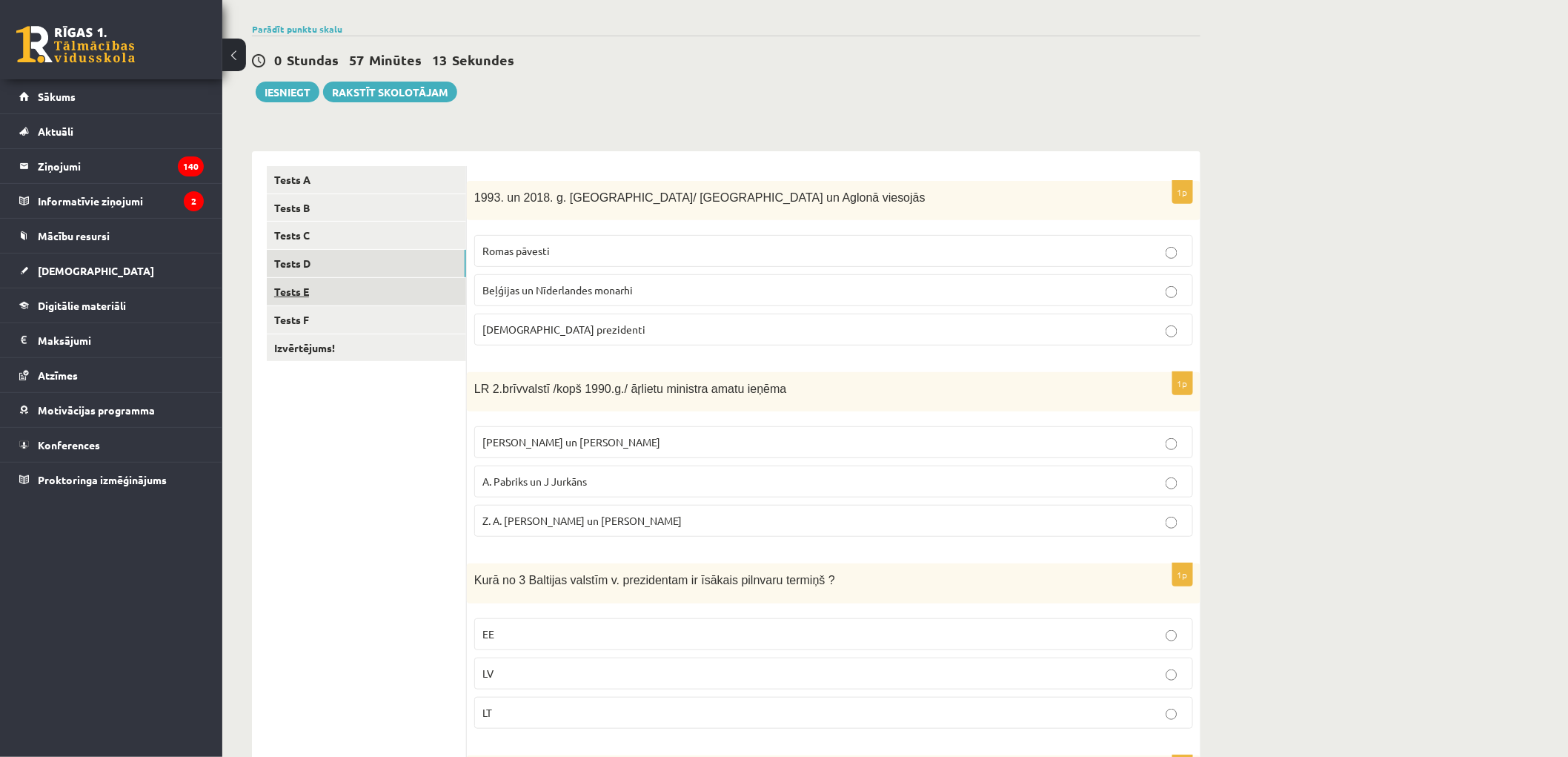
click at [338, 298] on link "Tests E" at bounding box center [366, 291] width 199 height 28
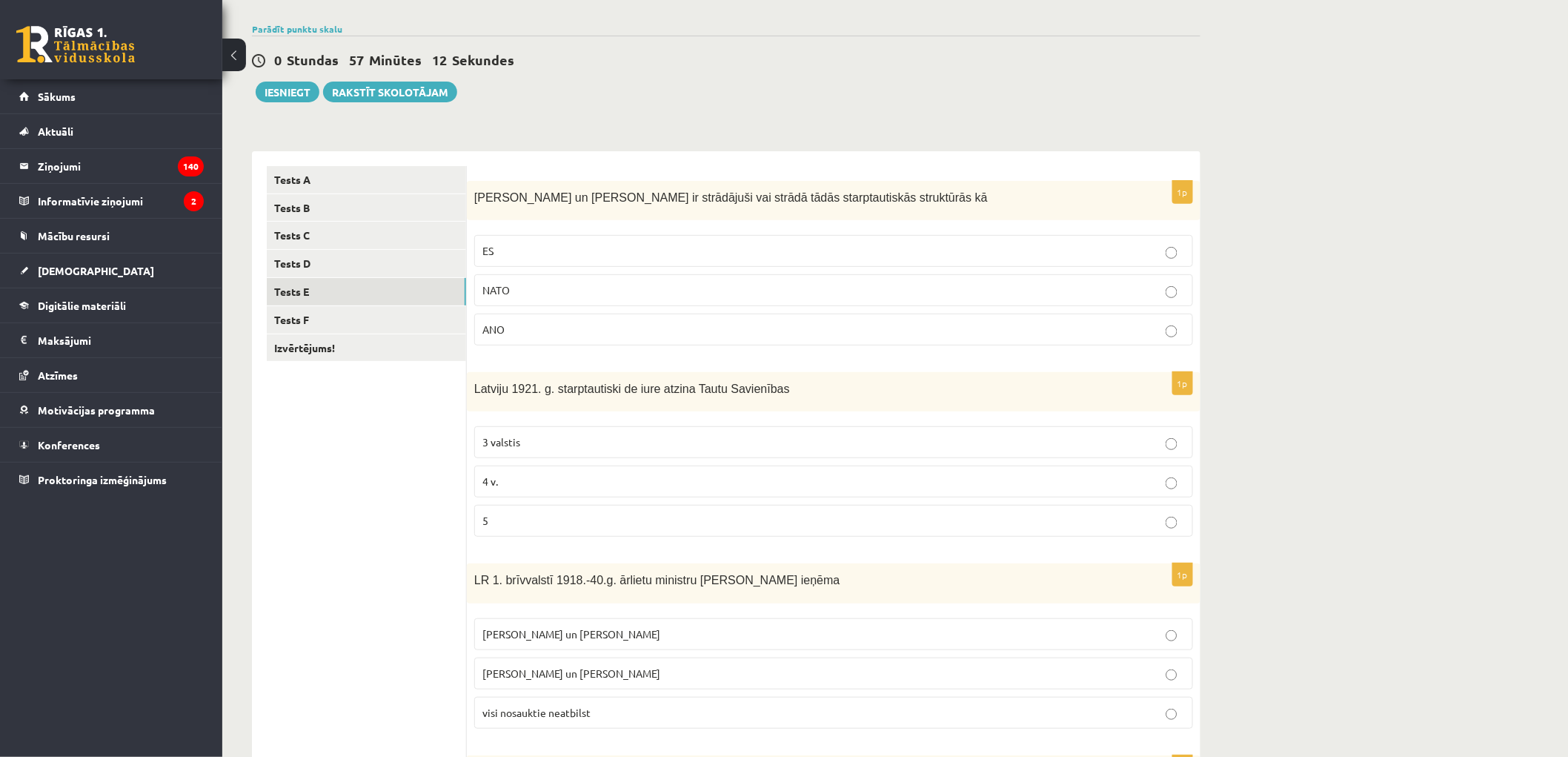
click at [534, 254] on p "ES" at bounding box center [833, 251] width 703 height 16
click at [520, 482] on p "4 v." at bounding box center [833, 481] width 703 height 16
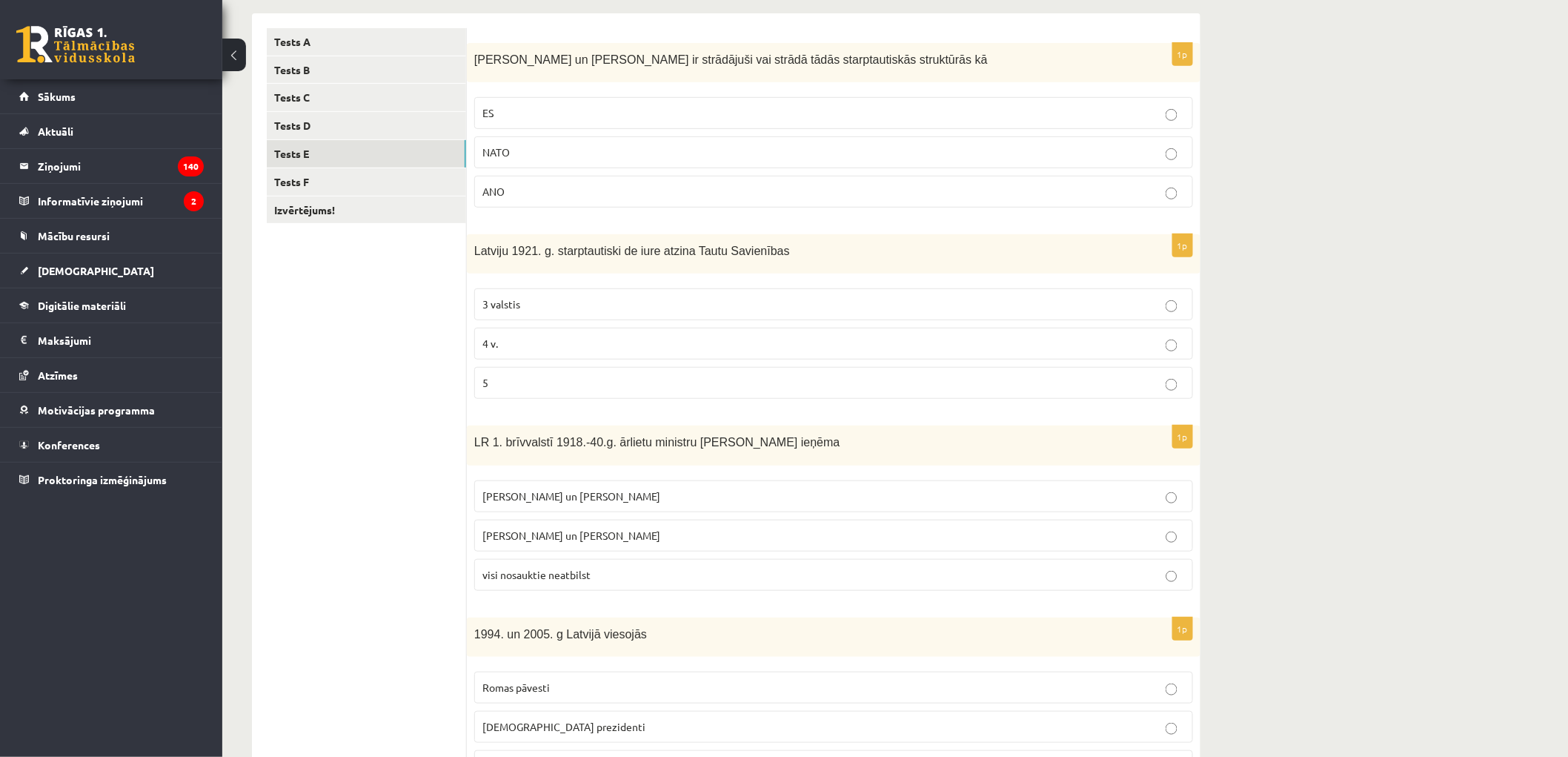
click at [528, 494] on span "[PERSON_NAME] un [PERSON_NAME]" at bounding box center [571, 495] width 178 height 13
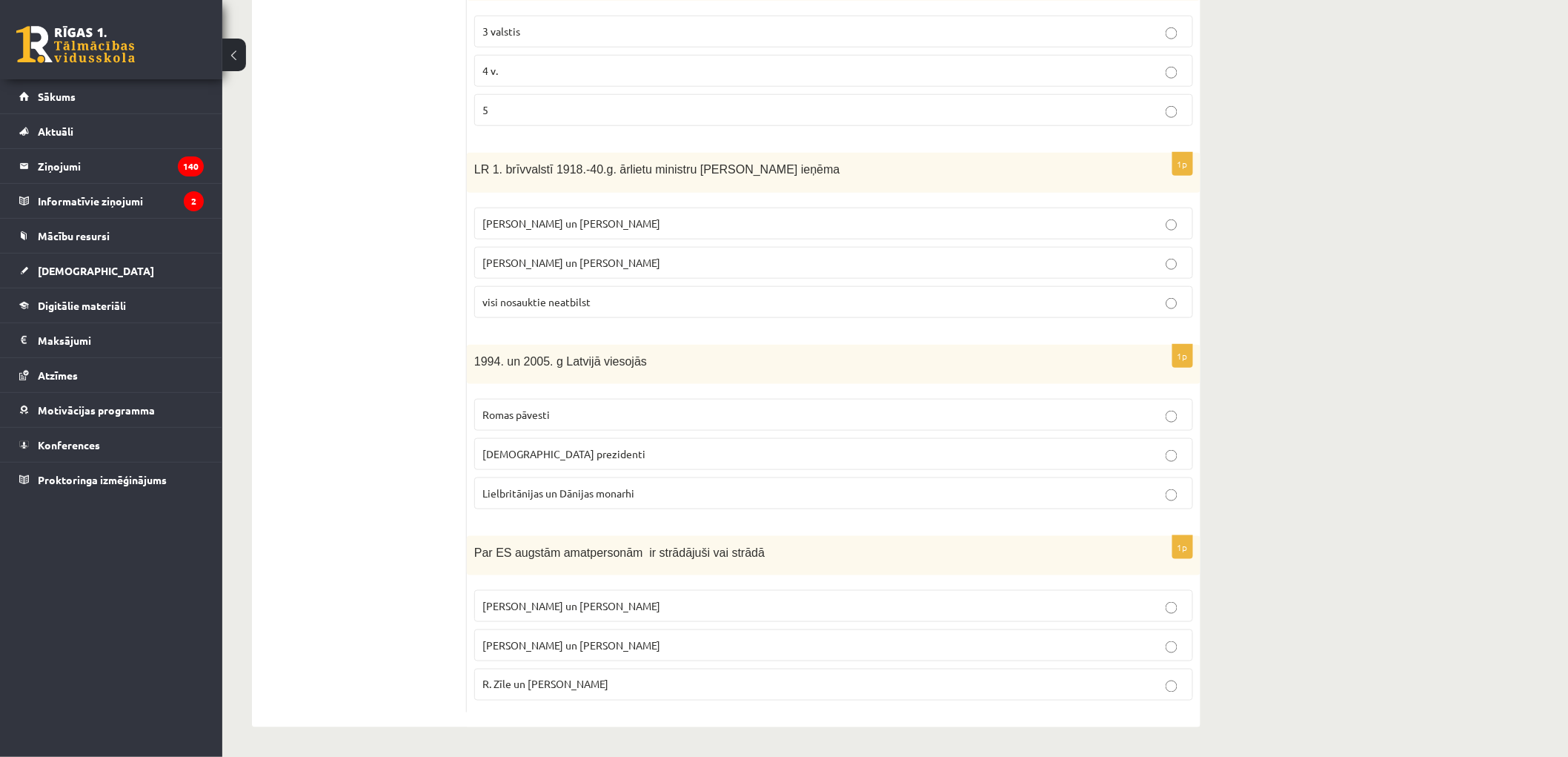
click at [501, 456] on span "ASV prezidenti" at bounding box center [564, 453] width 163 height 13
click at [550, 679] on span "R. Zīle un V.Dombrovskis" at bounding box center [545, 683] width 126 height 13
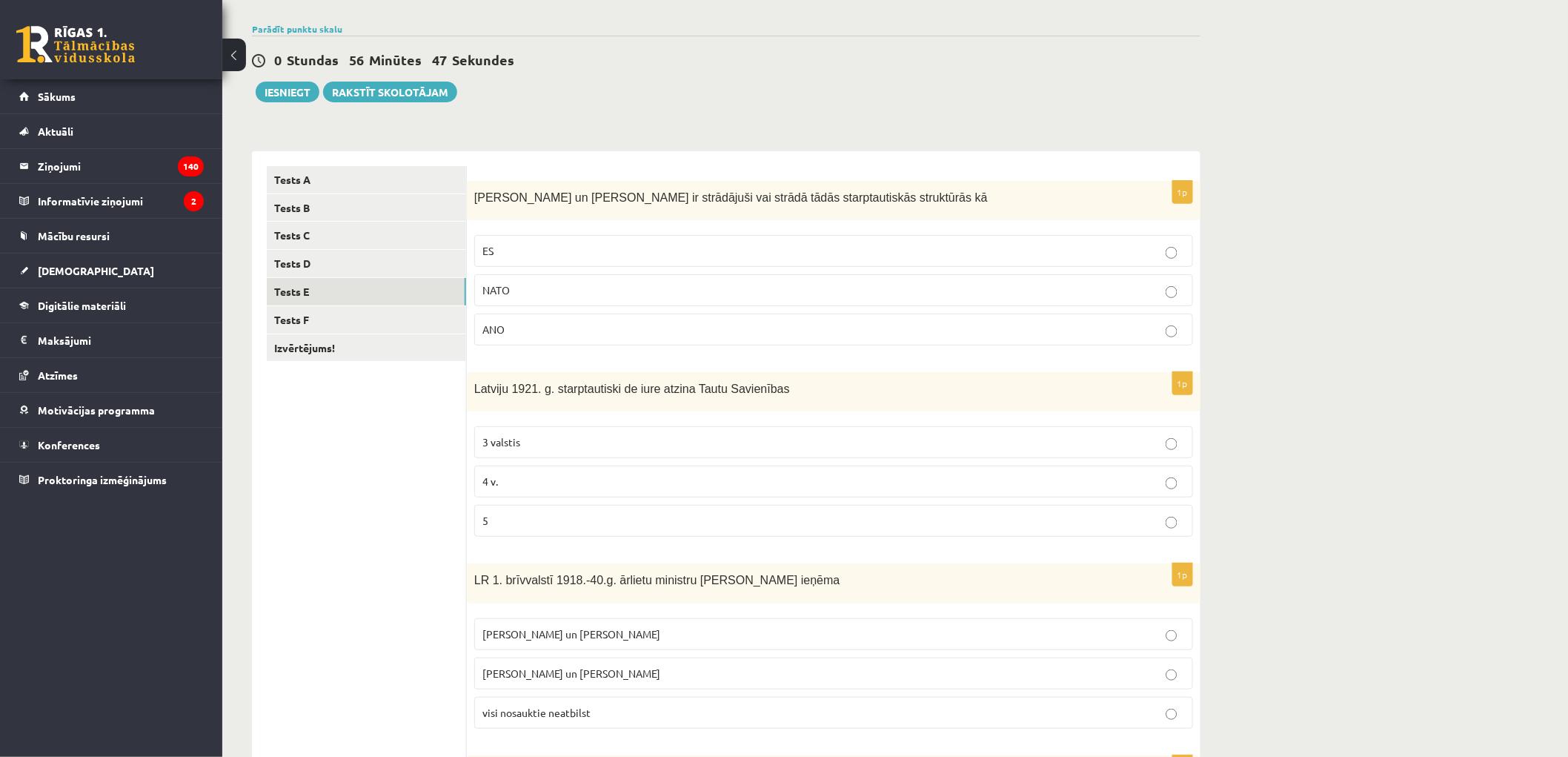
scroll to position [0, 0]
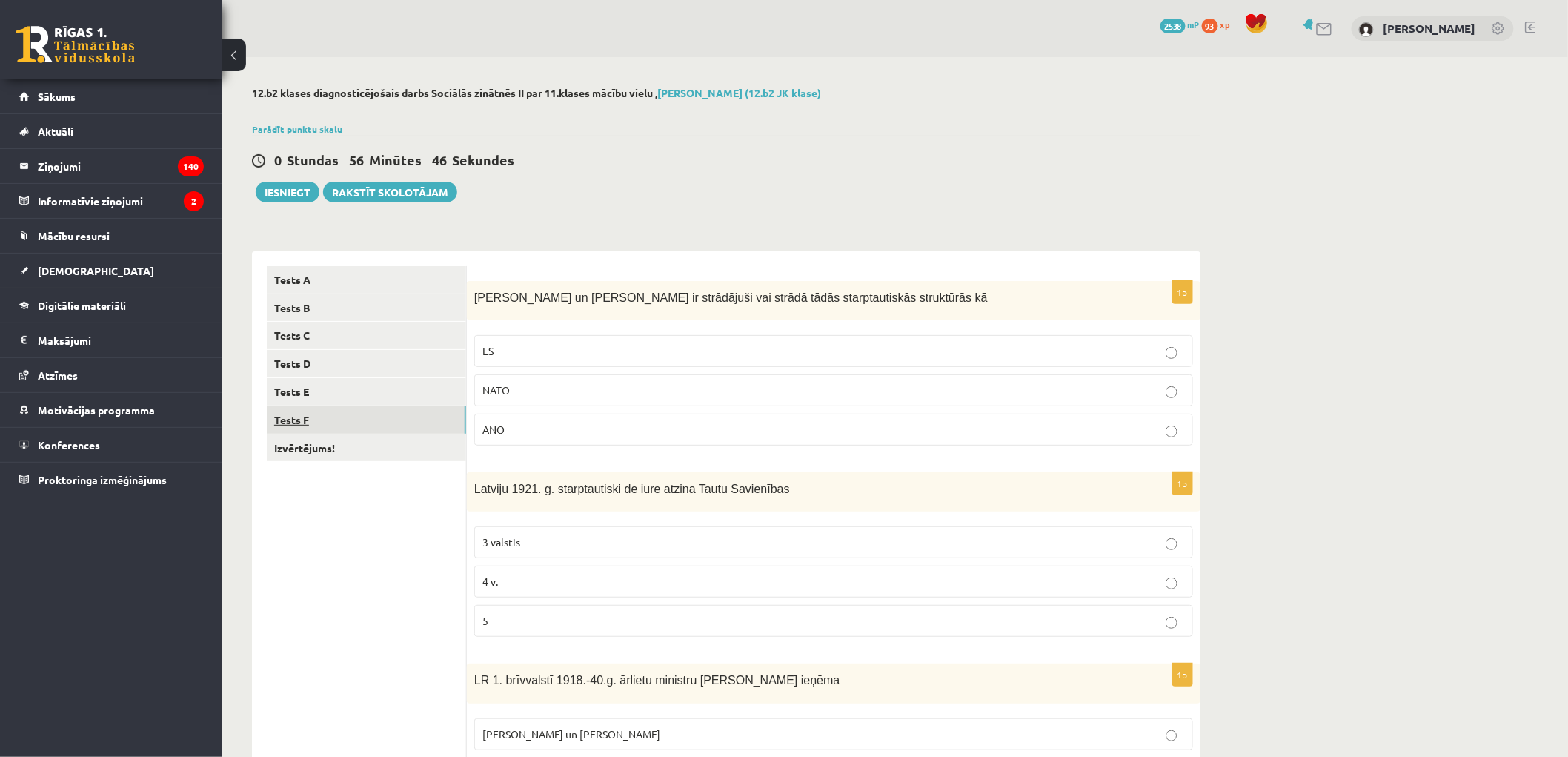
click at [345, 420] on link "Tests F" at bounding box center [366, 420] width 199 height 28
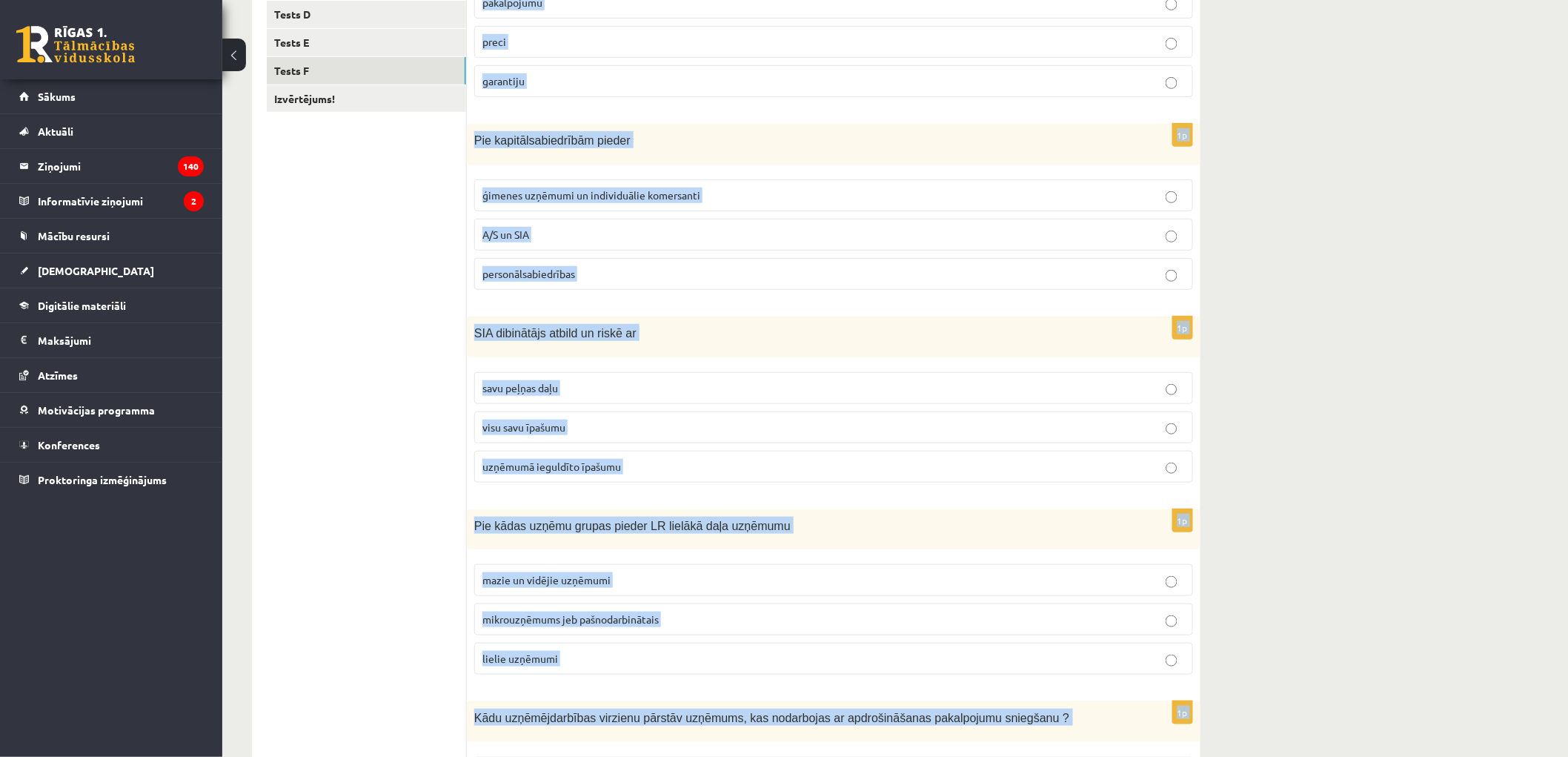
scroll to position [516, 0]
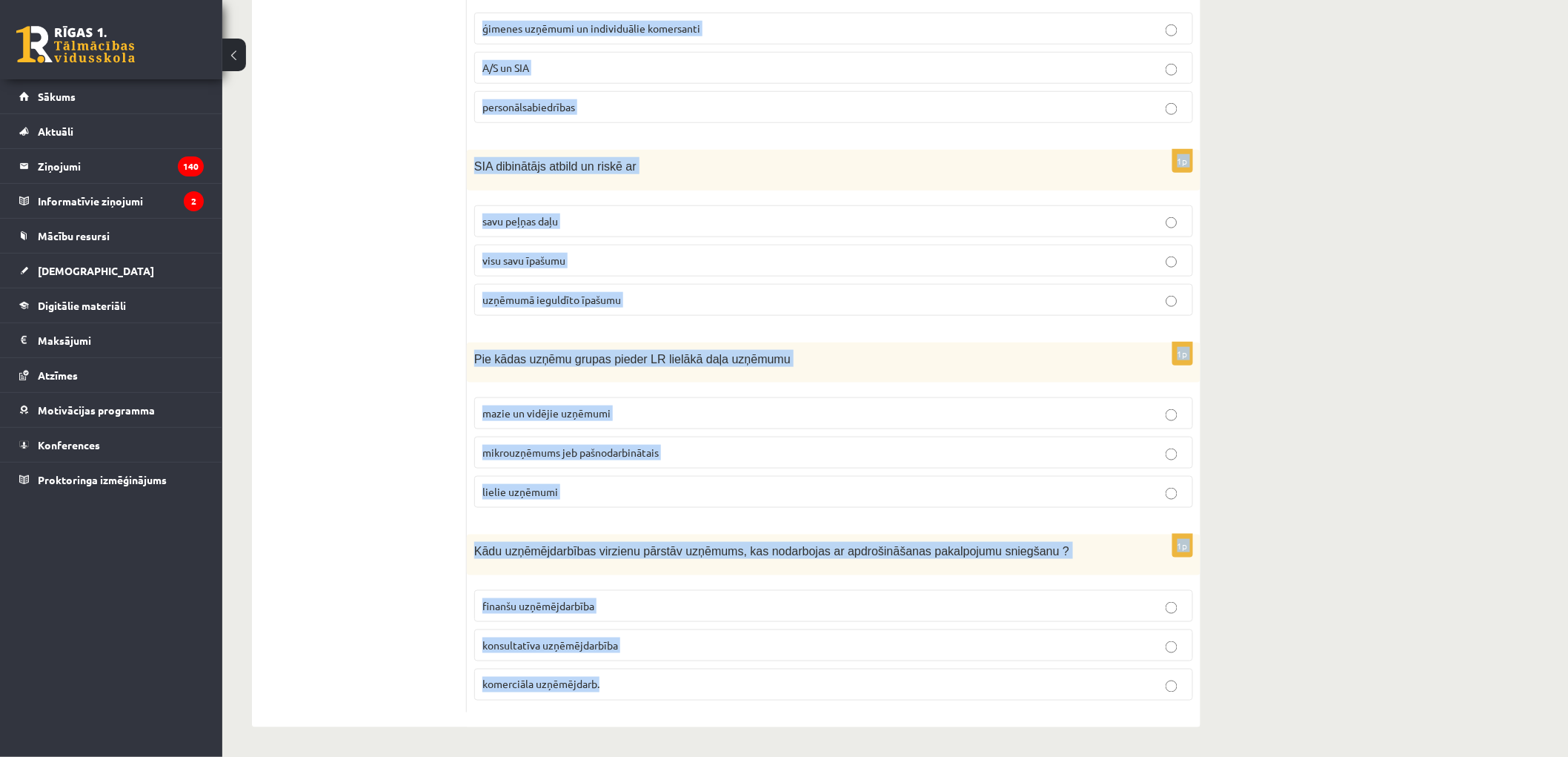
drag, startPoint x: 476, startPoint y: 294, endPoint x: 722, endPoint y: 697, distance: 472.1
click at [722, 697] on form "1p Saņemt, izmantot un atgriezt var pakalpojumu preci garantiju 1p Pie kapitāls…" at bounding box center [833, 231] width 704 height 962
copy form "Saņemt, izmantot un atgriezt var pakalpojumu preci garantiju 1p Pie kapitālsabi…"
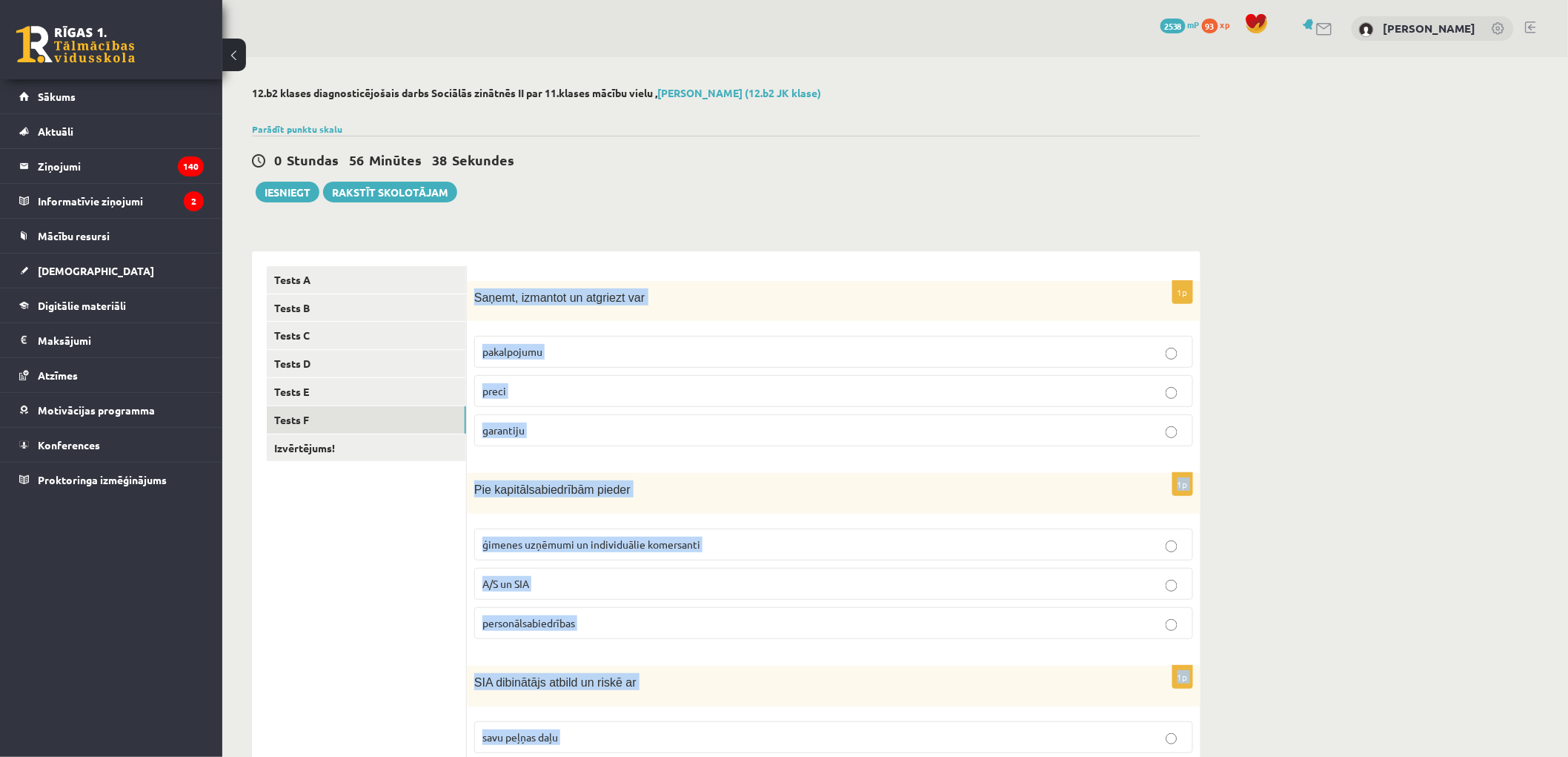
click at [528, 392] on p "preci" at bounding box center [833, 391] width 703 height 16
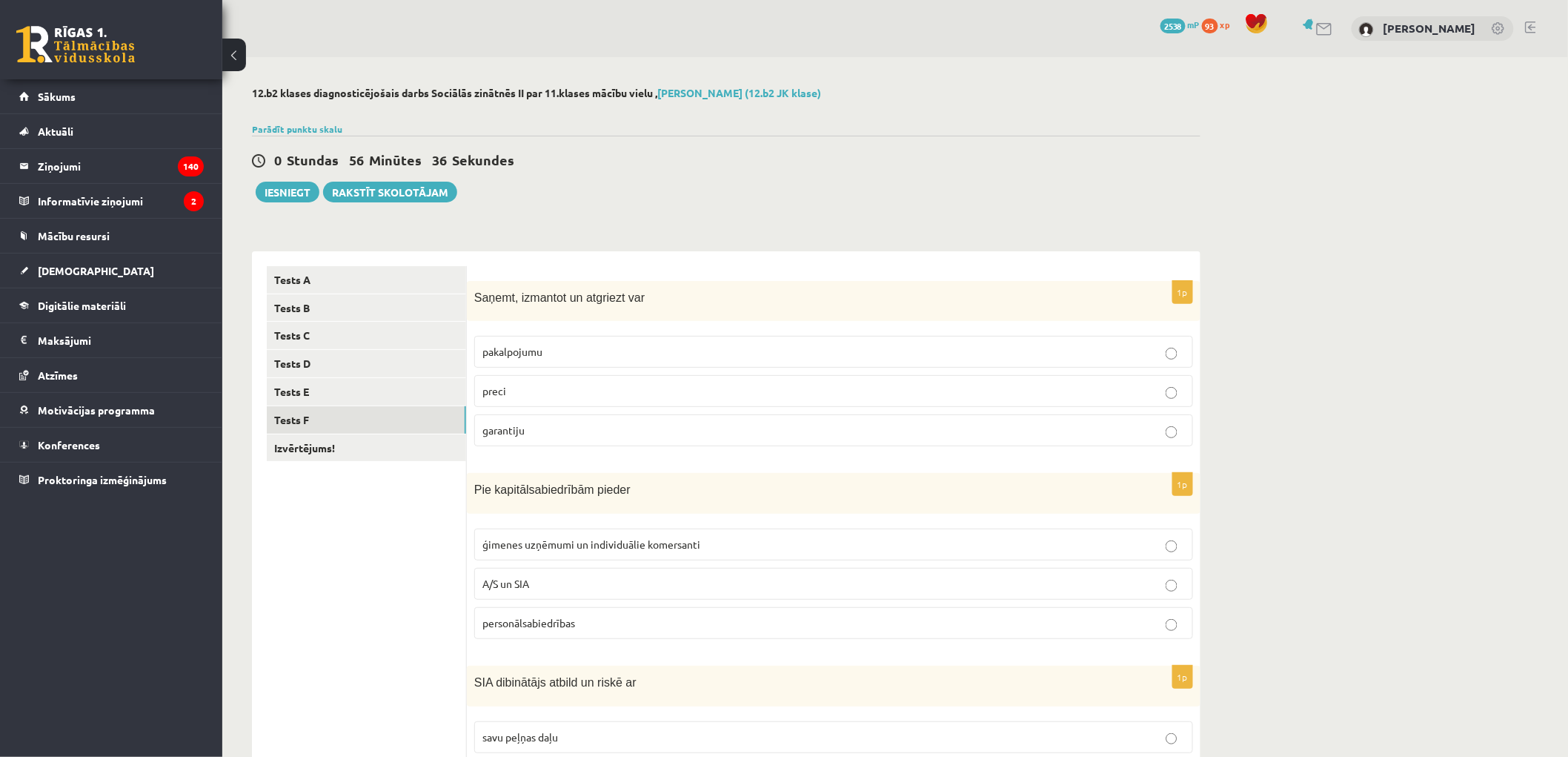
scroll to position [275, 0]
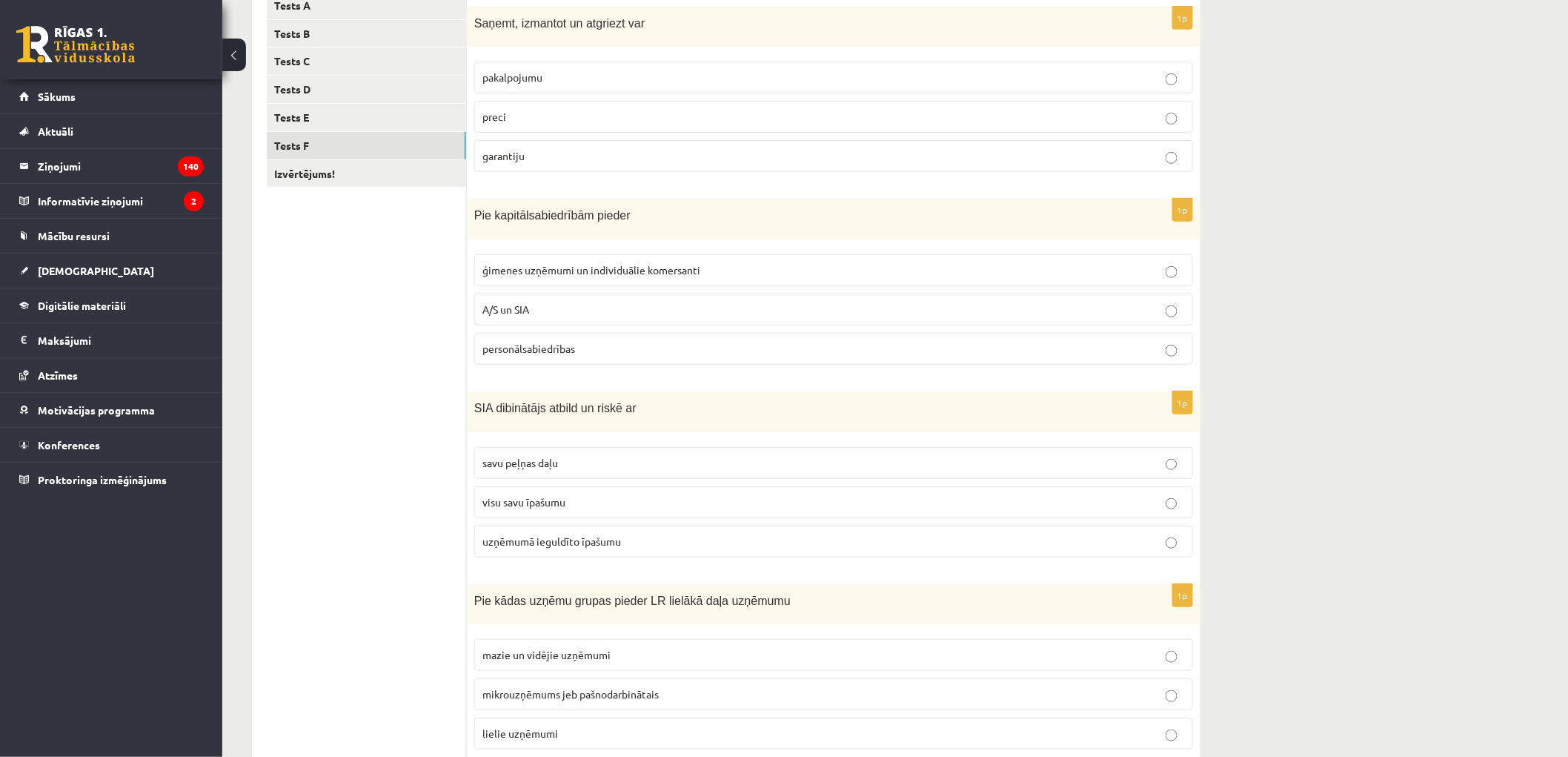
click at [508, 318] on label "A/S un SIA" at bounding box center [833, 309] width 719 height 32
click at [565, 551] on label "uzņēmumā ieguldīto īpašumu" at bounding box center [833, 541] width 719 height 32
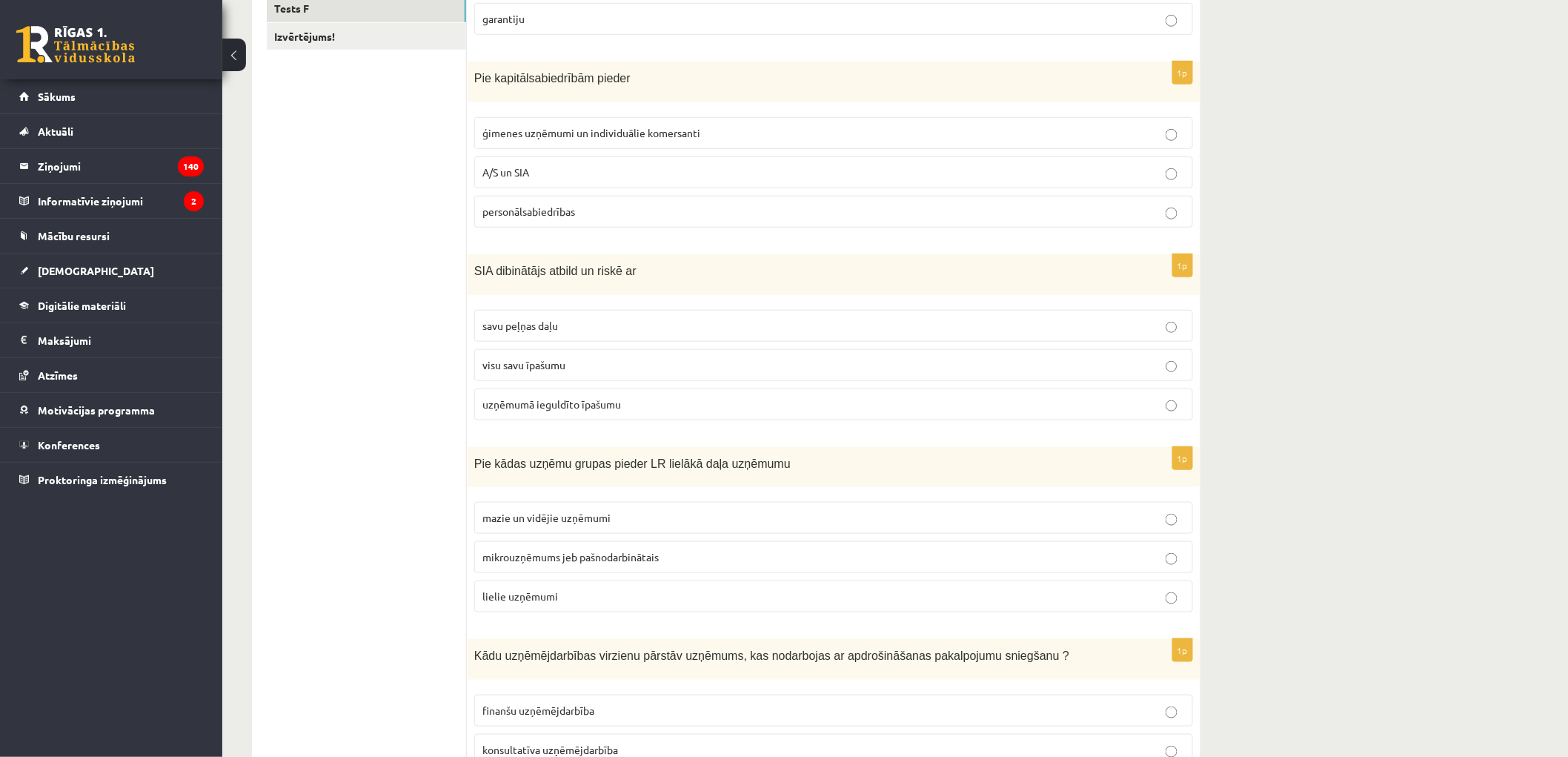
click at [531, 508] on label "mazie un vidējie uzņēmumi" at bounding box center [833, 518] width 719 height 32
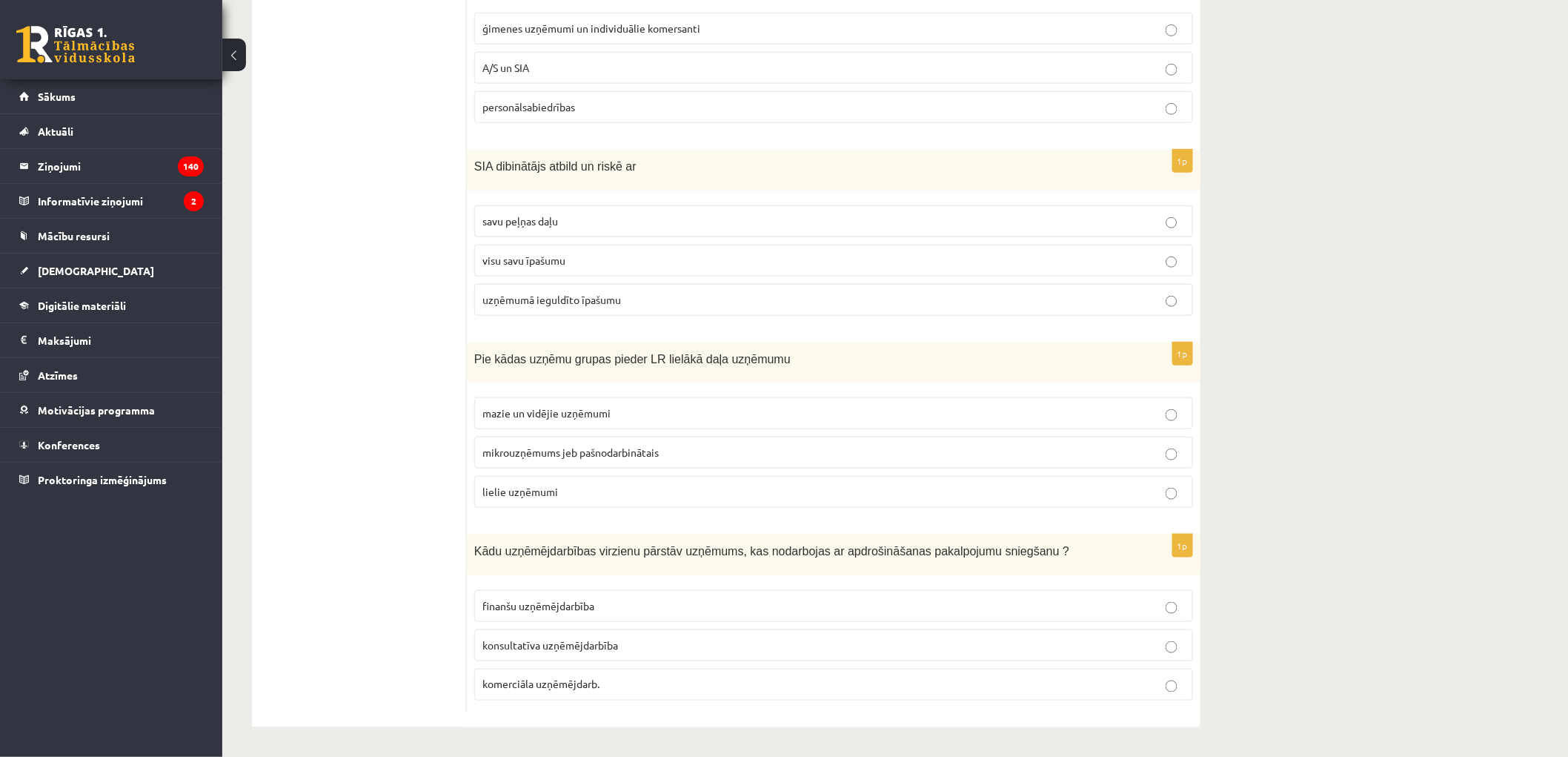
click at [534, 608] on span "finanšu uzņēmējdarbība" at bounding box center [538, 605] width 112 height 13
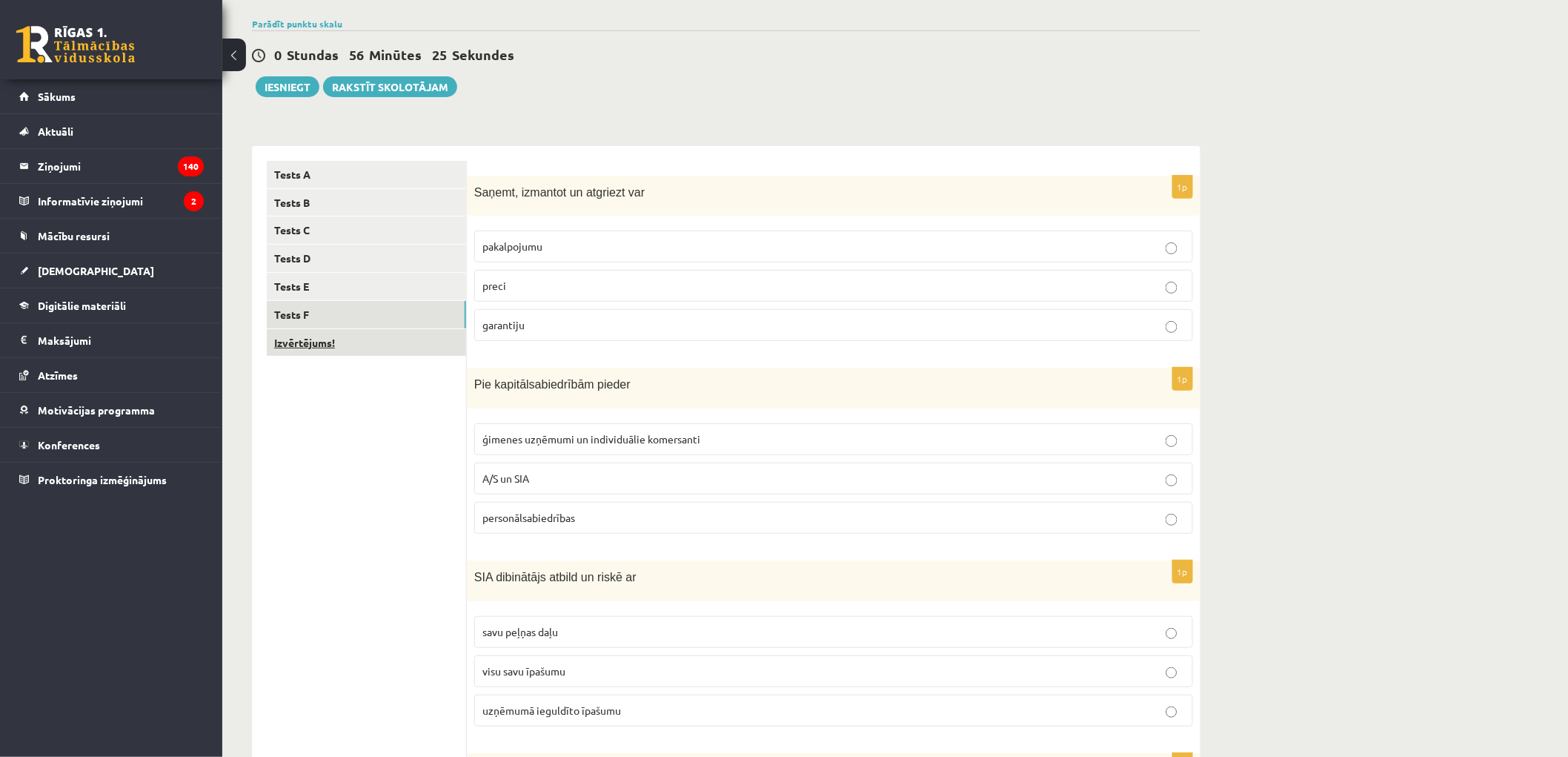
click at [313, 348] on link "Izvērtējums!" at bounding box center [366, 343] width 199 height 28
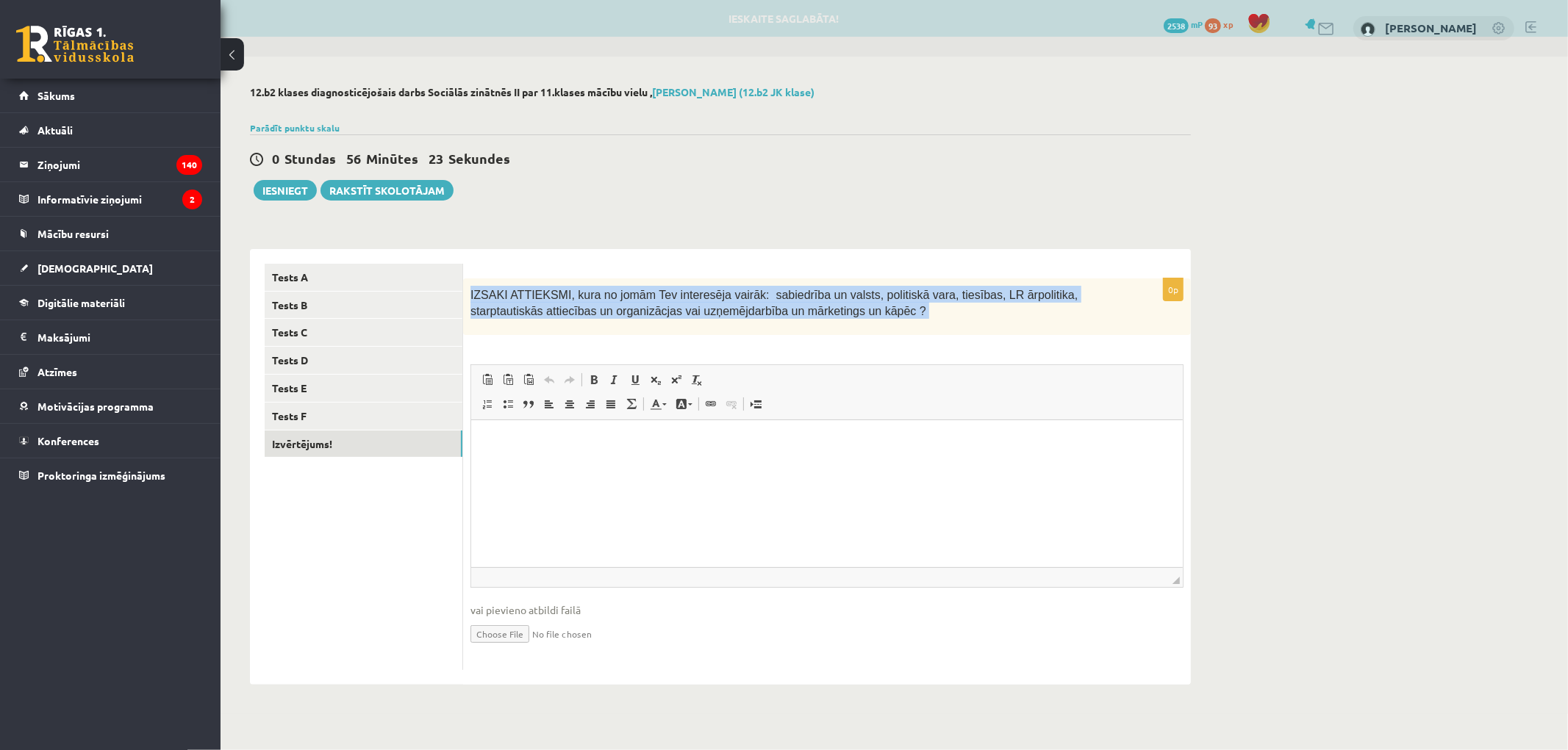
scroll to position [0, 0]
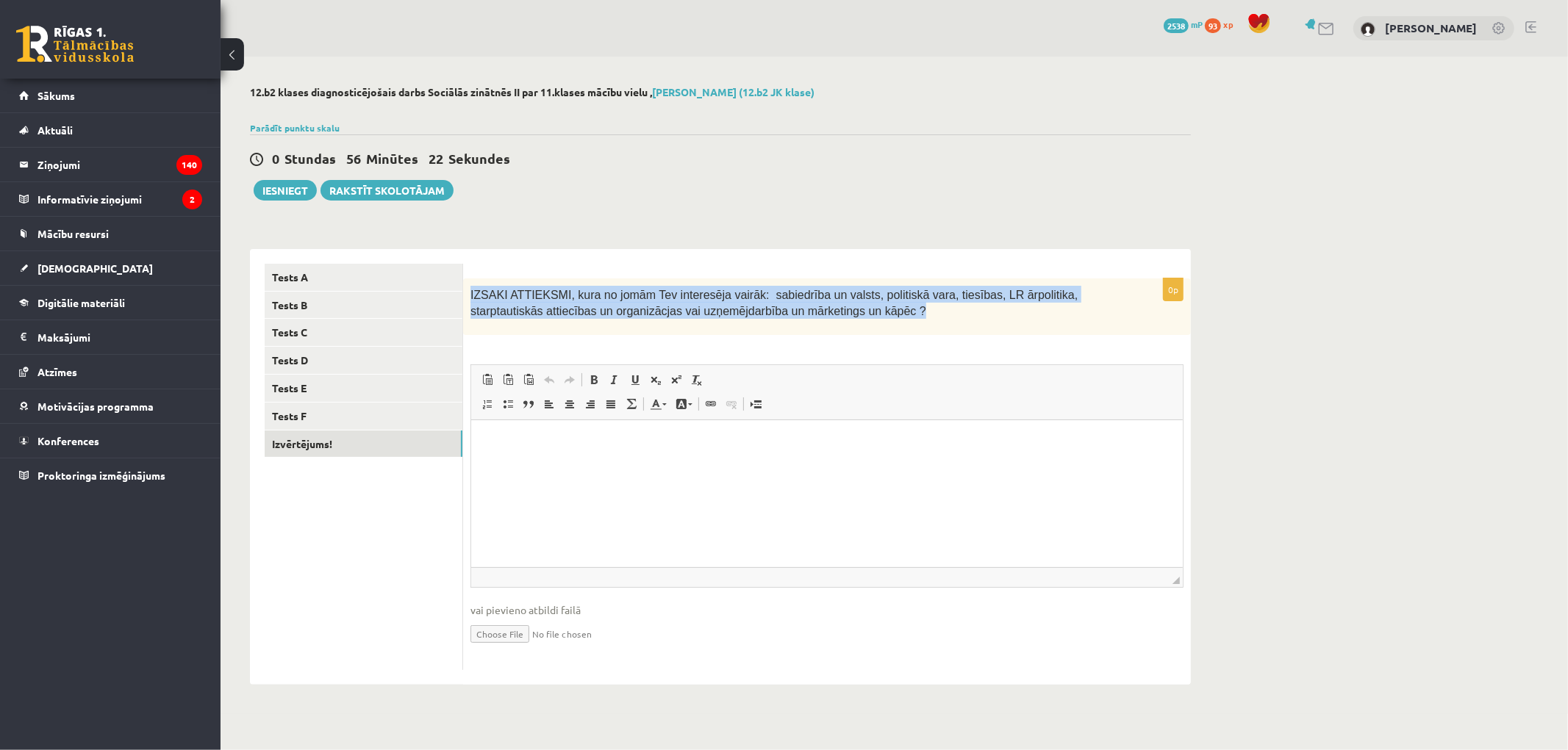
drag, startPoint x: 467, startPoint y: 284, endPoint x: 835, endPoint y: 324, distance: 370.2
click at [835, 324] on div "IZSAKI ATTIEKSMI, kura no jomām Tev interesēja vairāk: sabiedrība un valsts, po…" at bounding box center [827, 306] width 728 height 56
copy span "IZSAKI ATTIEKSMI, kura no jomām Tev interesēja vairāk: sabiedrība un valsts, po…"
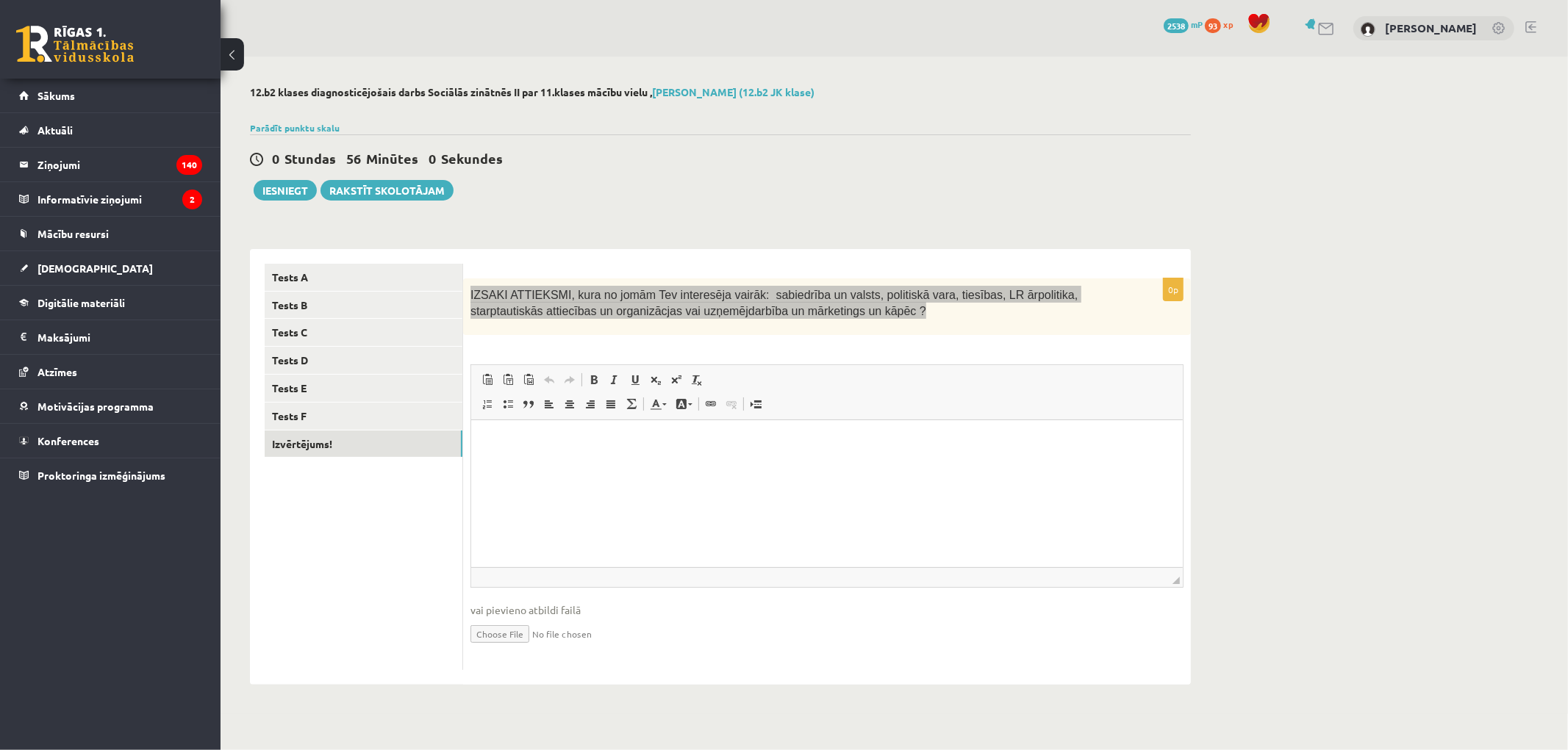
click at [606, 464] on html at bounding box center [825, 442] width 711 height 44
click at [667, 464] on html "**********" at bounding box center [825, 442] width 711 height 44
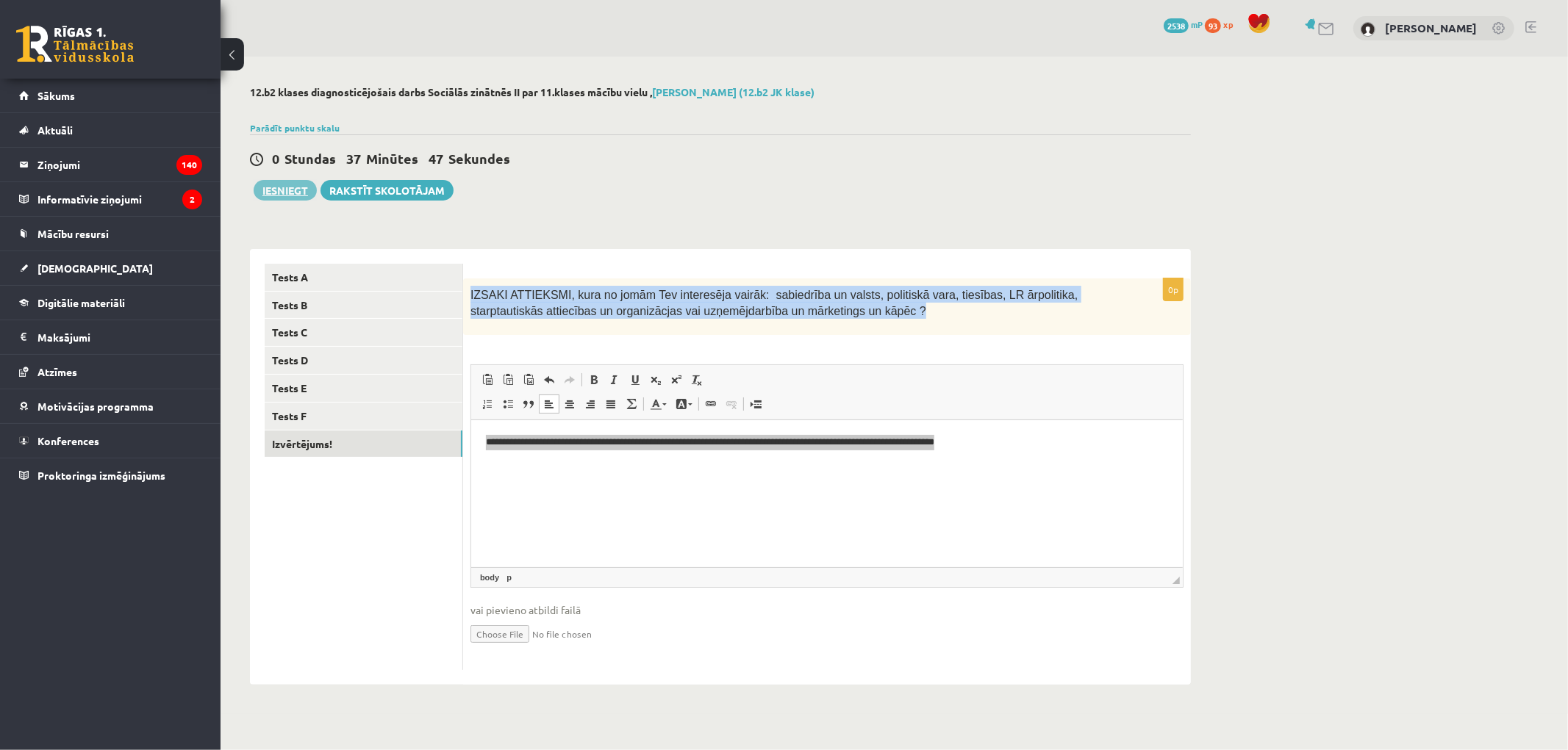
click at [281, 189] on button "Iesniegt" at bounding box center [285, 190] width 63 height 21
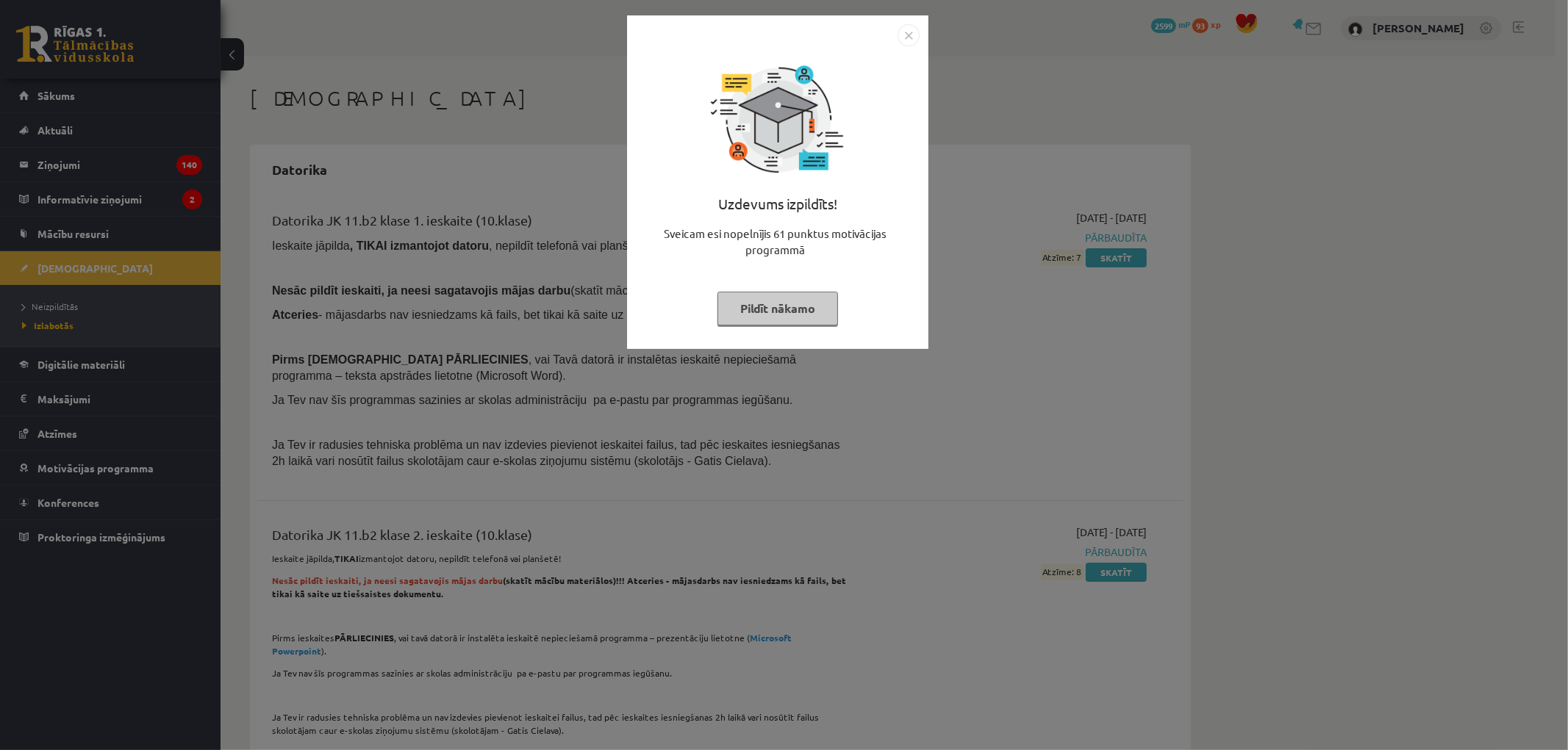
click at [746, 312] on button "Pildīt nākamo" at bounding box center [777, 308] width 120 height 34
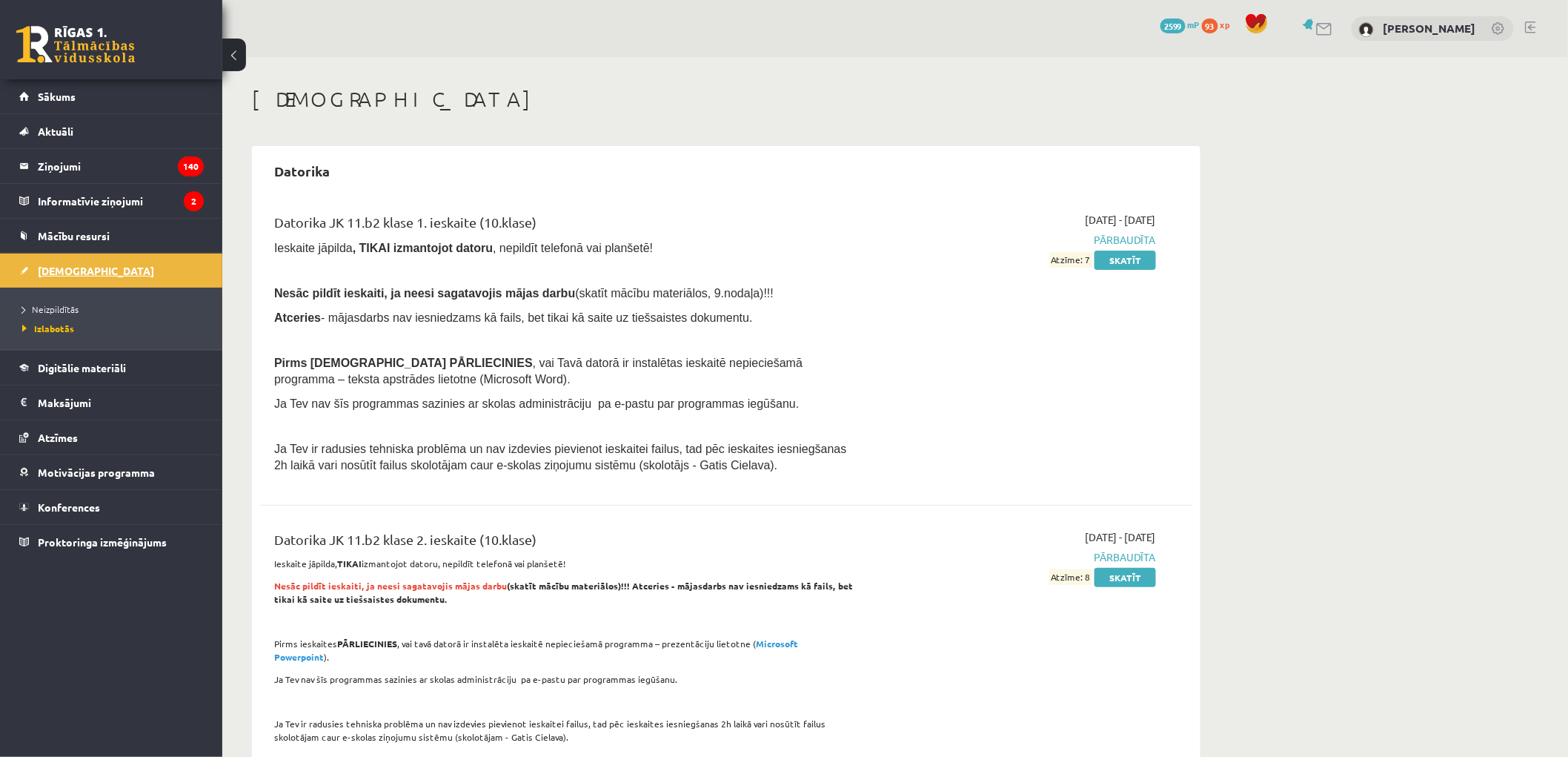
click at [83, 266] on link "[DEMOGRAPHIC_DATA]" at bounding box center [111, 271] width 185 height 34
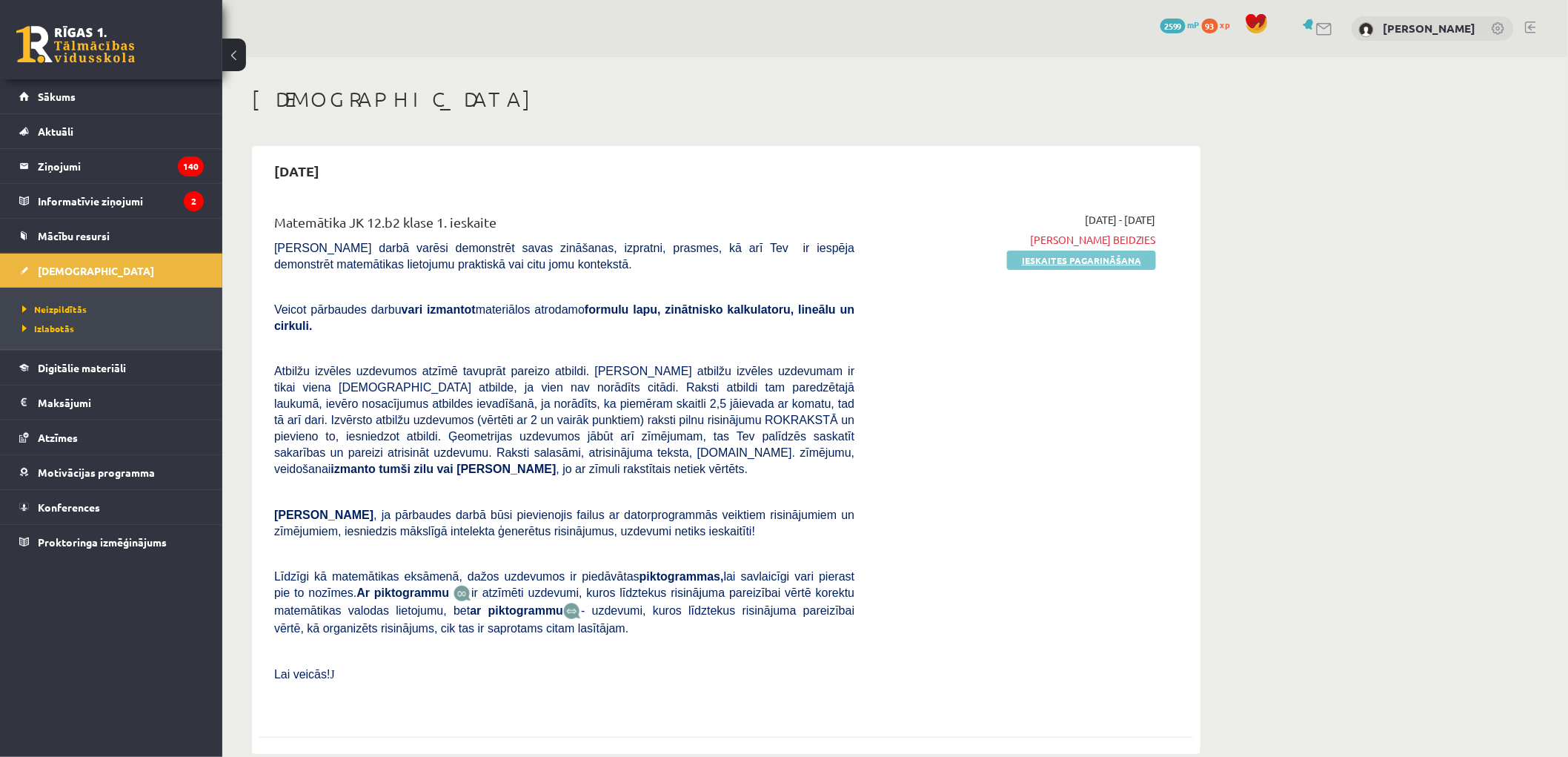
click at [1056, 258] on link "Ieskaites pagarināšana" at bounding box center [1082, 260] width 149 height 19
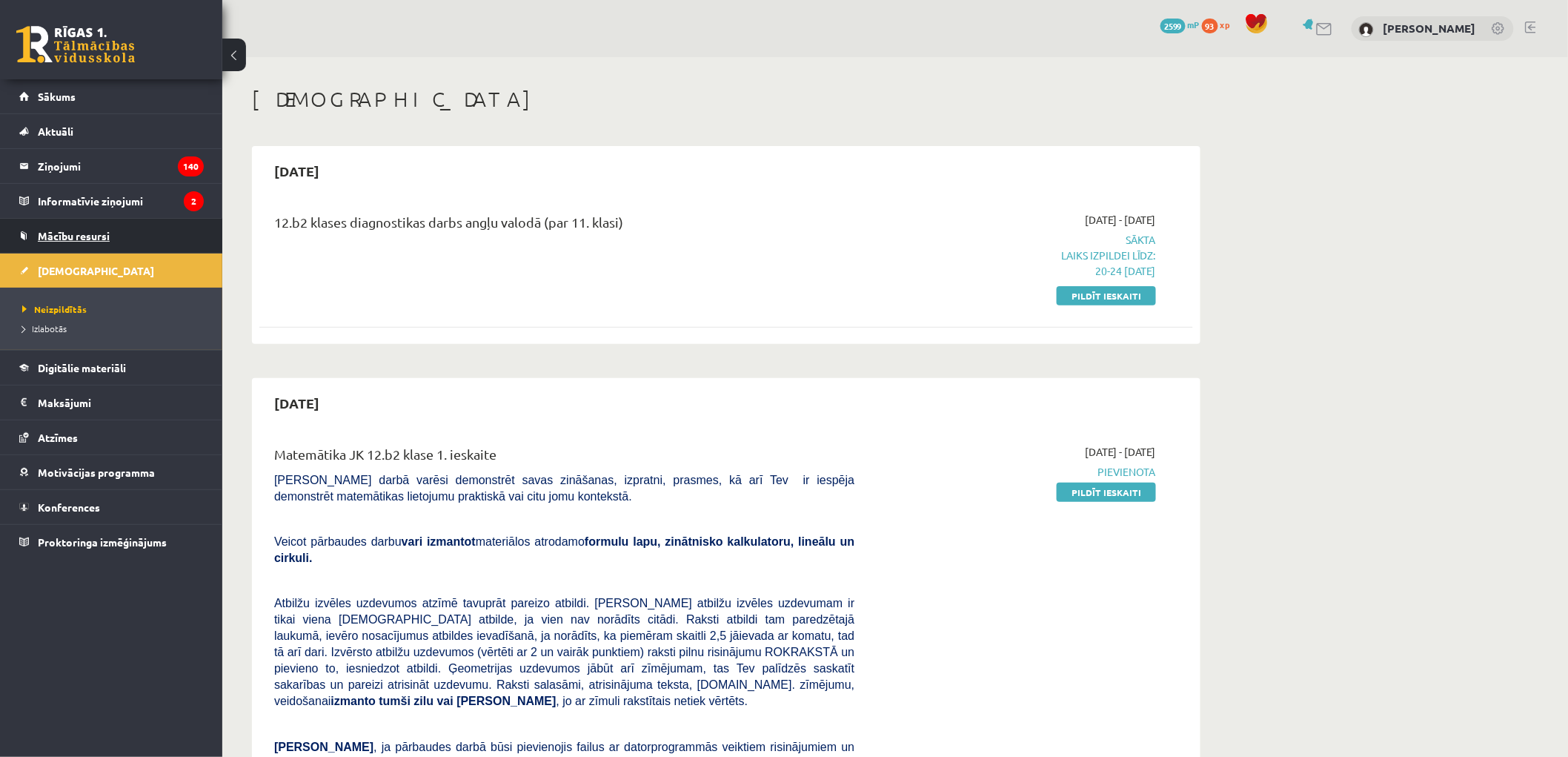
scroll to position [33, 0]
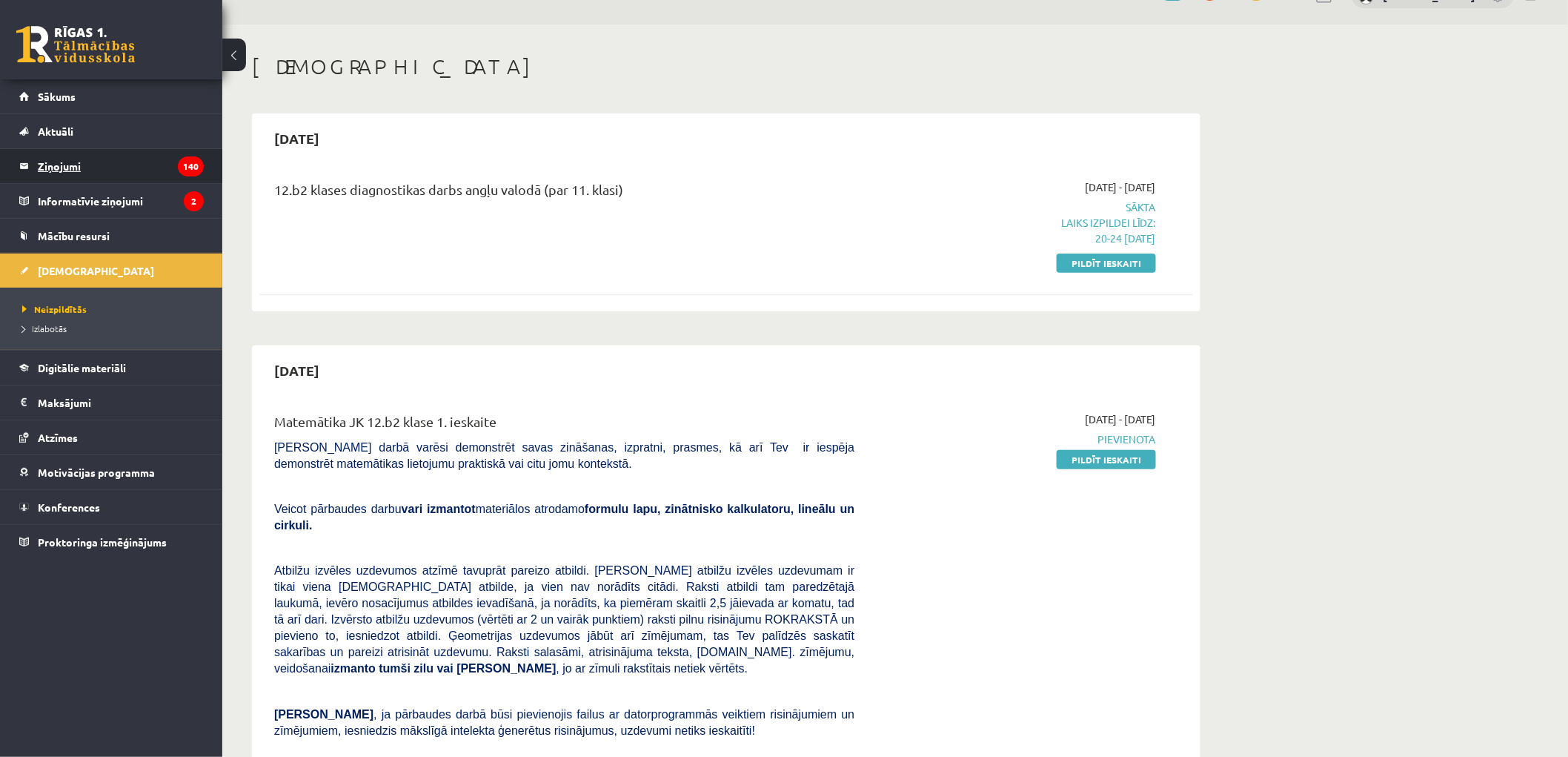
click at [91, 152] on legend "Ziņojumi 140" at bounding box center [120, 166] width 166 height 34
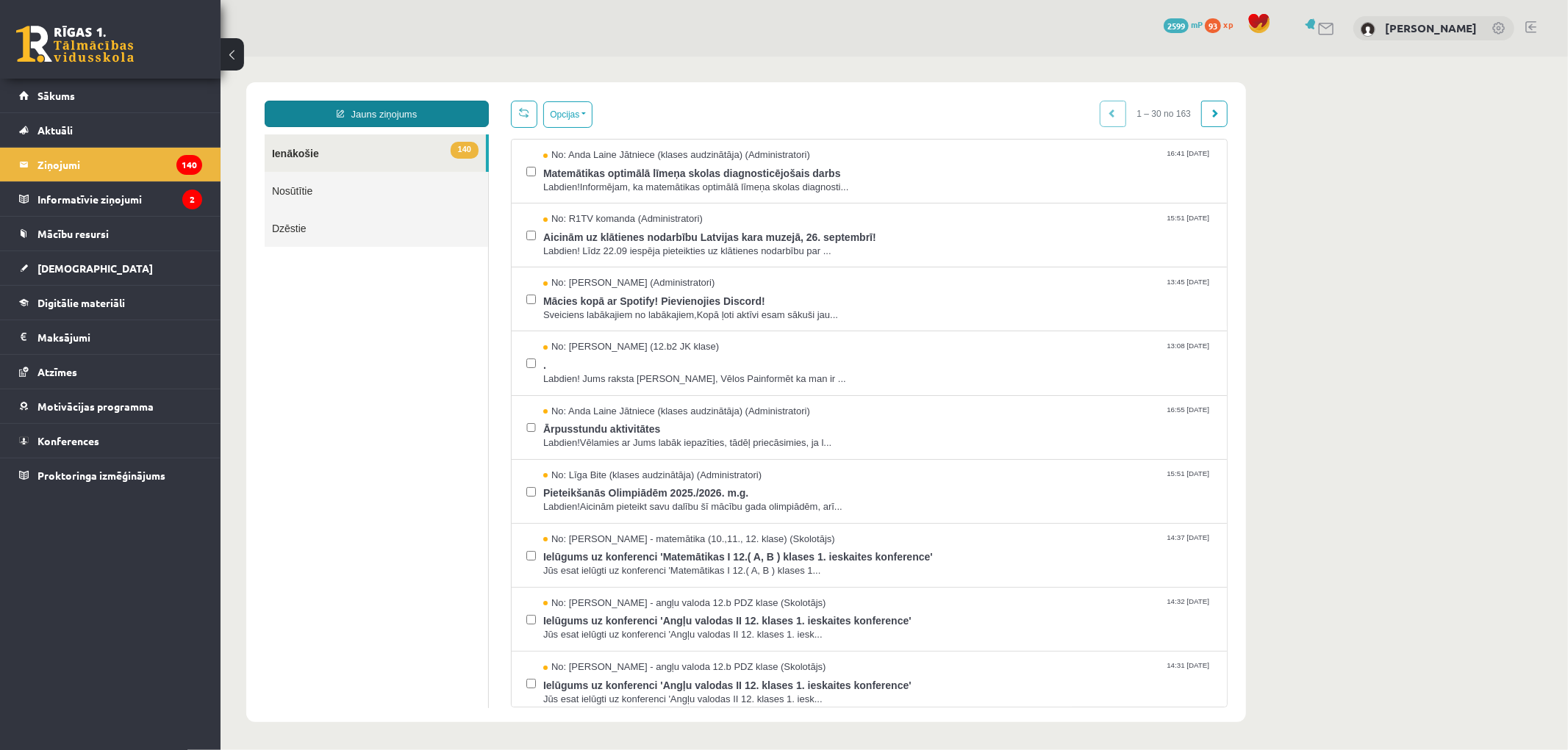
click at [371, 111] on link "Jauns ziņojums" at bounding box center [376, 112] width 224 height 27
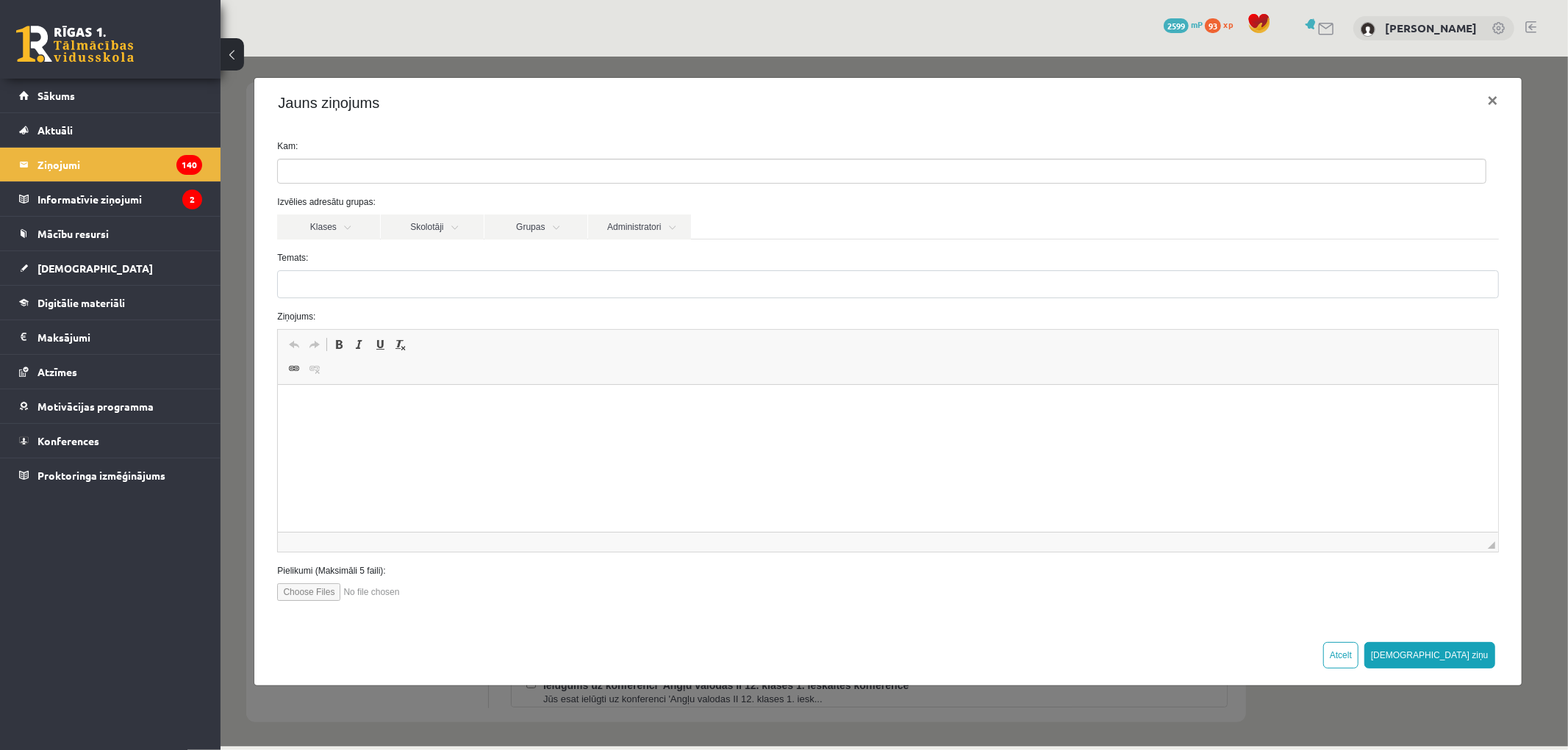
click at [333, 170] on ul at bounding box center [881, 170] width 1208 height 24
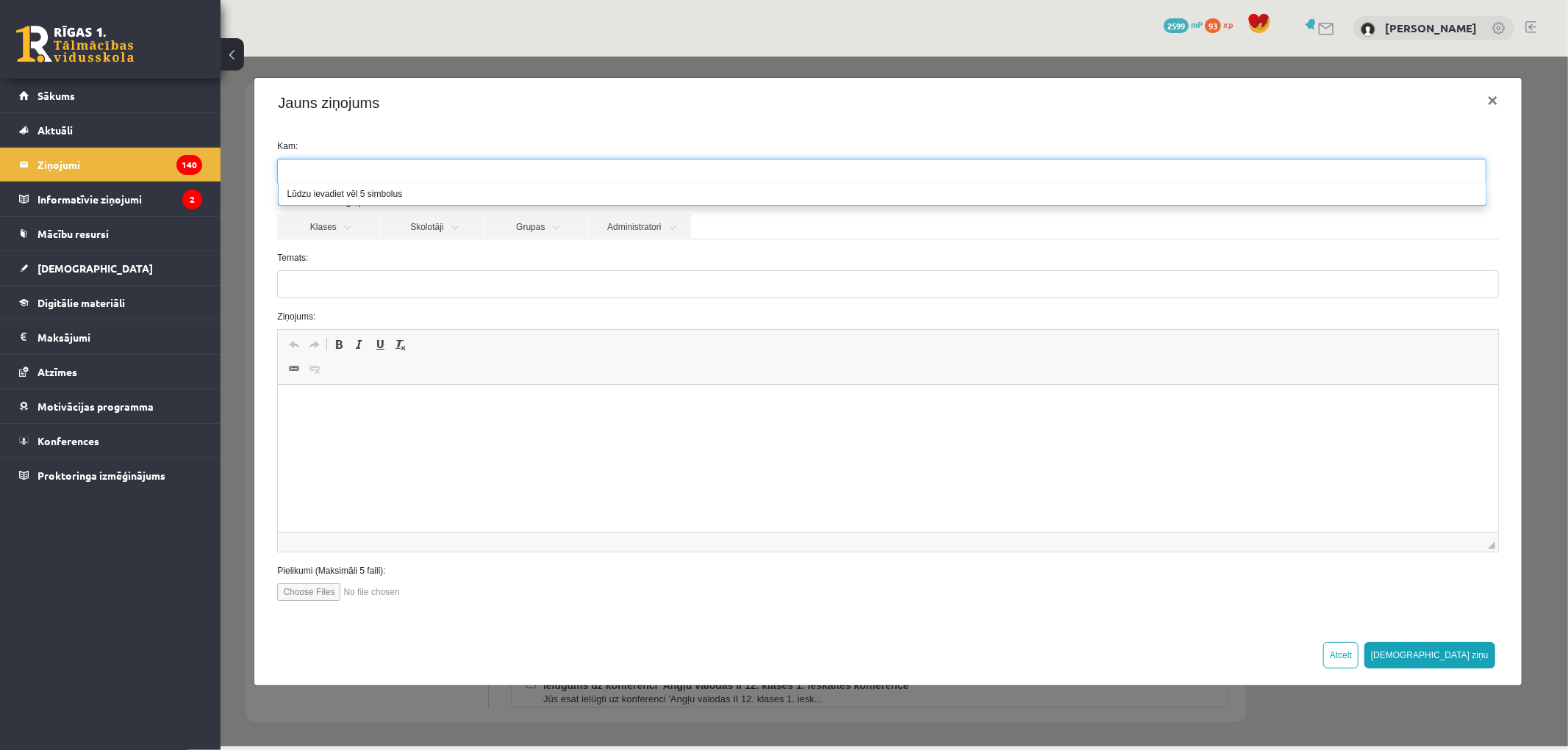
click at [335, 245] on form "Kam: Izvēlies adresātu grupas: Klases Skolotāji Grupas Administratori 12.b2 JK …" at bounding box center [887, 370] width 1243 height 461
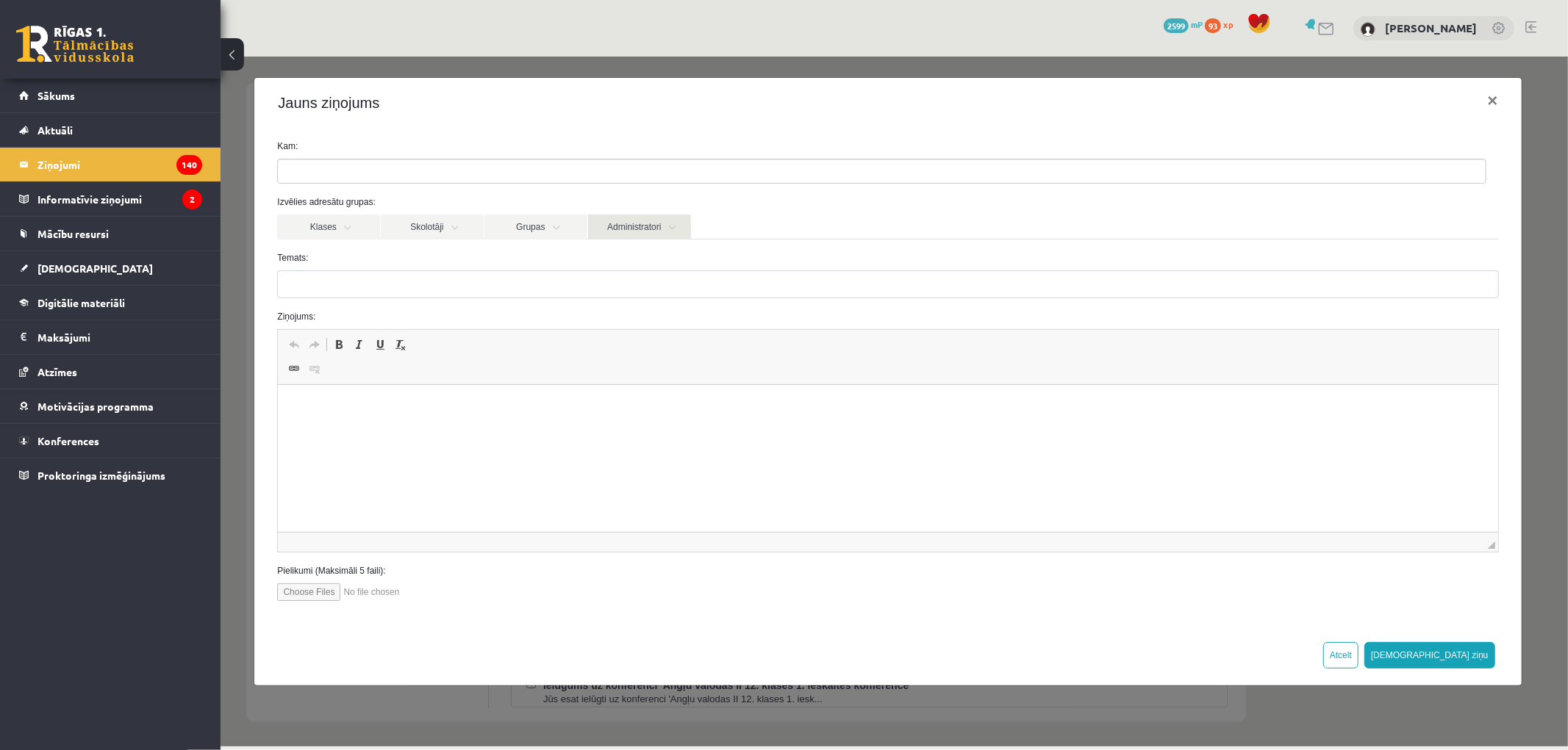
click at [597, 228] on link "Administratori" at bounding box center [638, 226] width 103 height 25
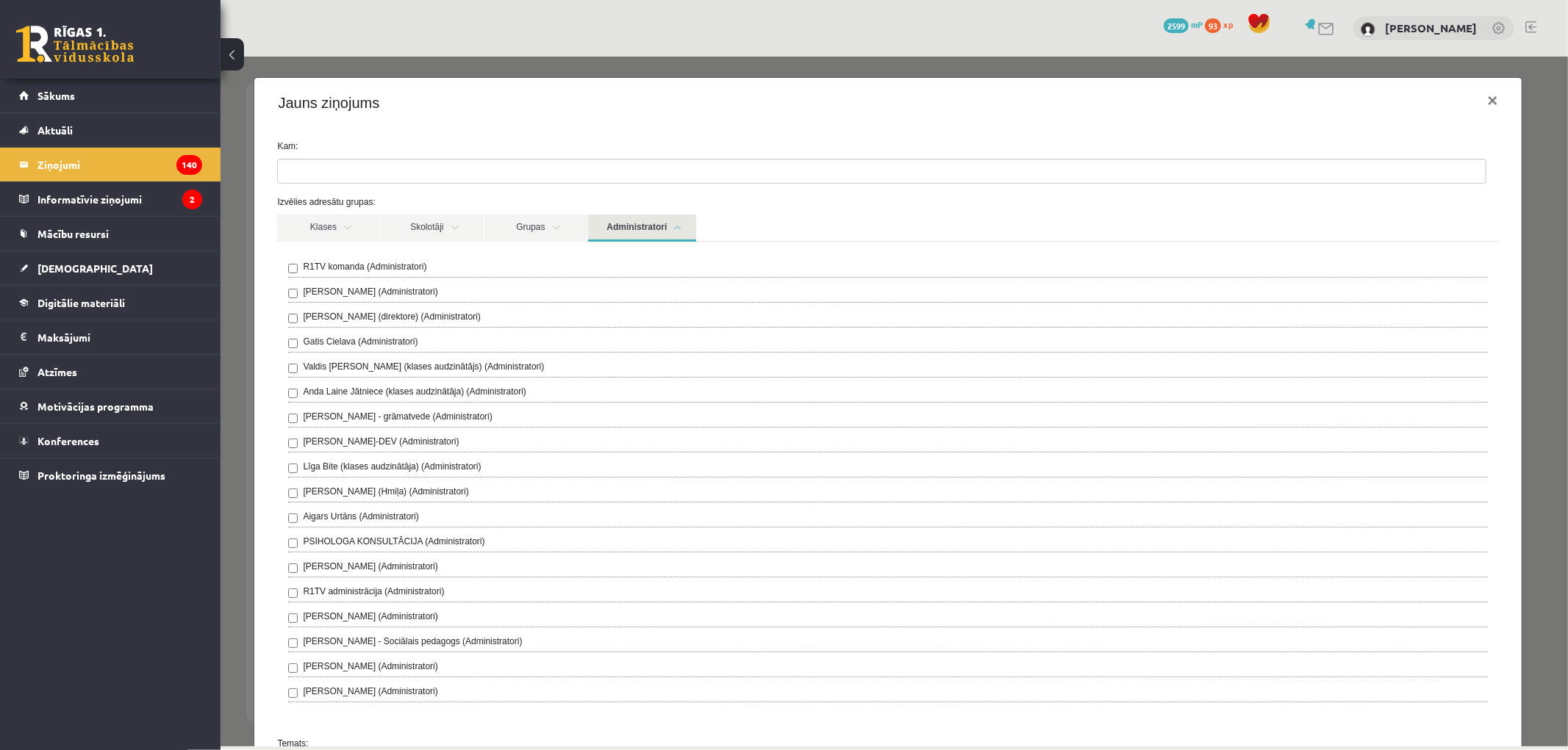
click at [308, 583] on div "R1TV komanda (Administratori) [PERSON_NAME] (Administratori) [PERSON_NAME] (dir…" at bounding box center [887, 480] width 1199 height 443
click at [301, 591] on div "R1TV administrācija (Administratori)" at bounding box center [887, 593] width 1199 height 18
click at [627, 226] on link "Administratori" at bounding box center [641, 228] width 108 height 28
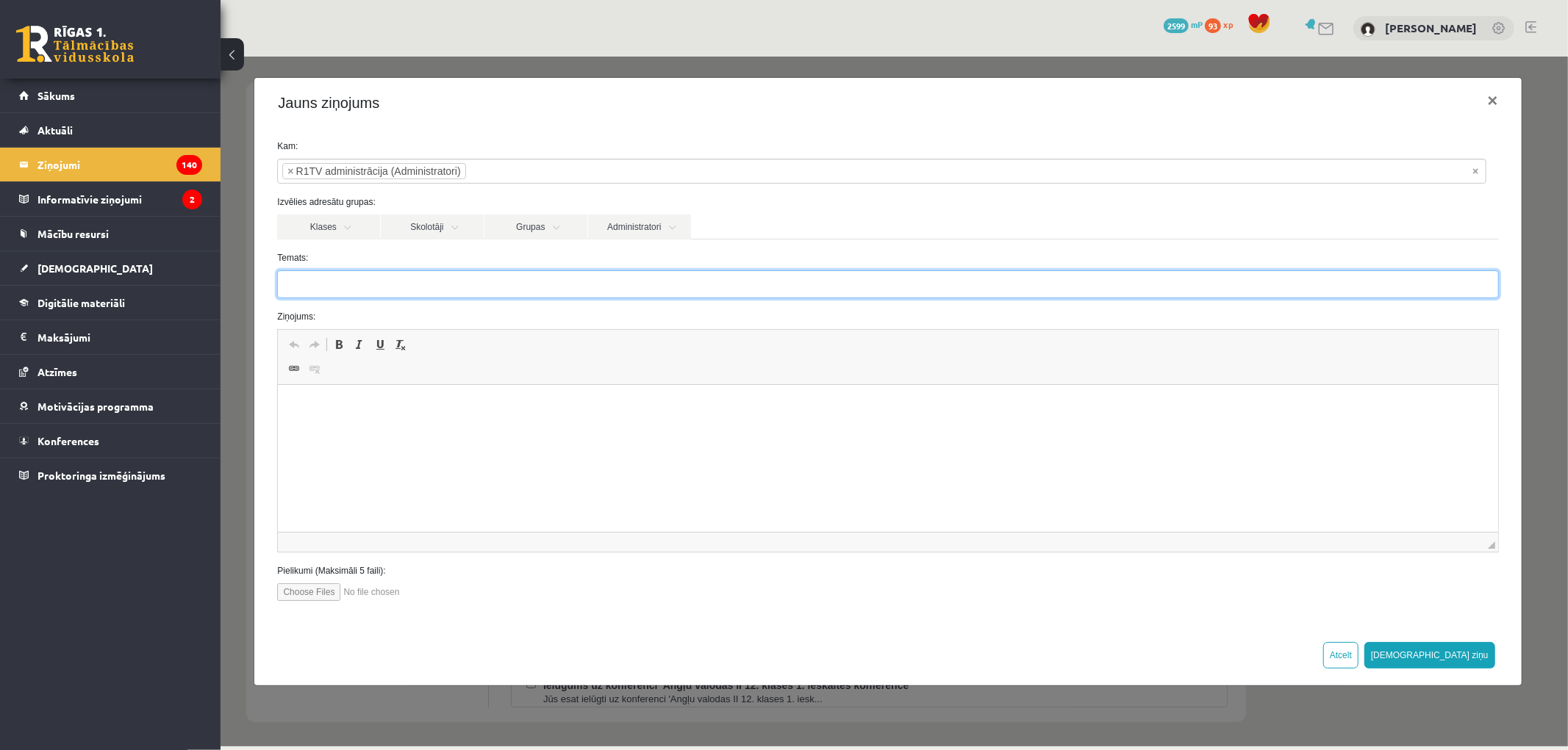
click at [348, 286] on input "Temats:" at bounding box center [887, 284] width 1221 height 28
type input "**********"
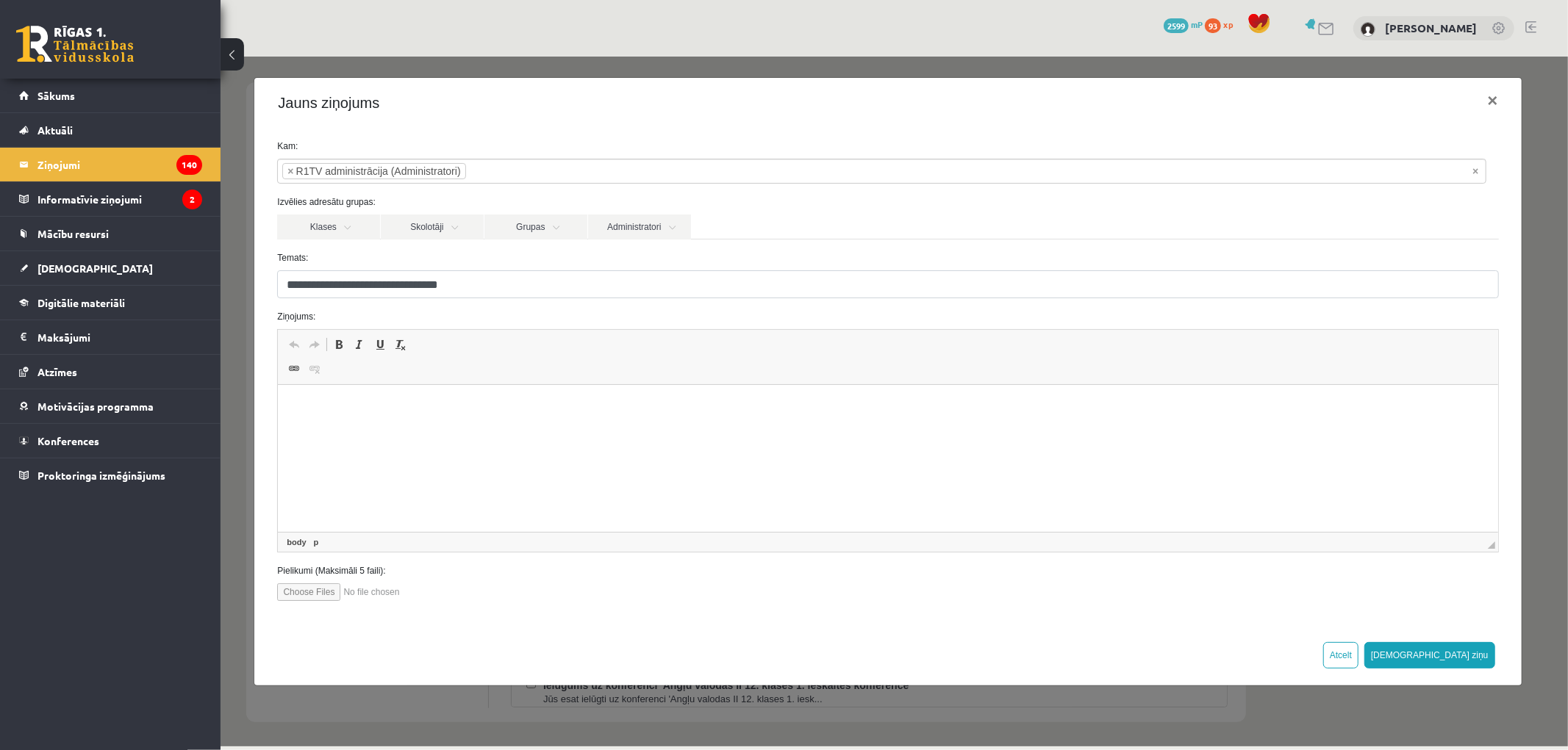
click at [438, 396] on html at bounding box center [888, 407] width 1219 height 44
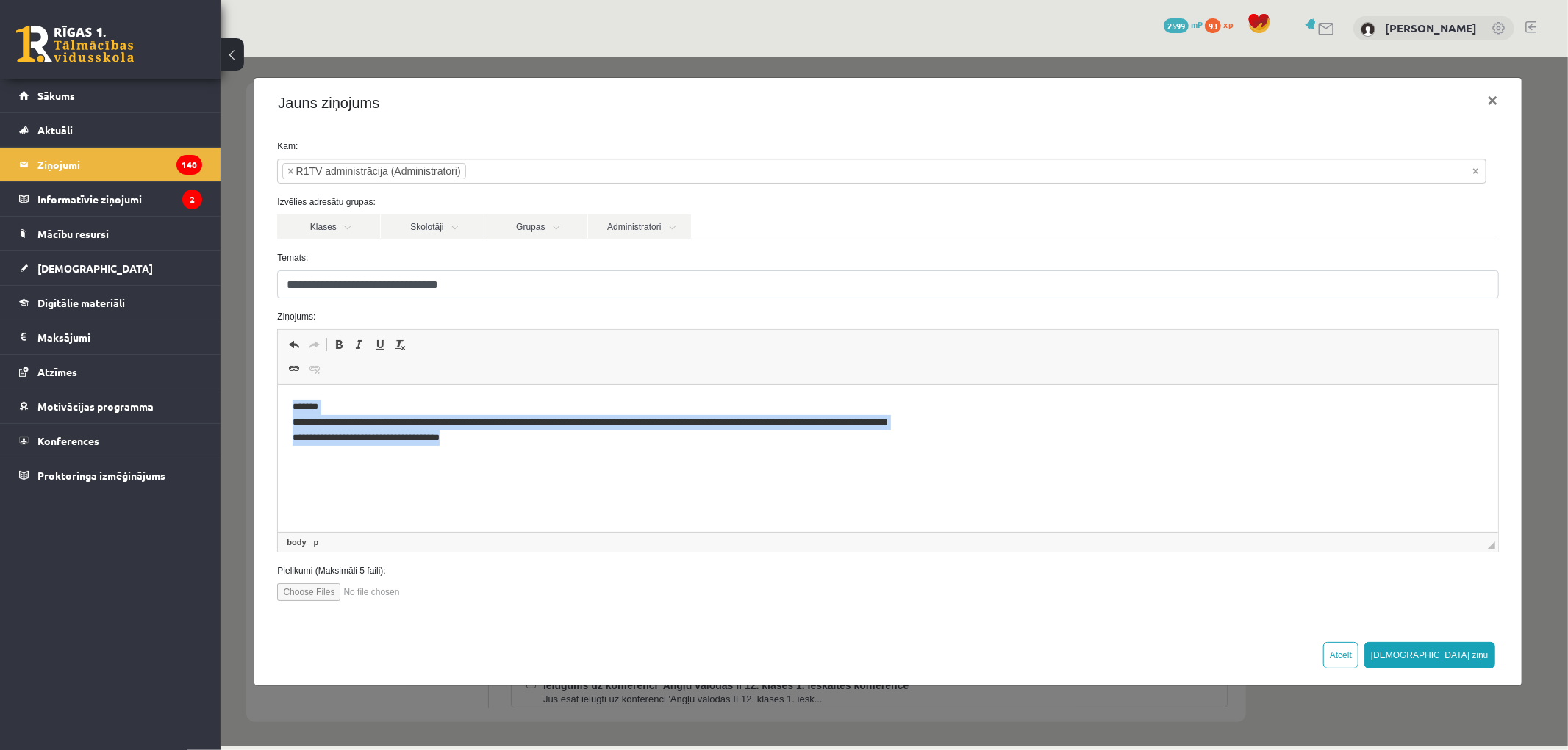
copy p "**********"
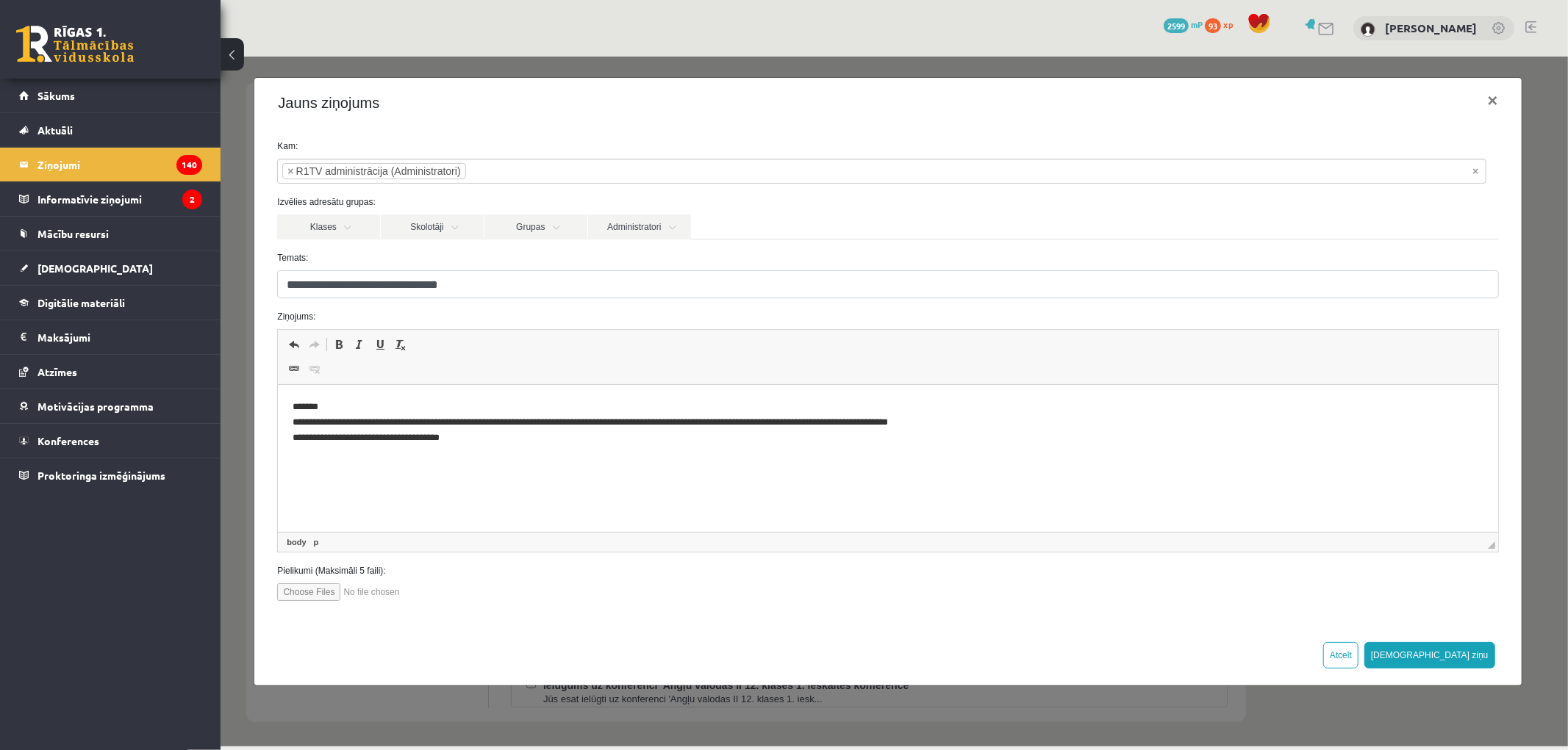
scroll to position [4, 0]
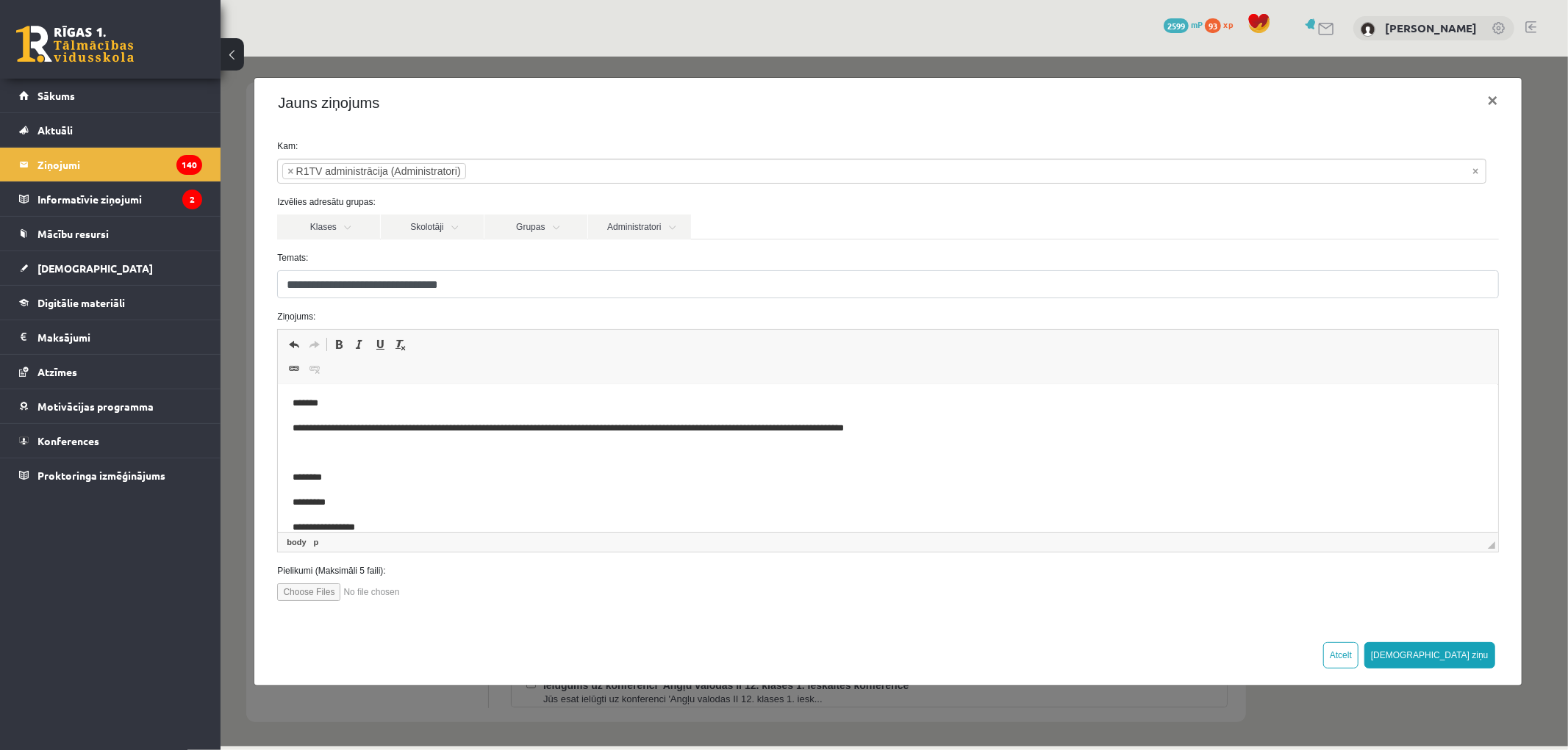
click at [293, 478] on p "********" at bounding box center [882, 478] width 1177 height 16
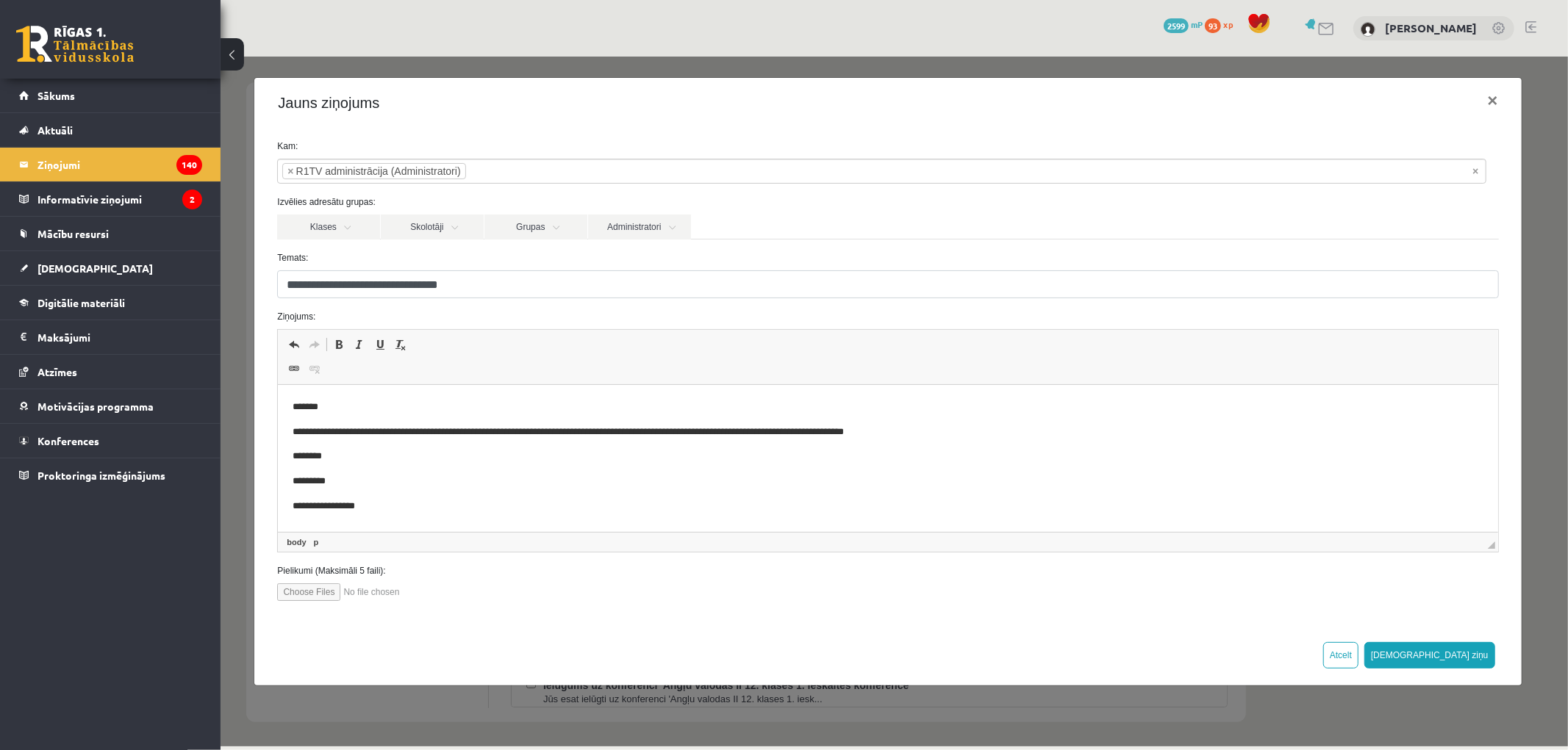
click at [289, 433] on html "**********" at bounding box center [888, 456] width 1219 height 143
click at [293, 480] on p "*********" at bounding box center [888, 482] width 1190 height 16
click at [294, 506] on p "**********" at bounding box center [888, 507] width 1190 height 16
click at [416, 493] on body "**********" at bounding box center [888, 456] width 1190 height 114
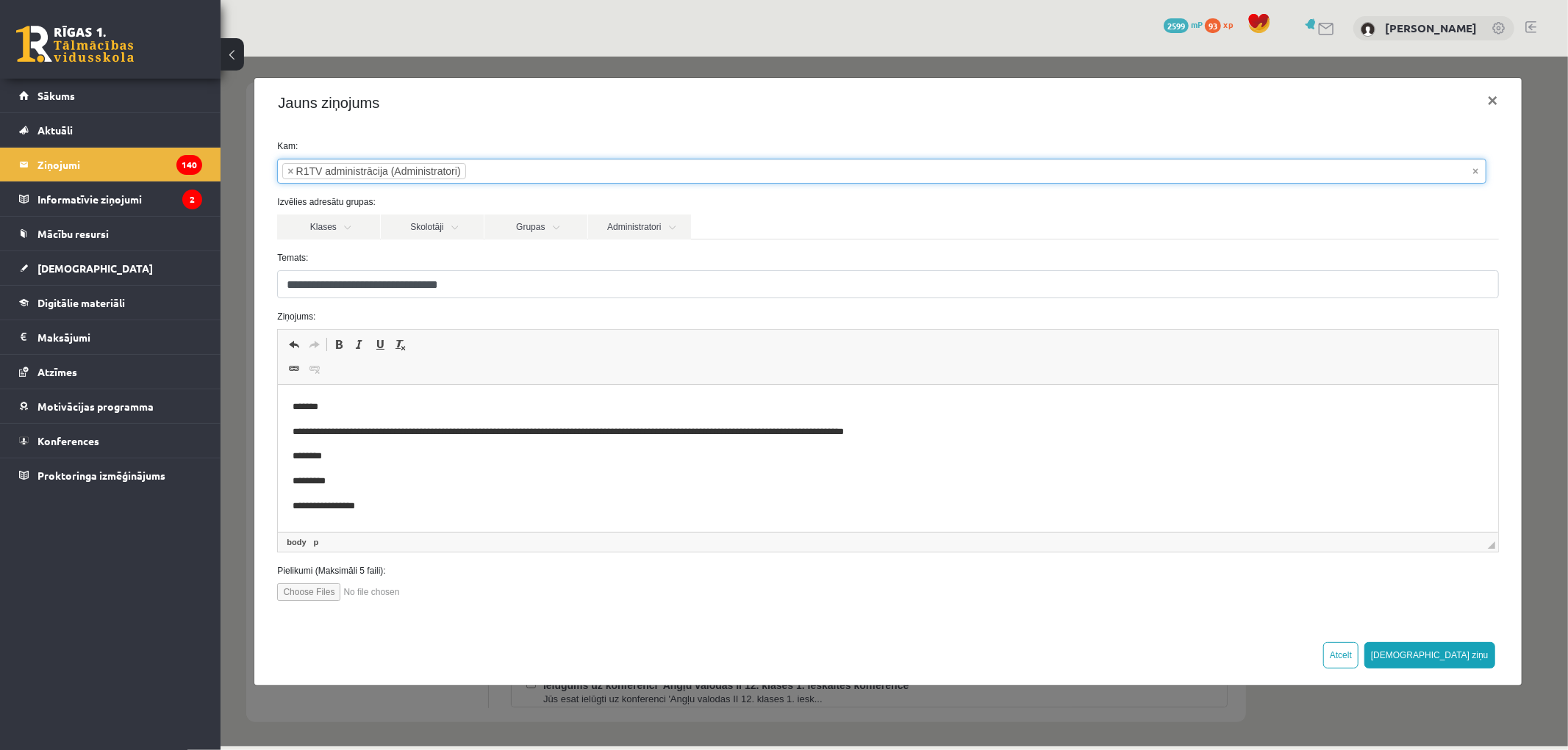
click at [421, 171] on li "× R1TV administrācija (Administratori)" at bounding box center [373, 170] width 183 height 16
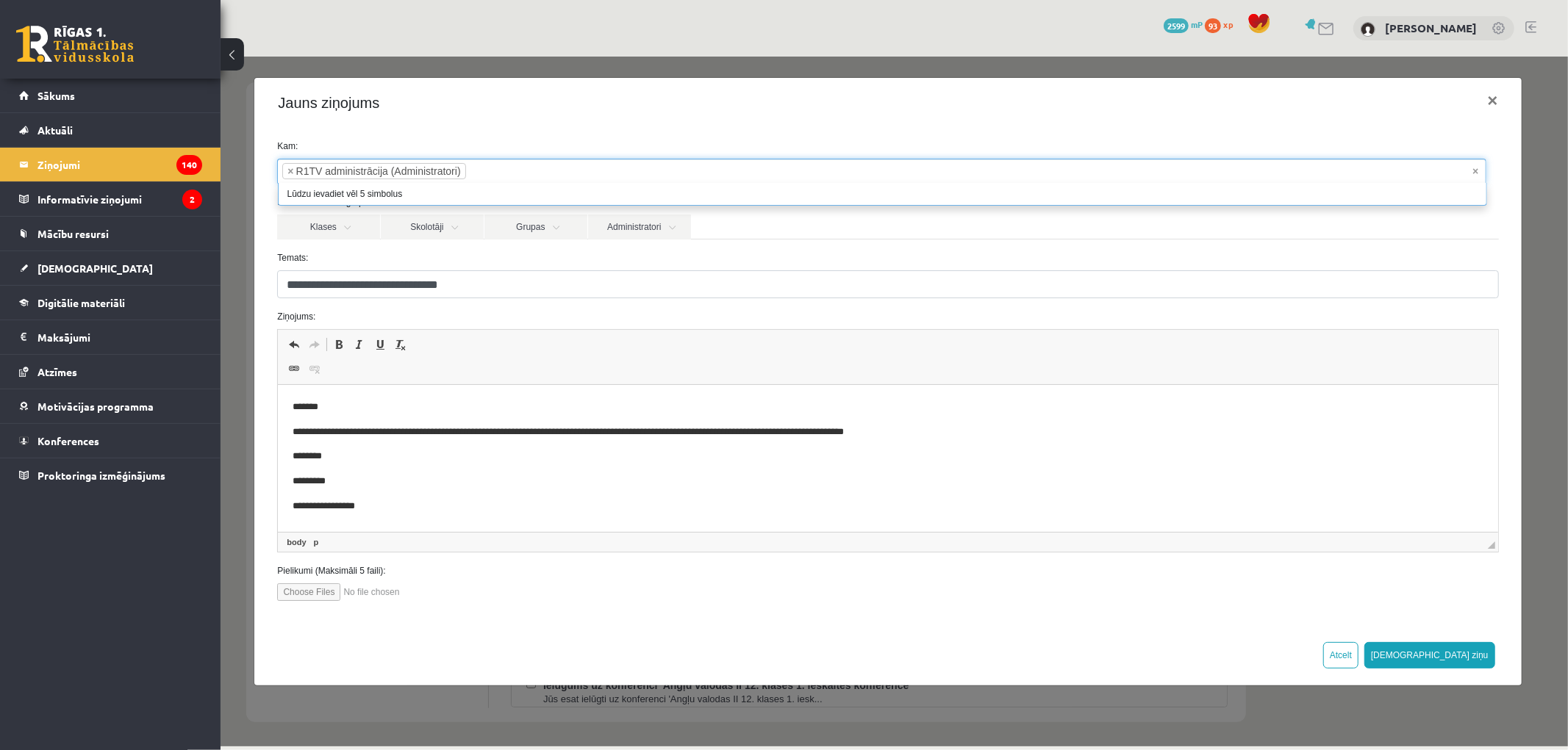
click at [416, 171] on li "× R1TV administrācija (Administratori)" at bounding box center [373, 170] width 183 height 16
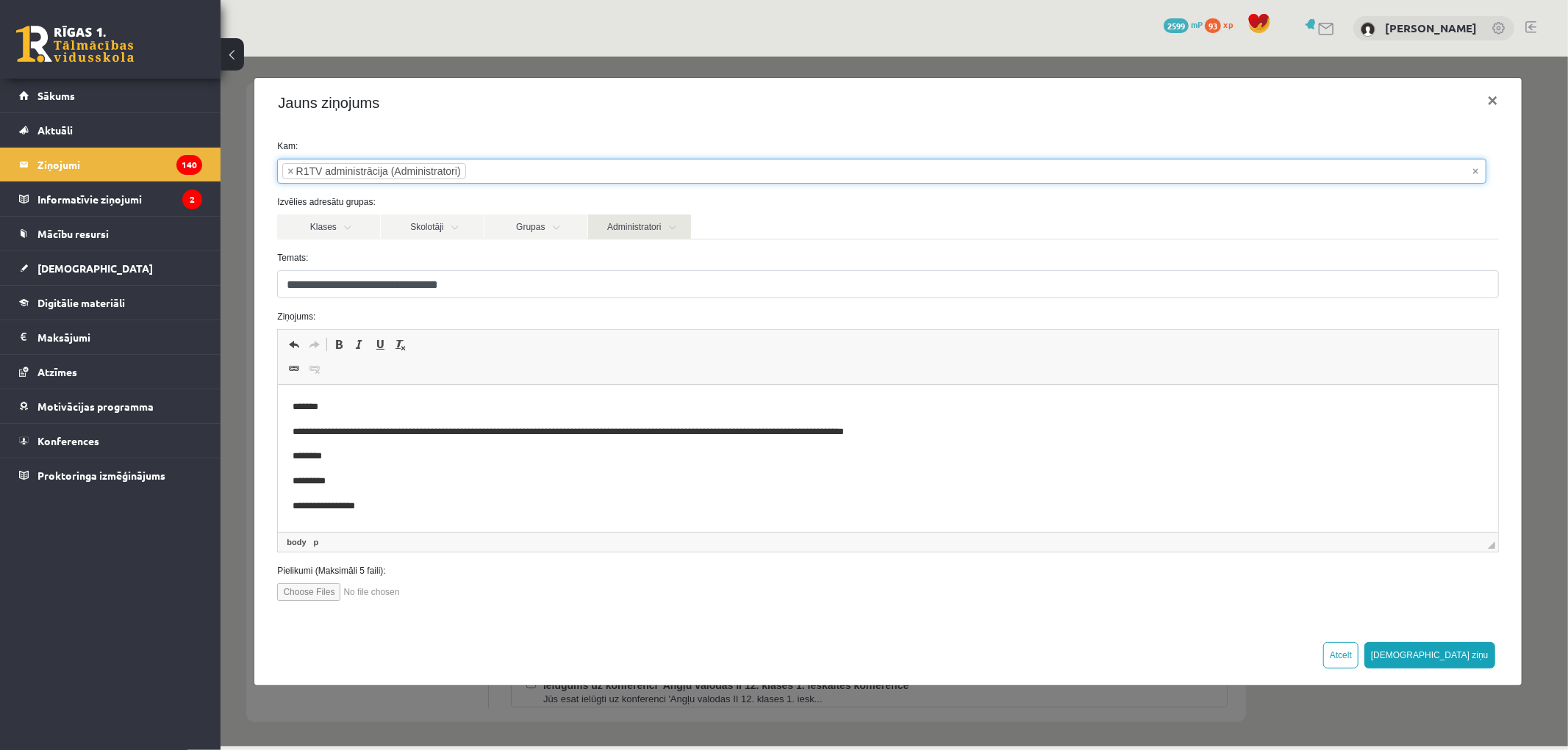
click at [655, 225] on link "Administratori" at bounding box center [638, 226] width 103 height 25
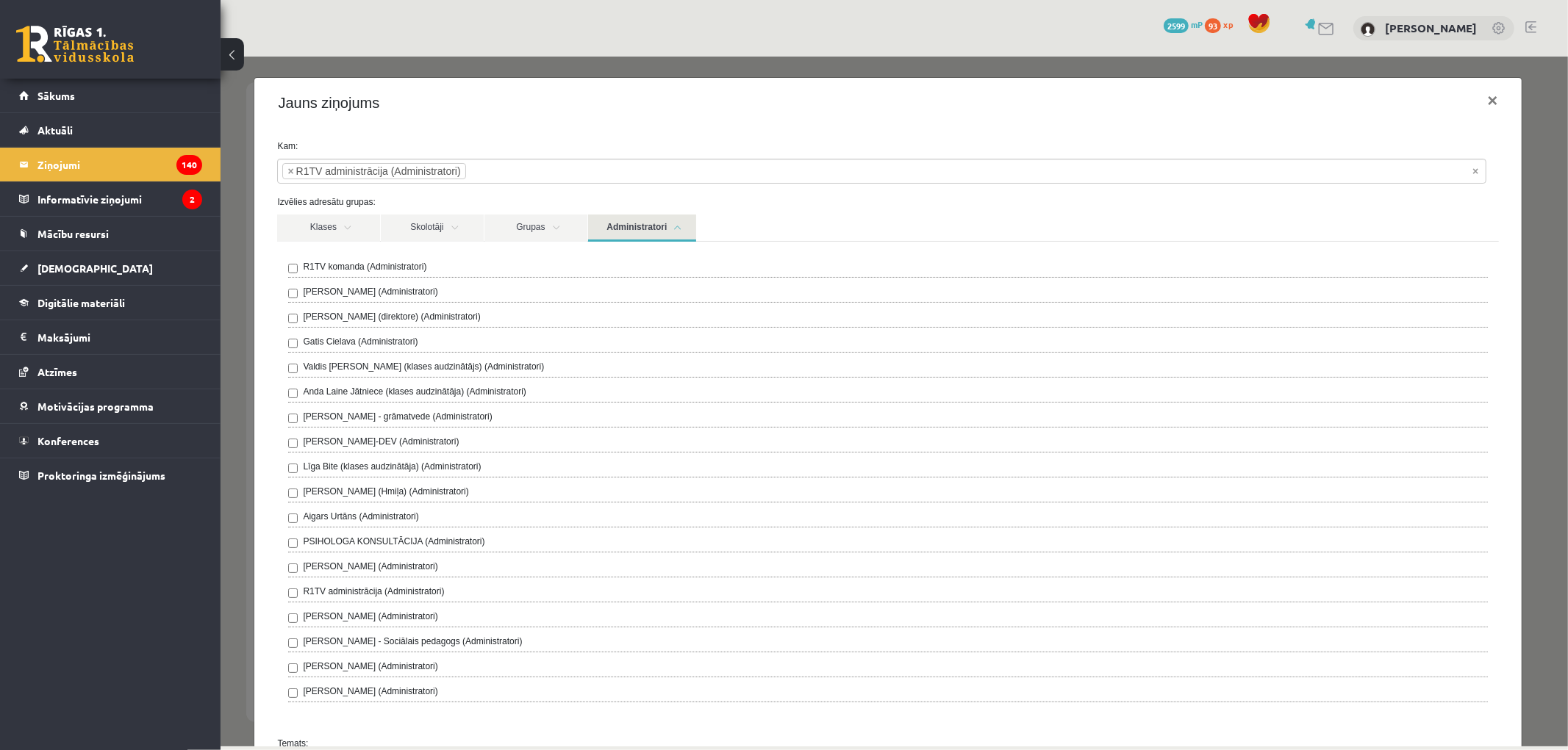
click at [673, 227] on link "Administratori" at bounding box center [641, 228] width 108 height 28
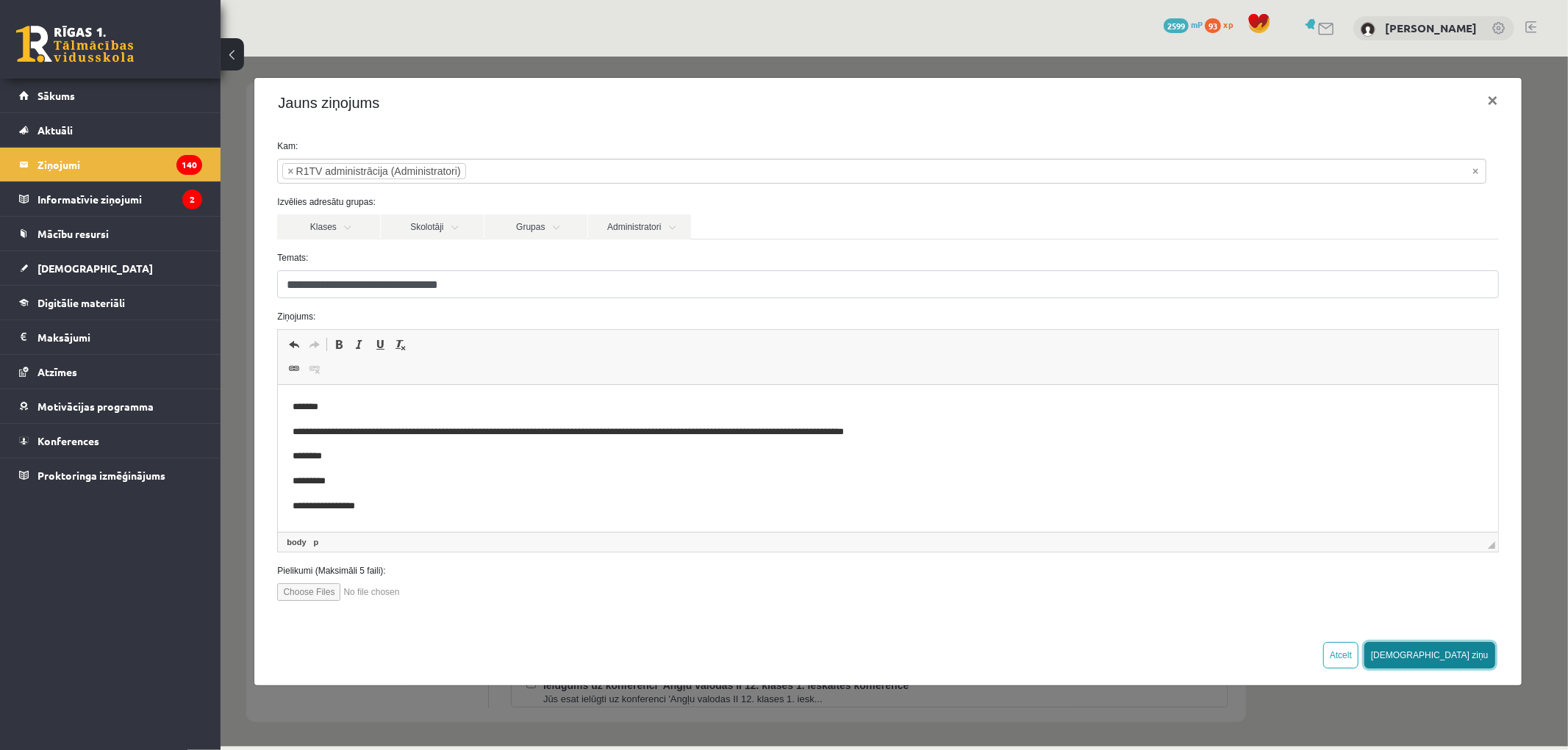
click at [1470, 656] on button "Sūtīt ziņu" at bounding box center [1429, 654] width 131 height 27
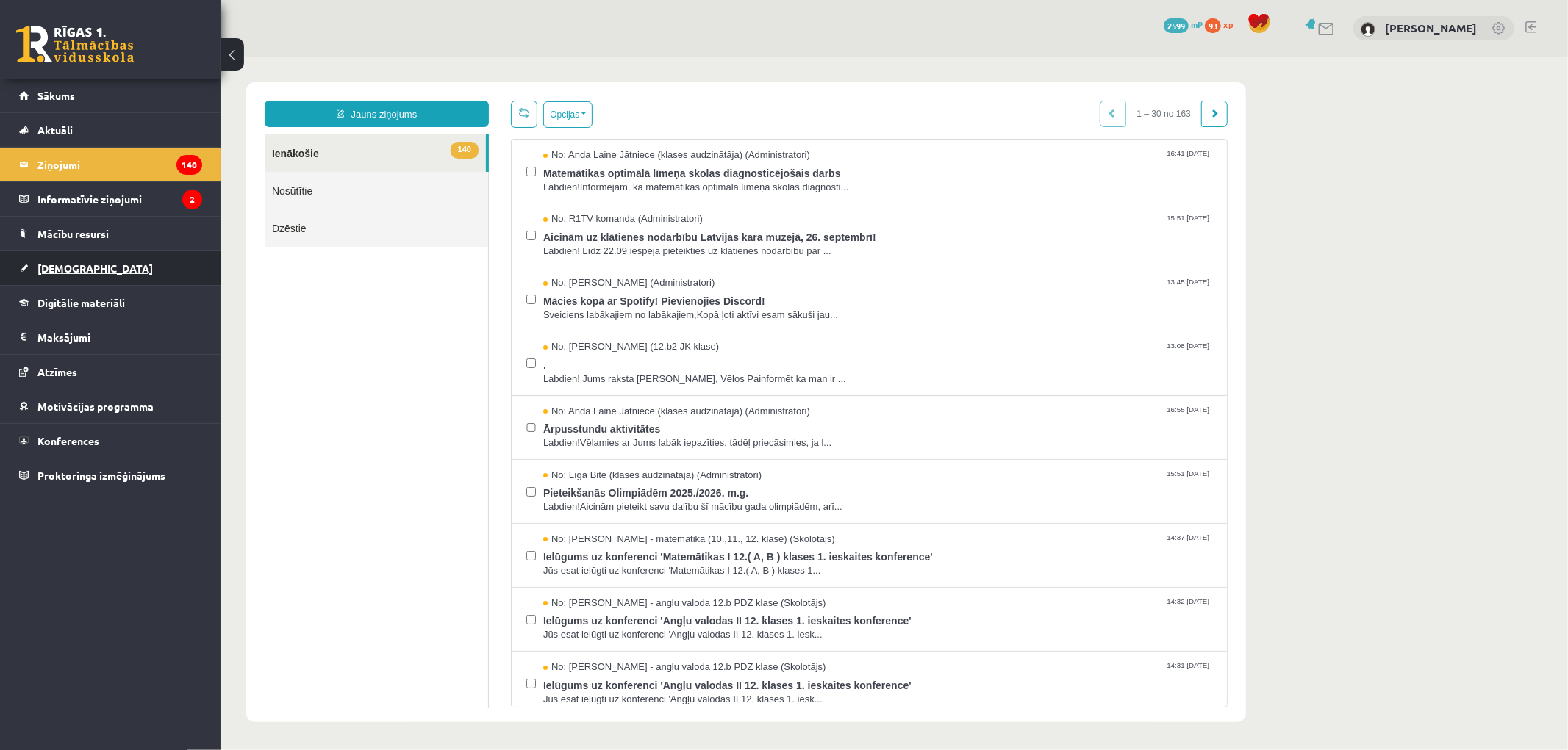
click at [47, 257] on link "[DEMOGRAPHIC_DATA]" at bounding box center [110, 268] width 183 height 34
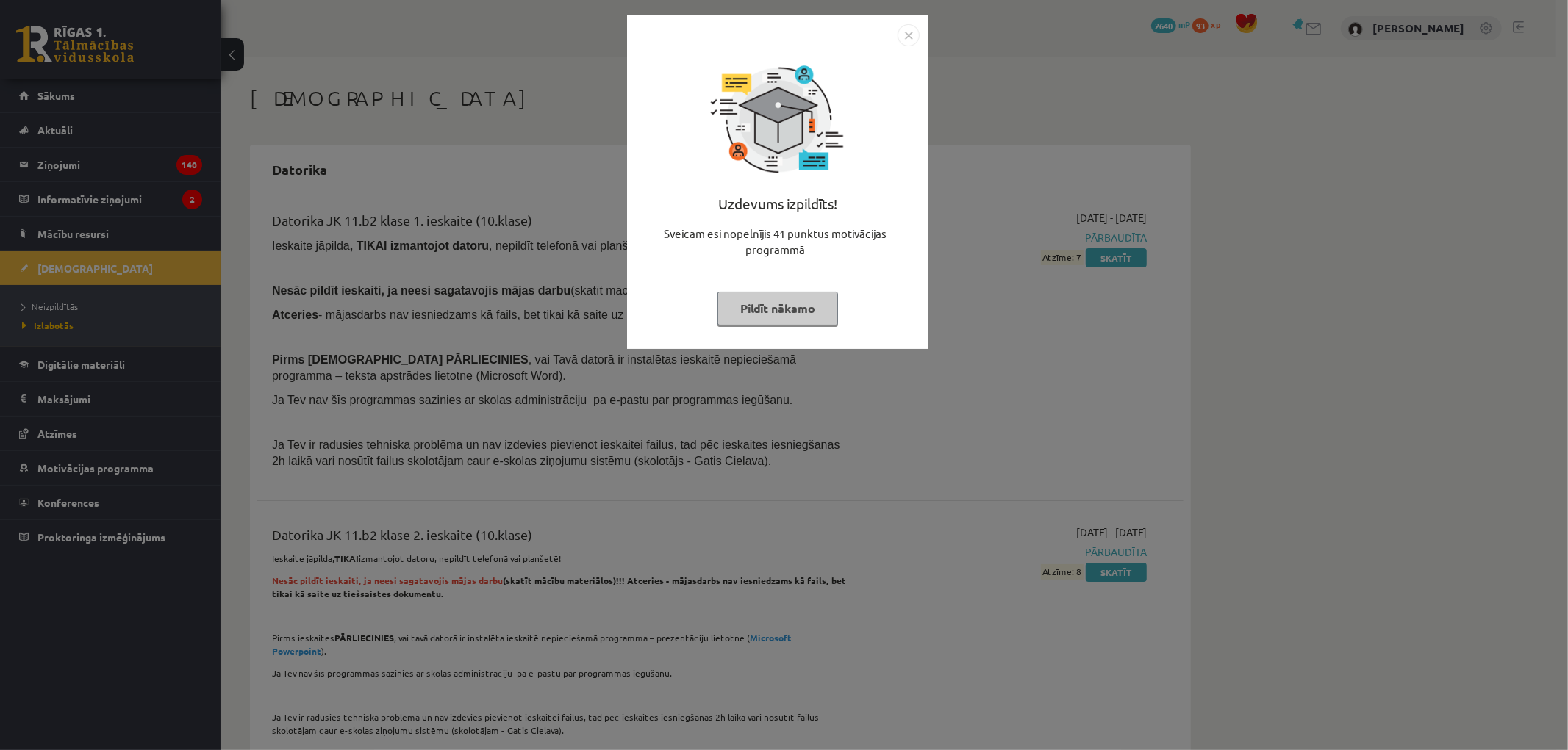
click at [729, 315] on button "Pildīt nākamo" at bounding box center [777, 308] width 120 height 34
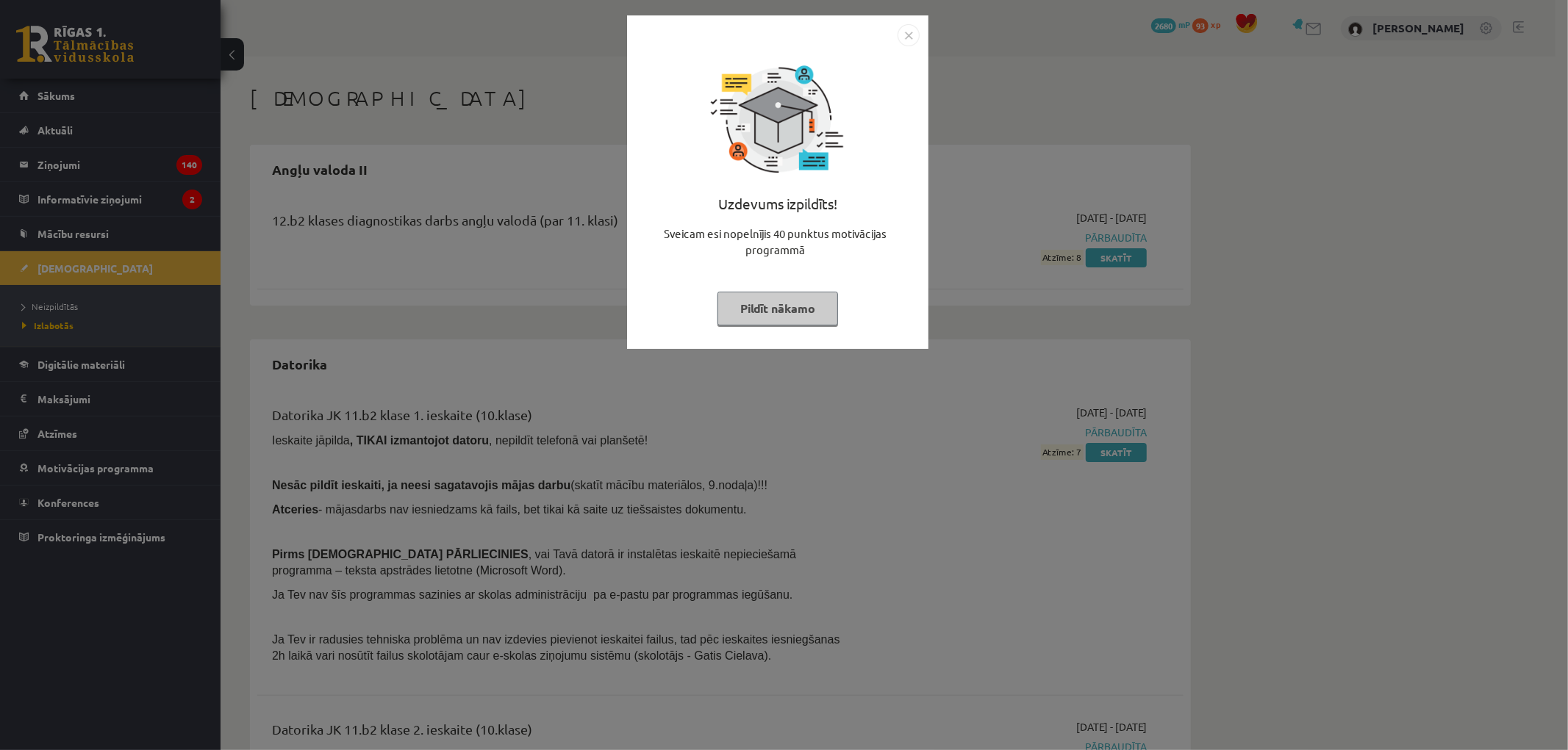
click at [785, 288] on div "Uzdevums izpildīts! Sveicam esi nopelnījis 40 punktus motivācijas programmā Pil…" at bounding box center [778, 193] width 284 height 294
click at [785, 290] on div "Uzdevums izpildīts! Sveicam esi nopelnījis 40 punktus motivācijas programmā Pil…" at bounding box center [778, 193] width 284 height 294
click at [781, 299] on button "Pildīt nākamo" at bounding box center [777, 308] width 120 height 34
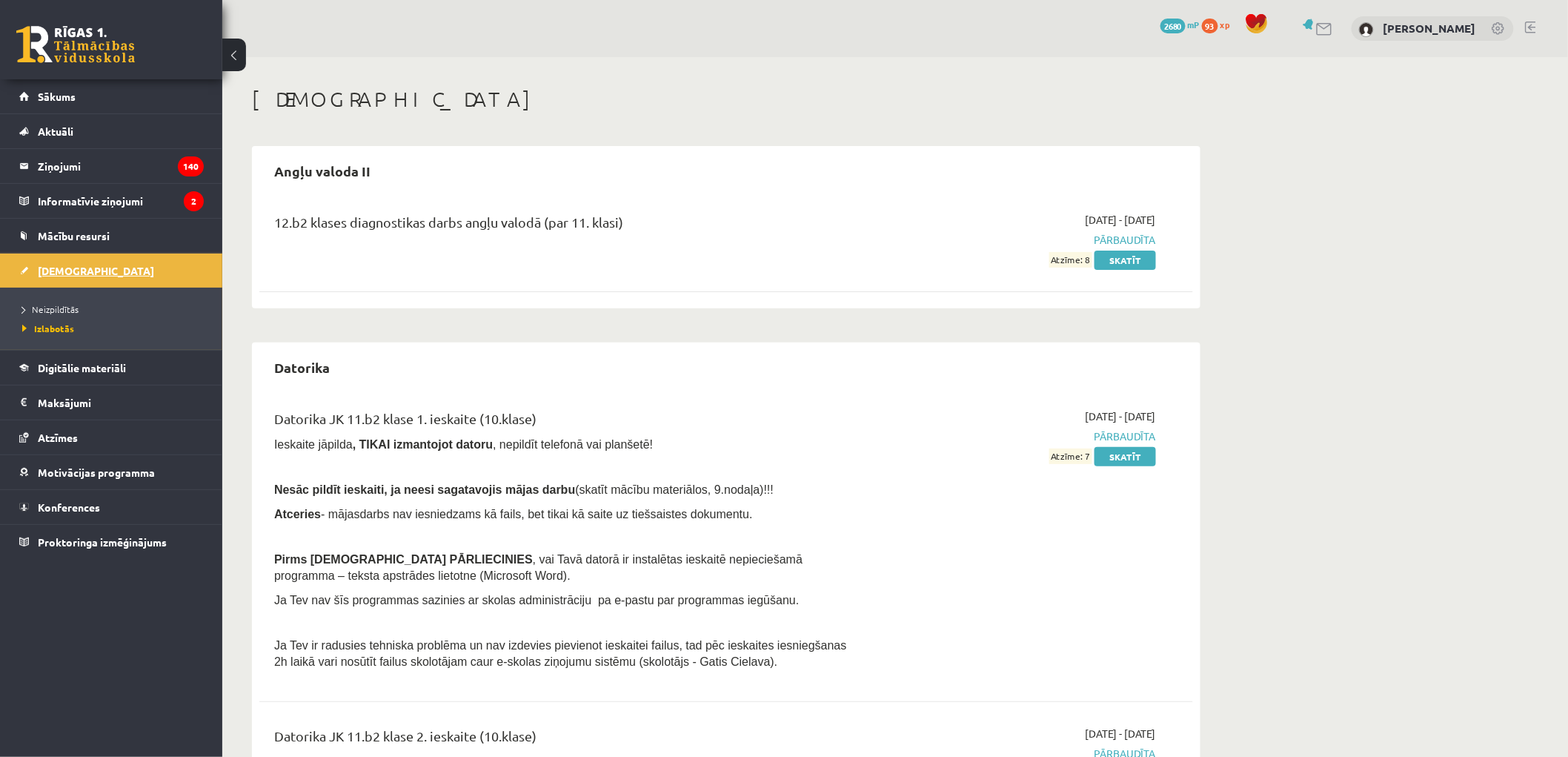
click at [65, 264] on link "[DEMOGRAPHIC_DATA]" at bounding box center [111, 271] width 185 height 34
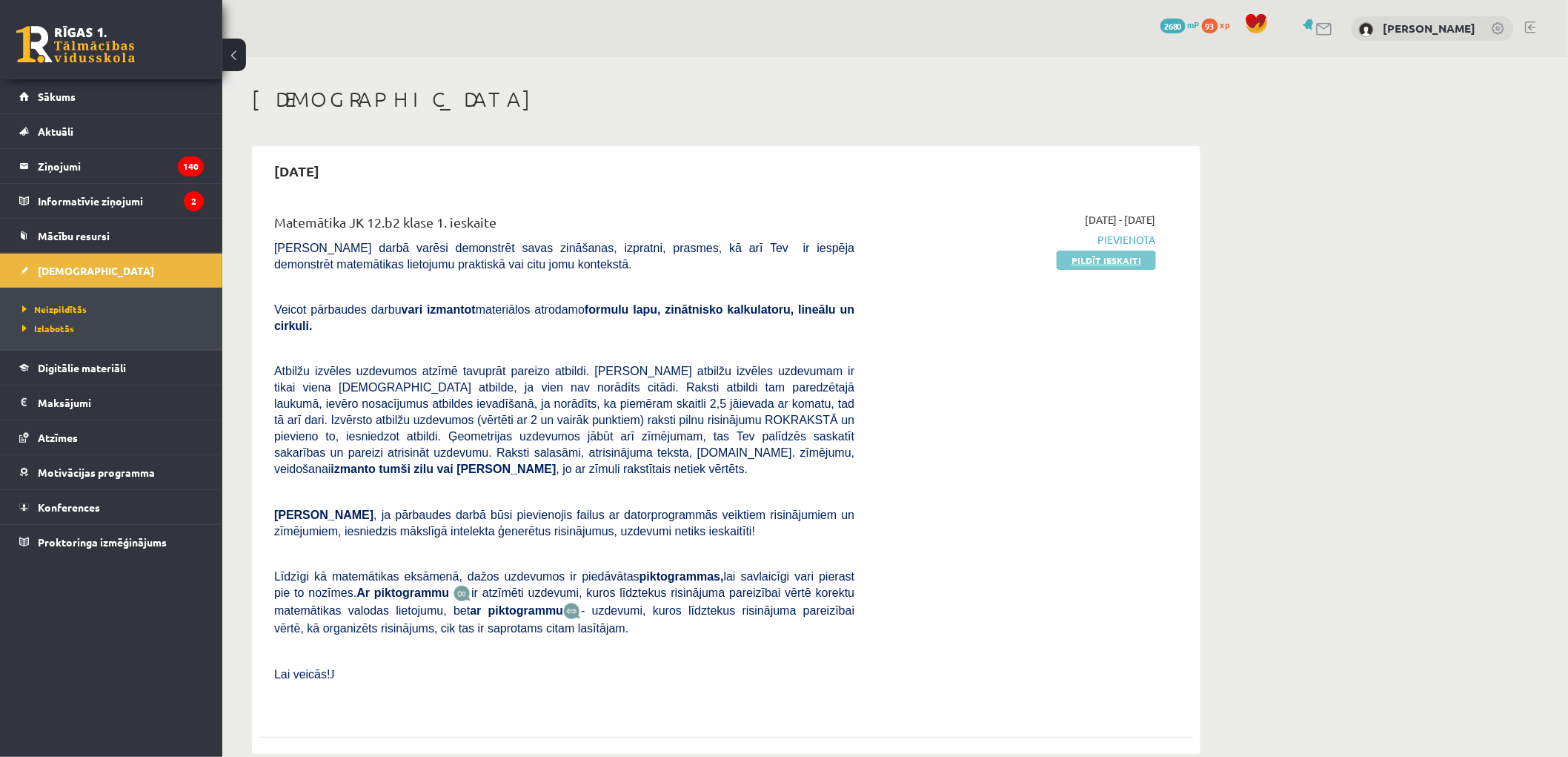
click at [1083, 261] on link "Pildīt ieskaiti" at bounding box center [1107, 260] width 99 height 19
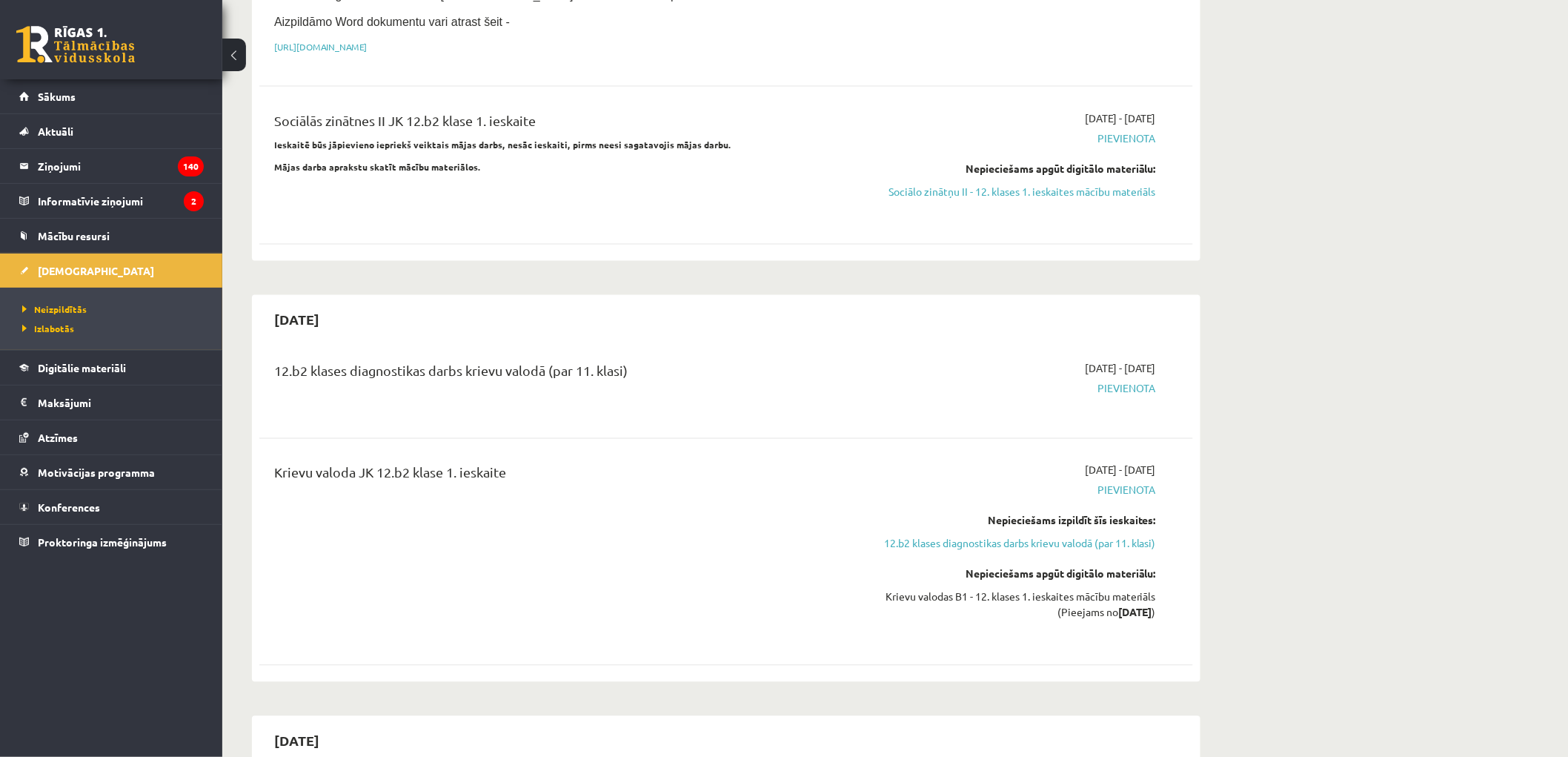
scroll to position [1098, 0]
